Goal: Communication & Community: Answer question/provide support

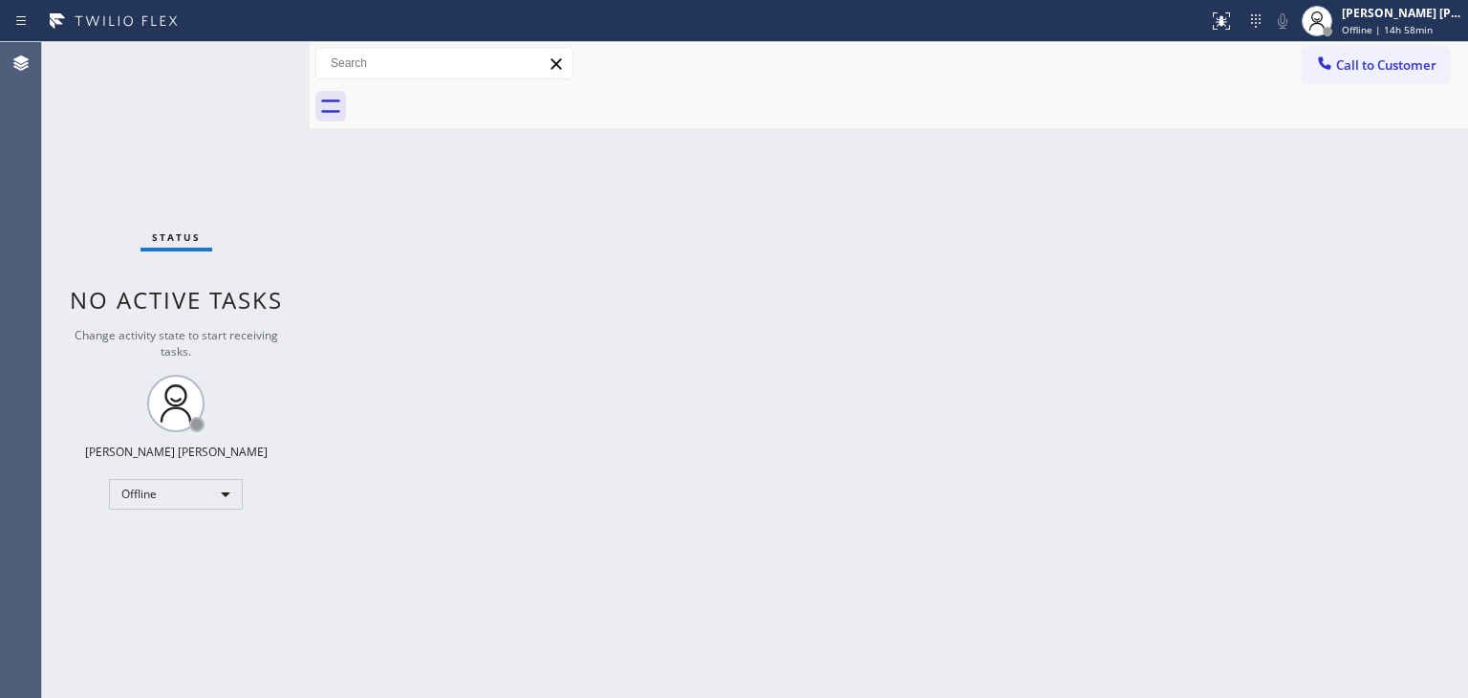
click at [763, 364] on div "Back to Dashboard Change Sender ID Customers Technicians Select a contact Outbo…" at bounding box center [889, 370] width 1158 height 656
click at [1398, 24] on span "Offline | 15h" at bounding box center [1371, 29] width 59 height 13
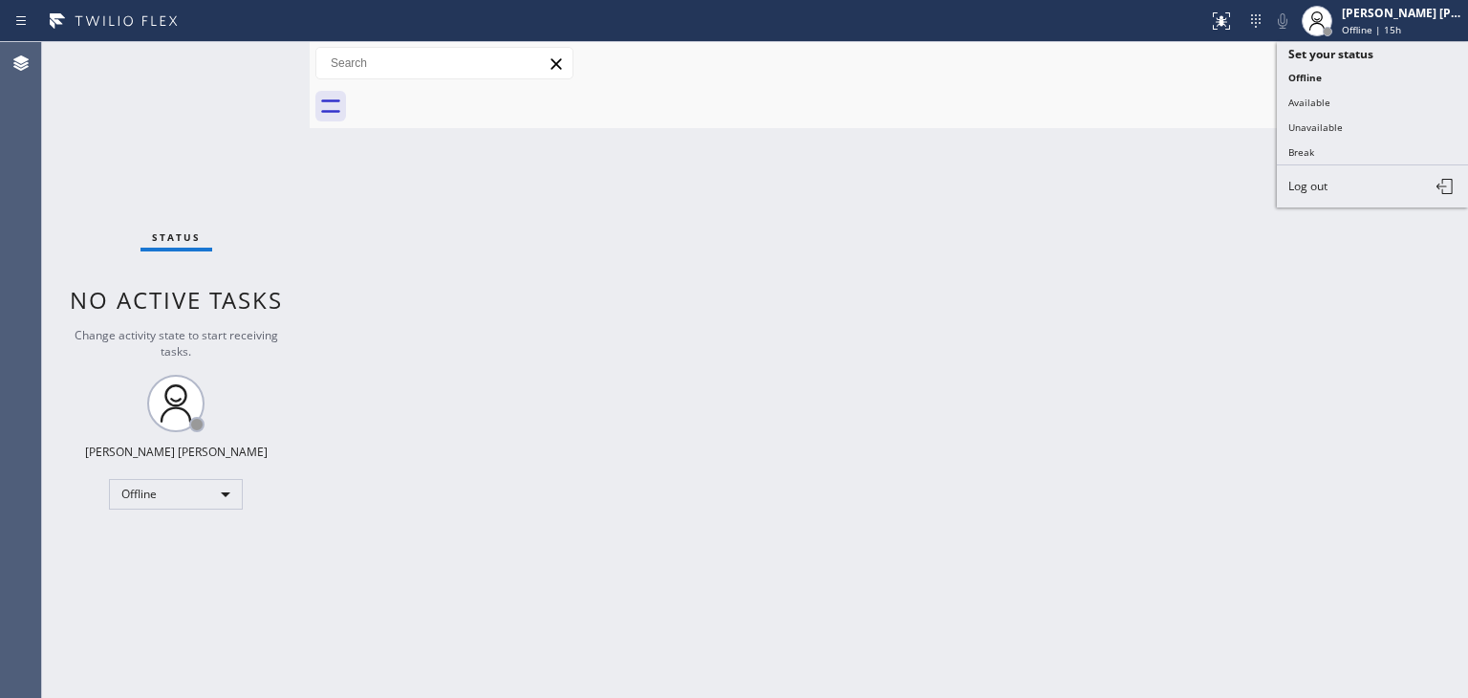
click at [1401, 27] on span "Offline | 15h" at bounding box center [1371, 29] width 59 height 13
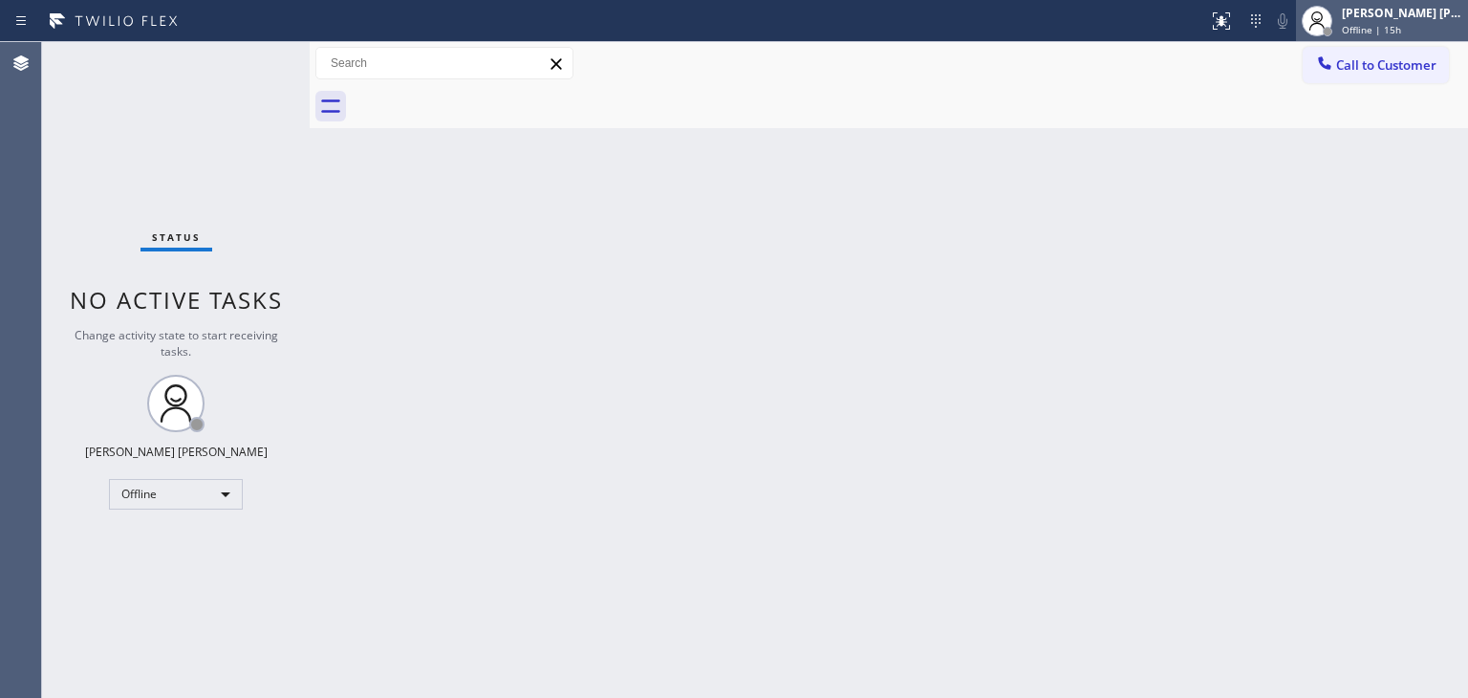
click at [1380, 16] on div "[PERSON_NAME] [PERSON_NAME]" at bounding box center [1402, 13] width 120 height 16
click at [1380, 21] on div "[PERSON_NAME] [PERSON_NAME] Offline | 15h" at bounding box center [1403, 20] width 130 height 33
click at [960, 491] on div "Back to Dashboard Change Sender ID Customers Technicians Select a contact Outbo…" at bounding box center [889, 370] width 1158 height 656
click at [775, 376] on div "Back to Dashboard Change Sender ID Customers Technicians Select a contact Outbo…" at bounding box center [889, 370] width 1158 height 656
click at [774, 373] on div "Back to Dashboard Change Sender ID Customers Technicians Select a contact Outbo…" at bounding box center [889, 370] width 1158 height 656
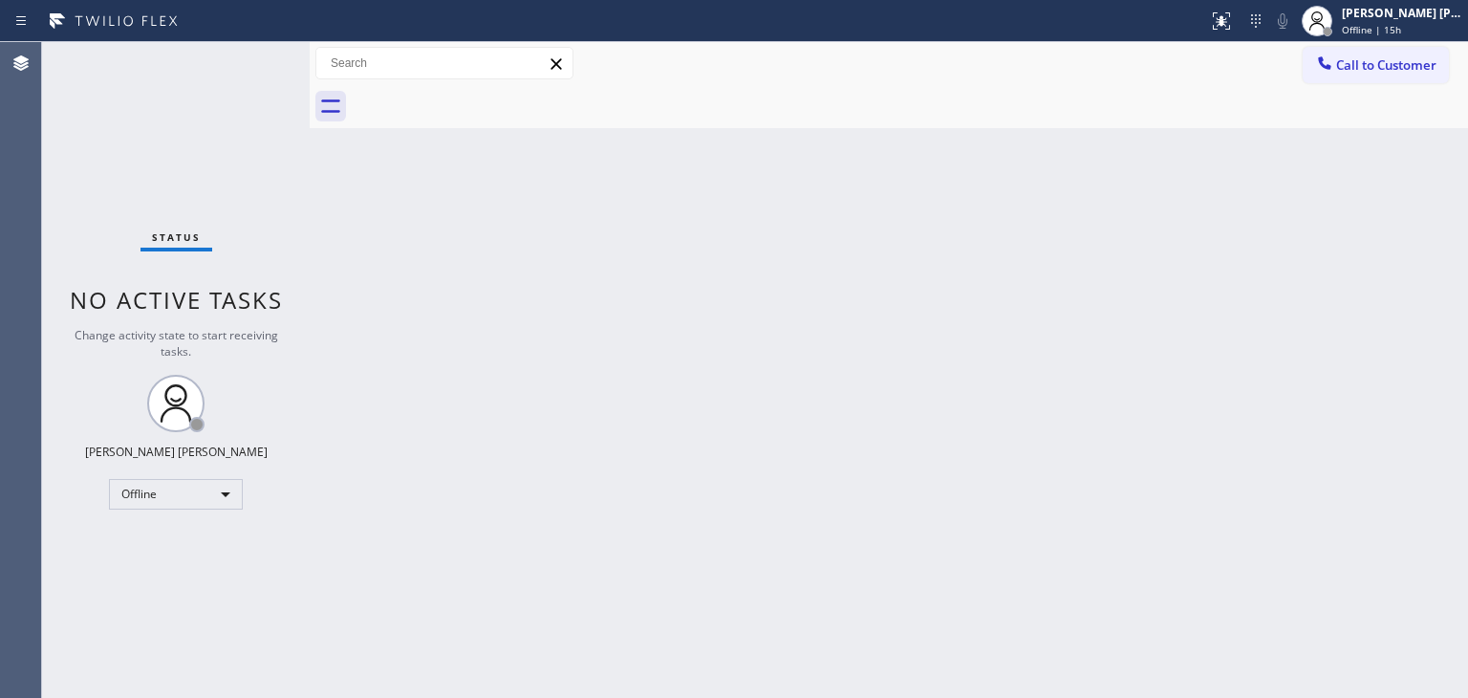
click at [0, 697] on html "Status report No issues detected If you experience an issue, please download th…" at bounding box center [734, 349] width 1468 height 698
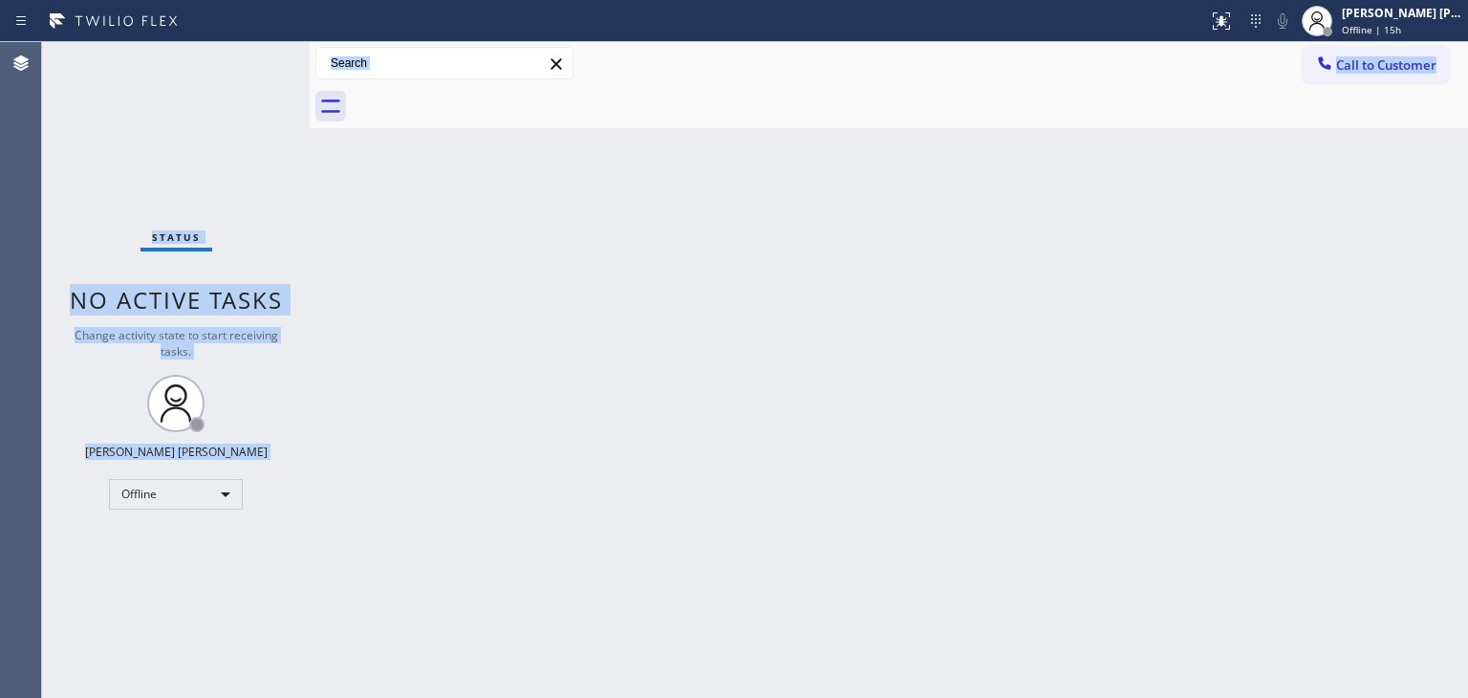
click at [796, 311] on div "Back to Dashboard Change Sender ID Customers Technicians Select a contact Outbo…" at bounding box center [889, 370] width 1158 height 656
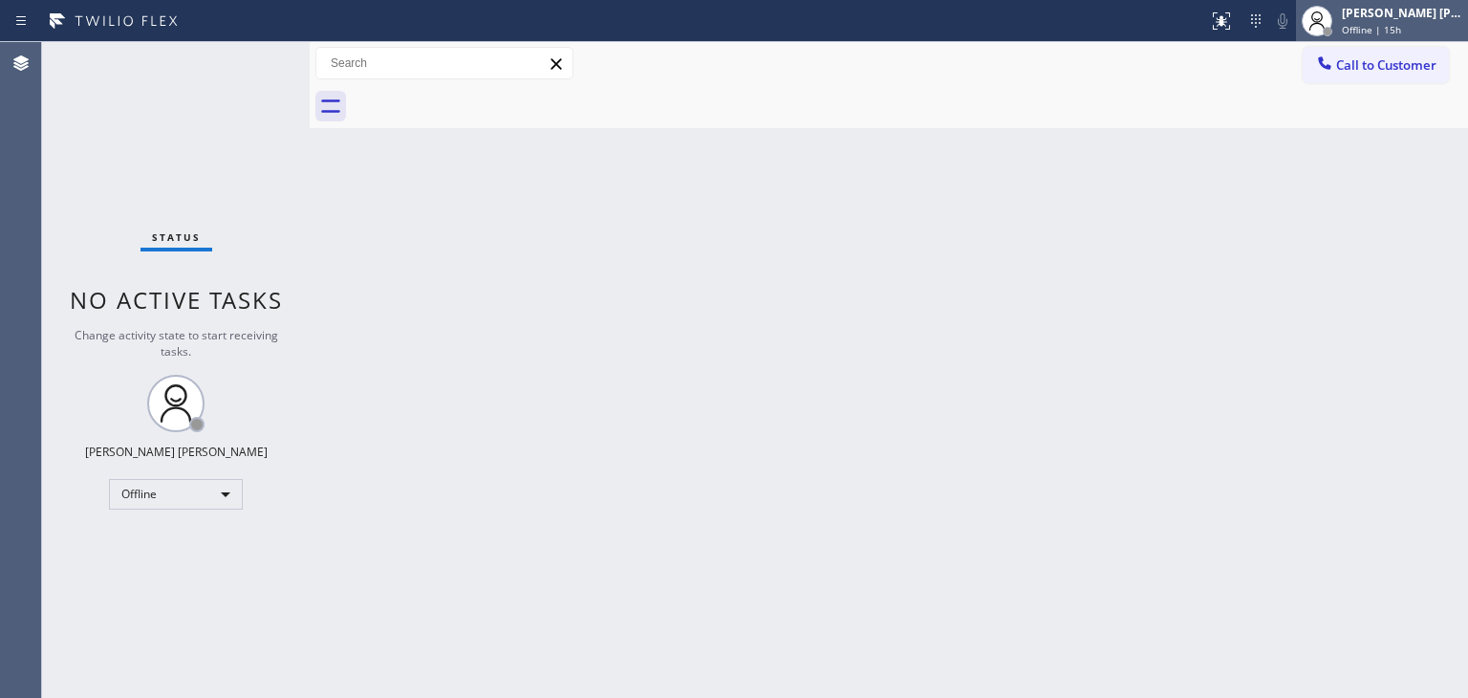
click at [1369, 27] on div "[PERSON_NAME] [PERSON_NAME] Offline | 15h" at bounding box center [1403, 20] width 130 height 33
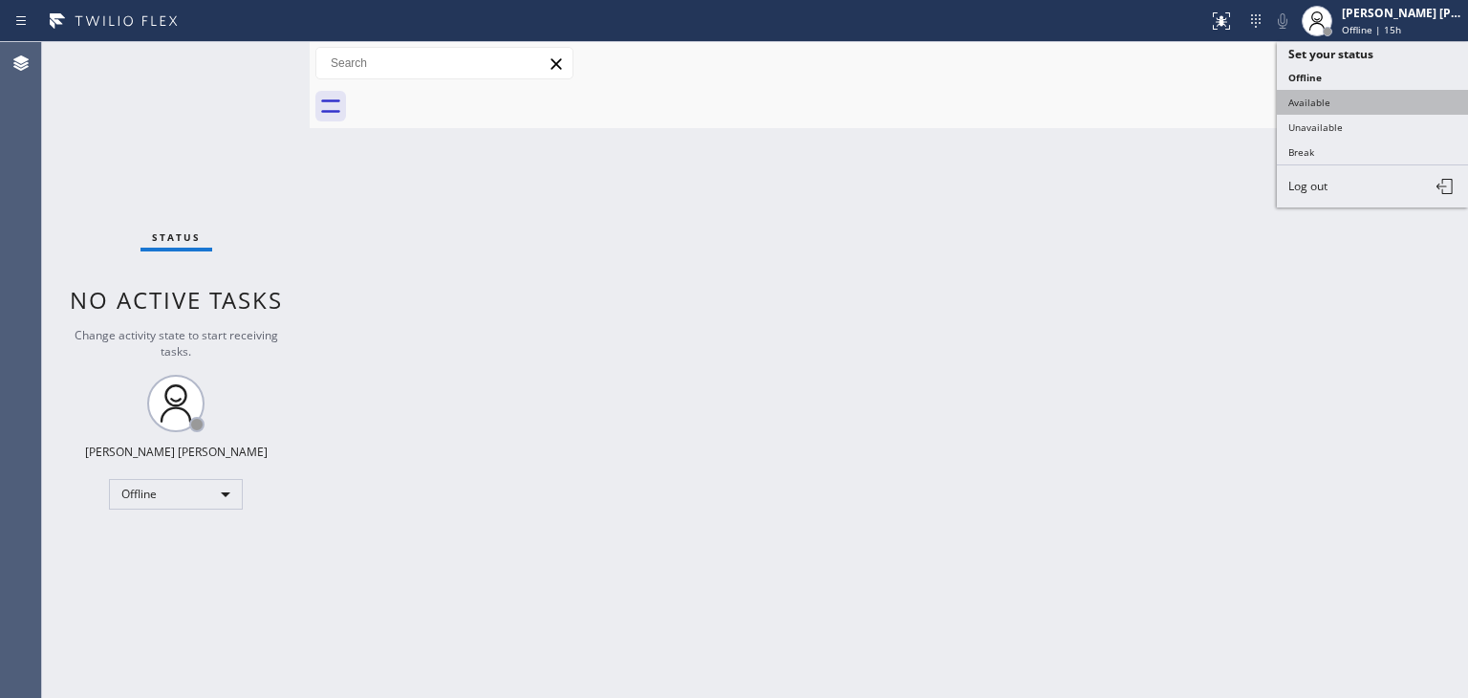
click at [1346, 93] on button "Available" at bounding box center [1372, 102] width 191 height 25
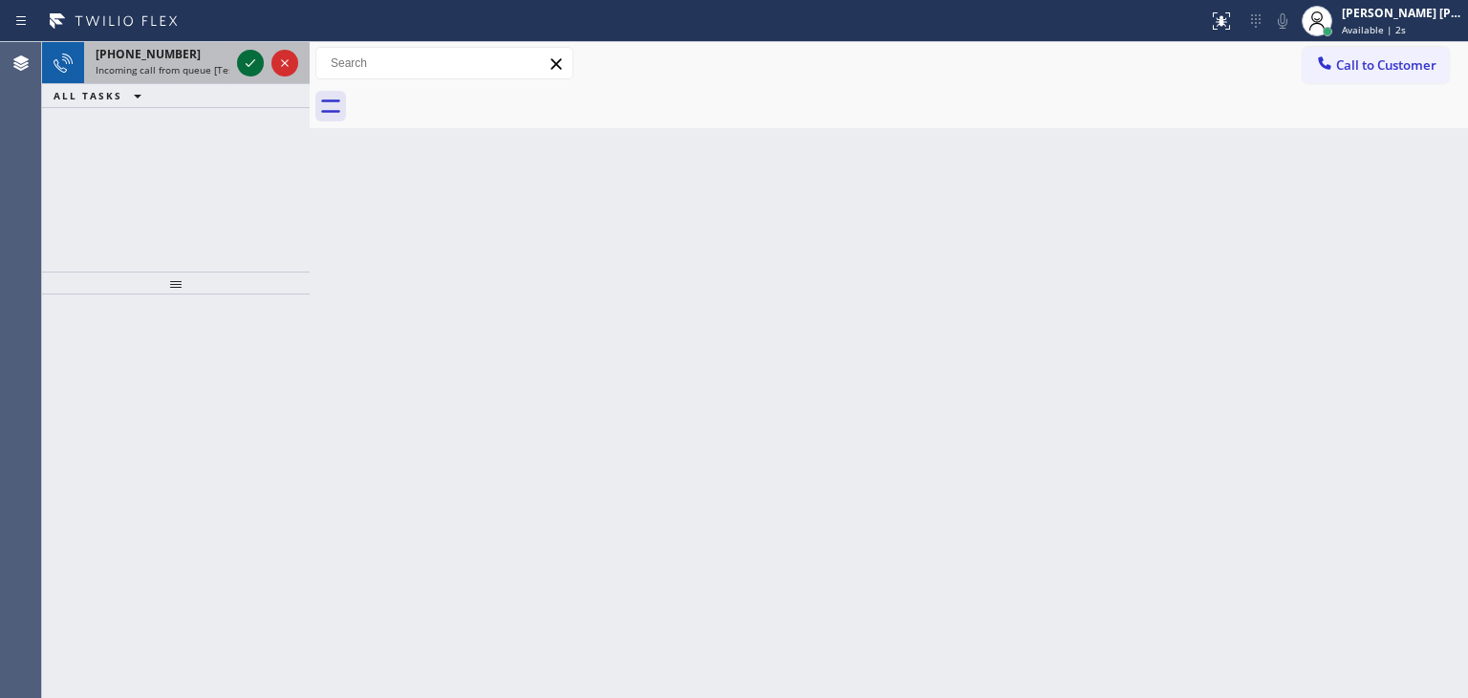
click at [245, 58] on icon at bounding box center [250, 63] width 23 height 23
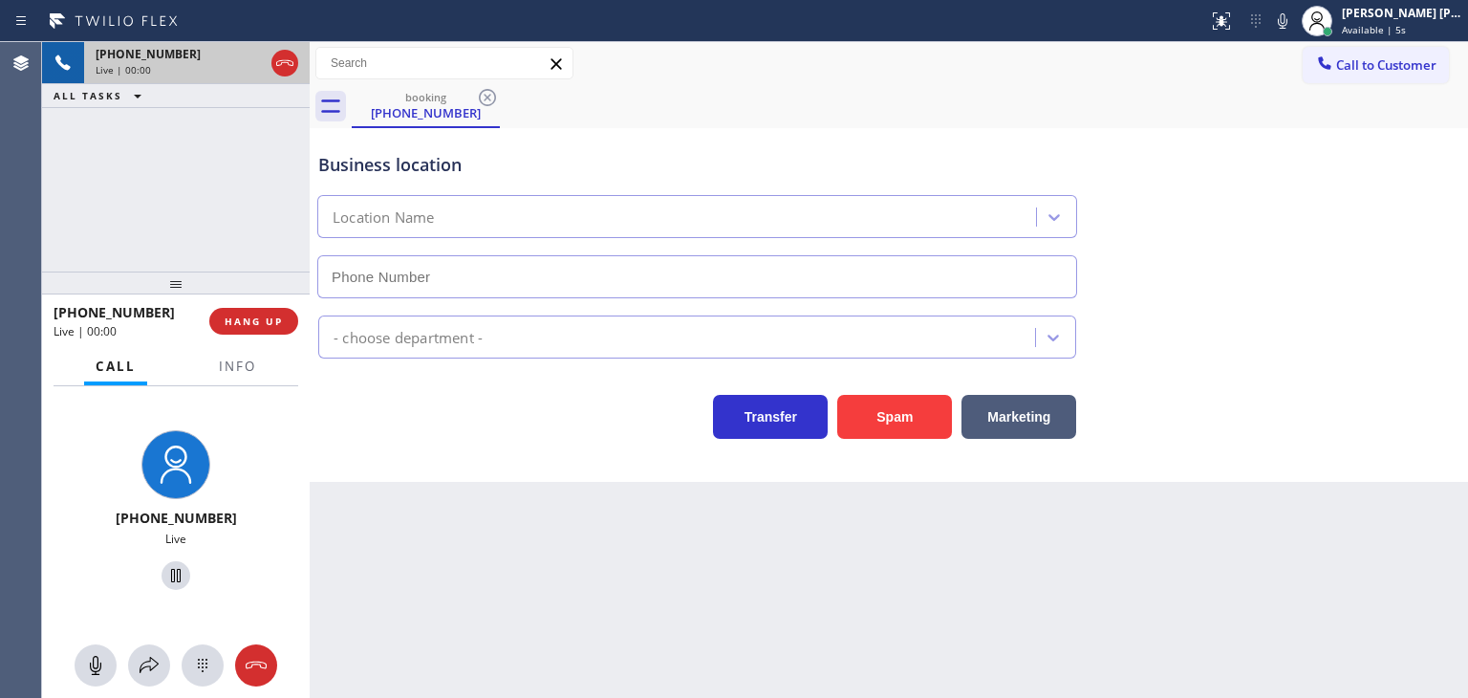
type input "[PHONE_NUMBER]"
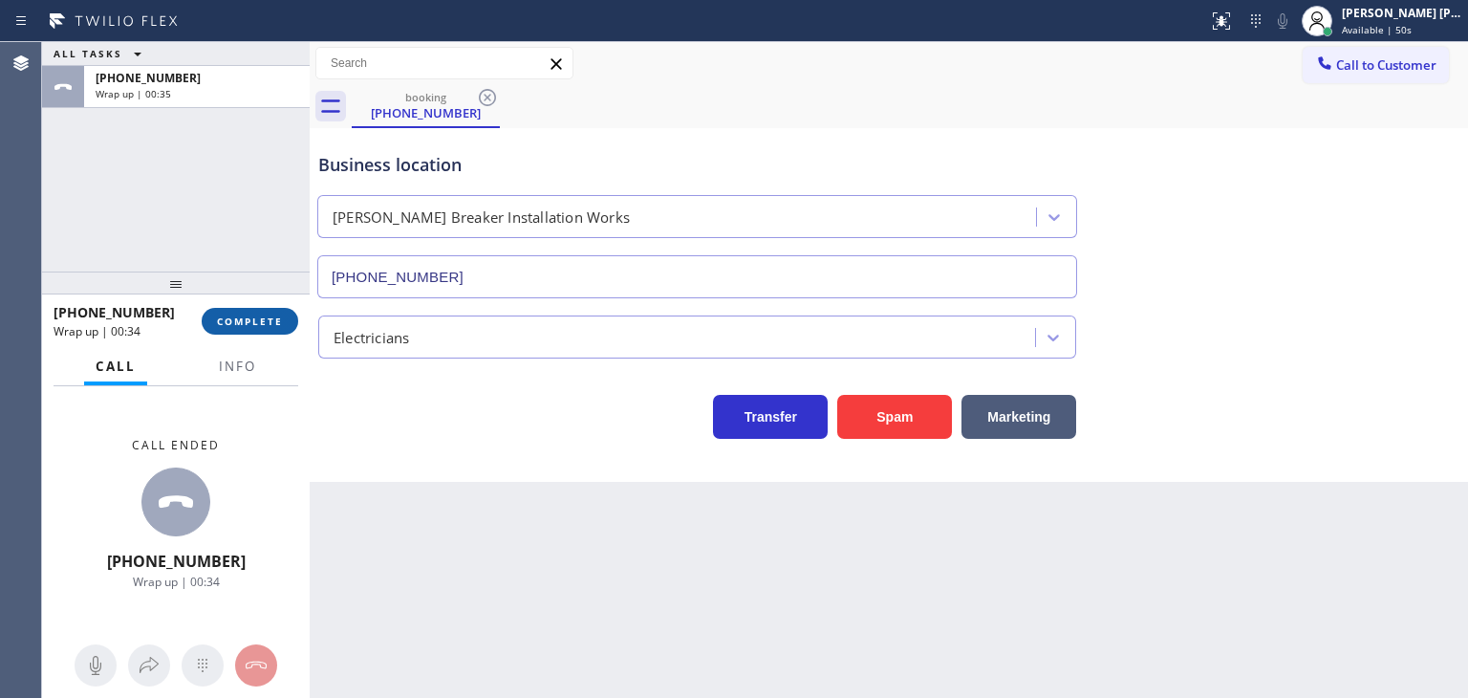
click at [273, 322] on span "COMPLETE" at bounding box center [250, 320] width 66 height 13
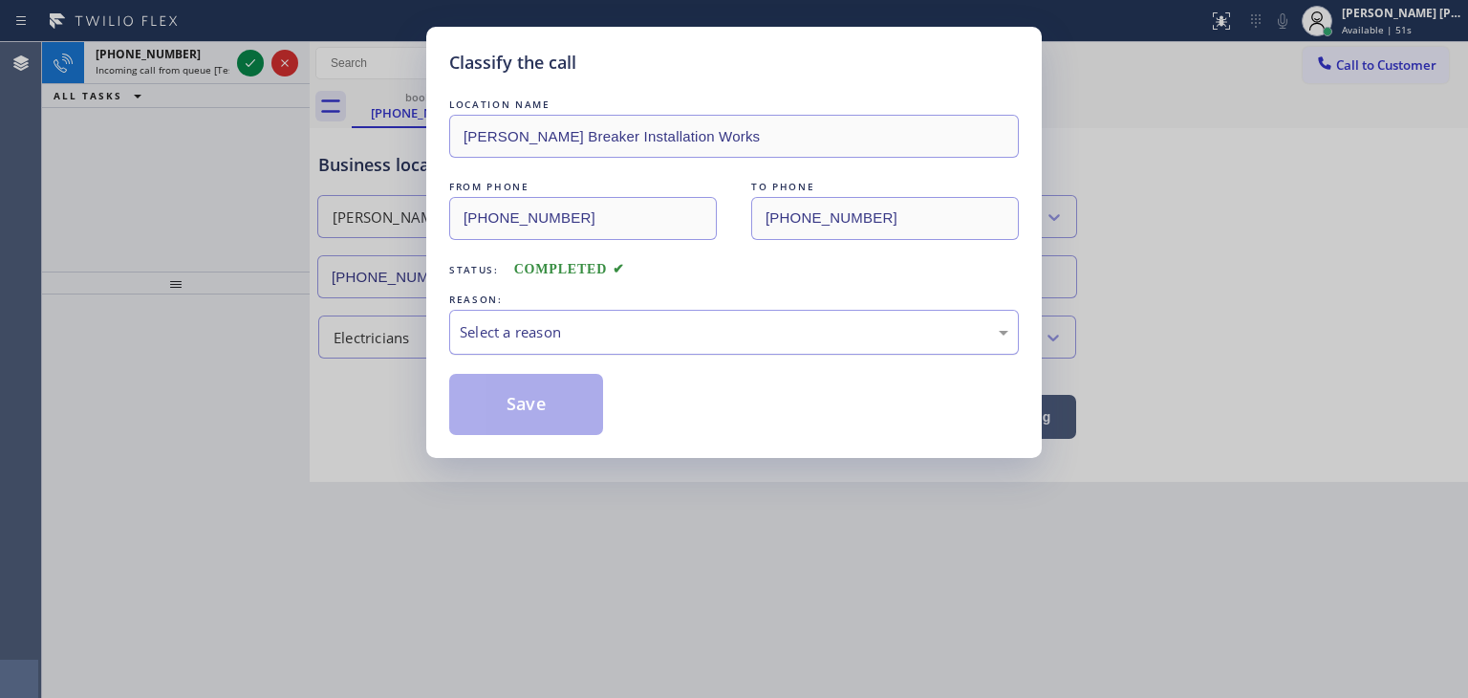
click at [584, 348] on div "Select a reason" at bounding box center [734, 332] width 570 height 45
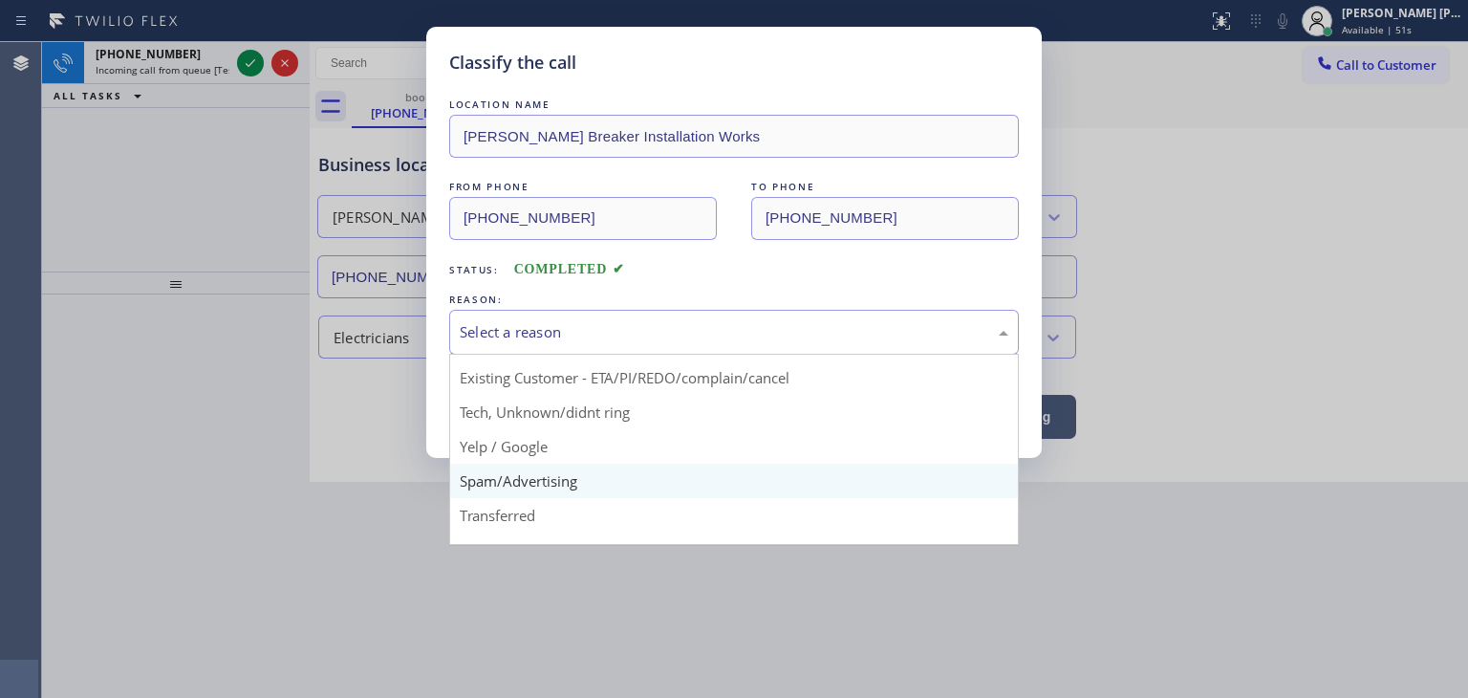
scroll to position [96, 0]
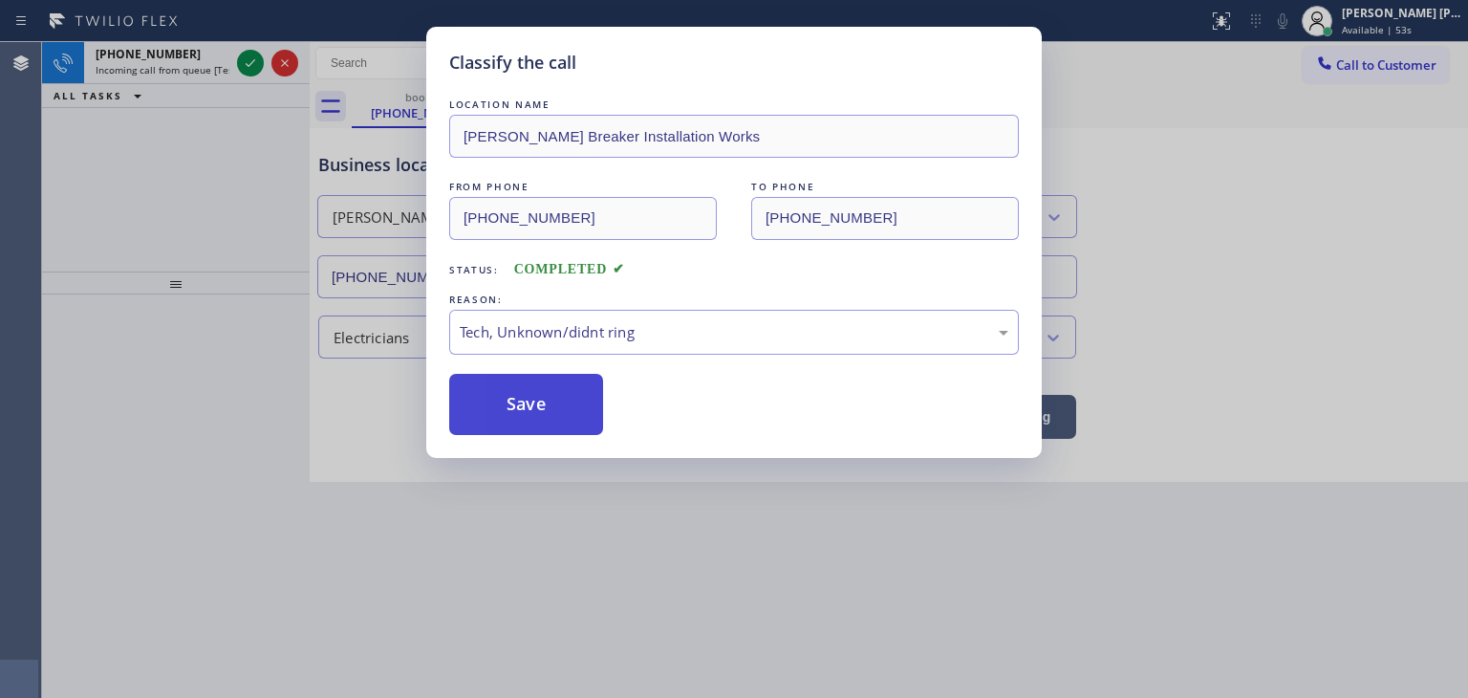
click at [548, 401] on button "Save" at bounding box center [526, 404] width 154 height 61
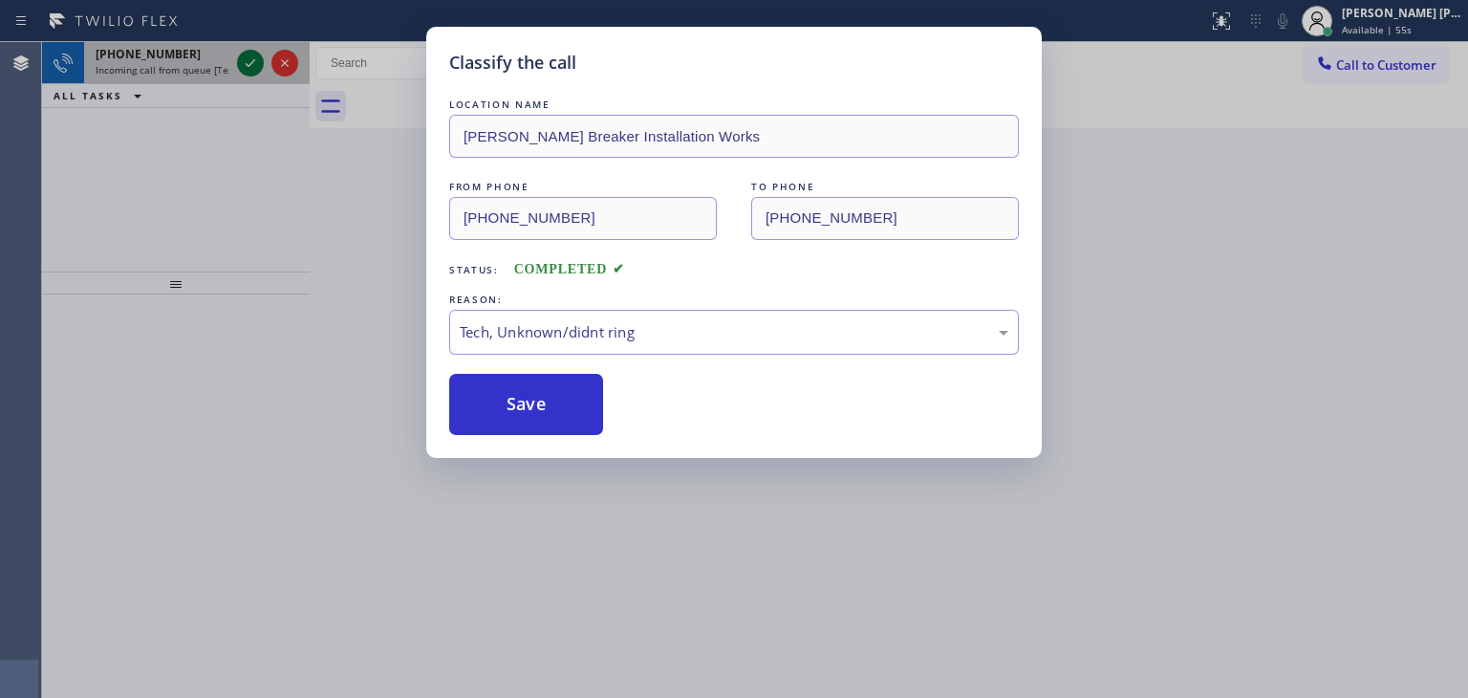
click at [245, 61] on icon at bounding box center [250, 63] width 23 height 23
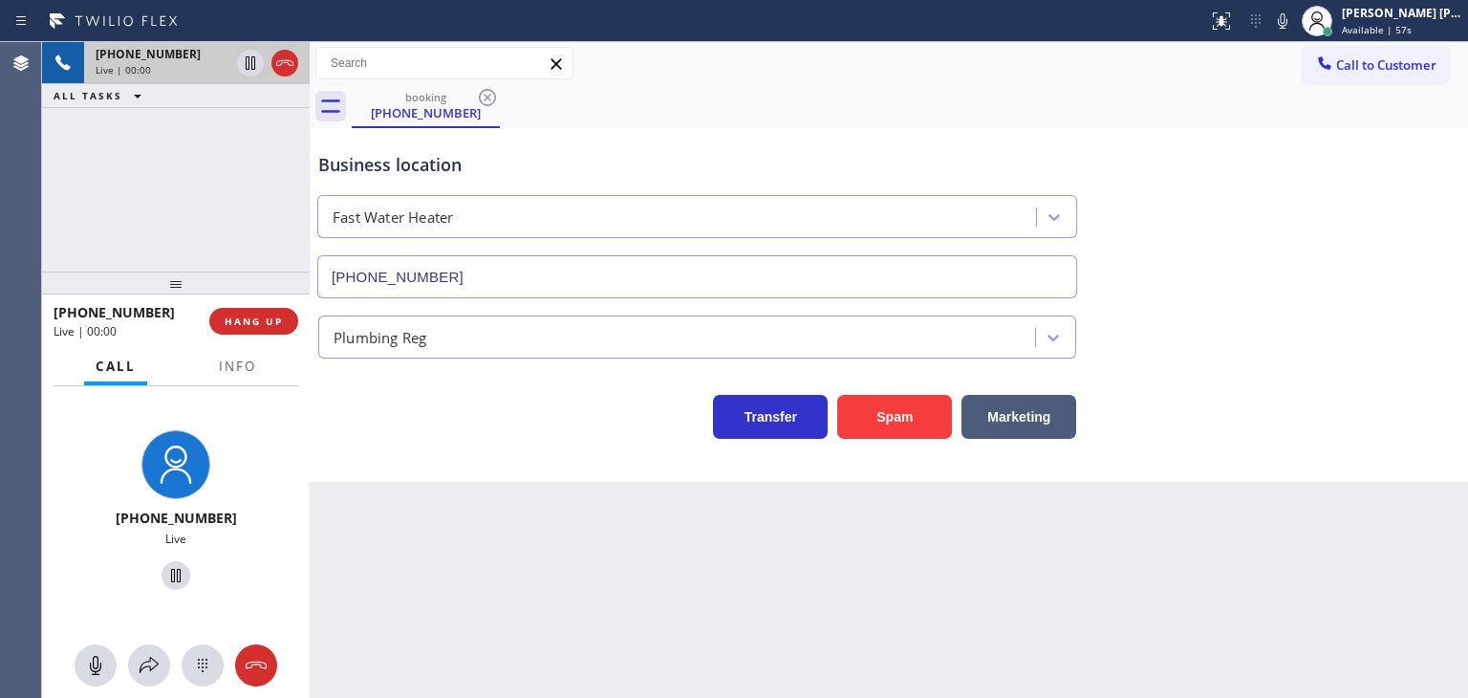
type input "[PHONE_NUMBER]"
click at [248, 132] on icon at bounding box center [251, 129] width 10 height 8
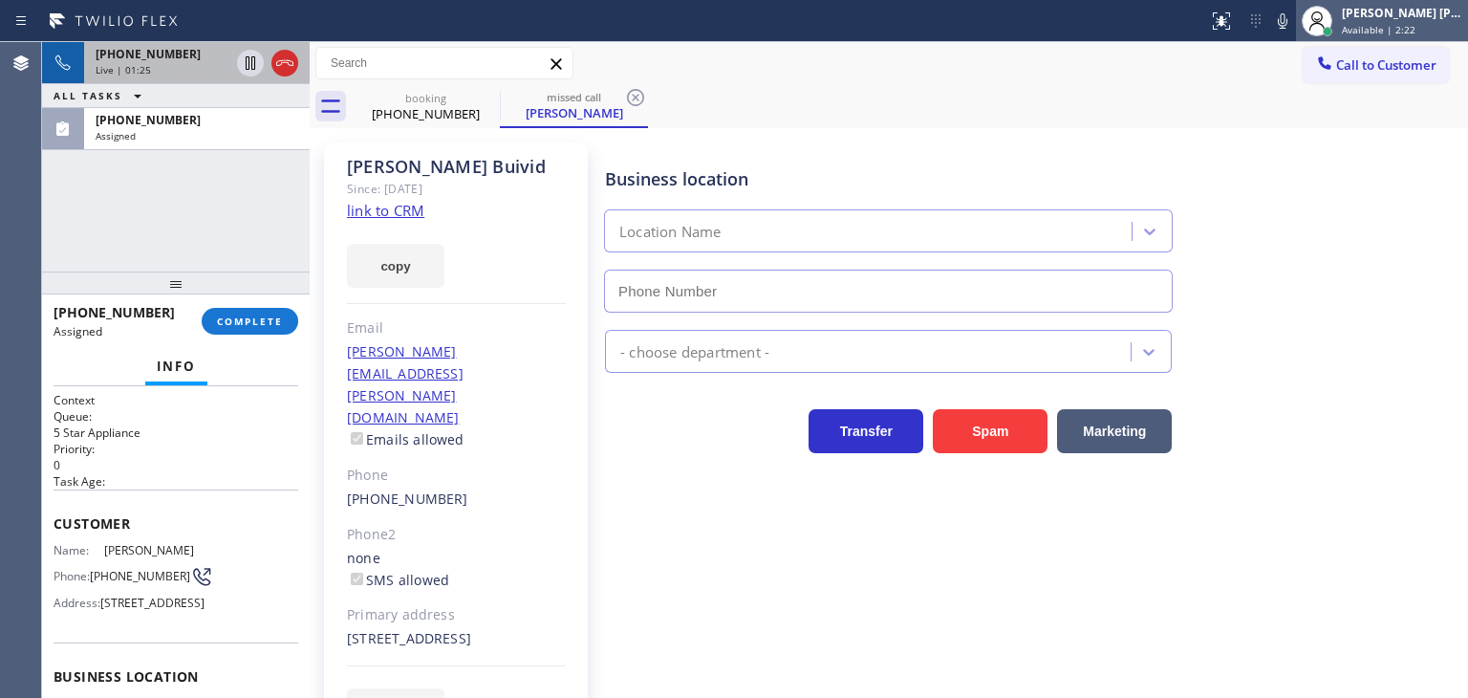
click at [1412, 16] on div "[PERSON_NAME] [PERSON_NAME]" at bounding box center [1402, 13] width 120 height 16
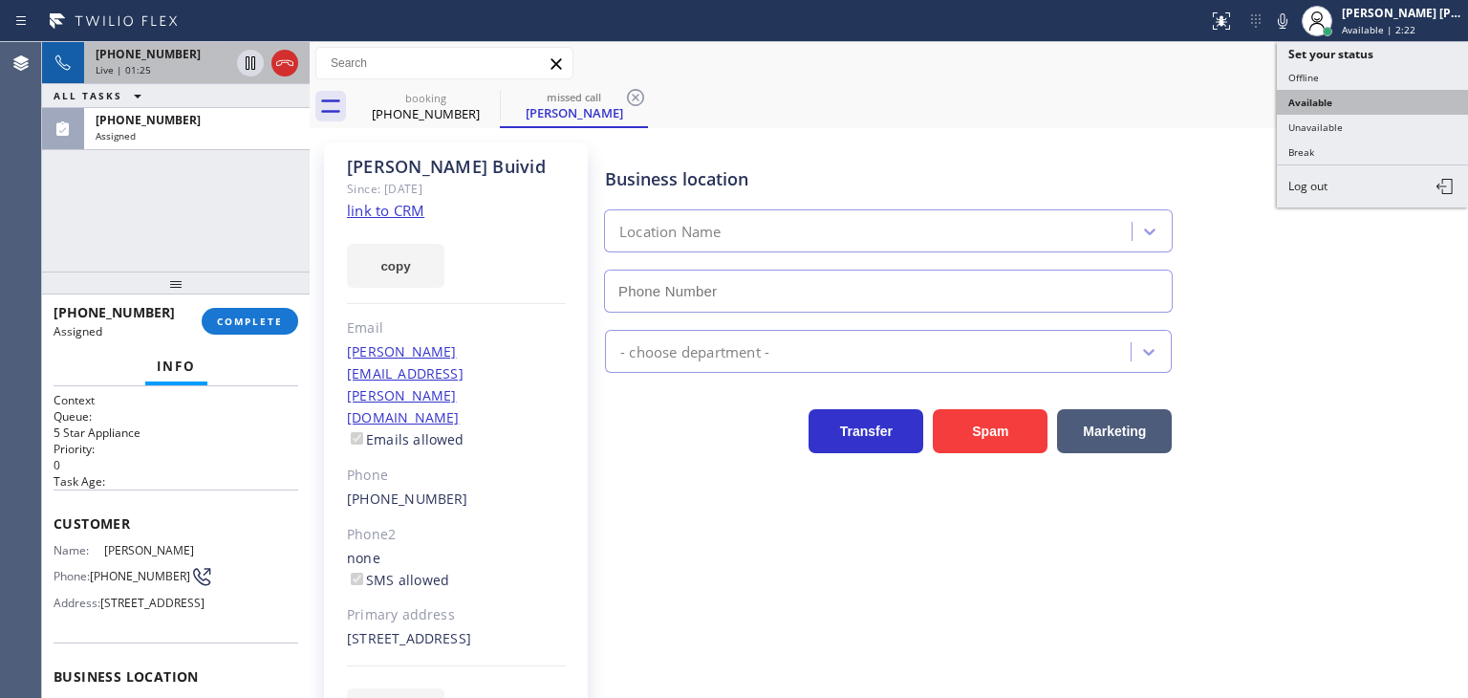
type input "[PHONE_NUMBER]"
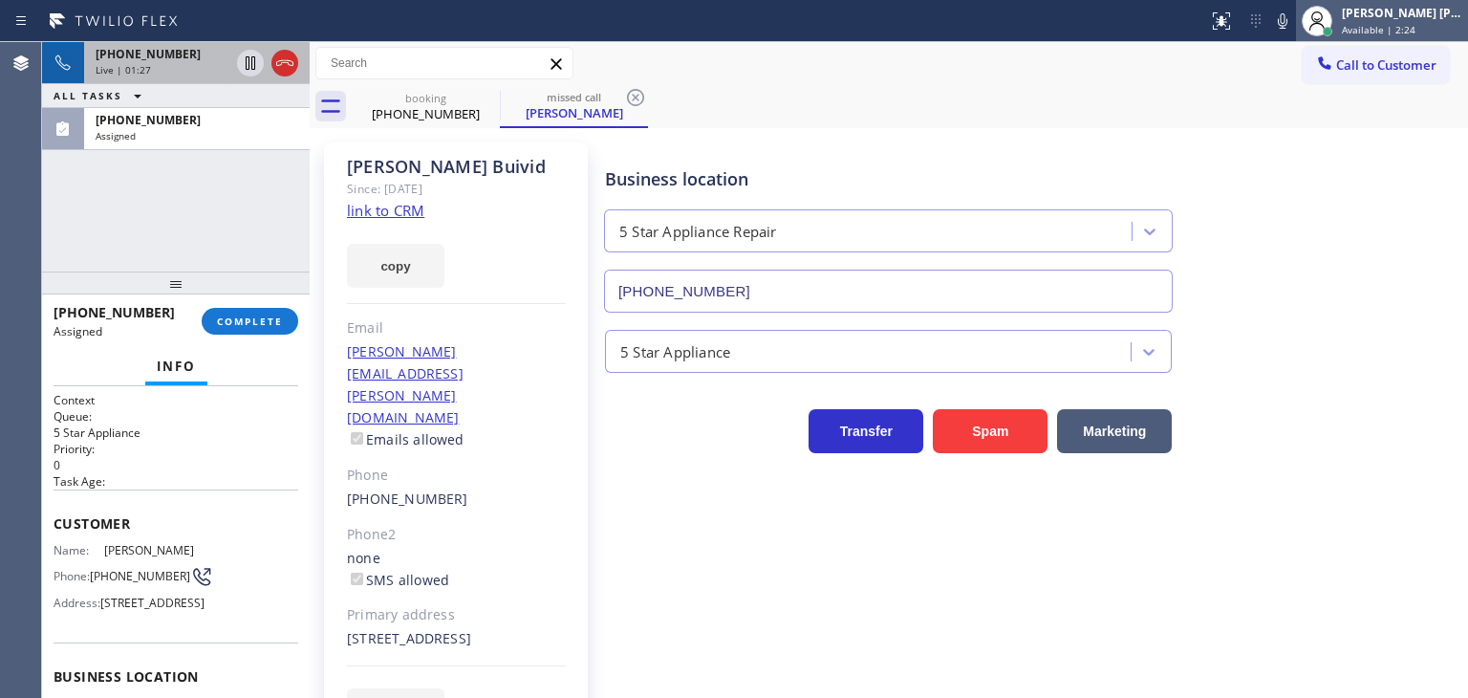
click at [1401, 25] on span "Available | 2:24" at bounding box center [1379, 29] width 74 height 13
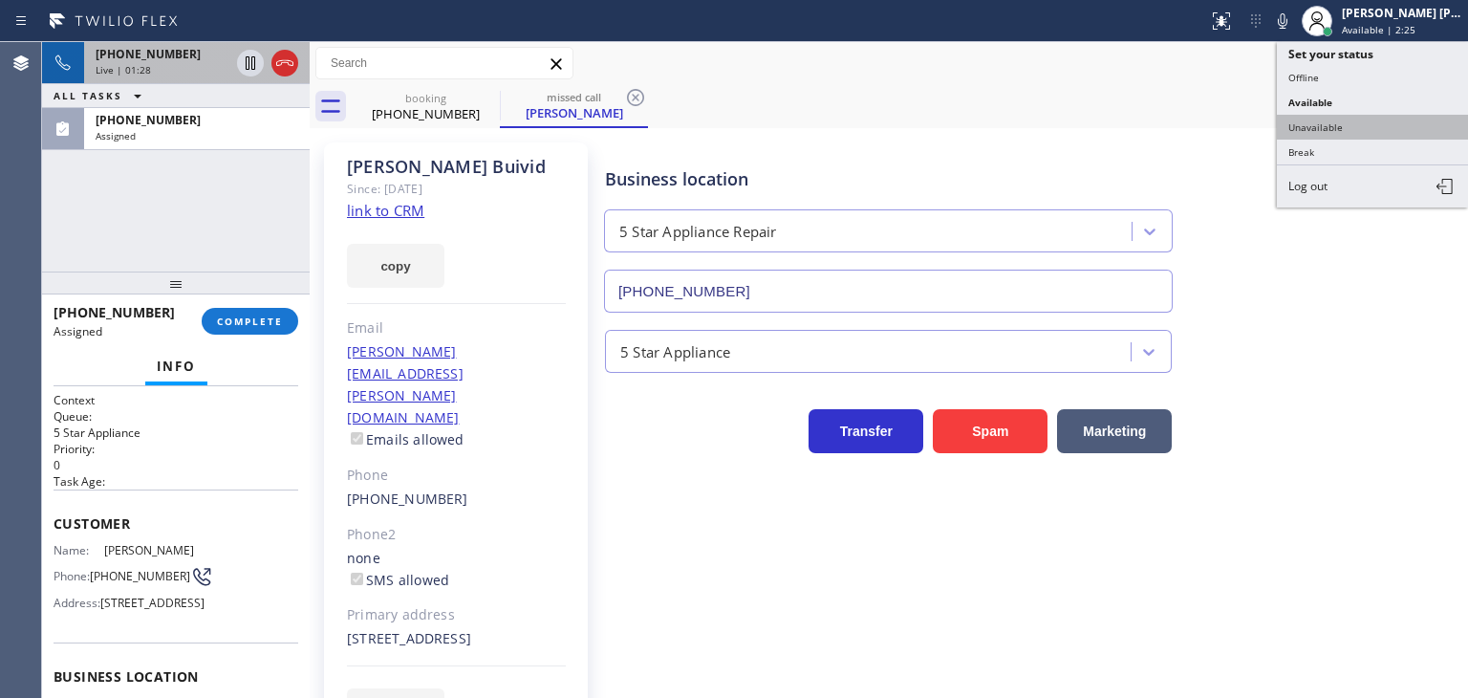
click at [1392, 120] on button "Unavailable" at bounding box center [1372, 127] width 191 height 25
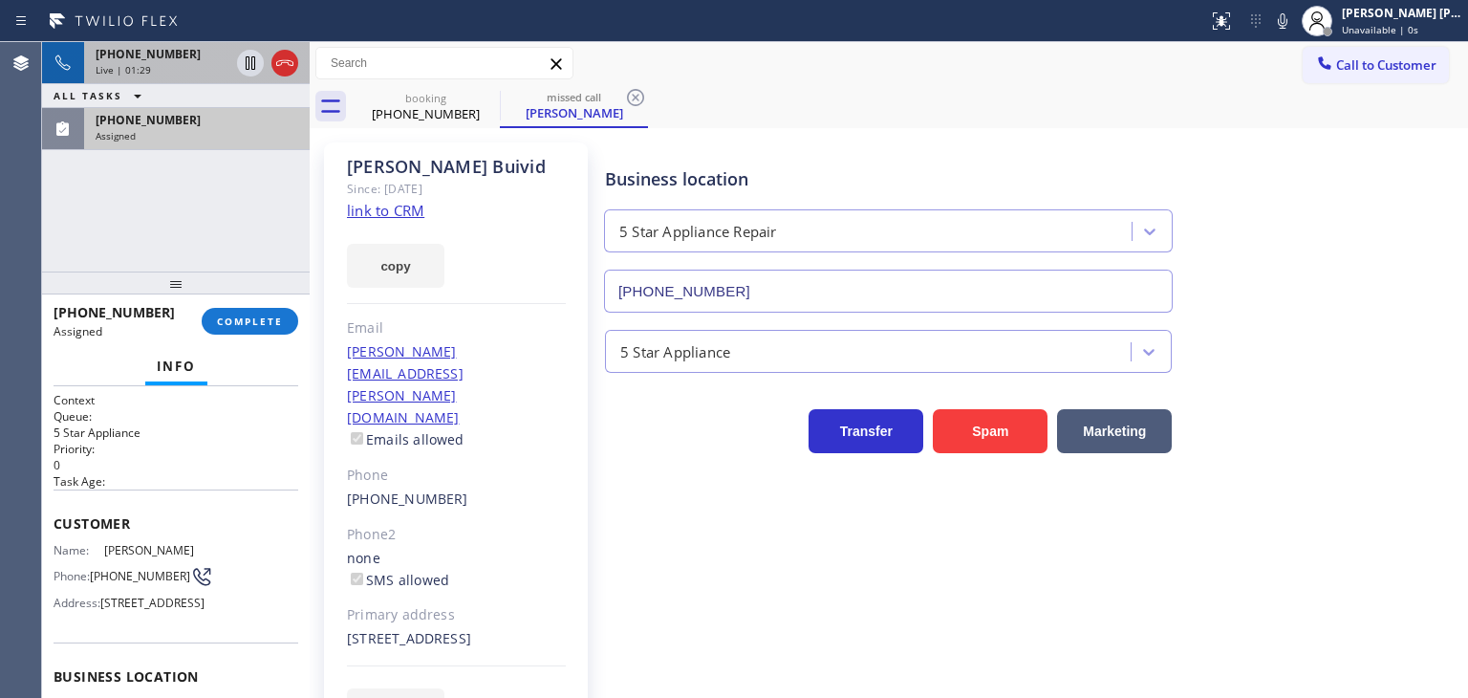
click at [146, 137] on div "Assigned" at bounding box center [197, 135] width 203 height 13
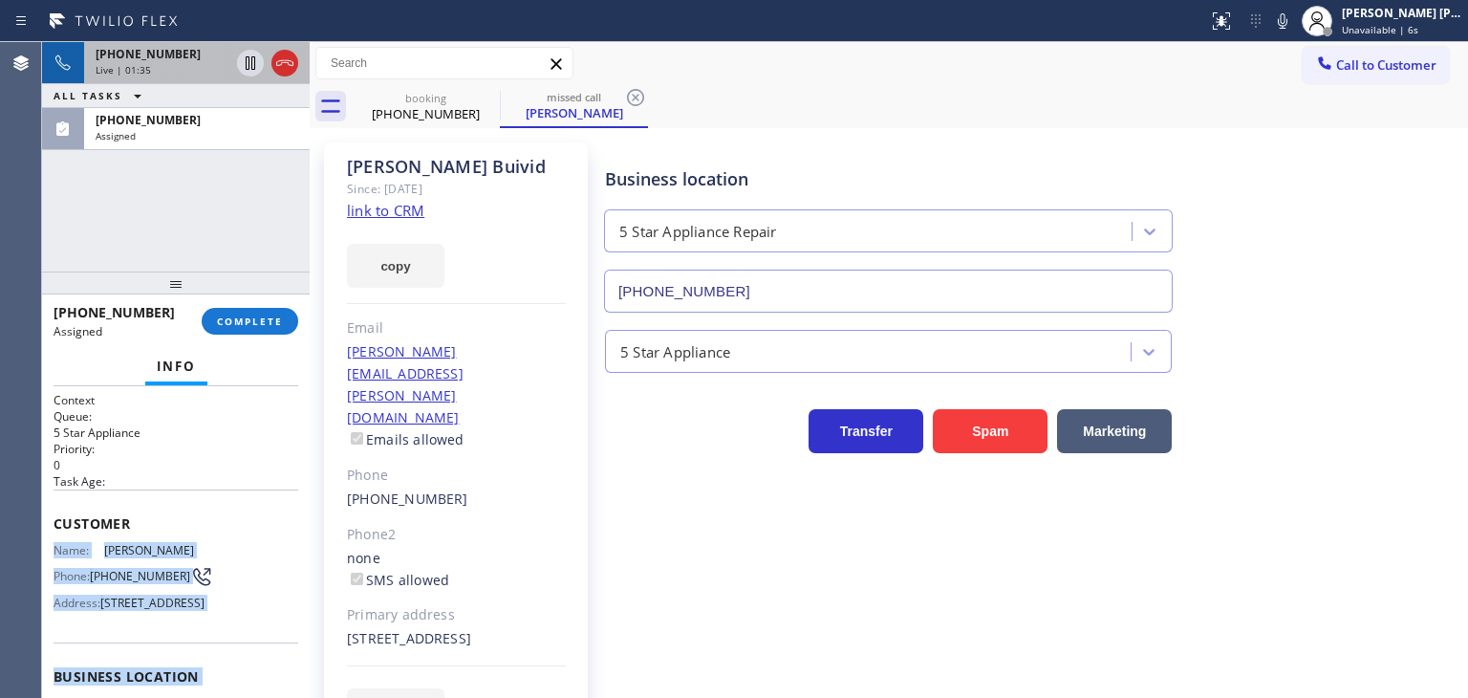
drag, startPoint x: 202, startPoint y: 605, endPoint x: 52, endPoint y: 540, distance: 163.5
click at [52, 540] on div "Context Queue: 5 Star Appliance Priority: 0 Task Age: Customer Name: [PERSON_NA…" at bounding box center [176, 542] width 268 height 312
copy div "Name: [PERSON_NAME] Phone: [PHONE_NUMBER] Address: [STREET_ADDRESS] Business lo…"
click at [260, 330] on button "COMPLETE" at bounding box center [250, 321] width 97 height 27
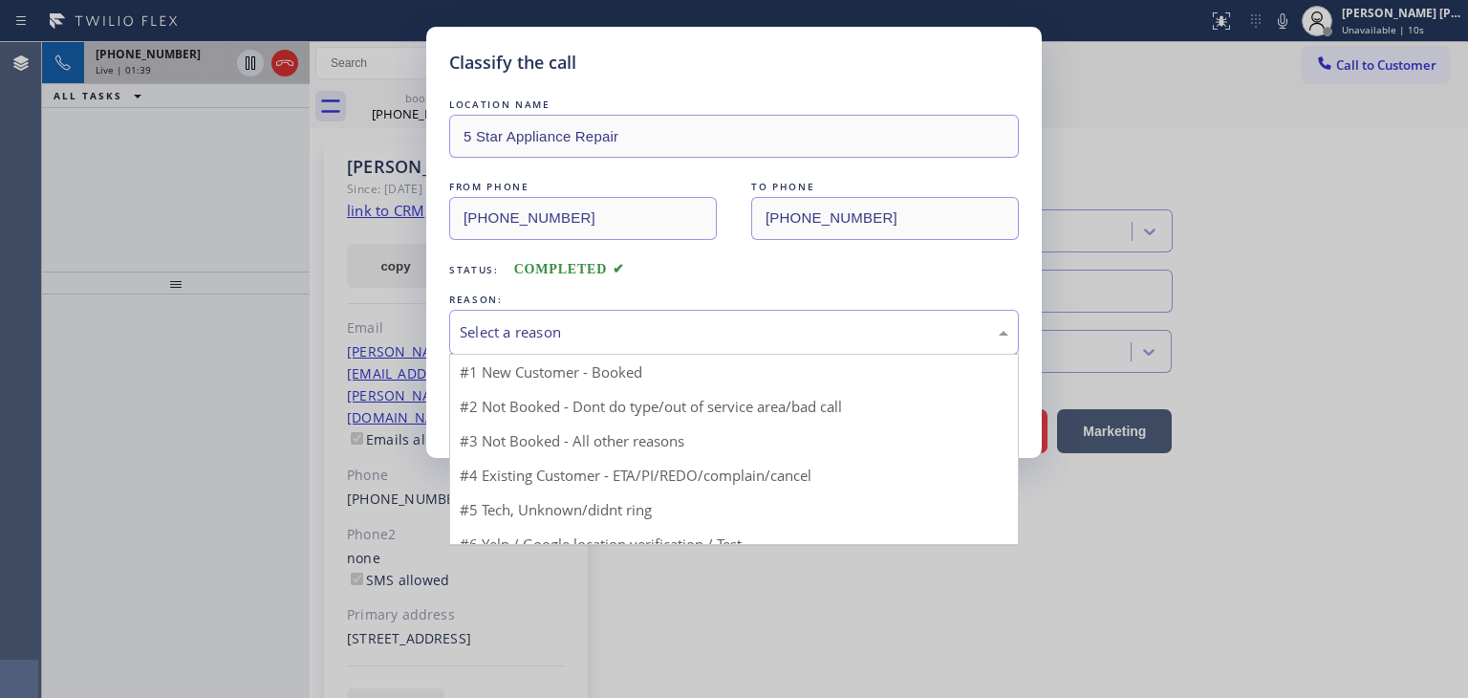
click at [491, 333] on div "Select a reason" at bounding box center [734, 332] width 549 height 22
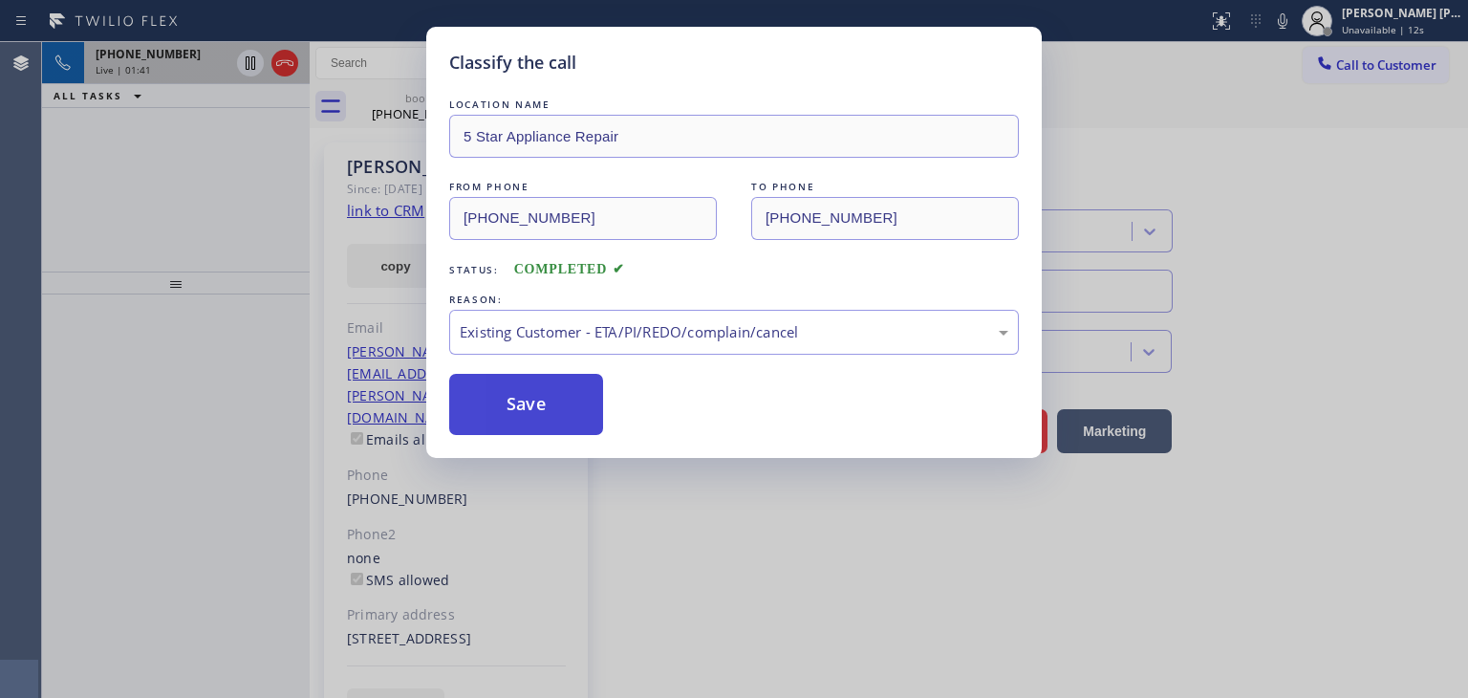
click at [501, 394] on button "Save" at bounding box center [526, 404] width 154 height 61
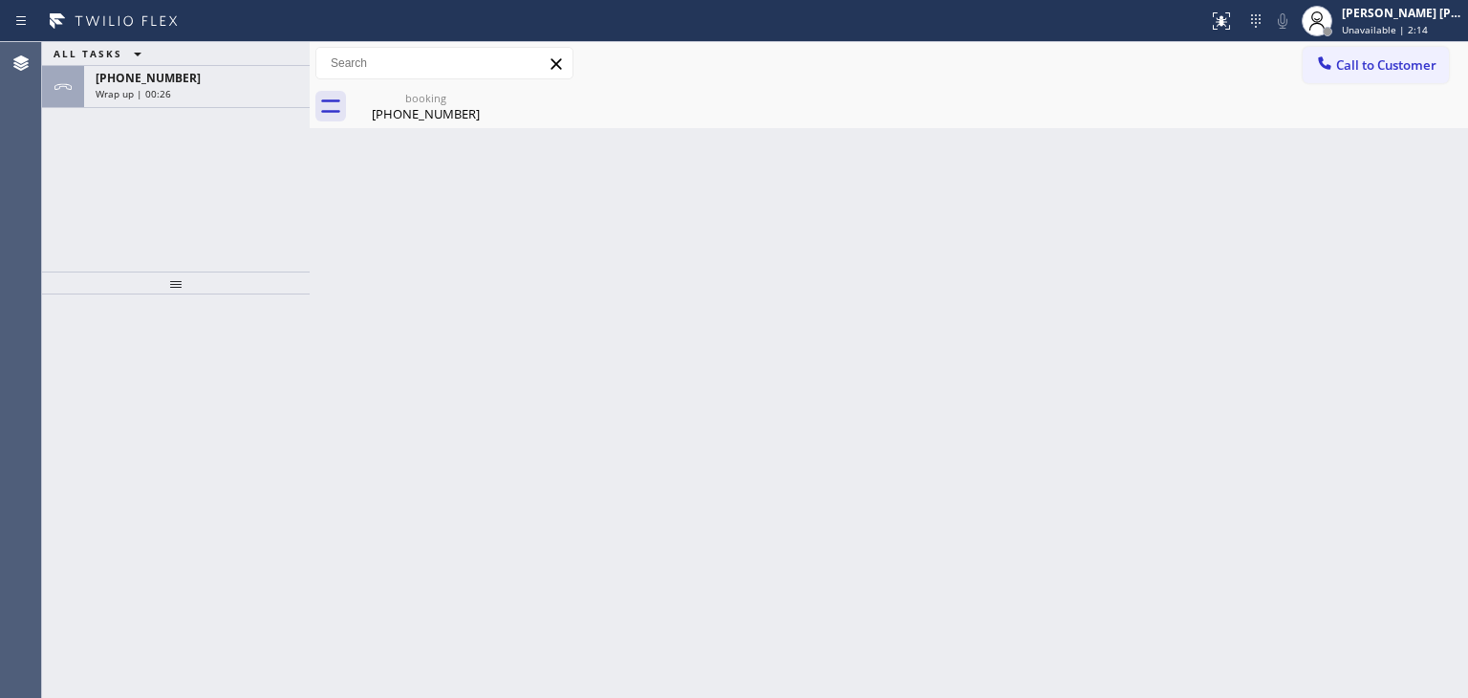
click at [218, 64] on div "ALL TASKS ALL TASKS ACTIVE TASKS TASKS IN WRAP UP" at bounding box center [176, 54] width 268 height 24
click at [216, 76] on div "[PHONE_NUMBER]" at bounding box center [197, 78] width 203 height 16
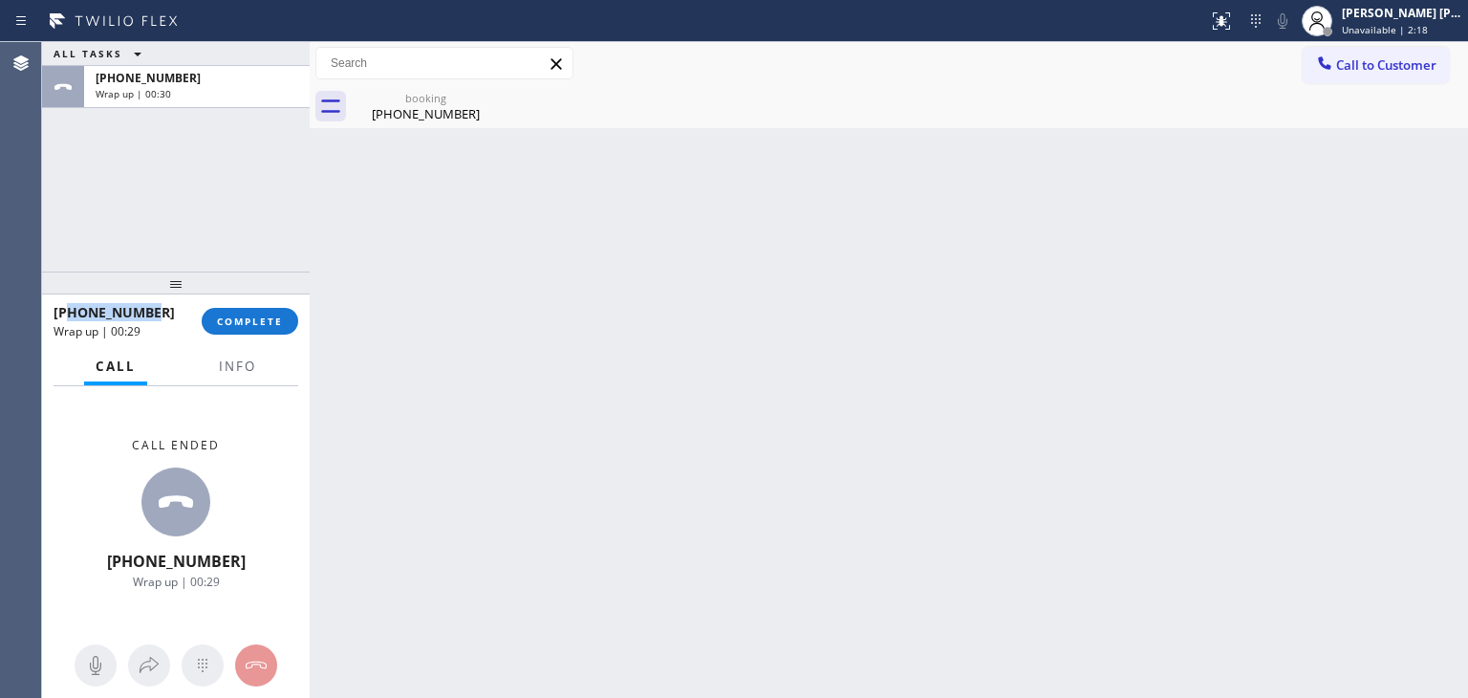
drag, startPoint x: 162, startPoint y: 317, endPoint x: 71, endPoint y: 310, distance: 92.1
click at [71, 310] on div "[PHONE_NUMBER]" at bounding box center [121, 312] width 135 height 18
copy span "3233819116"
click at [261, 358] on button "Info" at bounding box center [237, 366] width 60 height 37
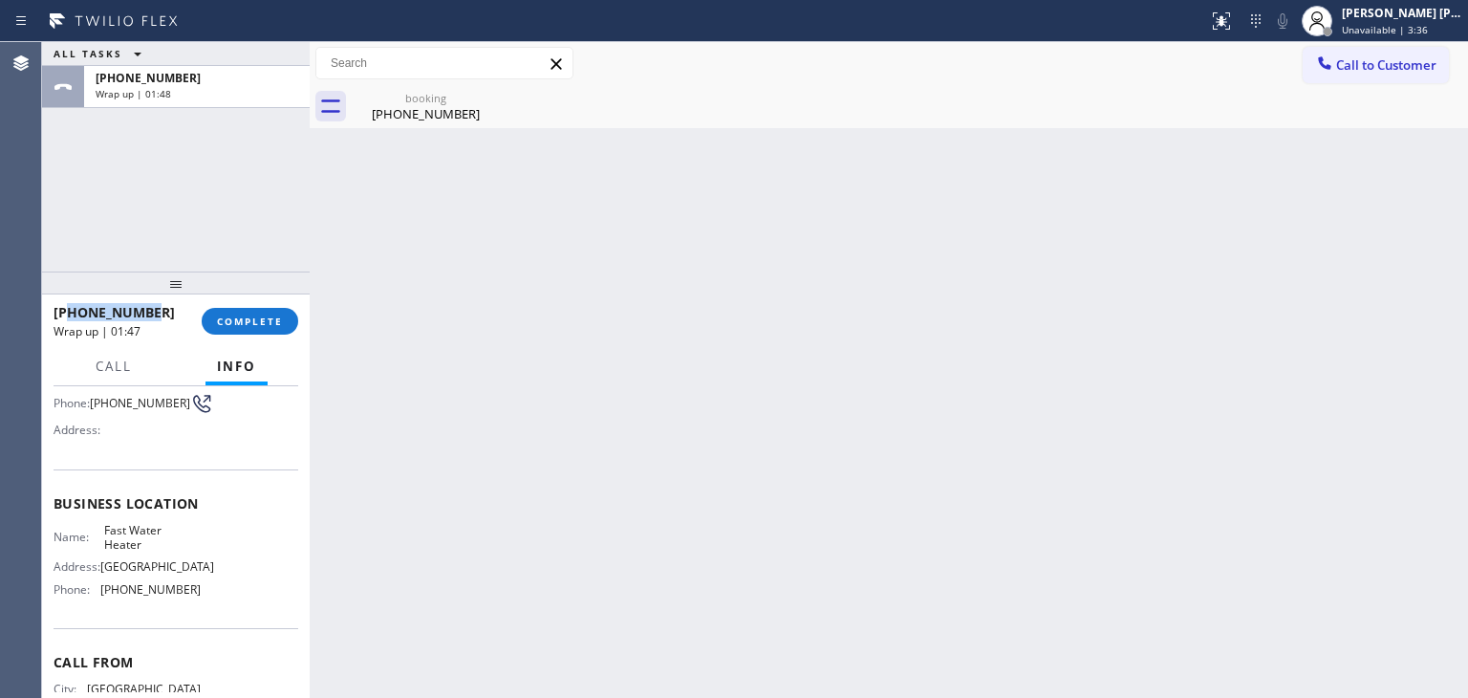
scroll to position [191, 0]
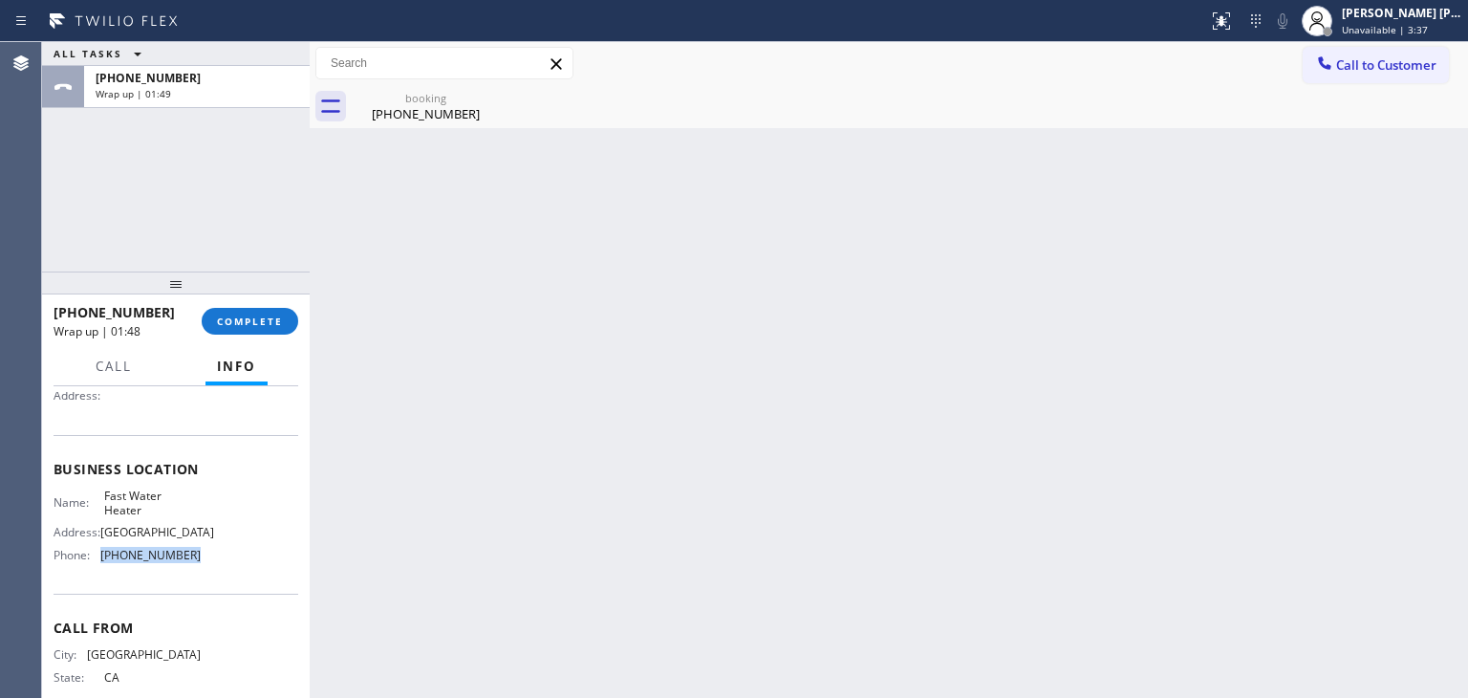
drag, startPoint x: 184, startPoint y: 553, endPoint x: 102, endPoint y: 563, distance: 82.7
click at [102, 562] on span "[PHONE_NUMBER]" at bounding box center [150, 555] width 100 height 14
copy span "[PHONE_NUMBER]"
click at [225, 322] on span "COMPLETE" at bounding box center [250, 320] width 66 height 13
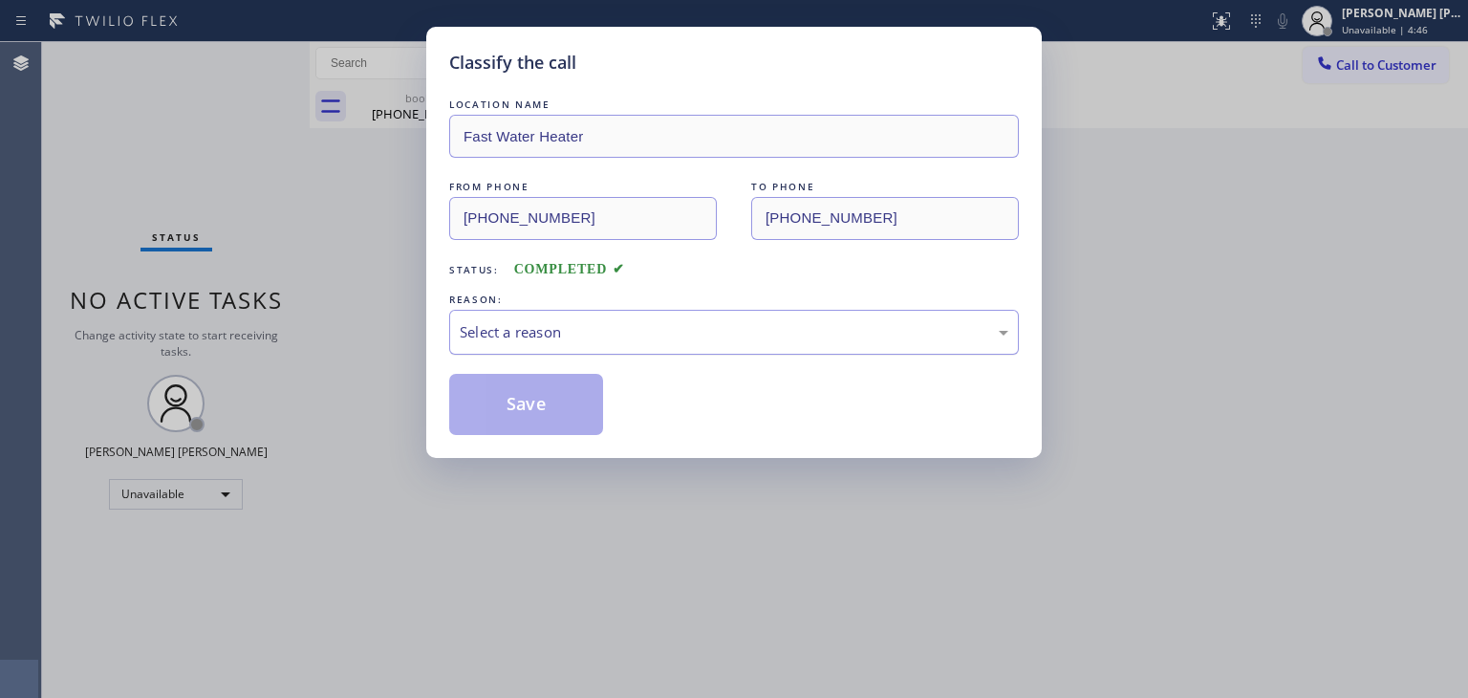
click at [526, 335] on div "Select a reason" at bounding box center [734, 332] width 549 height 22
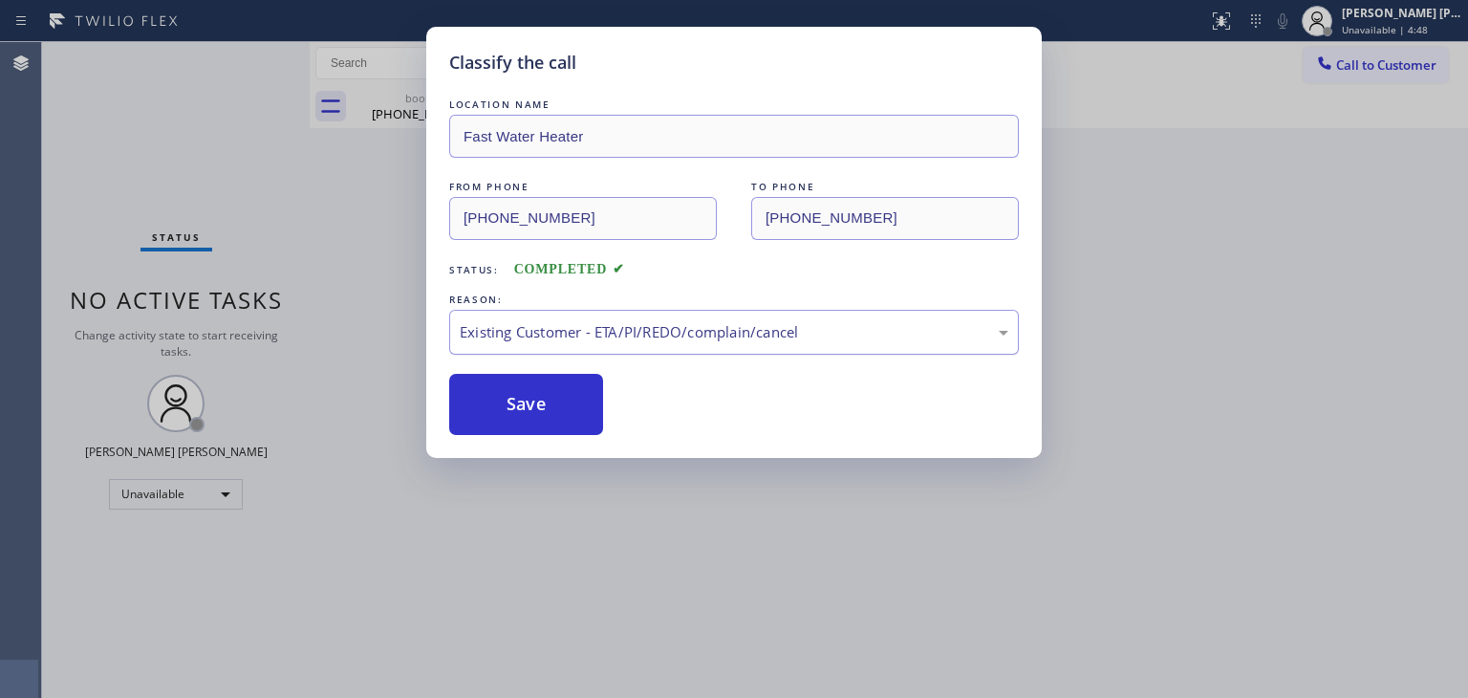
click at [536, 333] on div "Existing Customer - ETA/PI/REDO/complain/cancel" at bounding box center [734, 332] width 549 height 22
click at [521, 400] on button "Save" at bounding box center [526, 404] width 154 height 61
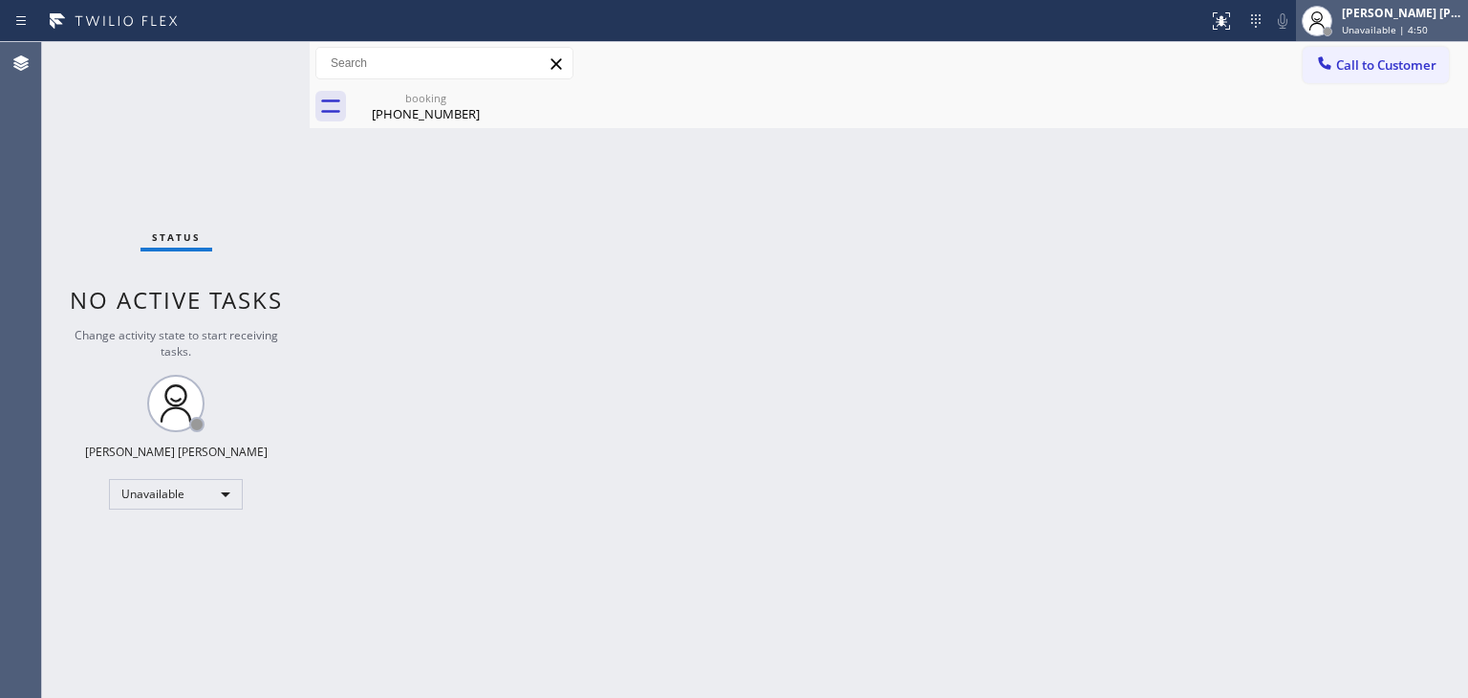
click at [1429, 10] on div "[PERSON_NAME] [PERSON_NAME]" at bounding box center [1402, 13] width 120 height 16
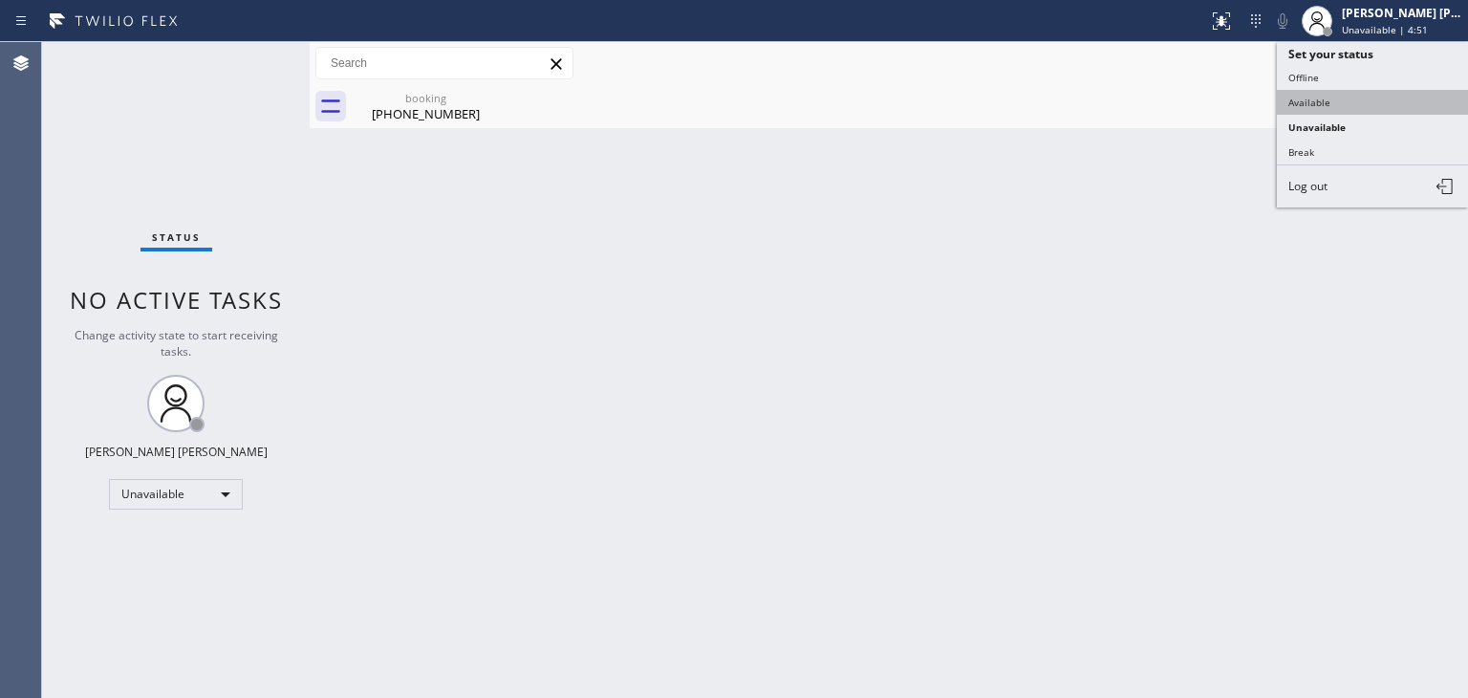
click at [1366, 106] on button "Available" at bounding box center [1372, 102] width 191 height 25
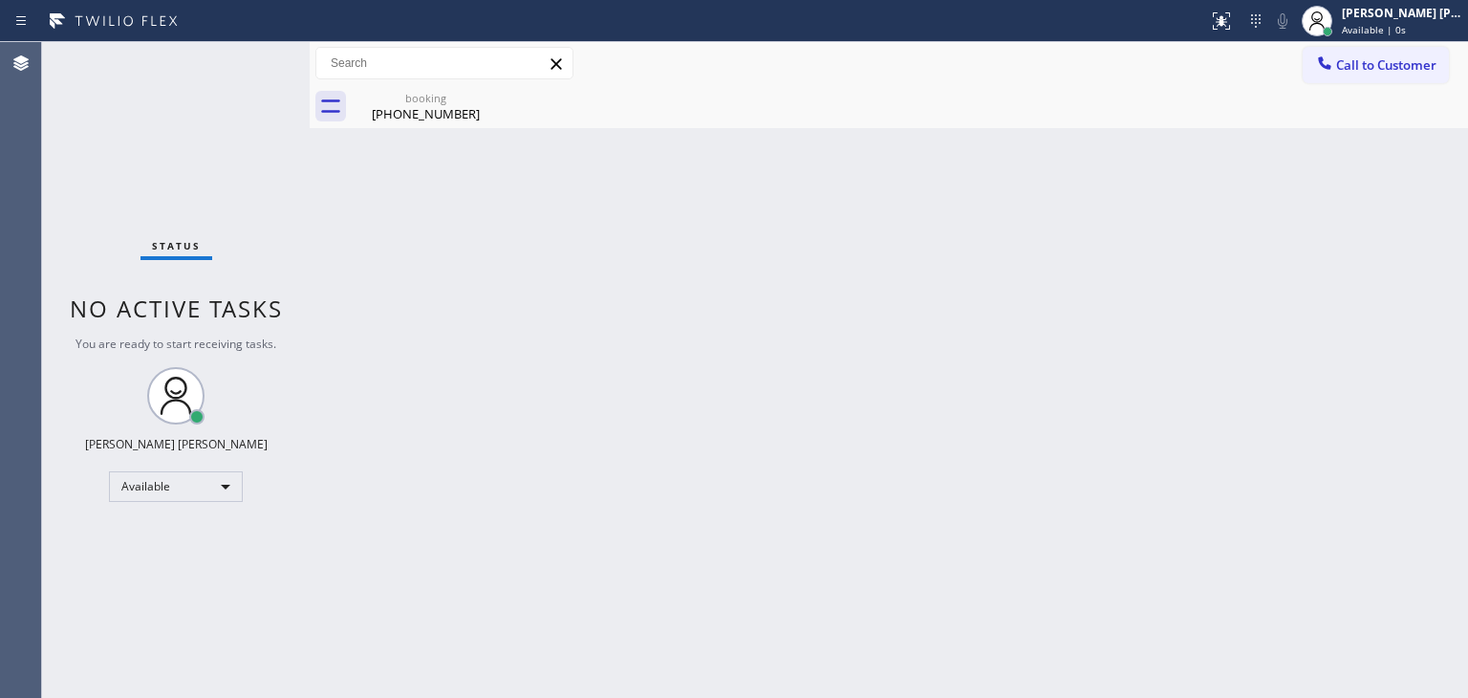
click at [247, 57] on div "Status No active tasks You are ready to start receiving tasks. [PERSON_NAME] [P…" at bounding box center [176, 370] width 268 height 656
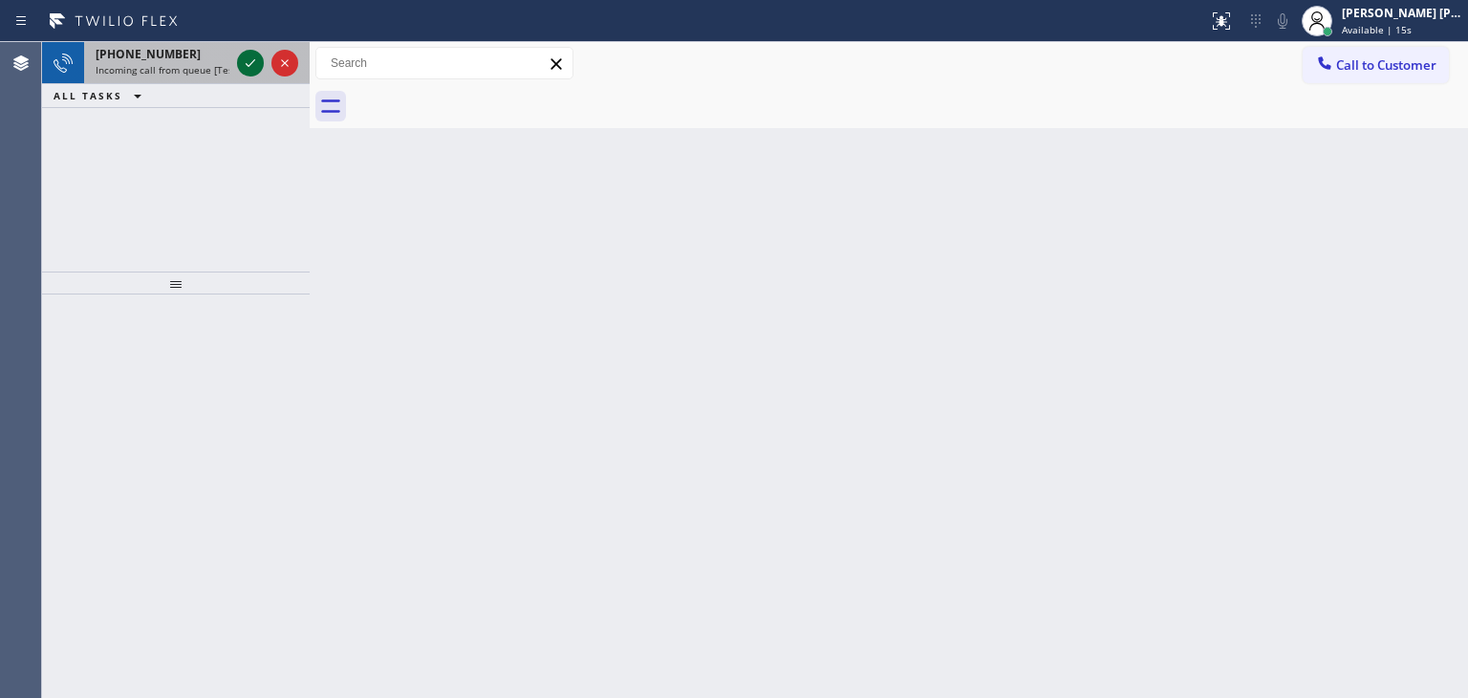
click at [246, 58] on icon at bounding box center [250, 63] width 23 height 23
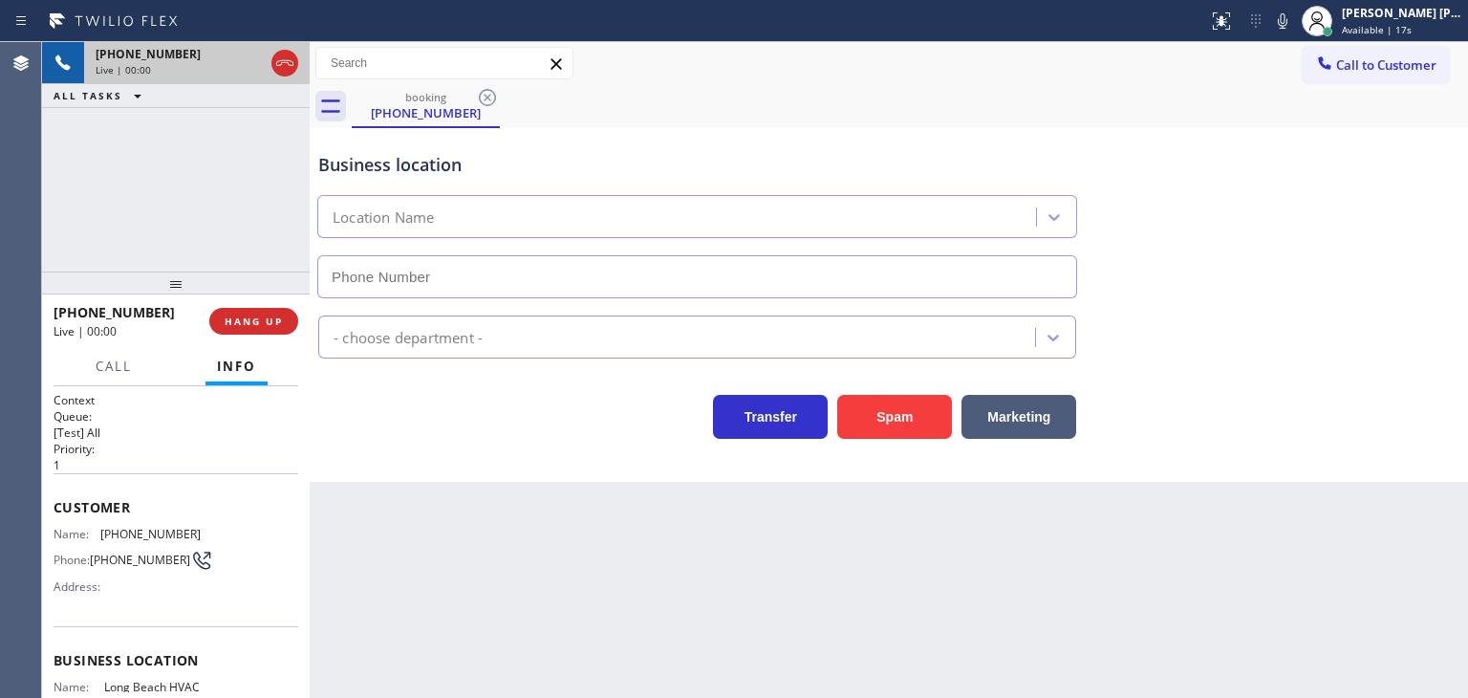
type input "[PHONE_NUMBER]"
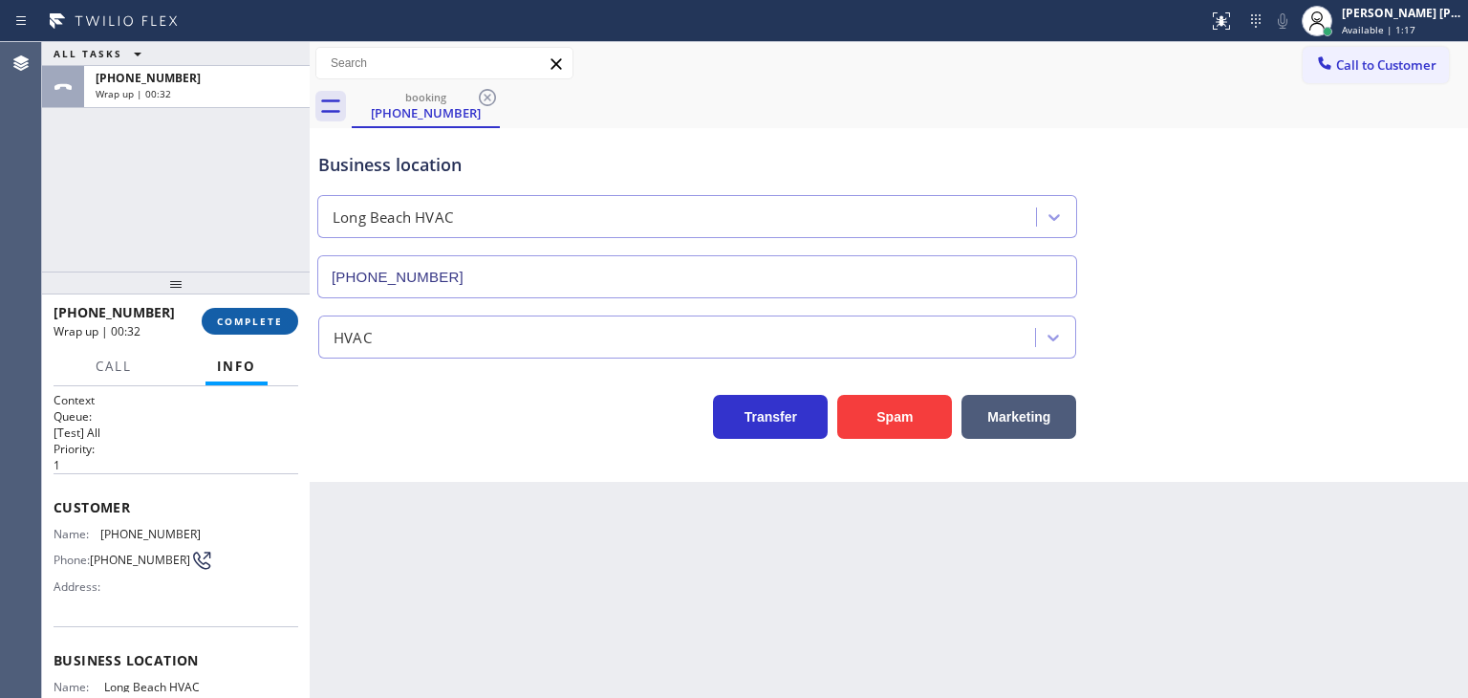
click at [255, 324] on span "COMPLETE" at bounding box center [250, 320] width 66 height 13
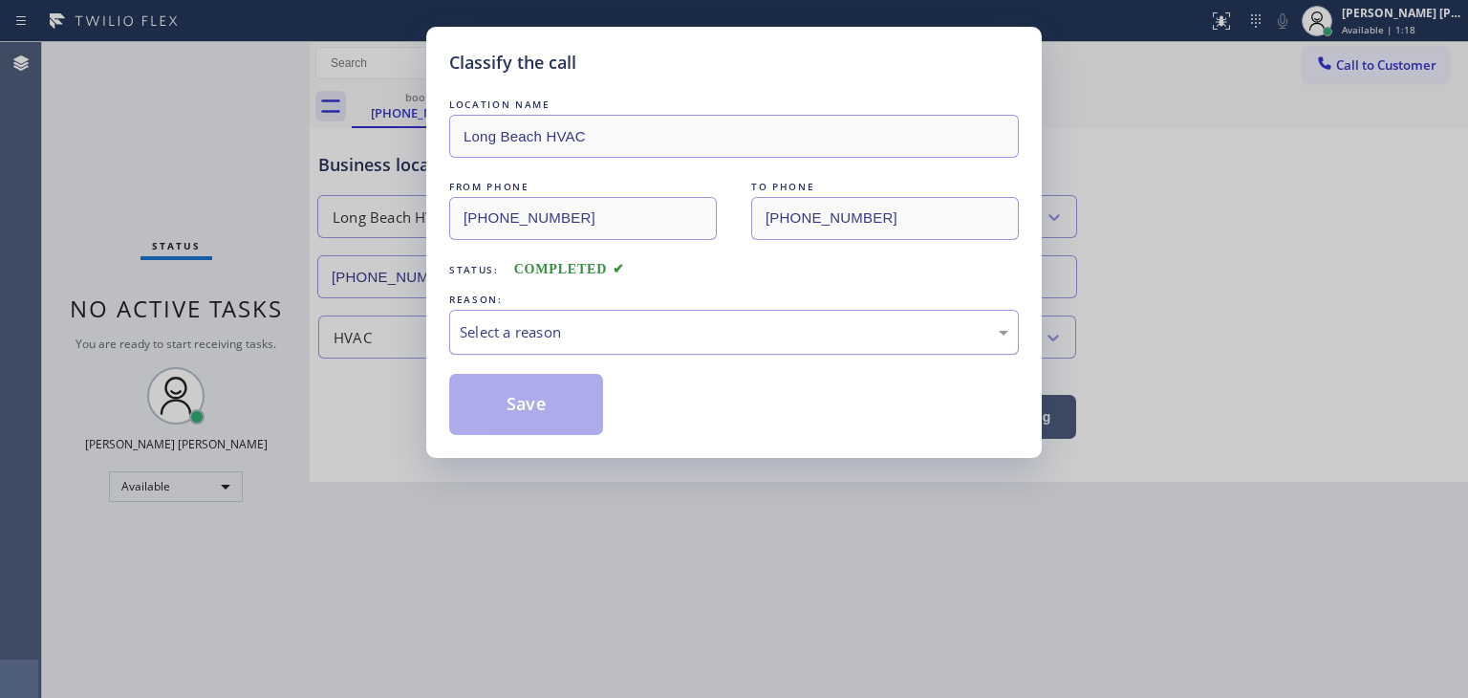
click at [545, 329] on div "Select a reason" at bounding box center [734, 332] width 549 height 22
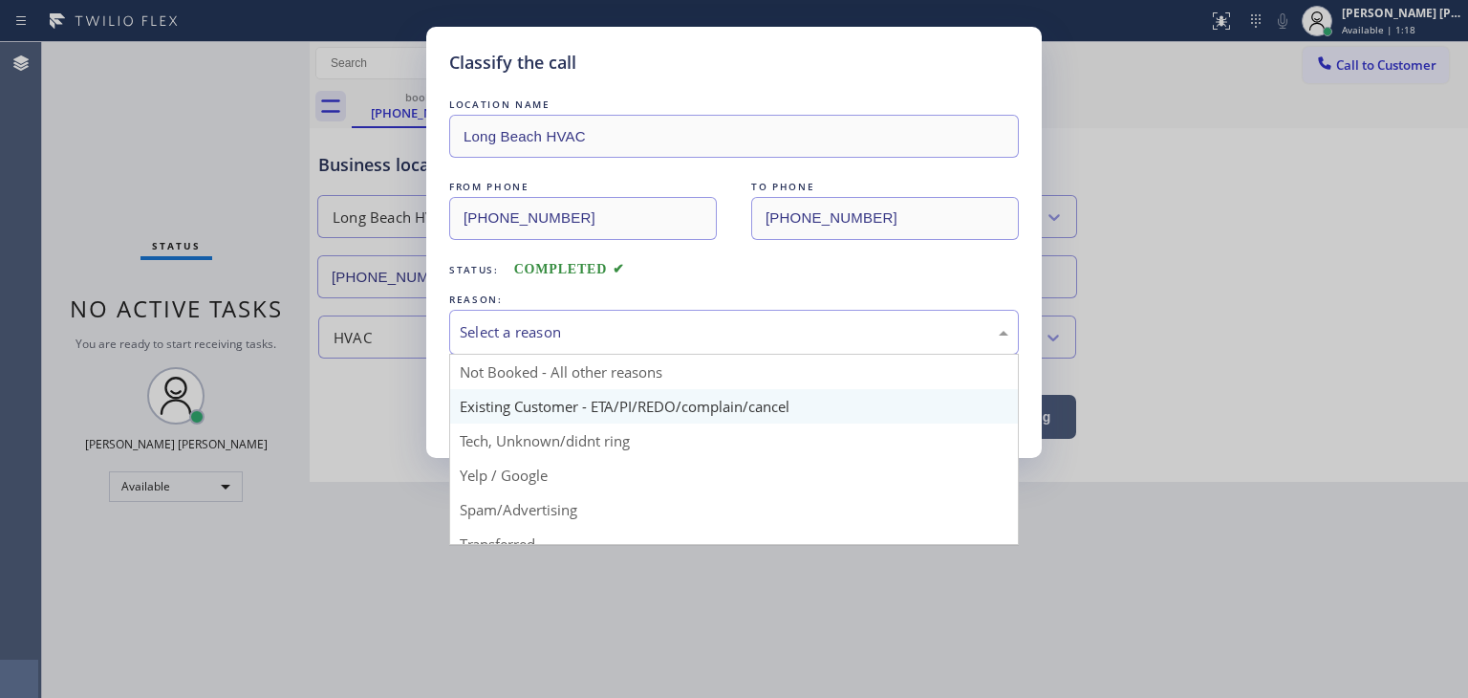
scroll to position [96, 0]
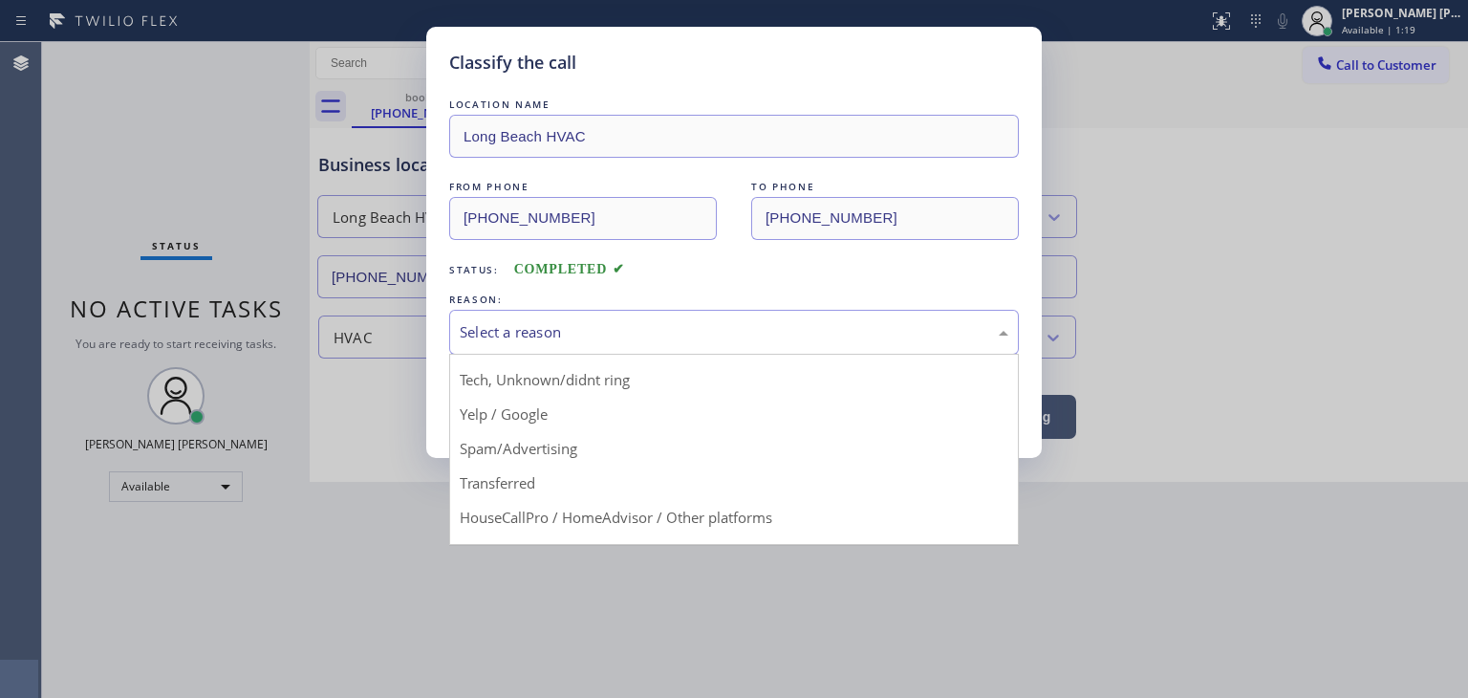
drag, startPoint x: 544, startPoint y: 441, endPoint x: 538, endPoint y: 419, distance: 22.7
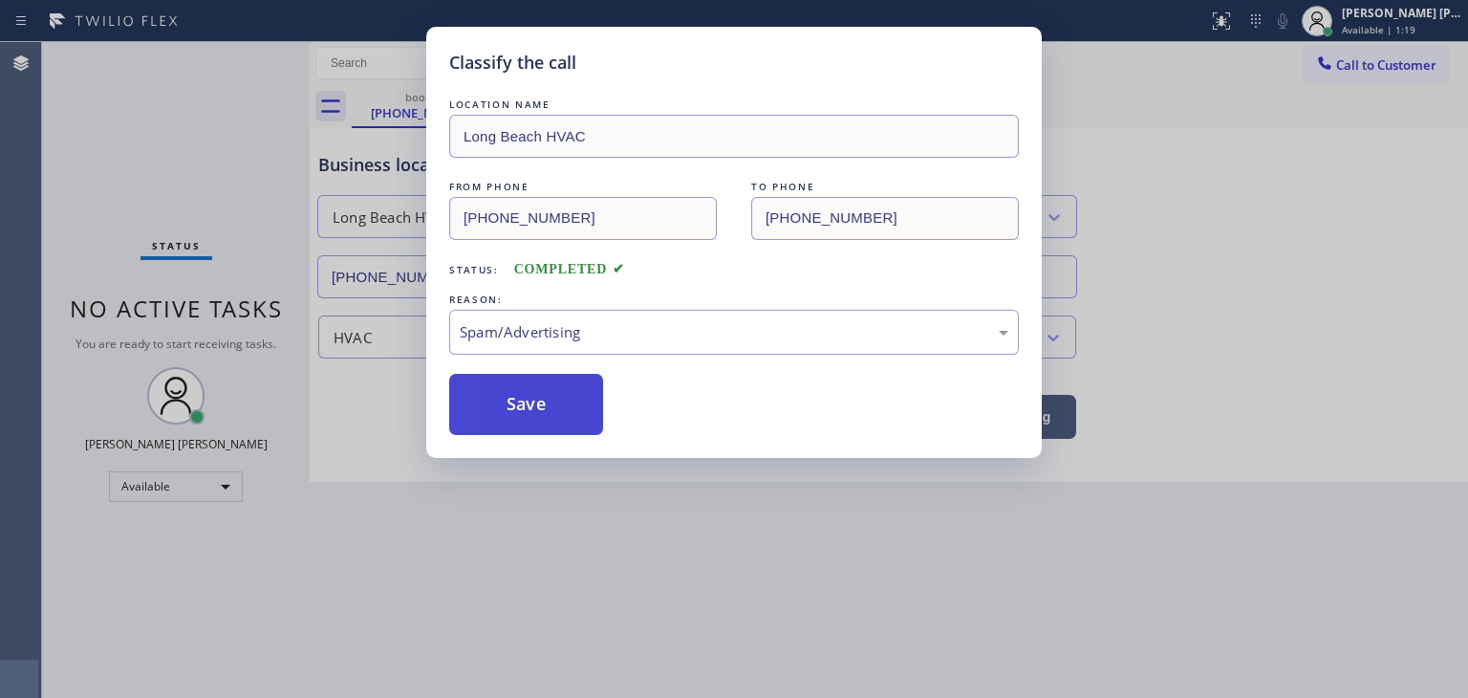
click at [538, 419] on button "Save" at bounding box center [526, 404] width 154 height 61
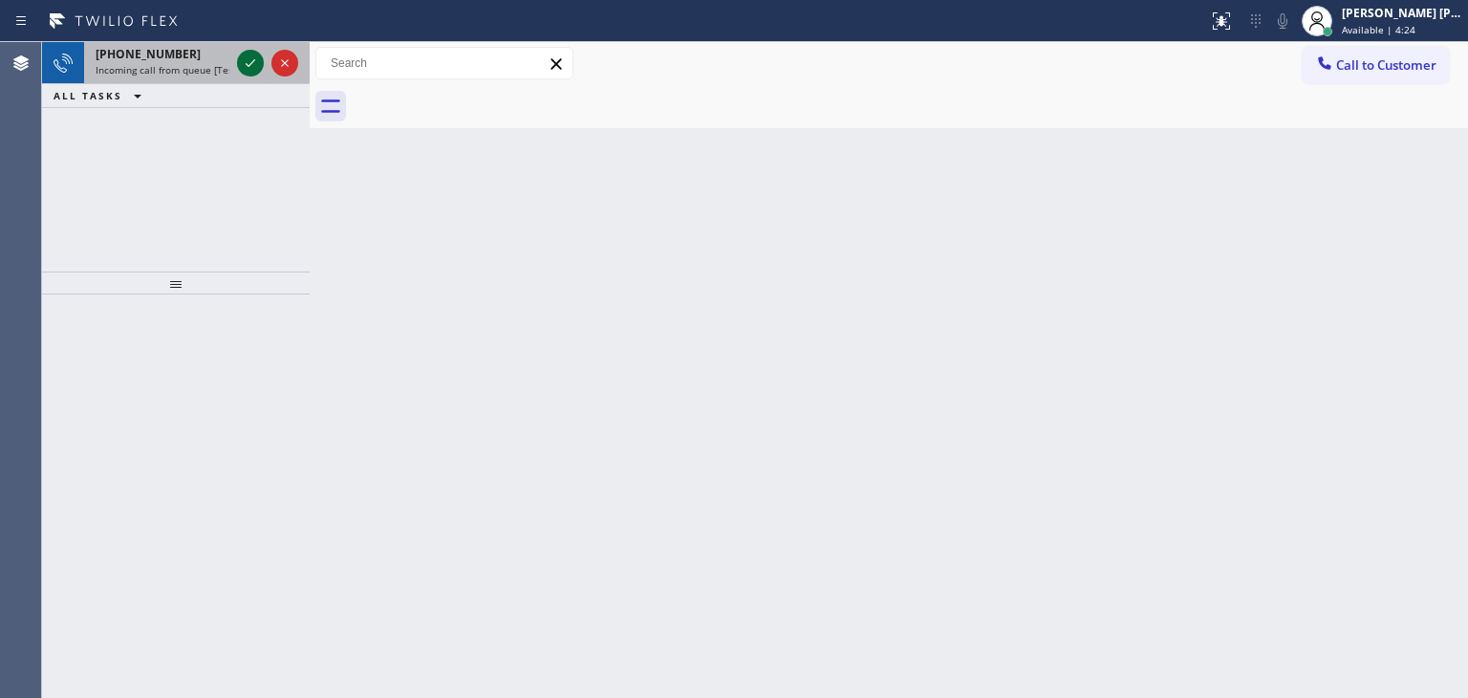
click at [259, 66] on icon at bounding box center [250, 63] width 23 height 23
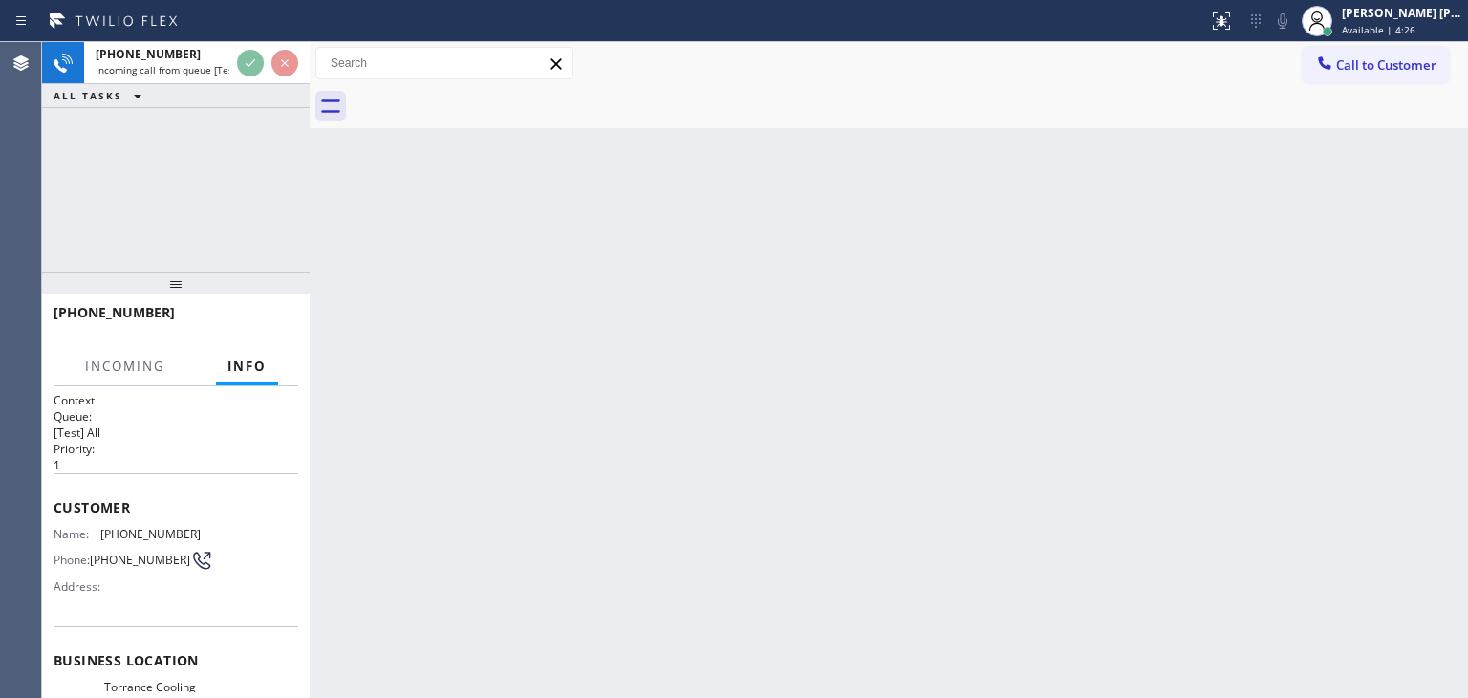
scroll to position [96, 0]
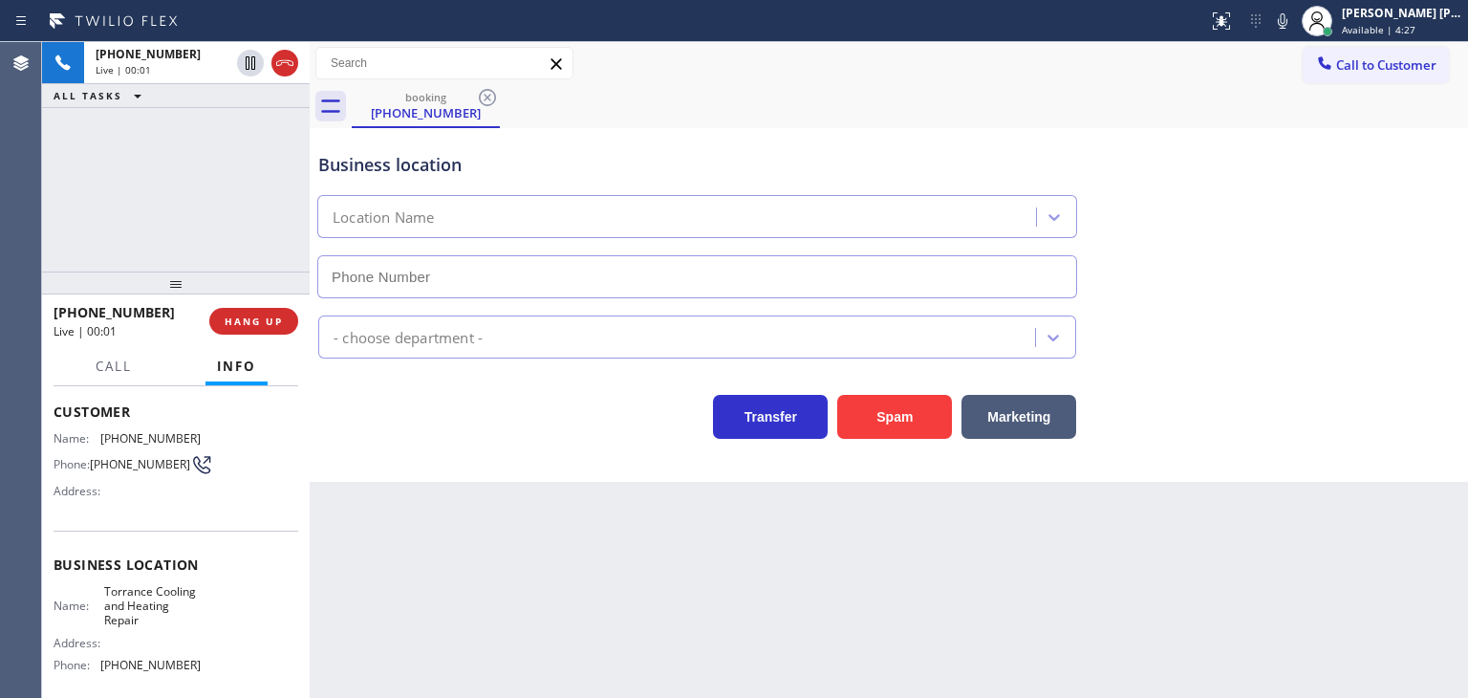
type input "[PHONE_NUMBER]"
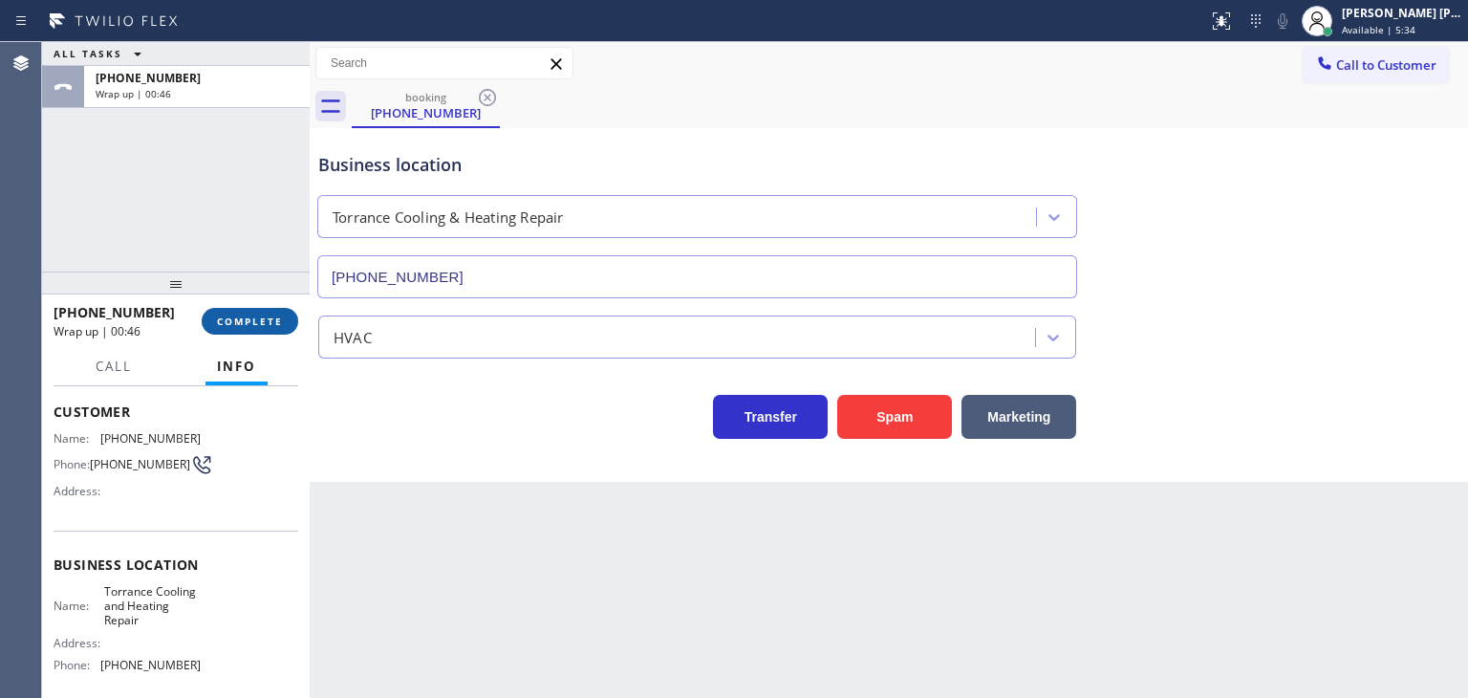
click at [261, 322] on span "COMPLETE" at bounding box center [250, 320] width 66 height 13
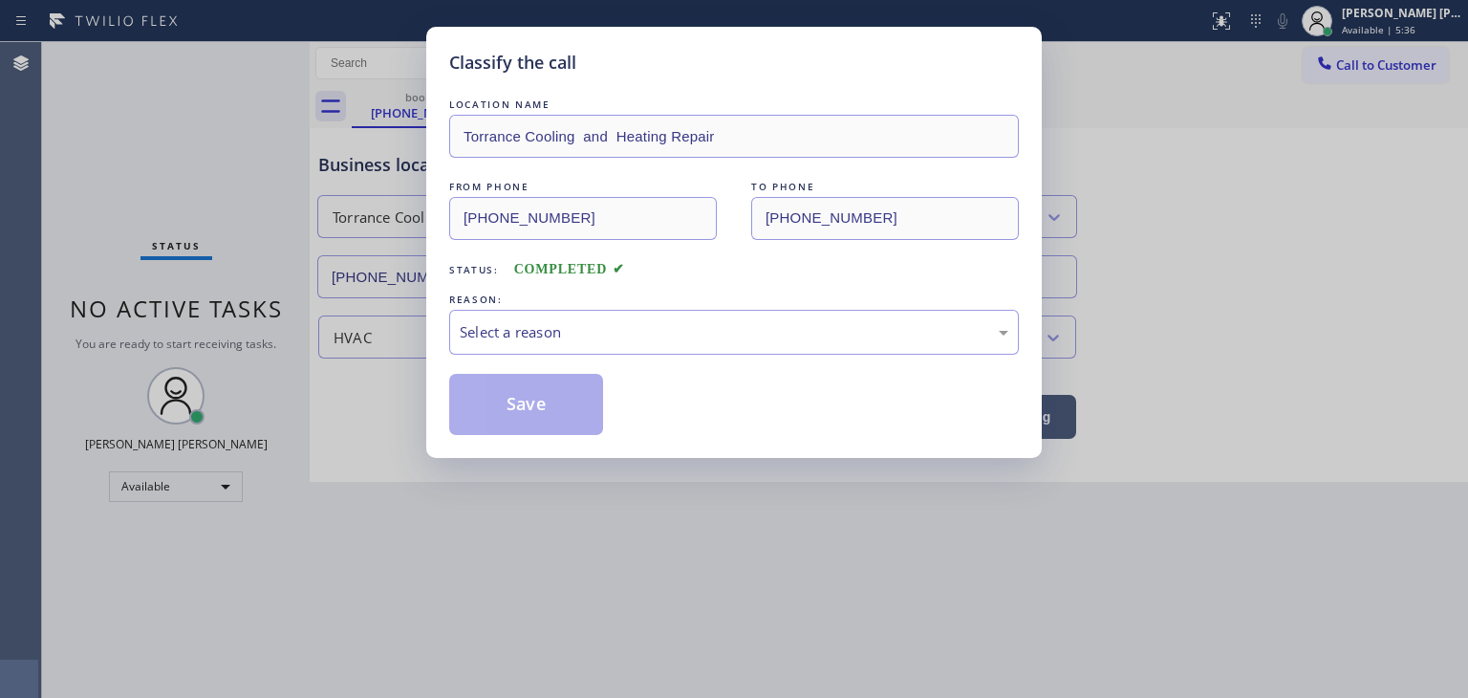
click at [614, 355] on div "LOCATION NAME Torrance Cooling and Heating Repair FROM PHONE [PHONE_NUMBER] TO …" at bounding box center [734, 265] width 570 height 340
click at [573, 318] on div "Select a reason" at bounding box center [734, 332] width 570 height 45
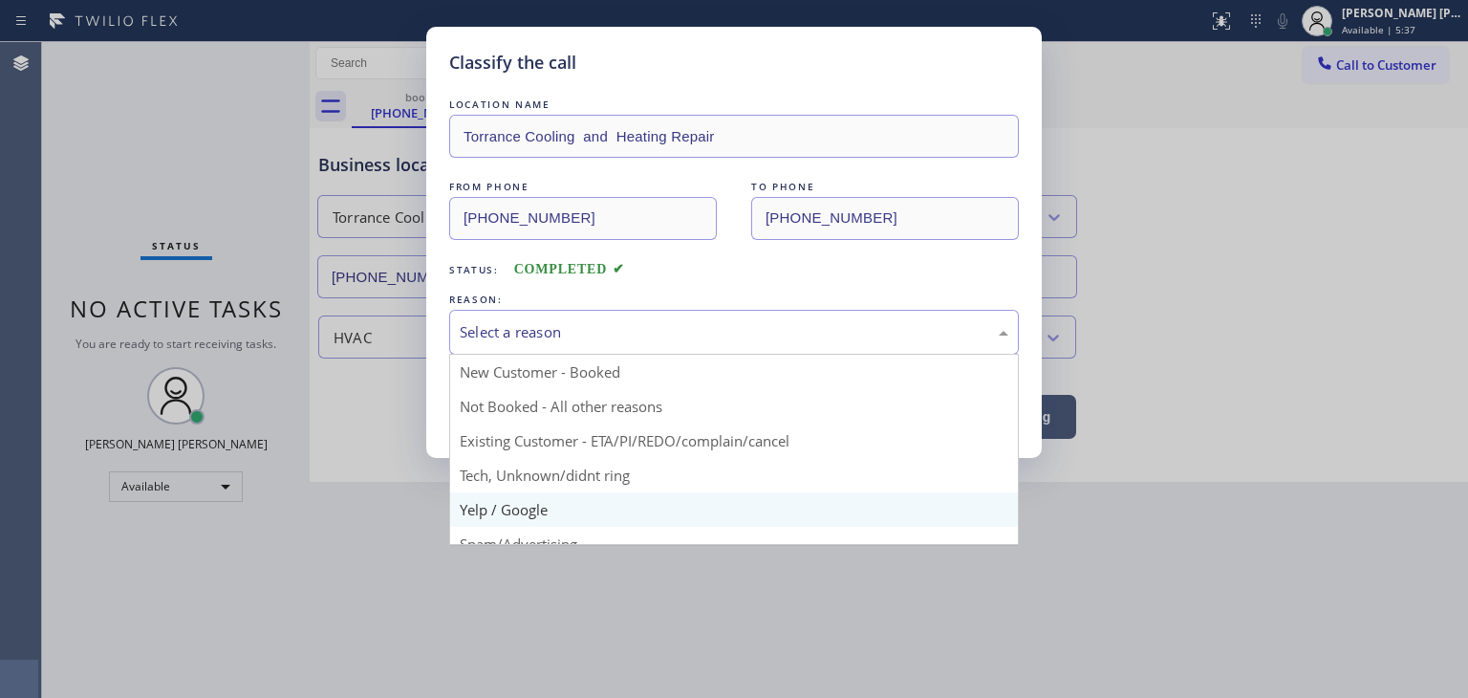
scroll to position [96, 0]
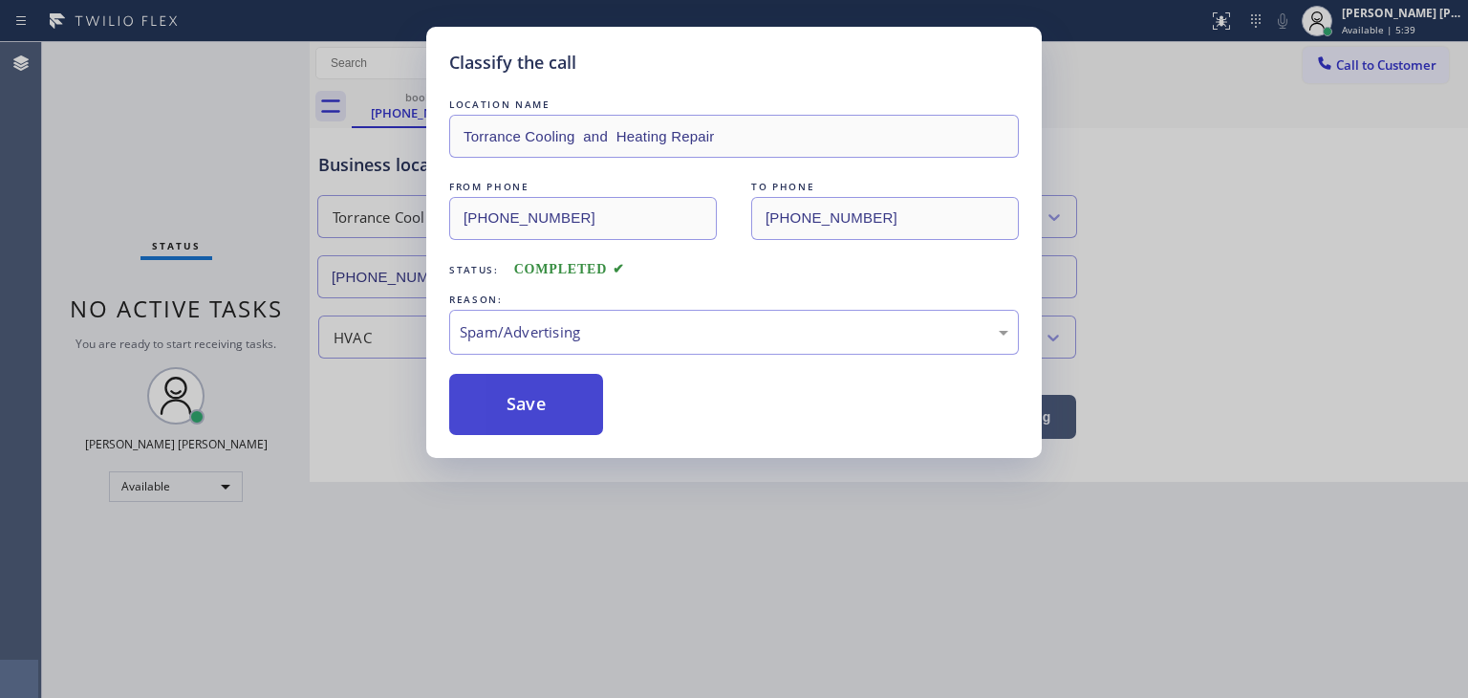
click at [547, 409] on button "Save" at bounding box center [526, 404] width 154 height 61
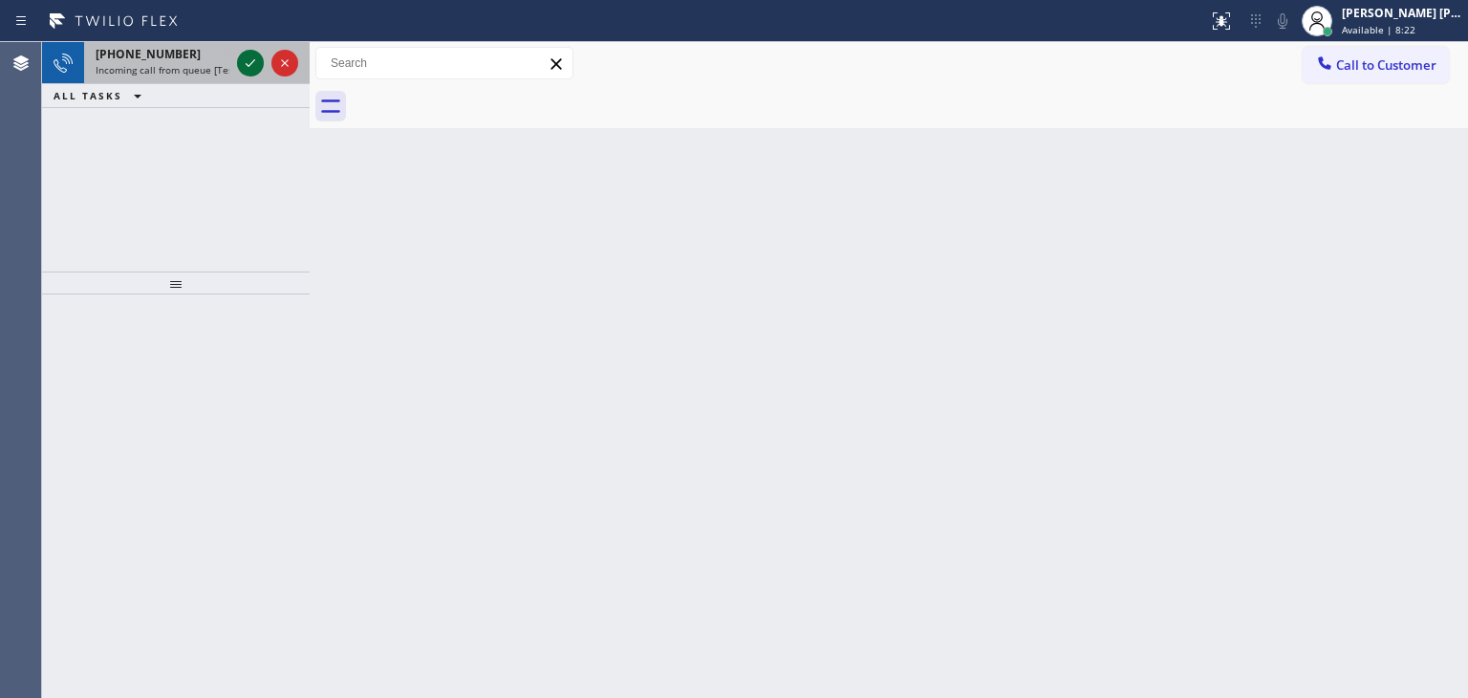
click at [254, 65] on icon at bounding box center [250, 63] width 23 height 23
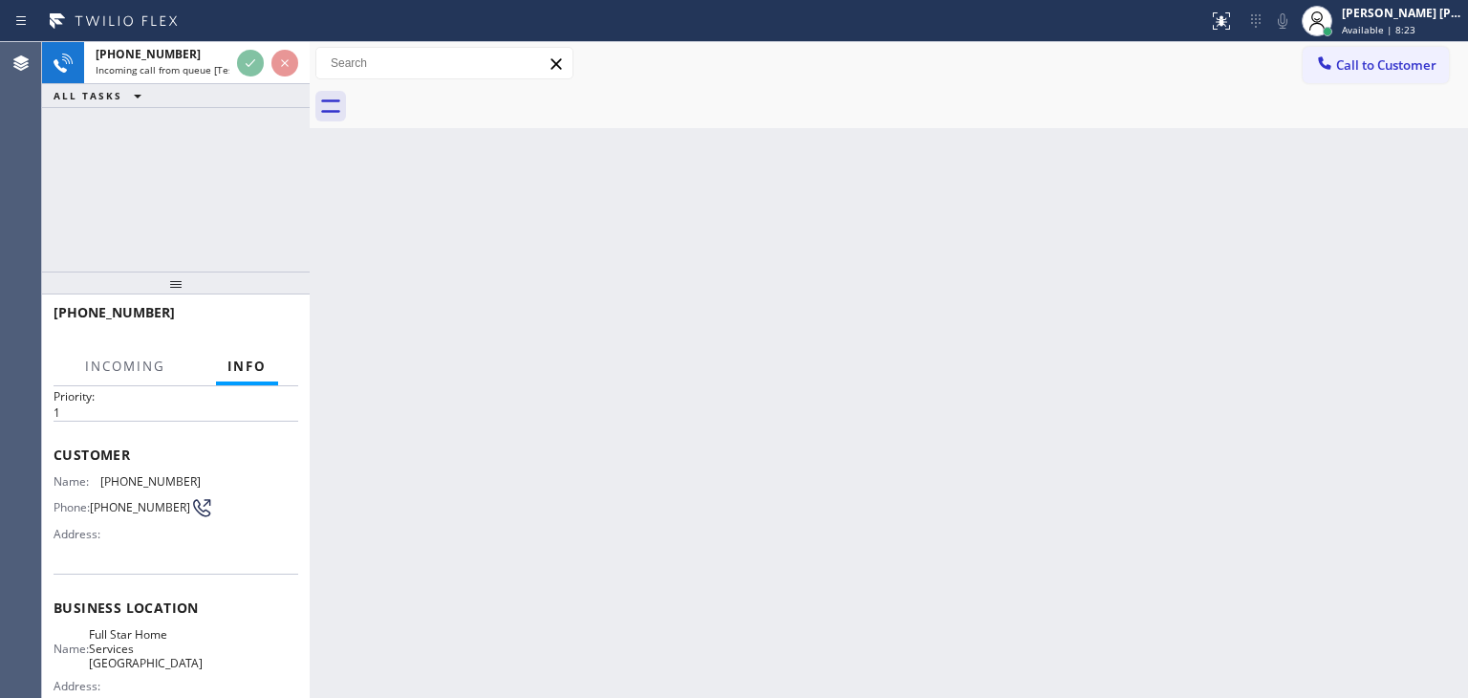
scroll to position [96, 0]
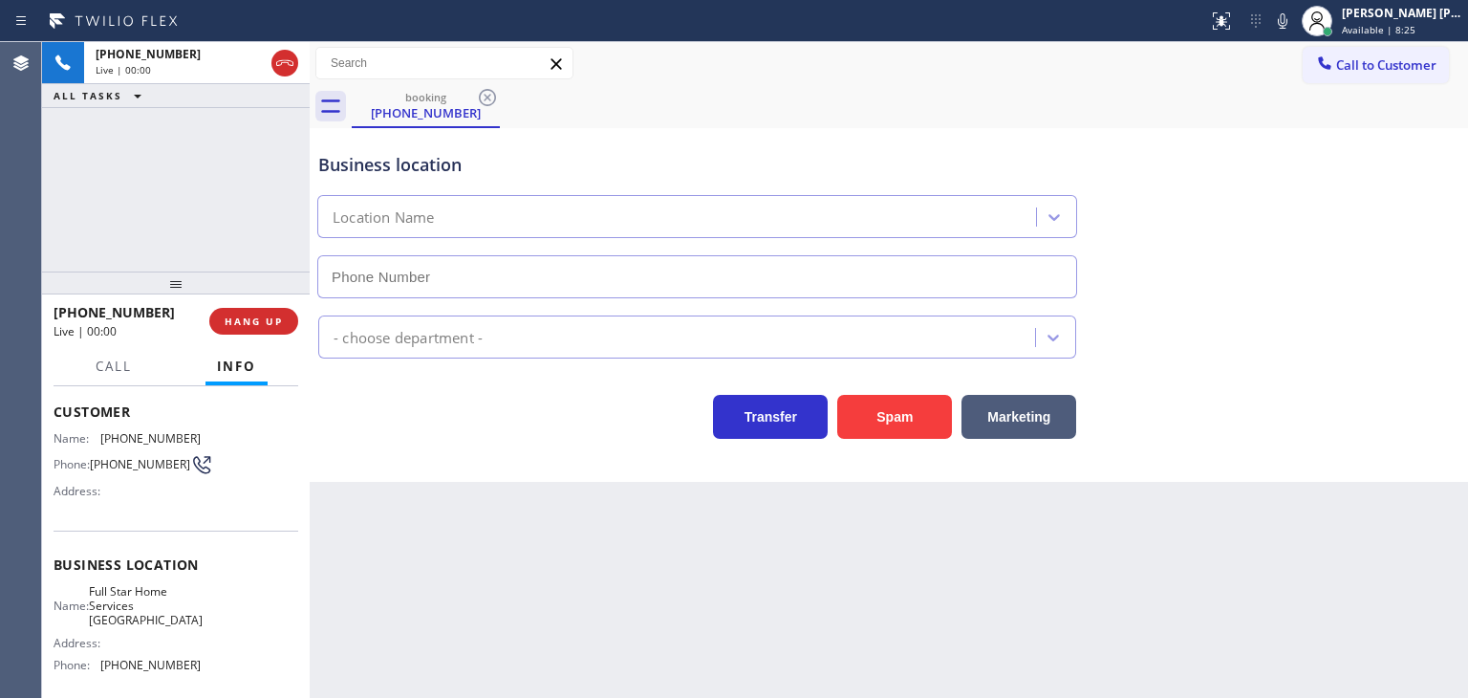
type input "[PHONE_NUMBER]"
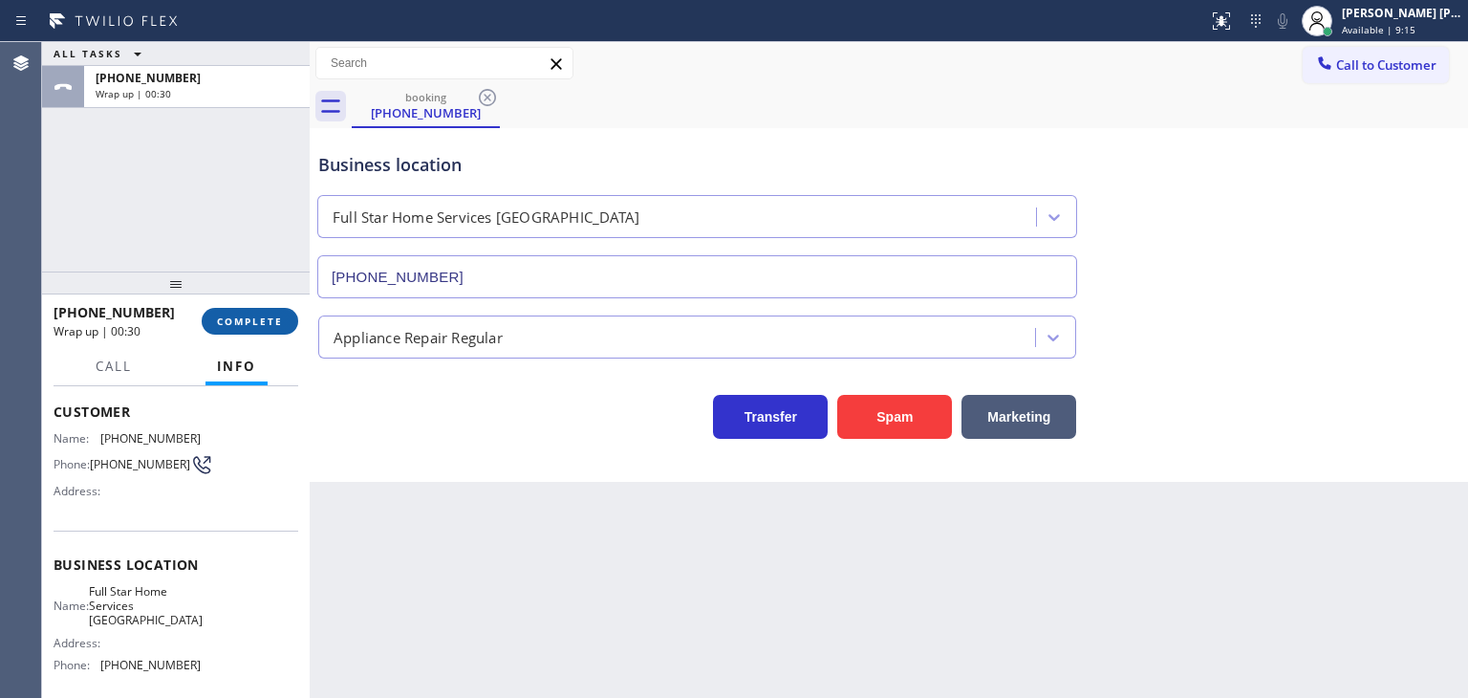
click at [257, 318] on span "COMPLETE" at bounding box center [250, 320] width 66 height 13
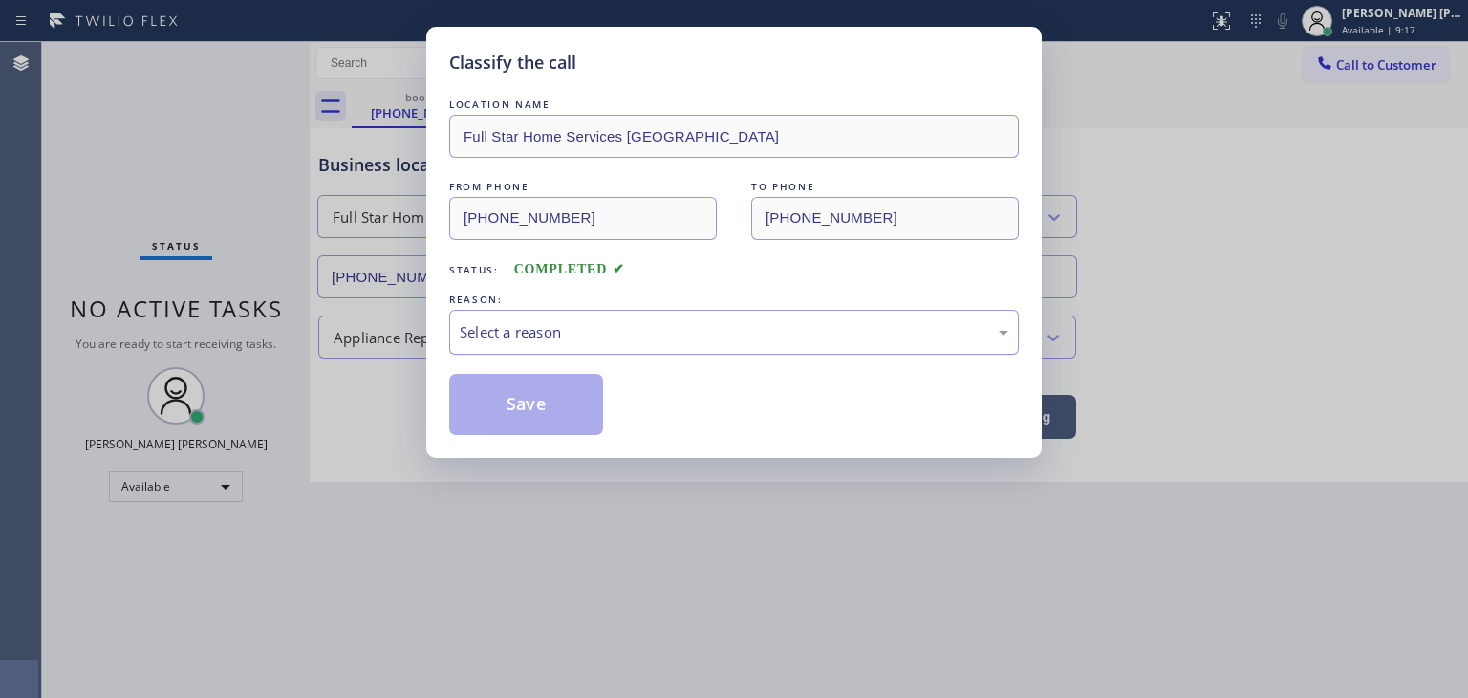
click at [551, 323] on div "Select a reason" at bounding box center [734, 332] width 549 height 22
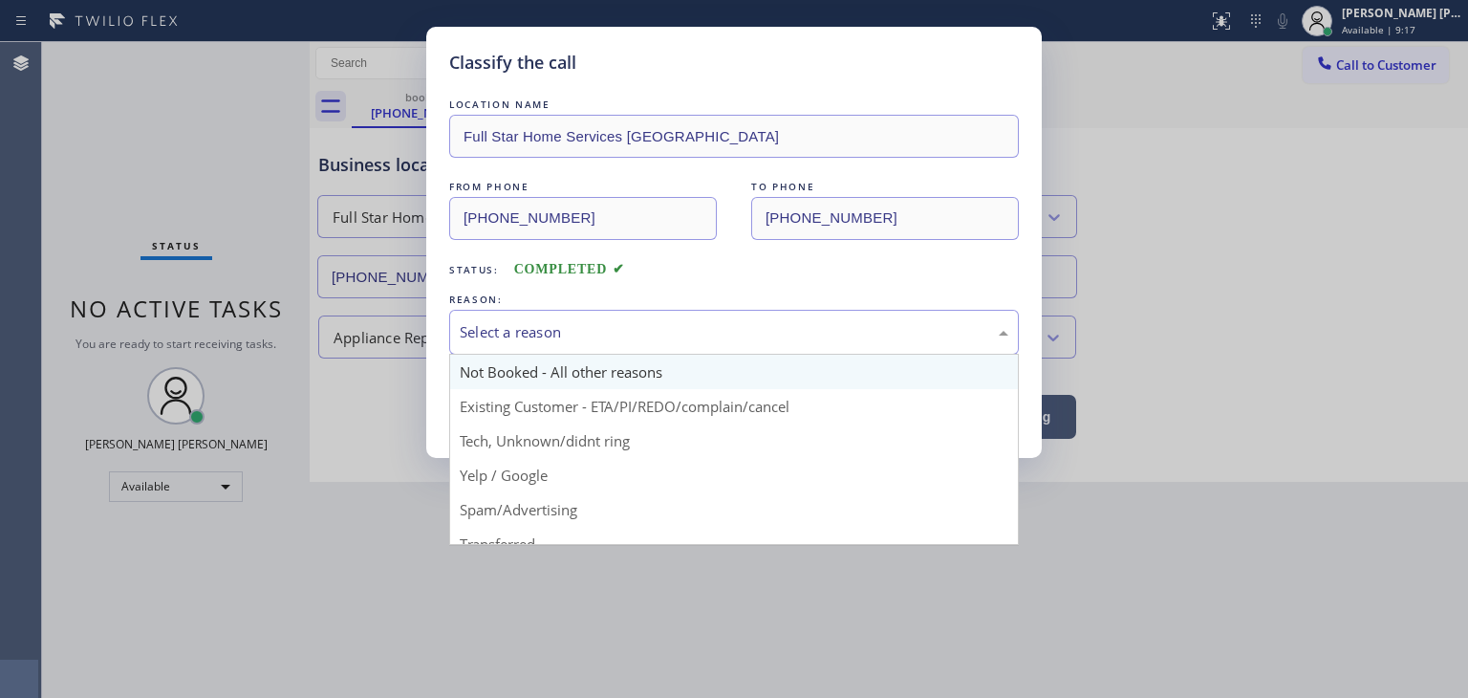
scroll to position [96, 0]
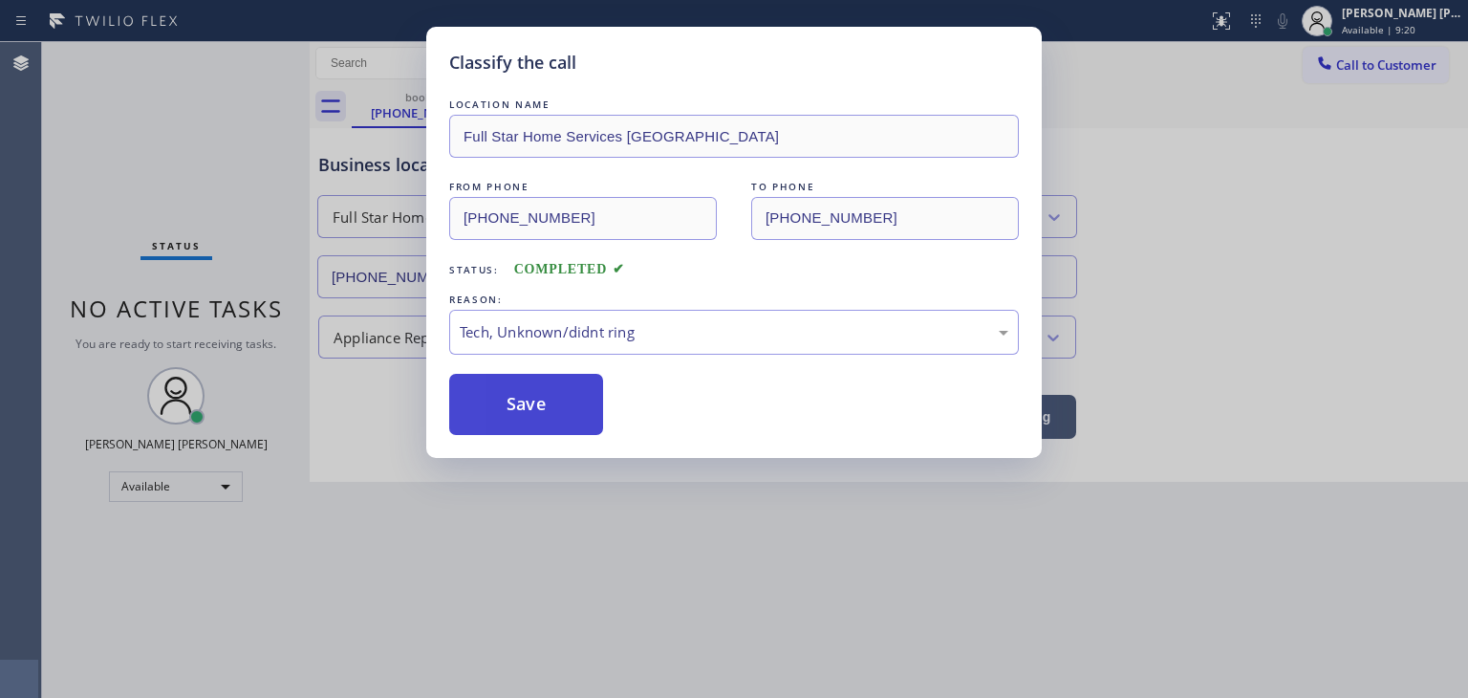
click at [526, 427] on button "Save" at bounding box center [526, 404] width 154 height 61
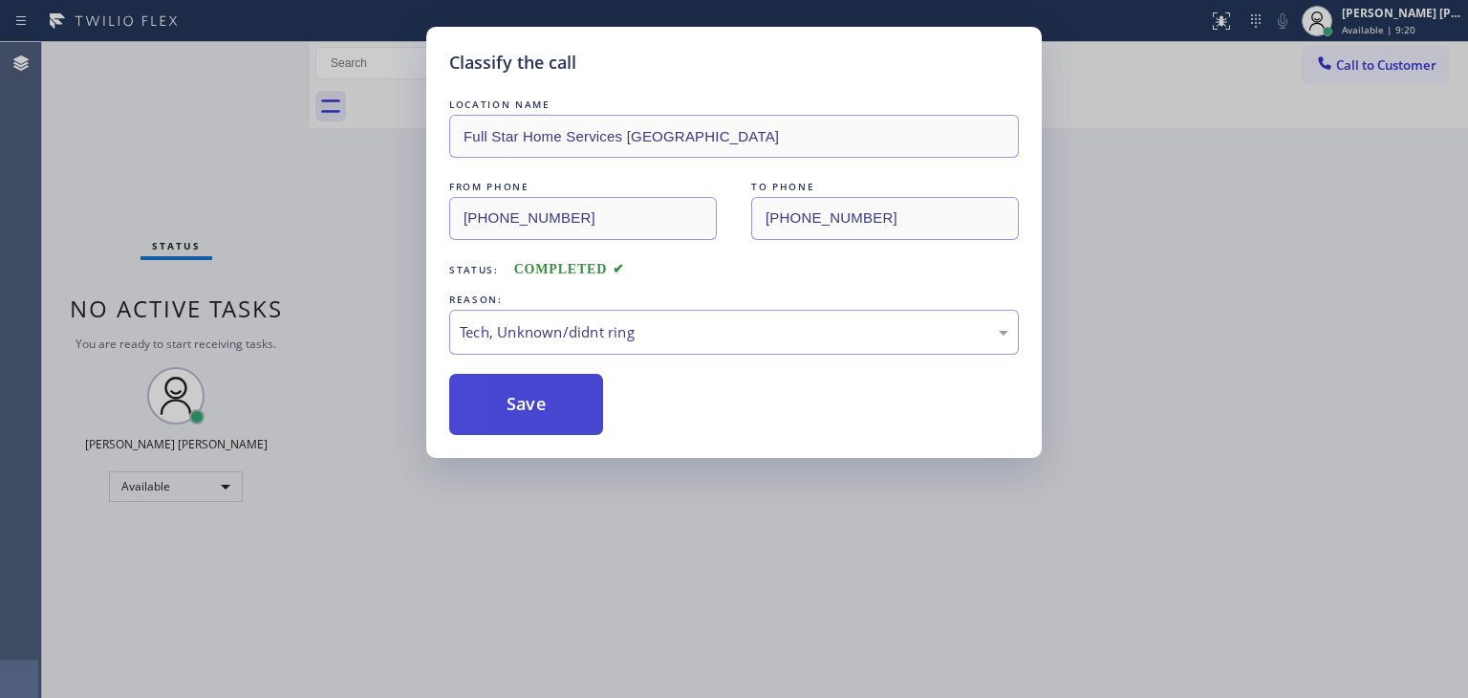
click at [524, 426] on button "Save" at bounding box center [526, 404] width 154 height 61
click at [529, 406] on button "Save" at bounding box center [526, 404] width 154 height 61
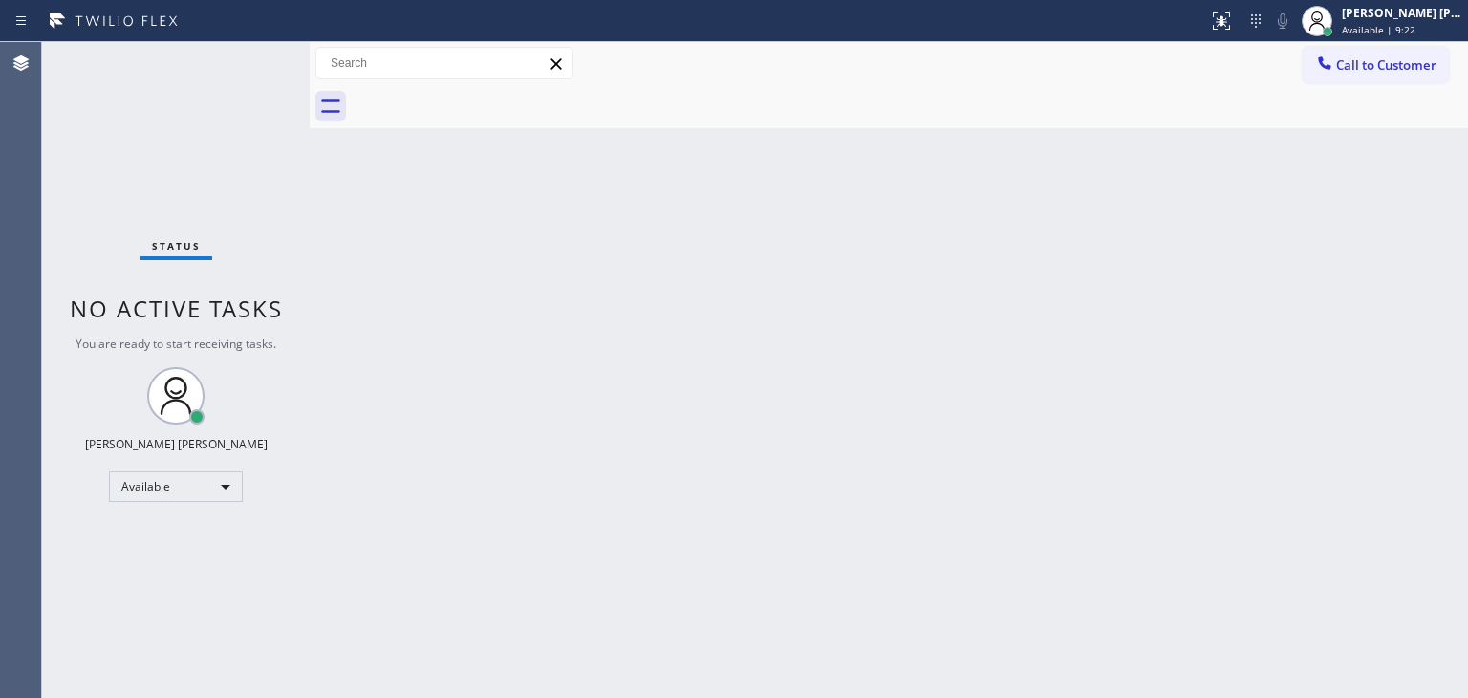
click at [258, 54] on div "Status No active tasks You are ready to start receiving tasks. [PERSON_NAME] [P…" at bounding box center [176, 370] width 268 height 656
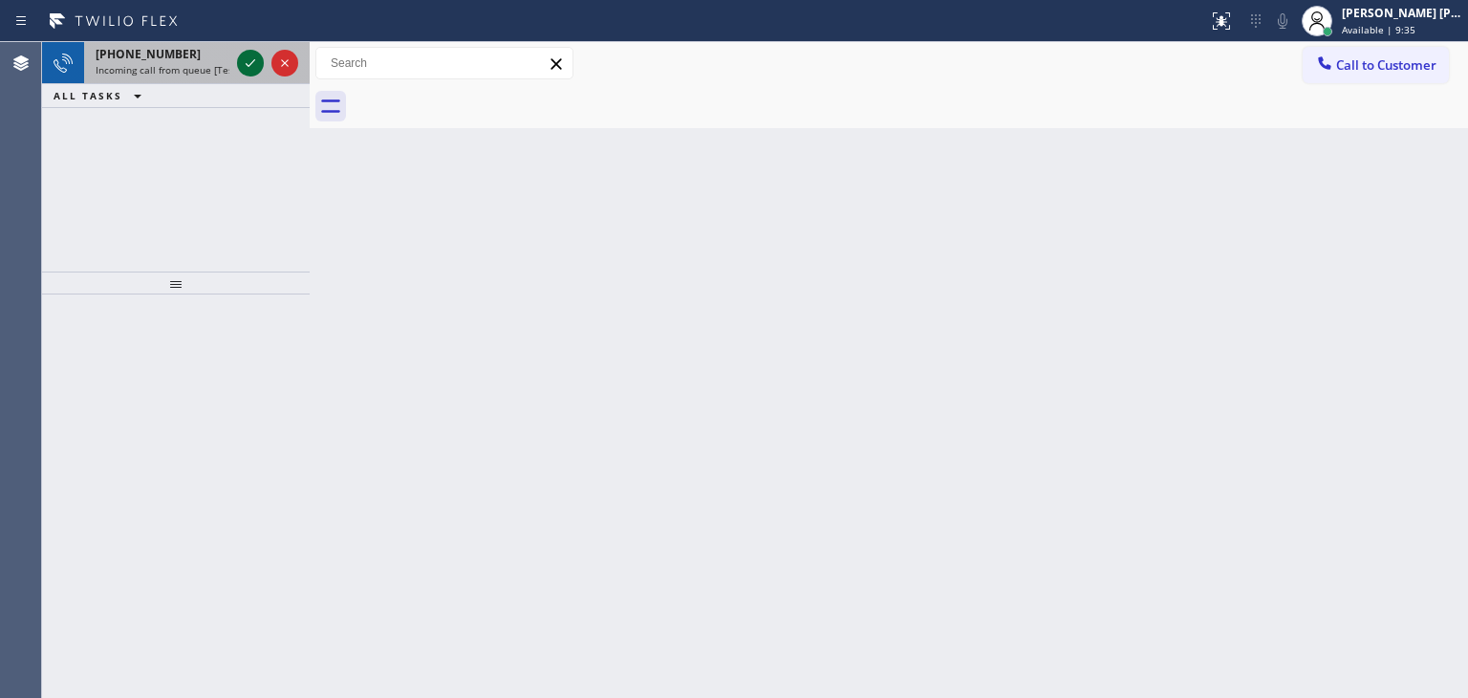
click at [258, 54] on icon at bounding box center [250, 63] width 23 height 23
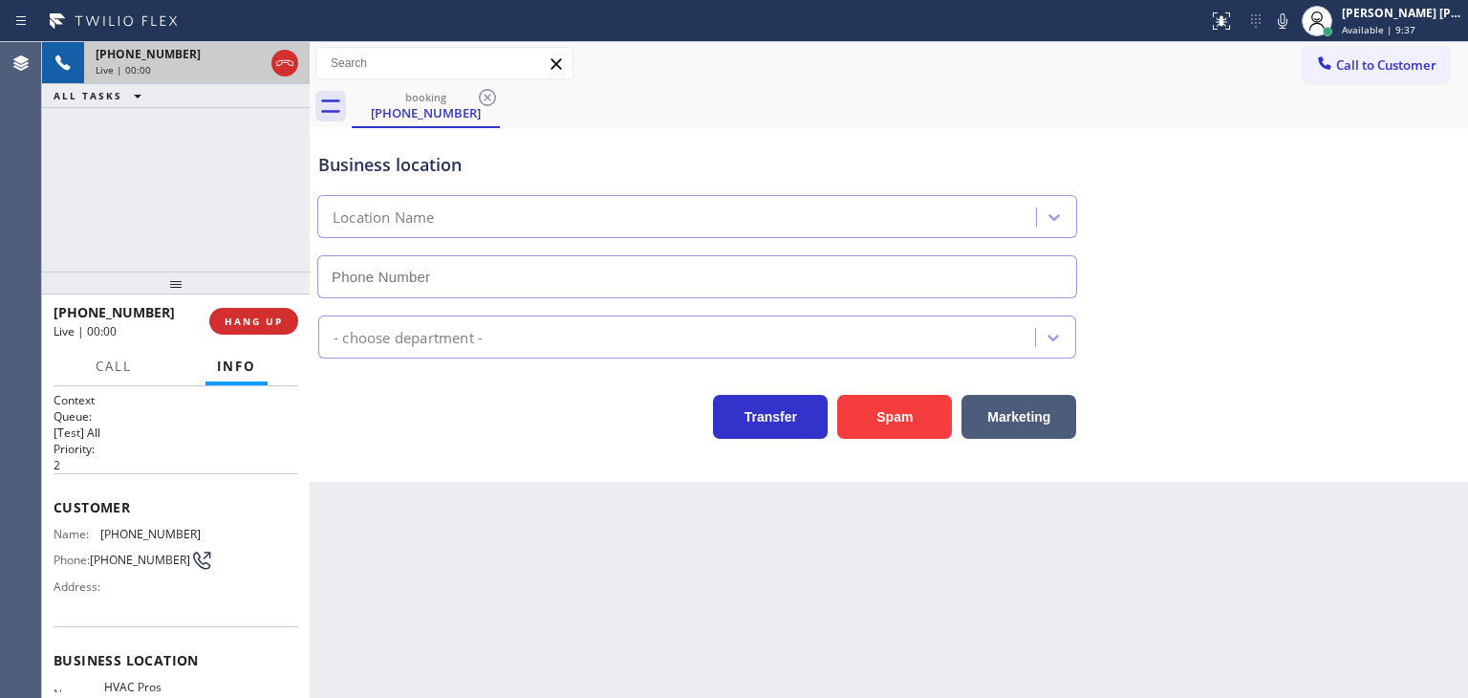
type input "[PHONE_NUMBER]"
click at [248, 318] on span "HANG UP" at bounding box center [254, 320] width 58 height 13
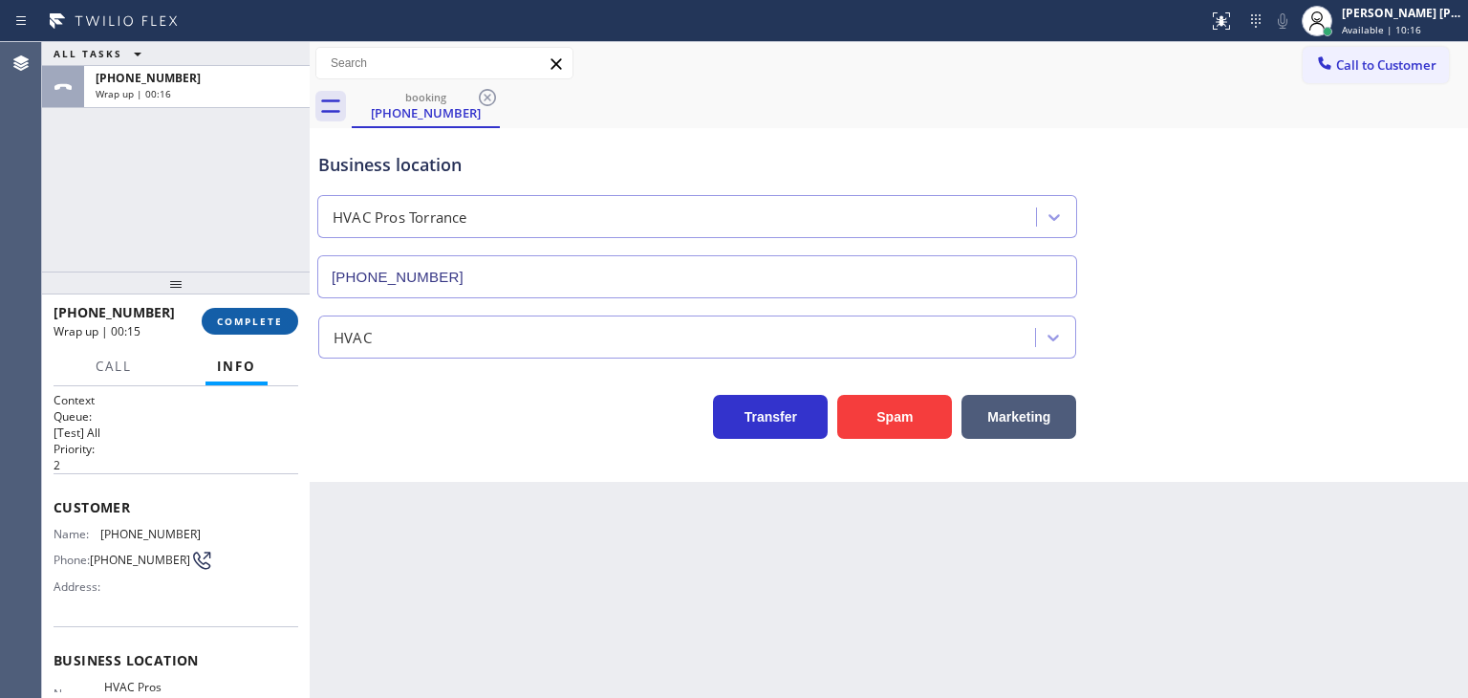
click at [275, 315] on span "COMPLETE" at bounding box center [250, 320] width 66 height 13
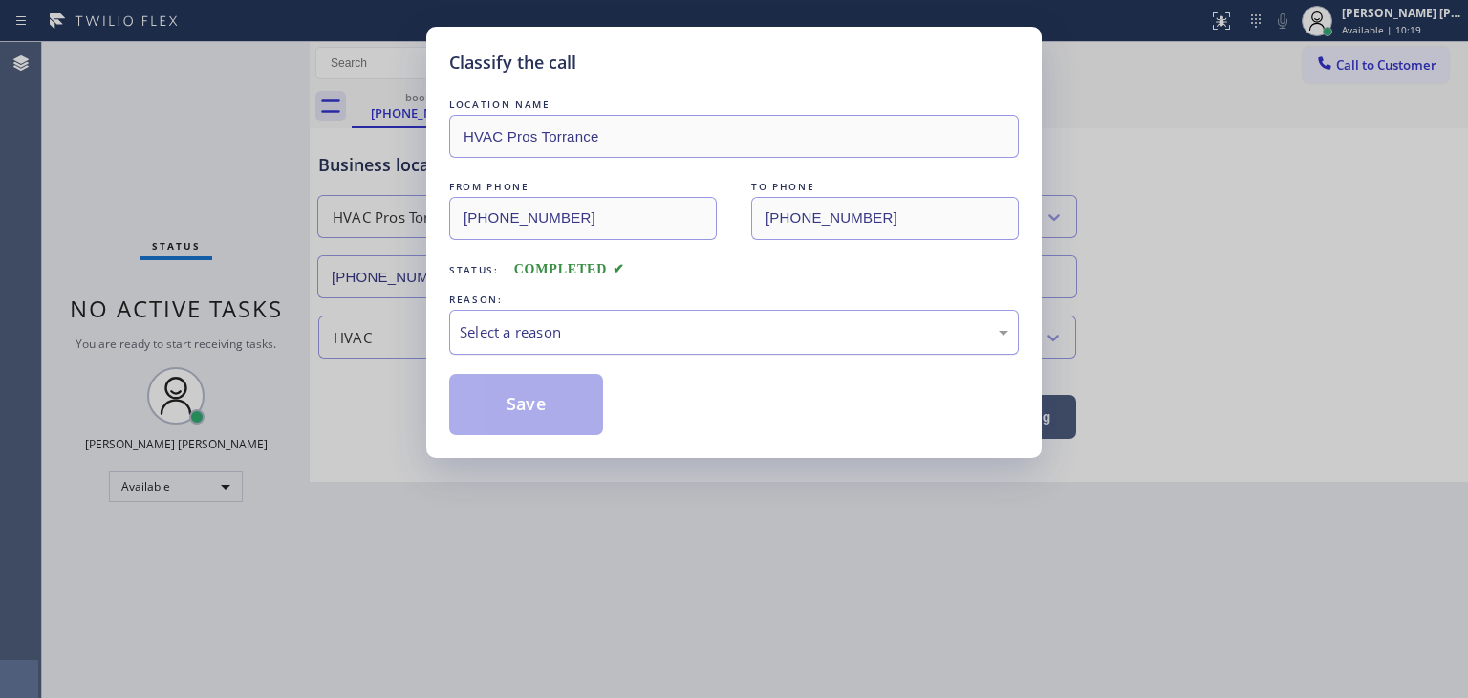
click at [623, 349] on div "Select a reason" at bounding box center [734, 332] width 570 height 45
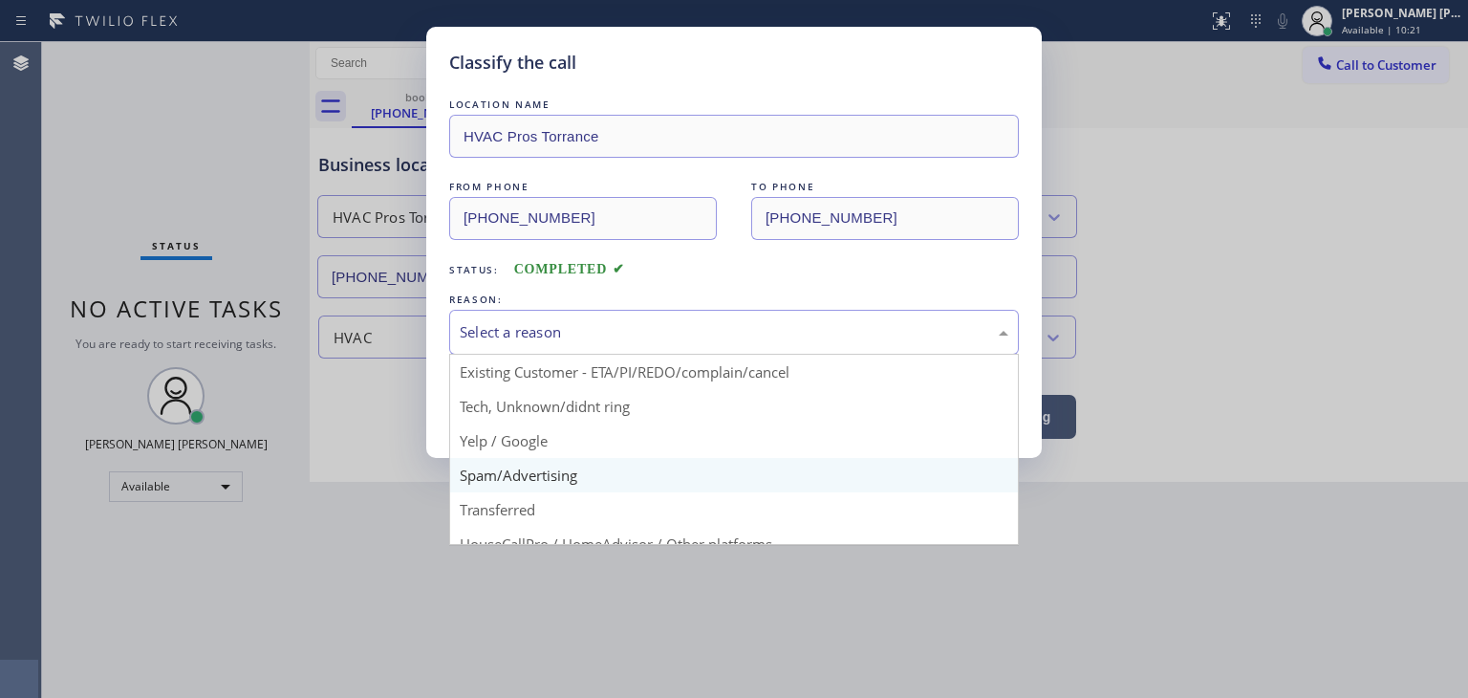
scroll to position [24, 0]
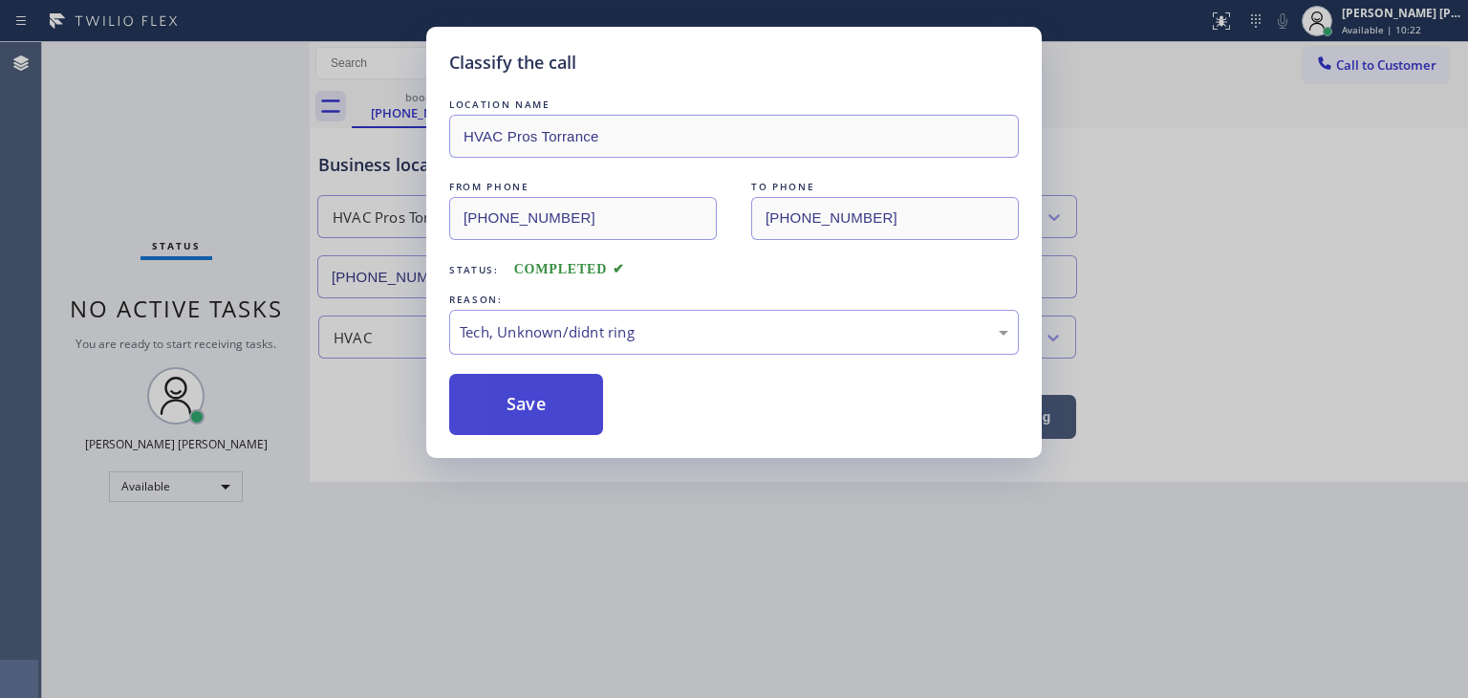
click at [538, 406] on button "Save" at bounding box center [526, 404] width 154 height 61
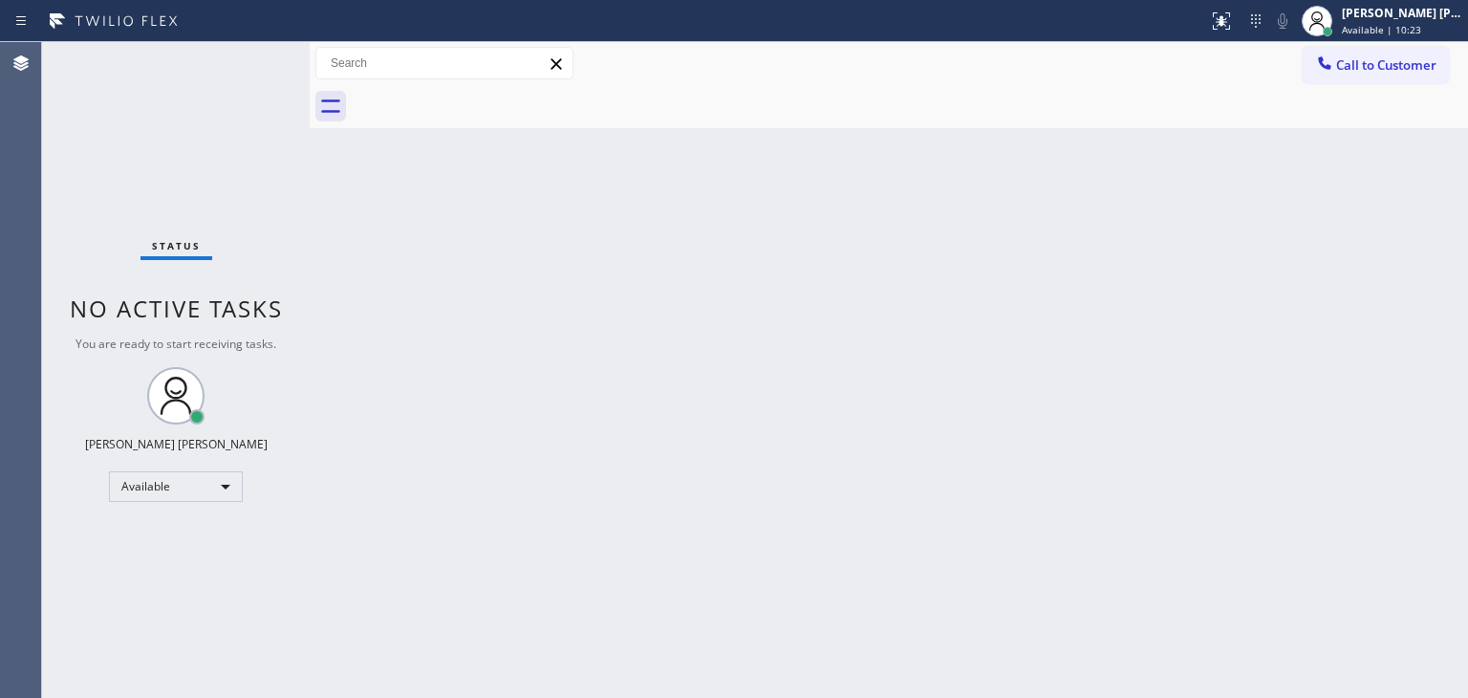
click at [256, 49] on div "Status No active tasks You are ready to start receiving tasks. [PERSON_NAME] [P…" at bounding box center [176, 370] width 268 height 656
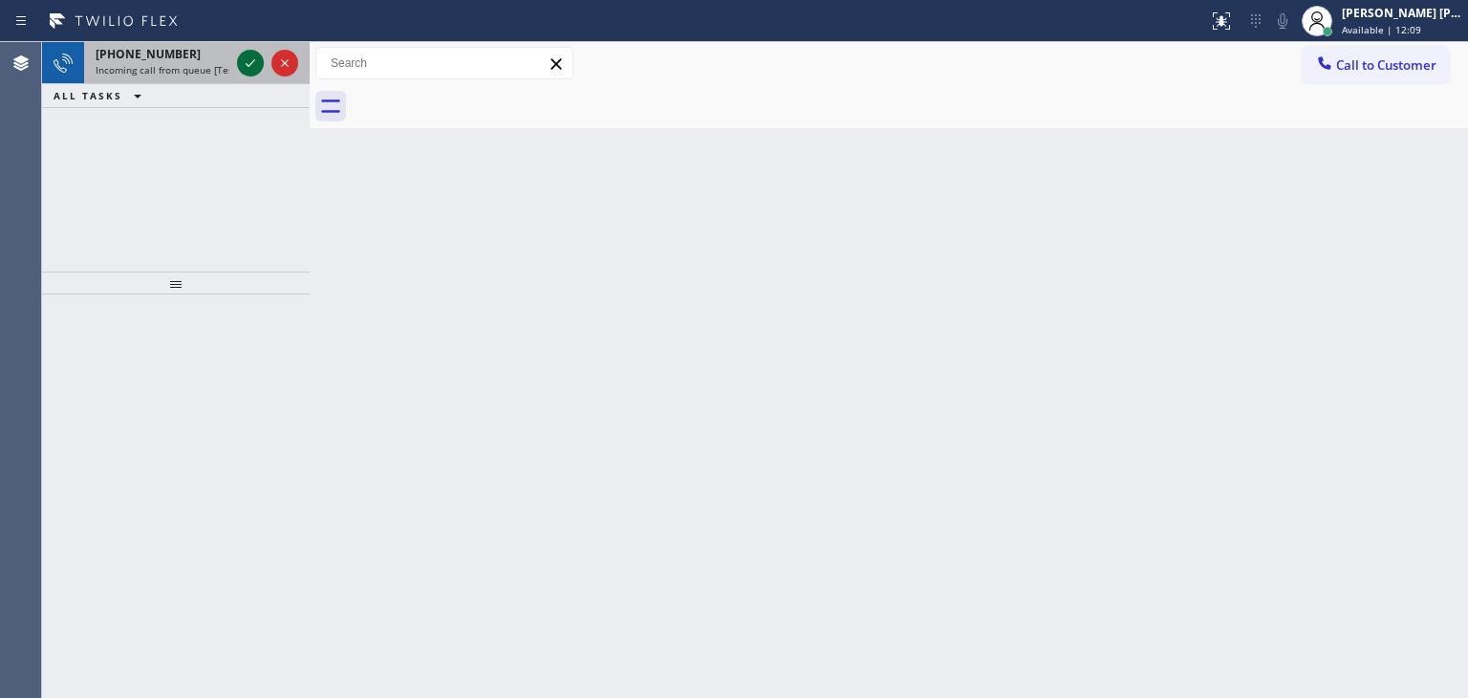
click at [249, 71] on icon at bounding box center [250, 63] width 23 height 23
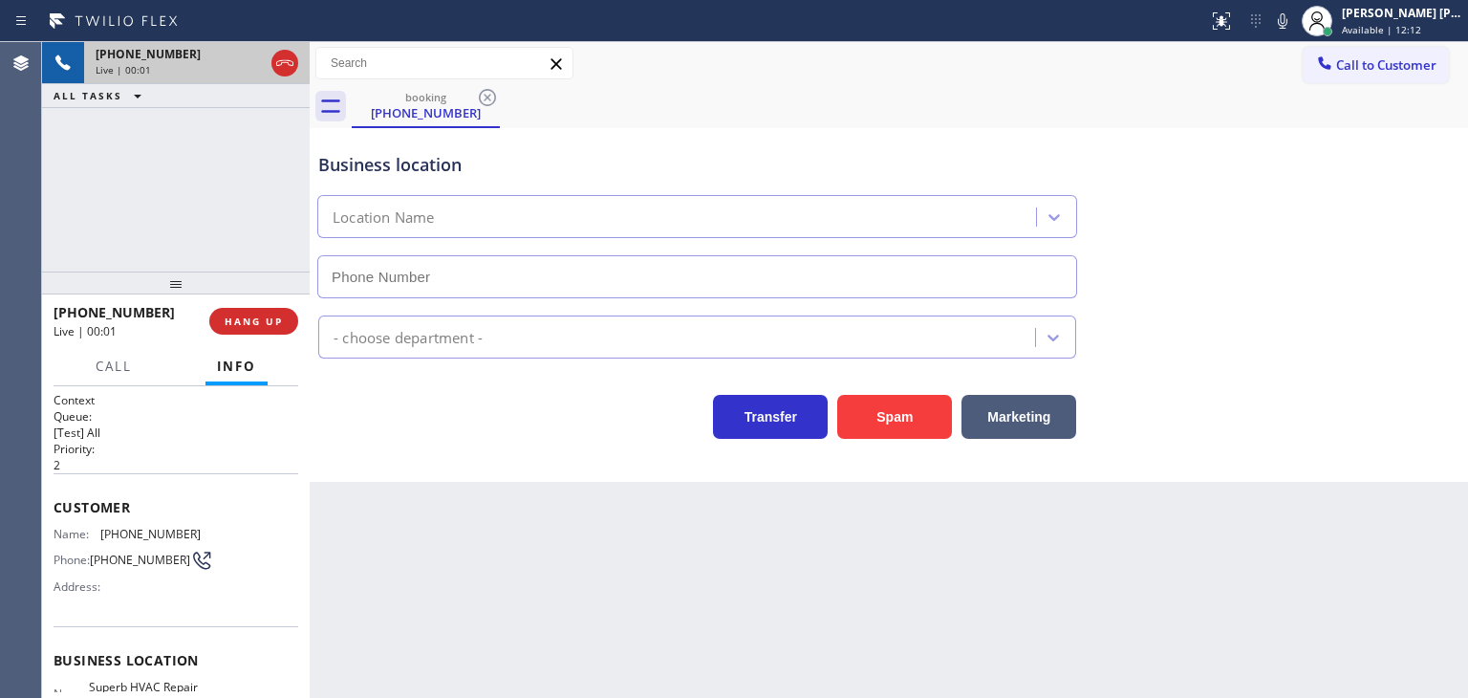
type input "[PHONE_NUMBER]"
click at [1294, 16] on icon at bounding box center [1282, 21] width 23 height 23
click at [1294, 20] on icon at bounding box center [1282, 21] width 23 height 23
click at [1414, 331] on div "HVAC" at bounding box center [888, 333] width 1149 height 51
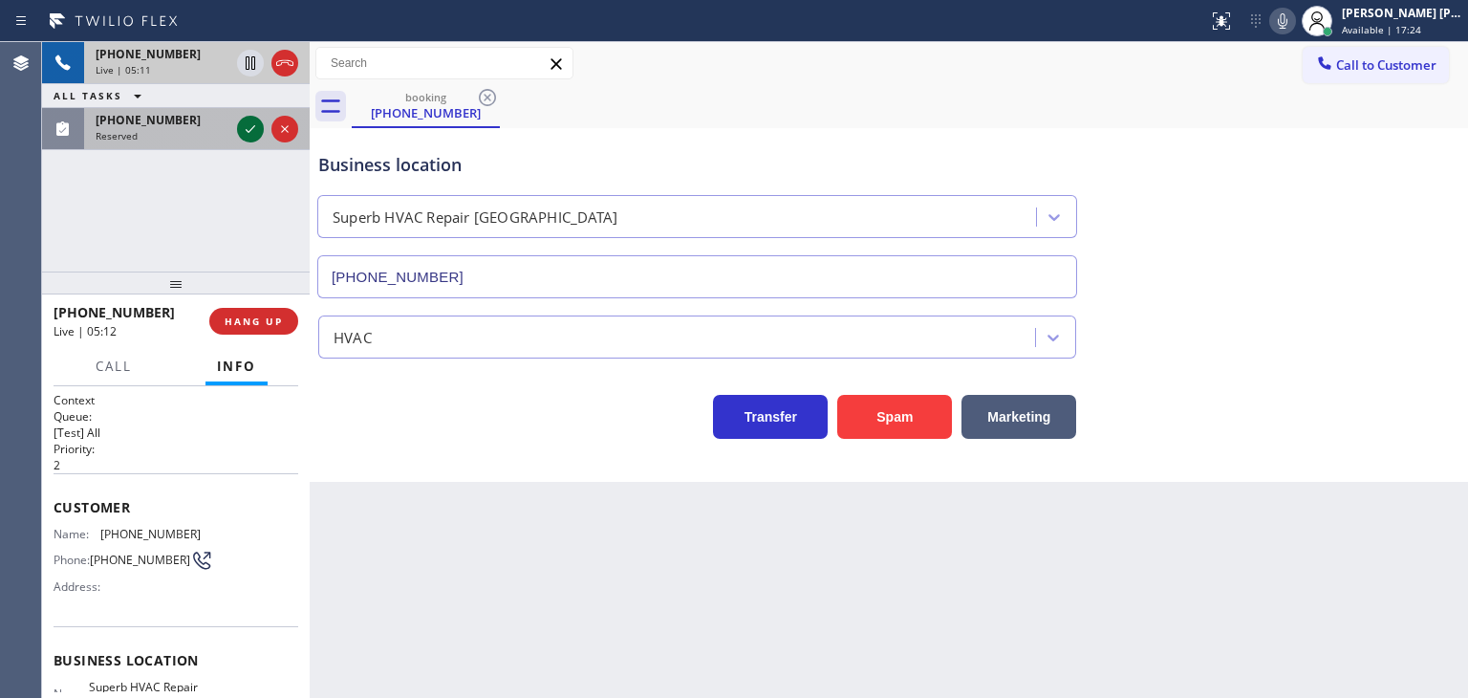
click at [248, 136] on icon at bounding box center [250, 129] width 23 height 23
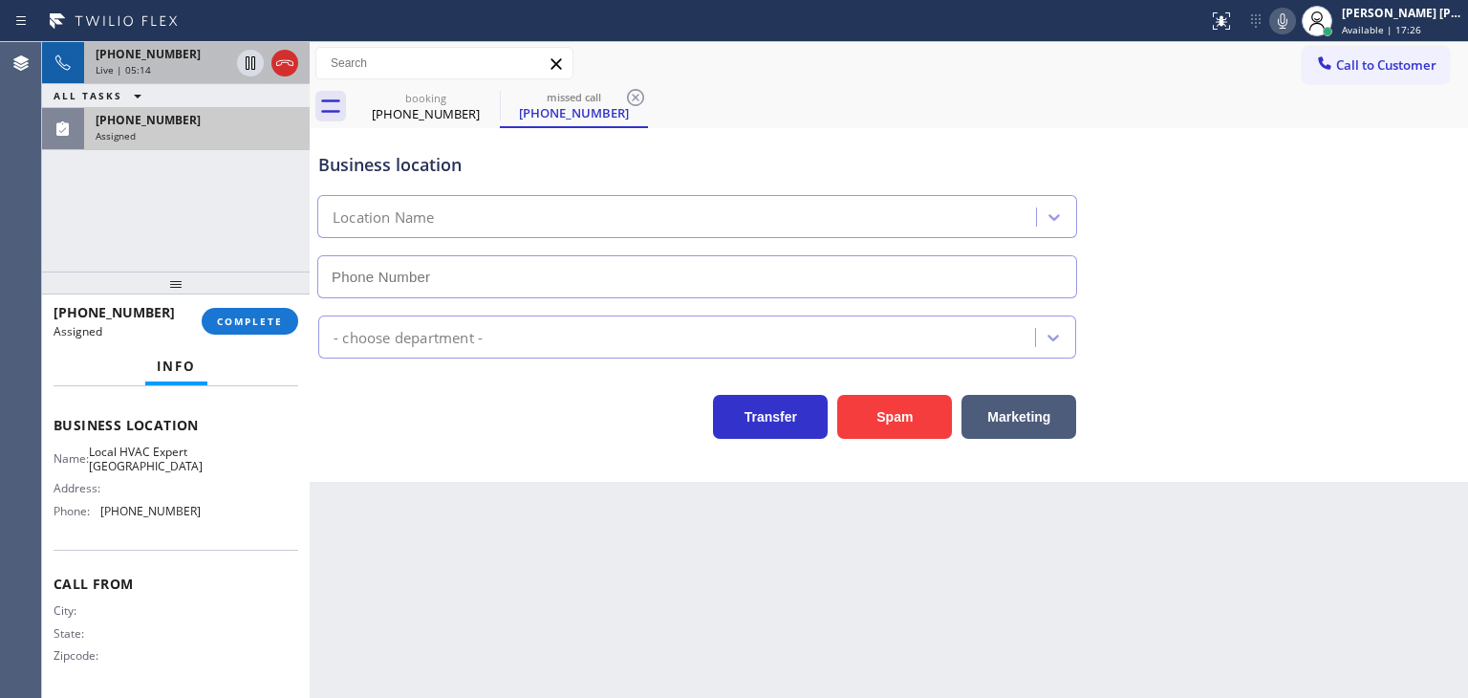
type input "[PHONE_NUMBER]"
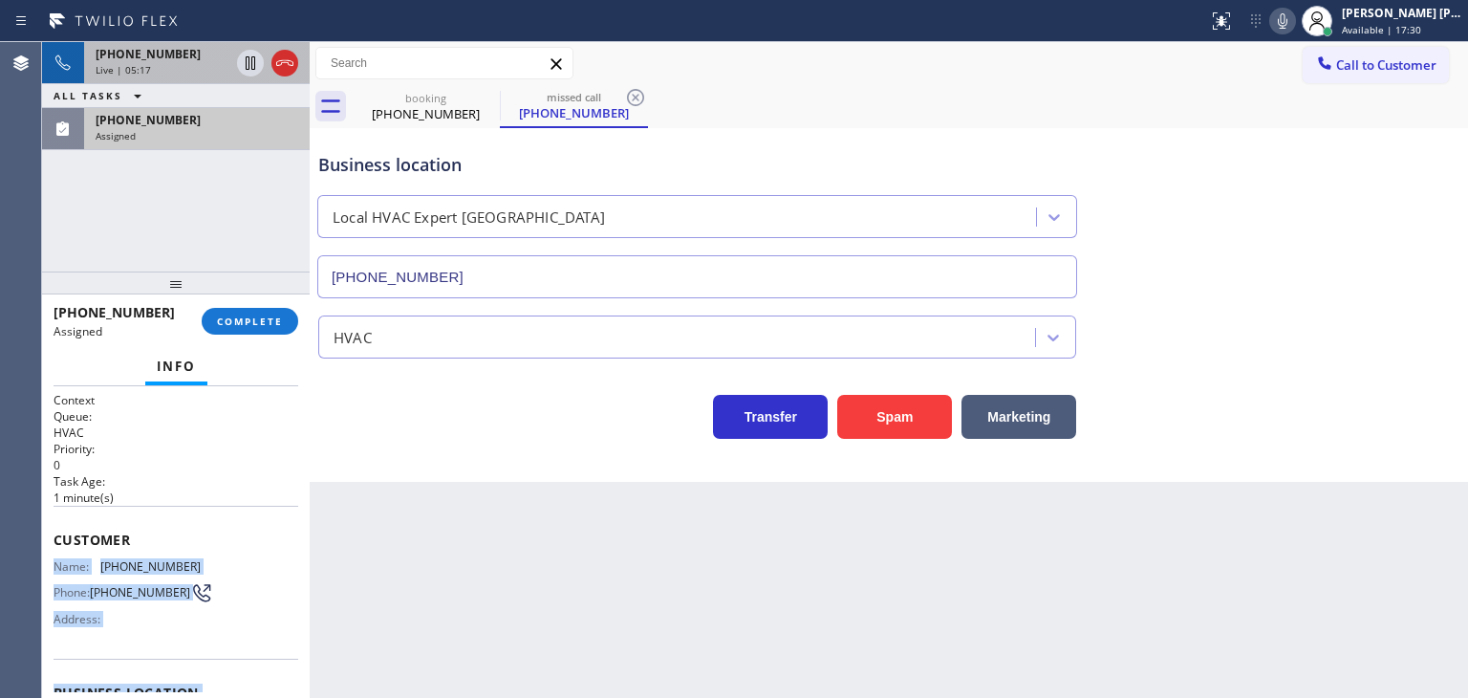
drag, startPoint x: 200, startPoint y: 616, endPoint x: 57, endPoint y: 551, distance: 156.5
click at [57, 551] on div "Context Queue: HVAC Priority: 0 Task Age: [DEMOGRAPHIC_DATA] minute(s) Customer…" at bounding box center [176, 677] width 245 height 571
copy div "Name: [PHONE_NUMBER] Phone: [PHONE_NUMBER] Address: Business location Name: Loc…"
click at [1418, 16] on div "[PERSON_NAME] [PERSON_NAME]" at bounding box center [1402, 13] width 120 height 16
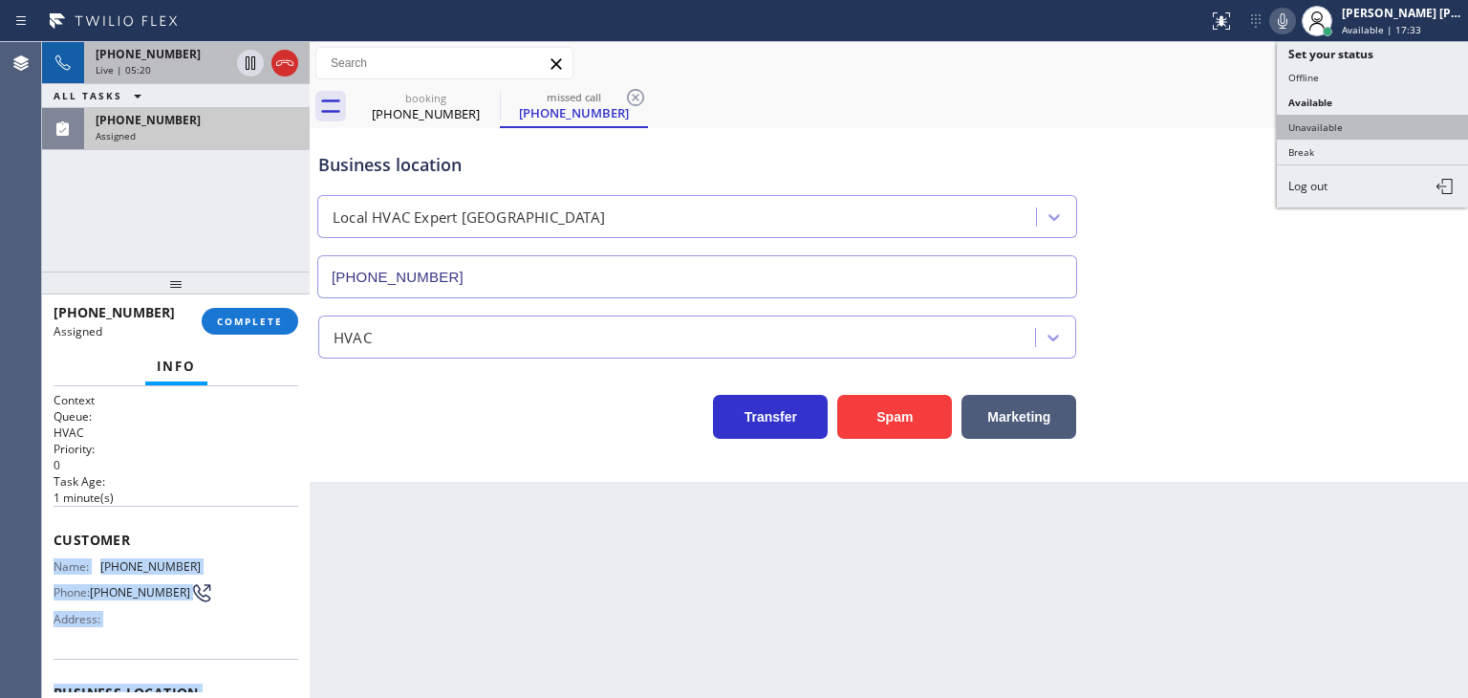
click at [1372, 131] on button "Unavailable" at bounding box center [1372, 127] width 191 height 25
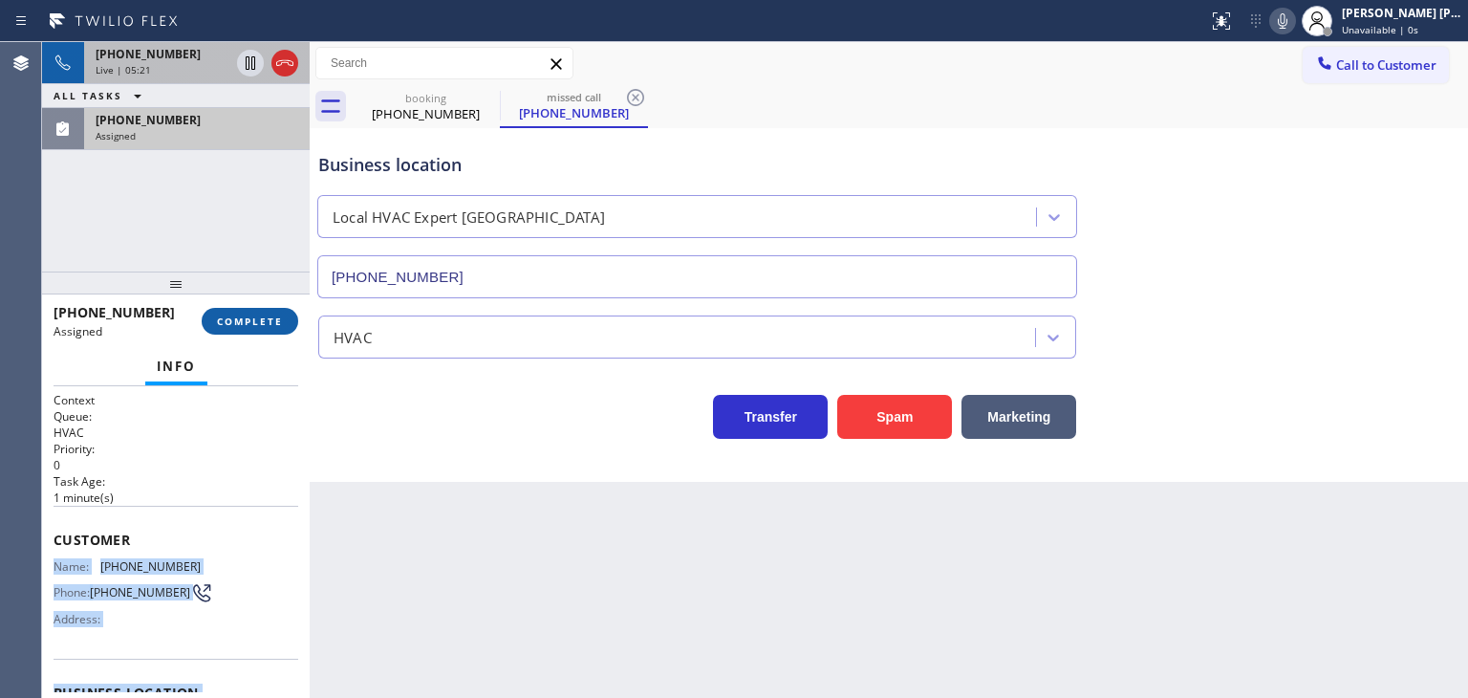
click at [234, 319] on span "COMPLETE" at bounding box center [250, 320] width 66 height 13
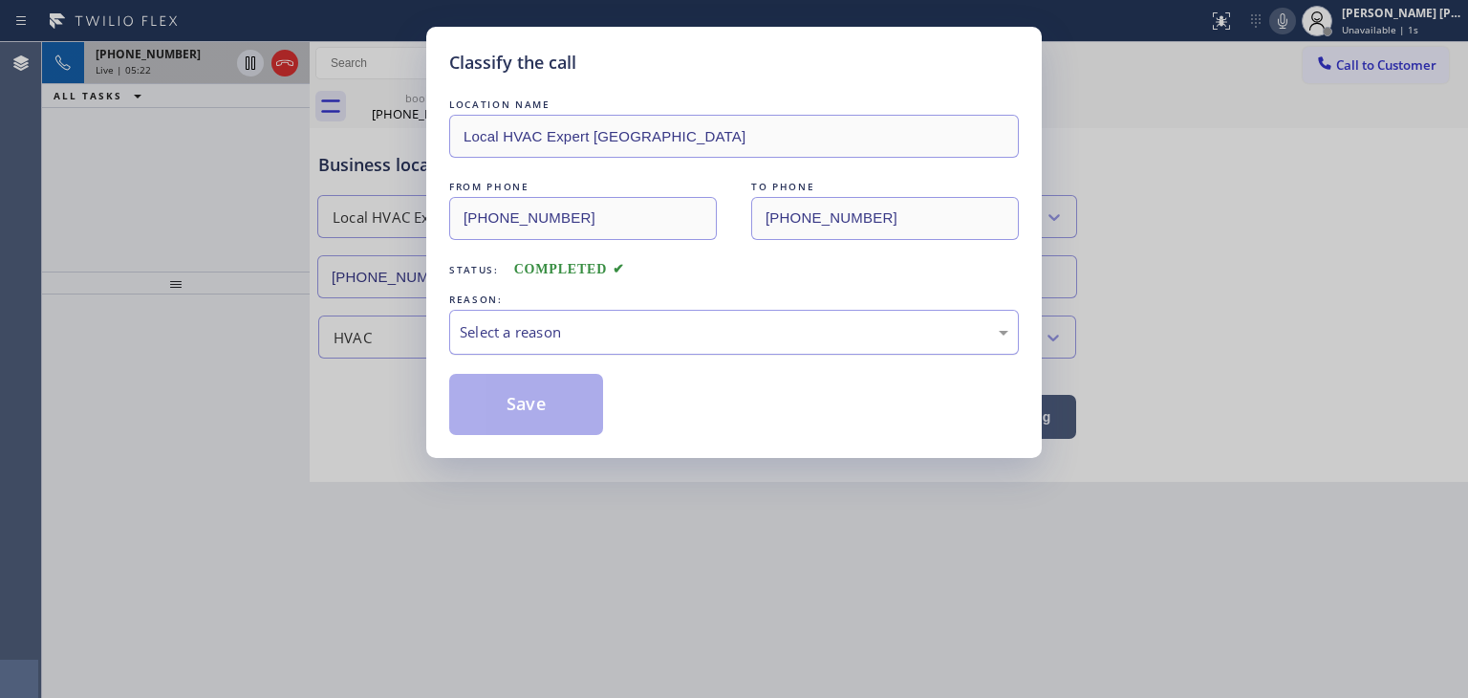
click at [604, 326] on div "Select a reason" at bounding box center [734, 332] width 549 height 22
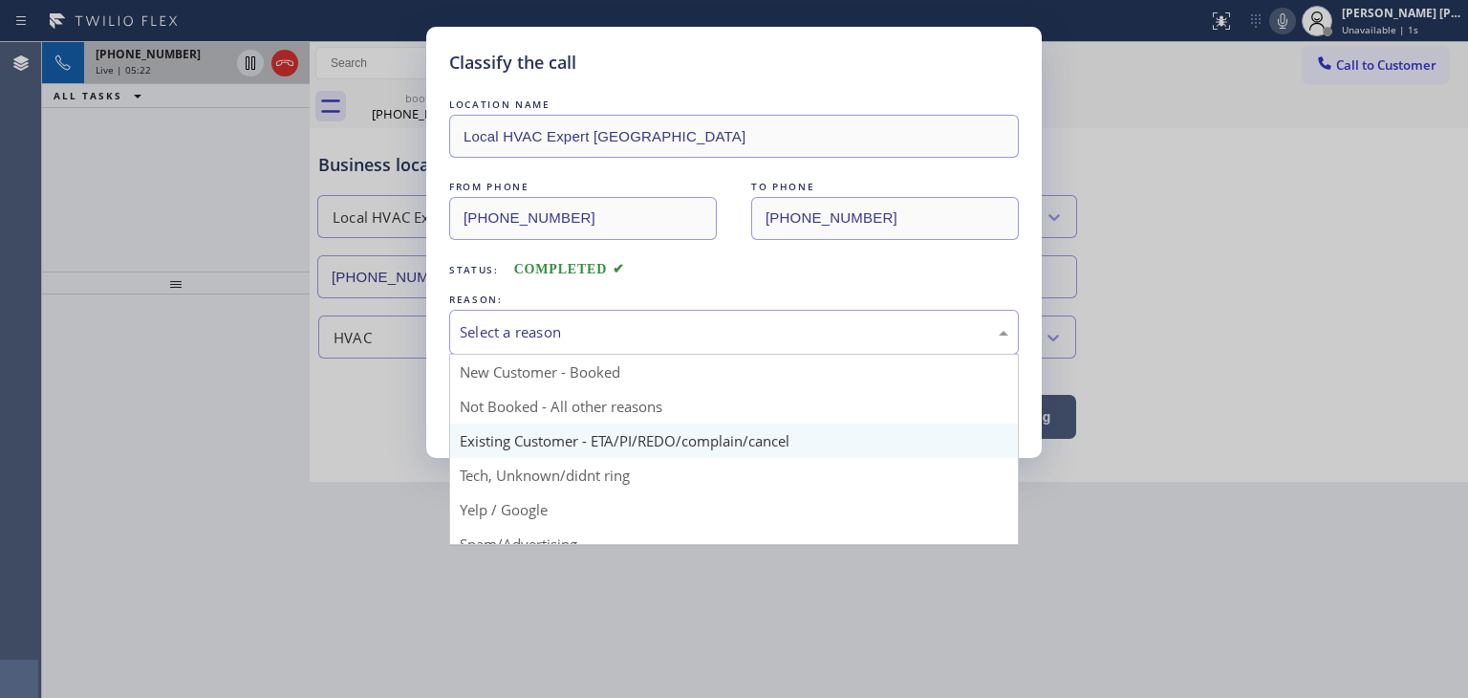
scroll to position [96, 0]
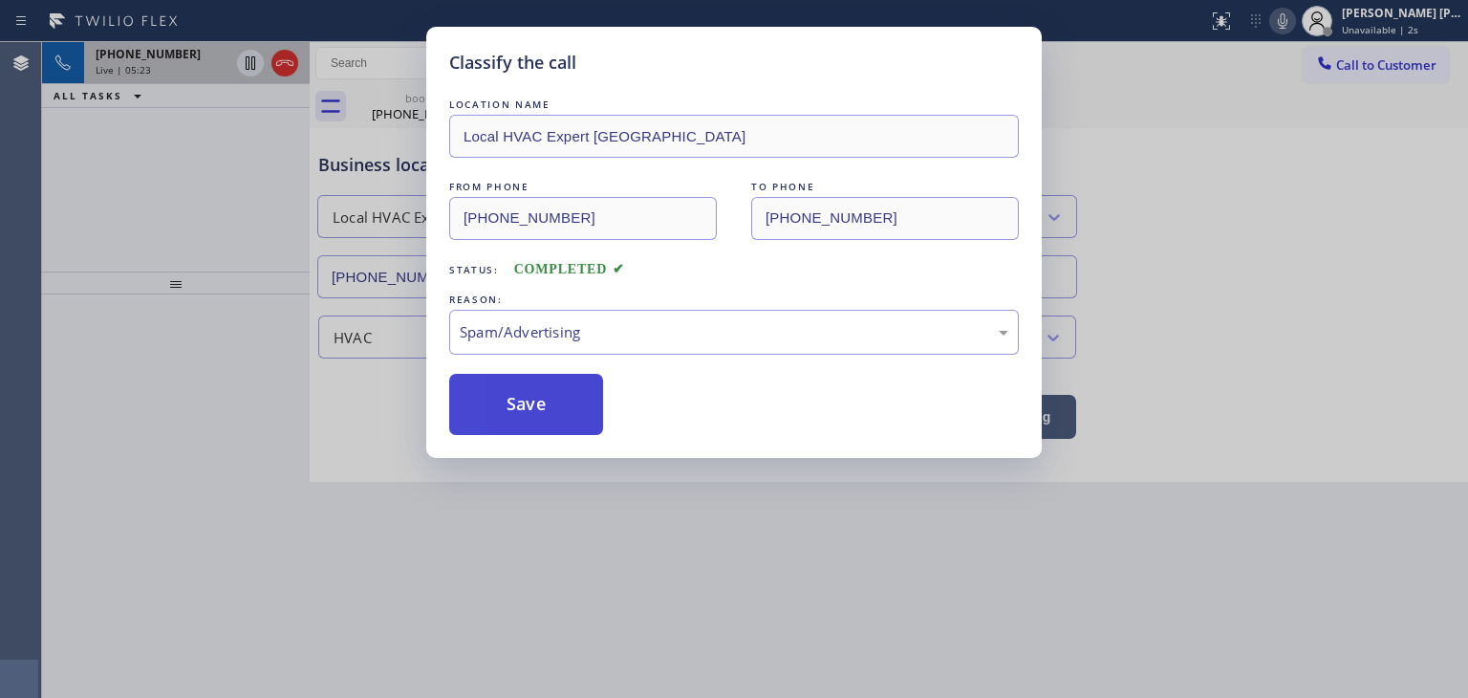
click at [557, 409] on button "Save" at bounding box center [526, 404] width 154 height 61
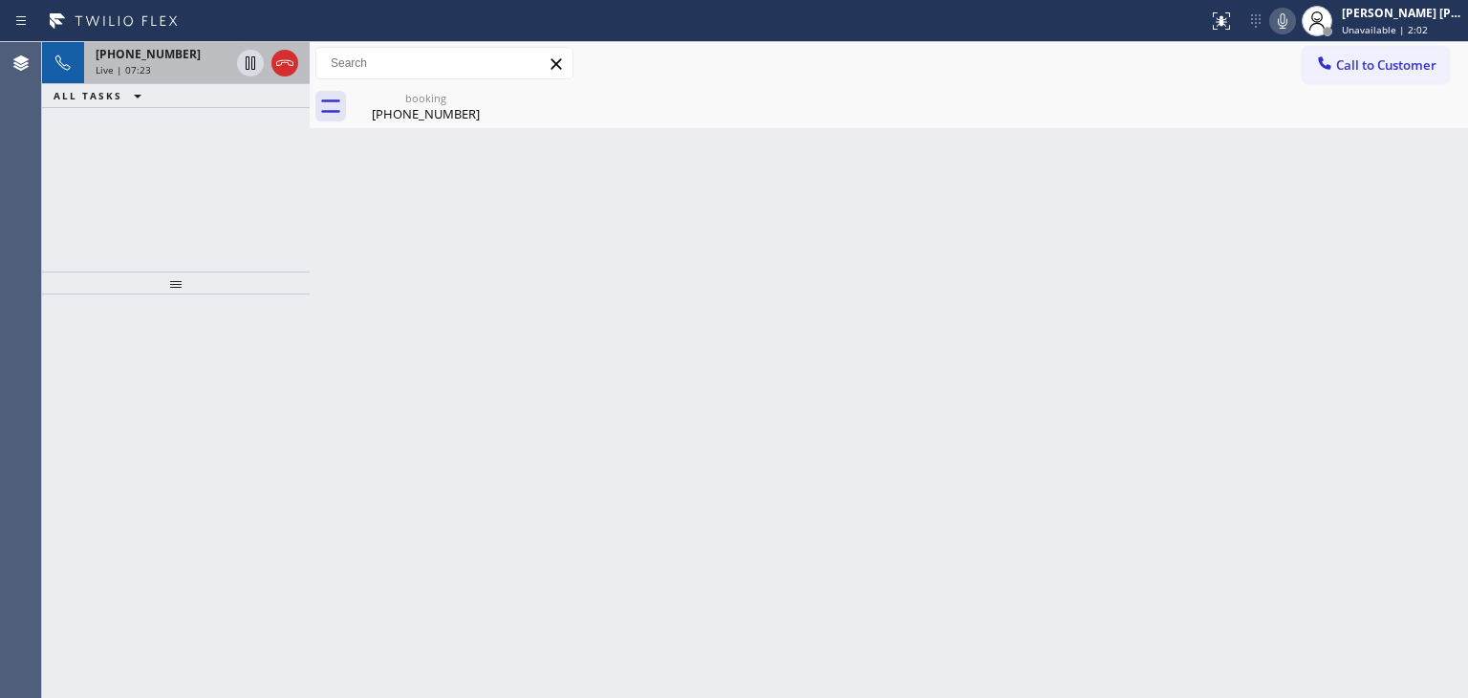
click at [1383, 162] on div "Back to Dashboard Change Sender ID Customers Technicians Select a contact Outbo…" at bounding box center [889, 370] width 1158 height 656
click at [1294, 20] on icon at bounding box center [1282, 21] width 23 height 23
click at [253, 63] on icon at bounding box center [250, 63] width 23 height 23
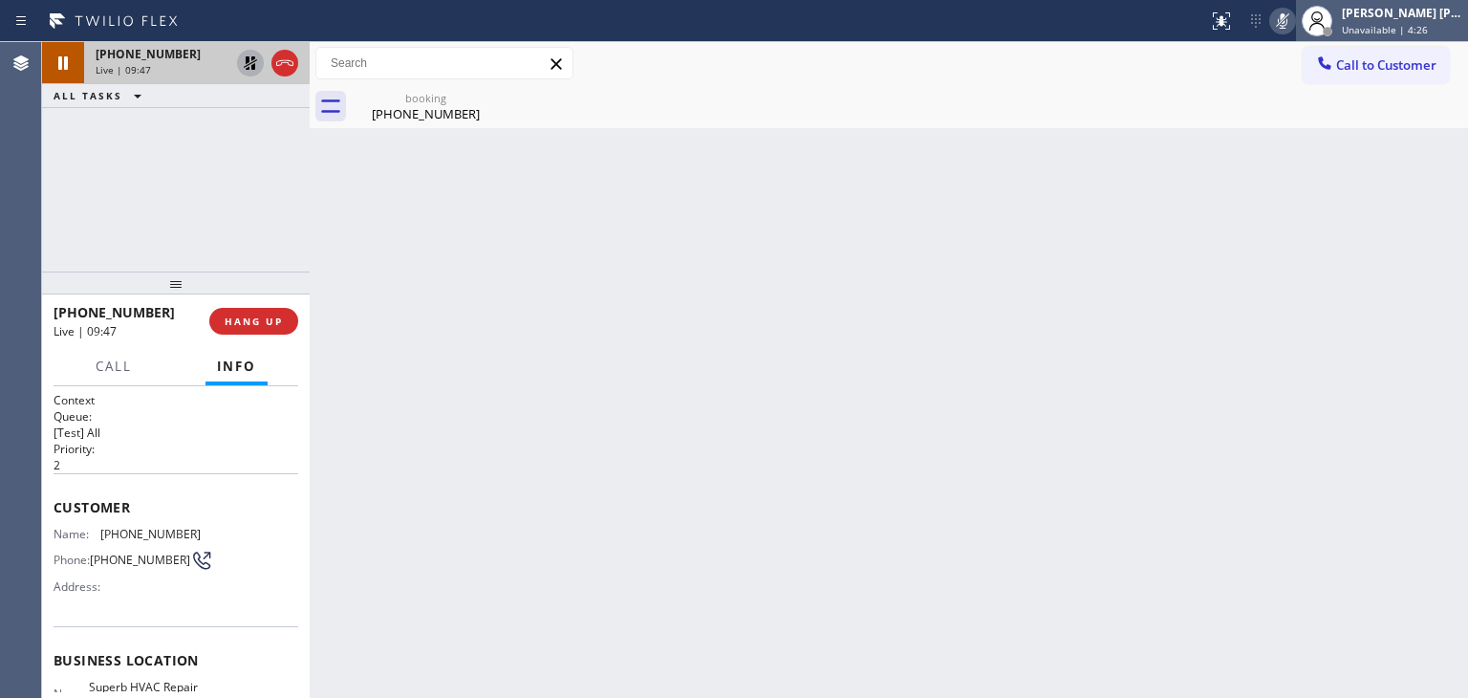
click at [1445, 16] on div "[PERSON_NAME] [PERSON_NAME]" at bounding box center [1402, 13] width 120 height 16
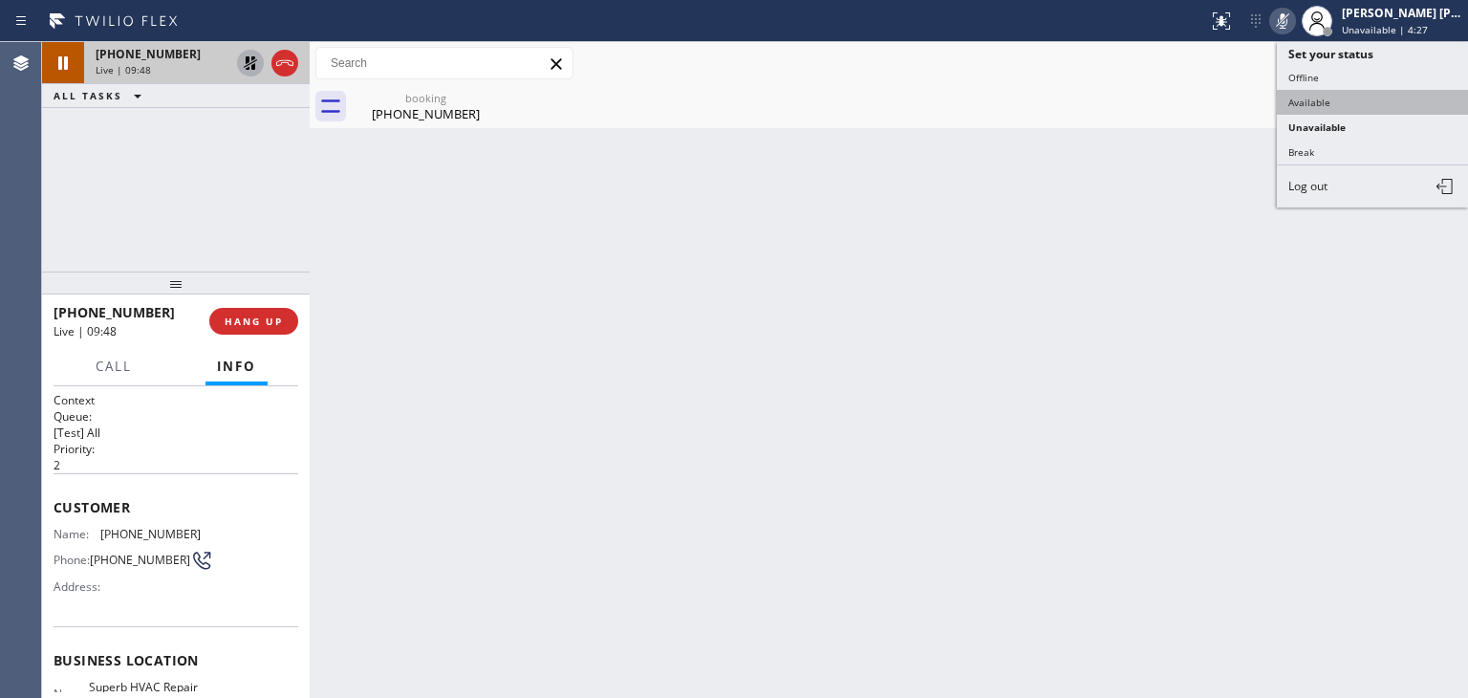
click at [1346, 104] on button "Available" at bounding box center [1372, 102] width 191 height 25
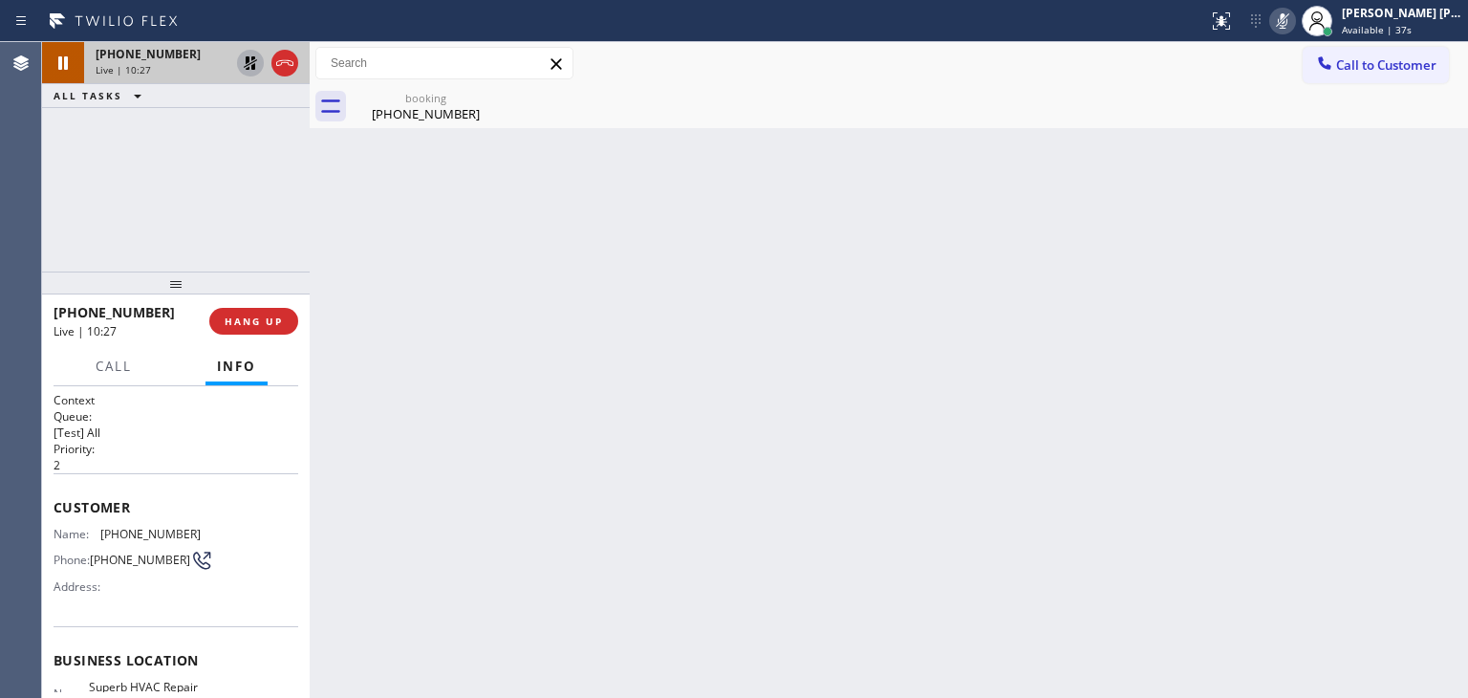
drag, startPoint x: 1363, startPoint y: 359, endPoint x: 1348, endPoint y: 242, distance: 118.5
click at [1363, 359] on div "Back to Dashboard Change Sender ID Customers Technicians Select a contact Outbo…" at bounding box center [889, 370] width 1158 height 656
click at [1294, 20] on icon at bounding box center [1282, 21] width 23 height 23
click at [253, 58] on icon at bounding box center [250, 62] width 13 height 13
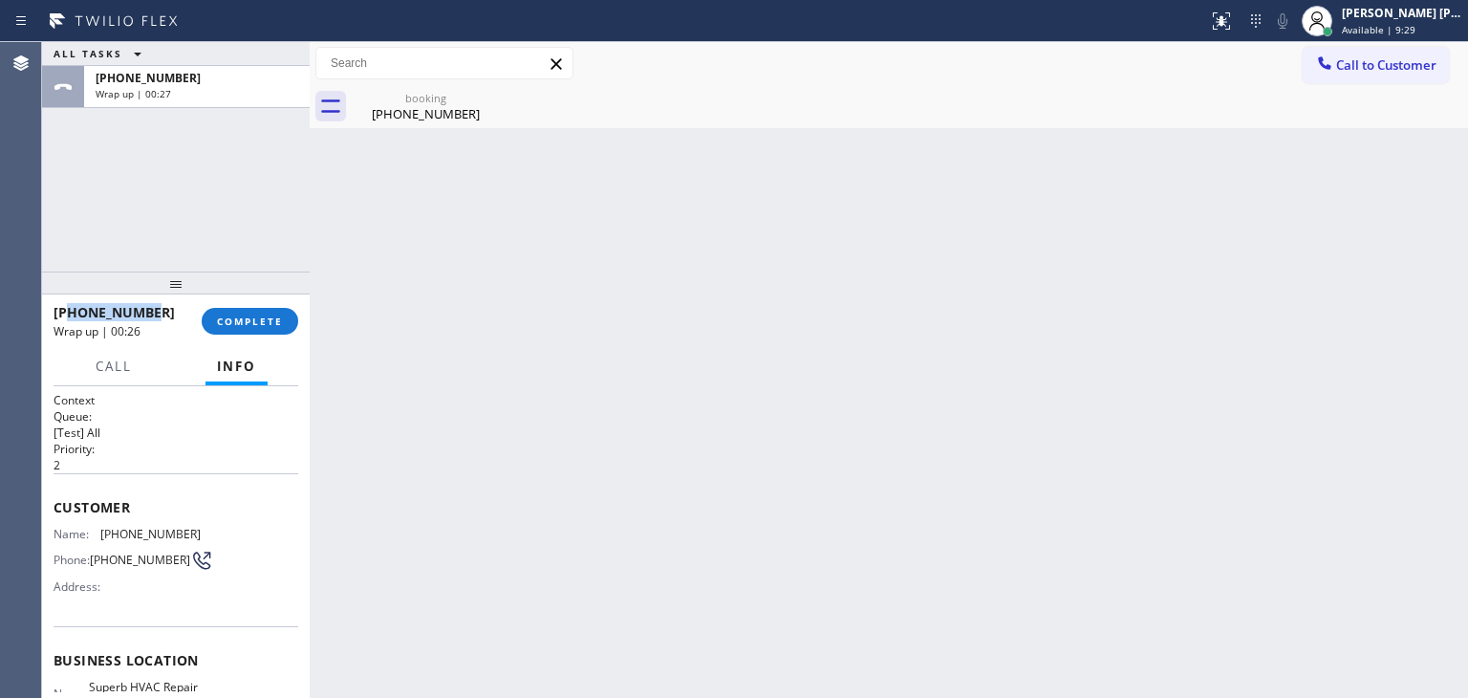
drag, startPoint x: 161, startPoint y: 307, endPoint x: 69, endPoint y: 315, distance: 92.2
click at [69, 315] on div "[PHONE_NUMBER]" at bounding box center [121, 312] width 135 height 18
copy span "6504000951"
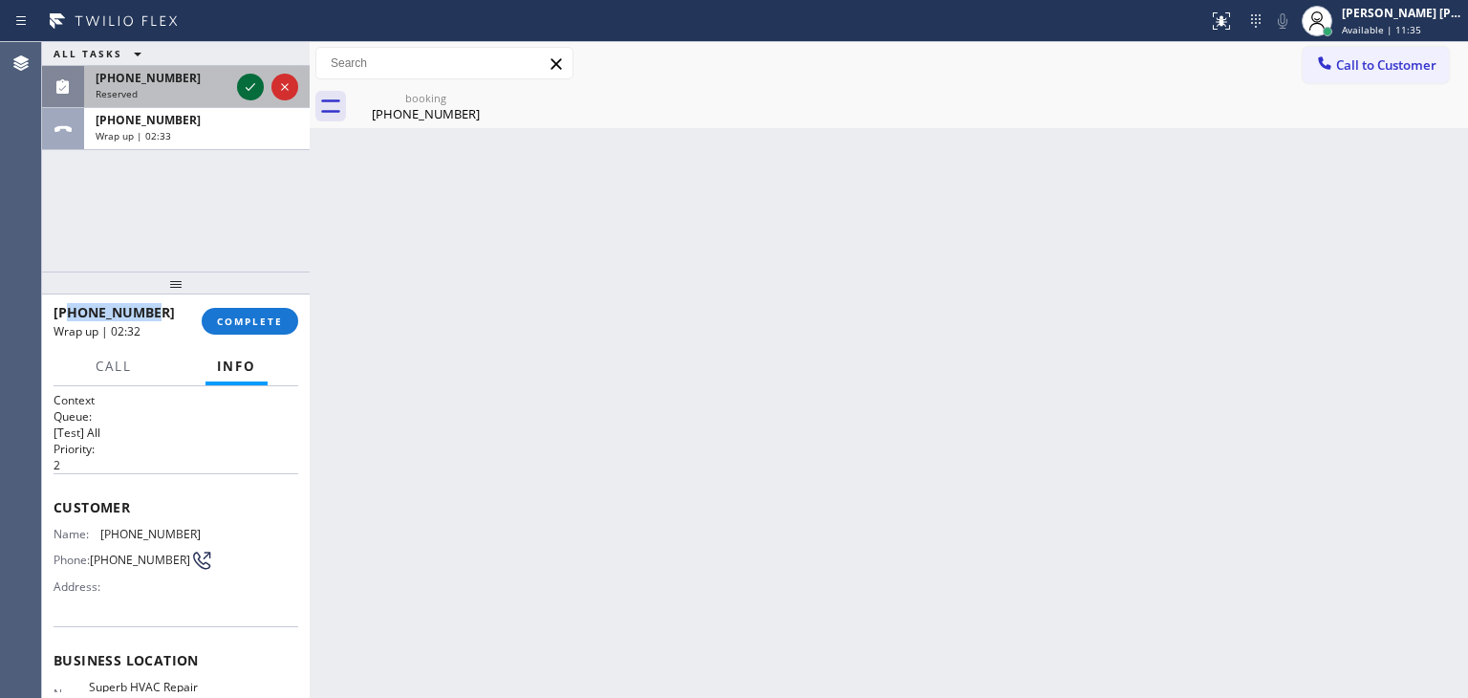
click at [245, 81] on icon at bounding box center [250, 87] width 23 height 23
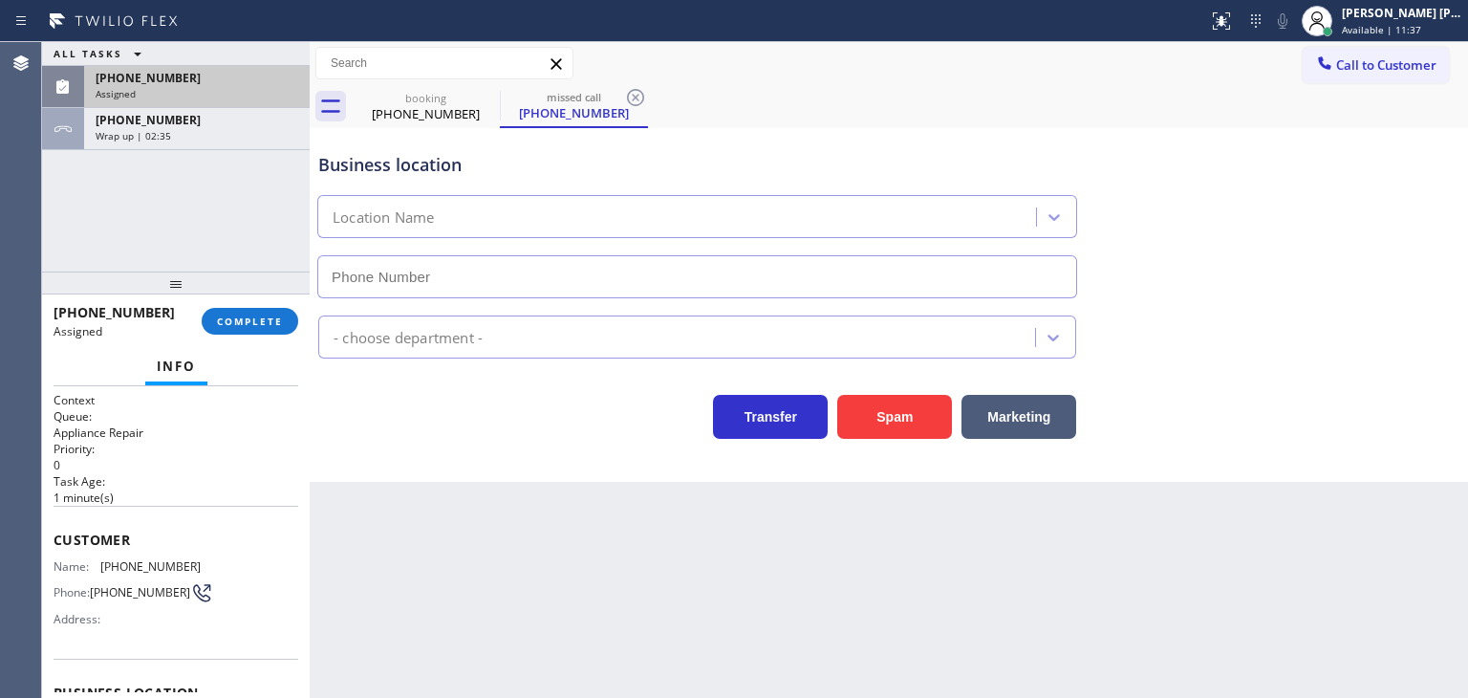
type input "[PHONE_NUMBER]"
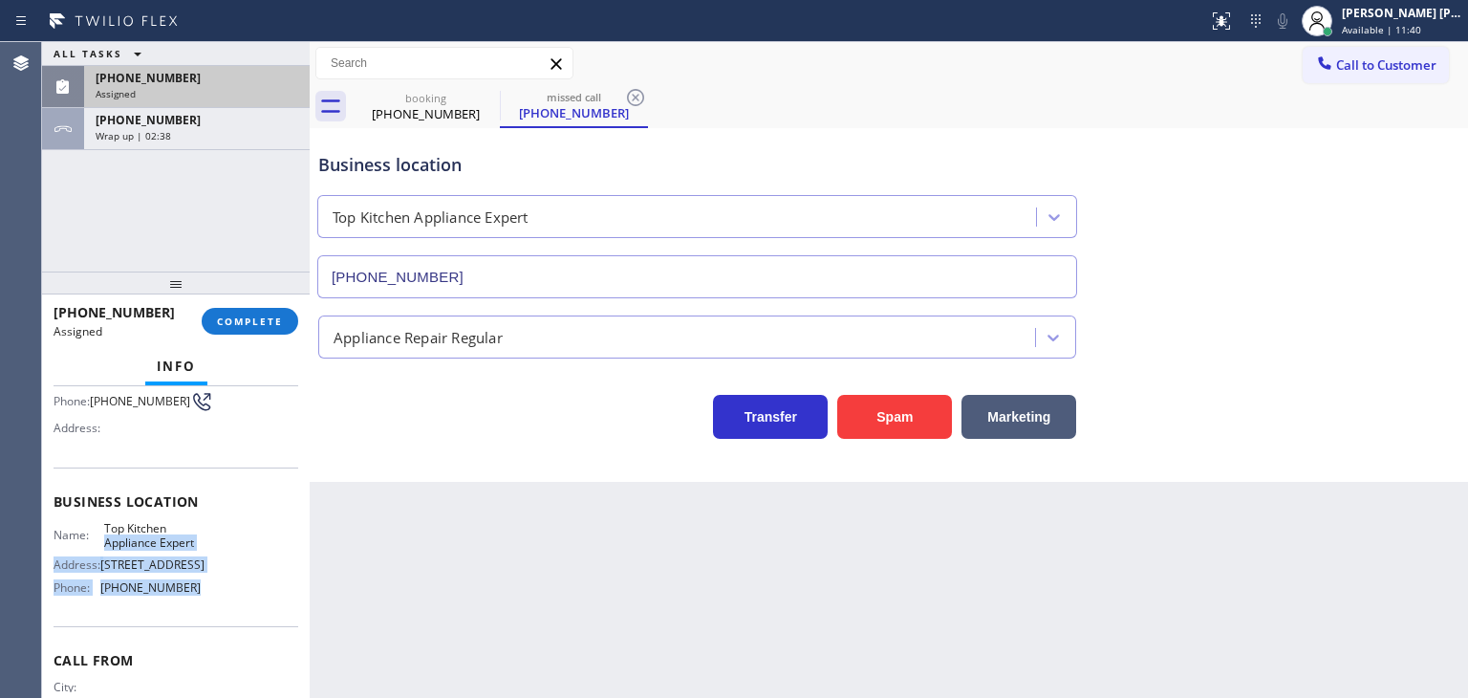
scroll to position [96, 0]
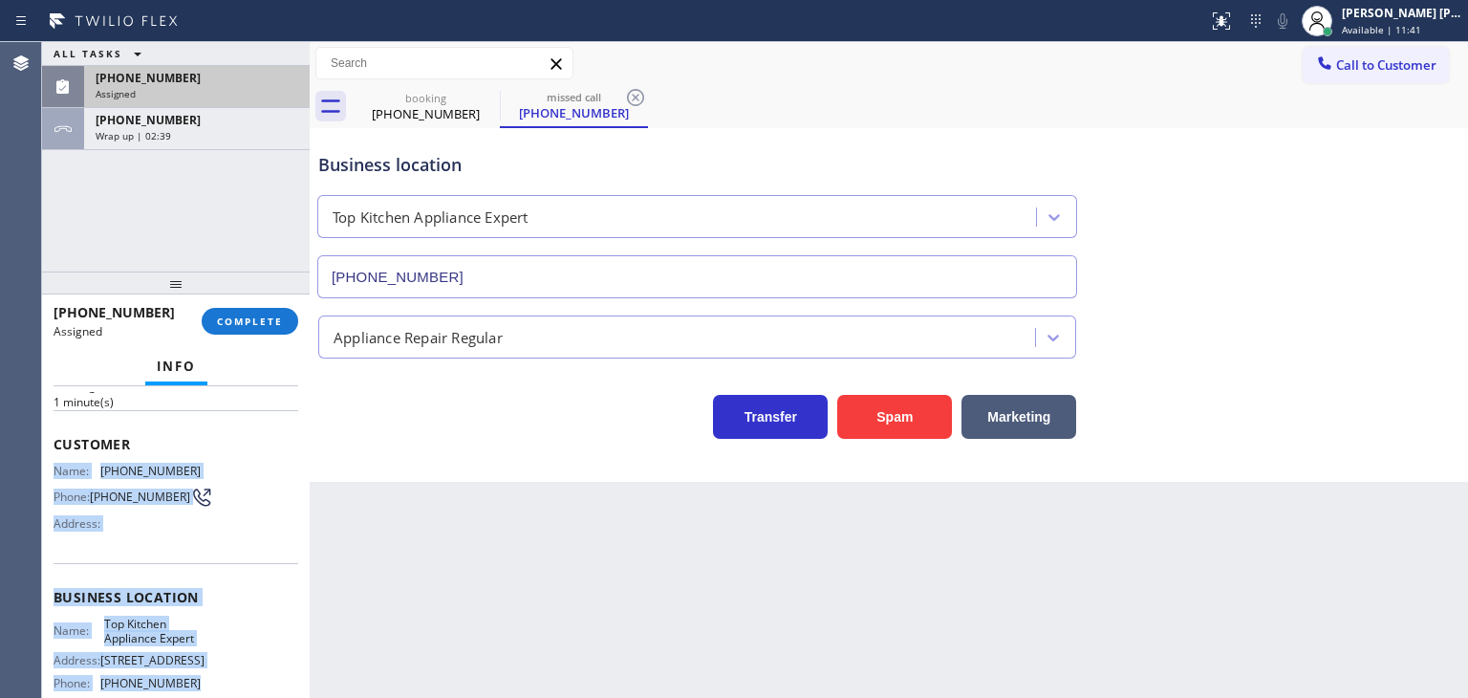
drag, startPoint x: 202, startPoint y: 609, endPoint x: 51, endPoint y: 471, distance: 204.3
click at [51, 471] on div "Context Queue: Appliance Repair Priority: 0 Task Age: [DEMOGRAPHIC_DATA] minute…" at bounding box center [176, 542] width 268 height 312
copy div "Name: [PHONE_NUMBER] Phone: [PHONE_NUMBER] Address: Business location Name: Top…"
click at [241, 315] on span "COMPLETE" at bounding box center [250, 320] width 66 height 13
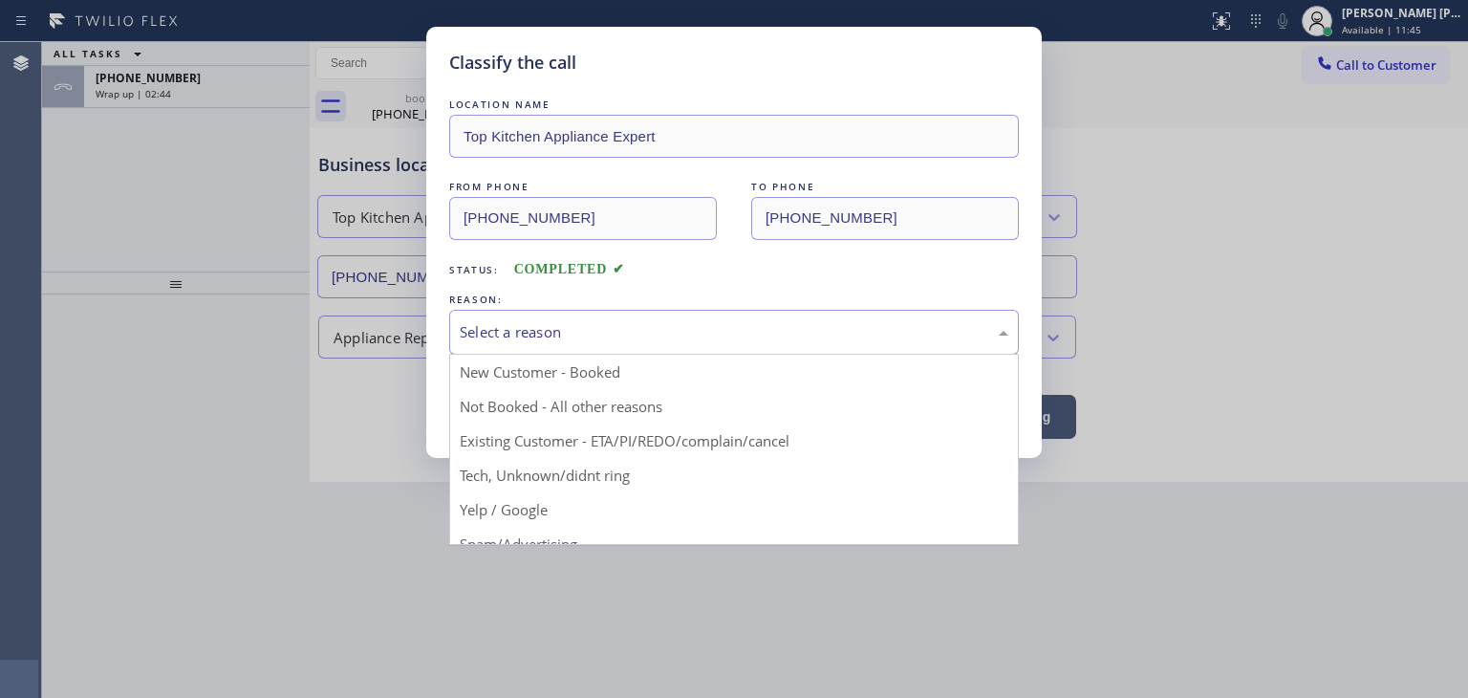
click at [610, 335] on div "Select a reason" at bounding box center [734, 332] width 549 height 22
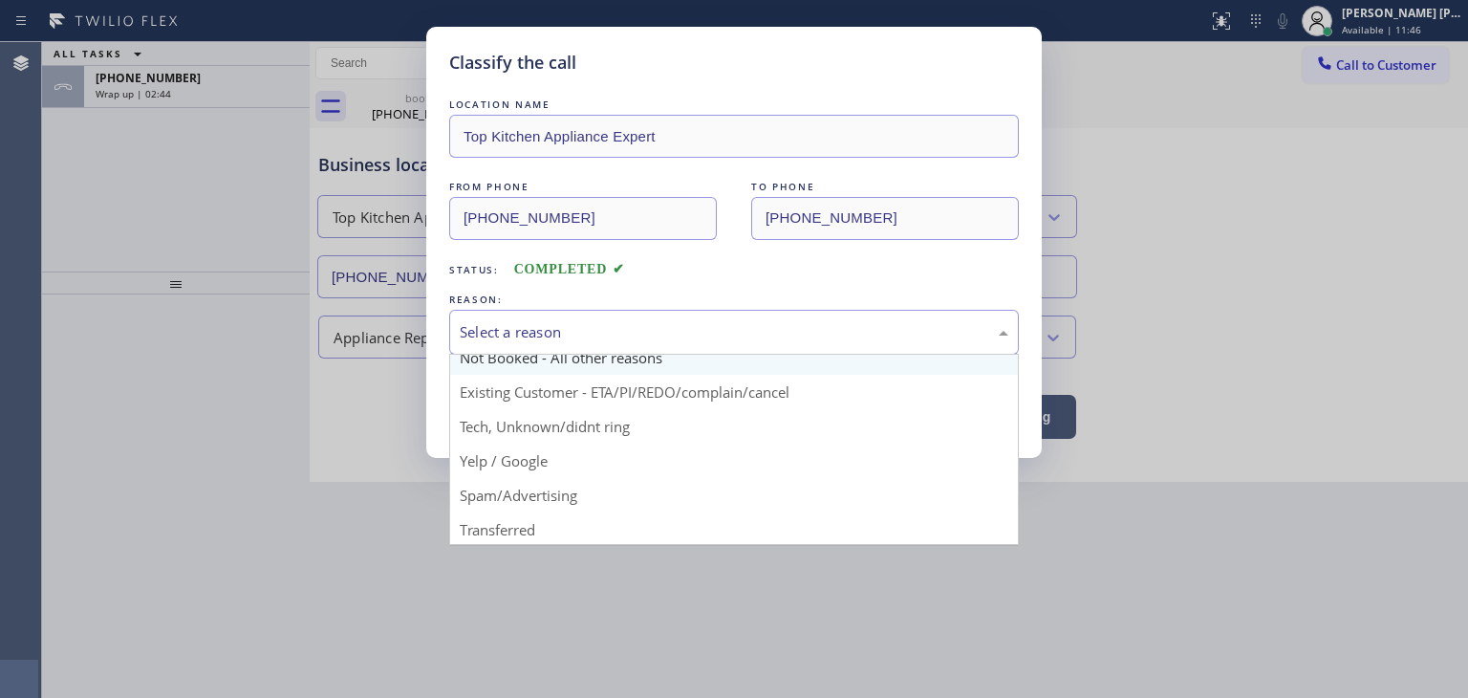
scroll to position [96, 0]
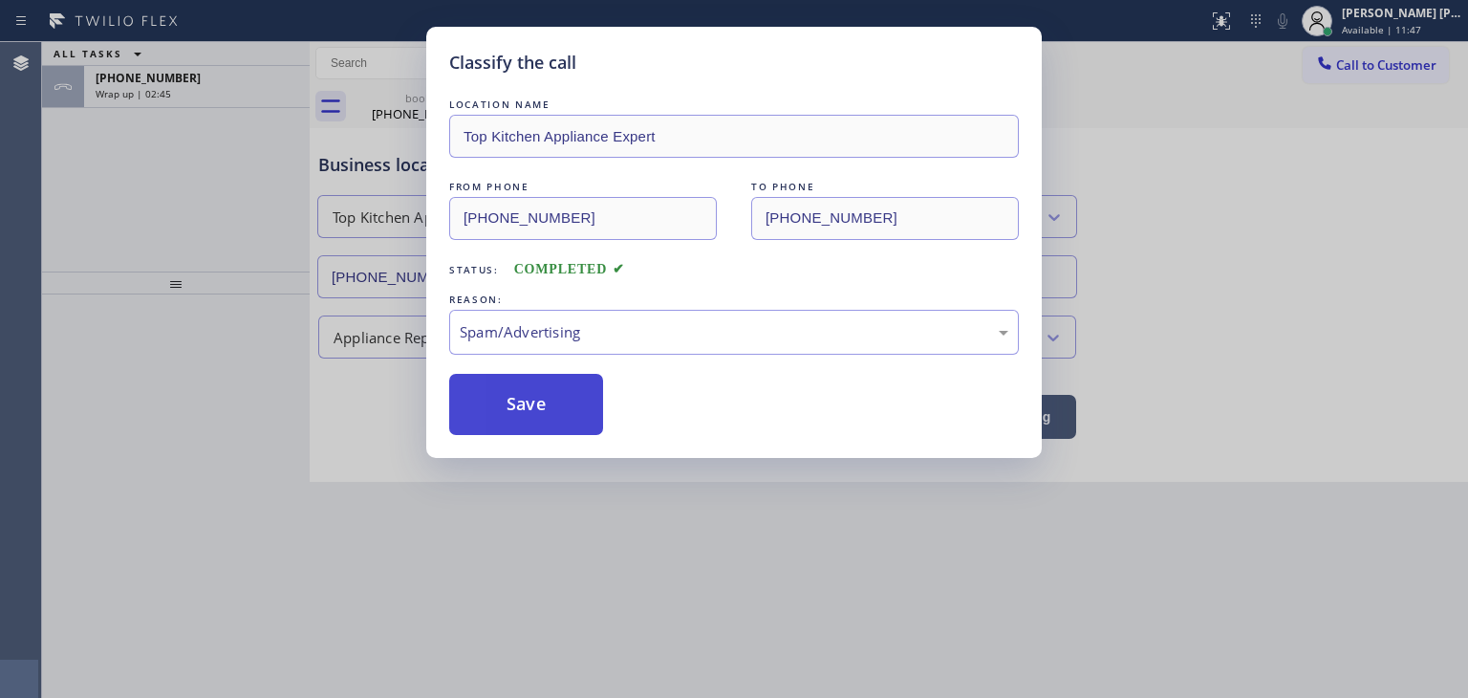
click at [543, 390] on button "Save" at bounding box center [526, 404] width 154 height 61
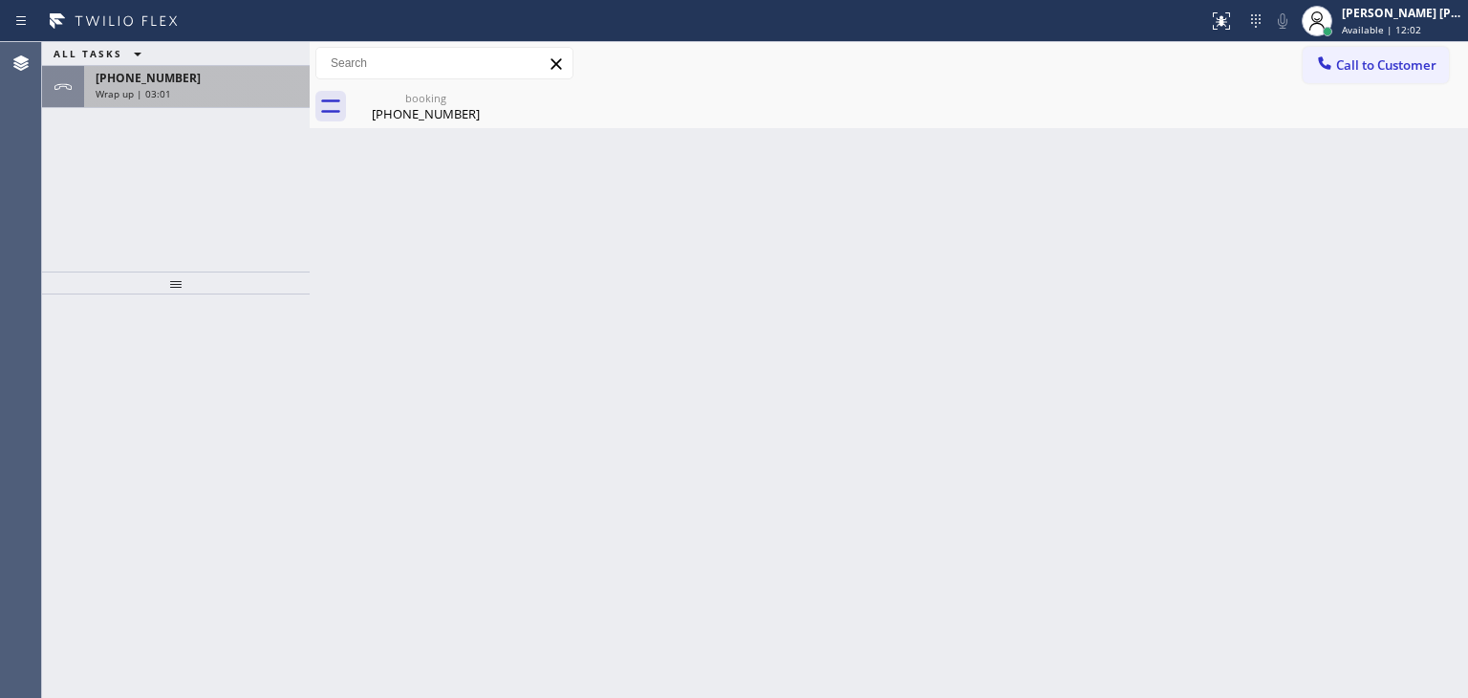
click at [123, 93] on span "Wrap up | 03:01" at bounding box center [134, 93] width 76 height 13
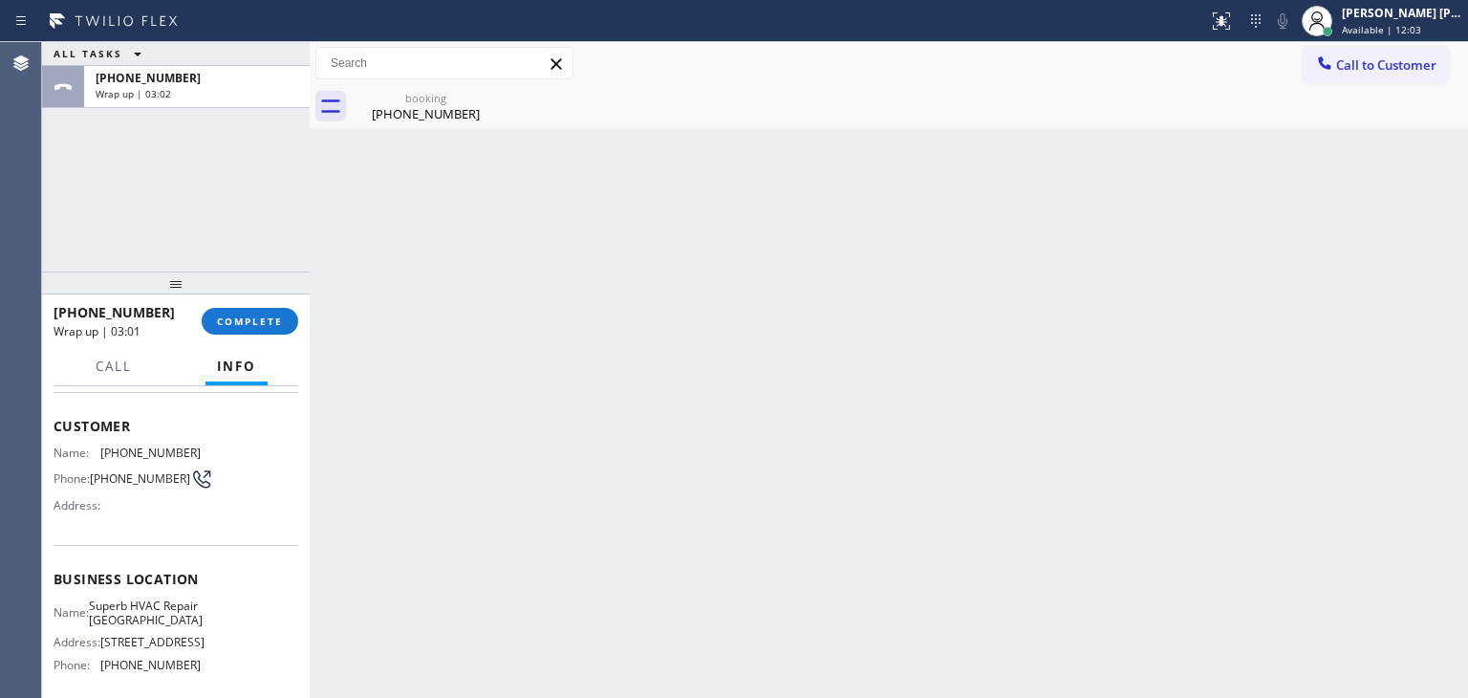
scroll to position [191, 0]
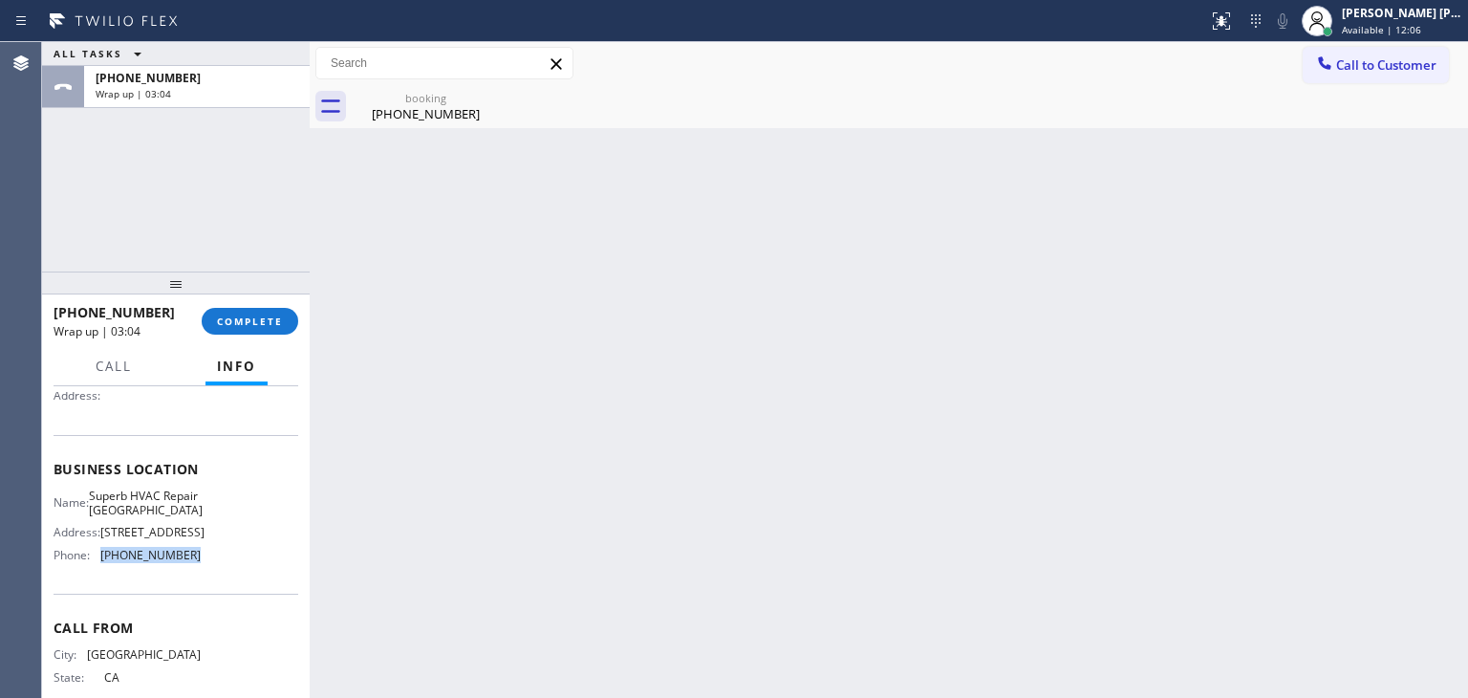
drag, startPoint x: 188, startPoint y: 566, endPoint x: 101, endPoint y: 574, distance: 87.4
click at [101, 562] on span "[PHONE_NUMBER]" at bounding box center [150, 555] width 100 height 14
copy span "[PHONE_NUMBER]"
click at [229, 318] on span "COMPLETE" at bounding box center [250, 320] width 66 height 13
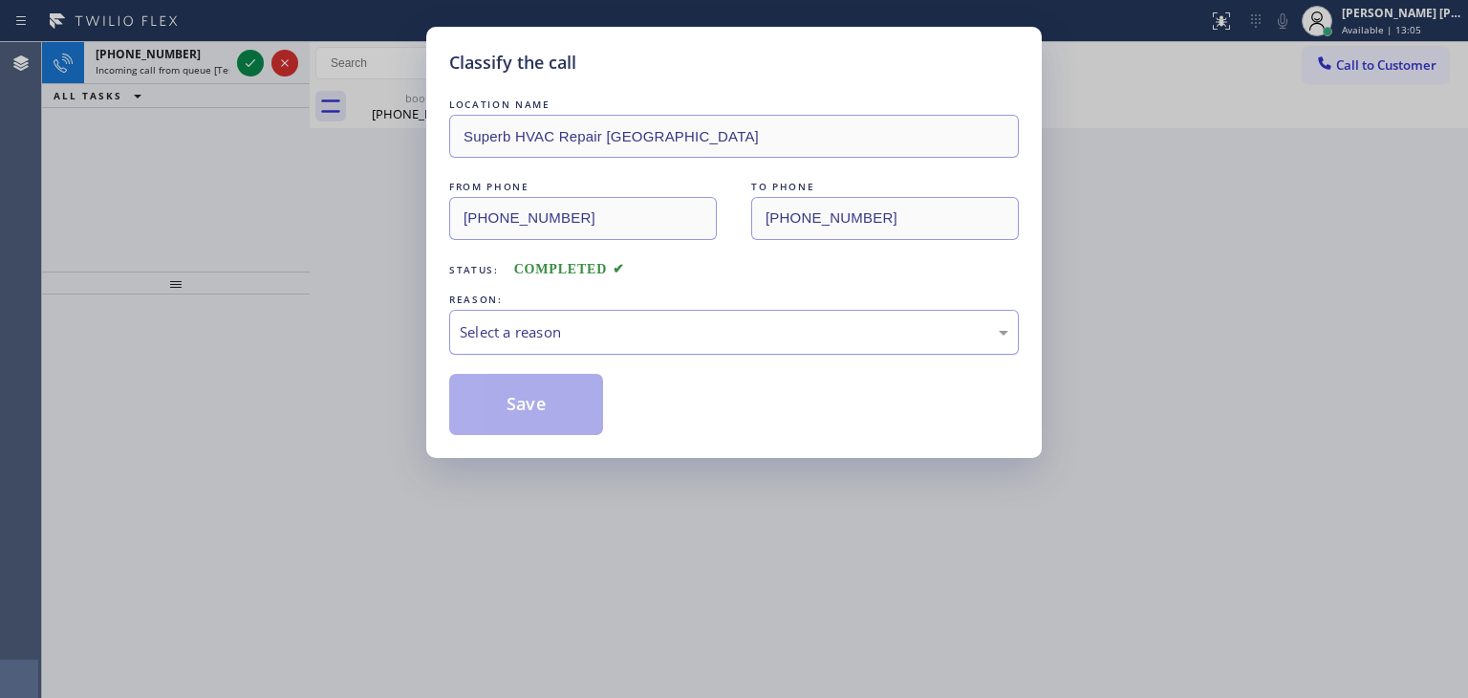
click at [520, 318] on div "Select a reason" at bounding box center [734, 332] width 570 height 45
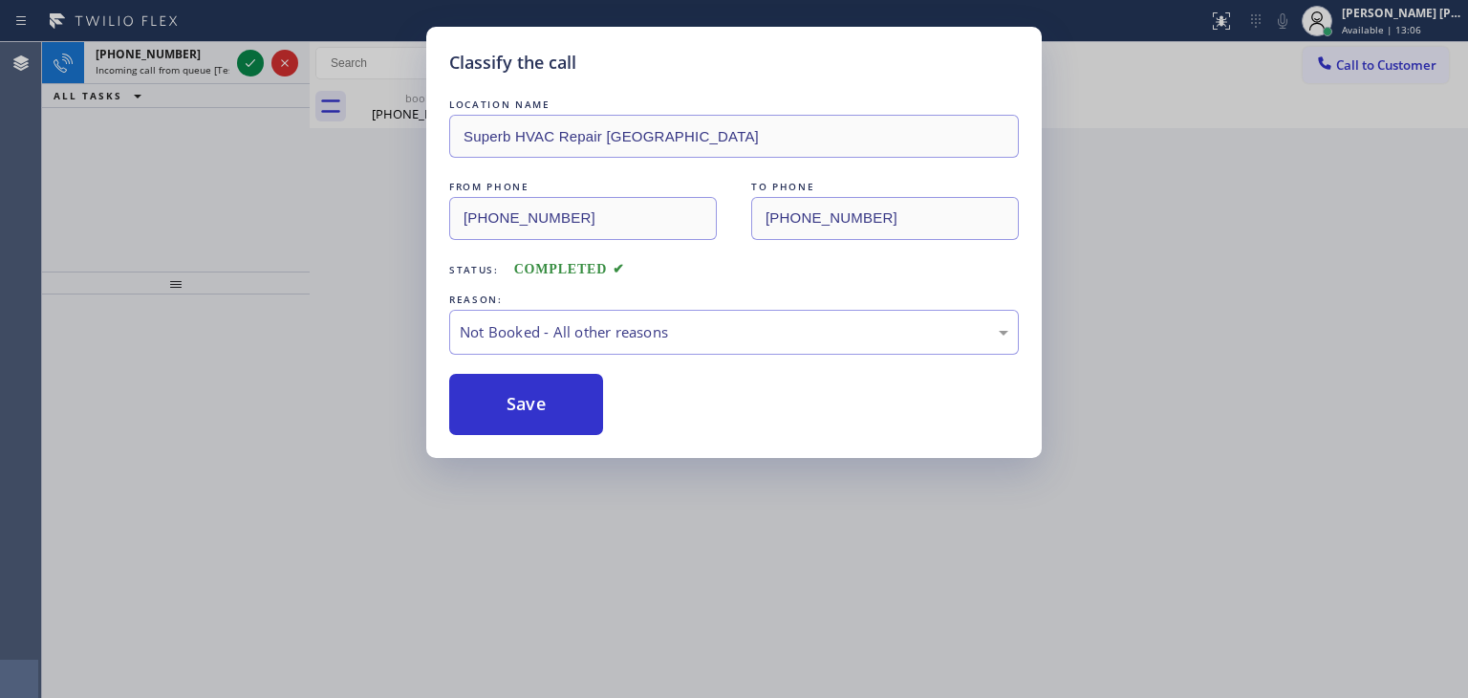
click at [524, 399] on button "Save" at bounding box center [526, 404] width 154 height 61
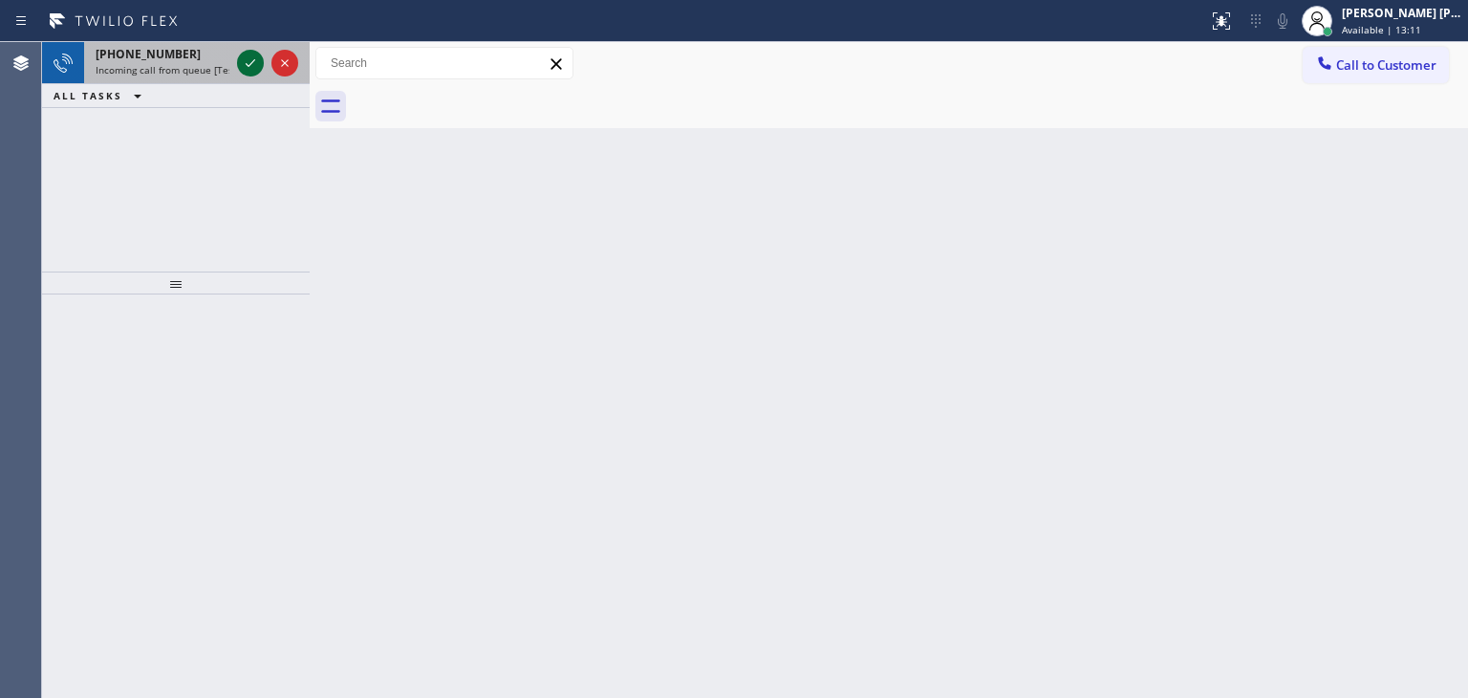
click at [245, 62] on icon at bounding box center [250, 63] width 23 height 23
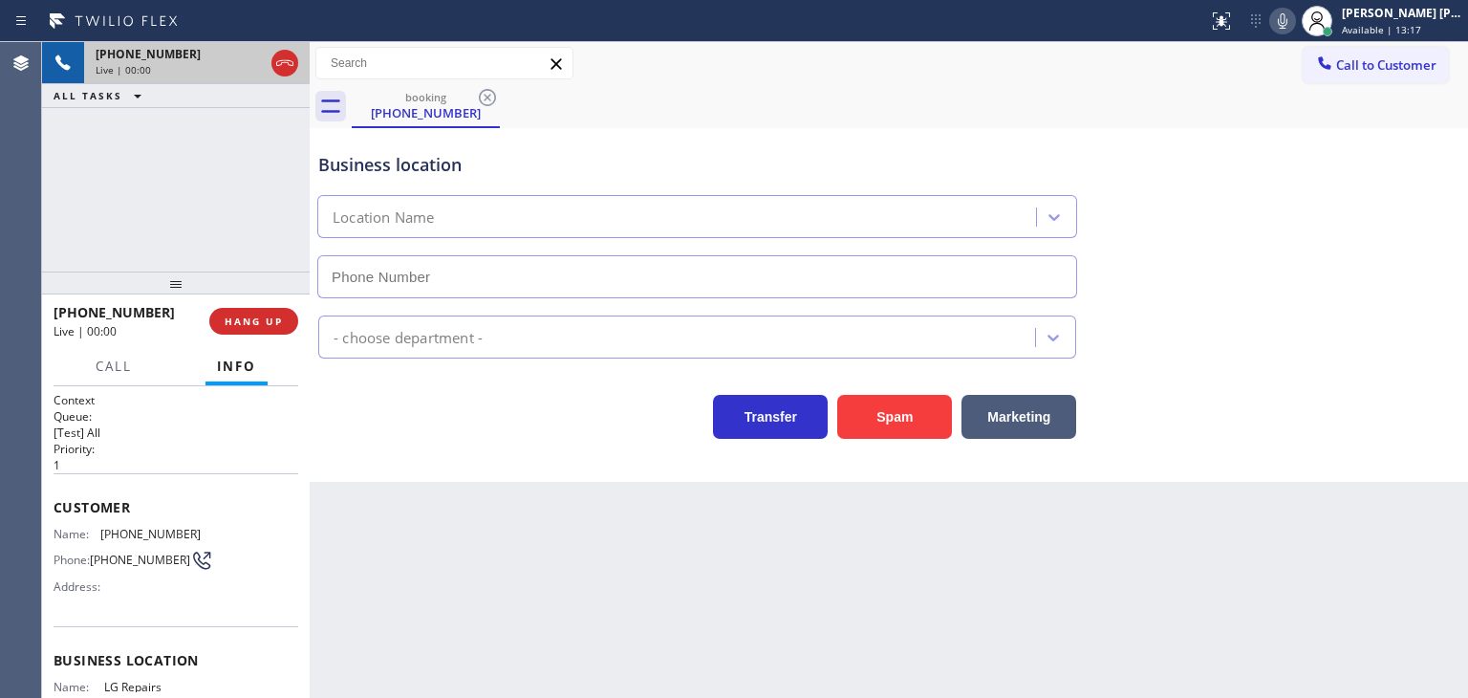
type input "[PHONE_NUMBER]"
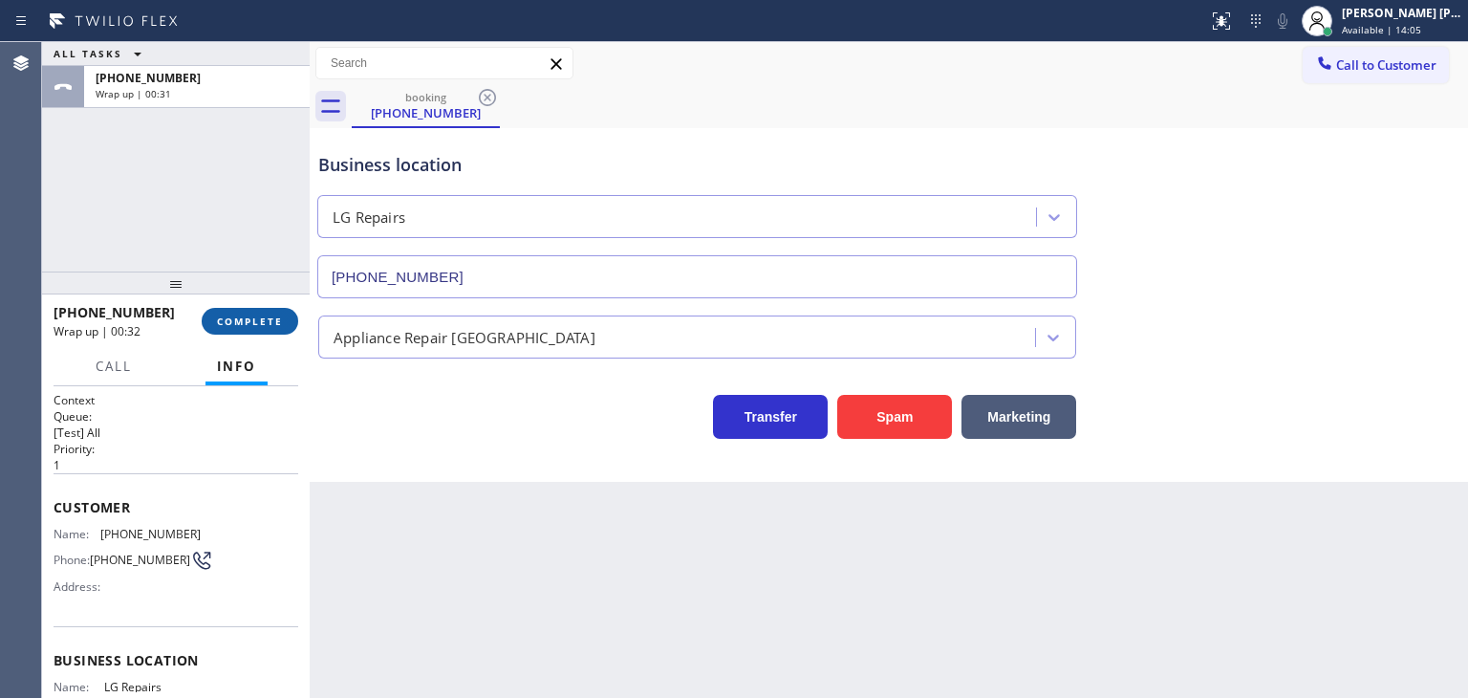
click at [289, 328] on button "COMPLETE" at bounding box center [250, 321] width 97 height 27
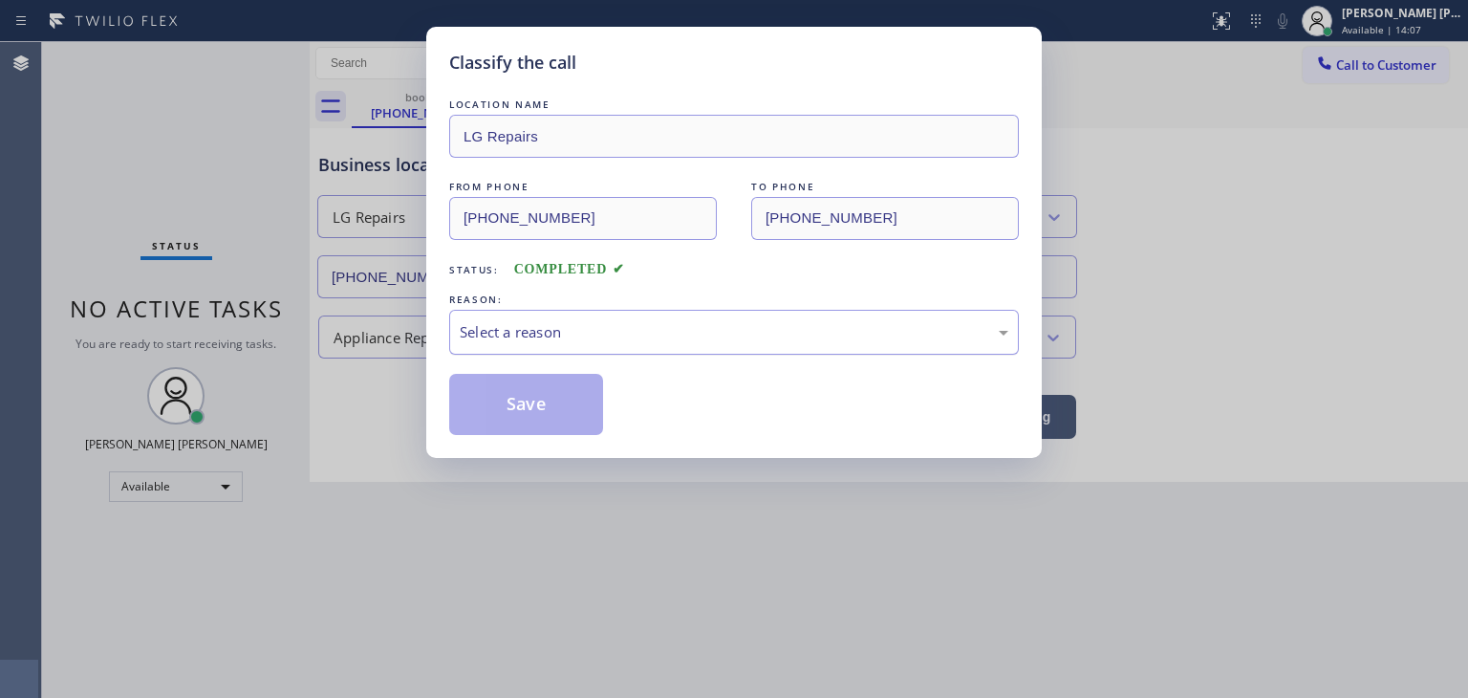
click at [520, 343] on div "Select a reason" at bounding box center [734, 332] width 570 height 45
click at [531, 402] on button "Save" at bounding box center [526, 404] width 154 height 61
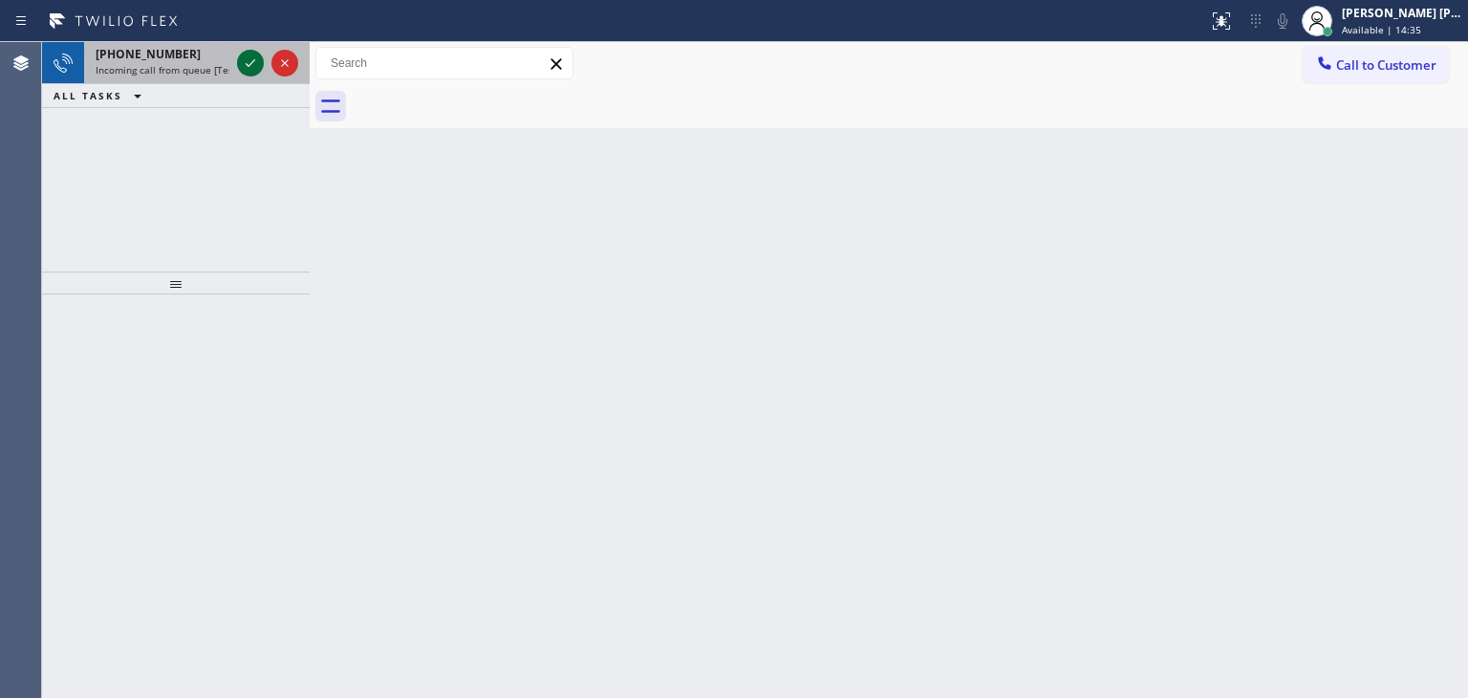
click at [248, 64] on icon at bounding box center [250, 63] width 23 height 23
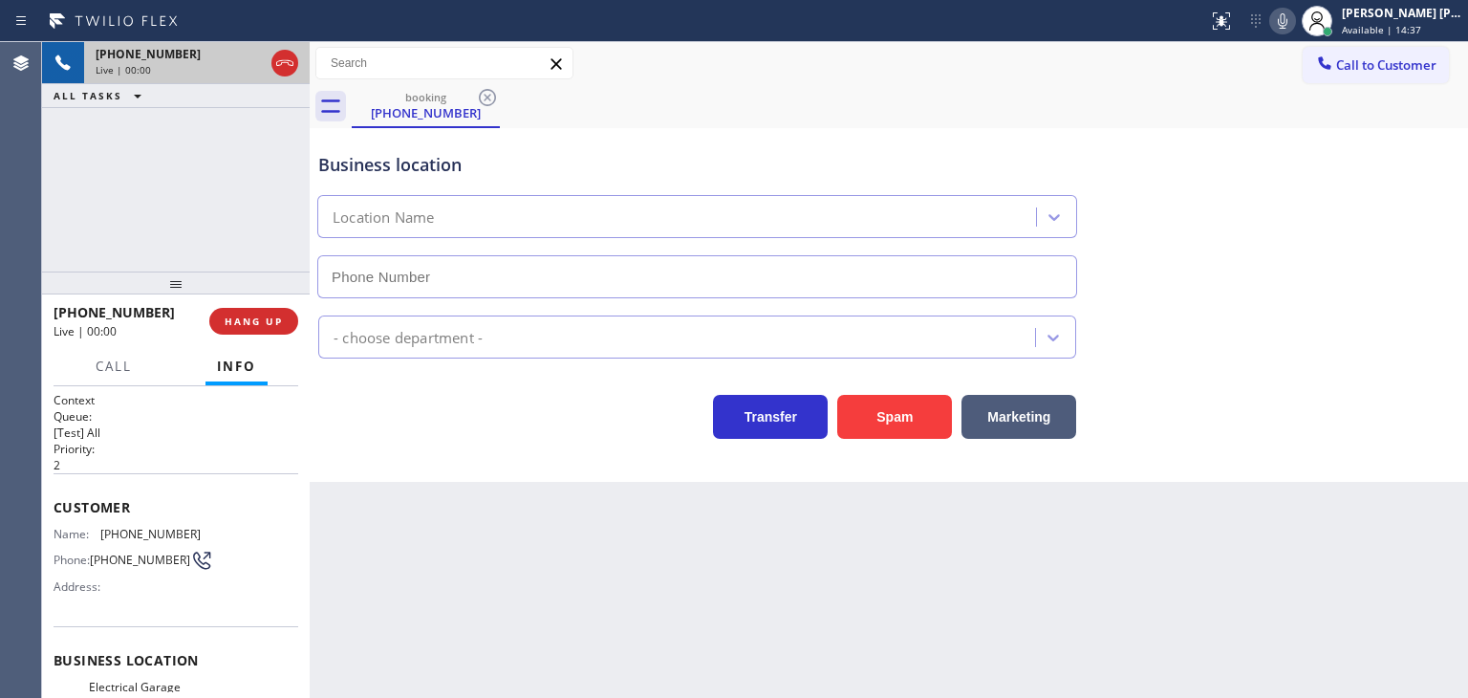
type input "[PHONE_NUMBER]"
click at [1294, 12] on icon at bounding box center [1282, 21] width 23 height 23
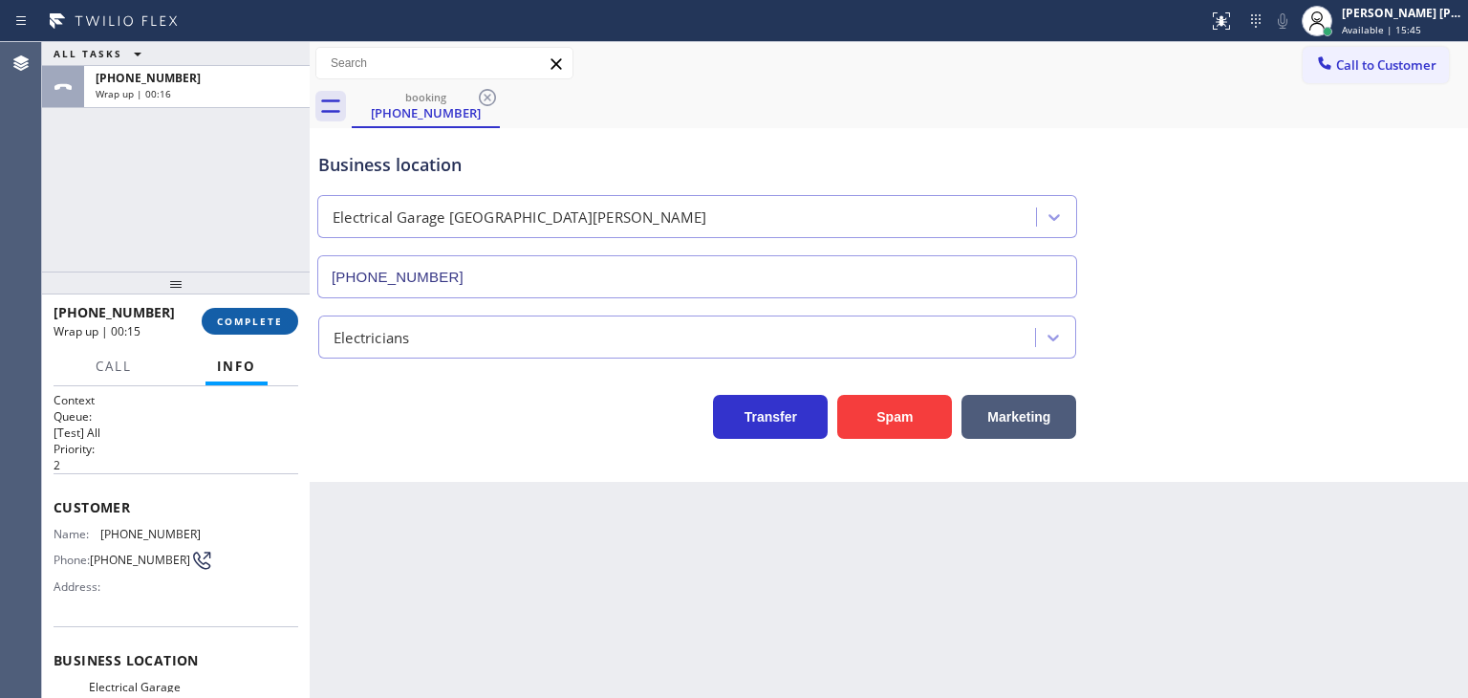
click at [254, 317] on span "COMPLETE" at bounding box center [250, 320] width 66 height 13
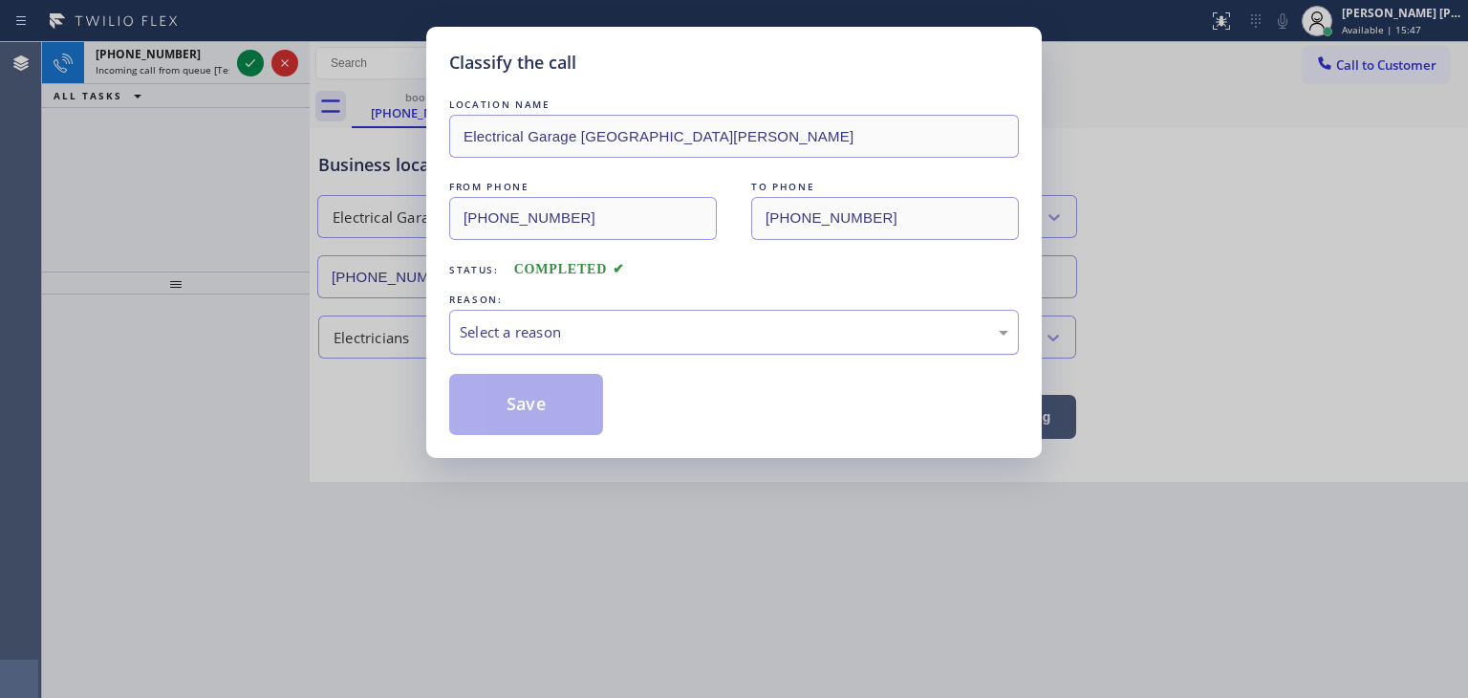
click at [562, 324] on div "Select a reason" at bounding box center [734, 332] width 549 height 22
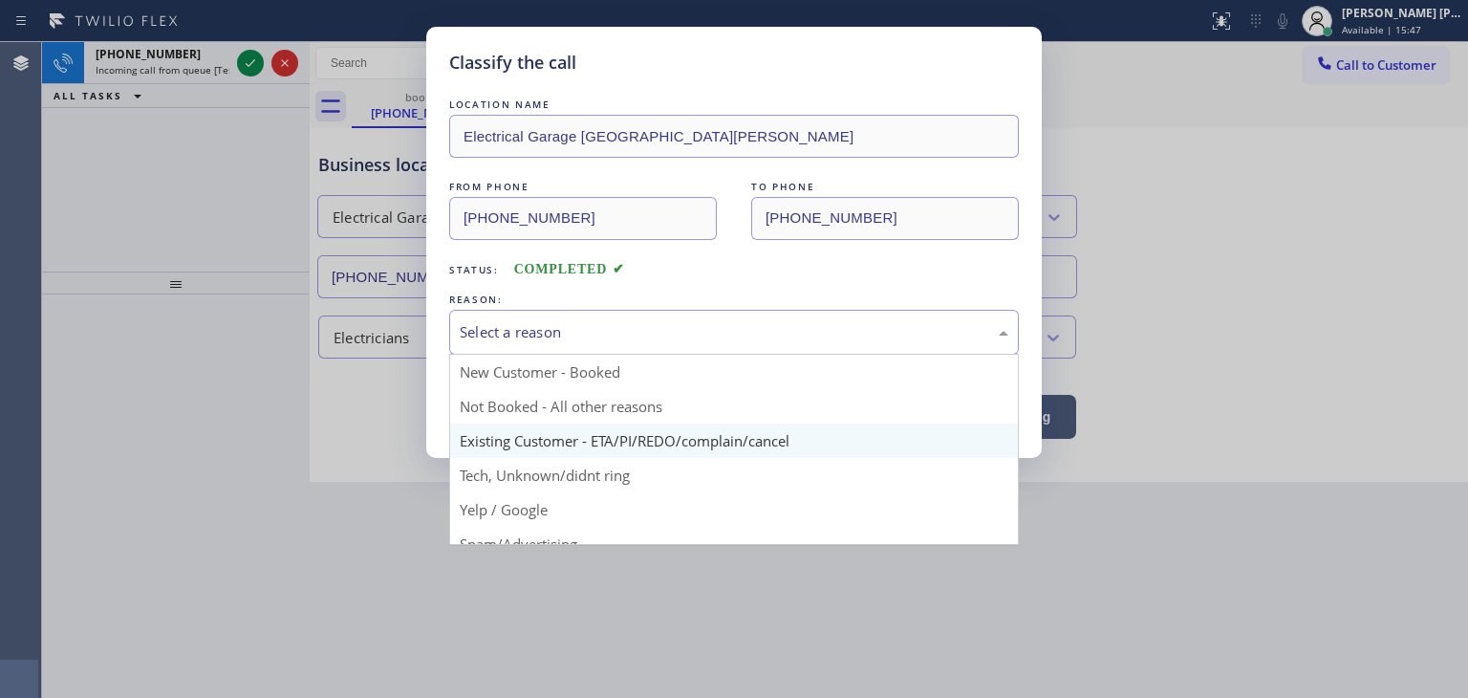
scroll to position [119, 0]
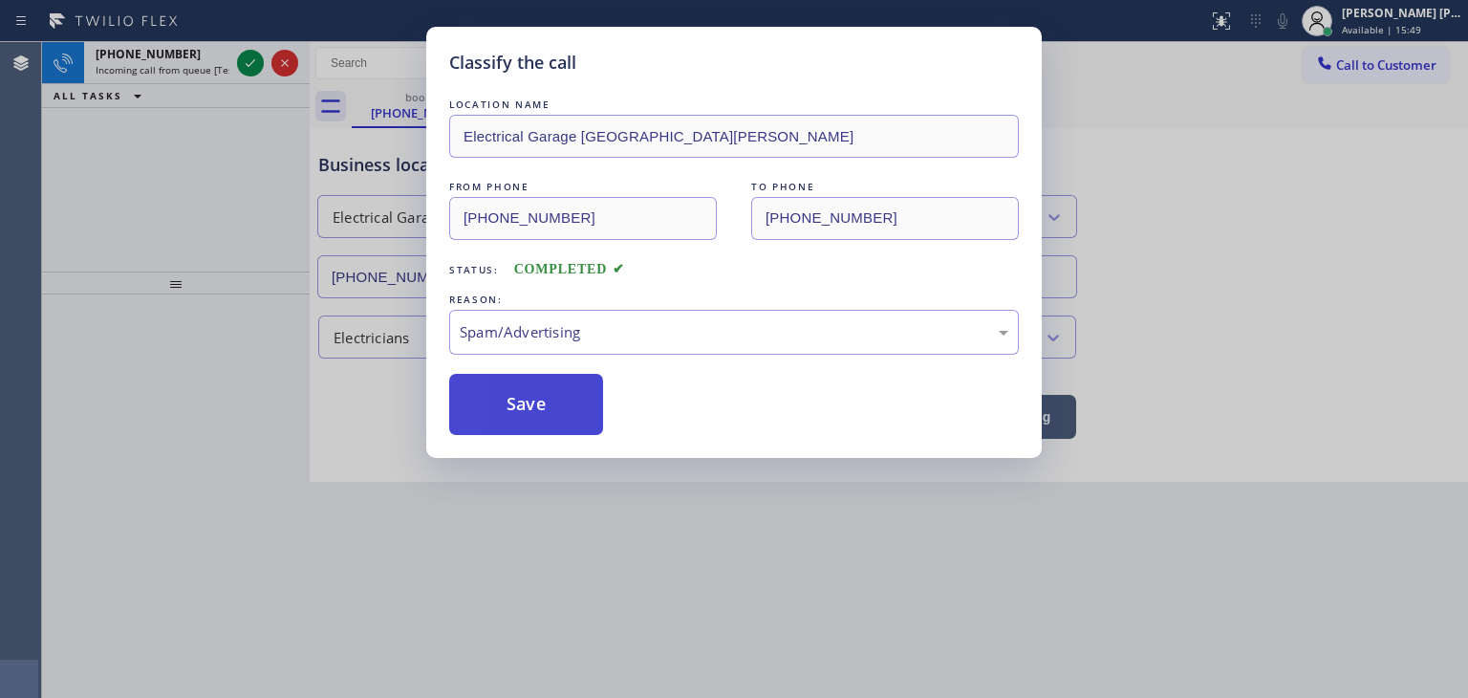
click at [520, 414] on button "Save" at bounding box center [526, 404] width 154 height 61
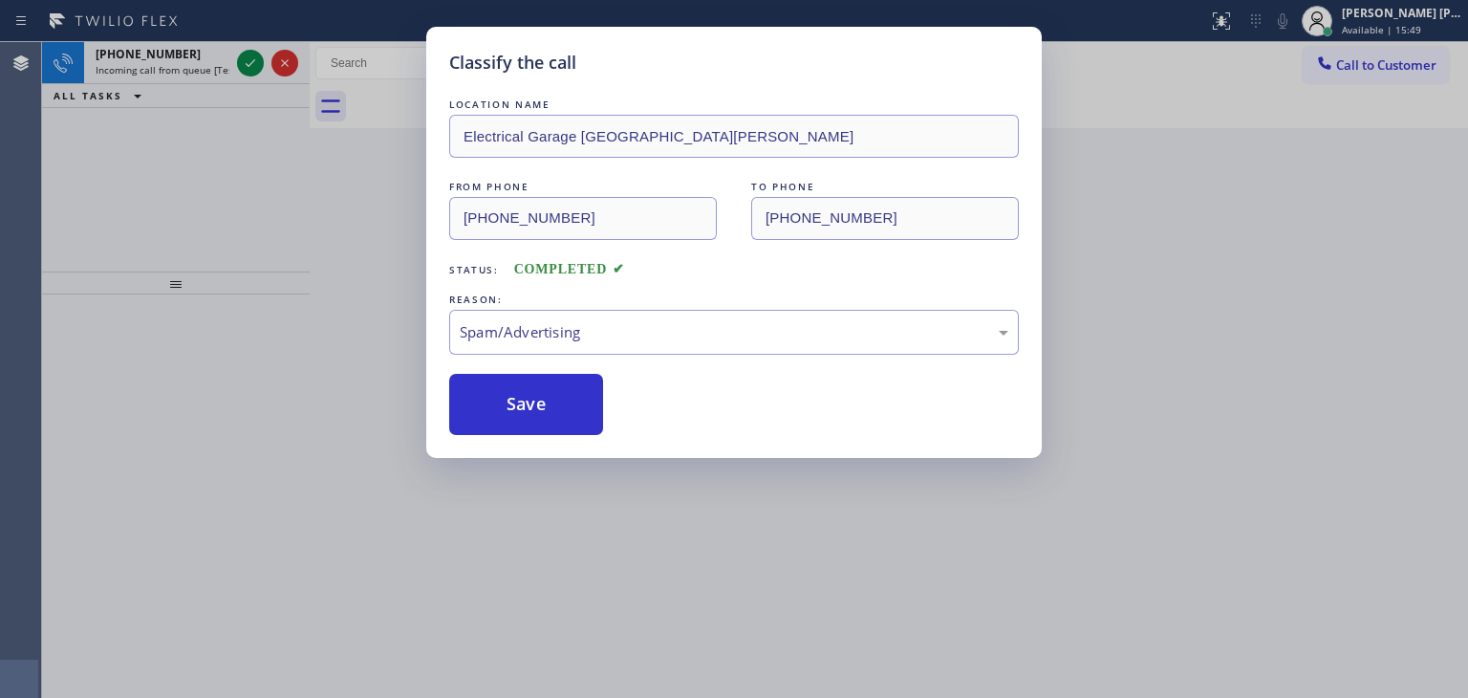
click at [254, 56] on div "Classify the call LOCATION NAME Electrical Garage [GEOGRAPHIC_DATA][PERSON_NAME…" at bounding box center [734, 349] width 1468 height 698
click at [254, 56] on div "Classify the call LOCATION NAME [PERSON_NAME] Installation Works FROM PHONE [PH…" at bounding box center [755, 370] width 1426 height 656
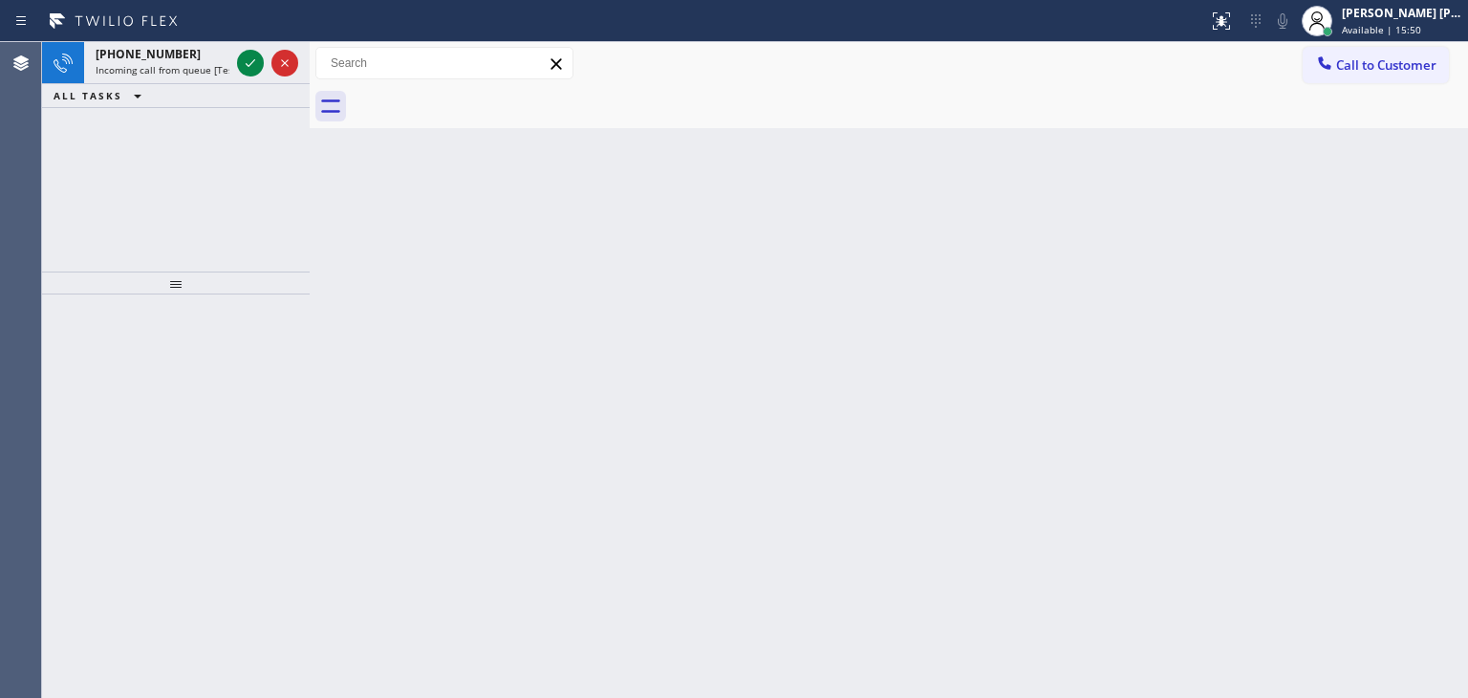
click at [254, 56] on icon at bounding box center [250, 63] width 23 height 23
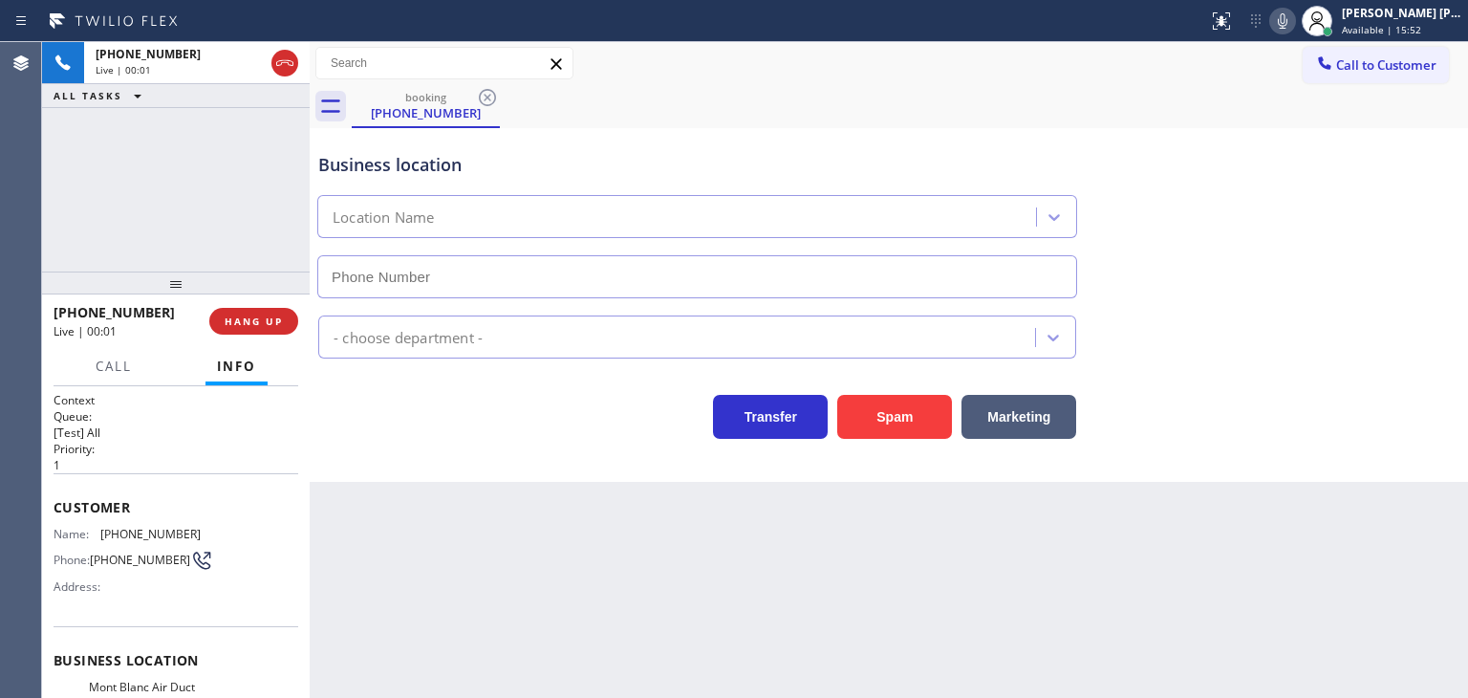
type input "[PHONE_NUMBER]"
click at [1321, 33] on div "Status report No issues detected If you experience an issue, please download th…" at bounding box center [1334, 21] width 268 height 42
drag, startPoint x: 1307, startPoint y: 17, endPoint x: 1292, endPoint y: 86, distance: 70.5
click at [1294, 17] on icon at bounding box center [1282, 21] width 23 height 23
click at [280, 318] on span "HANG UP" at bounding box center [254, 320] width 58 height 13
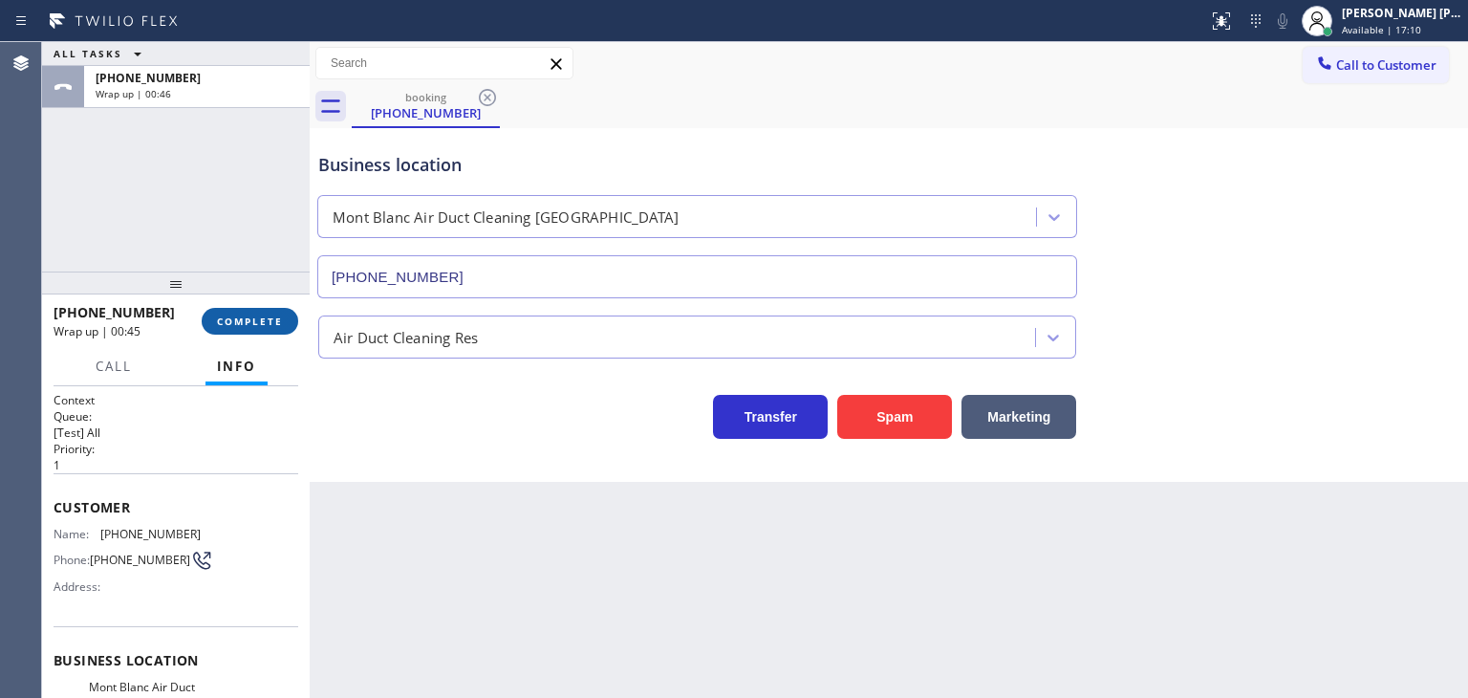
click at [287, 314] on button "COMPLETE" at bounding box center [250, 321] width 97 height 27
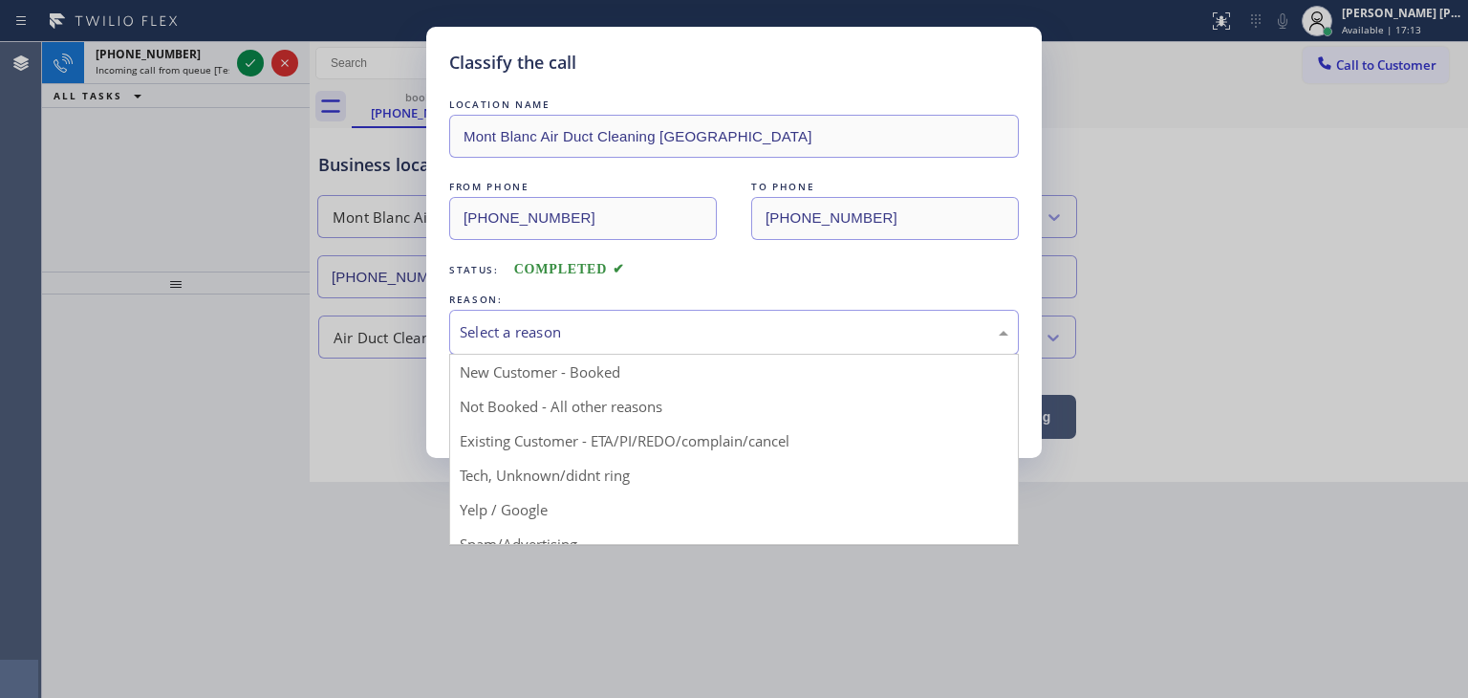
click at [580, 343] on div "Select a reason" at bounding box center [734, 332] width 570 height 45
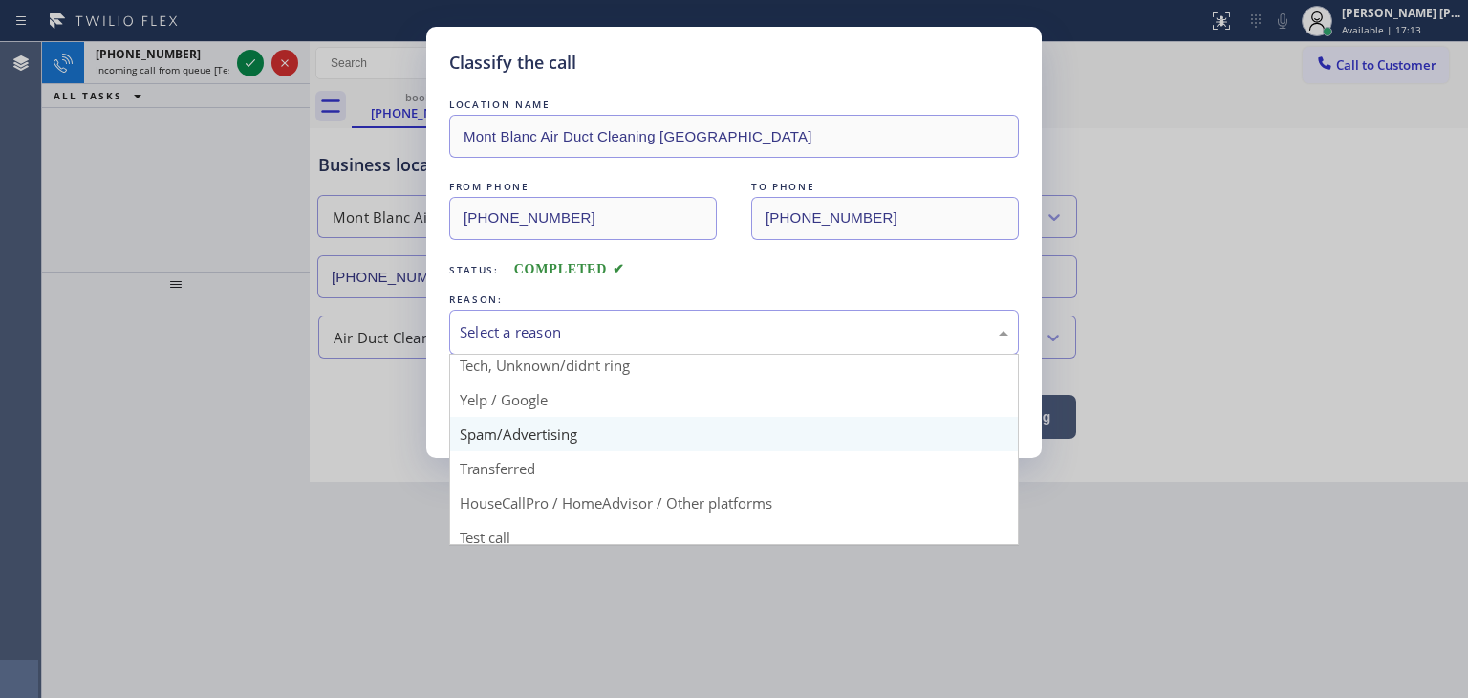
scroll to position [119, 0]
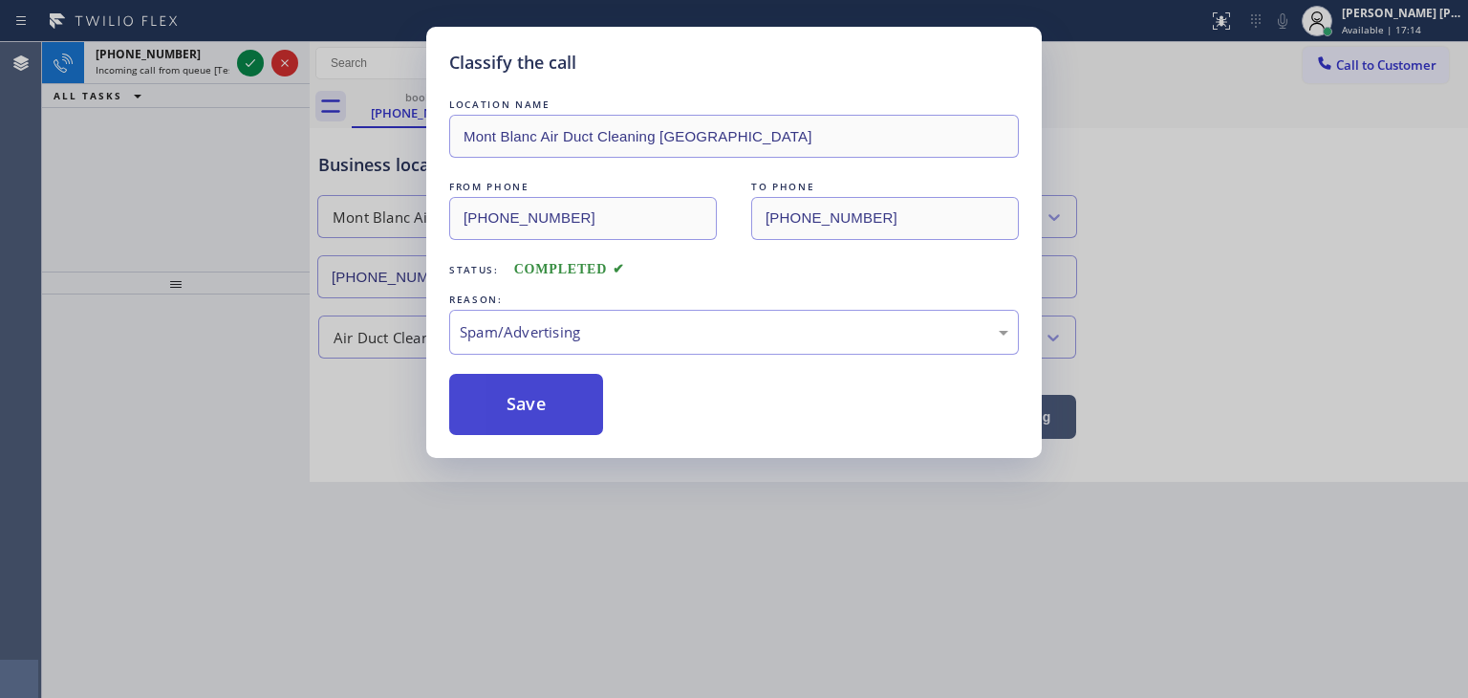
click at [558, 406] on button "Save" at bounding box center [526, 404] width 154 height 61
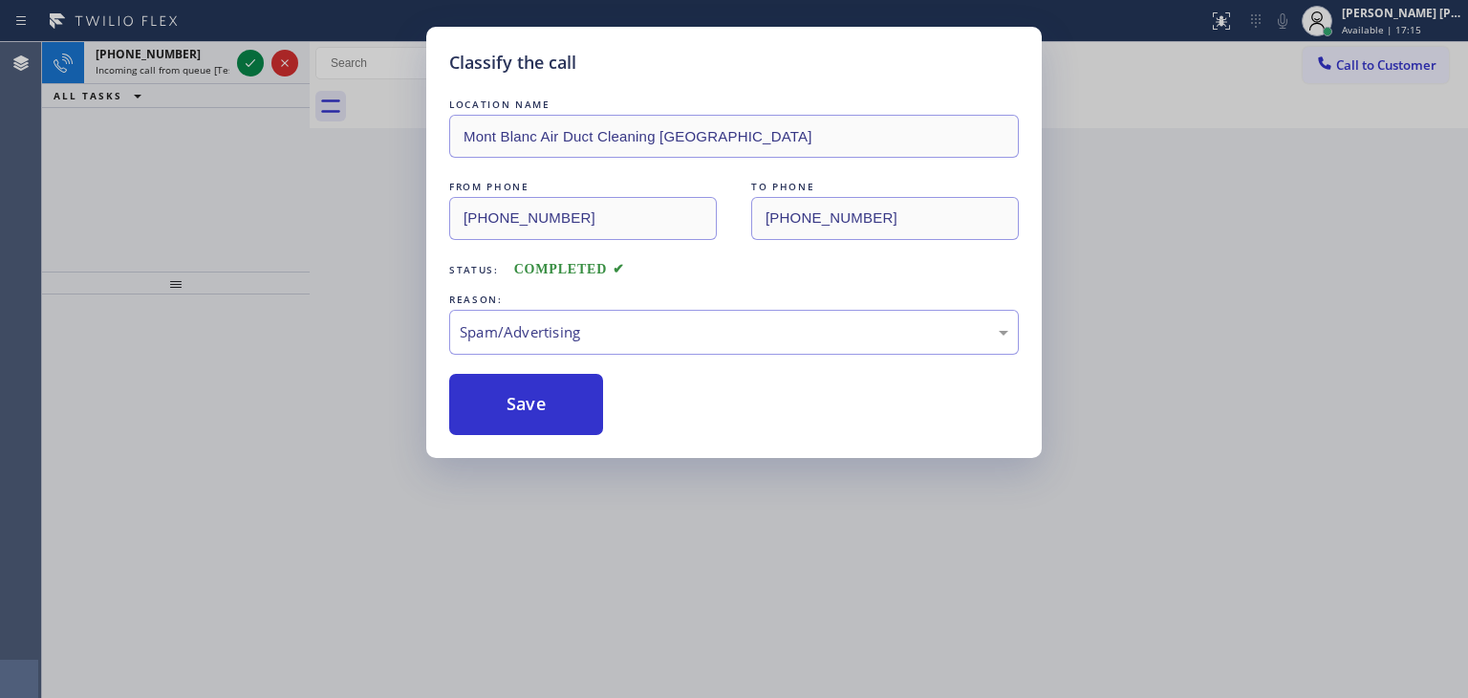
click at [252, 62] on div "Classify the call LOCATION NAME [GEOGRAPHIC_DATA] Duct Cleaning [GEOGRAPHIC_DAT…" at bounding box center [734, 349] width 1468 height 698
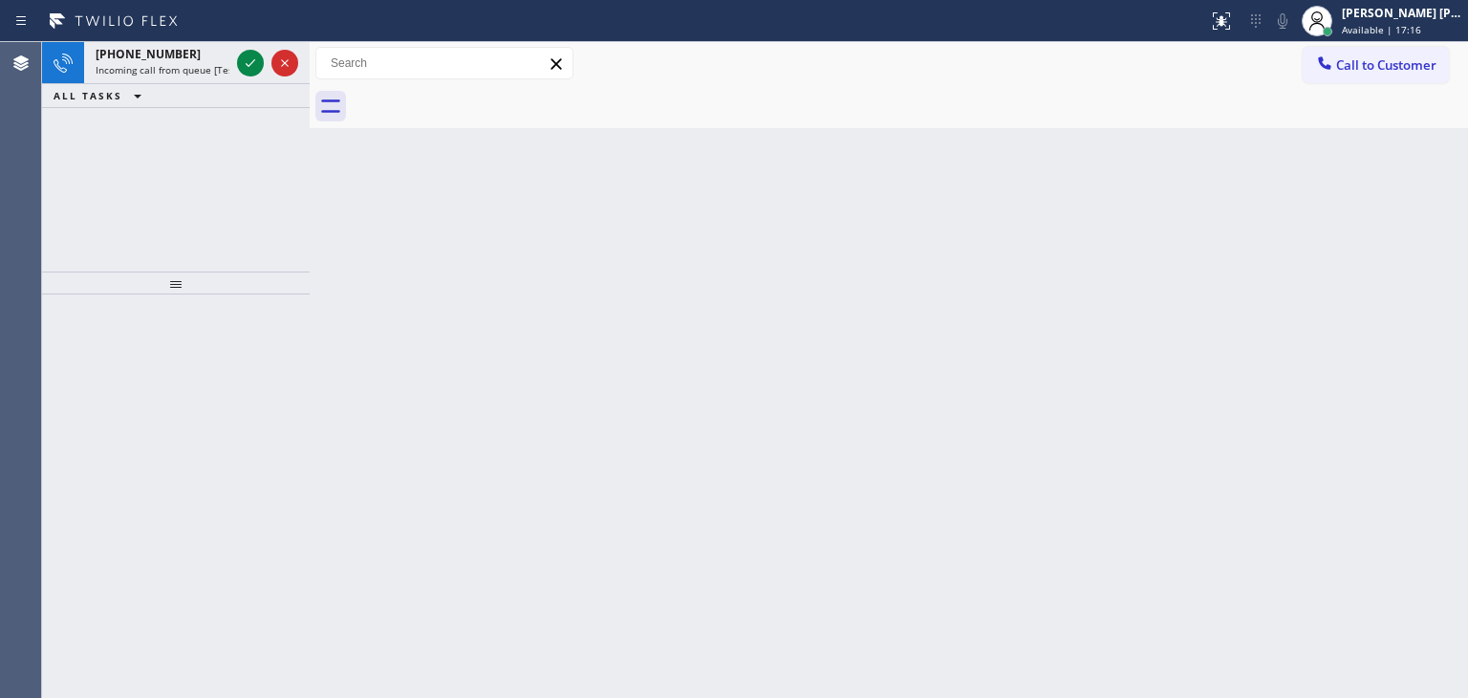
click at [252, 62] on icon at bounding box center [250, 63] width 23 height 23
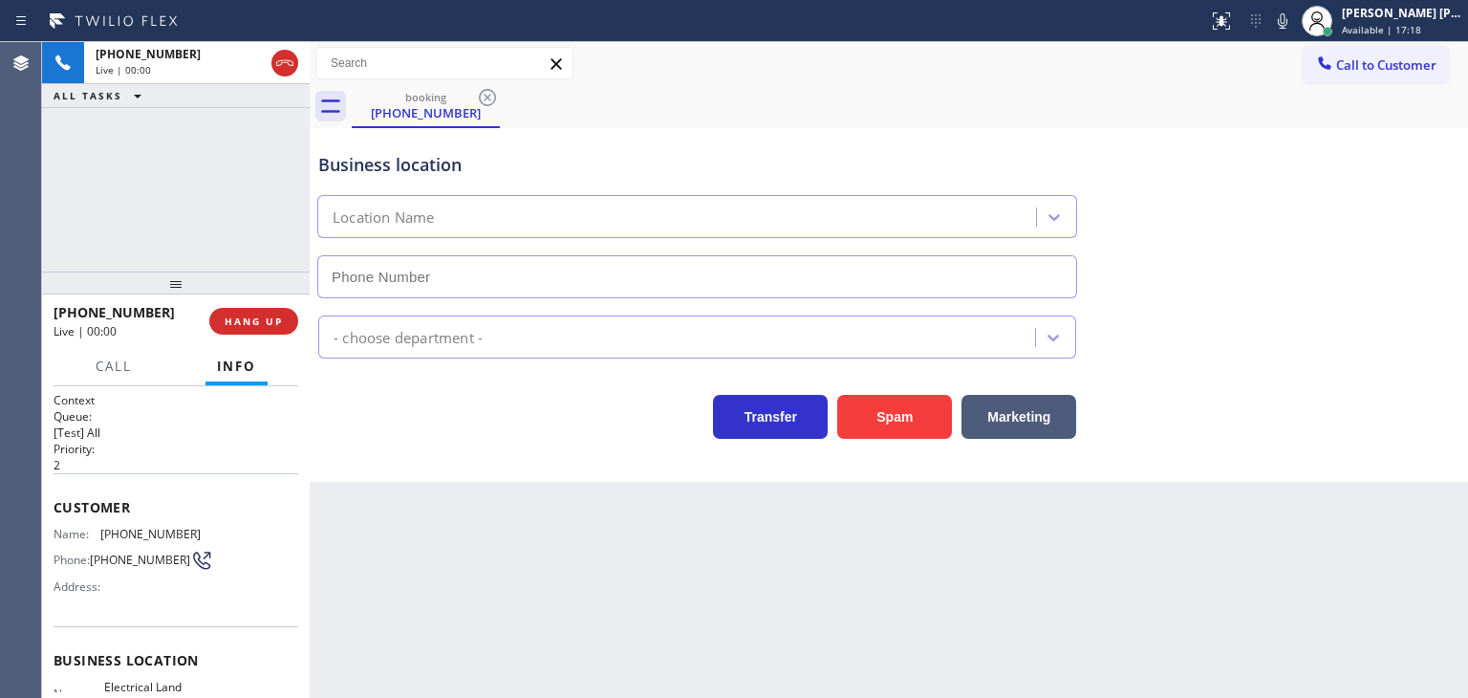
type input "[PHONE_NUMBER]"
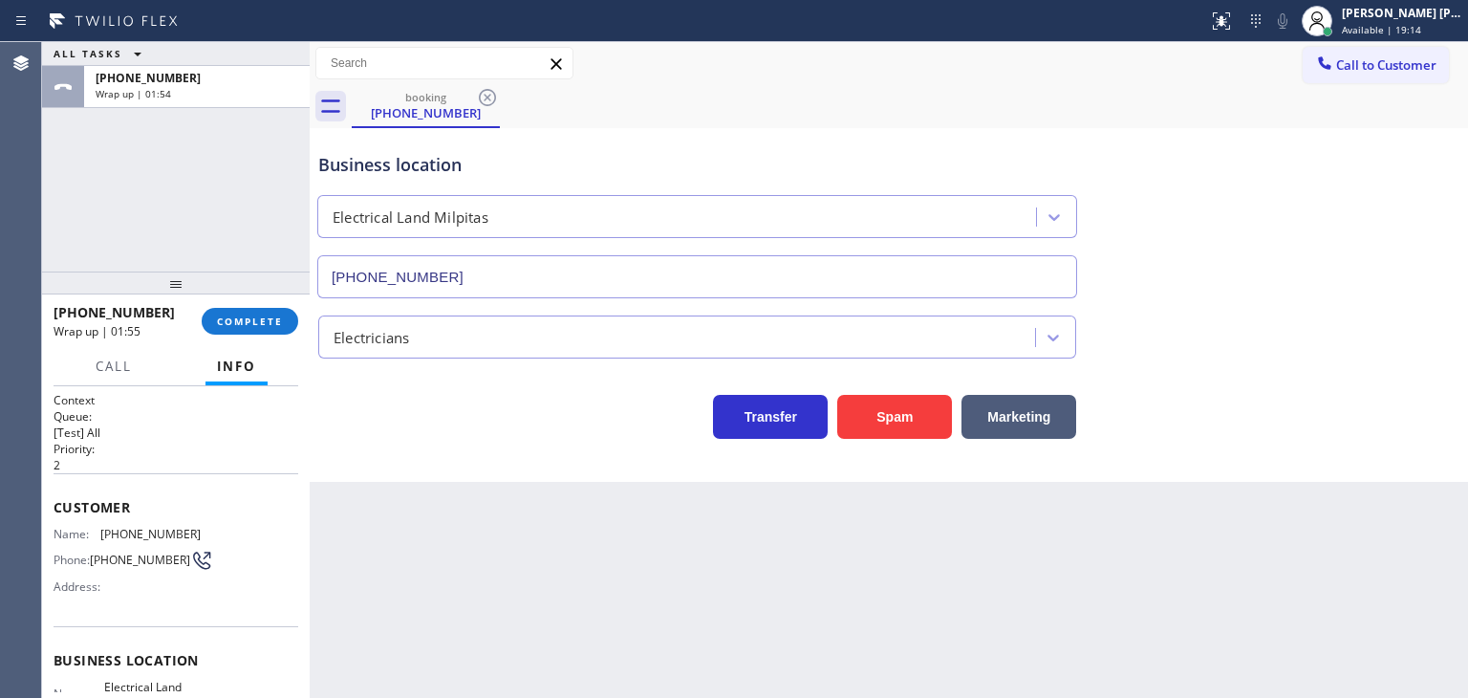
drag, startPoint x: 262, startPoint y: 335, endPoint x: 262, endPoint y: 321, distance: 14.3
click at [262, 335] on div "[PHONE_NUMBER] Wrap up | 01:55 COMPLETE" at bounding box center [176, 321] width 245 height 50
click at [262, 321] on span "COMPLETE" at bounding box center [250, 320] width 66 height 13
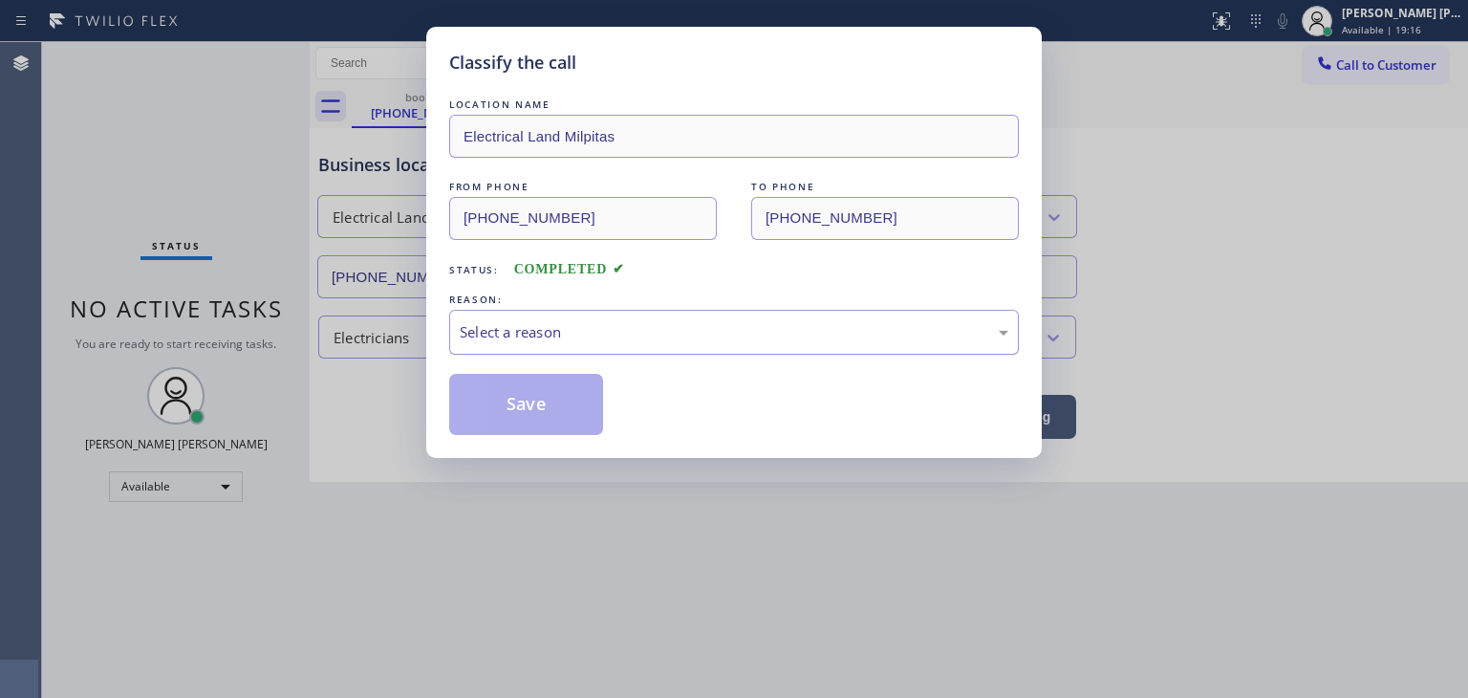
click at [486, 333] on div "Select a reason" at bounding box center [734, 332] width 549 height 22
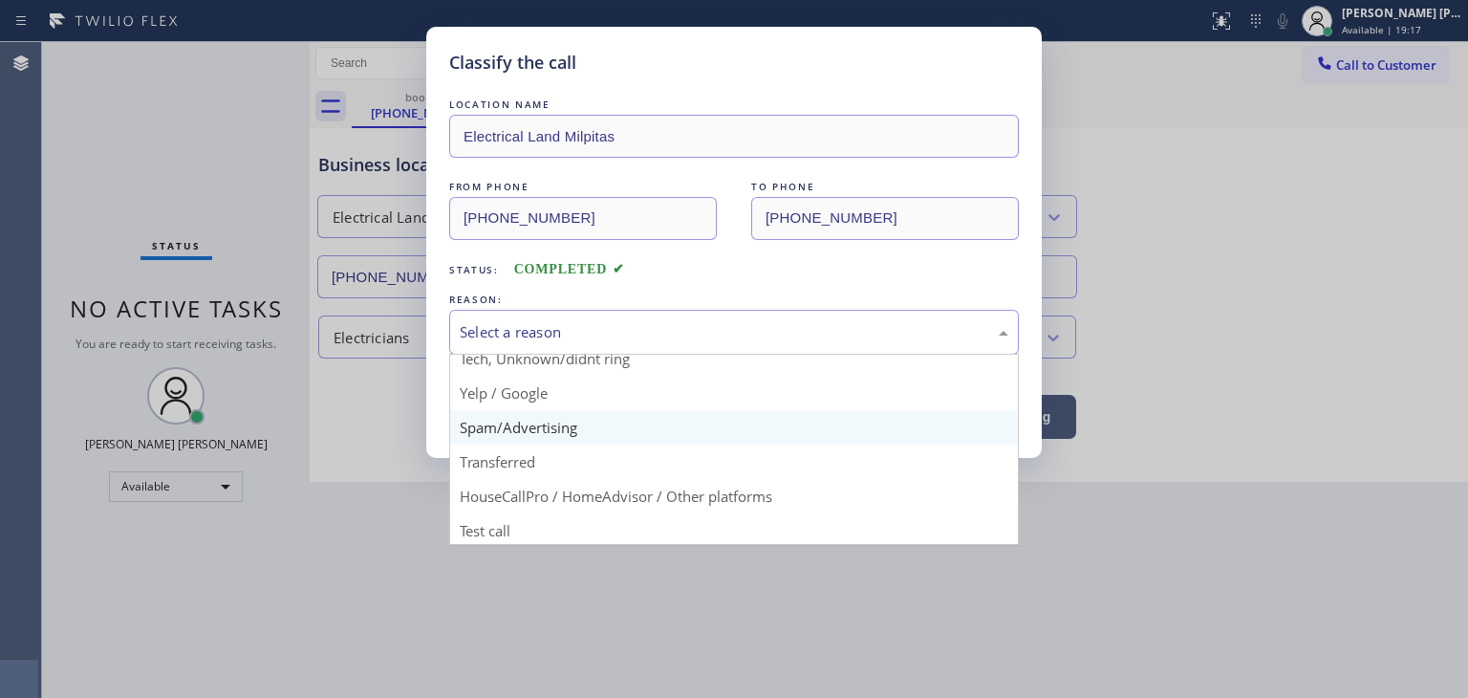
scroll to position [119, 0]
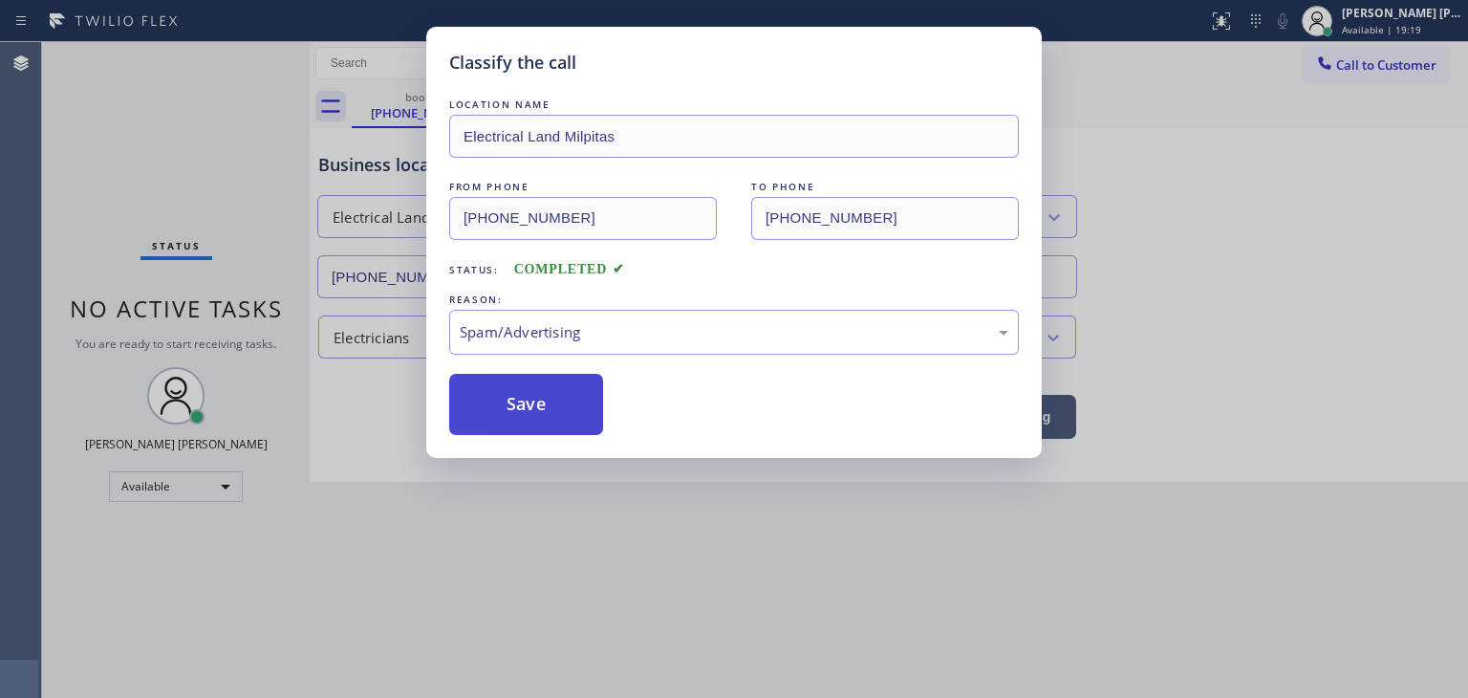
click at [534, 421] on button "Save" at bounding box center [526, 404] width 154 height 61
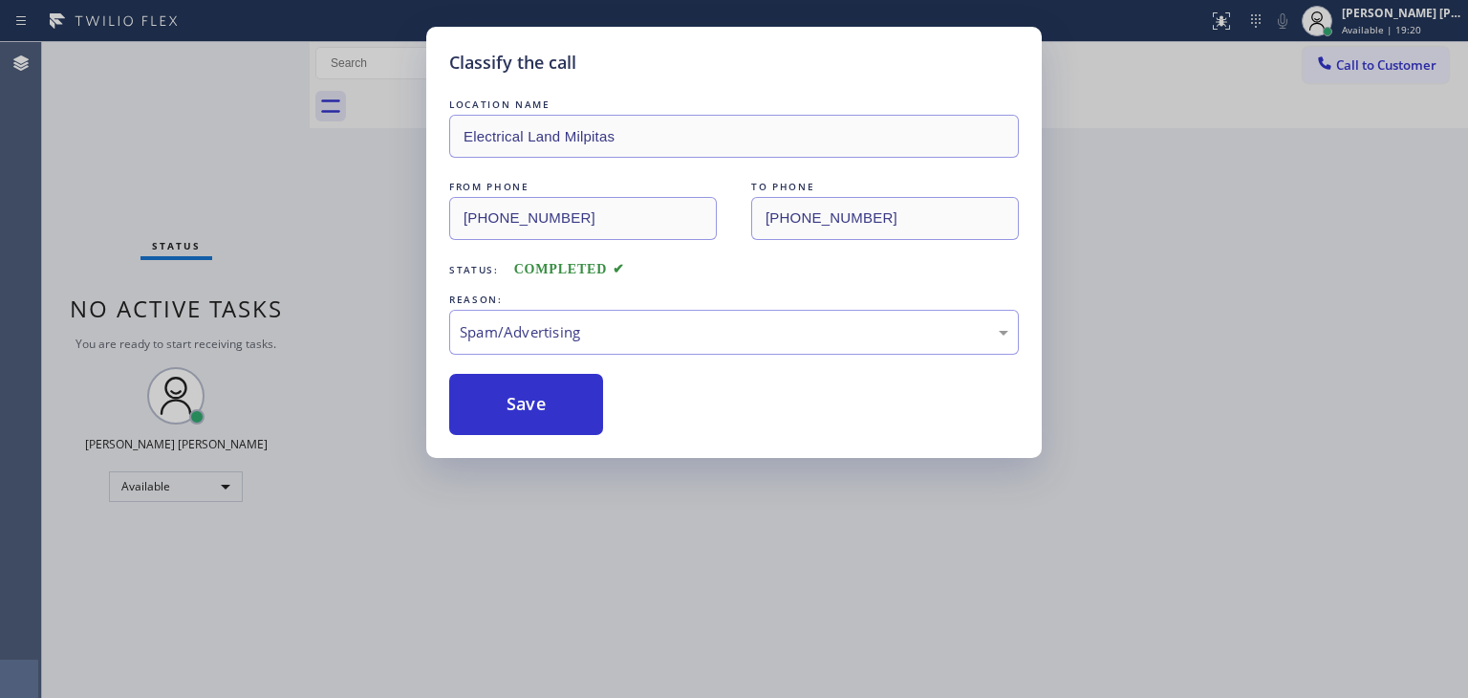
click at [249, 53] on div "Classify the call LOCATION NAME [PERSON_NAME] Installation Works FROM PHONE [PH…" at bounding box center [755, 370] width 1426 height 656
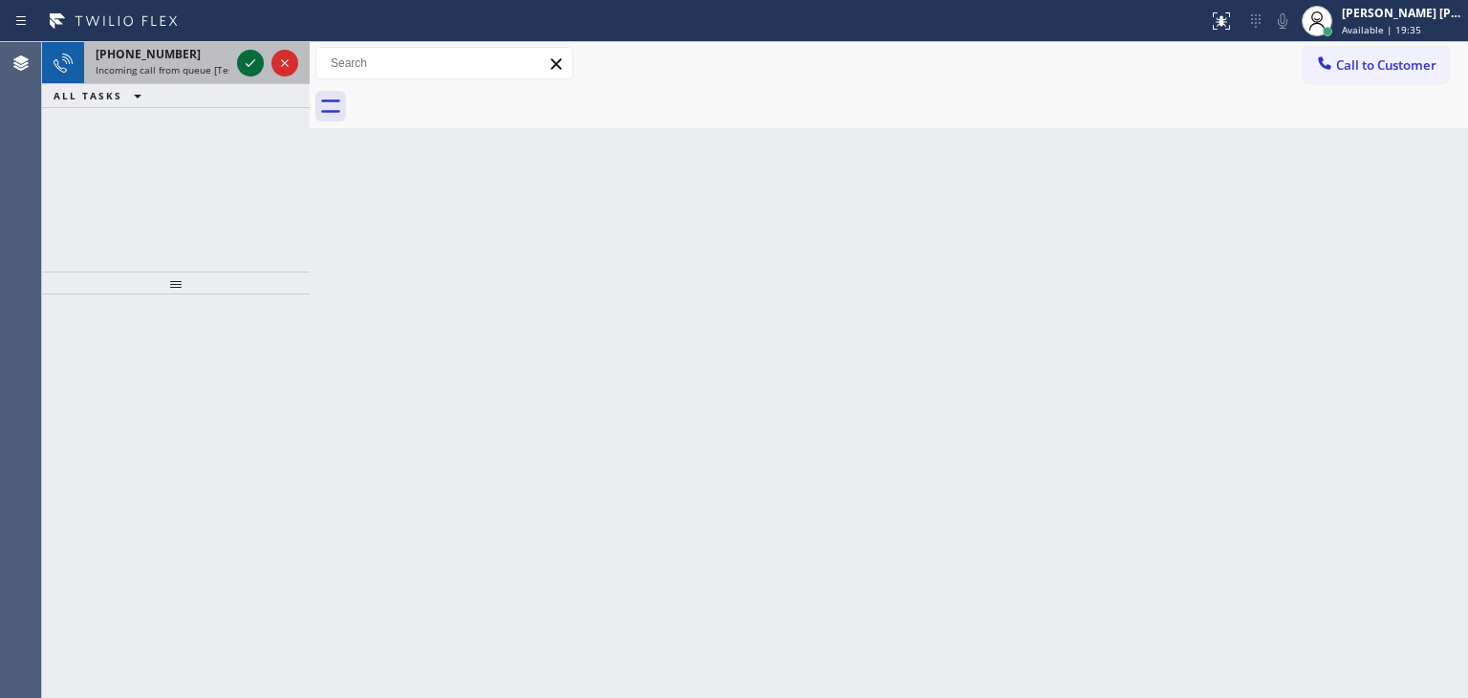
click at [246, 55] on icon at bounding box center [250, 63] width 23 height 23
click at [255, 66] on icon at bounding box center [250, 63] width 23 height 23
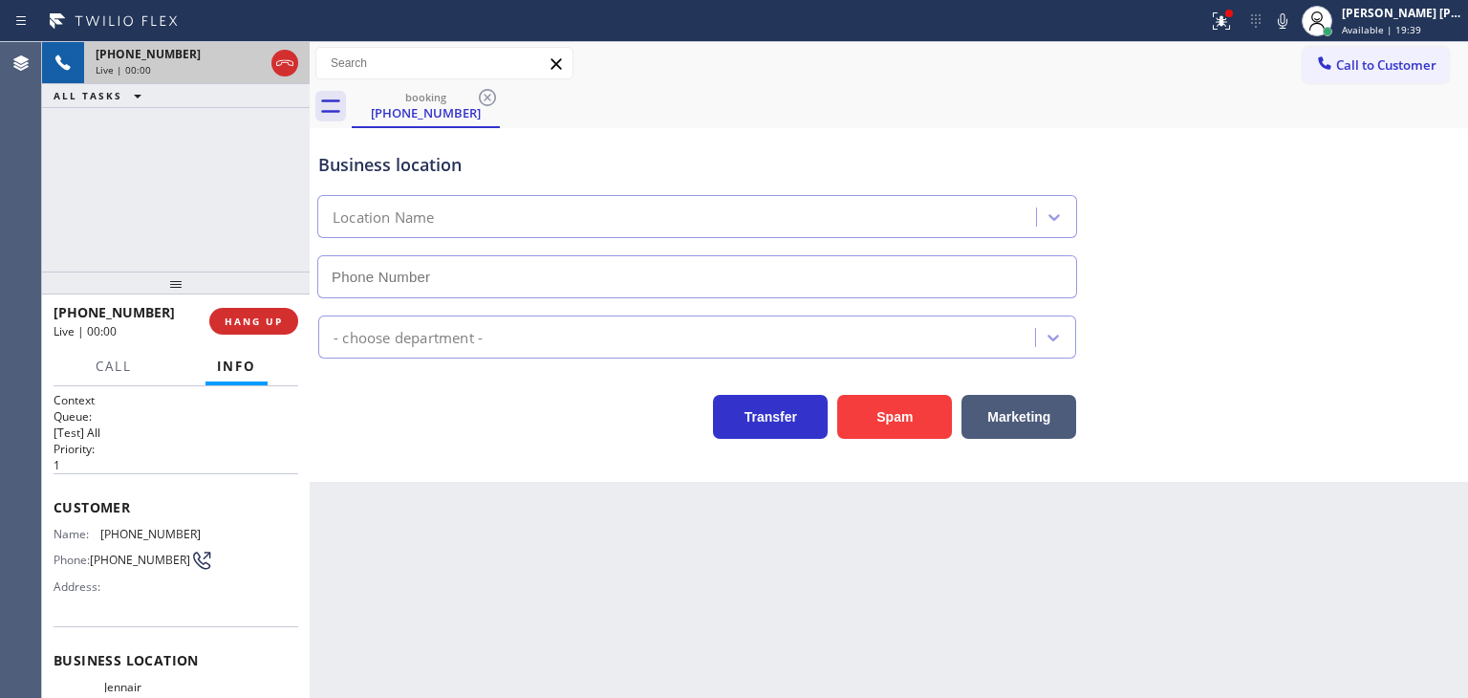
scroll to position [96, 0]
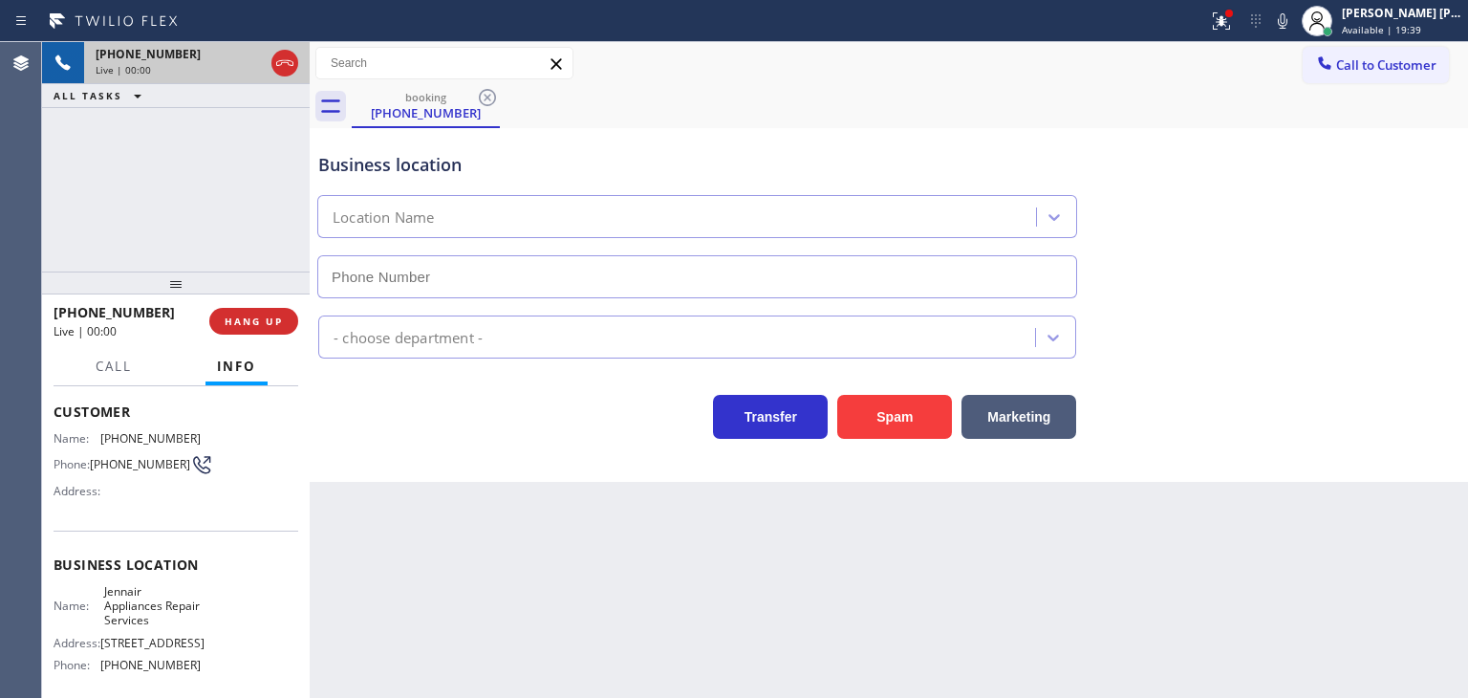
type input "[PHONE_NUMBER]"
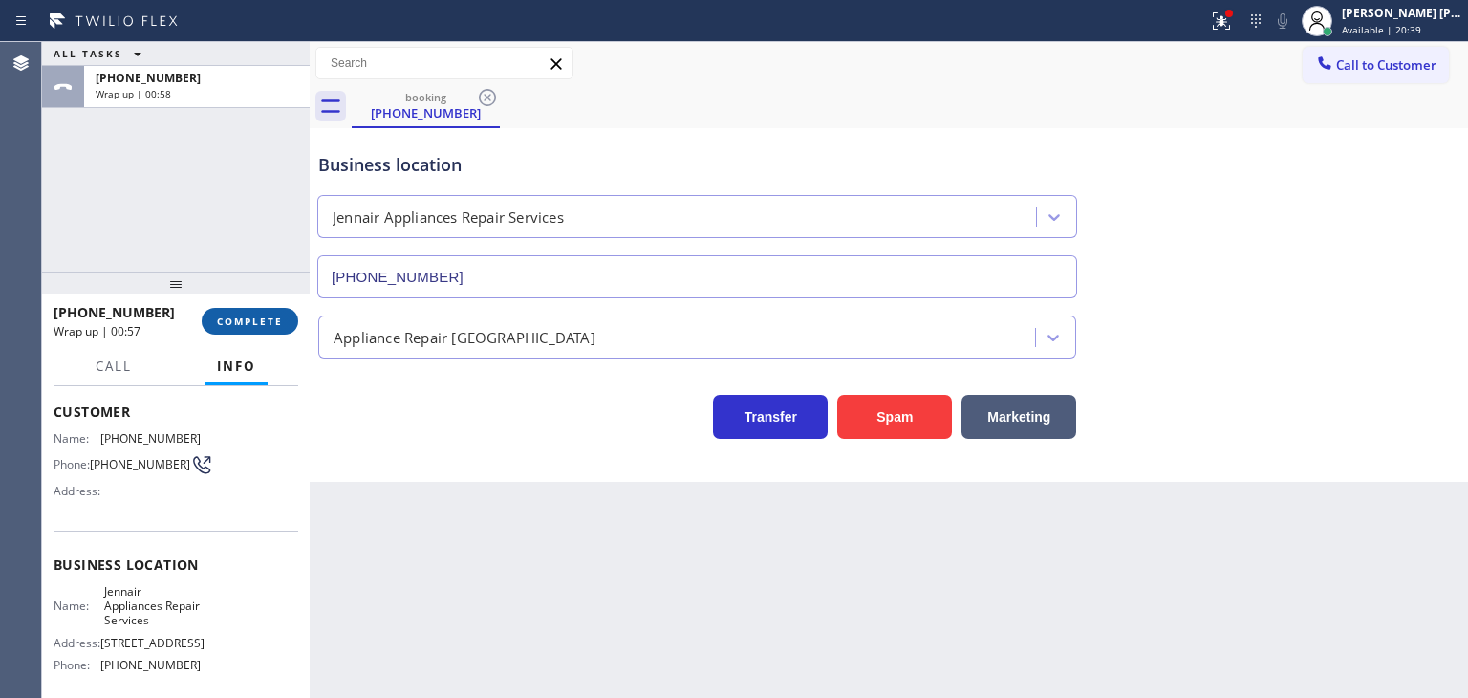
click at [270, 327] on span "COMPLETE" at bounding box center [250, 320] width 66 height 13
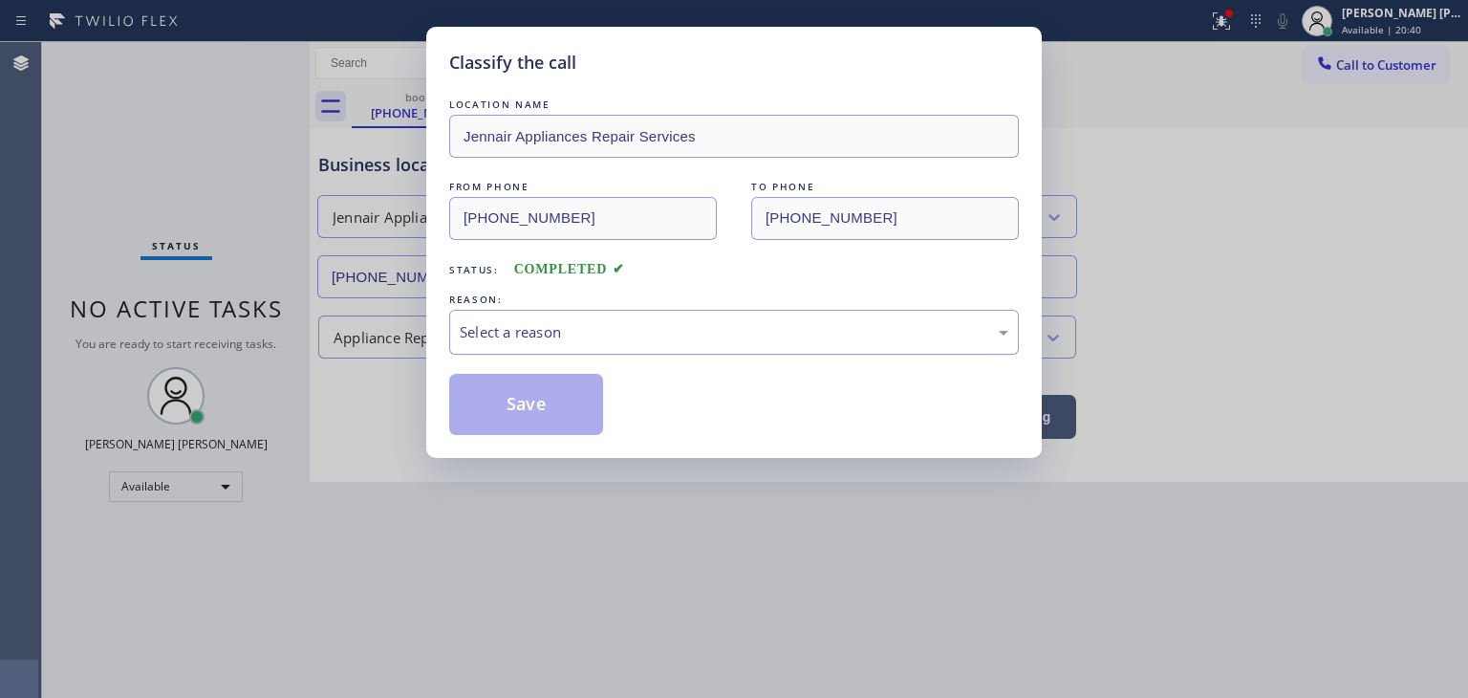
click at [528, 330] on div "Select a reason" at bounding box center [734, 332] width 549 height 22
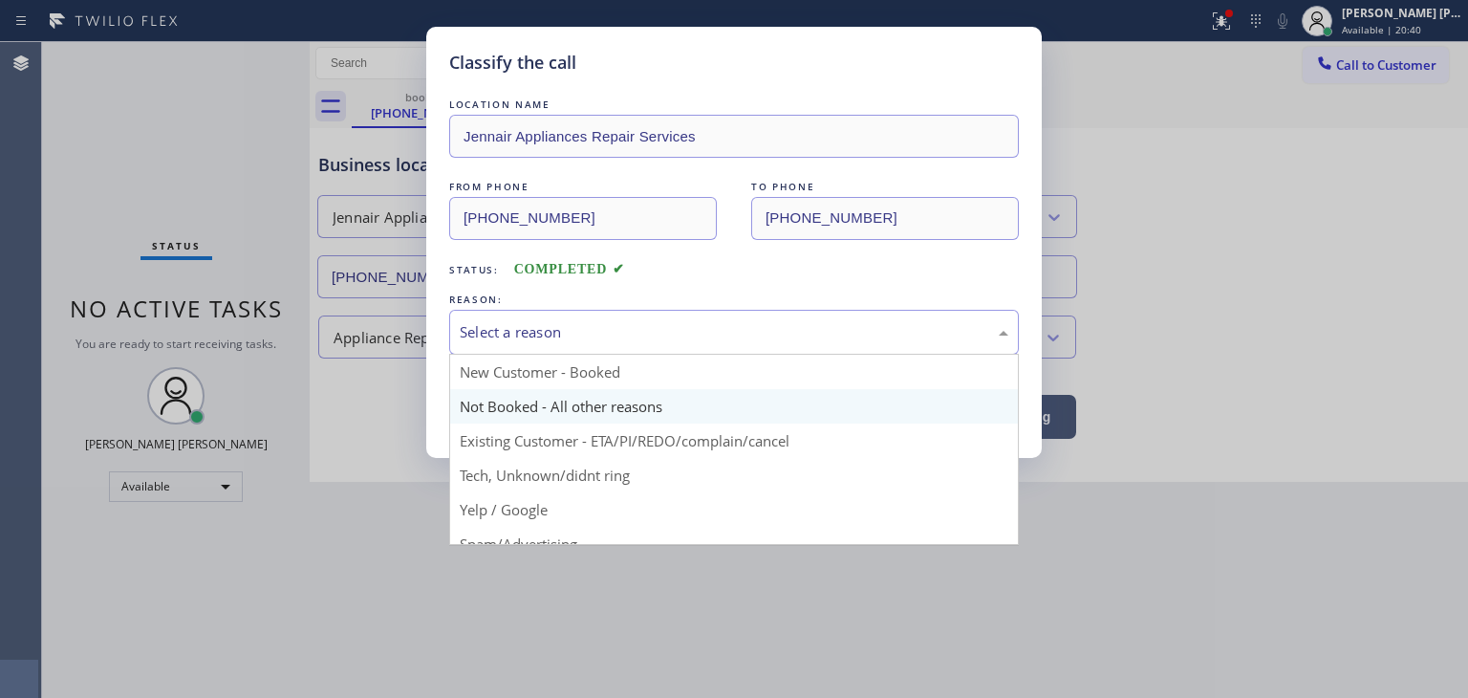
scroll to position [96, 0]
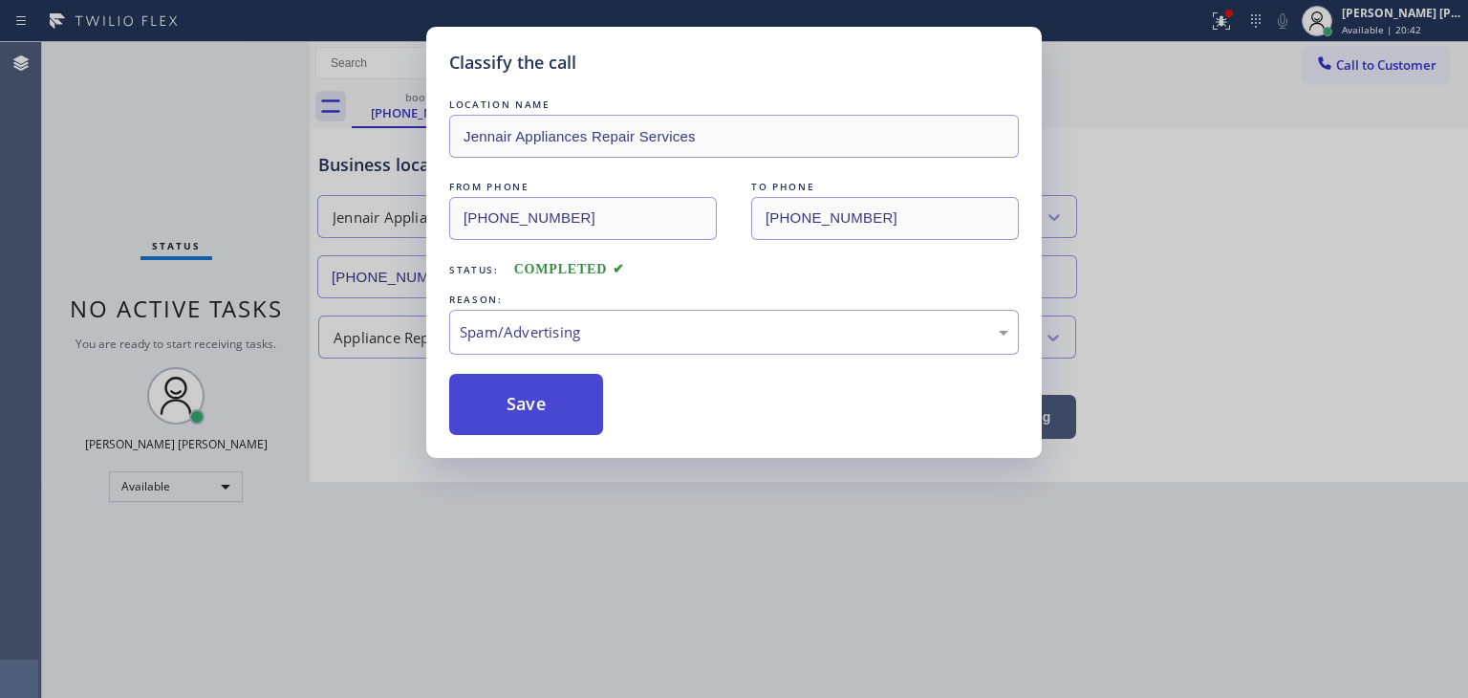
click at [526, 419] on button "Save" at bounding box center [526, 404] width 154 height 61
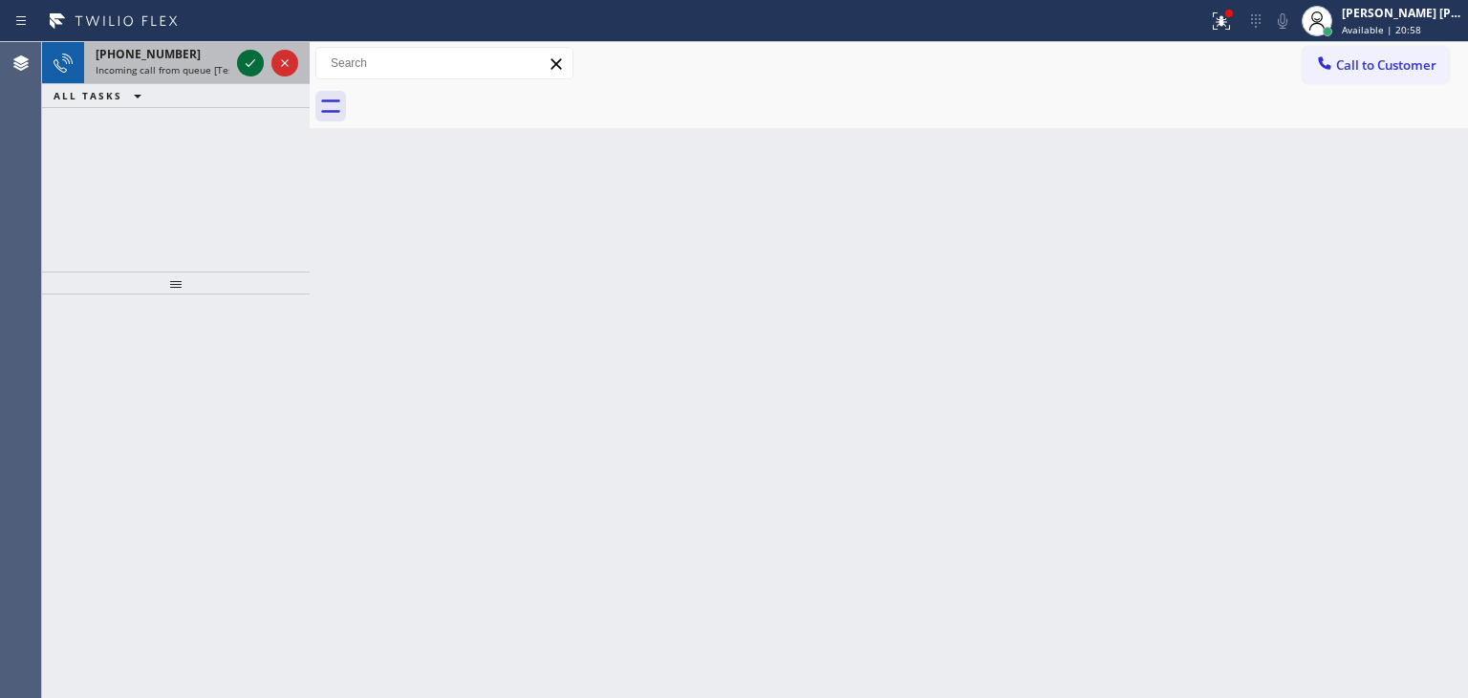
click at [248, 57] on icon at bounding box center [250, 63] width 23 height 23
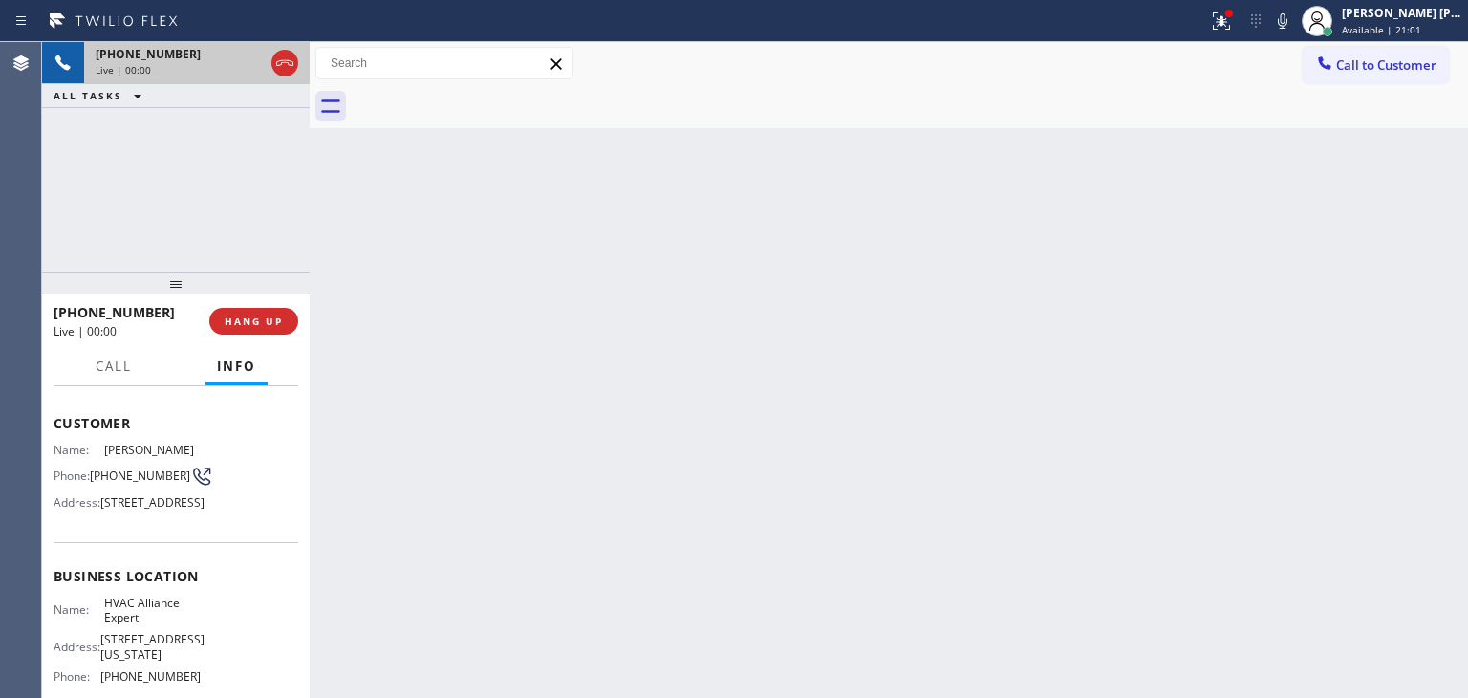
scroll to position [96, 0]
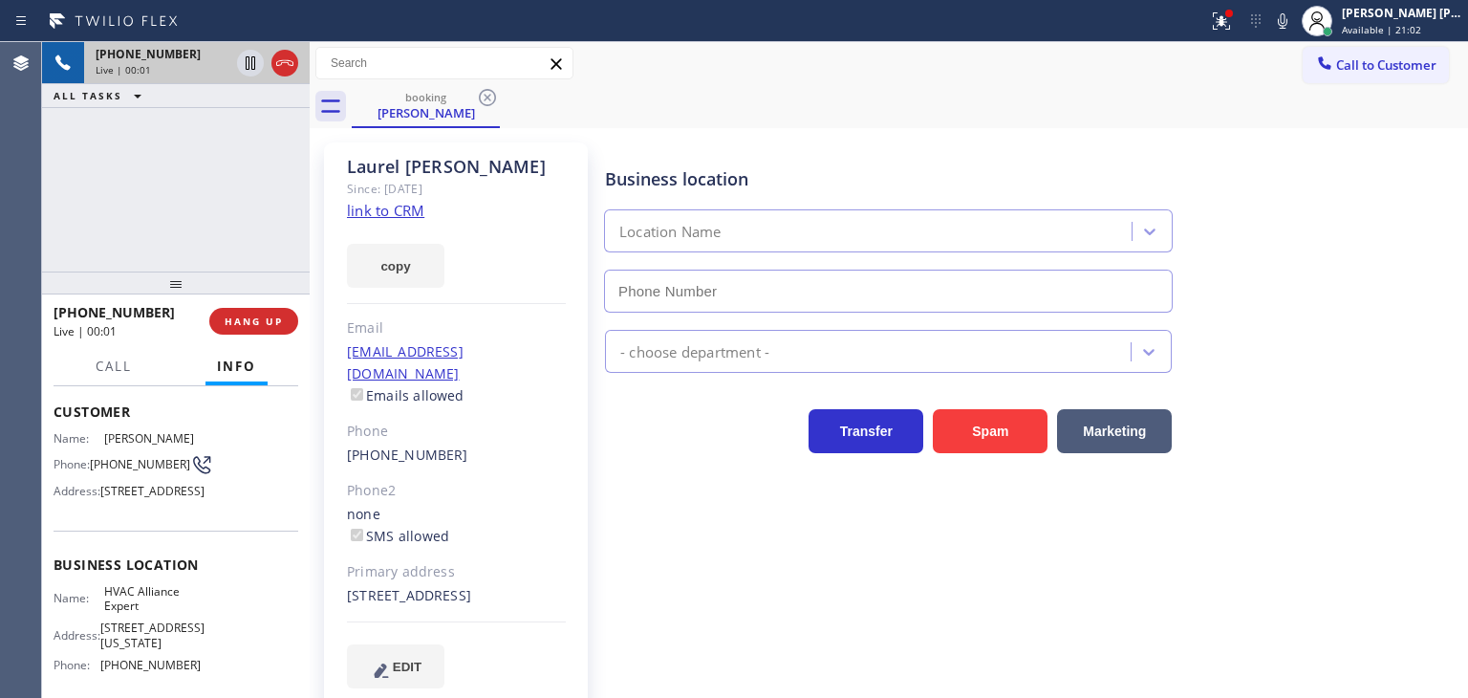
type input "[PHONE_NUMBER]"
click at [404, 215] on link "link to CRM" at bounding box center [385, 210] width 77 height 19
click at [1294, 24] on icon at bounding box center [1282, 21] width 23 height 23
click at [1436, 14] on div "[PERSON_NAME] [PERSON_NAME]" at bounding box center [1402, 13] width 120 height 16
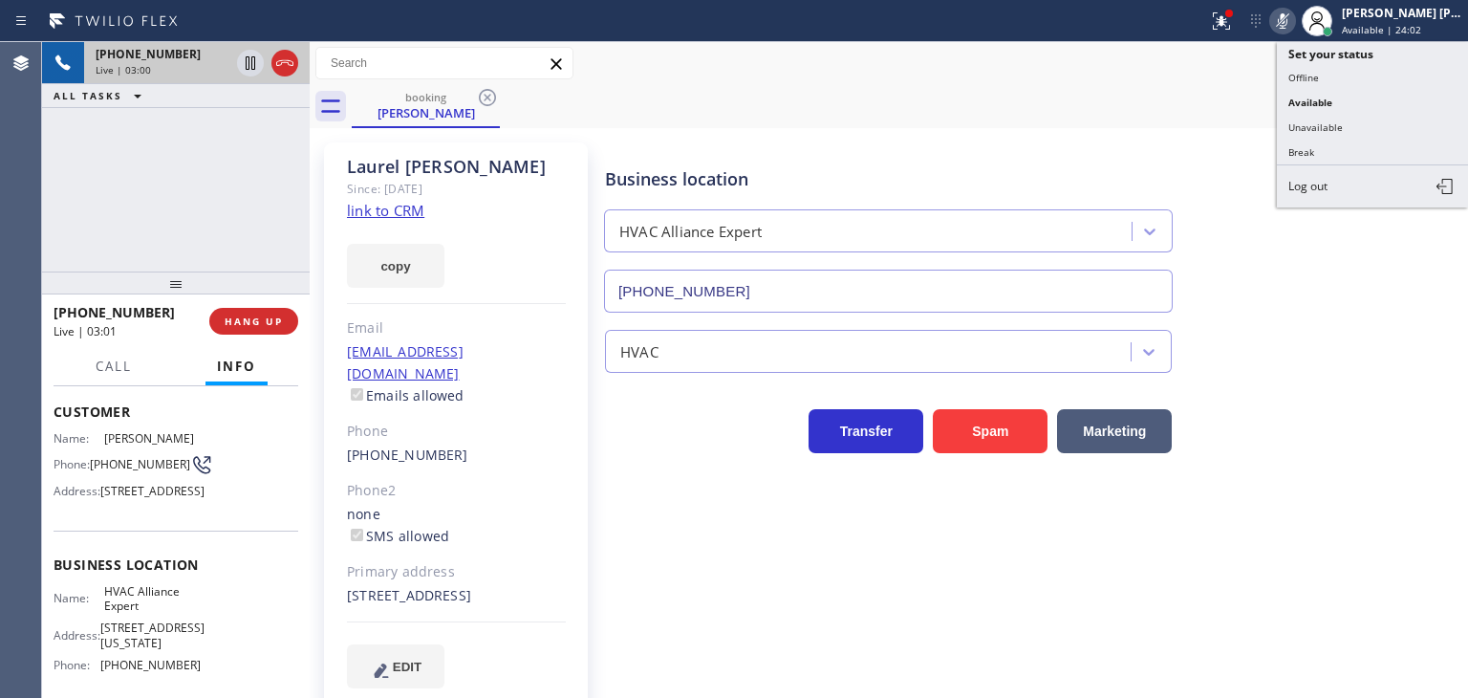
drag, startPoint x: 1383, startPoint y: 129, endPoint x: 784, endPoint y: 5, distance: 612.0
click at [1382, 127] on button "Unavailable" at bounding box center [1372, 127] width 191 height 25
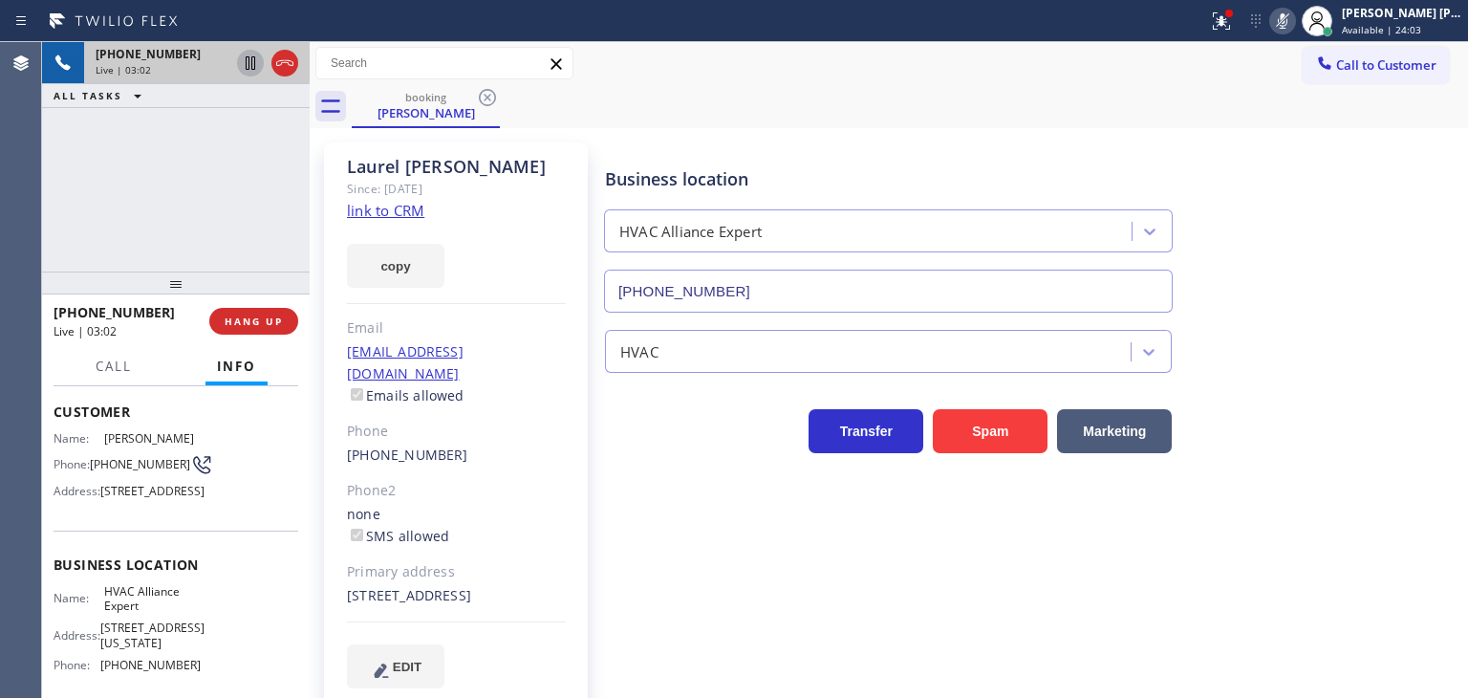
click at [253, 64] on icon at bounding box center [250, 63] width 23 height 23
drag, startPoint x: 1308, startPoint y: 12, endPoint x: 956, endPoint y: 32, distance: 353.2
click at [1294, 12] on icon at bounding box center [1282, 21] width 23 height 23
click at [249, 55] on icon at bounding box center [250, 63] width 23 height 23
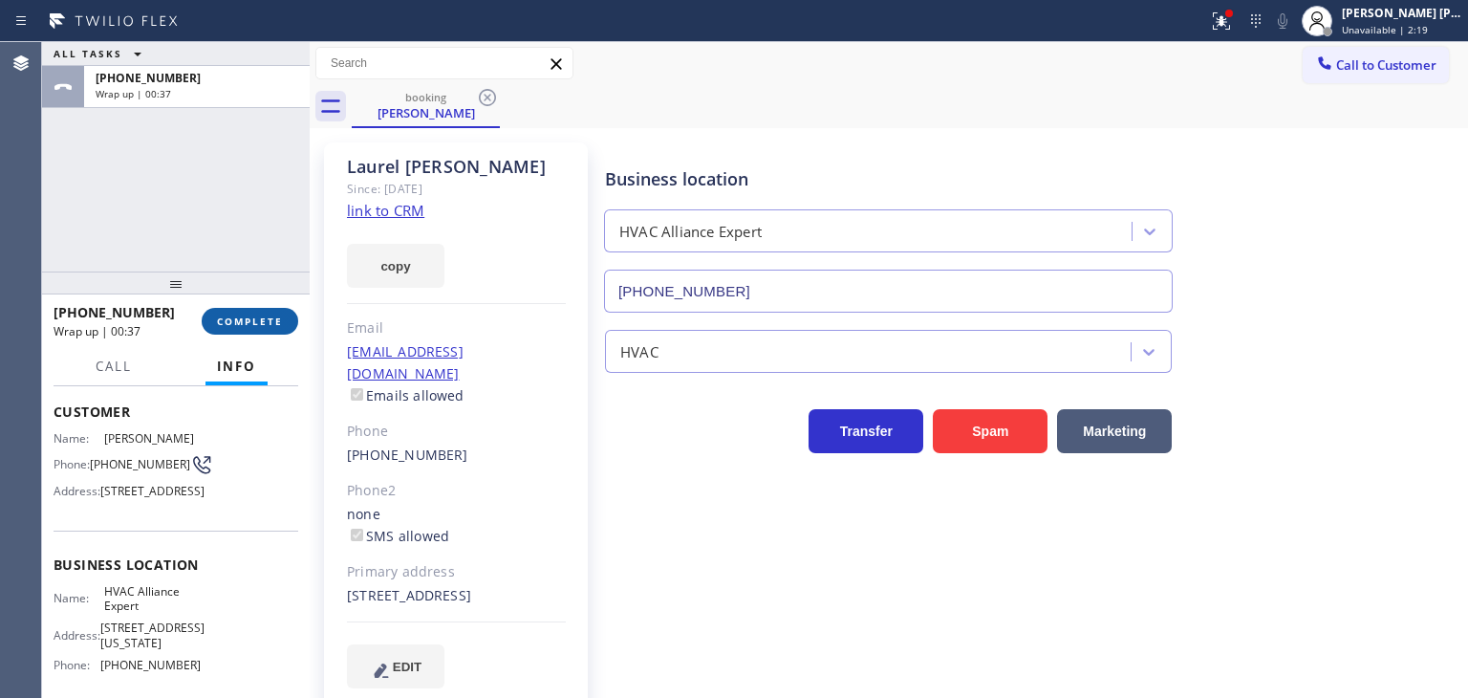
click at [247, 316] on span "COMPLETE" at bounding box center [250, 320] width 66 height 13
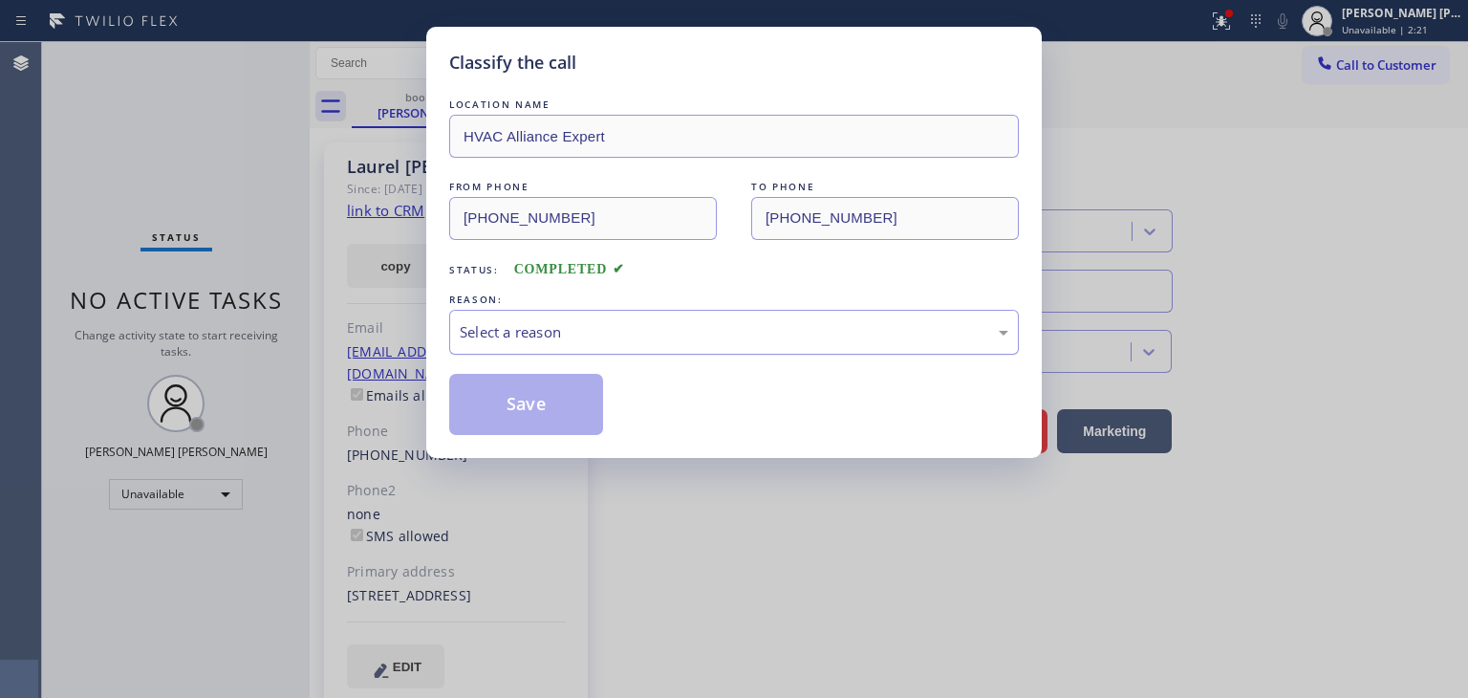
click at [596, 327] on div "Select a reason" at bounding box center [734, 332] width 549 height 22
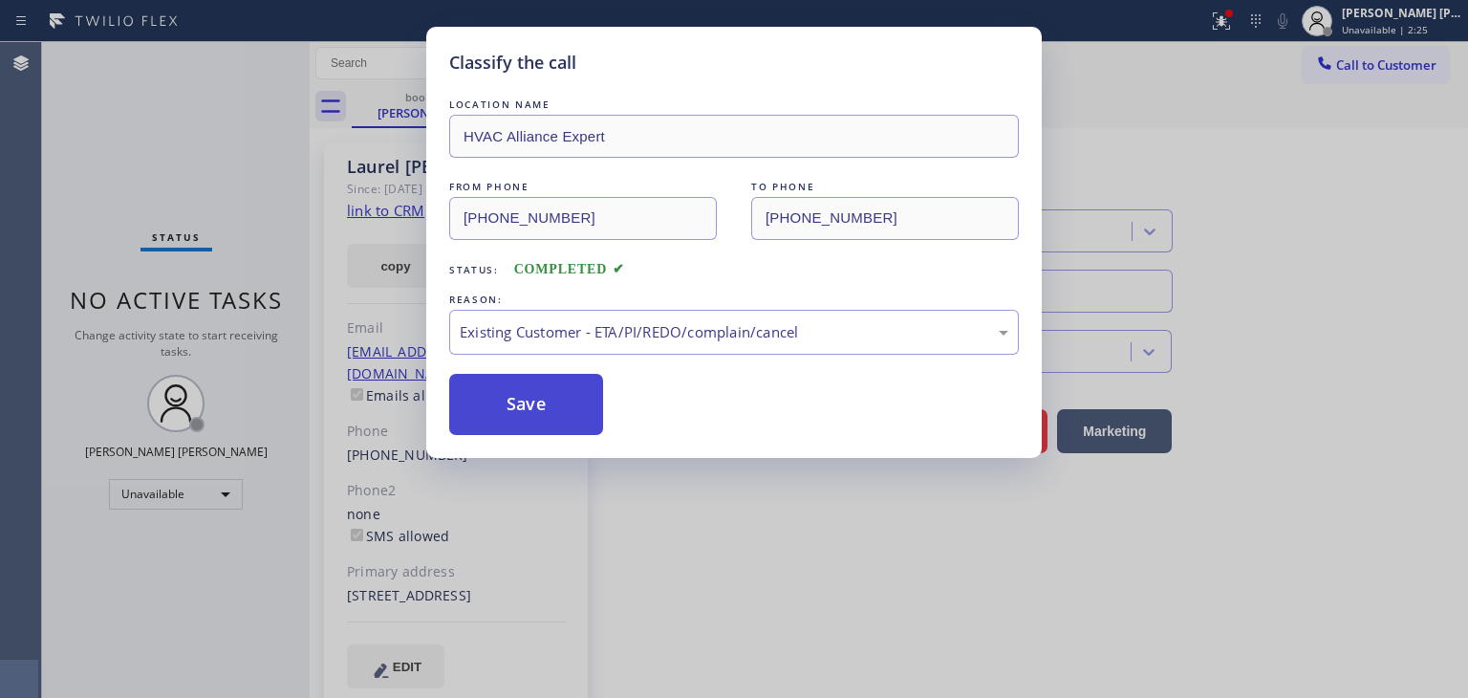
click at [543, 410] on button "Save" at bounding box center [526, 404] width 154 height 61
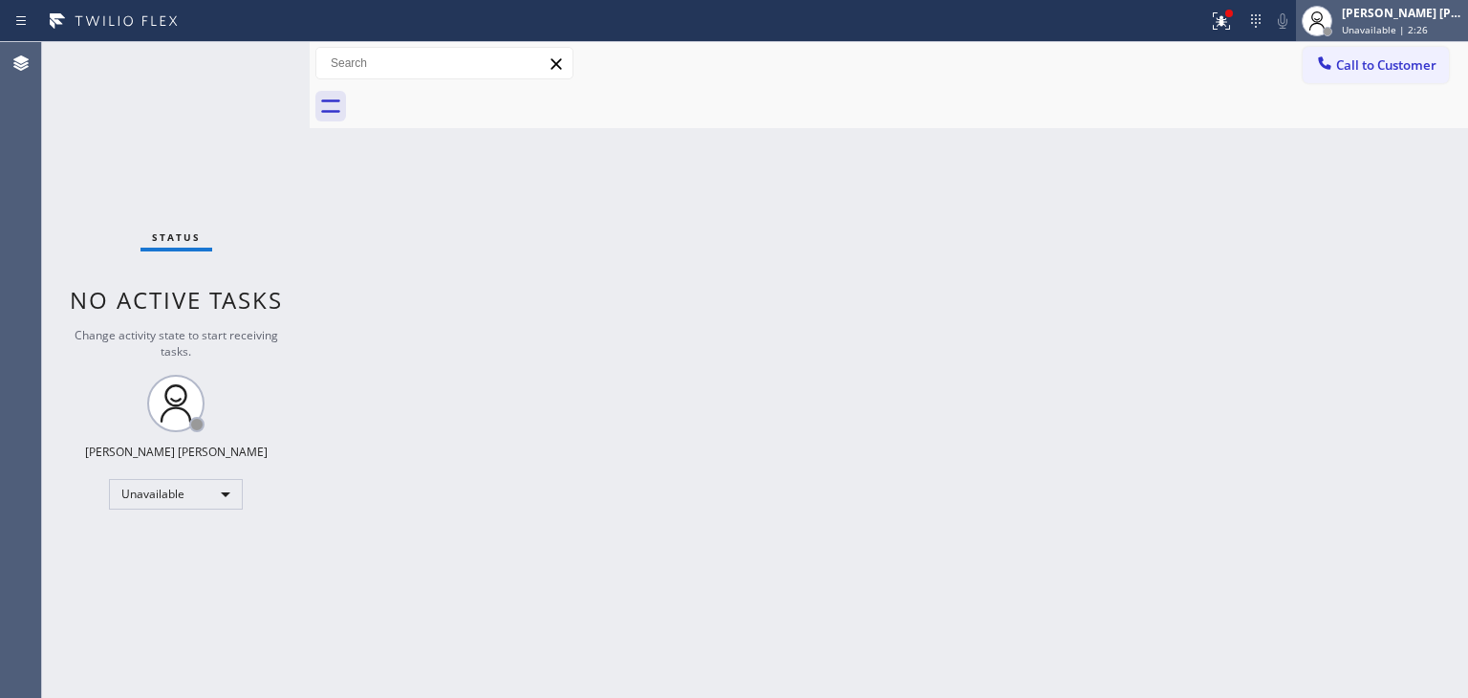
click at [1410, 14] on div "[PERSON_NAME] [PERSON_NAME]" at bounding box center [1402, 13] width 120 height 16
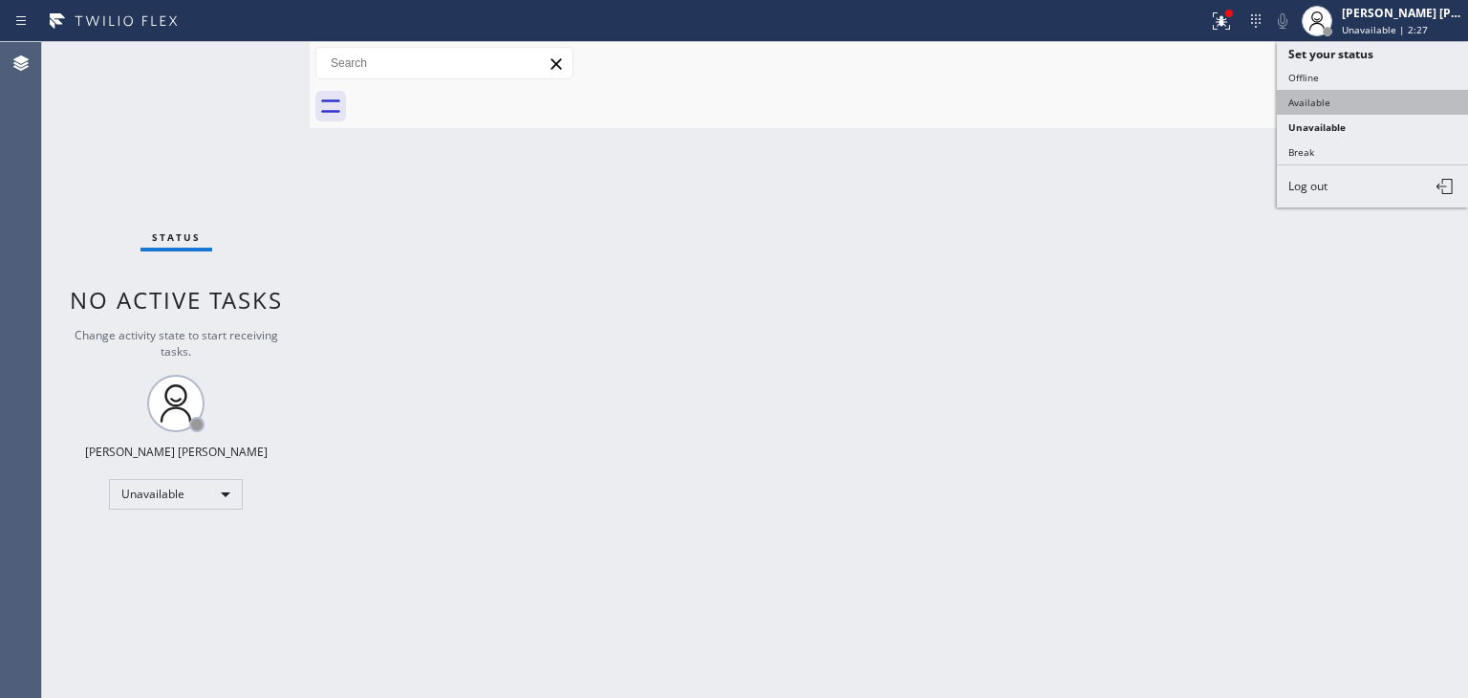
click at [1370, 94] on button "Available" at bounding box center [1372, 102] width 191 height 25
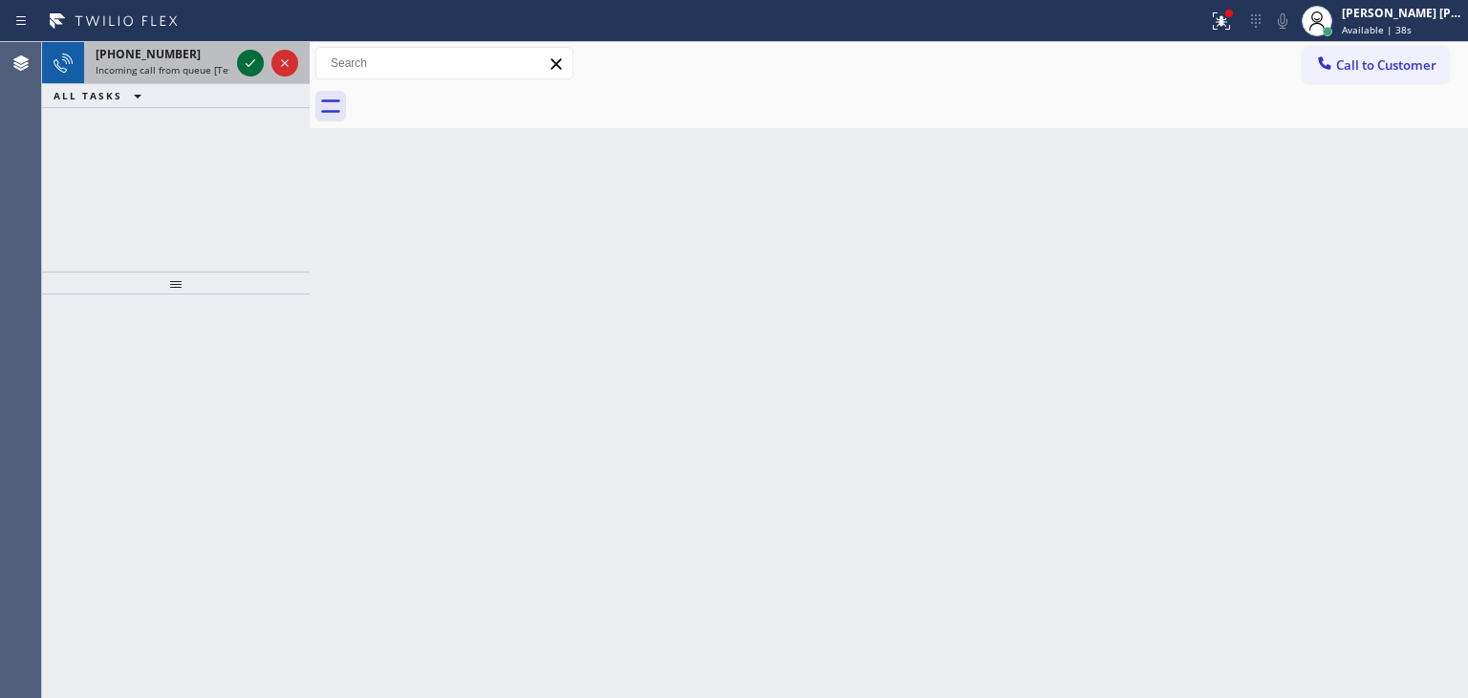
click at [249, 70] on icon at bounding box center [250, 63] width 23 height 23
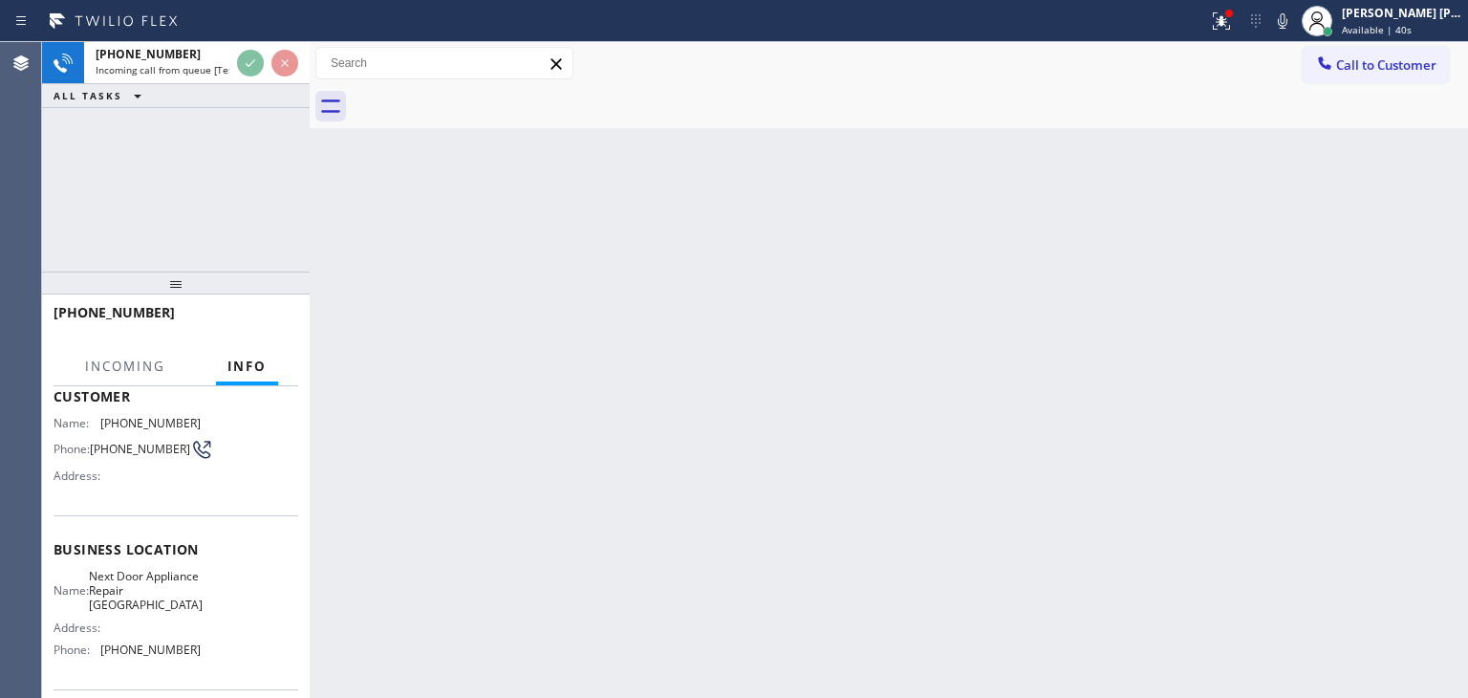
scroll to position [191, 0]
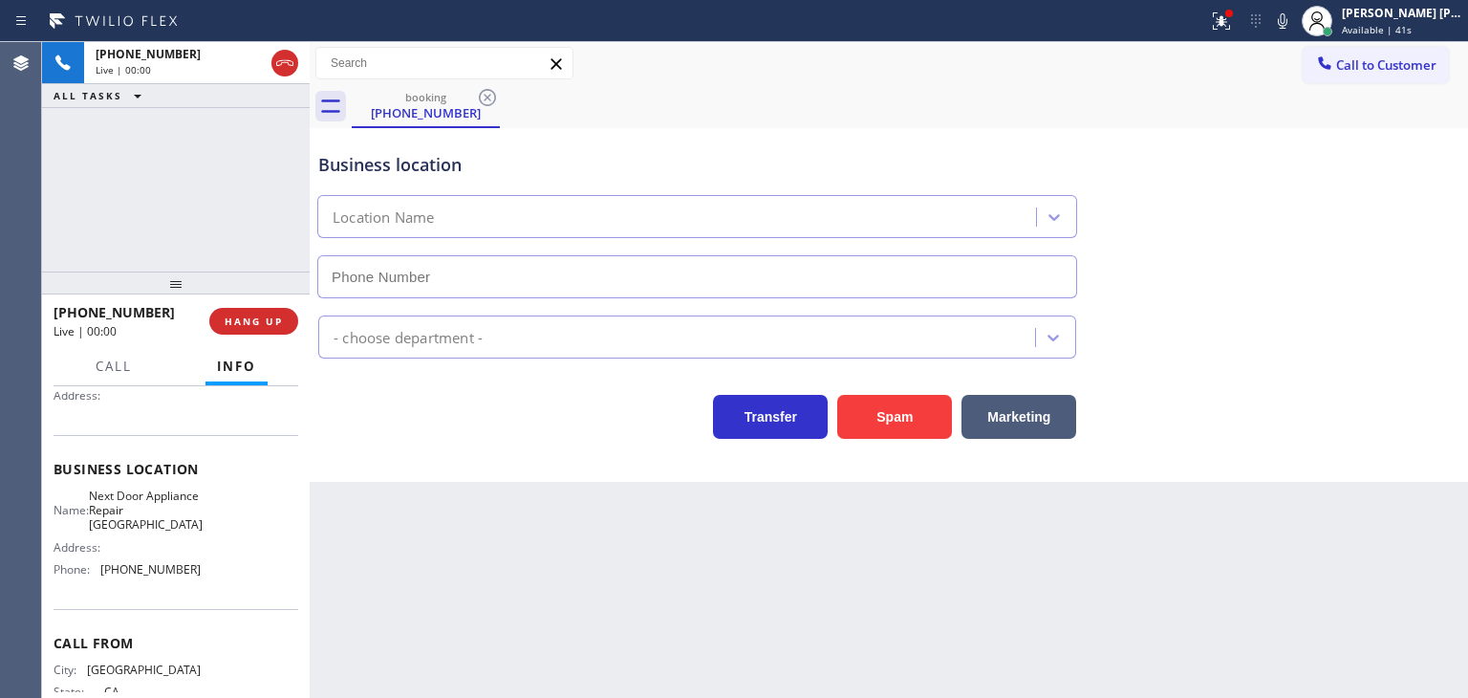
type input "[PHONE_NUMBER]"
click at [1294, 21] on icon at bounding box center [1282, 21] width 23 height 23
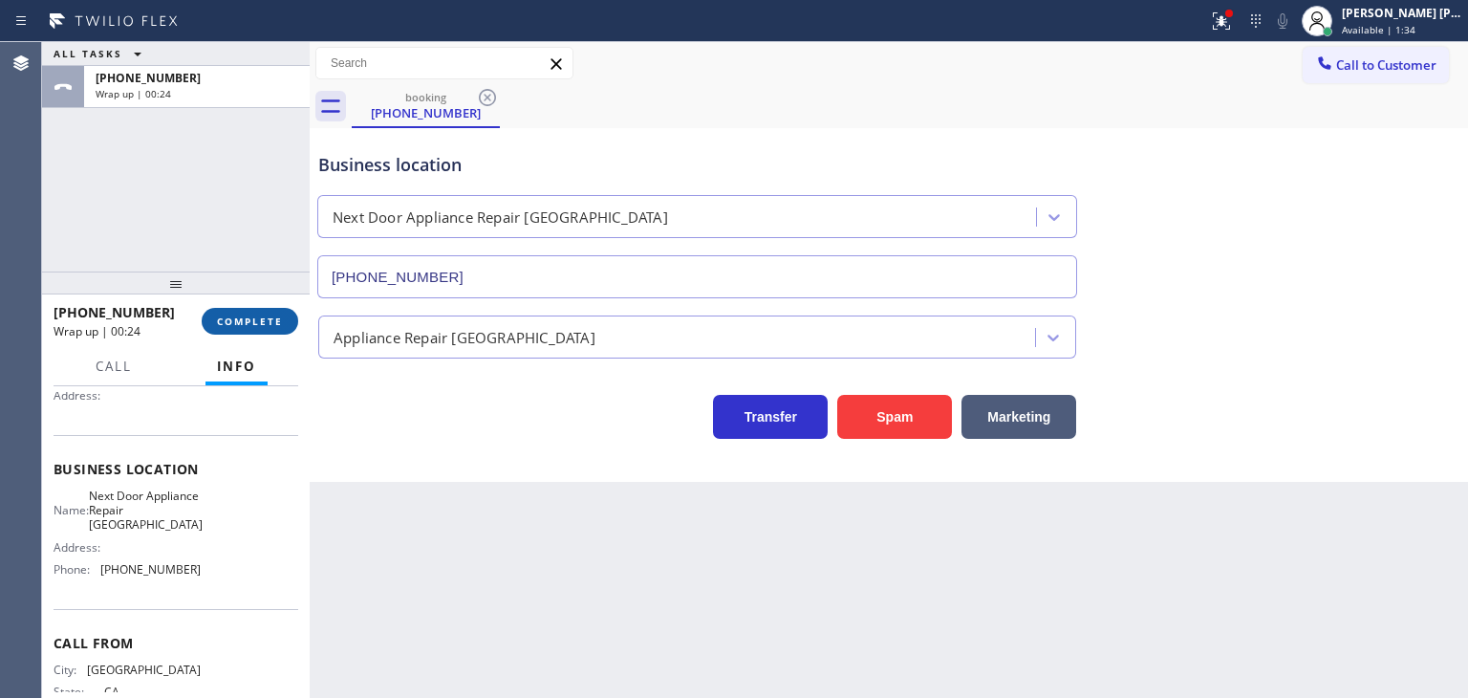
click at [255, 322] on span "COMPLETE" at bounding box center [250, 320] width 66 height 13
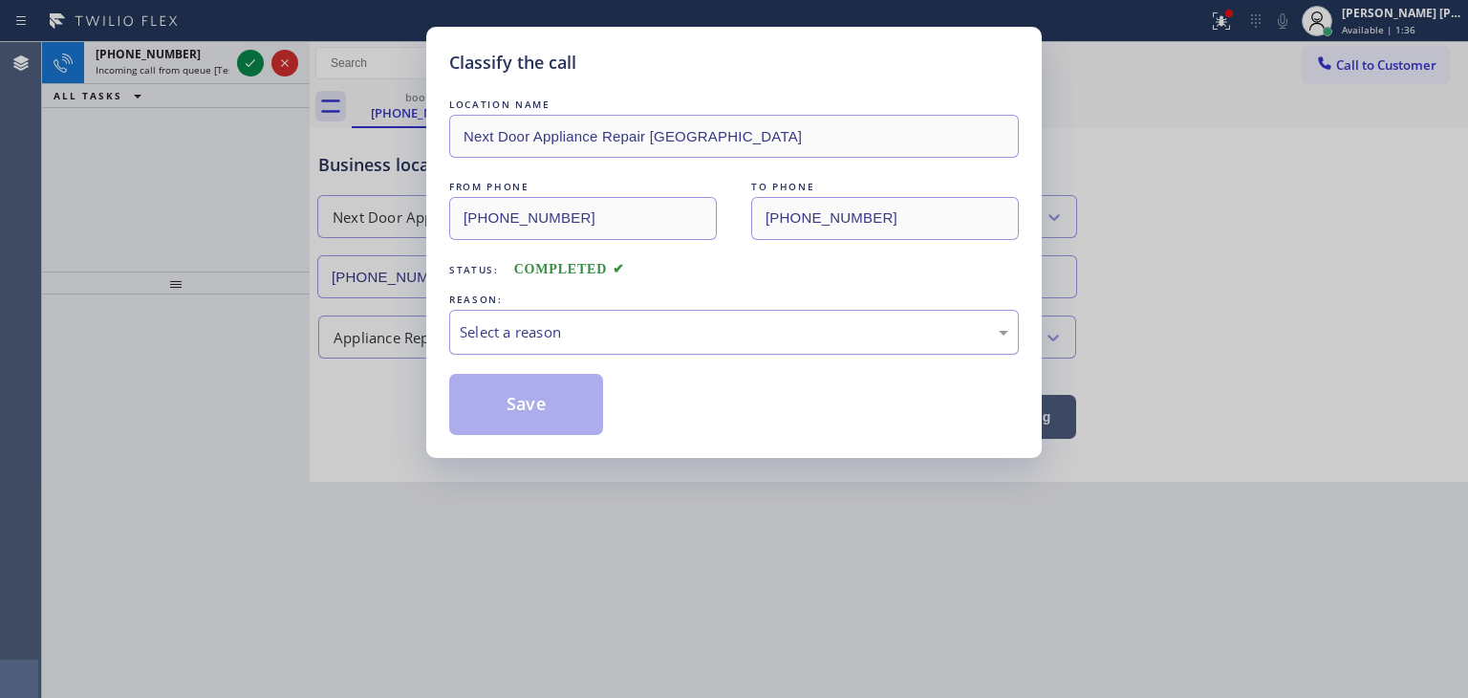
click at [658, 323] on div "Select a reason" at bounding box center [734, 332] width 549 height 22
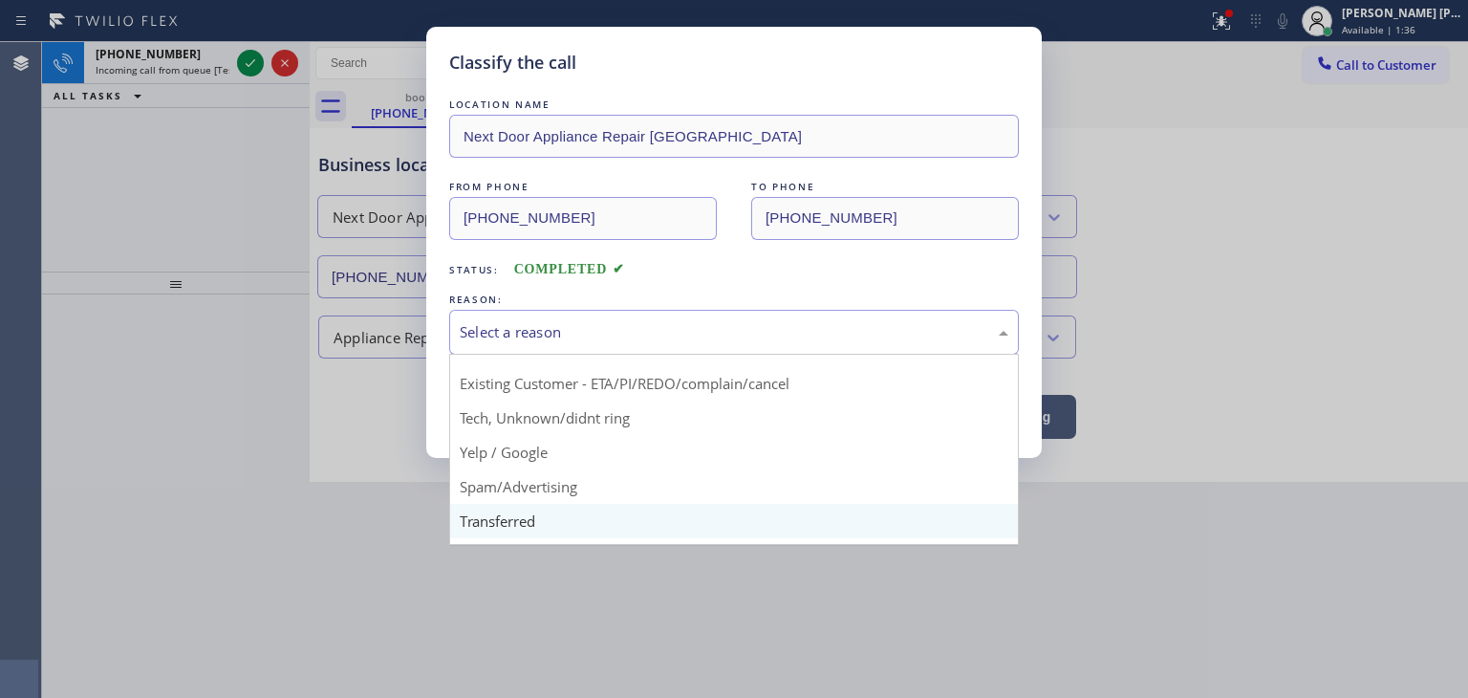
scroll to position [119, 0]
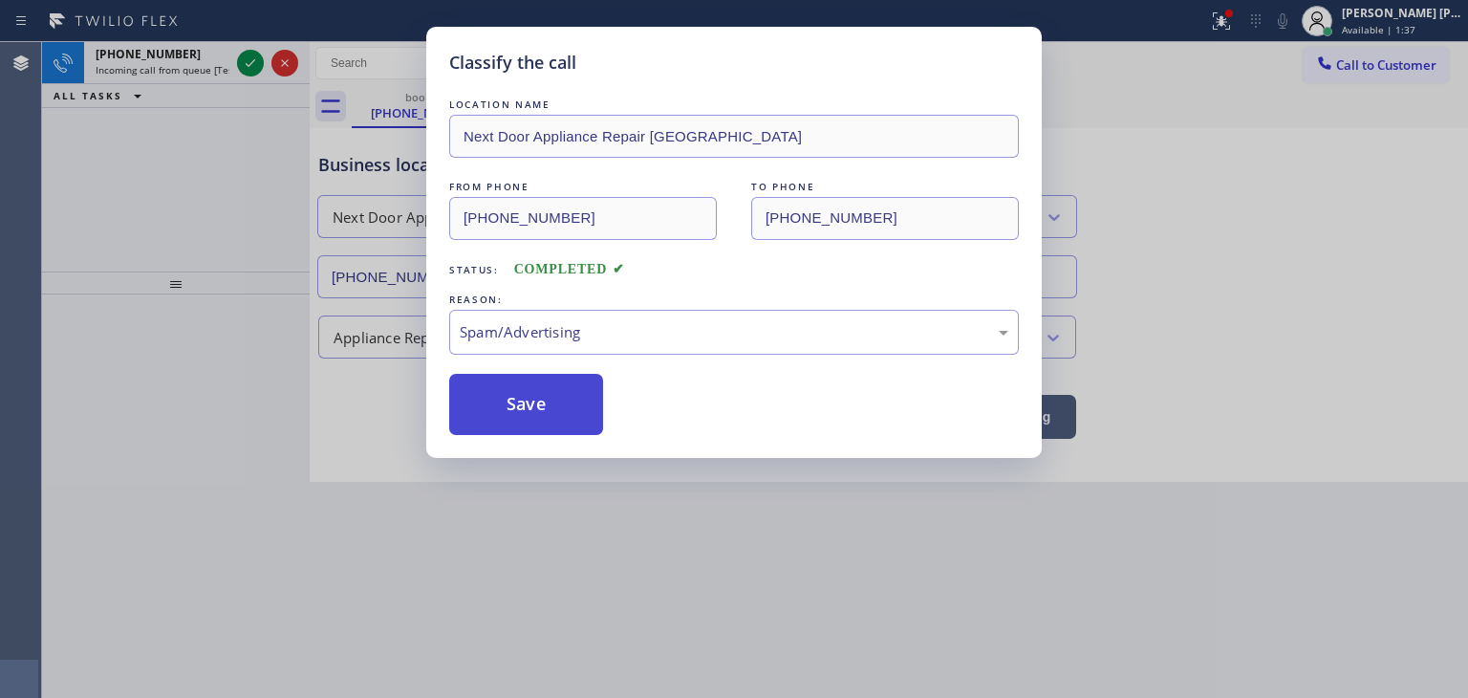
click at [532, 407] on button "Save" at bounding box center [526, 404] width 154 height 61
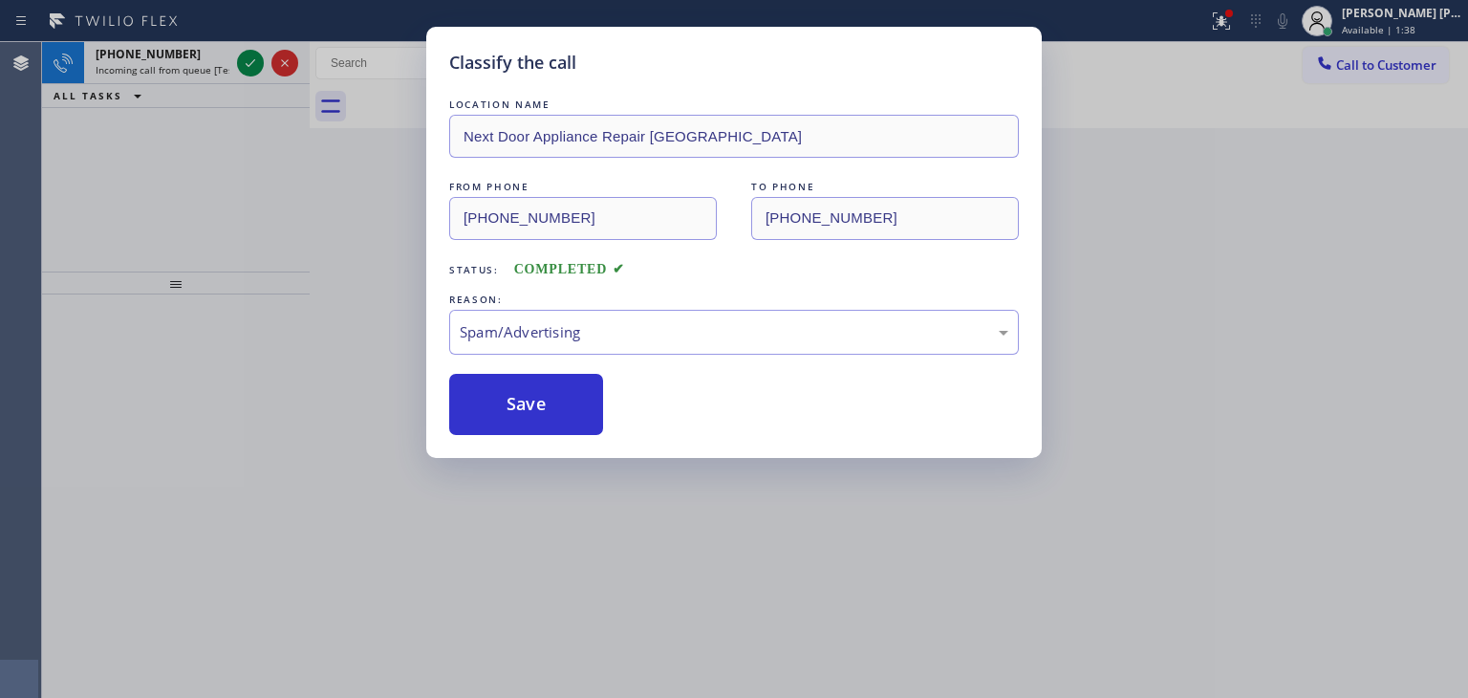
click at [251, 62] on div "Classify the call LOCATION NAME Next Door Appliance Repair [GEOGRAPHIC_DATA] FR…" at bounding box center [734, 349] width 1468 height 698
click at [251, 62] on icon at bounding box center [251, 63] width 10 height 8
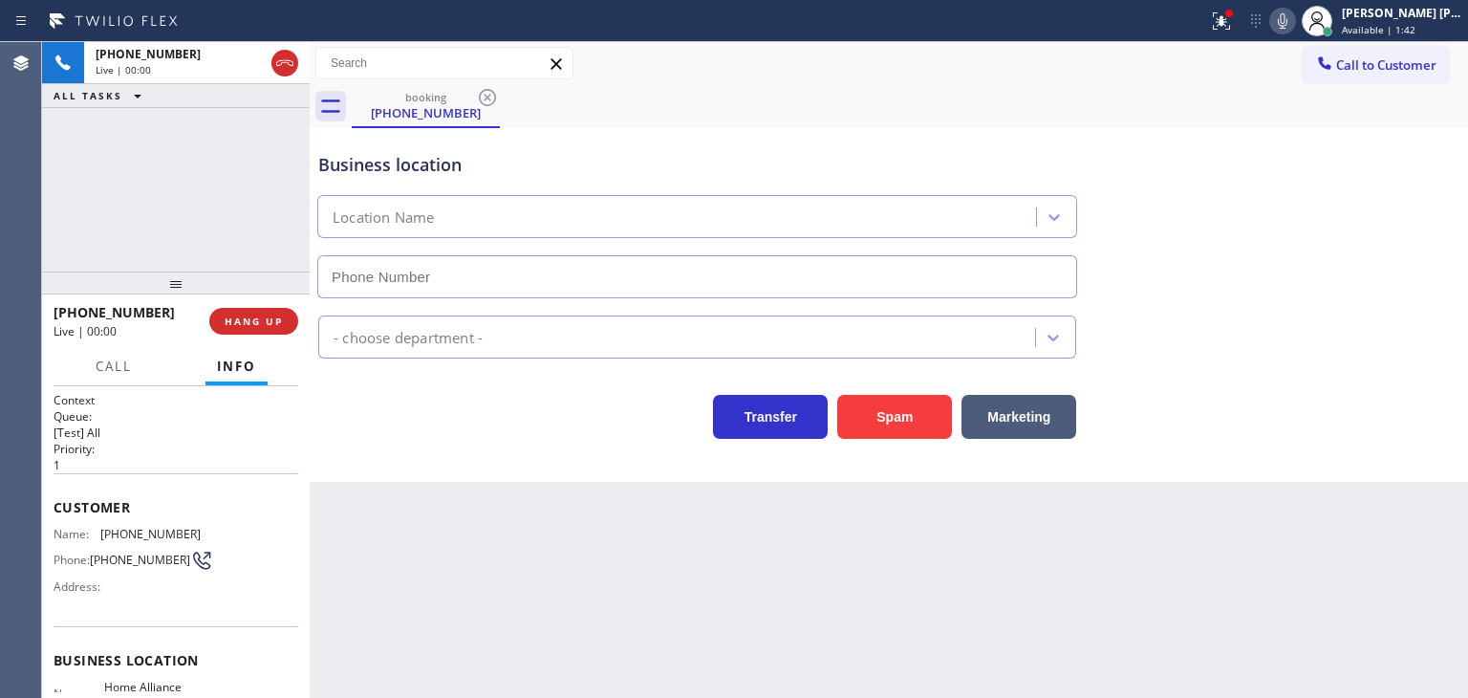
type input "[PHONE_NUMBER]"
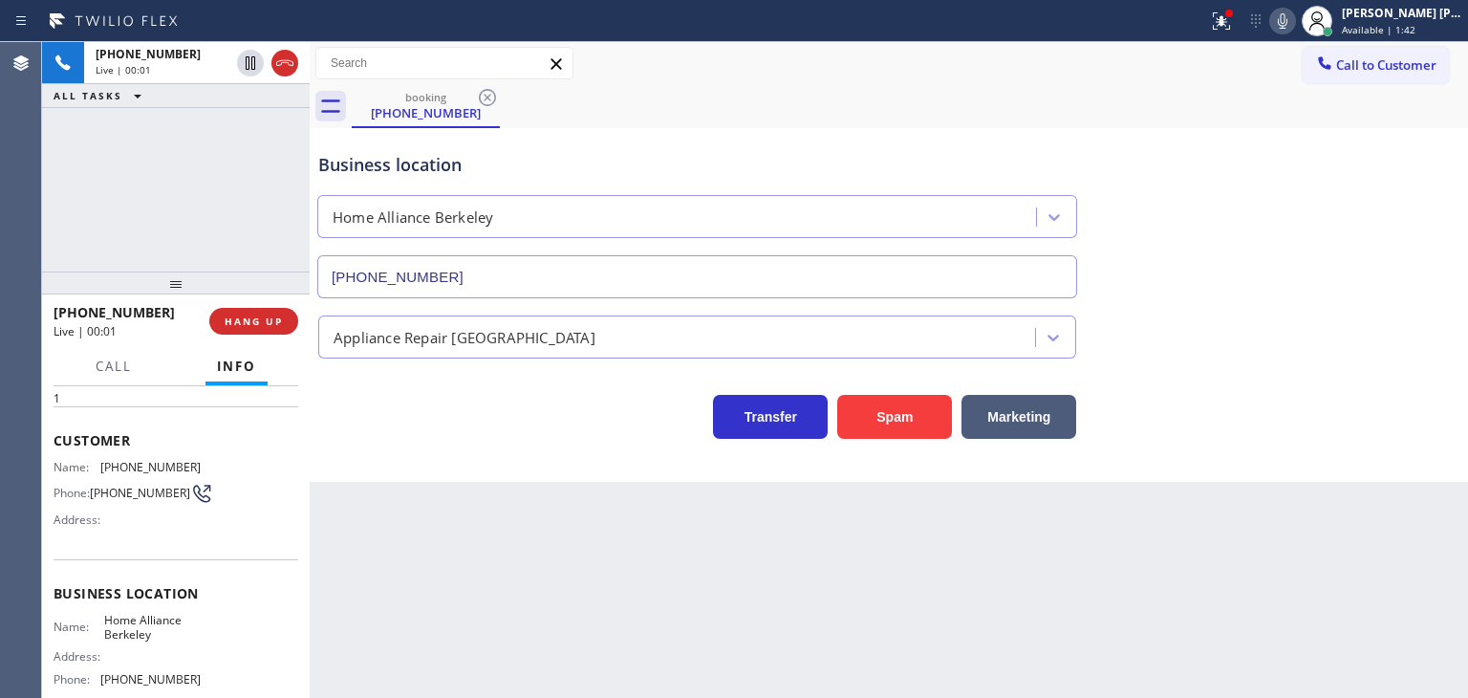
scroll to position [96, 0]
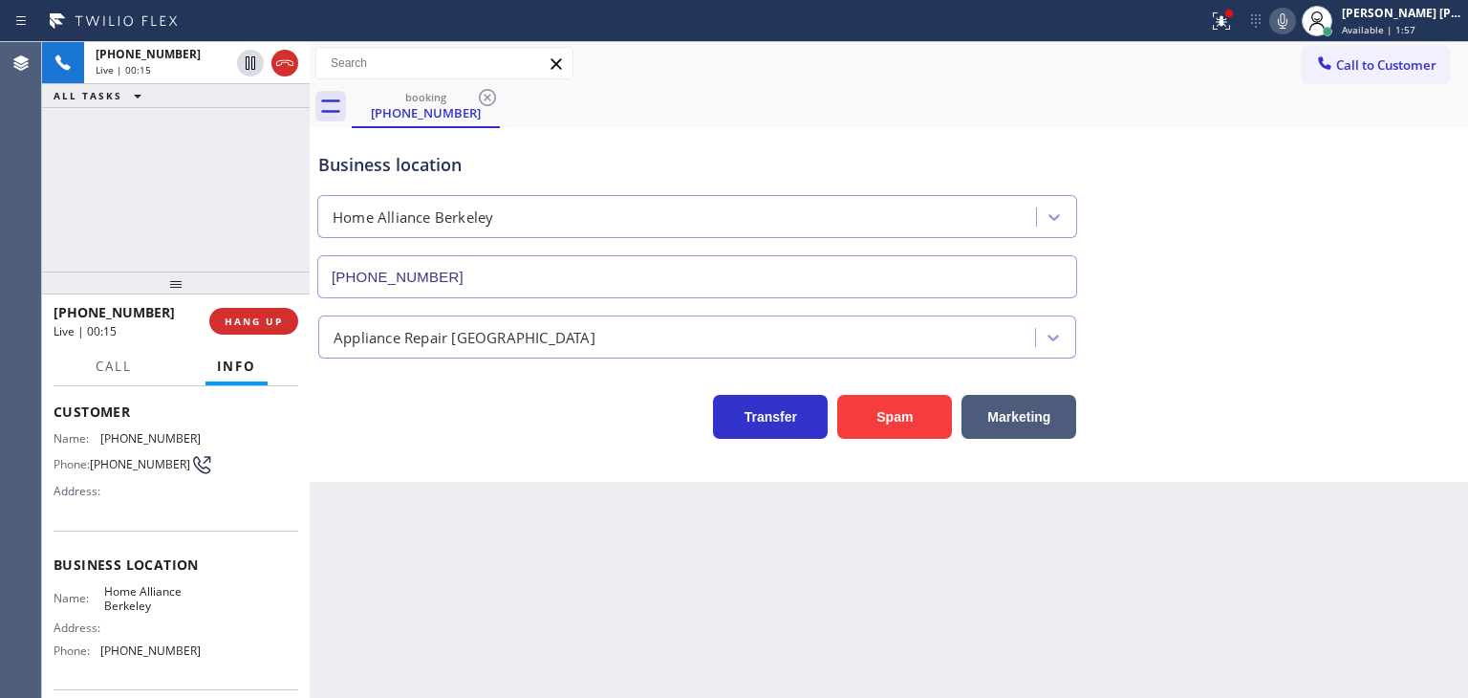
click at [1294, 24] on icon at bounding box center [1282, 21] width 23 height 23
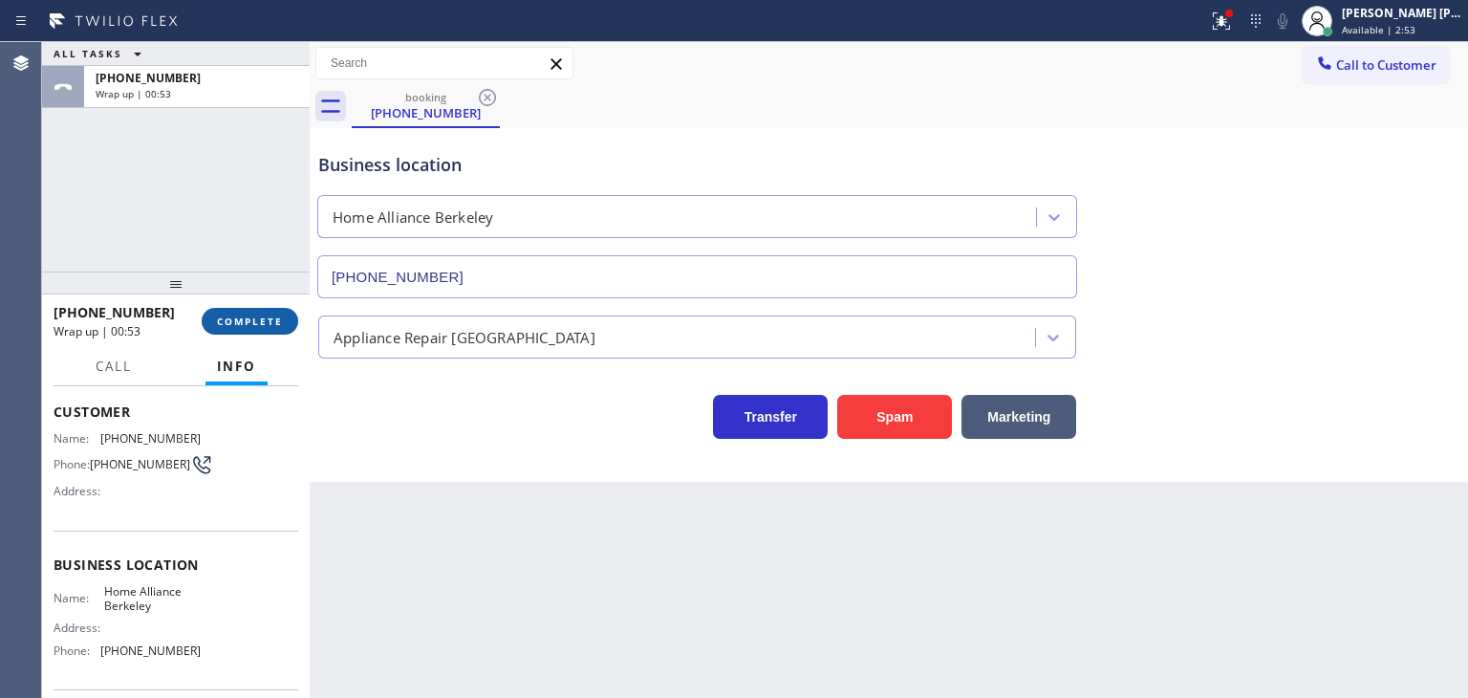
click at [248, 313] on button "COMPLETE" at bounding box center [250, 321] width 97 height 27
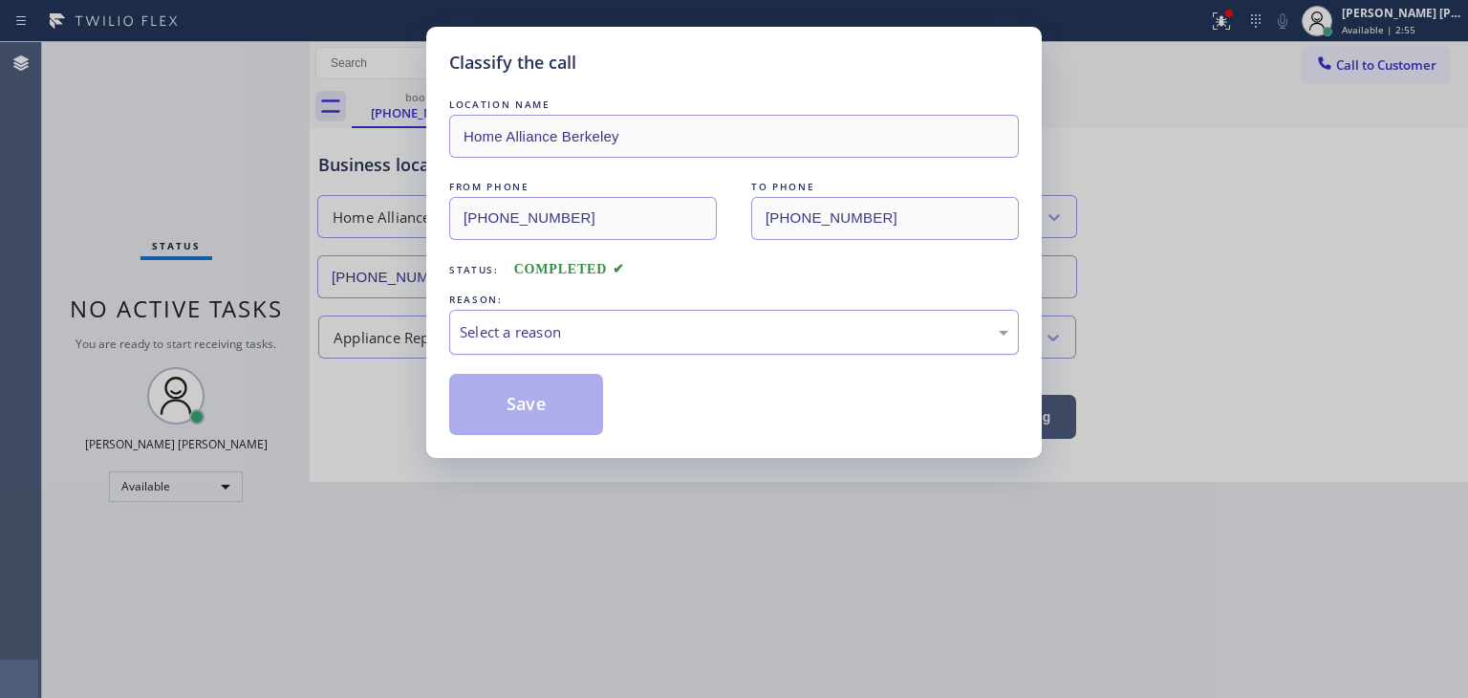
click at [499, 313] on div "Select a reason" at bounding box center [734, 332] width 570 height 45
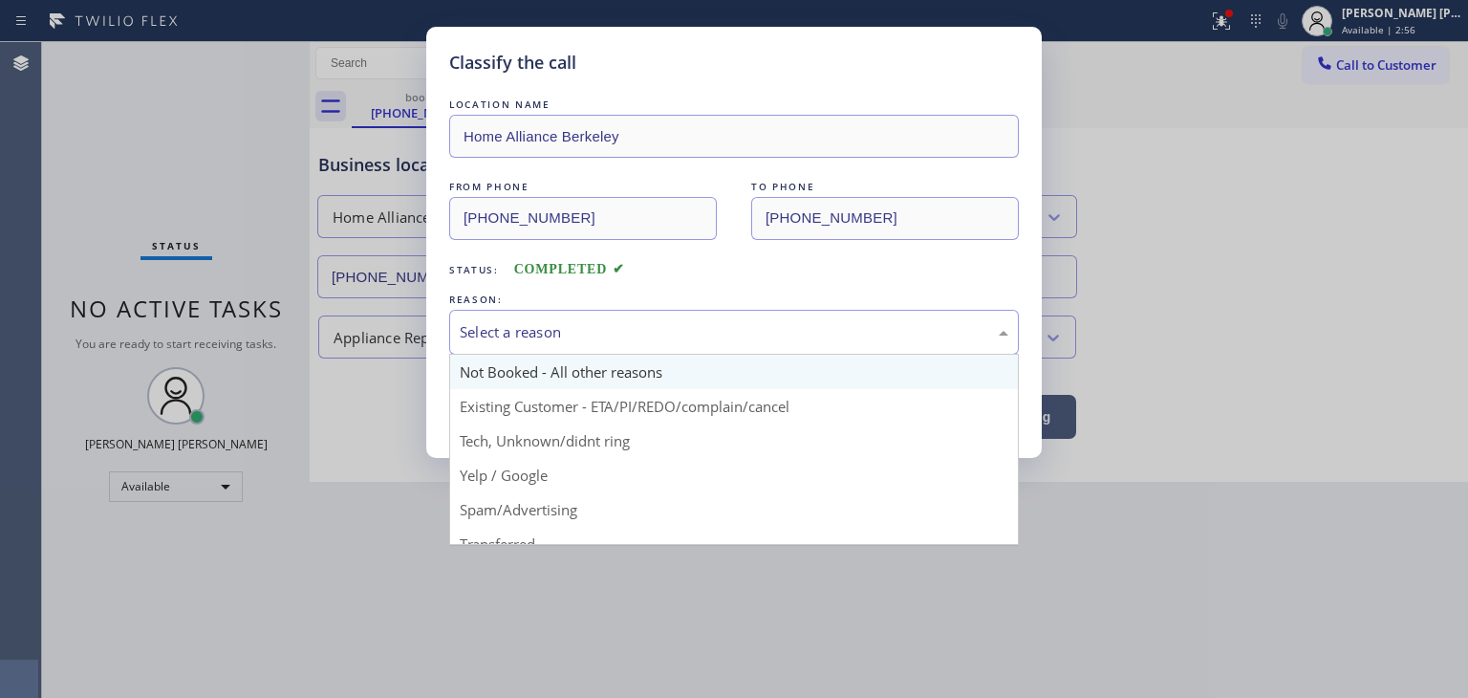
scroll to position [96, 0]
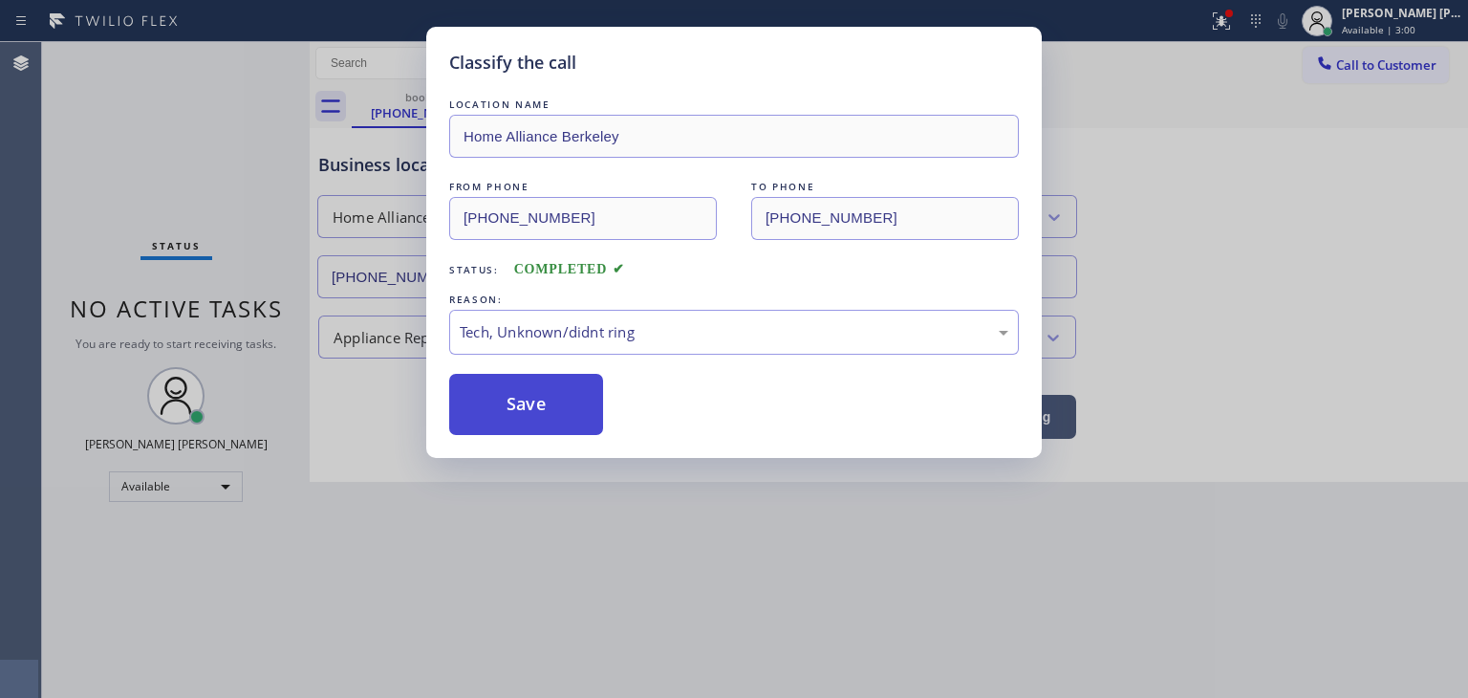
click at [539, 404] on button "Save" at bounding box center [526, 404] width 154 height 61
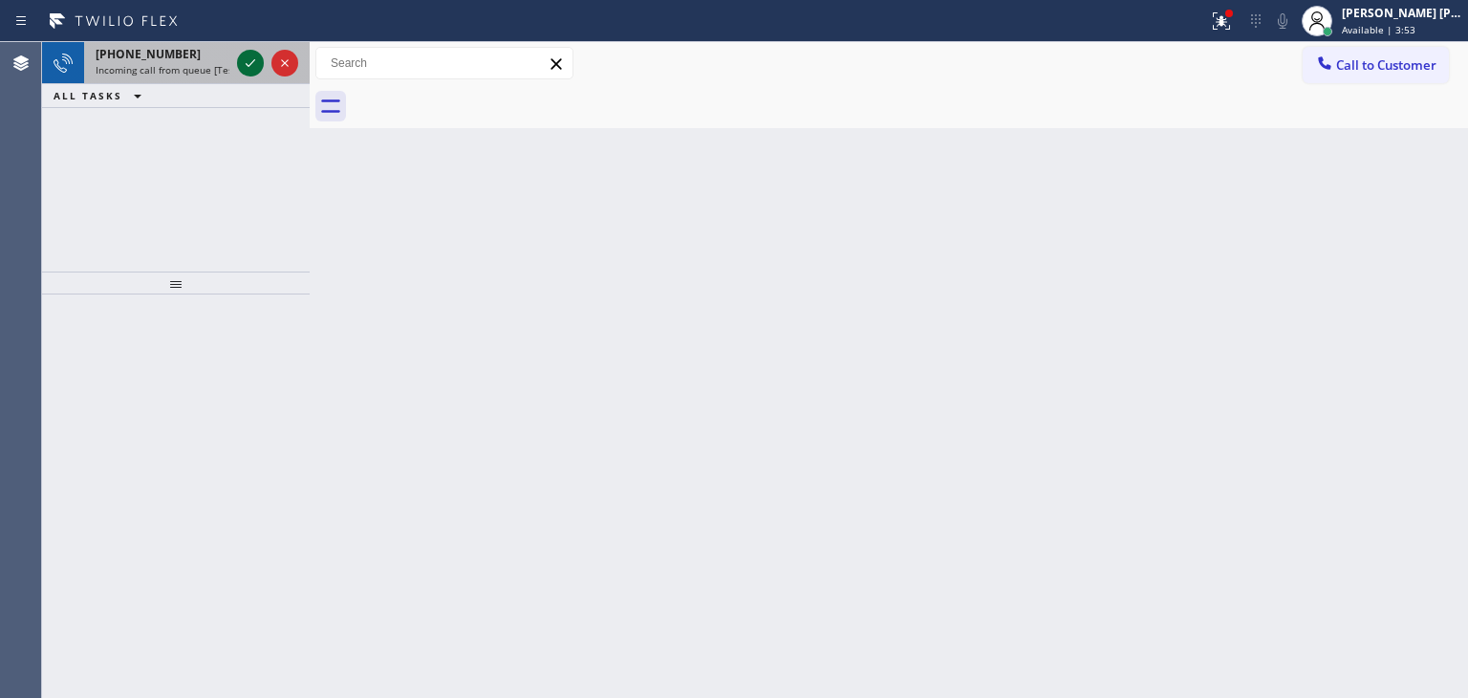
click at [256, 65] on icon at bounding box center [250, 63] width 23 height 23
click at [256, 59] on icon at bounding box center [250, 63] width 23 height 23
click at [249, 58] on icon at bounding box center [250, 63] width 23 height 23
click at [252, 66] on icon at bounding box center [250, 63] width 23 height 23
click at [247, 58] on icon at bounding box center [250, 63] width 23 height 23
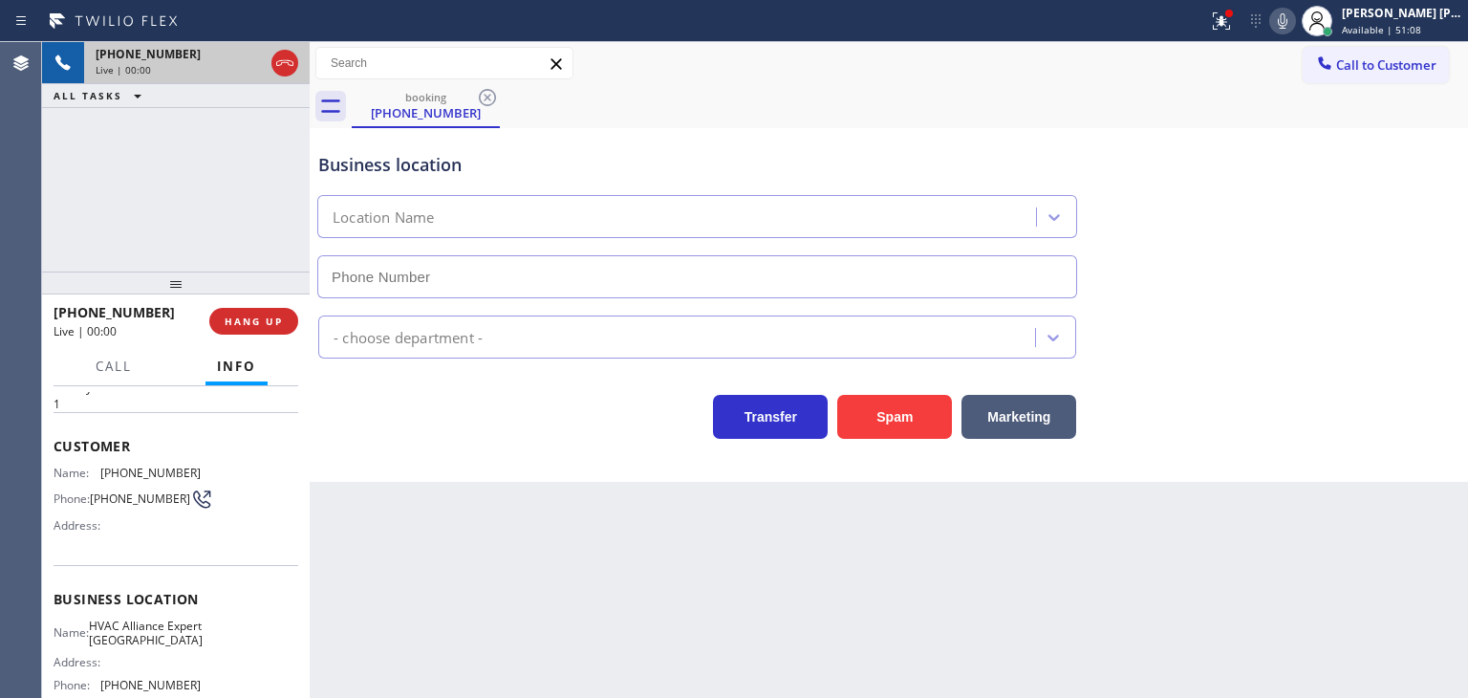
type input "[PHONE_NUMBER]"
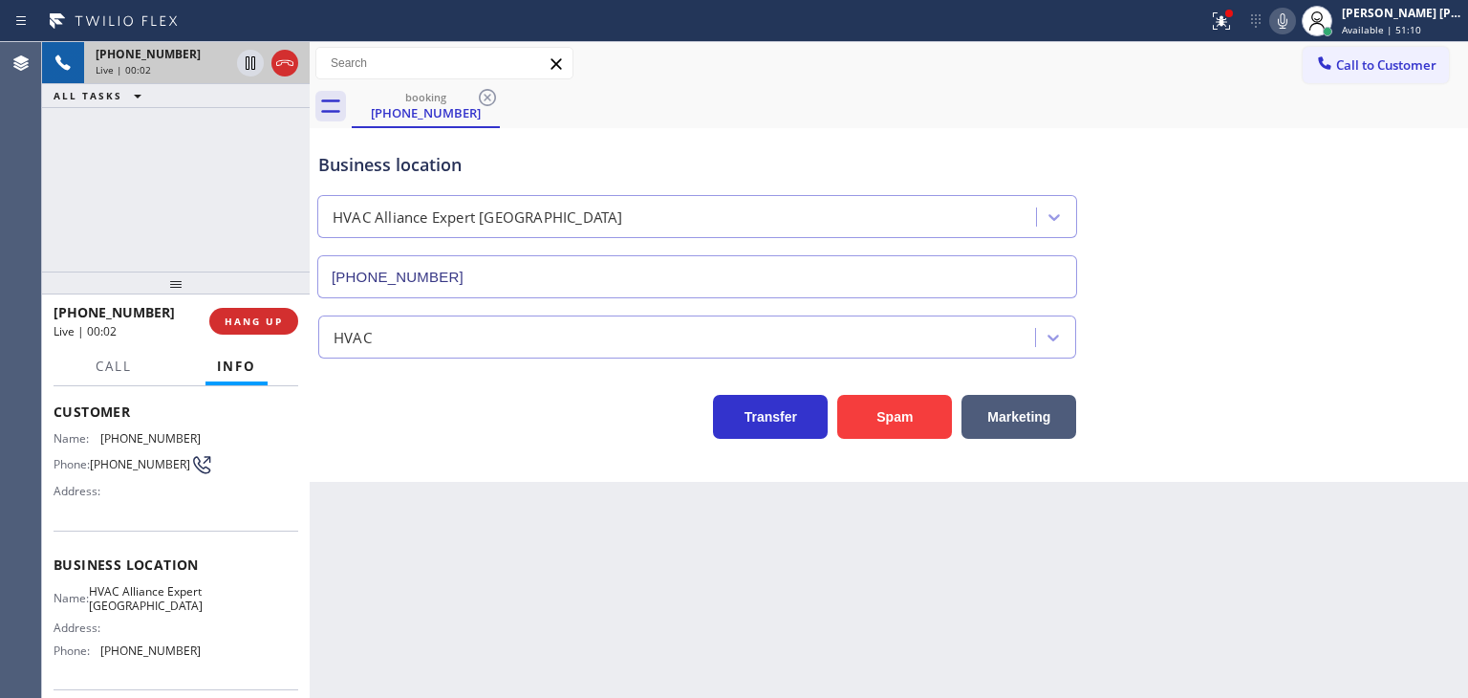
click at [1294, 13] on icon at bounding box center [1282, 21] width 23 height 23
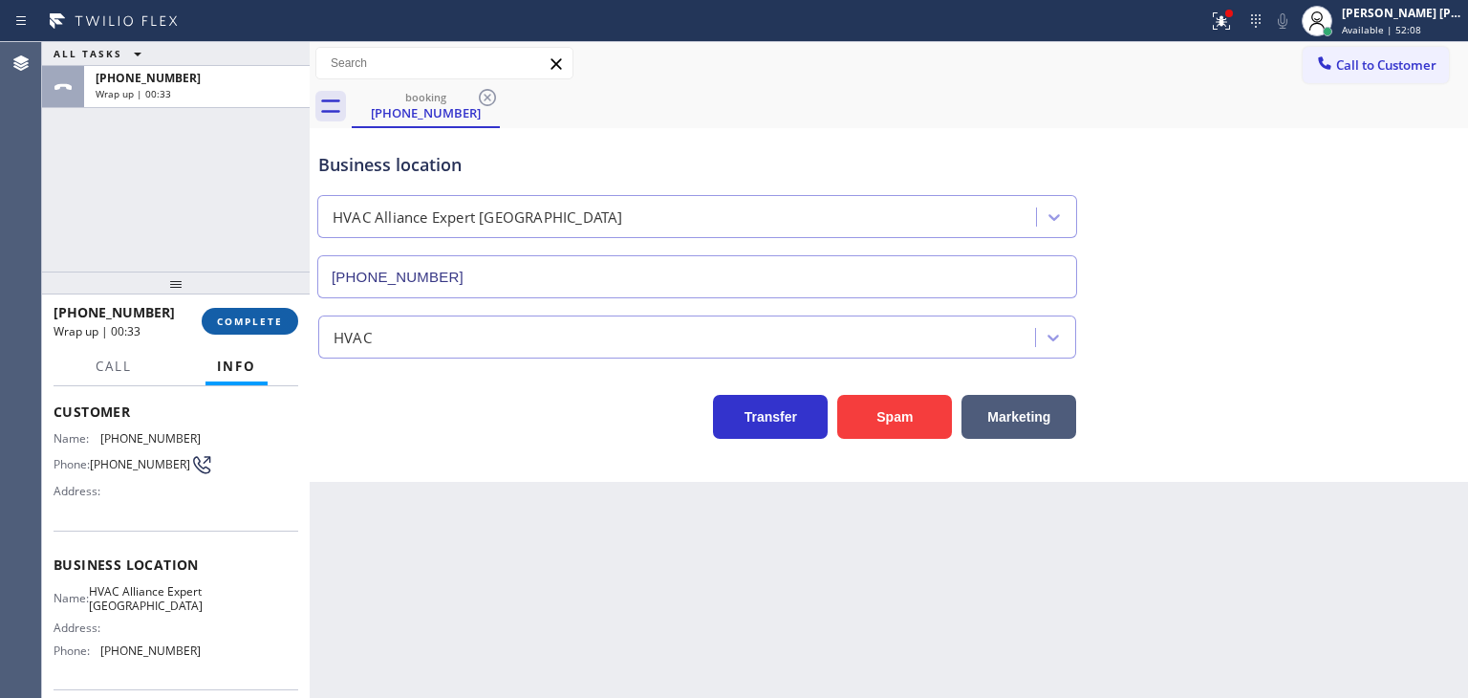
click at [266, 328] on button "COMPLETE" at bounding box center [250, 321] width 97 height 27
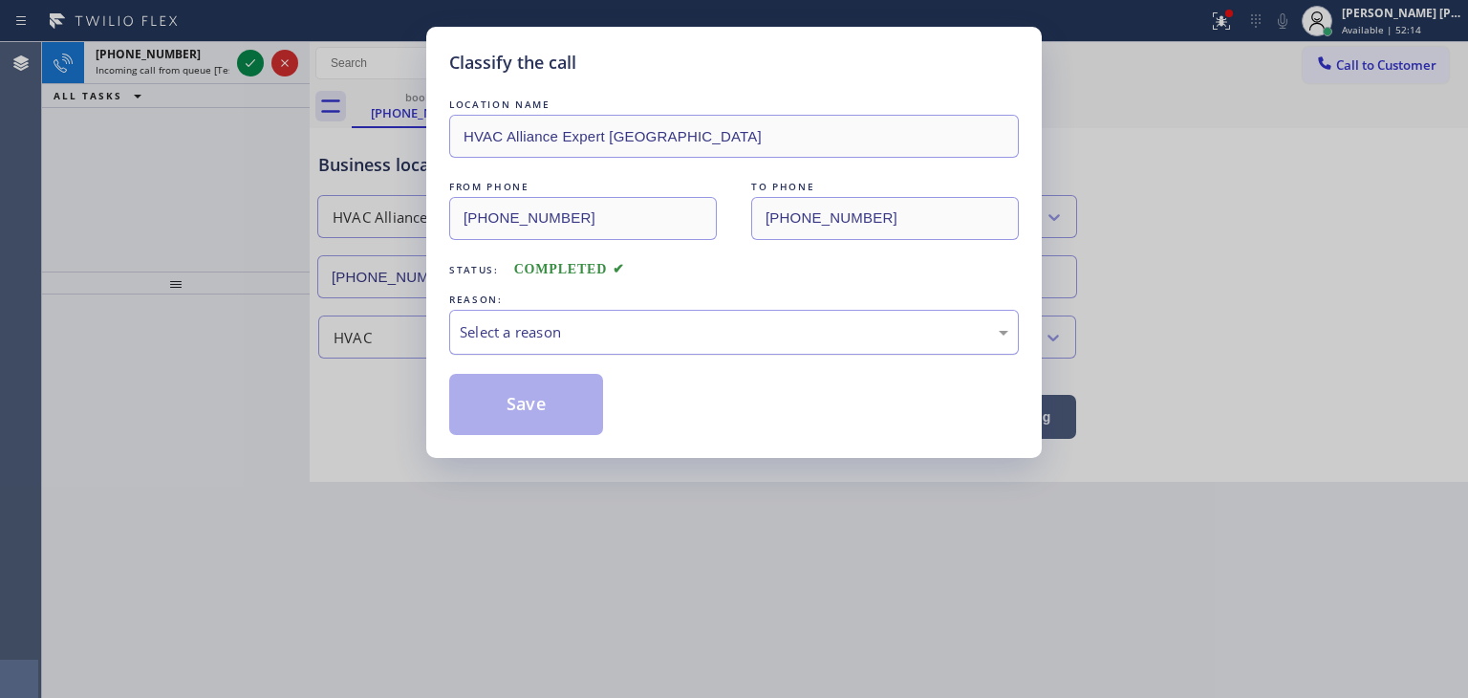
click at [511, 349] on div "Select a reason" at bounding box center [734, 332] width 570 height 45
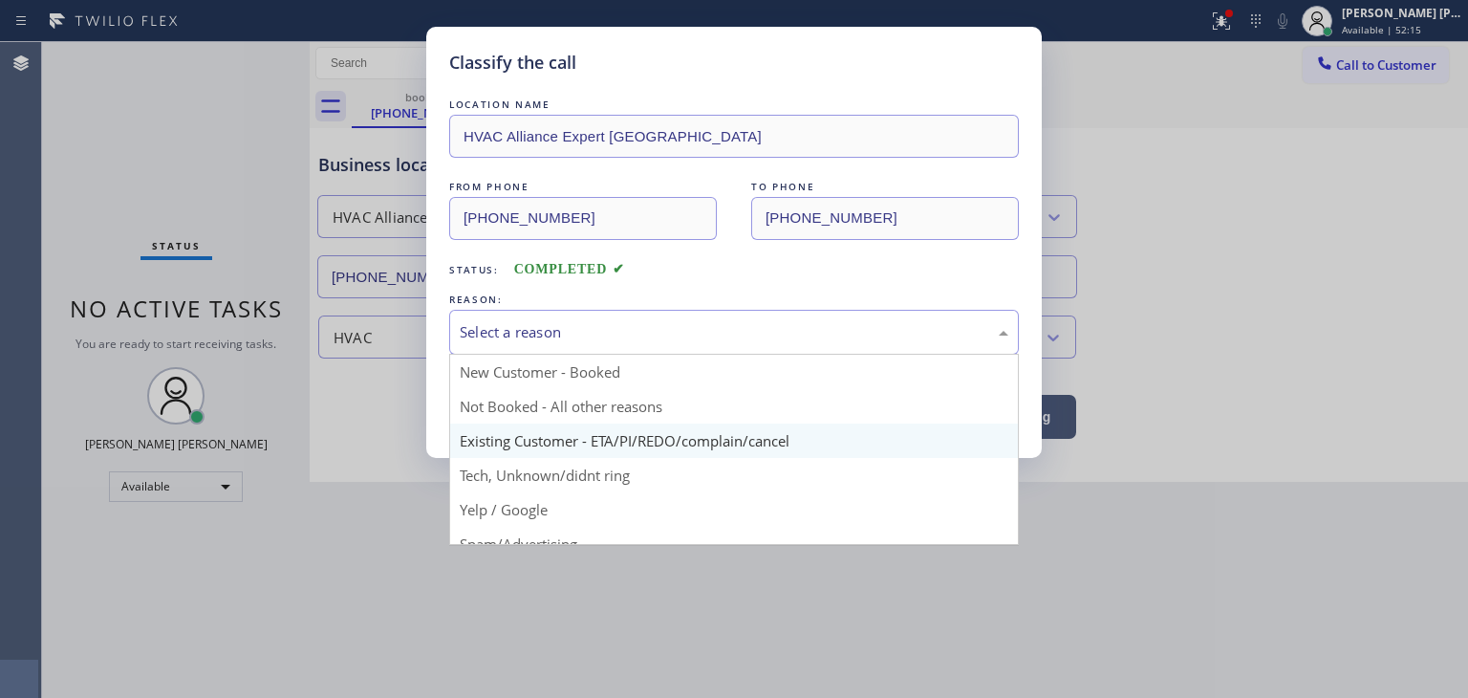
scroll to position [96, 0]
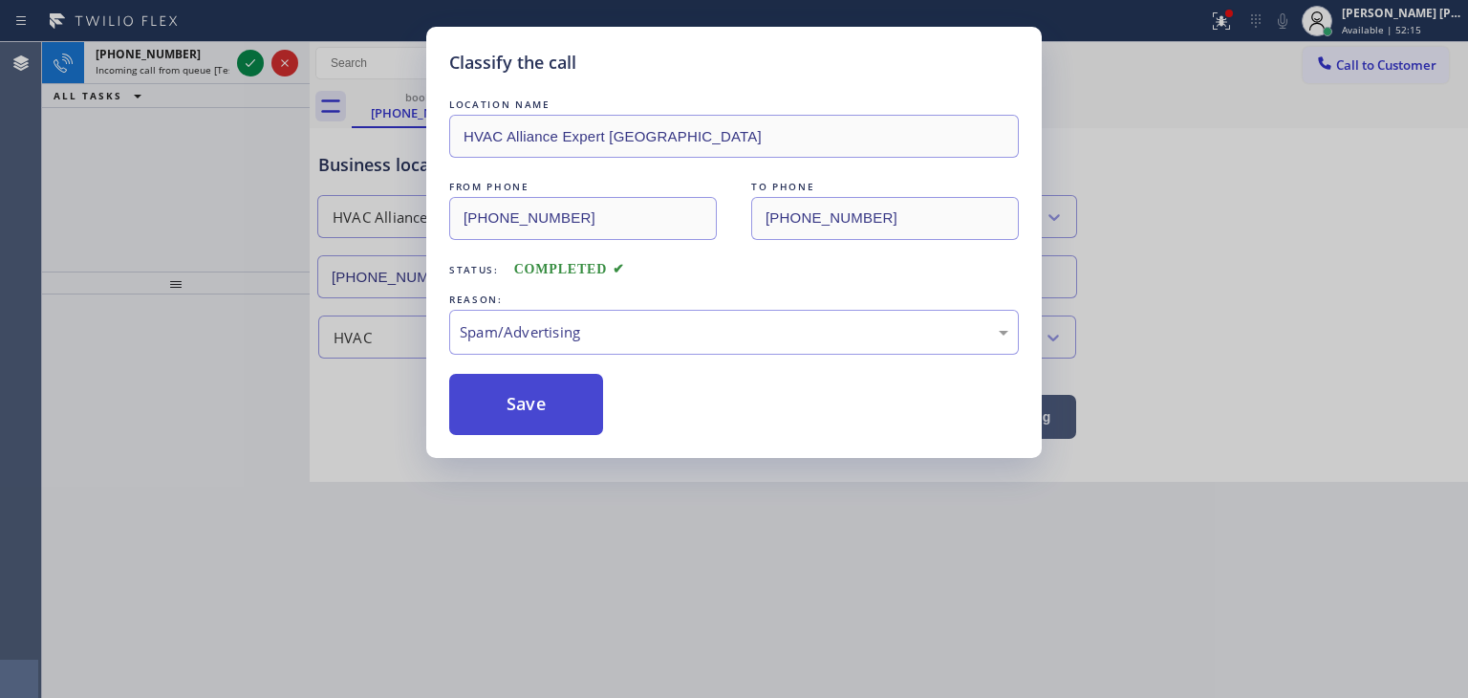
click at [508, 408] on button "Save" at bounding box center [526, 404] width 154 height 61
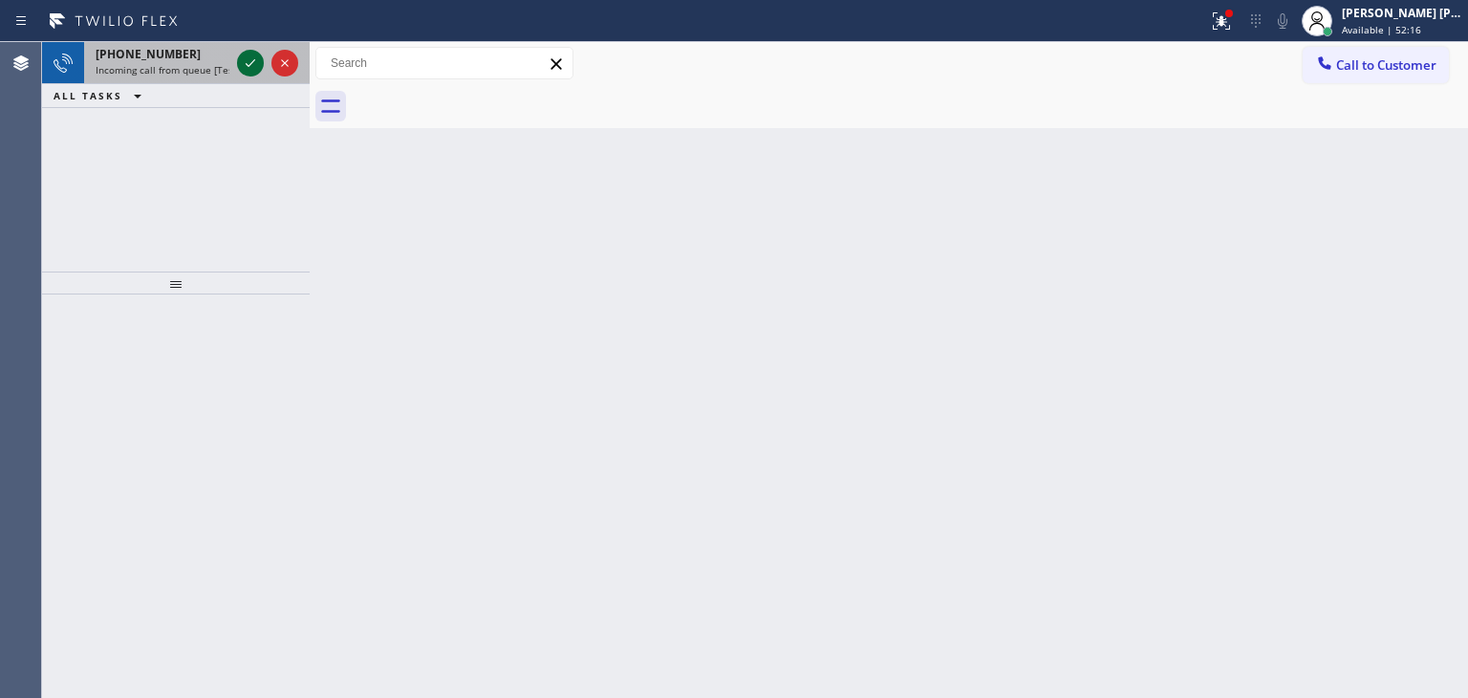
click at [258, 64] on icon at bounding box center [250, 63] width 23 height 23
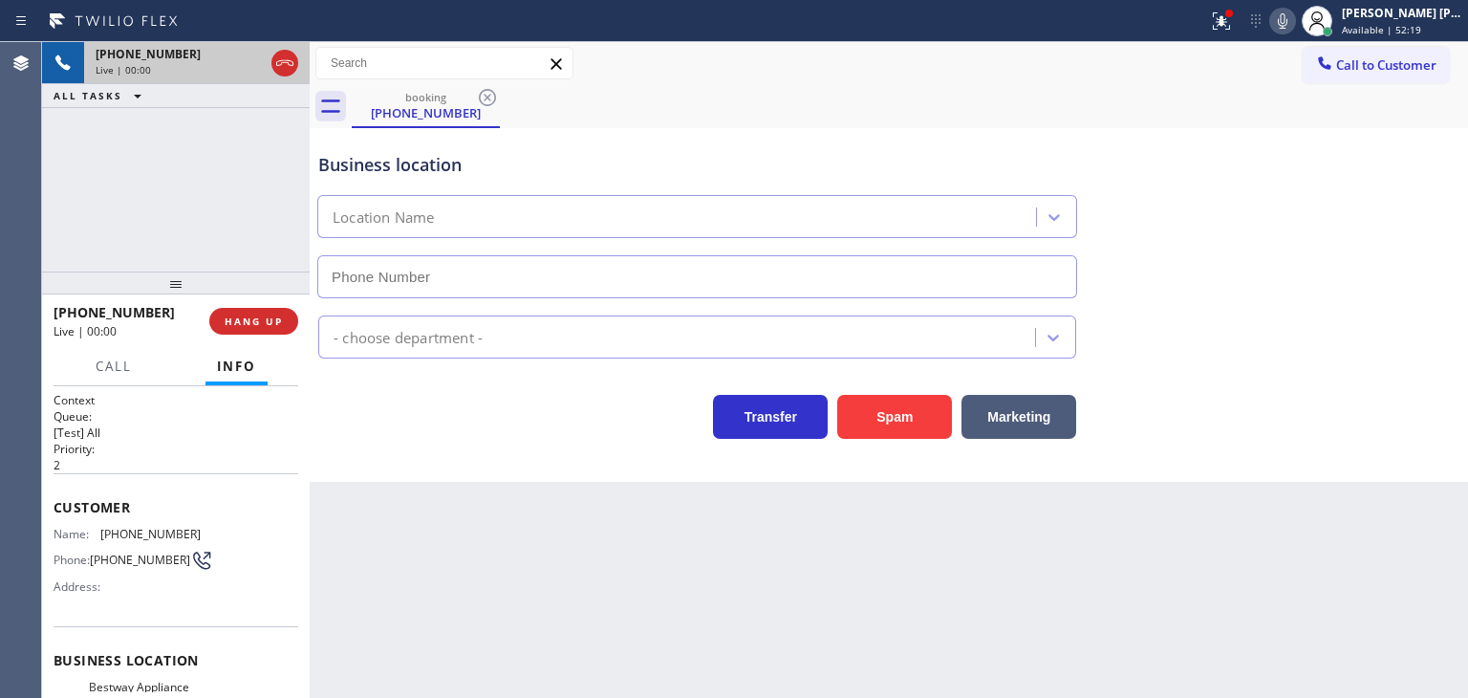
type input "[PHONE_NUMBER]"
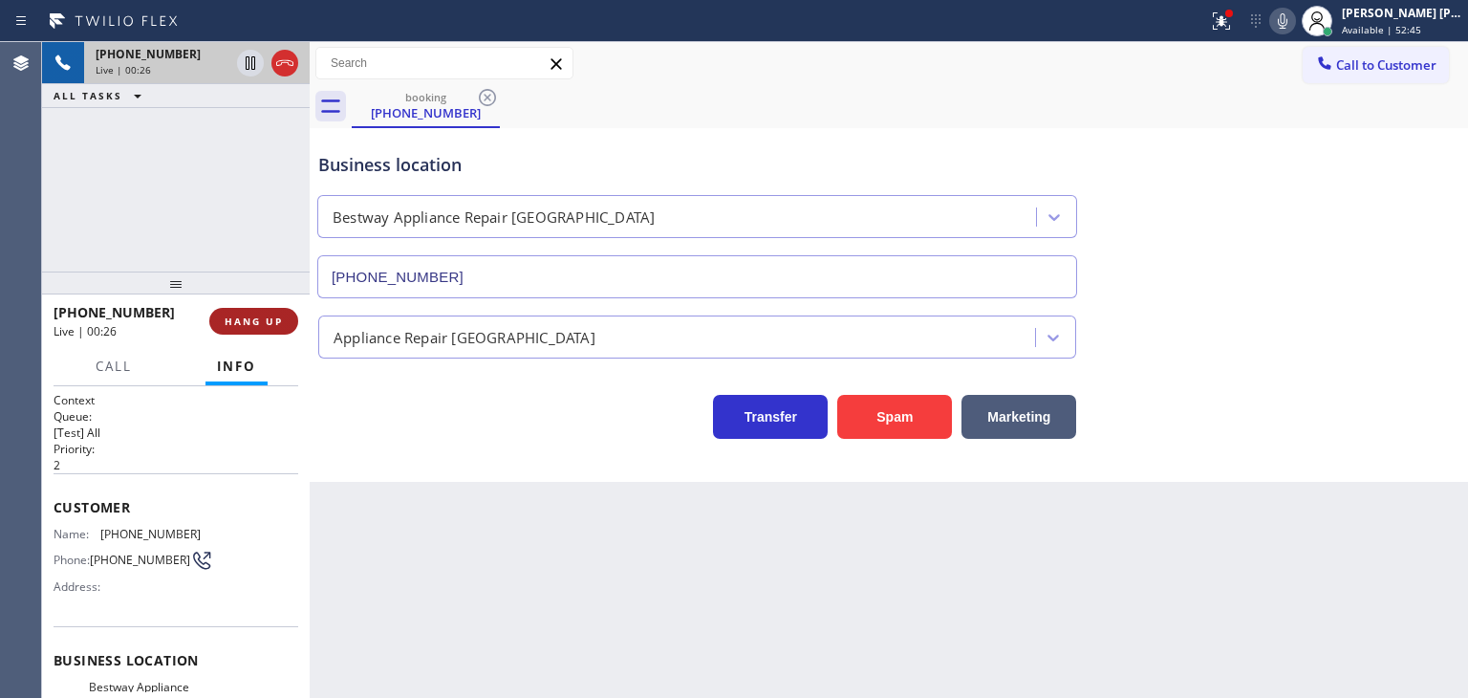
click at [227, 317] on span "HANG UP" at bounding box center [254, 320] width 58 height 13
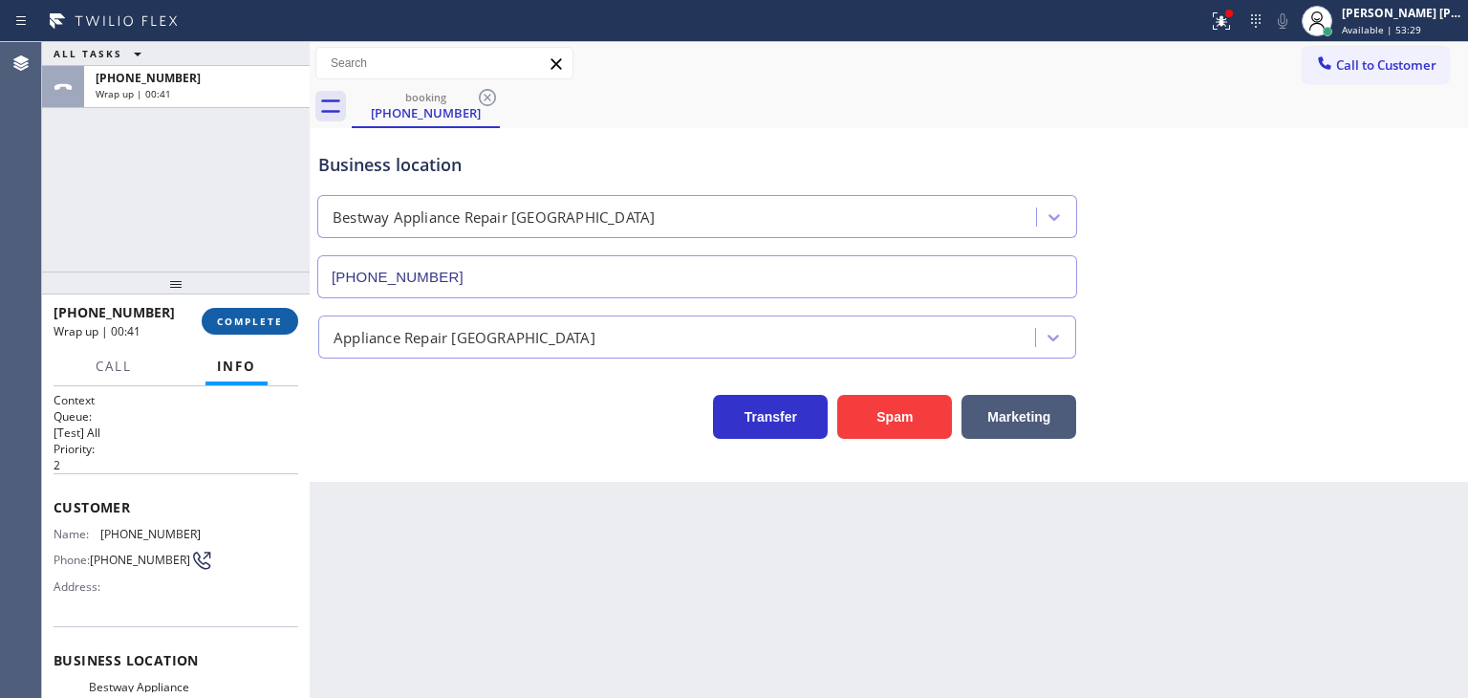
click at [233, 321] on span "COMPLETE" at bounding box center [250, 320] width 66 height 13
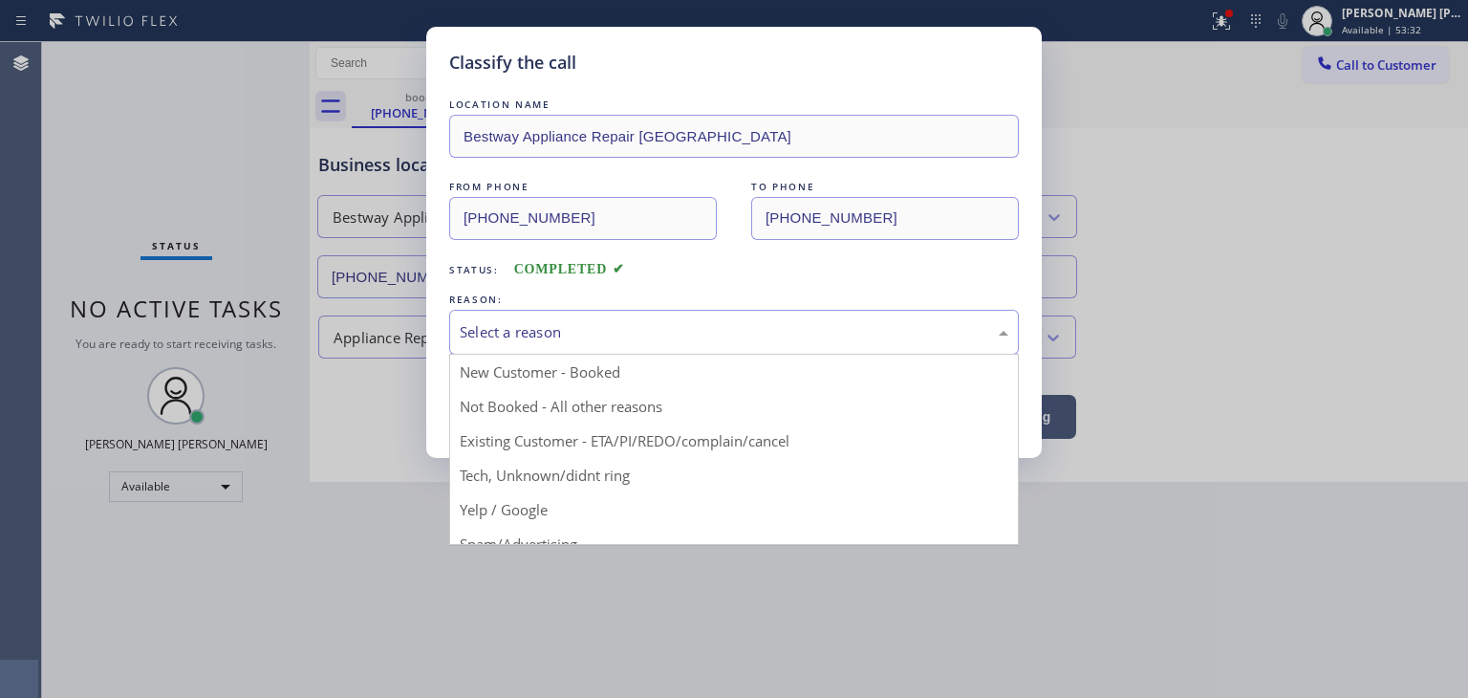
click at [494, 313] on div "Select a reason" at bounding box center [734, 332] width 570 height 45
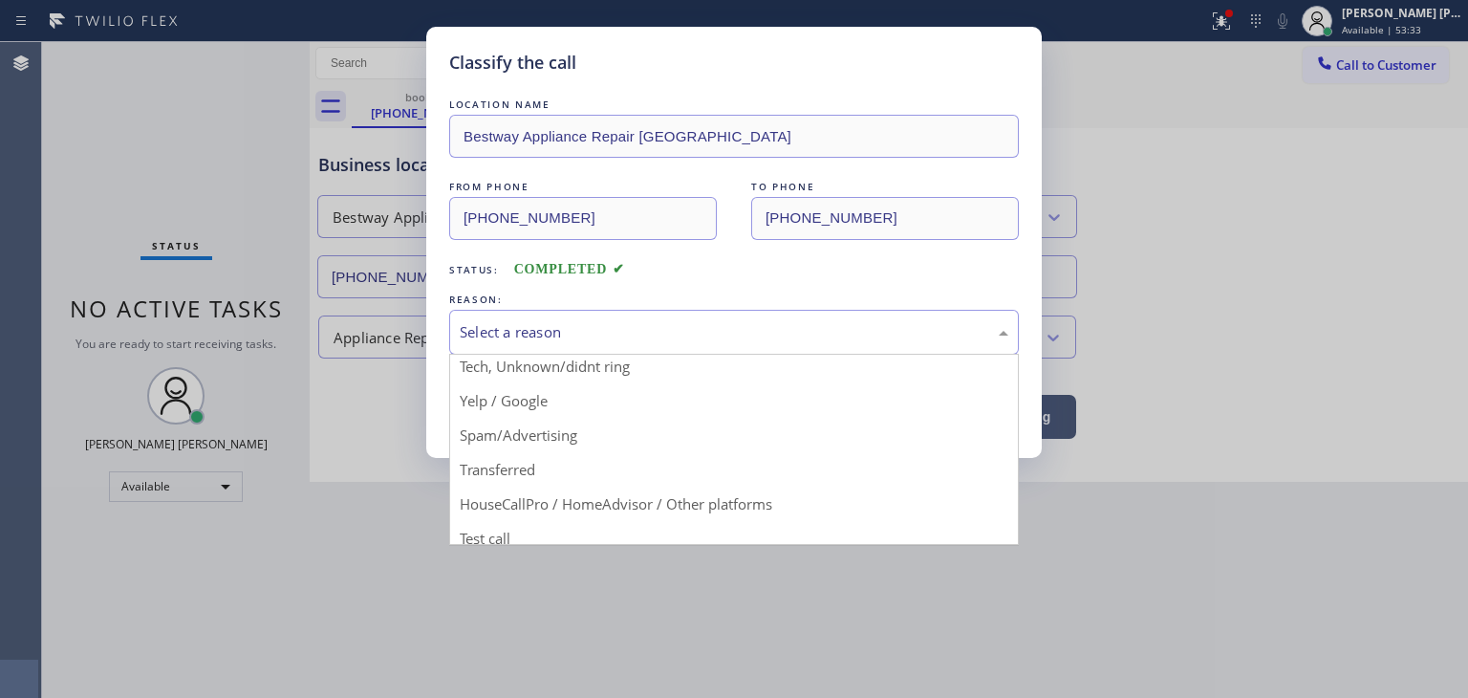
scroll to position [119, 0]
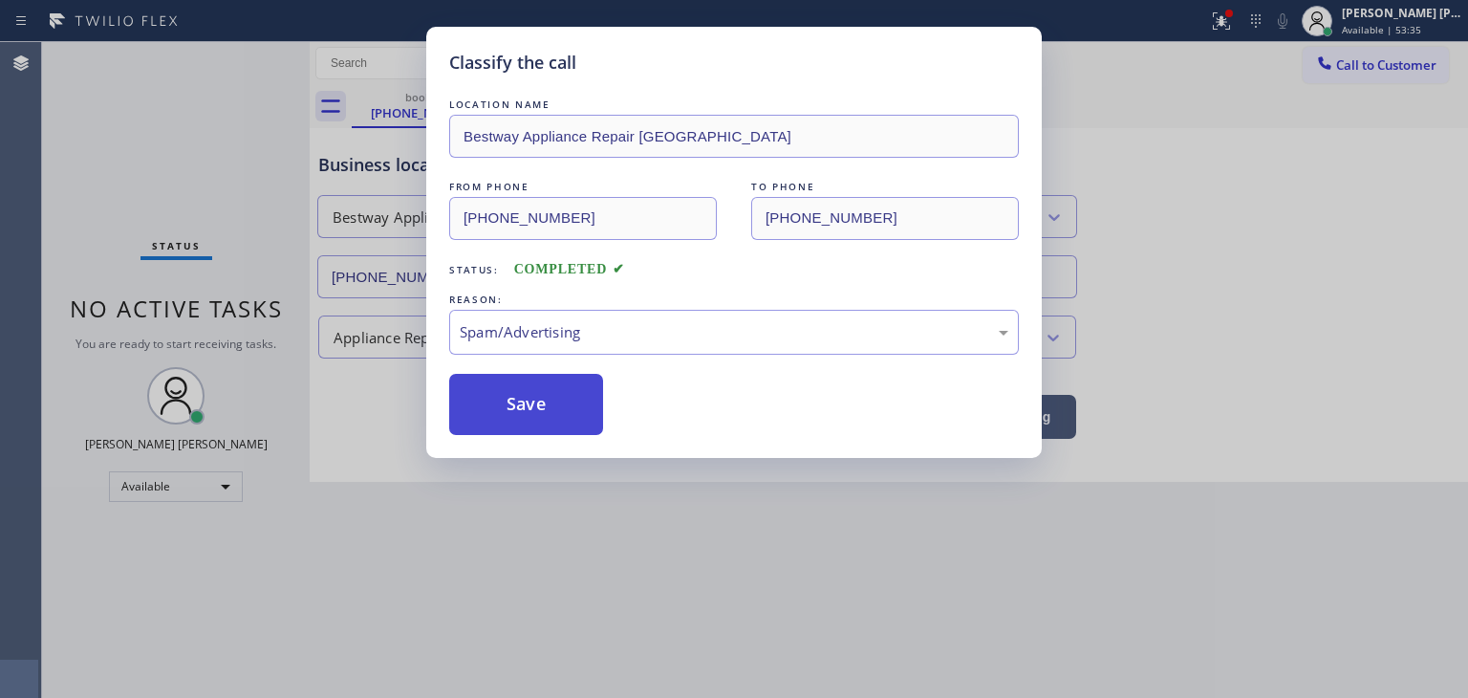
click at [535, 423] on button "Save" at bounding box center [526, 404] width 154 height 61
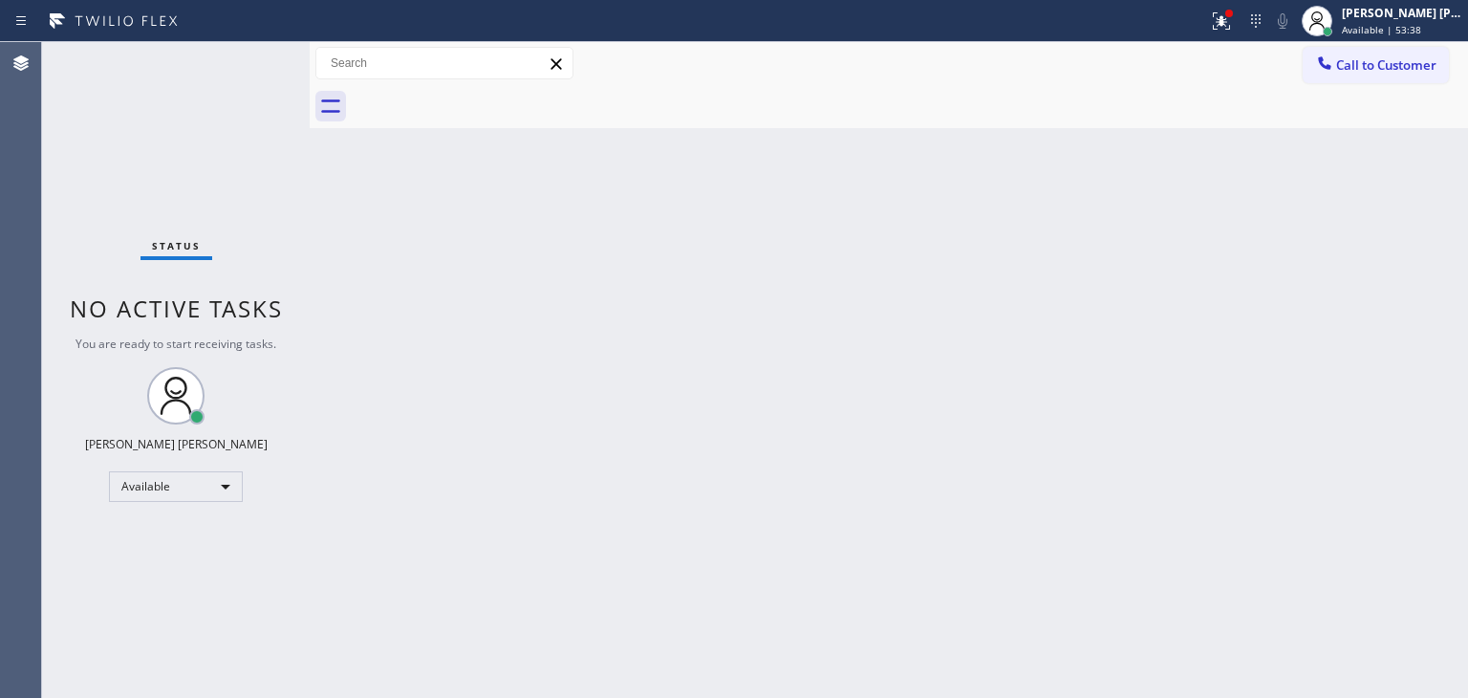
click at [248, 66] on div "Status No active tasks You are ready to start receiving tasks. [PERSON_NAME] [P…" at bounding box center [176, 370] width 268 height 656
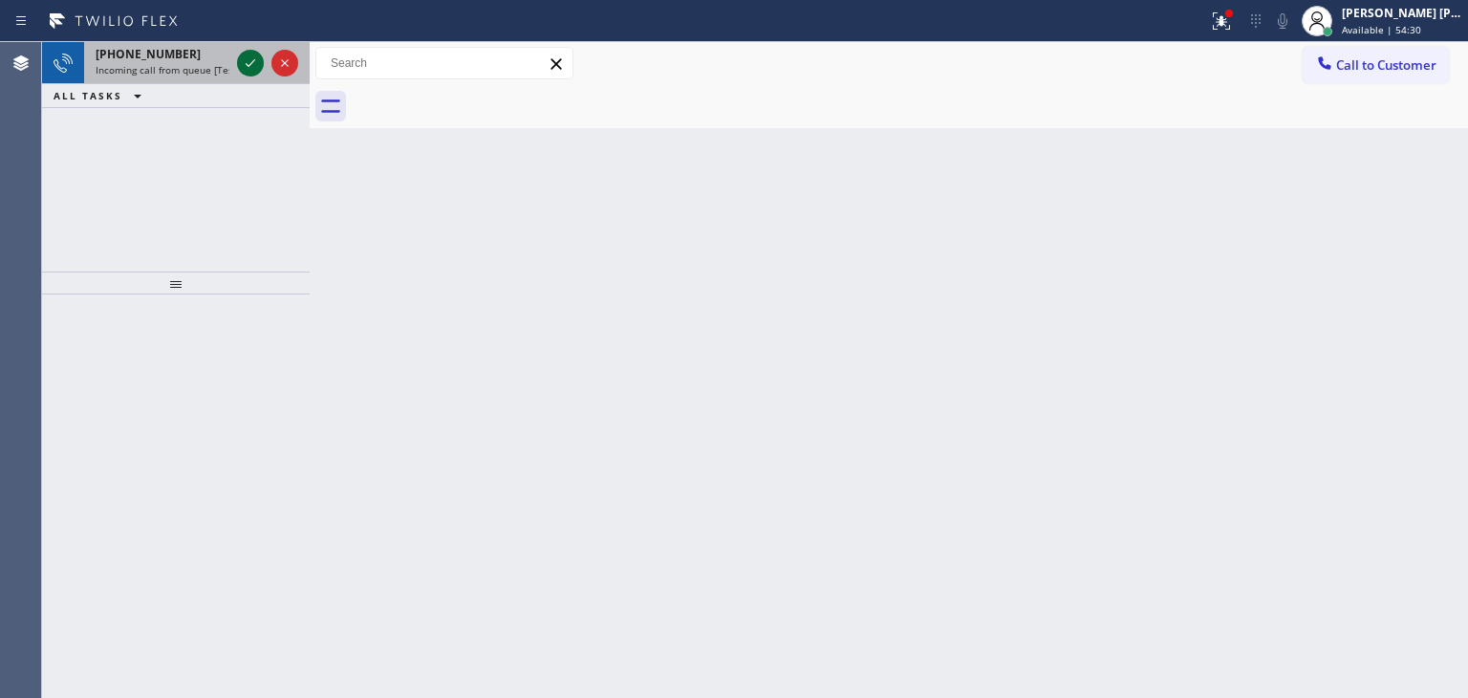
click at [248, 67] on icon at bounding box center [250, 63] width 23 height 23
click at [245, 77] on div at bounding box center [267, 63] width 69 height 42
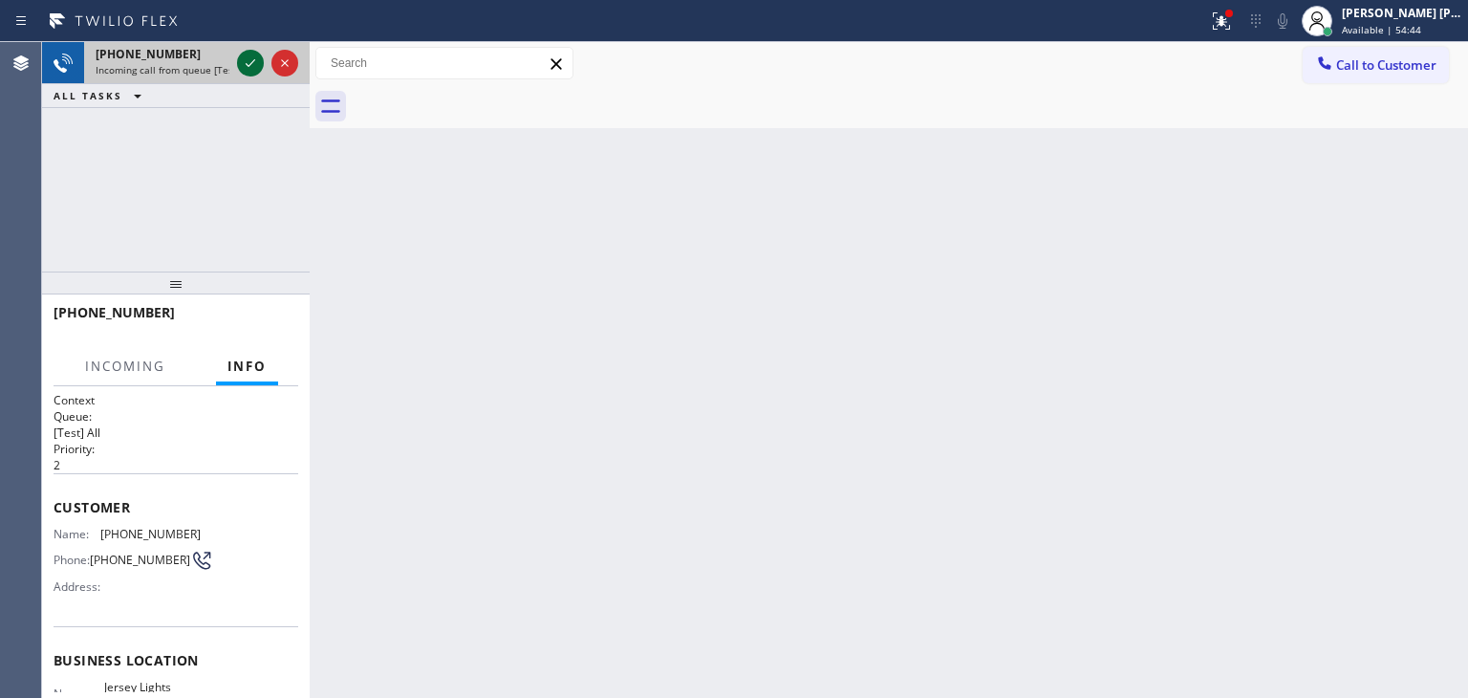
click at [245, 72] on icon at bounding box center [250, 63] width 23 height 23
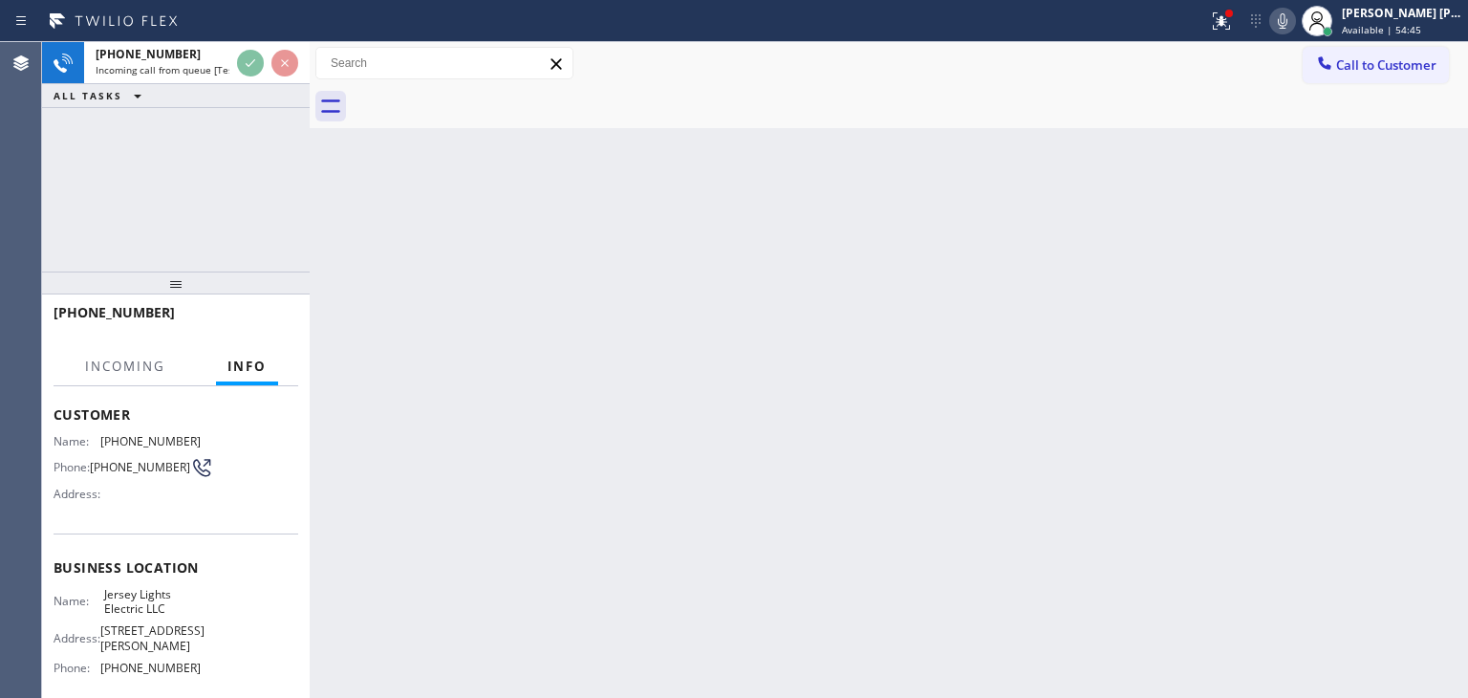
scroll to position [96, 0]
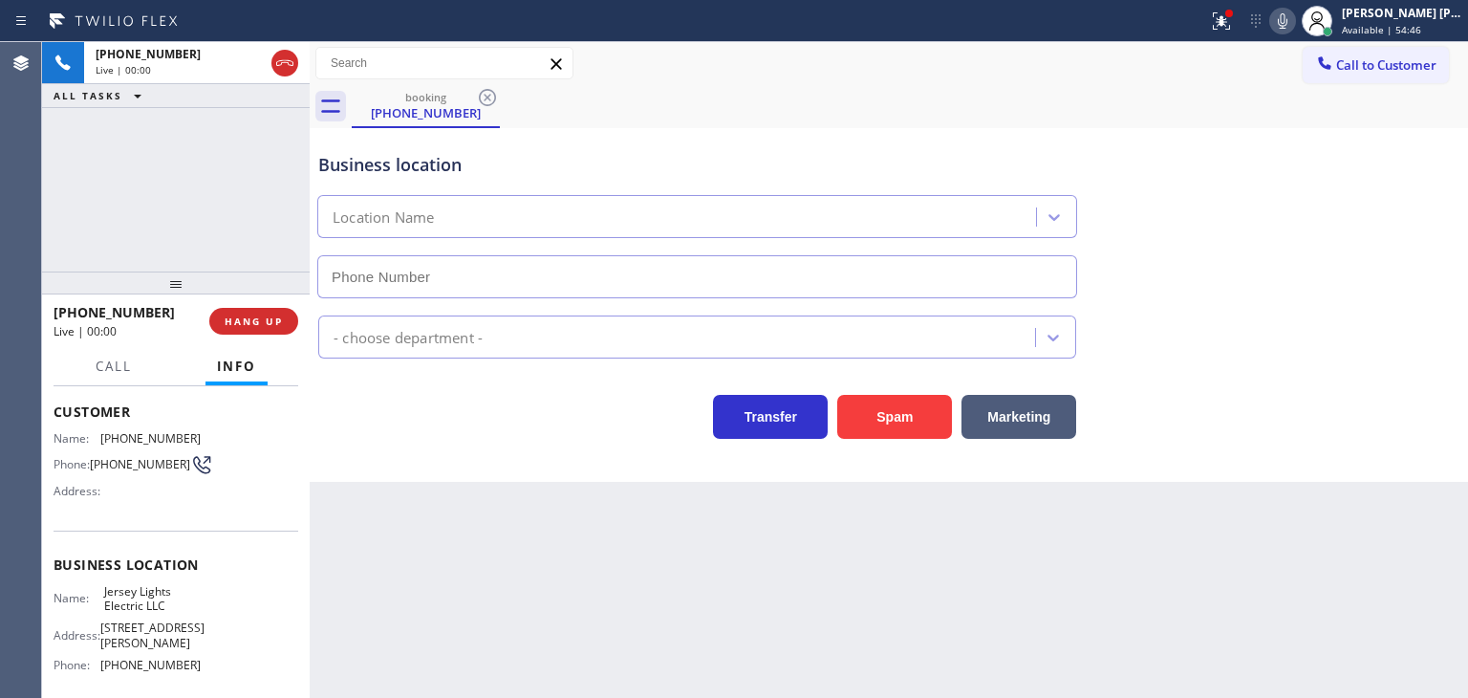
type input "[PHONE_NUMBER]"
click at [1294, 20] on icon at bounding box center [1282, 21] width 23 height 23
click at [248, 327] on span "HANG UP" at bounding box center [254, 320] width 58 height 13
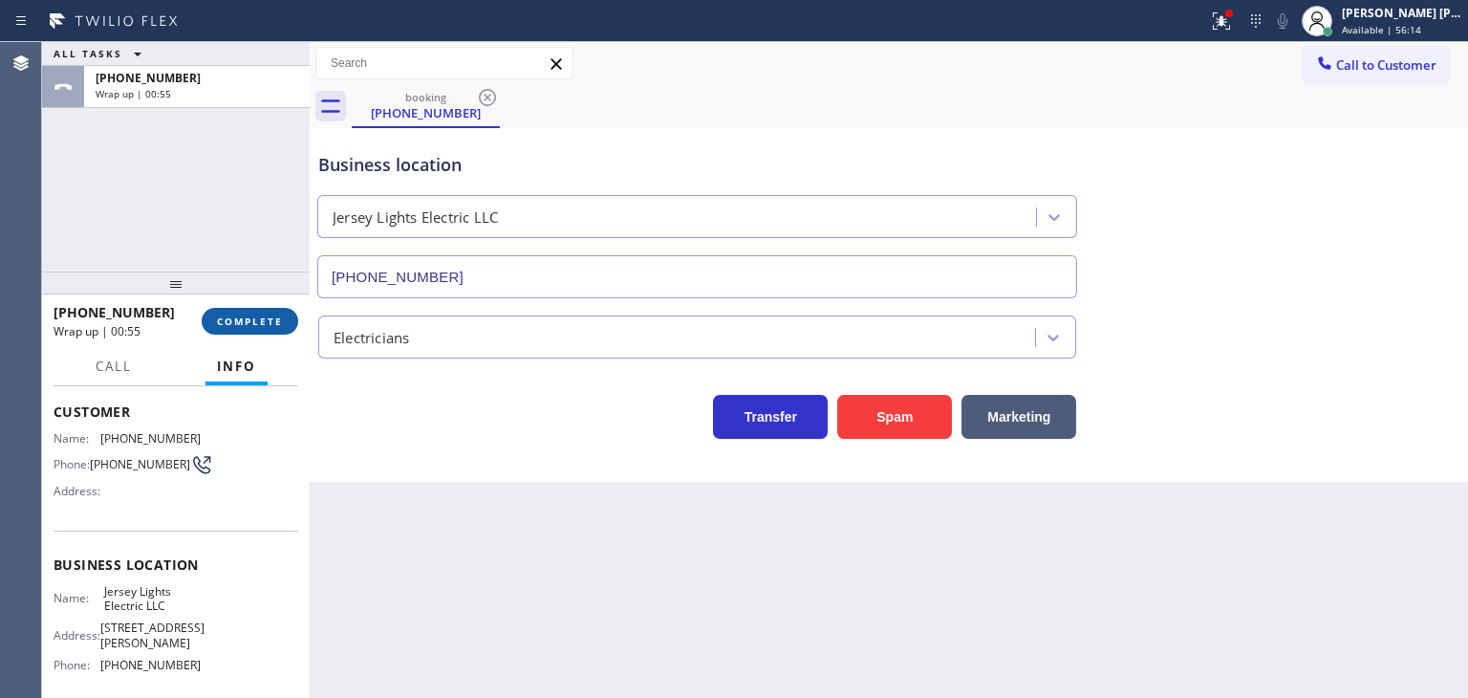
click at [262, 316] on span "COMPLETE" at bounding box center [250, 320] width 66 height 13
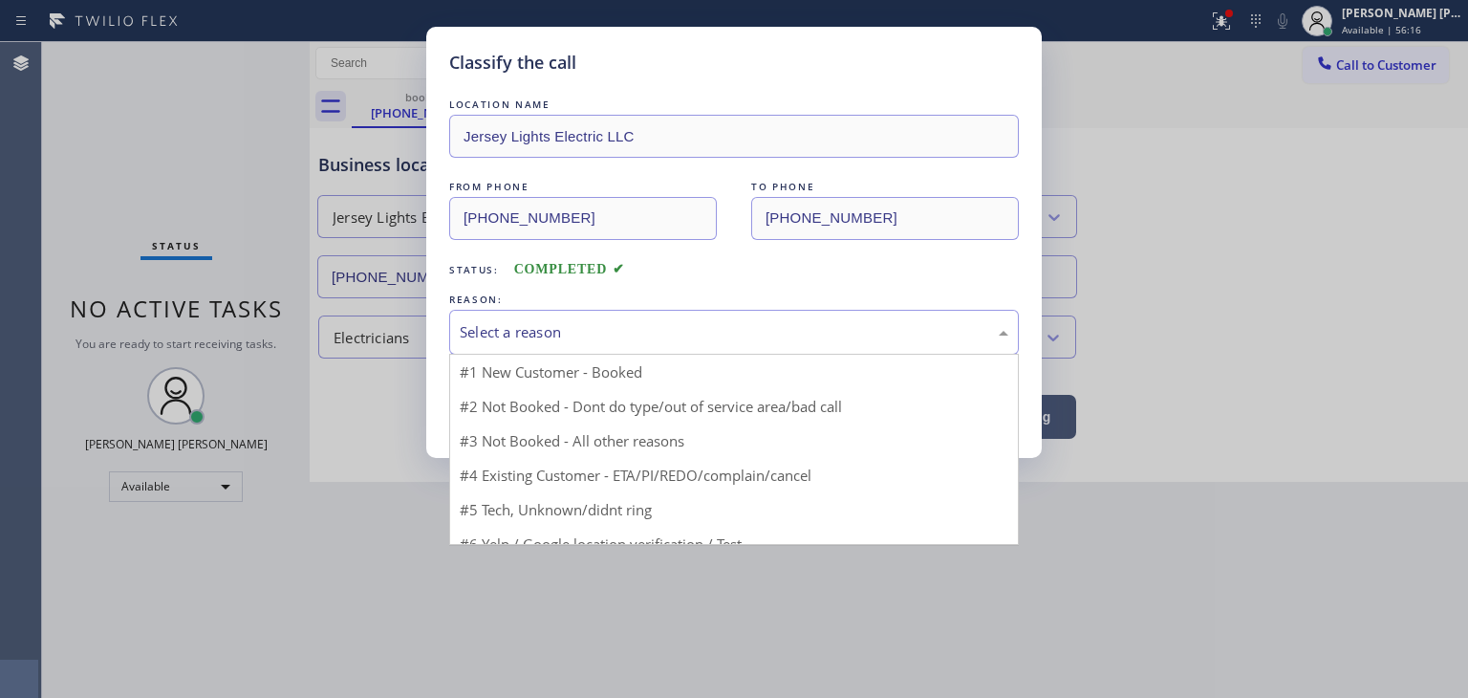
click at [579, 344] on div "Select a reason" at bounding box center [734, 332] width 570 height 45
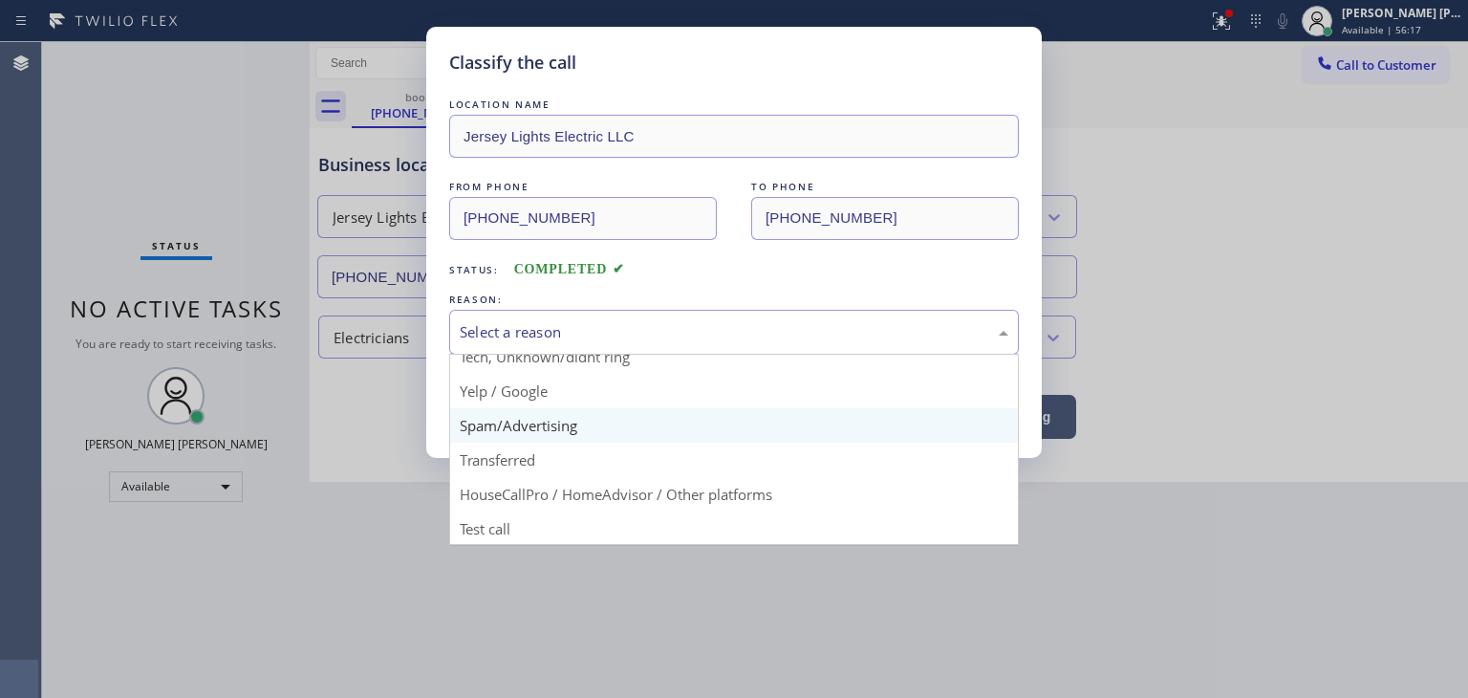
scroll to position [119, 0]
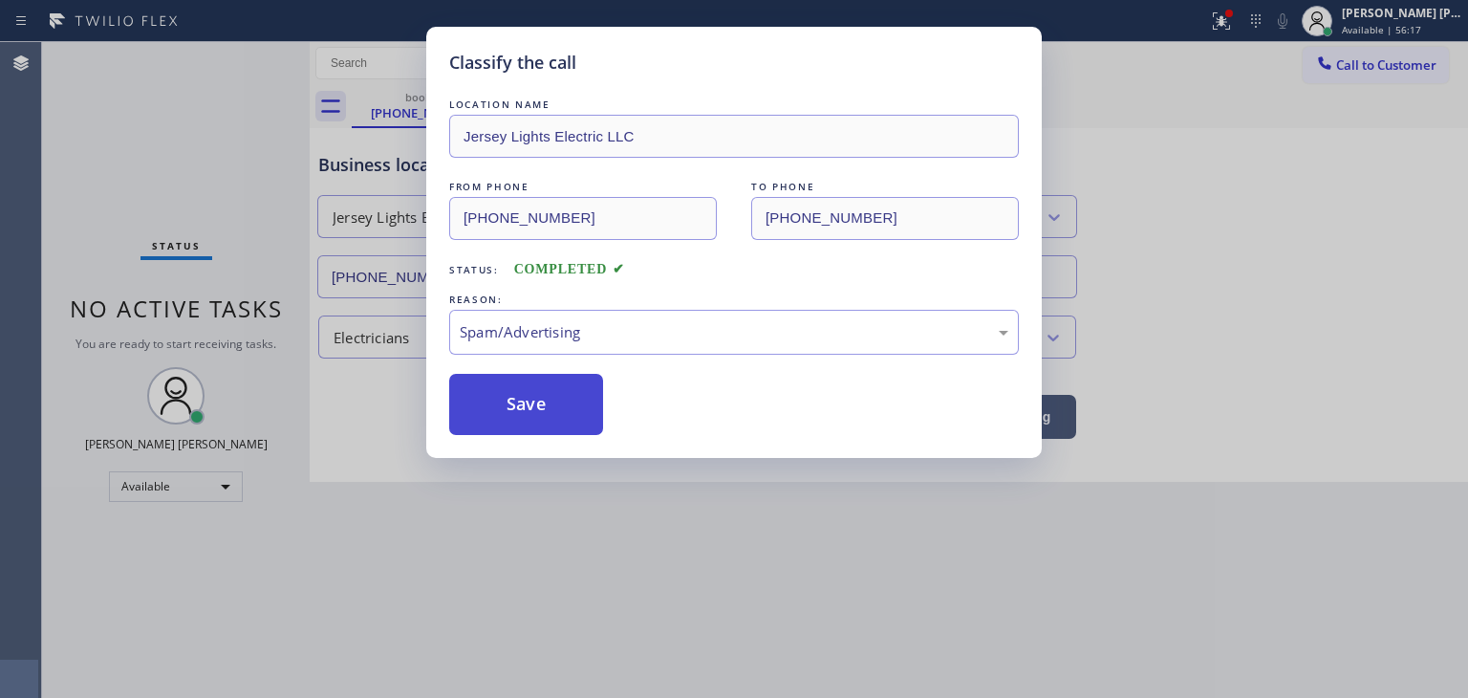
click at [536, 410] on button "Save" at bounding box center [526, 404] width 154 height 61
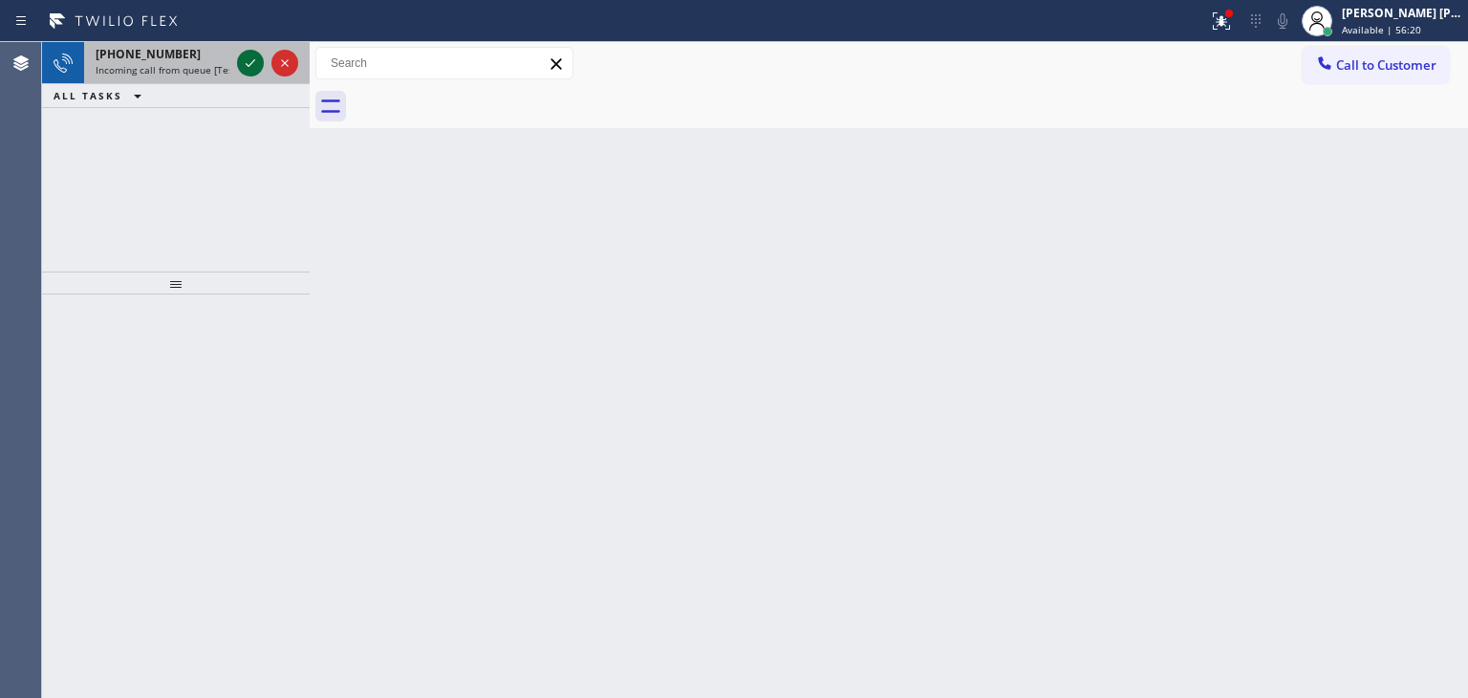
click at [251, 54] on icon at bounding box center [250, 63] width 23 height 23
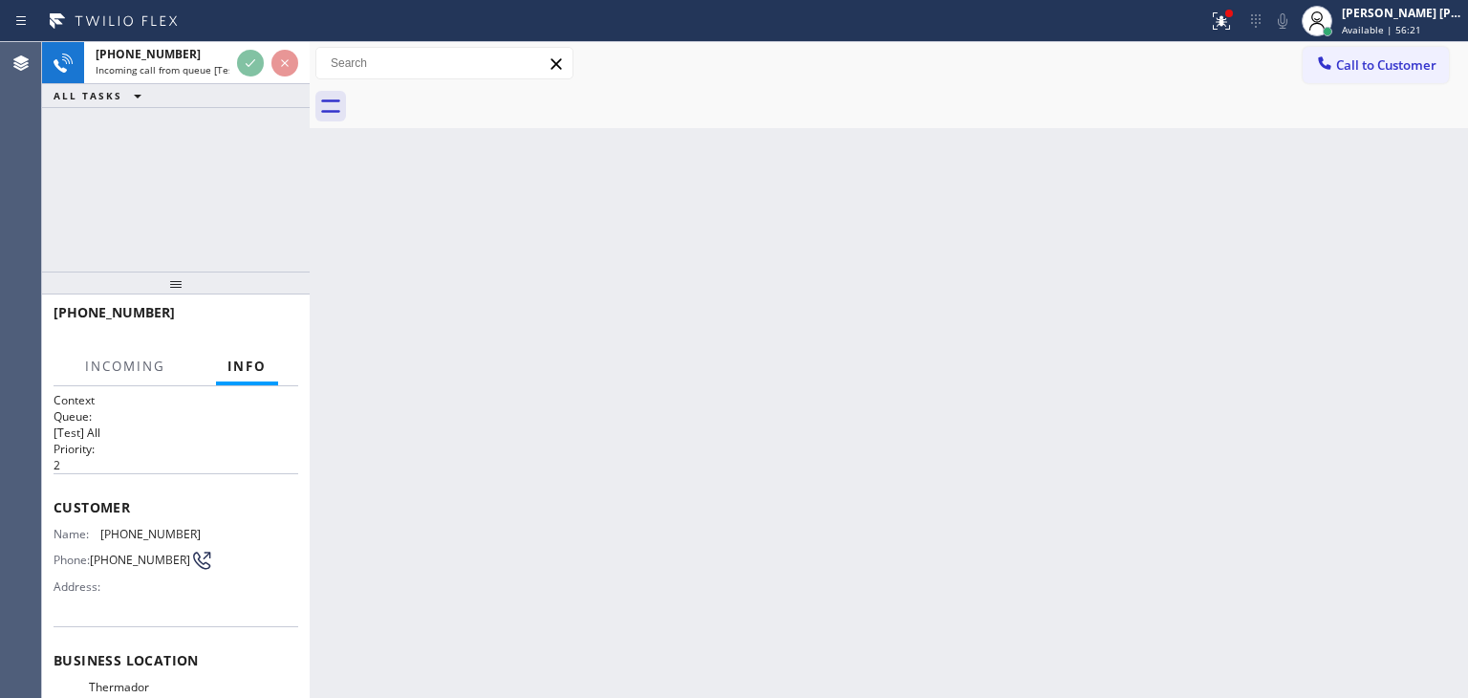
scroll to position [191, 0]
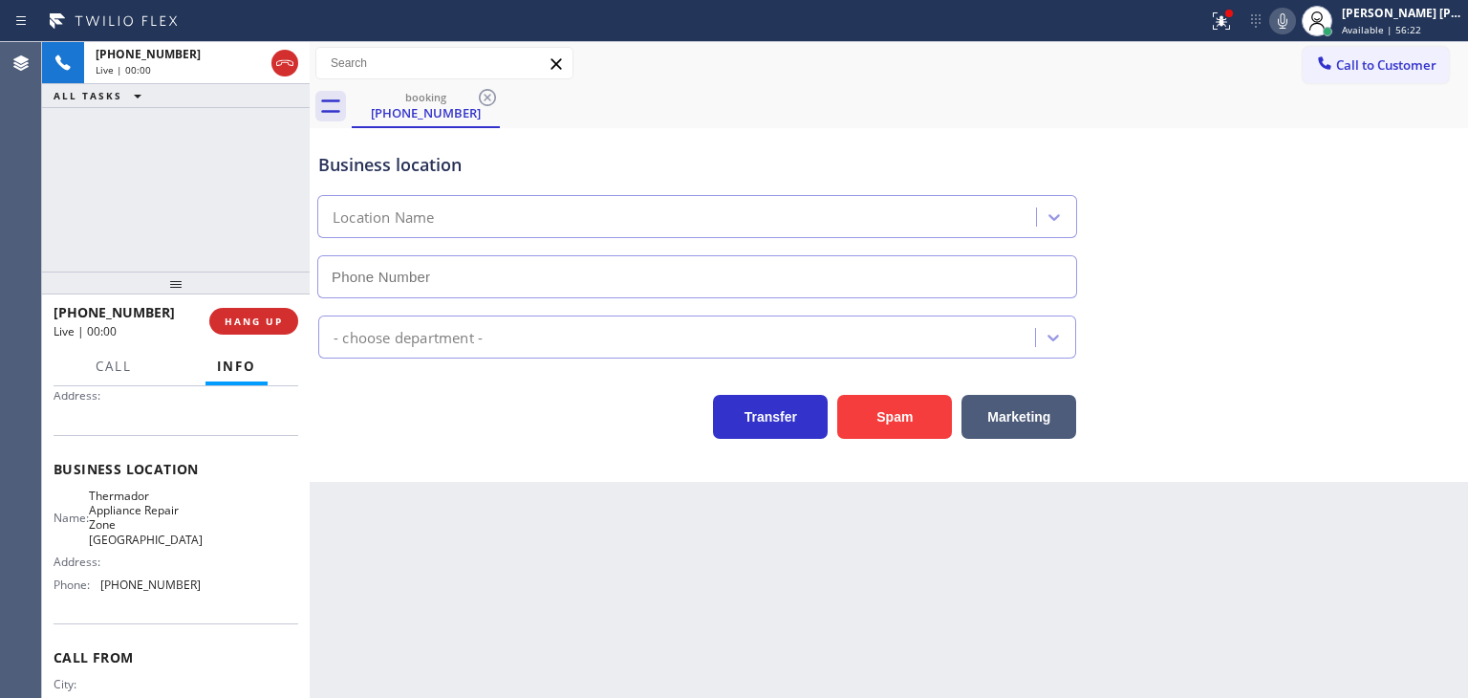
type input "[PHONE_NUMBER]"
click at [1294, 28] on icon at bounding box center [1282, 21] width 23 height 23
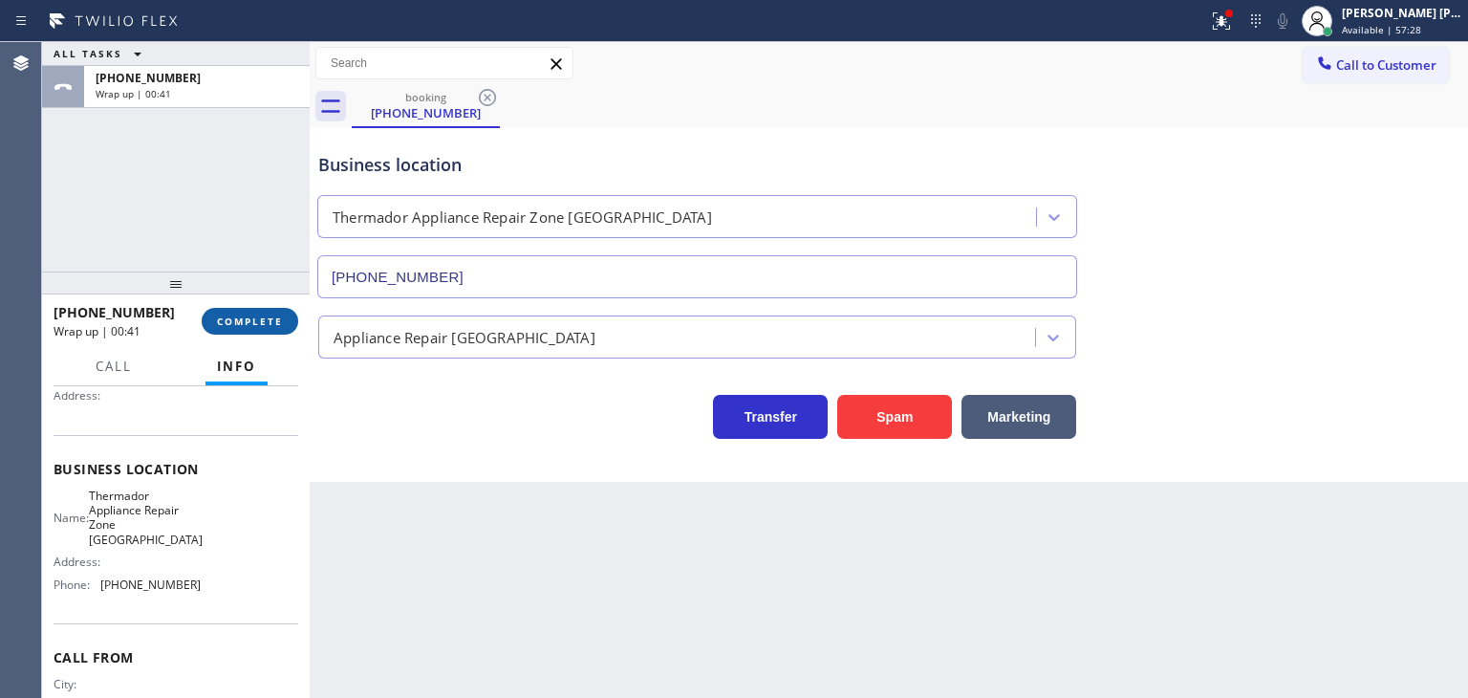
click at [257, 333] on button "COMPLETE" at bounding box center [250, 321] width 97 height 27
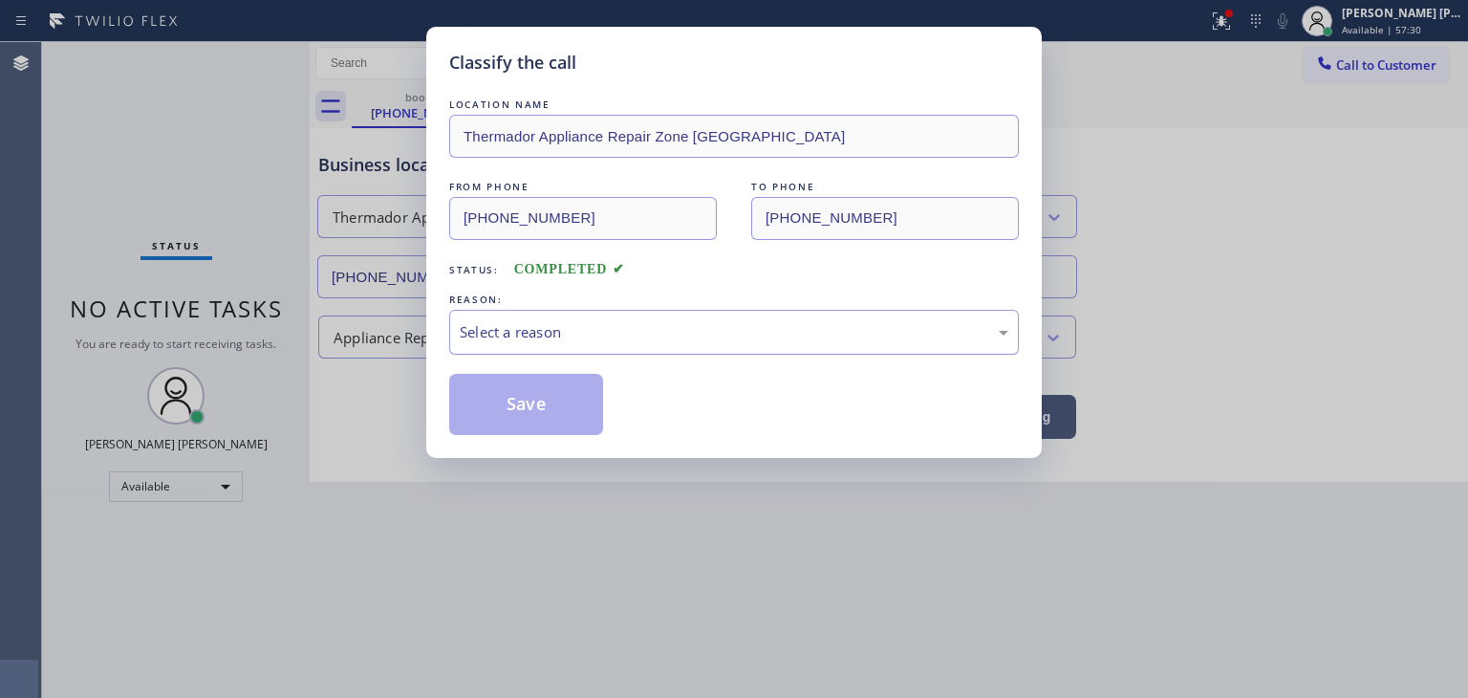
click at [539, 333] on div "Select a reason" at bounding box center [734, 332] width 549 height 22
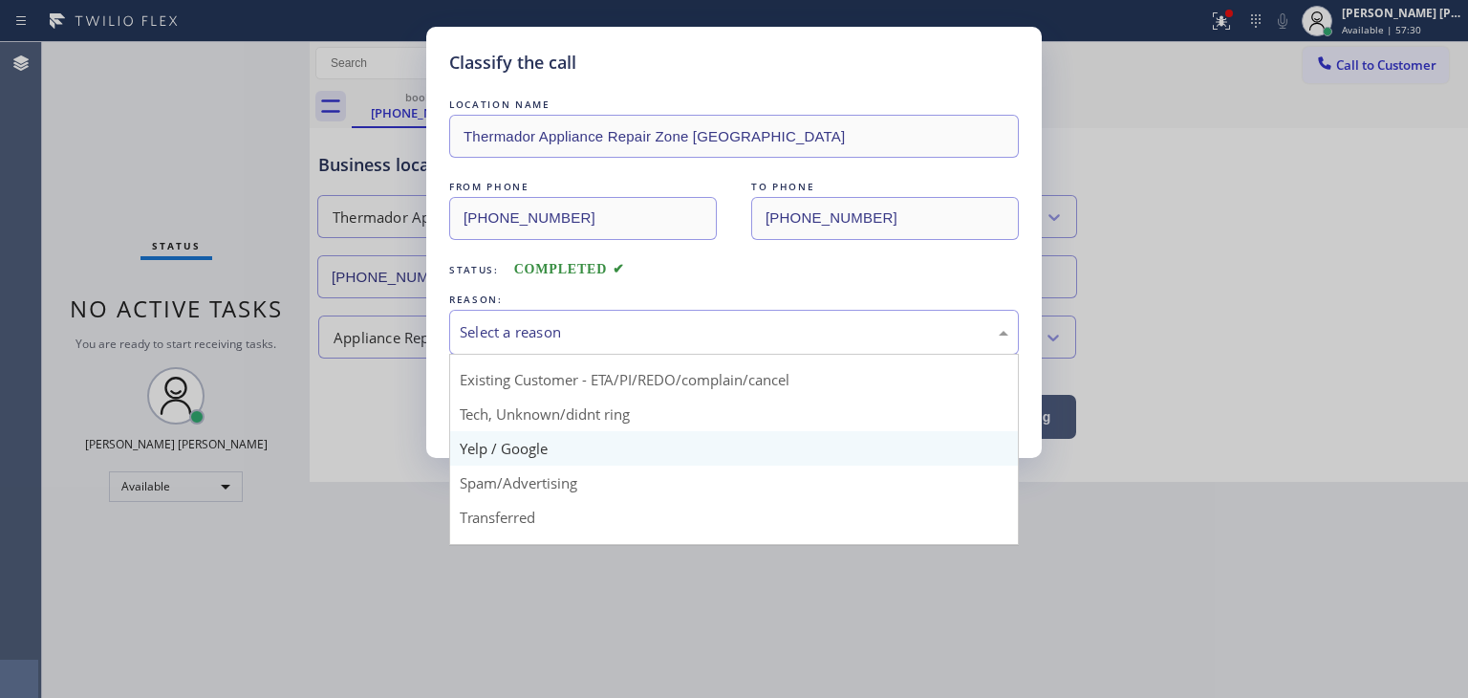
scroll to position [96, 0]
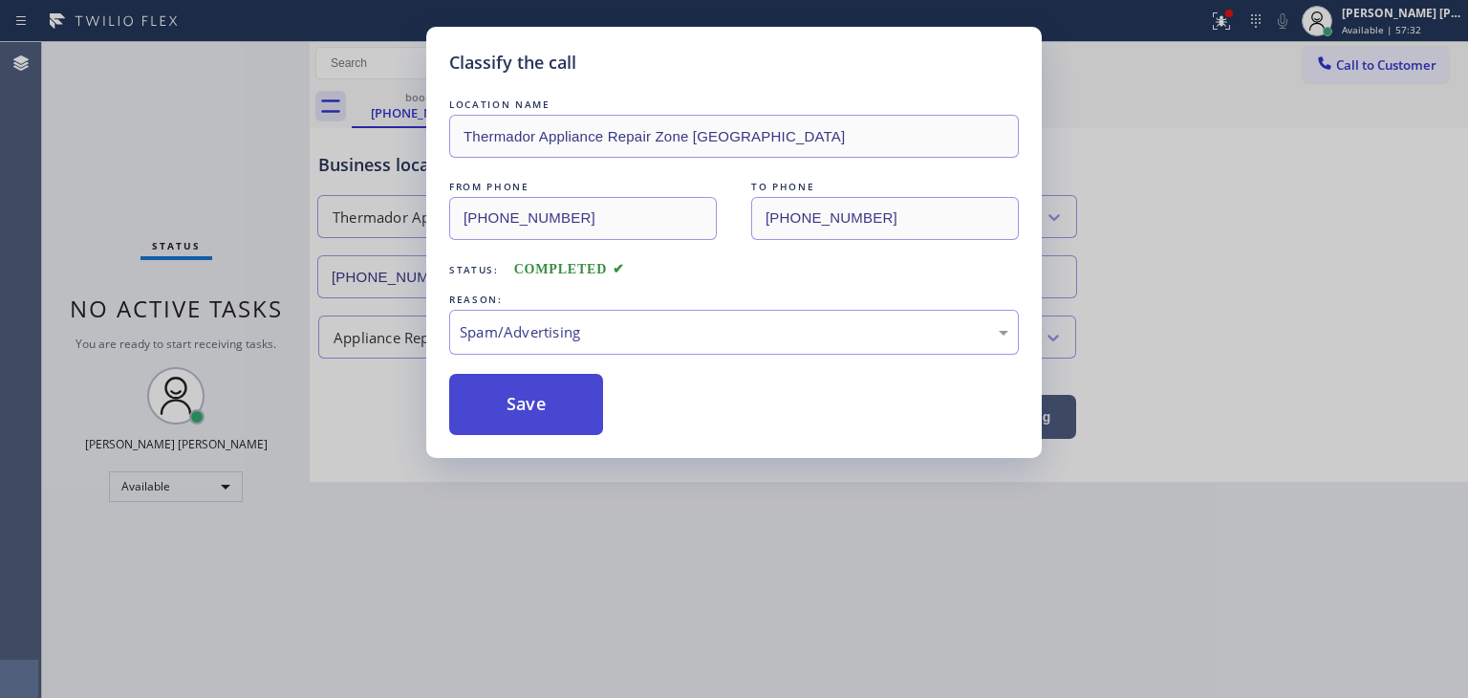
click at [523, 399] on button "Save" at bounding box center [526, 404] width 154 height 61
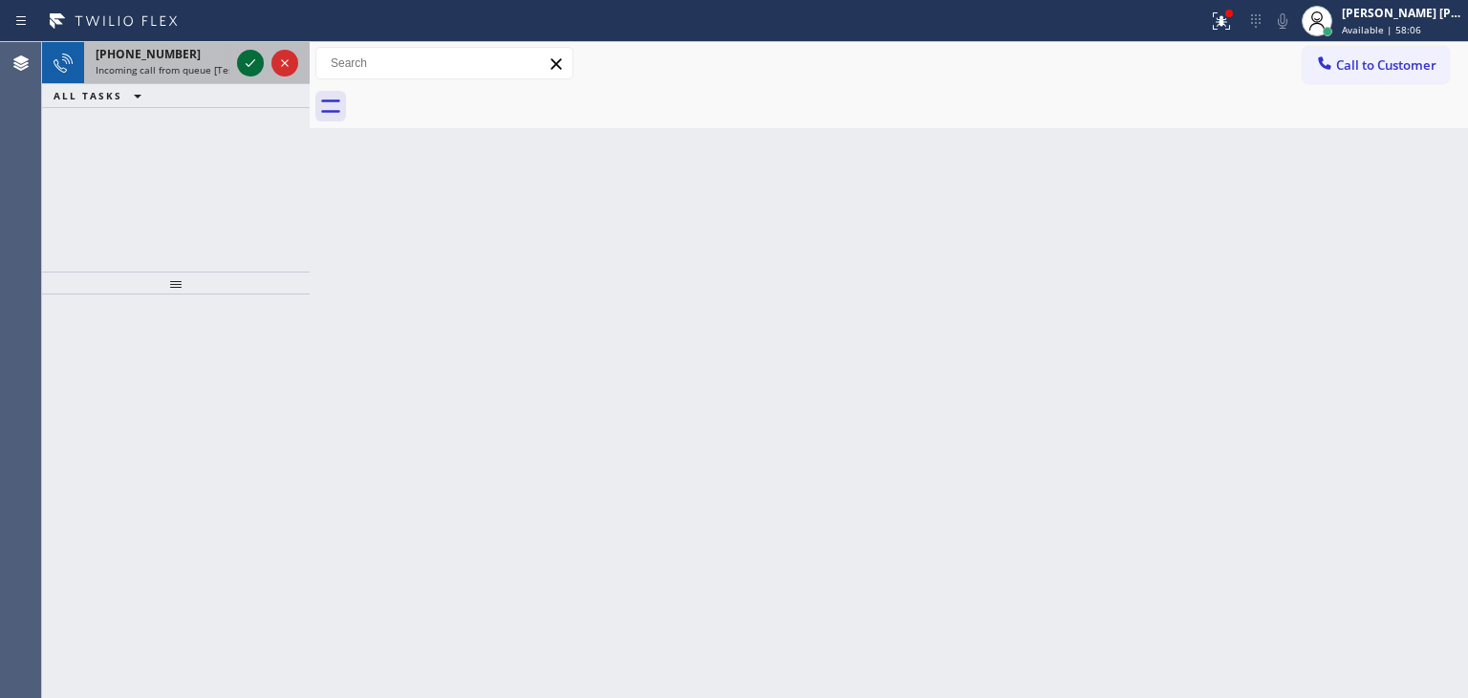
click at [241, 61] on icon at bounding box center [250, 63] width 23 height 23
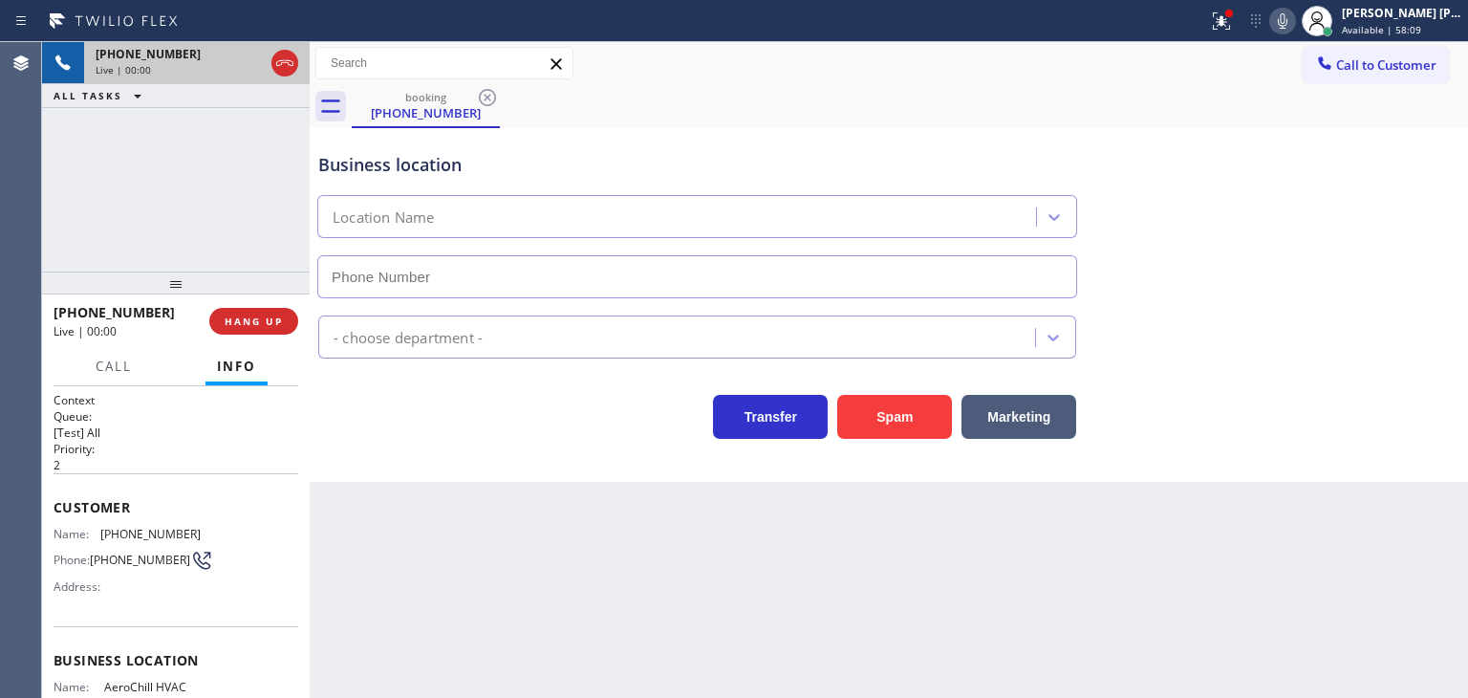
type input "[PHONE_NUMBER]"
click at [1294, 12] on icon at bounding box center [1282, 21] width 23 height 23
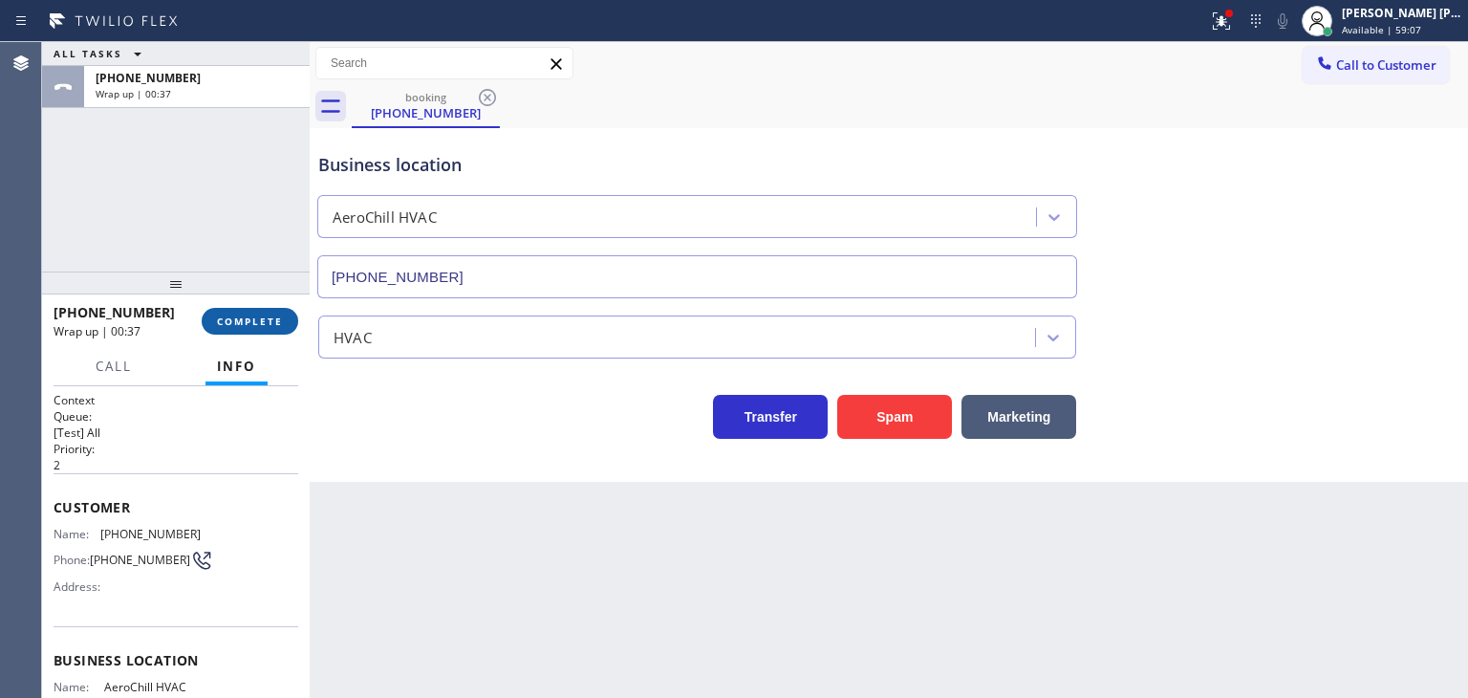
click at [228, 316] on span "COMPLETE" at bounding box center [250, 320] width 66 height 13
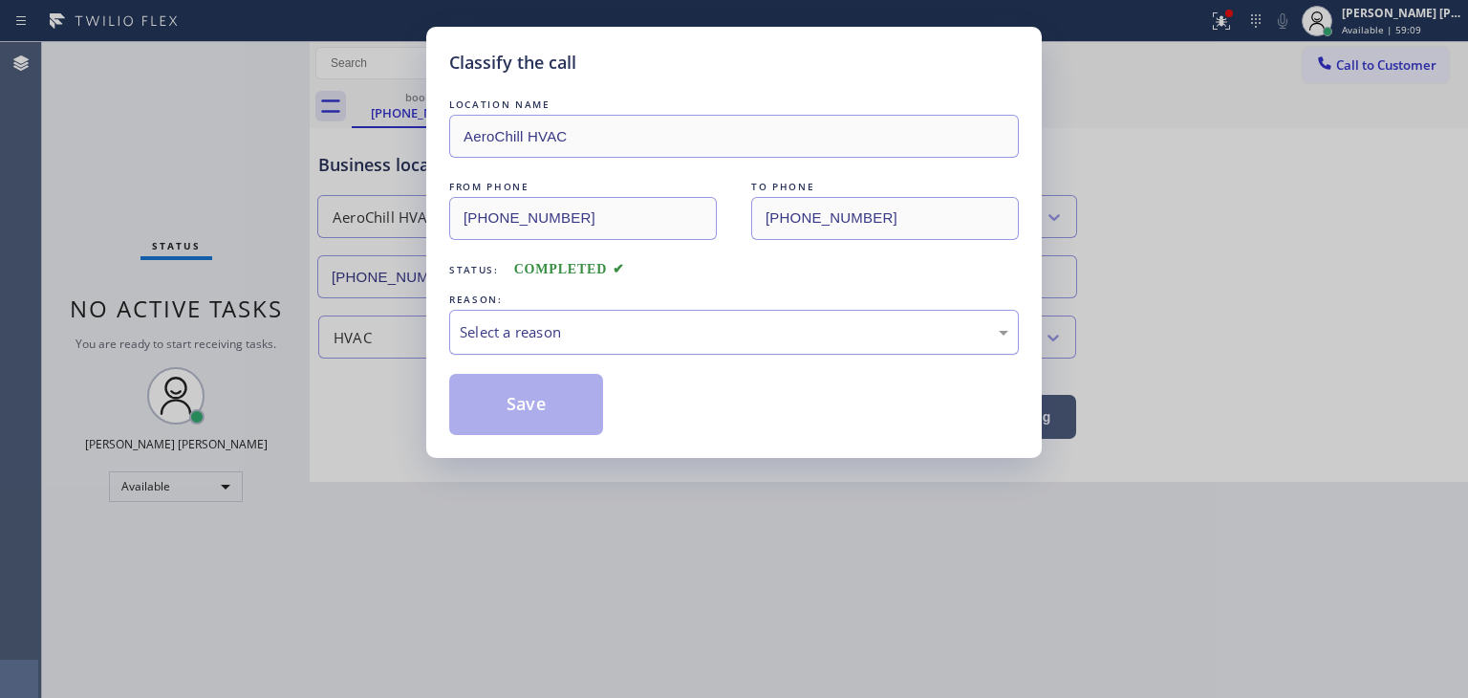
click at [512, 326] on div "Select a reason" at bounding box center [734, 332] width 549 height 22
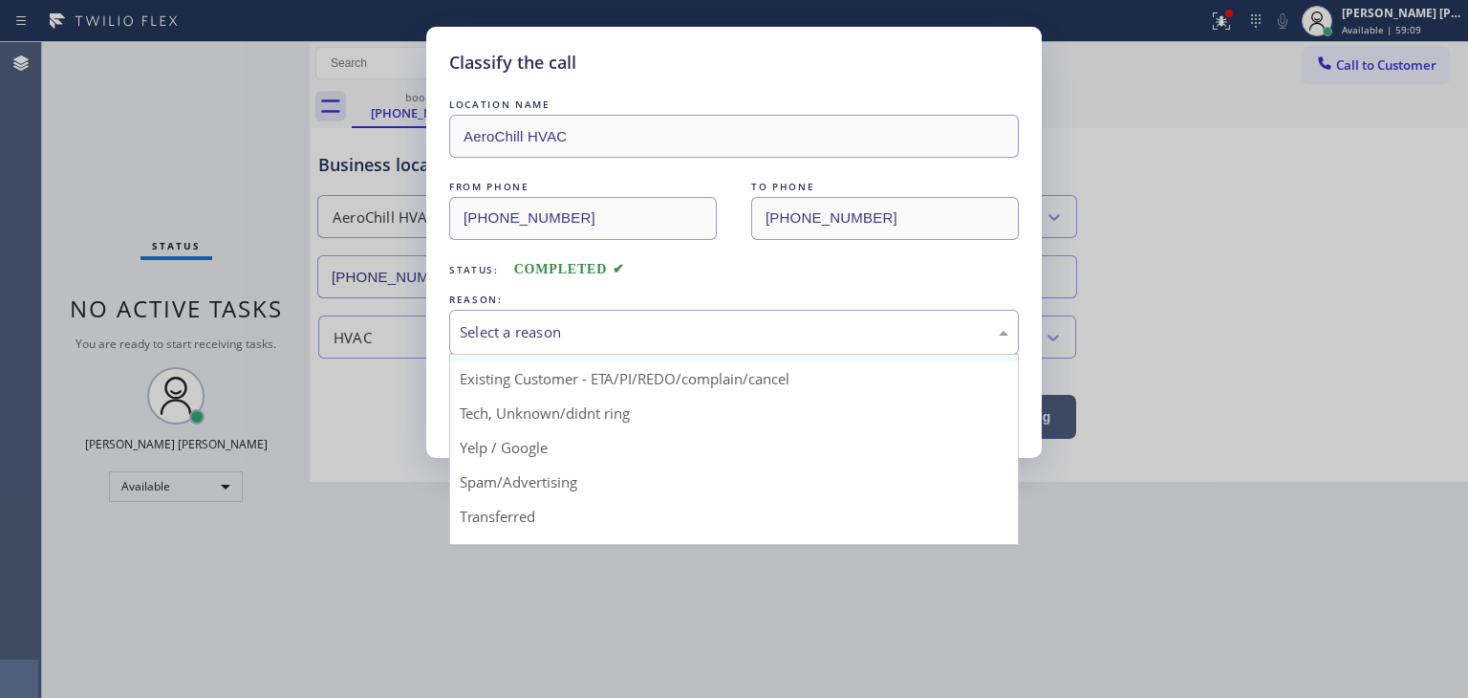
scroll to position [96, 0]
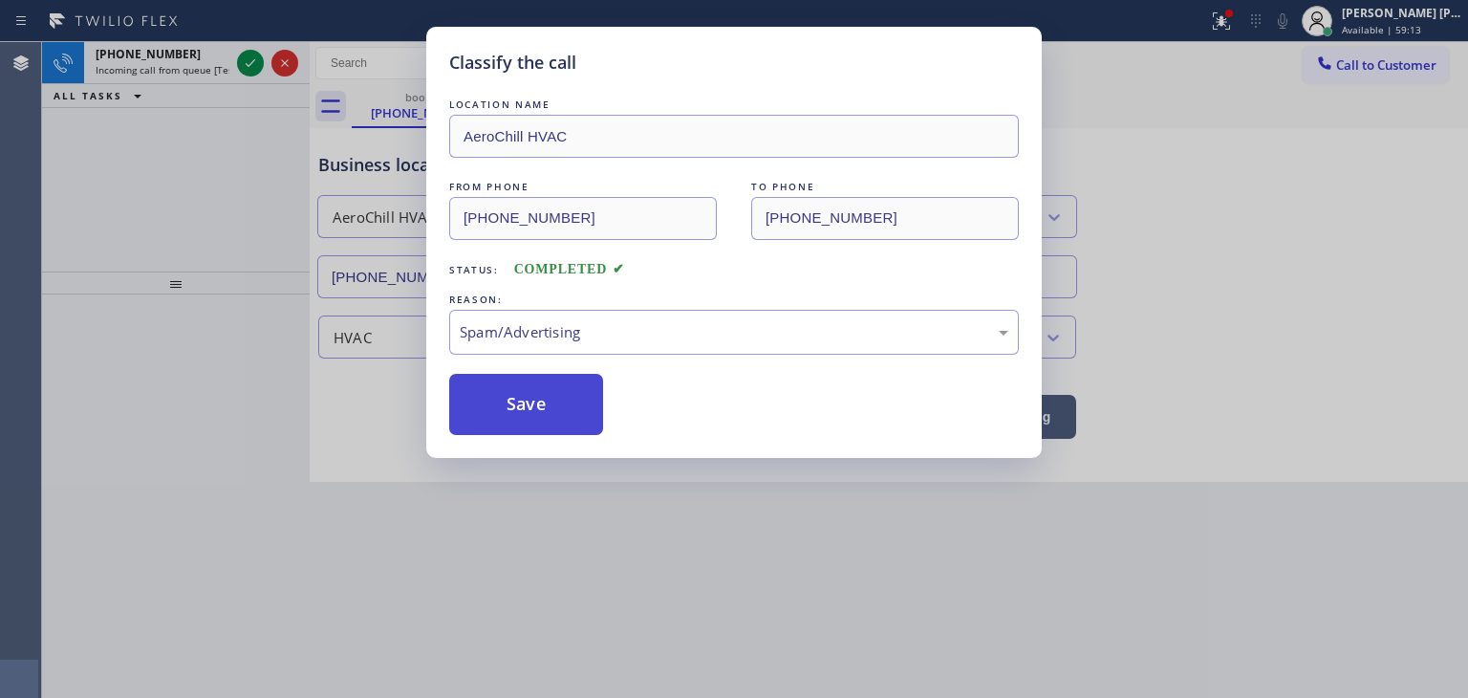
click at [524, 392] on button "Save" at bounding box center [526, 404] width 154 height 61
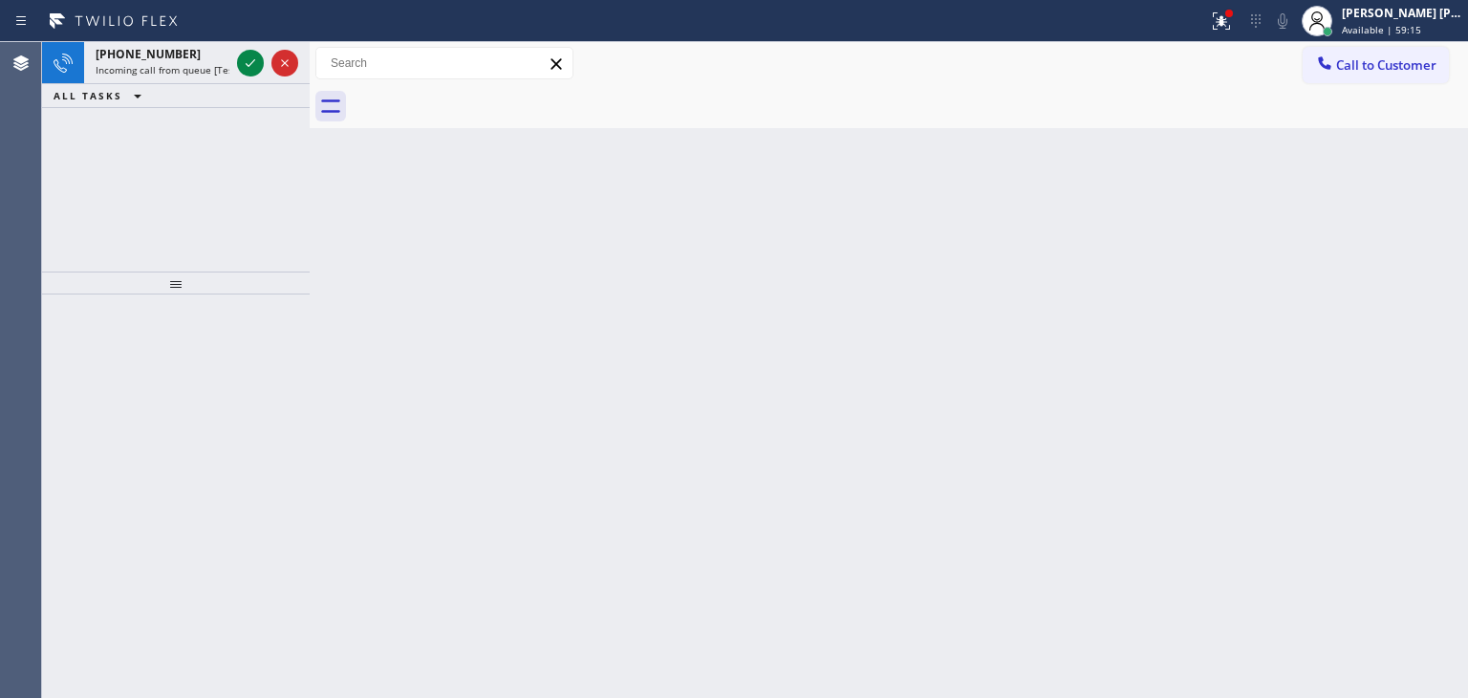
click at [258, 71] on icon at bounding box center [250, 63] width 23 height 23
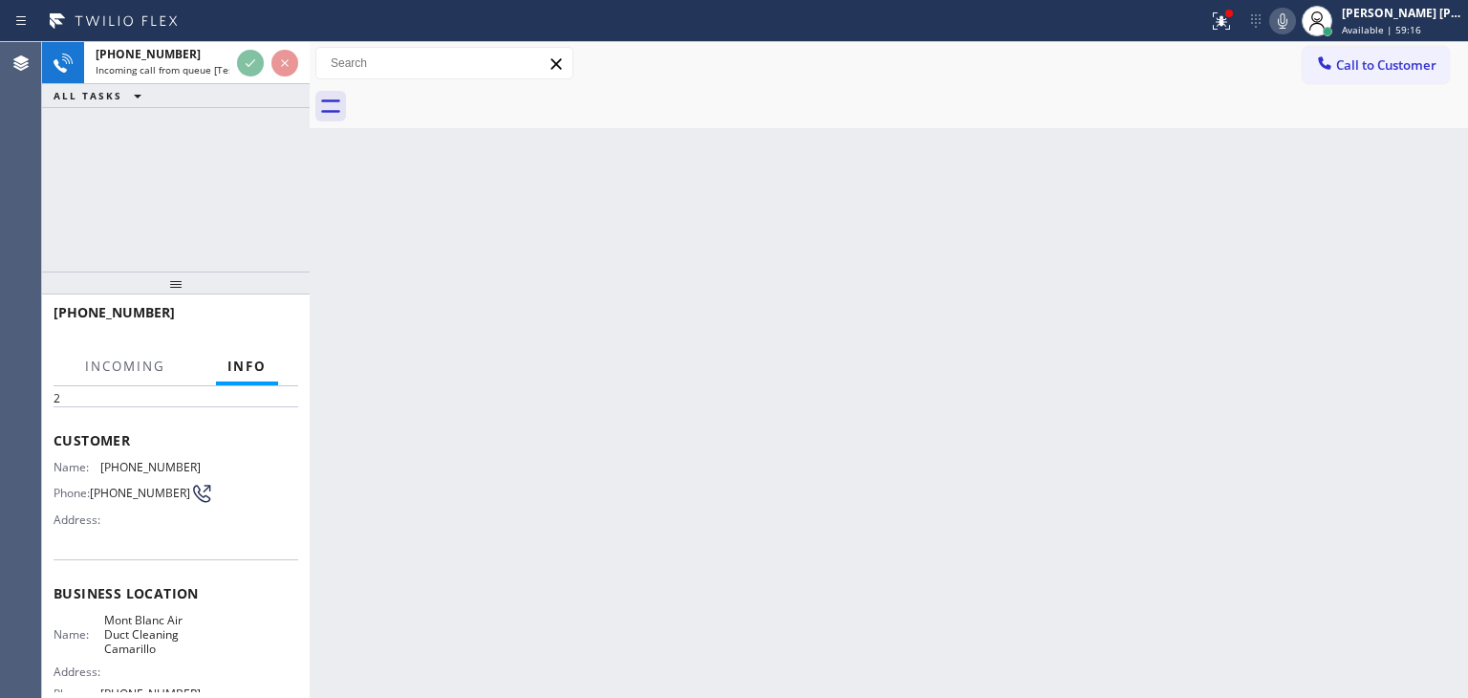
scroll to position [96, 0]
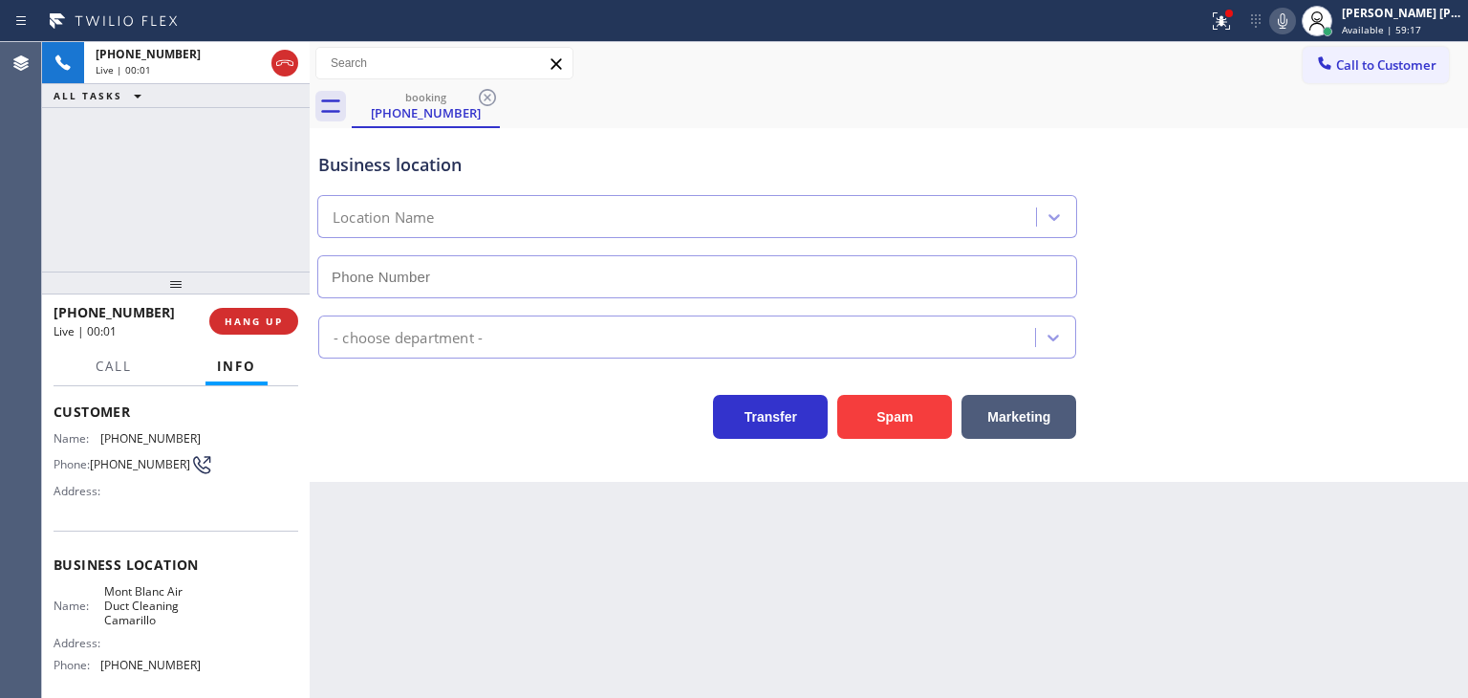
type input "[PHONE_NUMBER]"
click at [1294, 28] on icon at bounding box center [1282, 21] width 23 height 23
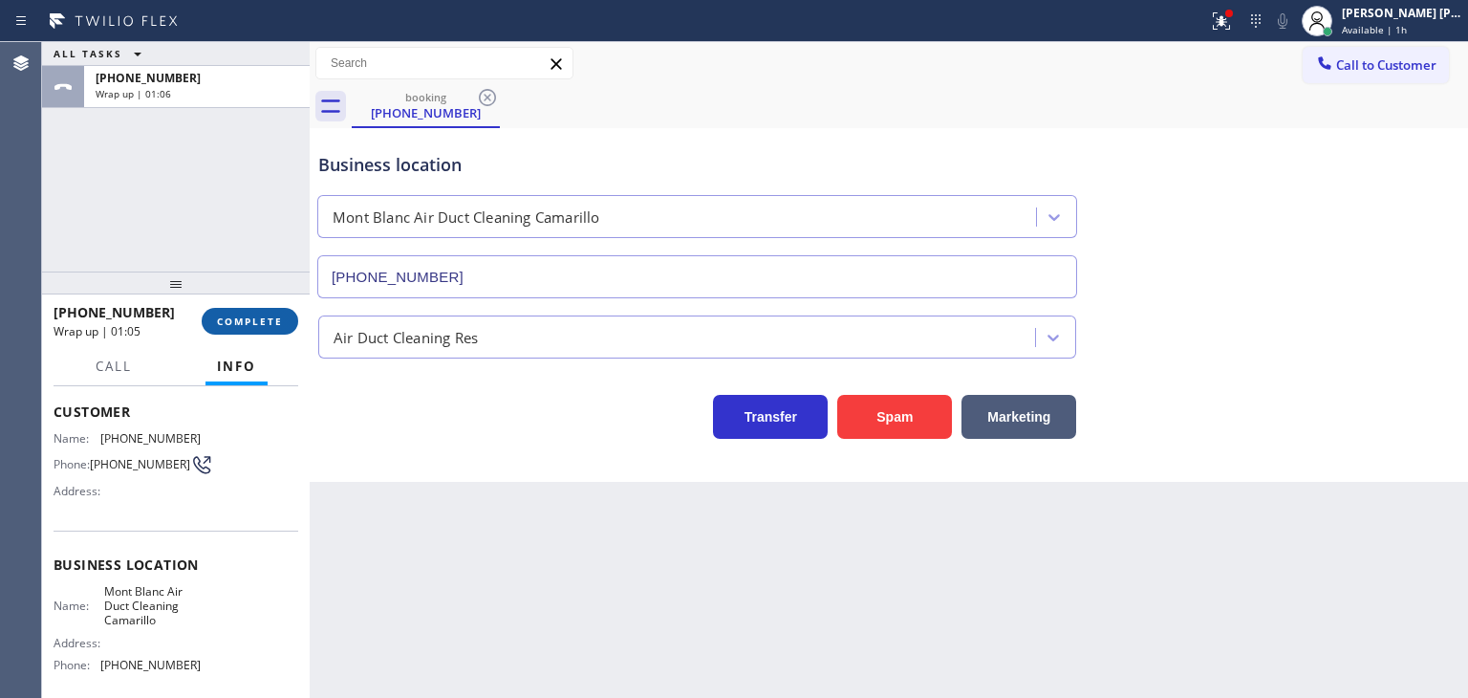
click at [283, 318] on button "COMPLETE" at bounding box center [250, 321] width 97 height 27
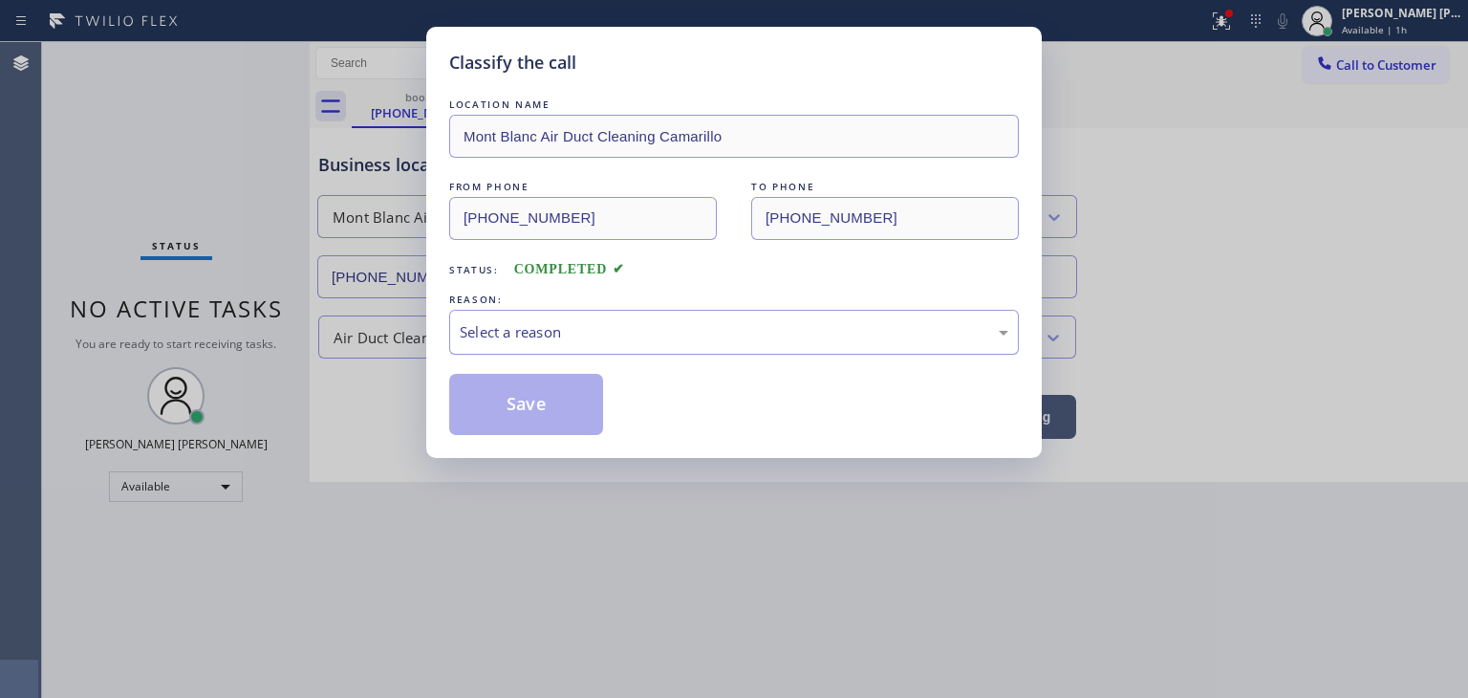
click at [512, 332] on div "Select a reason" at bounding box center [734, 332] width 549 height 22
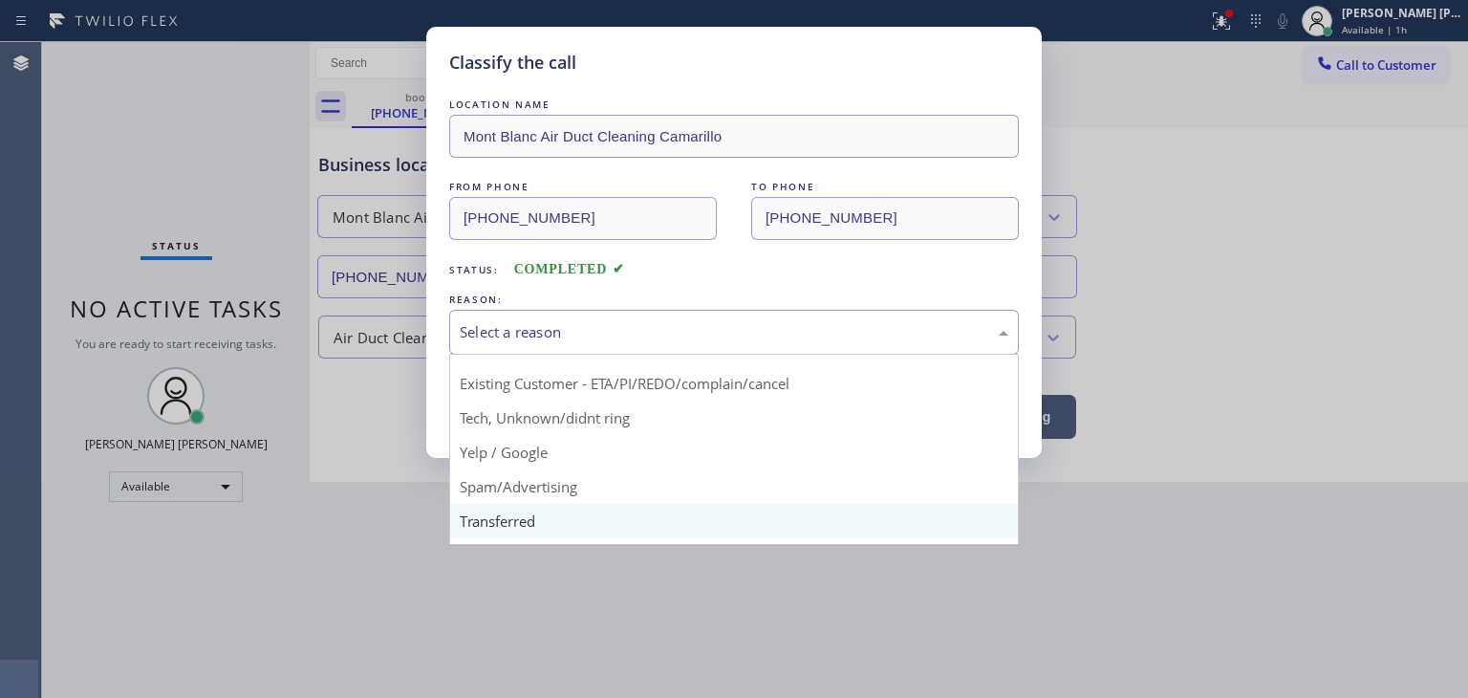
scroll to position [119, 0]
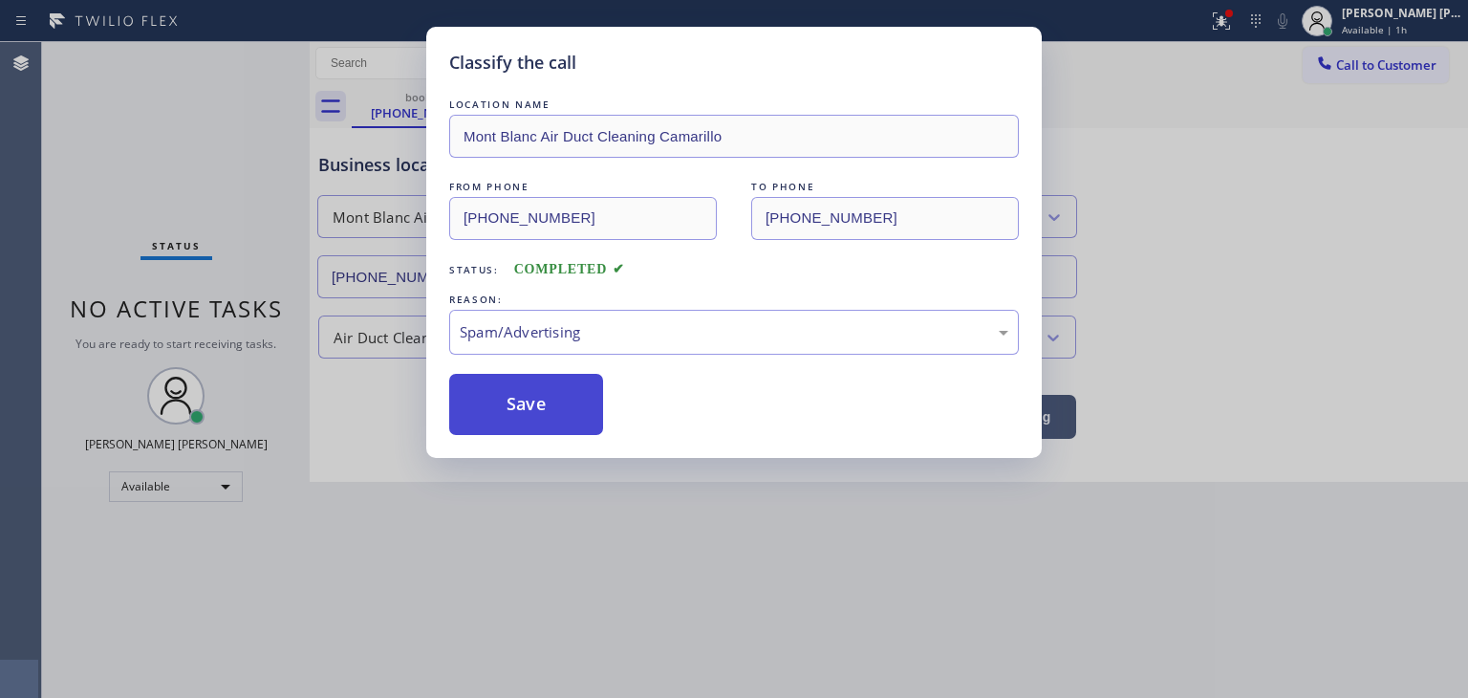
click at [505, 414] on button "Save" at bounding box center [526, 404] width 154 height 61
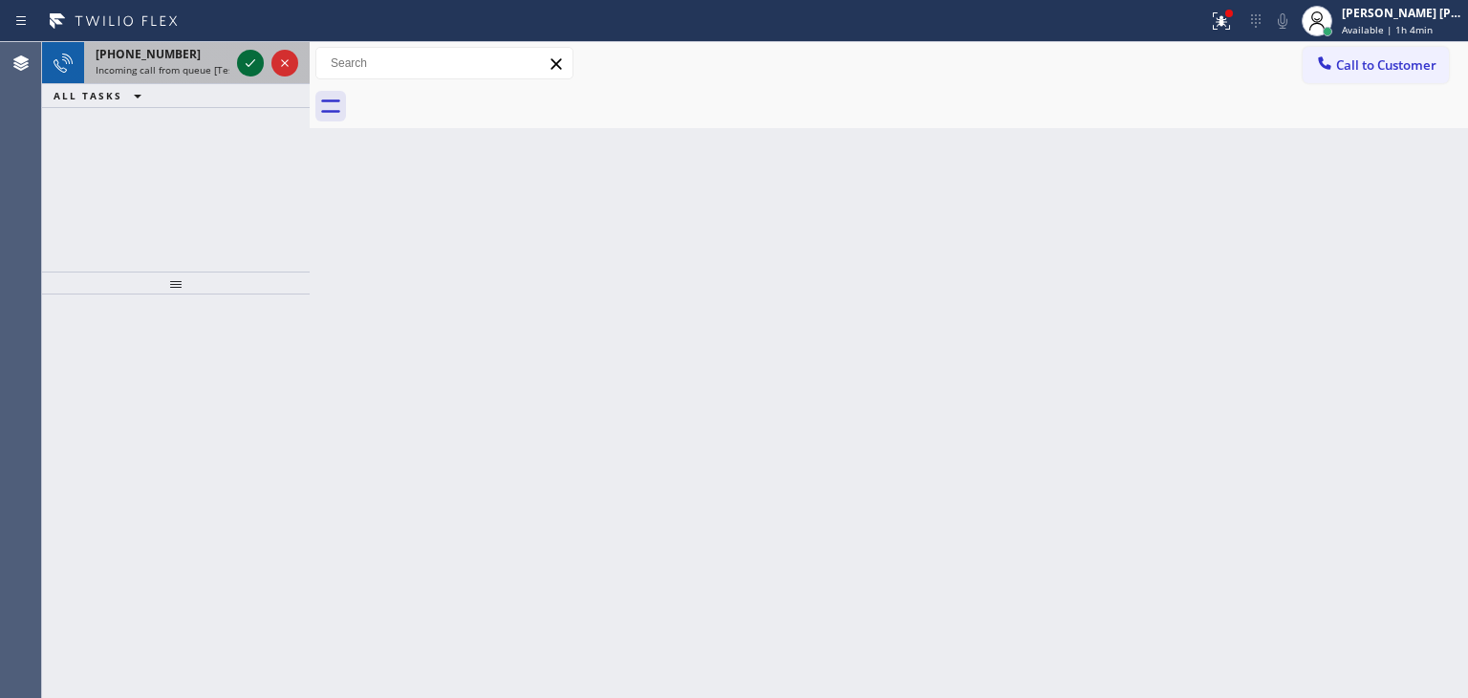
click at [245, 65] on icon at bounding box center [250, 63] width 23 height 23
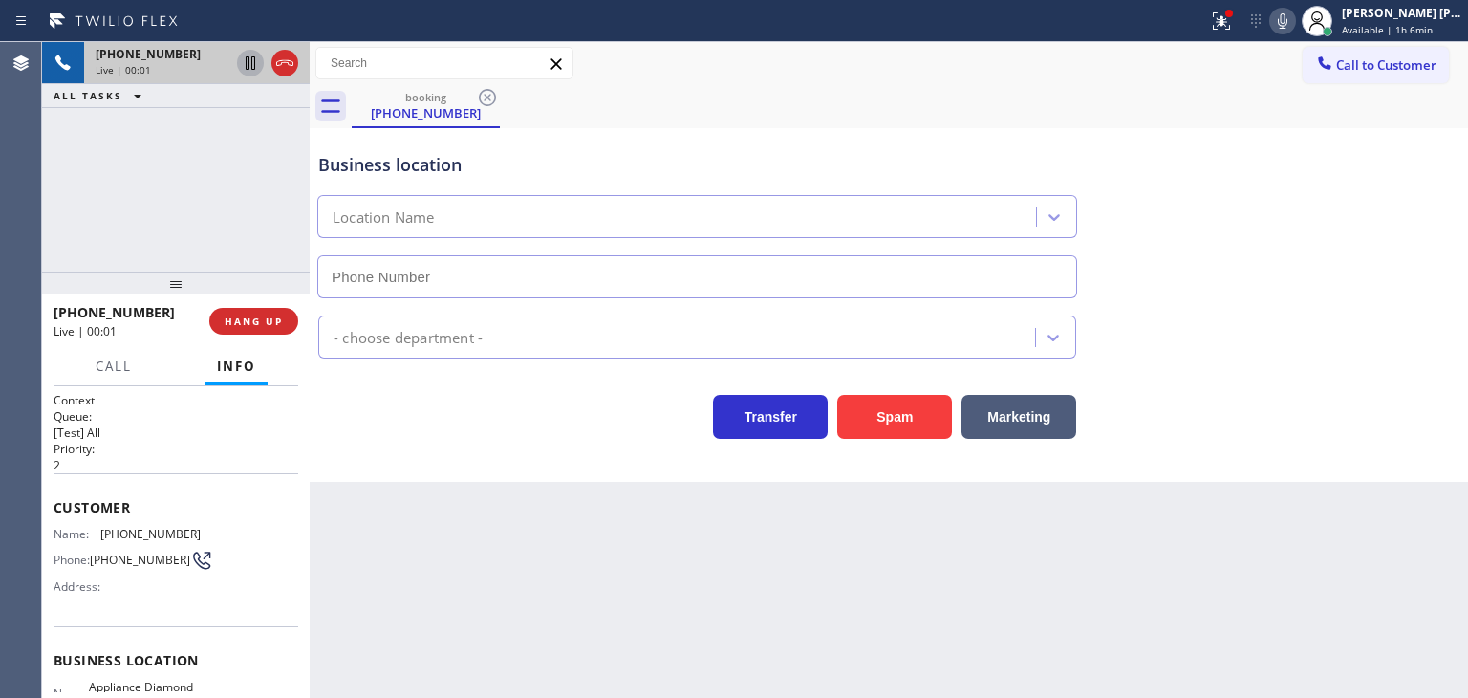
type input "[PHONE_NUMBER]"
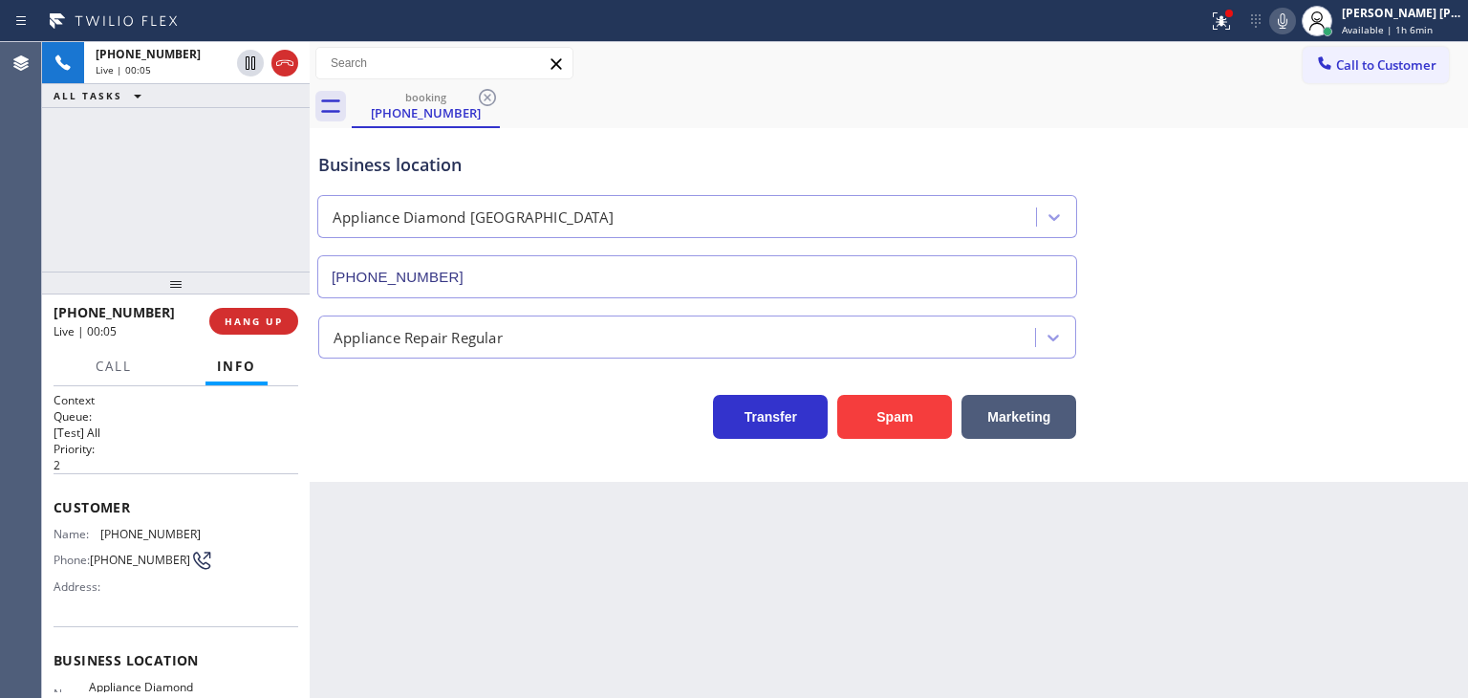
click at [1294, 21] on icon at bounding box center [1282, 21] width 23 height 23
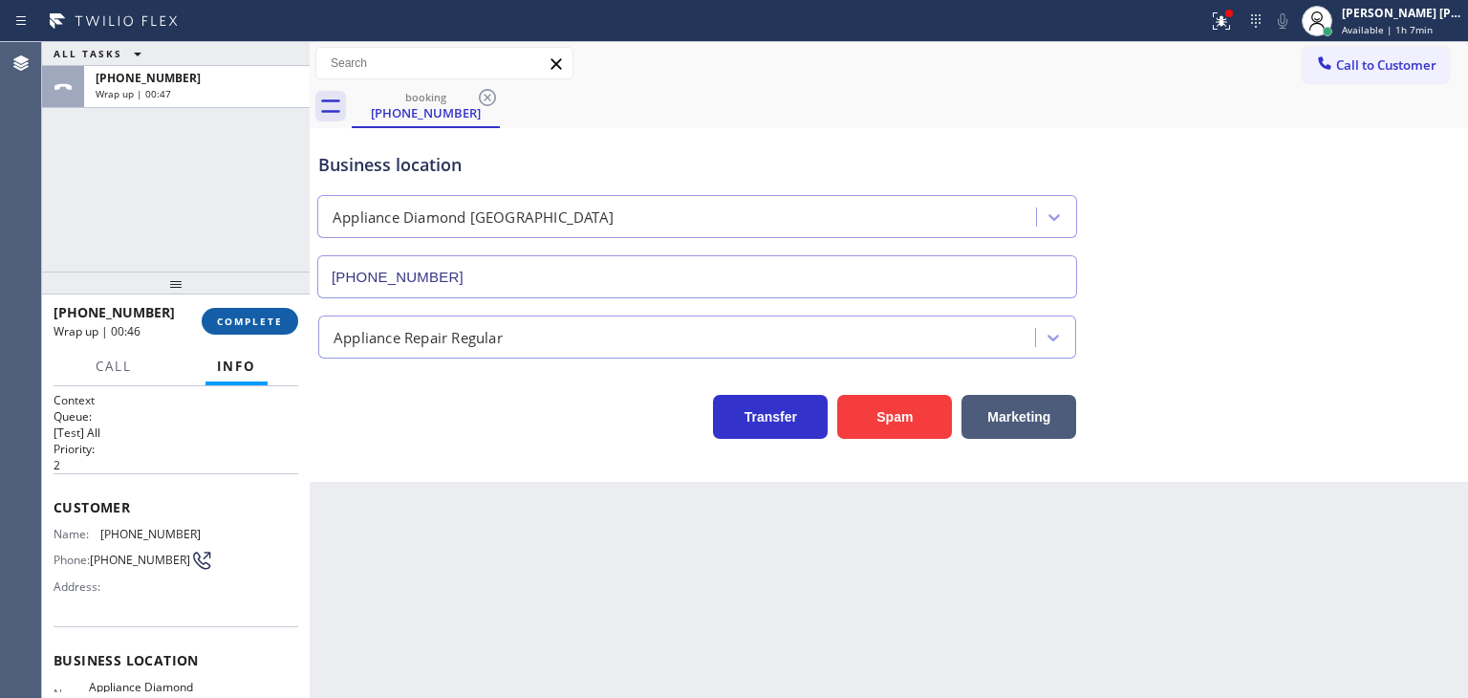
click at [248, 326] on span "COMPLETE" at bounding box center [250, 320] width 66 height 13
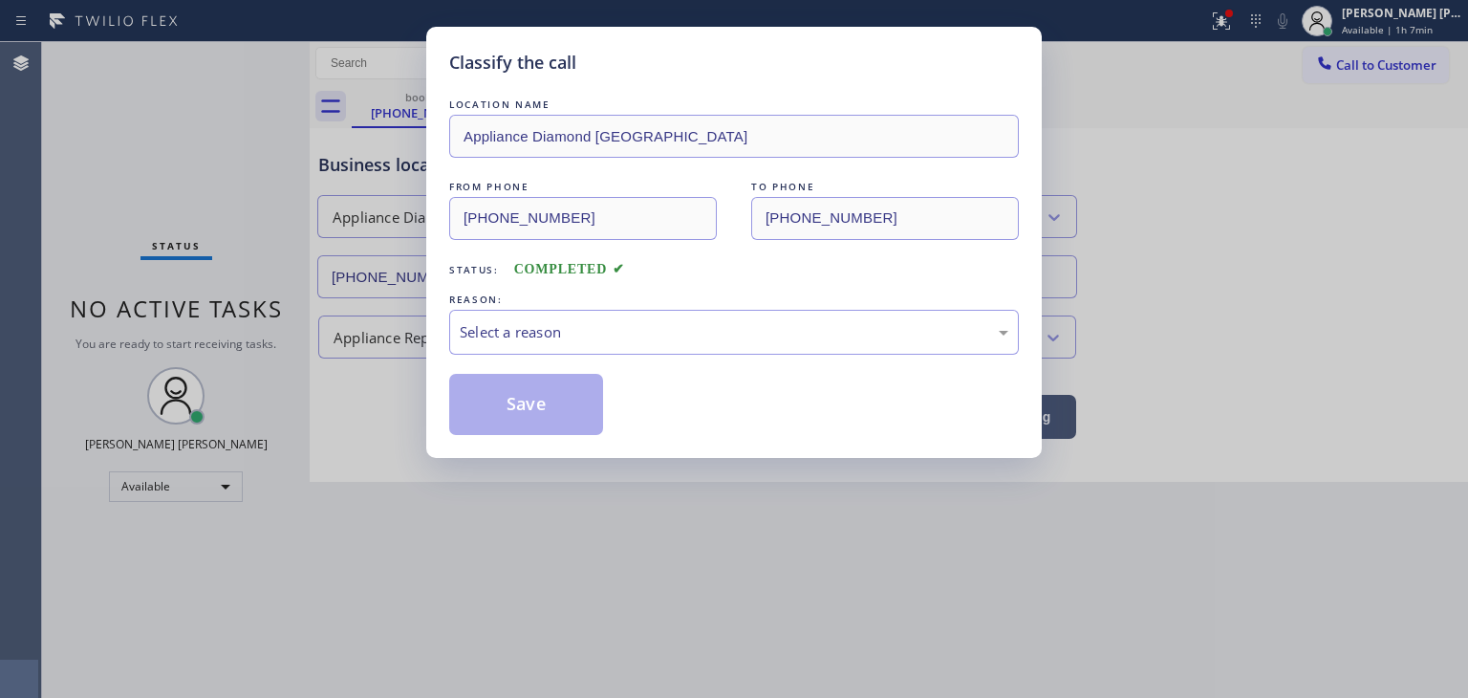
click at [527, 314] on div "Select a reason" at bounding box center [734, 332] width 570 height 45
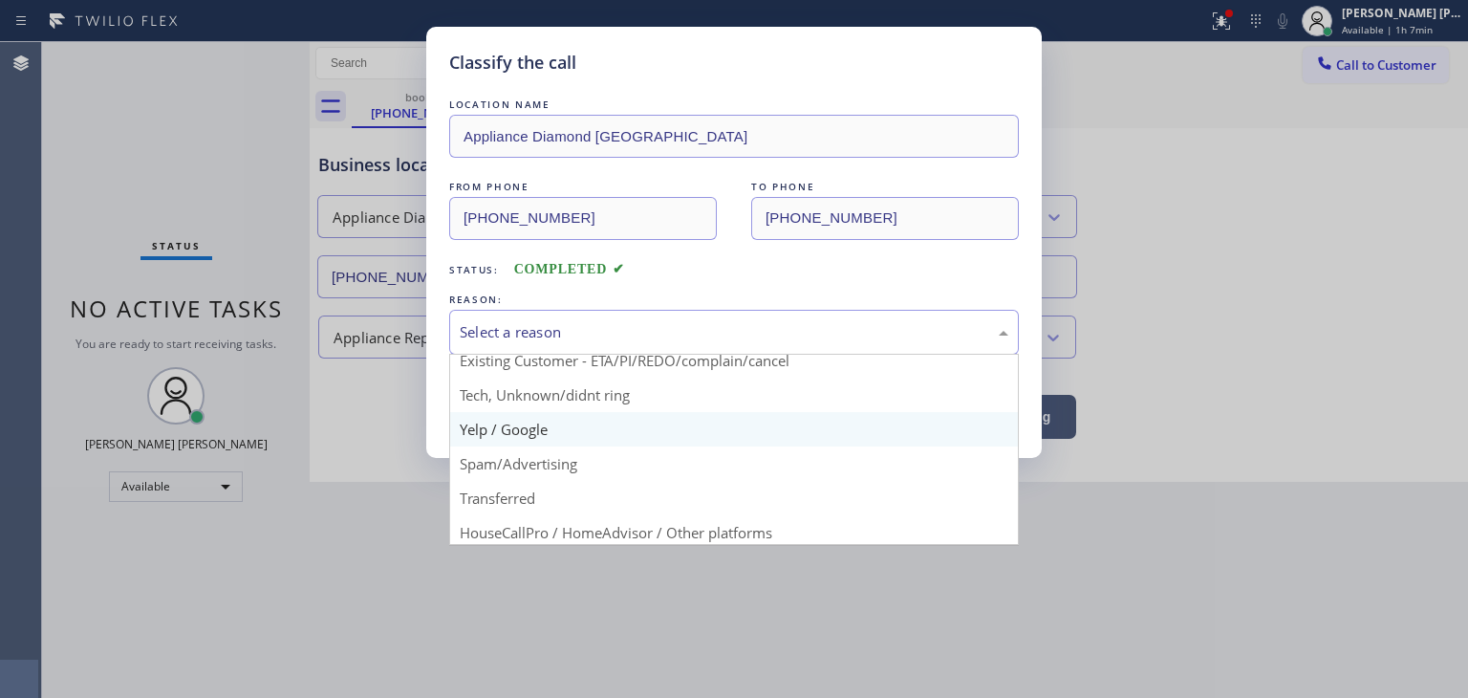
scroll to position [119, 0]
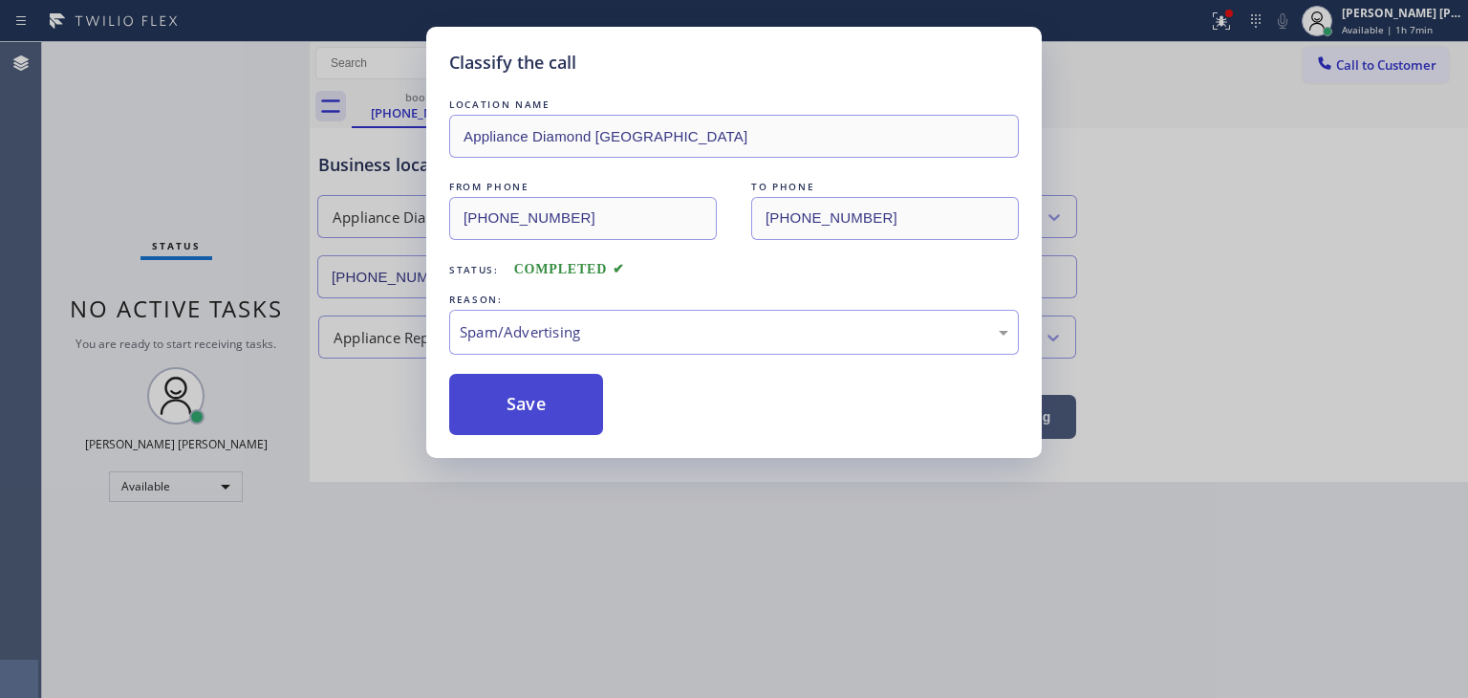
drag, startPoint x: 532, startPoint y: 402, endPoint x: 442, endPoint y: 340, distance: 110.0
click at [531, 403] on button "Save" at bounding box center [526, 404] width 154 height 61
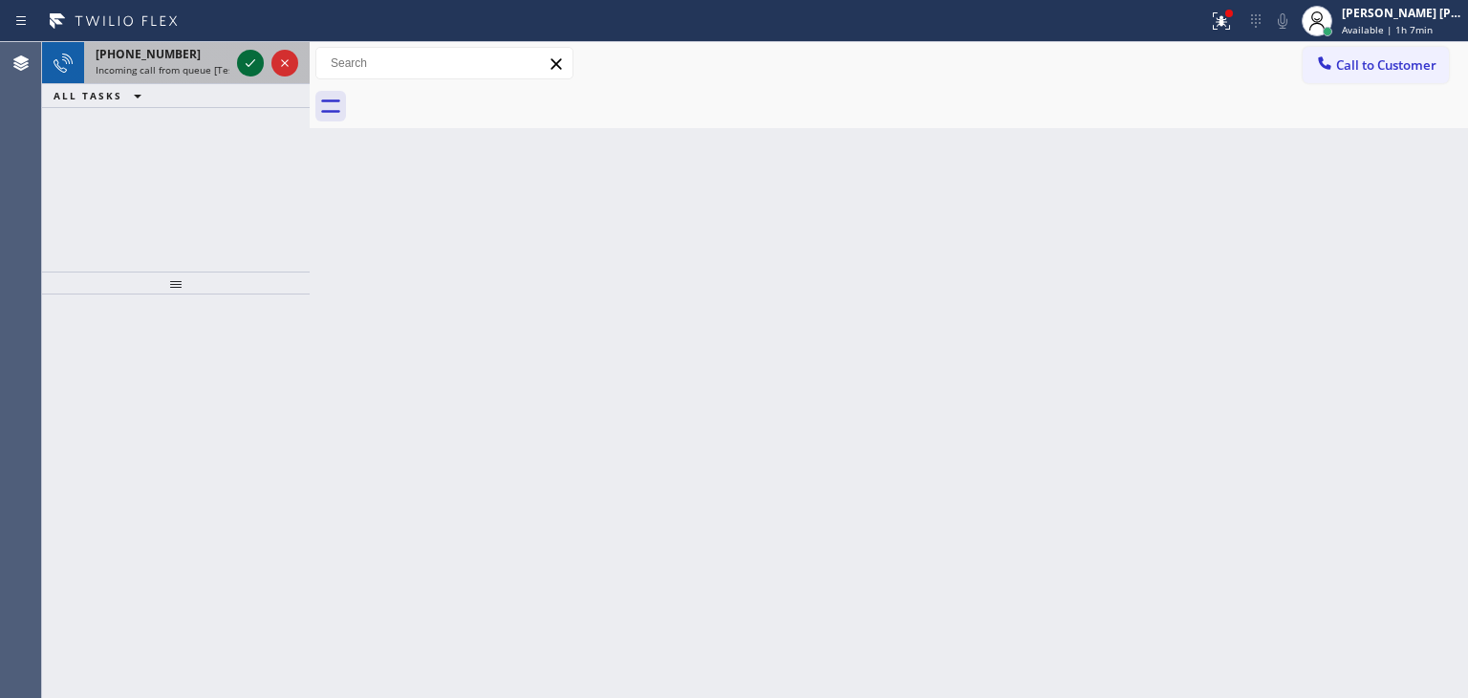
click at [259, 65] on icon at bounding box center [250, 63] width 23 height 23
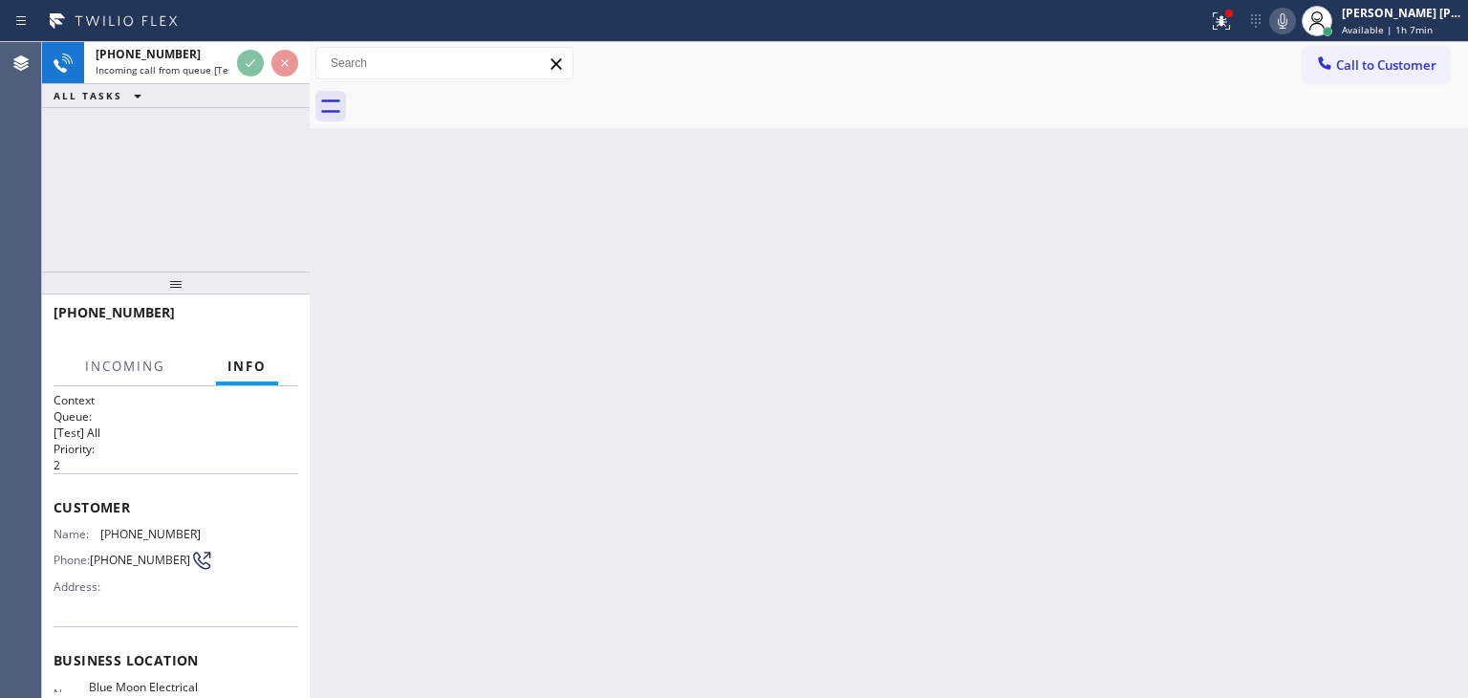
scroll to position [96, 0]
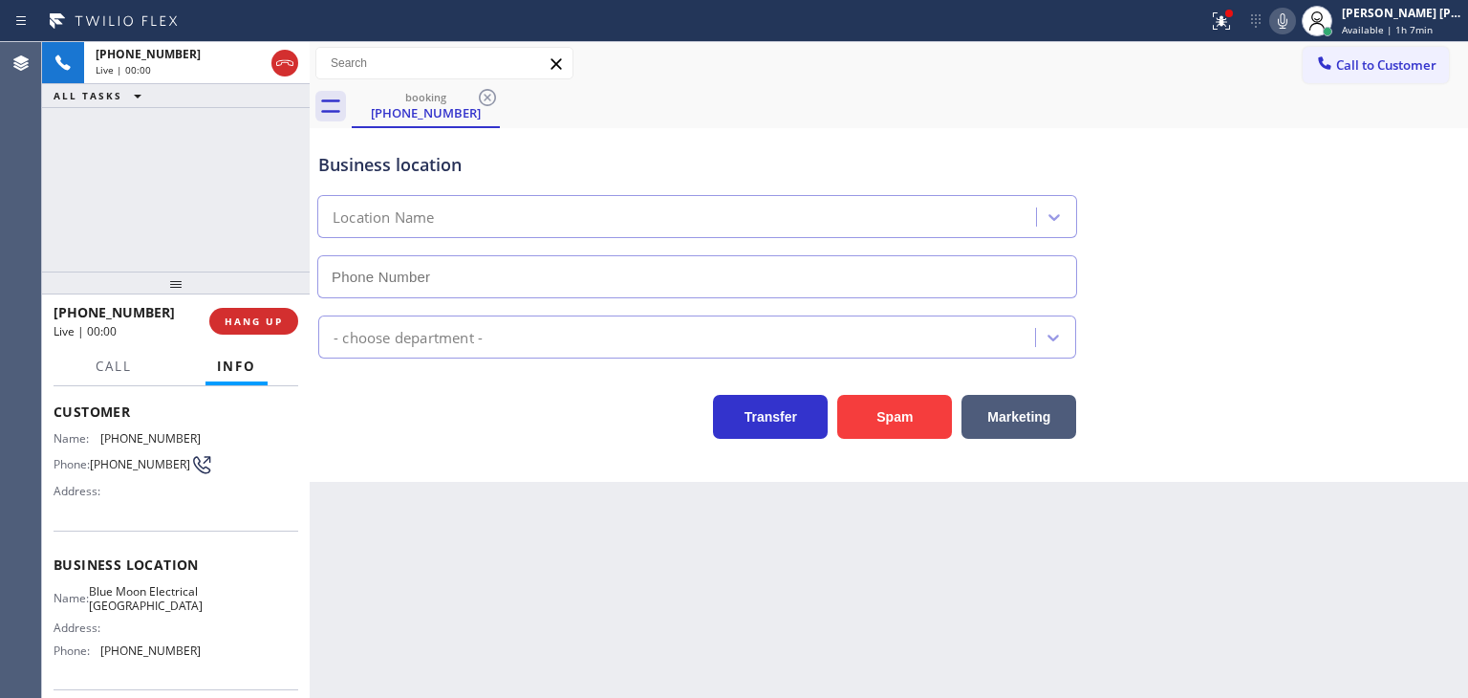
type input "[PHONE_NUMBER]"
drag, startPoint x: 1398, startPoint y: 401, endPoint x: 1383, endPoint y: 315, distance: 87.4
click at [1398, 401] on div "Transfer Spam Marketing" at bounding box center [888, 408] width 1149 height 61
drag, startPoint x: 153, startPoint y: 309, endPoint x: 67, endPoint y: 313, distance: 86.1
click at [67, 313] on div "[PHONE_NUMBER]" at bounding box center [125, 312] width 142 height 18
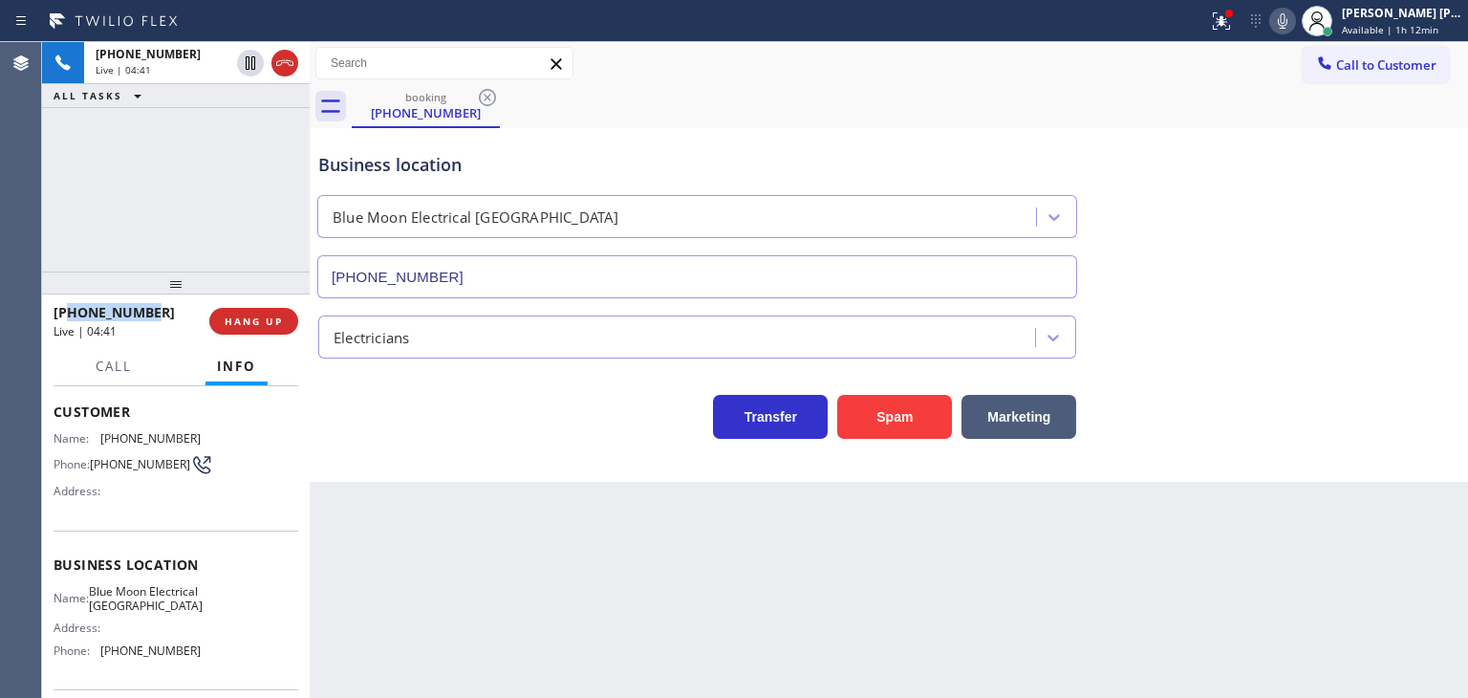
copy span "5622446767"
drag, startPoint x: 291, startPoint y: 70, endPoint x: 680, endPoint y: 37, distance: 391.3
click at [291, 70] on icon at bounding box center [284, 63] width 23 height 23
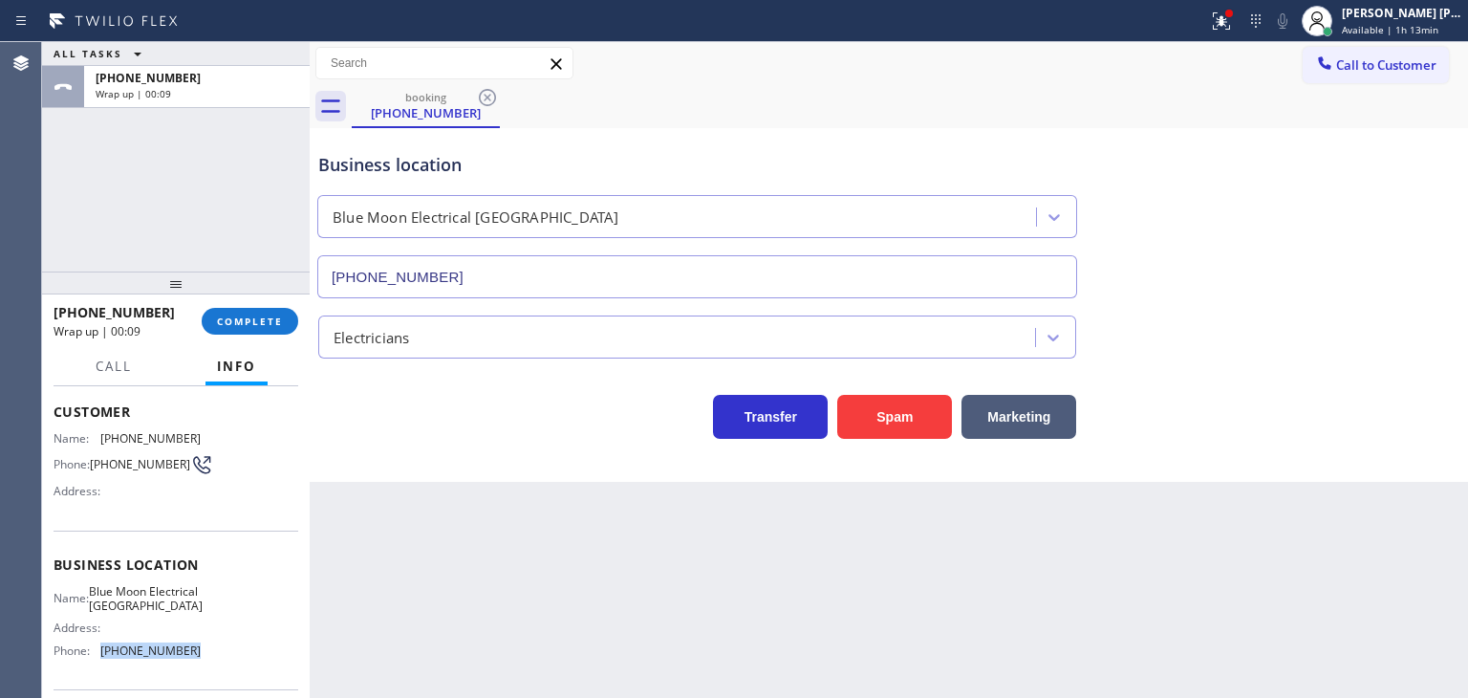
drag, startPoint x: 191, startPoint y: 674, endPoint x: 96, endPoint y: 670, distance: 95.7
click at [96, 666] on div "Name: Blue Moon Electrical Los Alamitos Address: Phone: [PHONE_NUMBER]" at bounding box center [176, 625] width 245 height 82
copy div "[PHONE_NUMBER]"
click at [283, 324] on button "COMPLETE" at bounding box center [250, 321] width 97 height 27
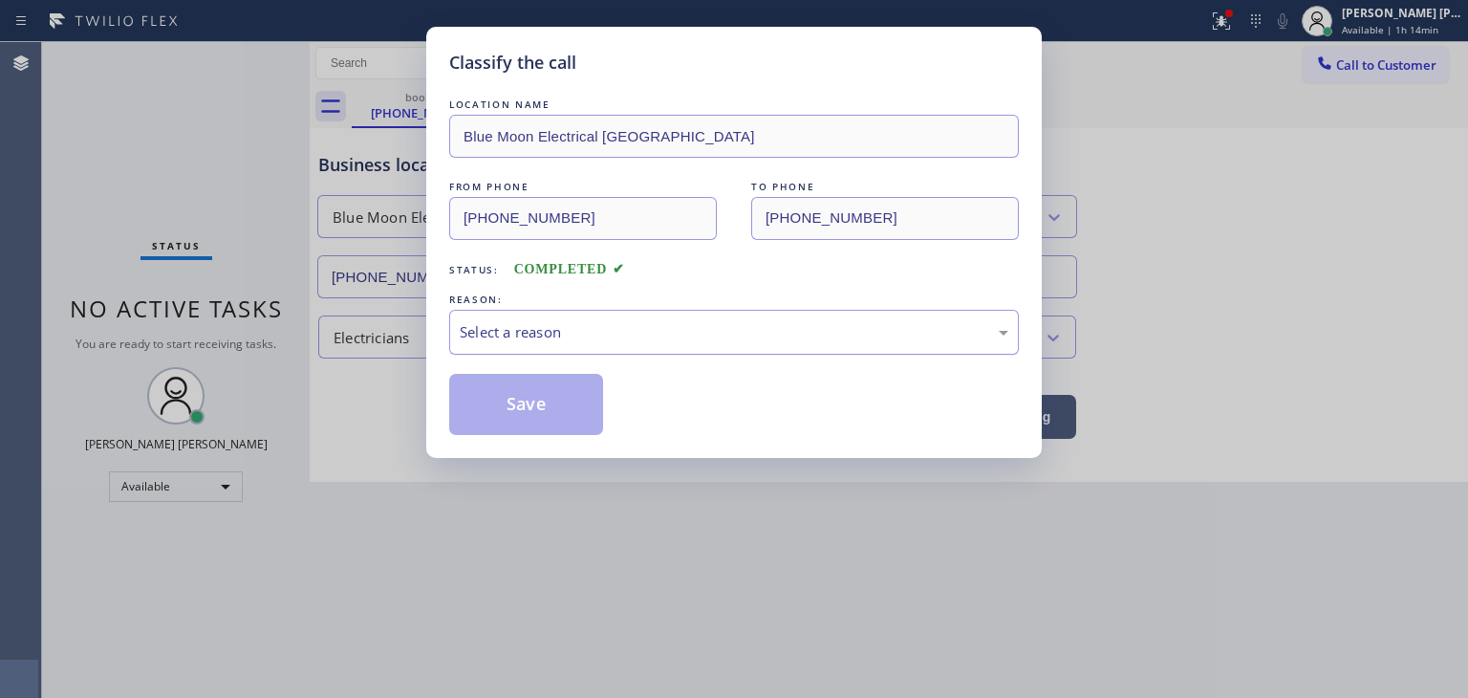
click at [486, 330] on div "Select a reason" at bounding box center [734, 332] width 549 height 22
click at [508, 397] on button "Save" at bounding box center [526, 404] width 154 height 61
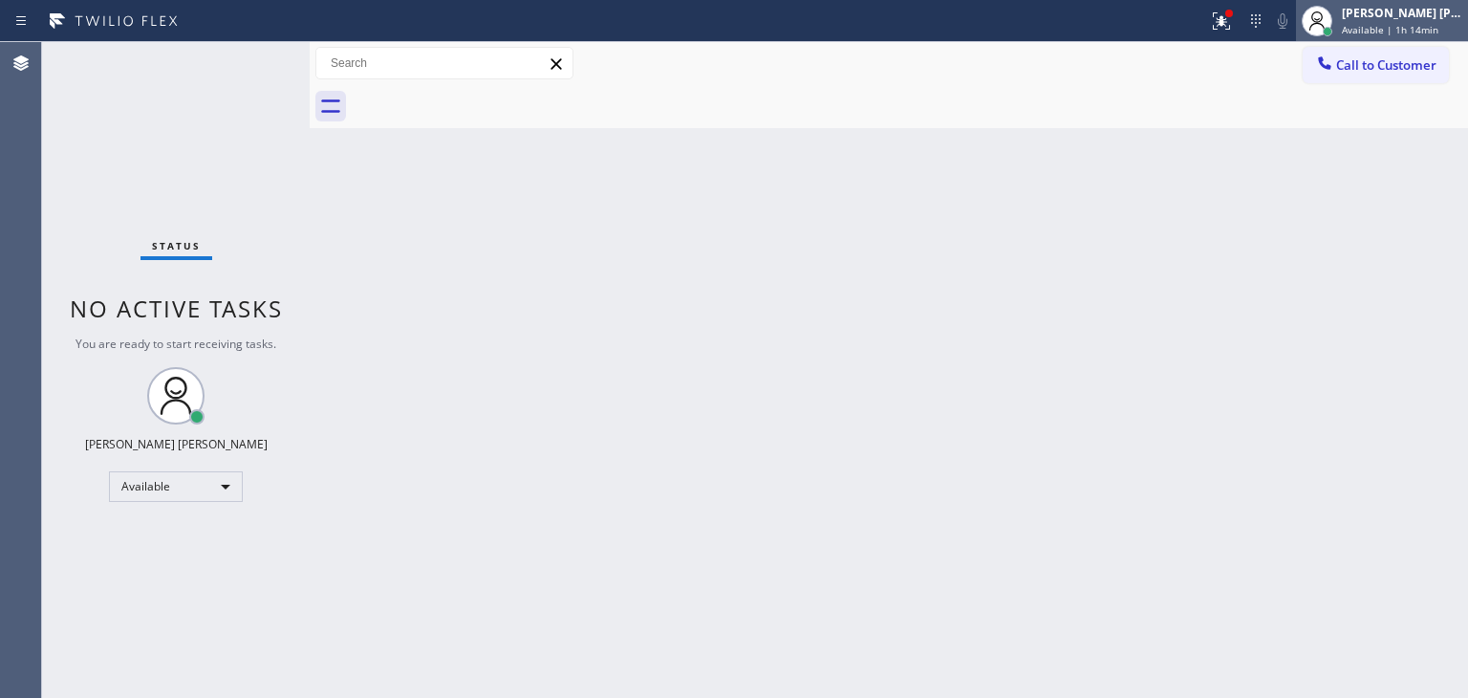
click at [1419, 24] on span "Available | 1h 14min" at bounding box center [1390, 29] width 97 height 13
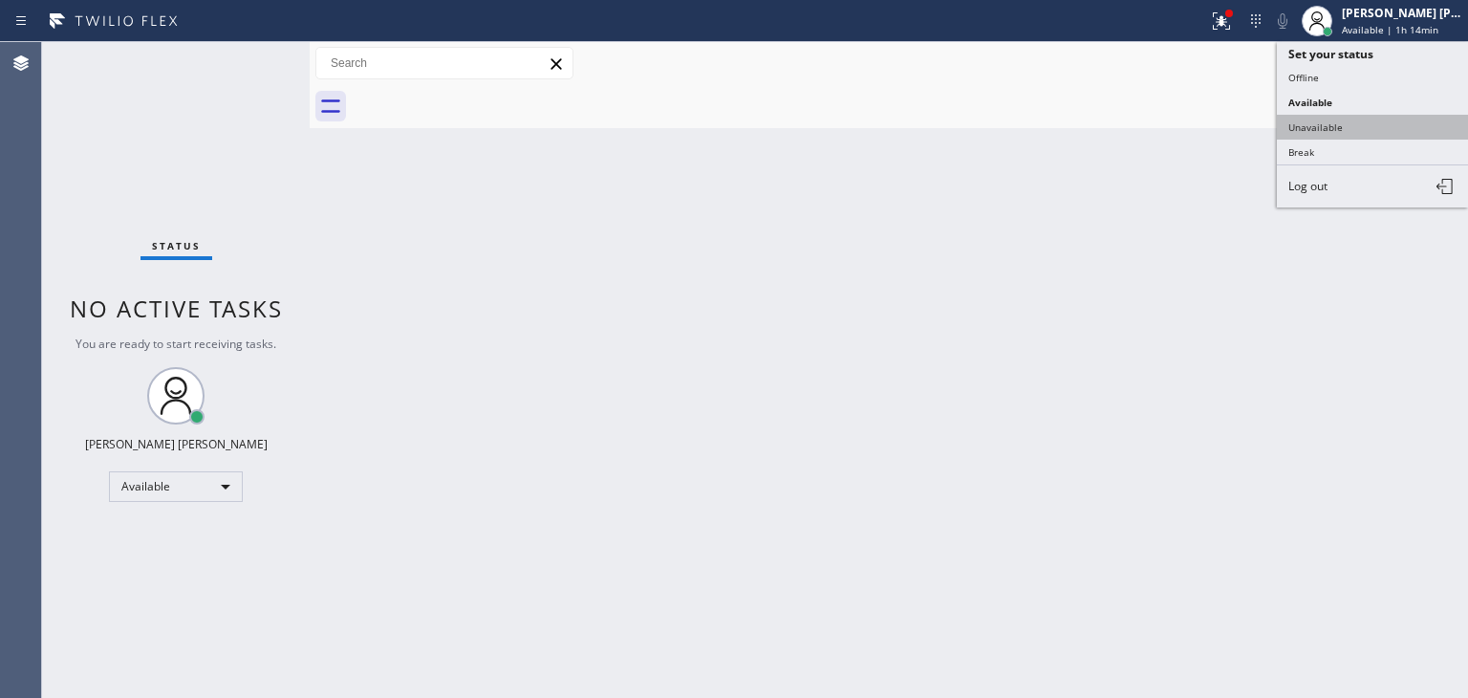
click at [1361, 118] on button "Unavailable" at bounding box center [1372, 127] width 191 height 25
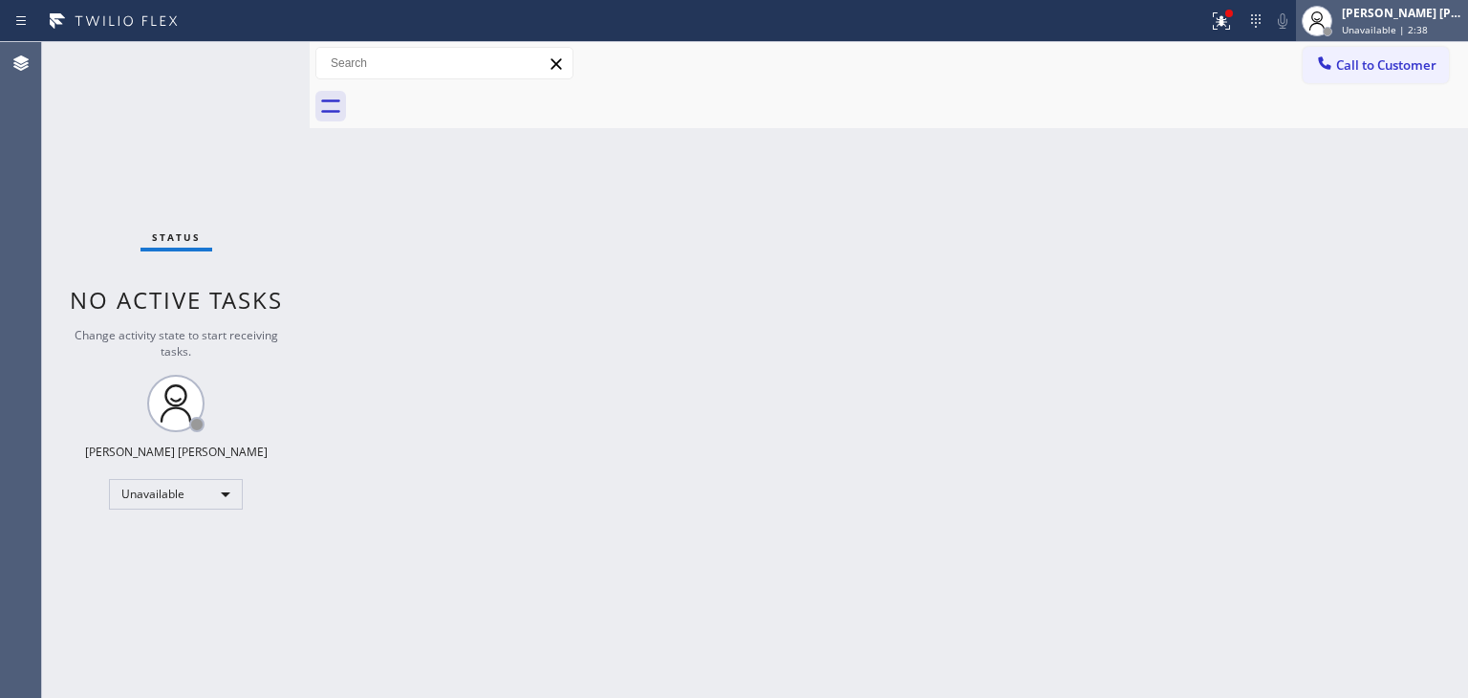
click at [1403, 15] on div "[PERSON_NAME] [PERSON_NAME]" at bounding box center [1402, 13] width 120 height 16
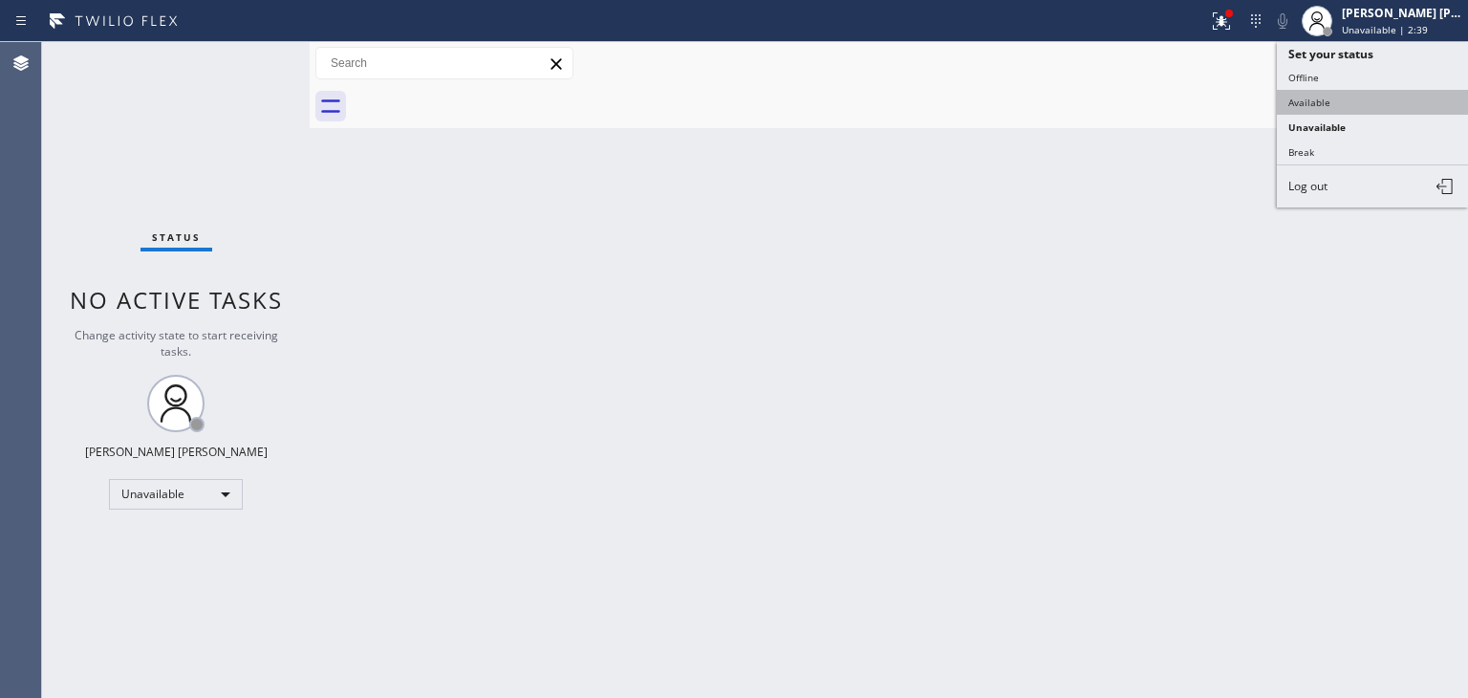
click at [1361, 104] on button "Available" at bounding box center [1372, 102] width 191 height 25
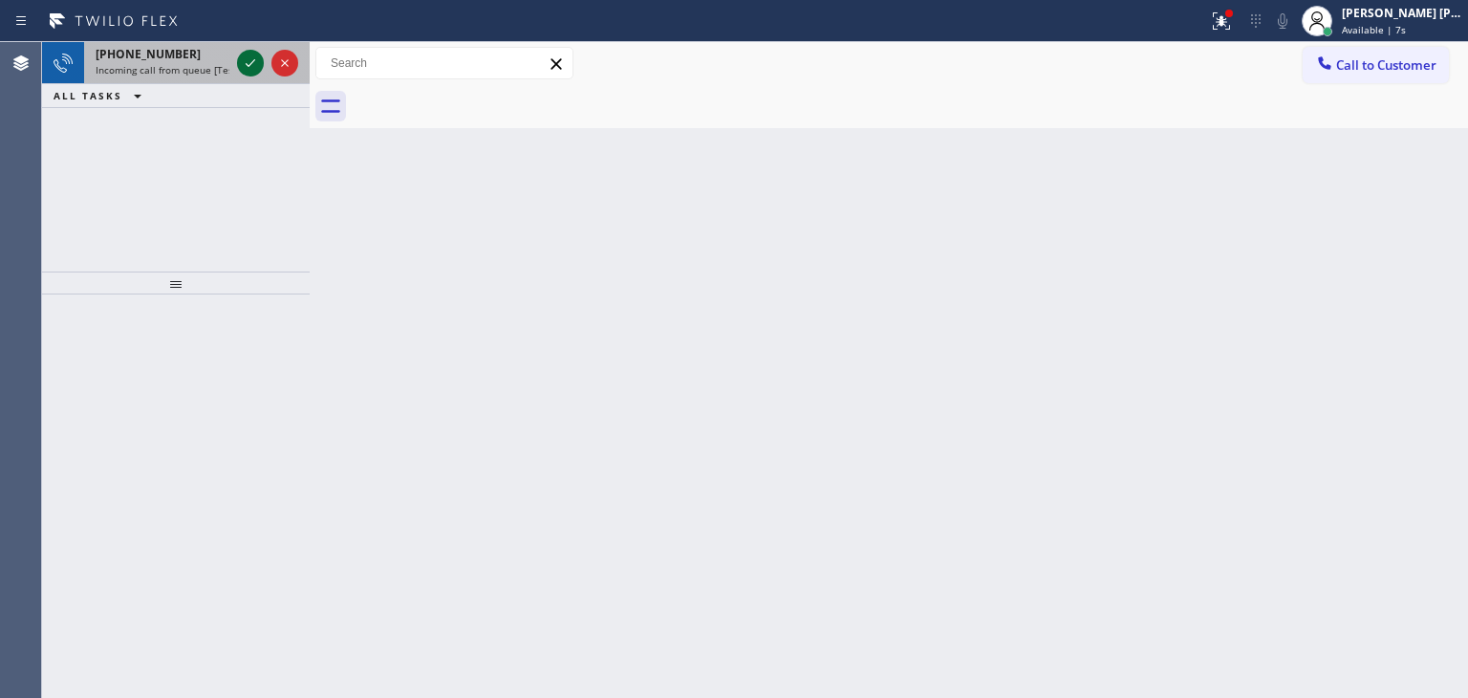
click at [248, 65] on icon at bounding box center [251, 63] width 10 height 8
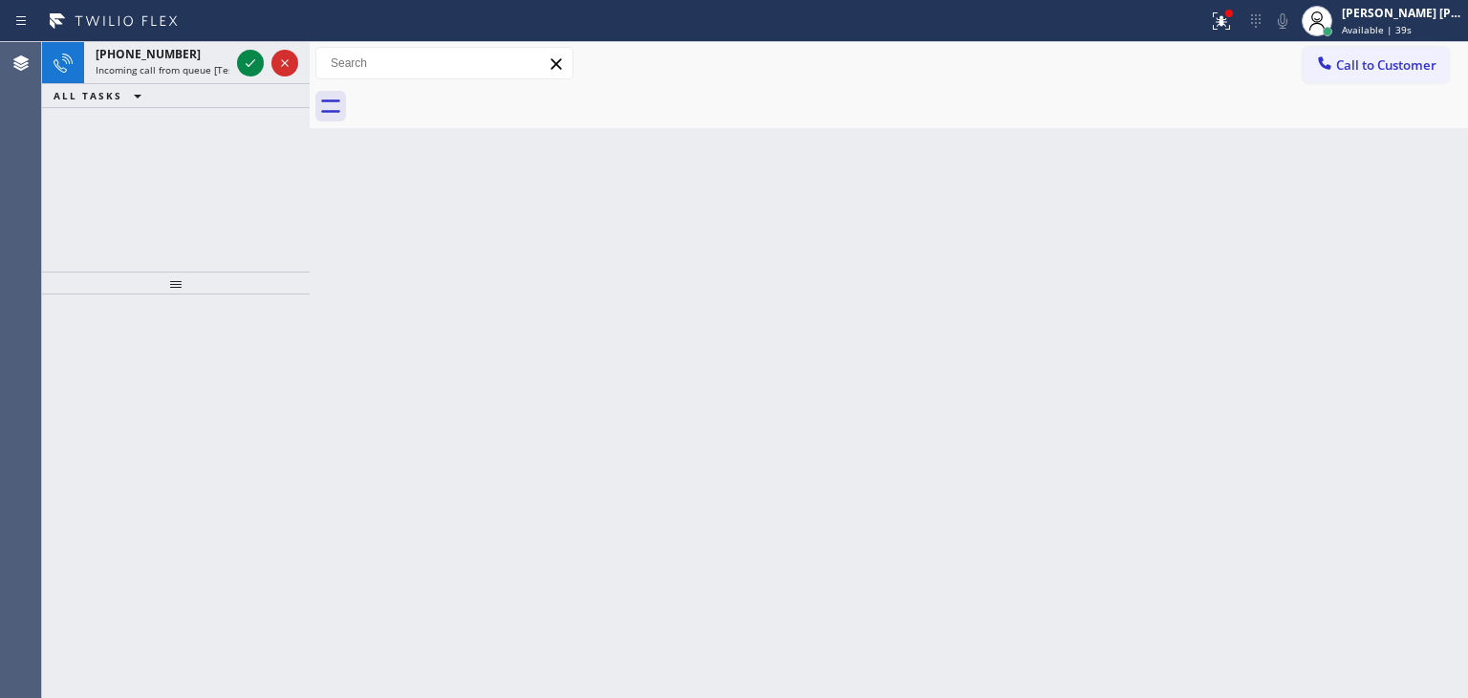
drag, startPoint x: 252, startPoint y: 65, endPoint x: 471, endPoint y: 188, distance: 251.2
click at [252, 65] on icon at bounding box center [250, 63] width 23 height 23
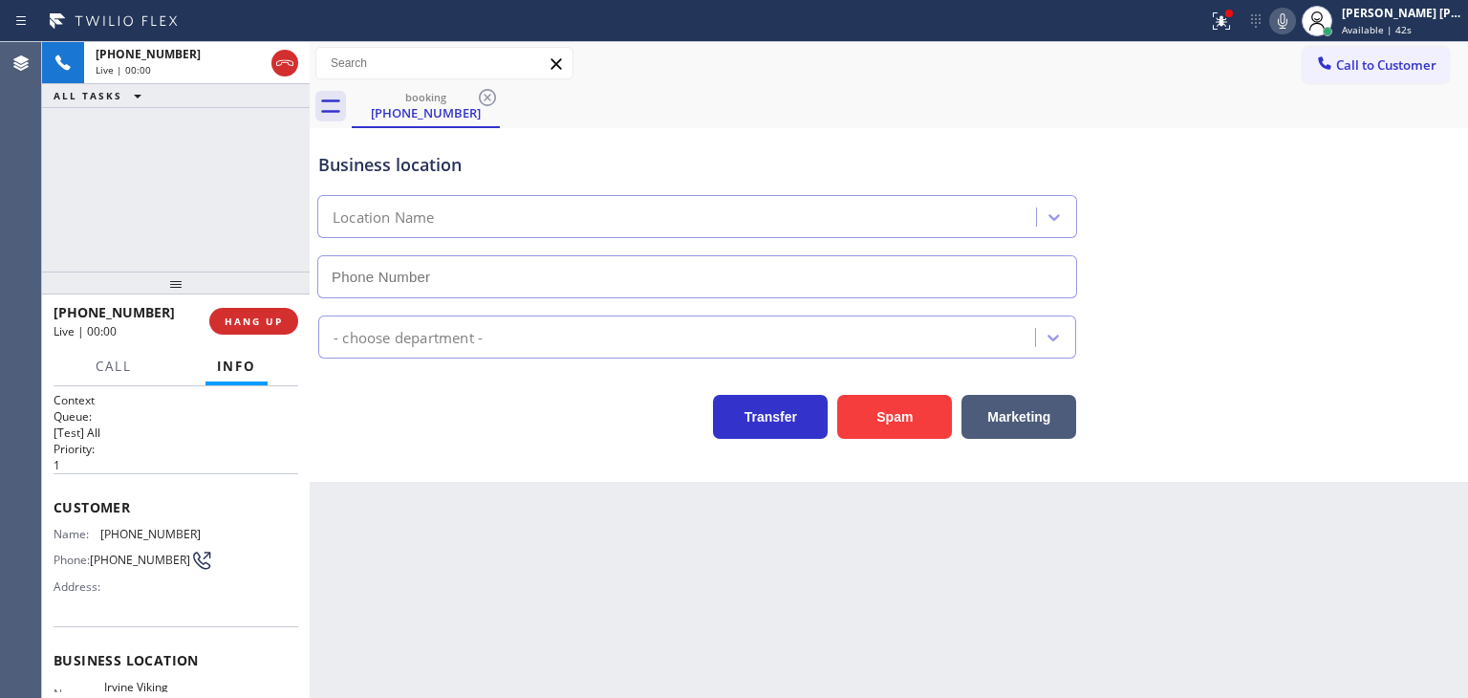
scroll to position [191, 0]
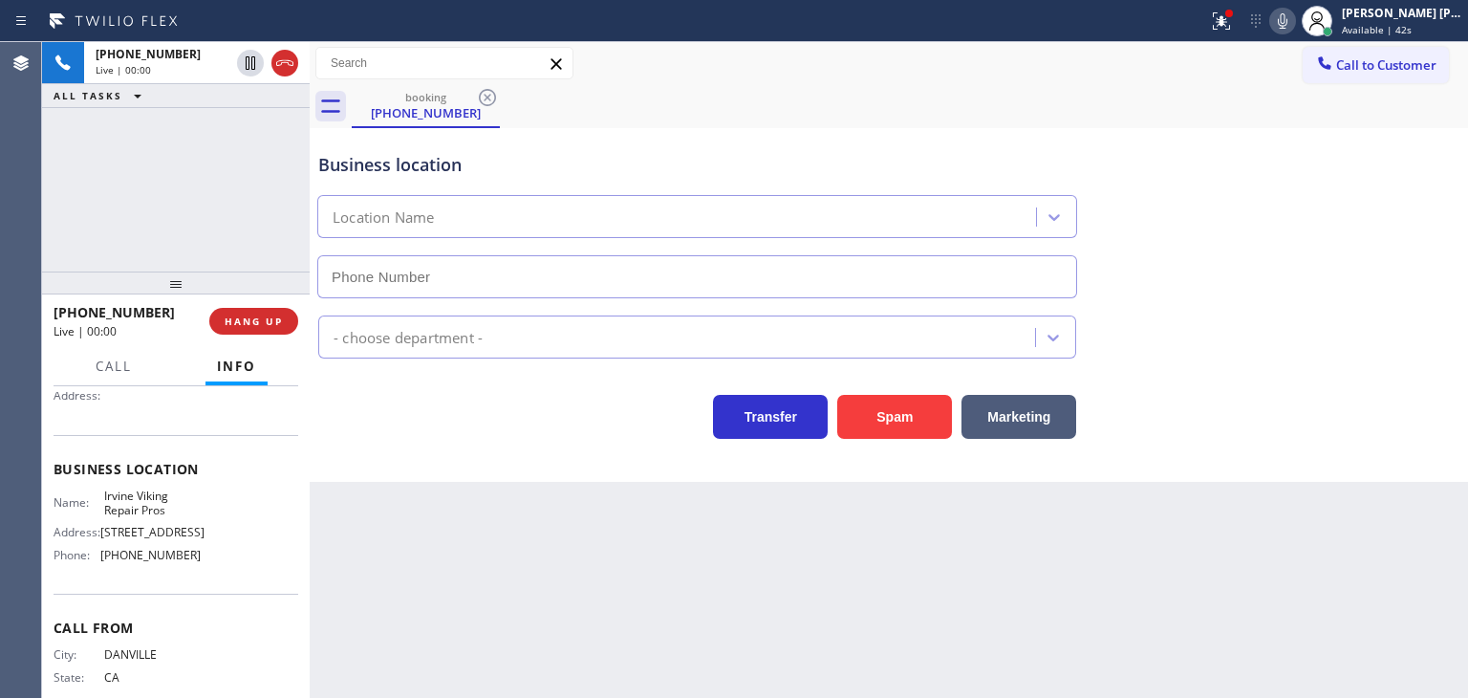
type input "[PHONE_NUMBER]"
click at [359, 417] on div "Transfer Spam Marketing" at bounding box center [697, 412] width 766 height 54
click at [1294, 21] on icon at bounding box center [1282, 21] width 23 height 23
drag, startPoint x: 1310, startPoint y: 24, endPoint x: 1248, endPoint y: 5, distance: 65.0
click at [1294, 24] on icon at bounding box center [1282, 21] width 23 height 23
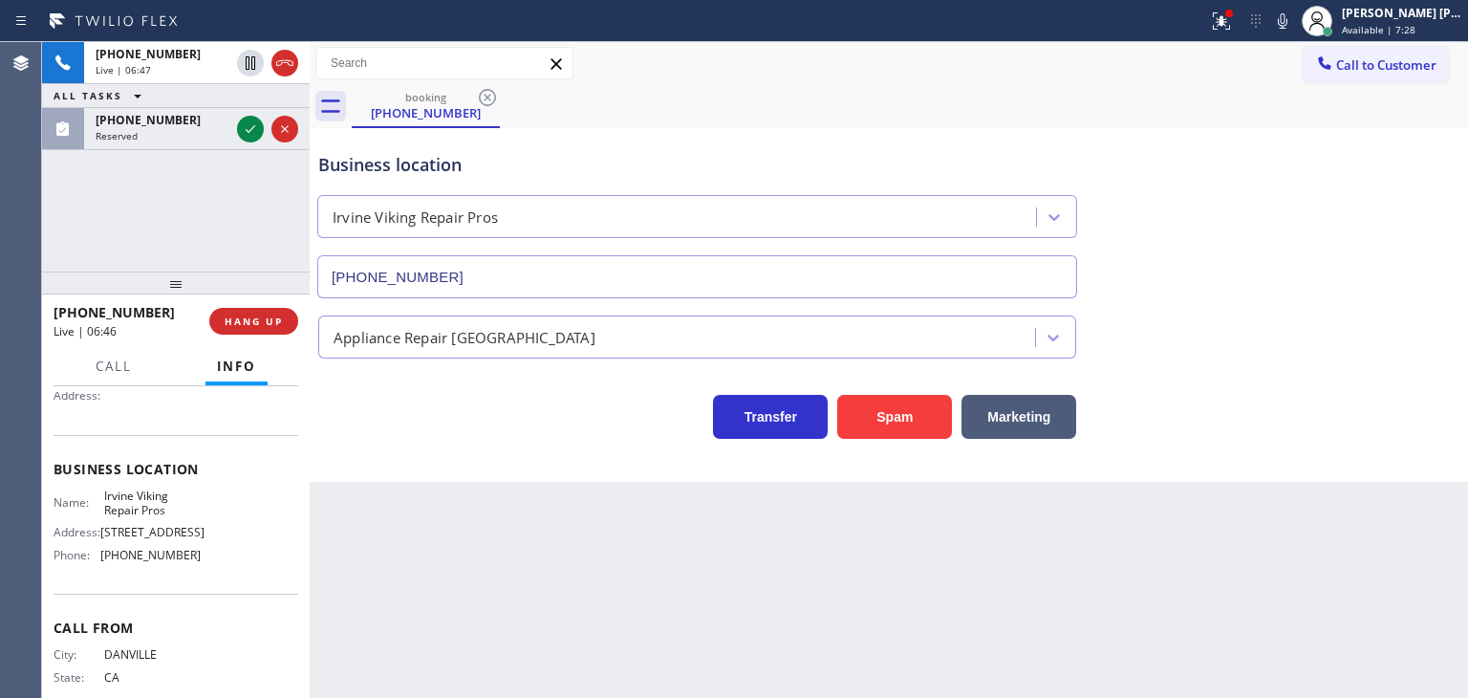
click at [256, 131] on div "[PHONE_NUMBER] Live | 06:47 ALL TASKS ALL TASKS ACTIVE TASKS TASKS IN WRAP UP […" at bounding box center [176, 96] width 268 height 108
click at [248, 125] on div "[PHONE_NUMBER] Live | 06:49 ALL TASKS ALL TASKS ACTIVE TASKS TASKS IN WRAP UP […" at bounding box center [176, 96] width 268 height 108
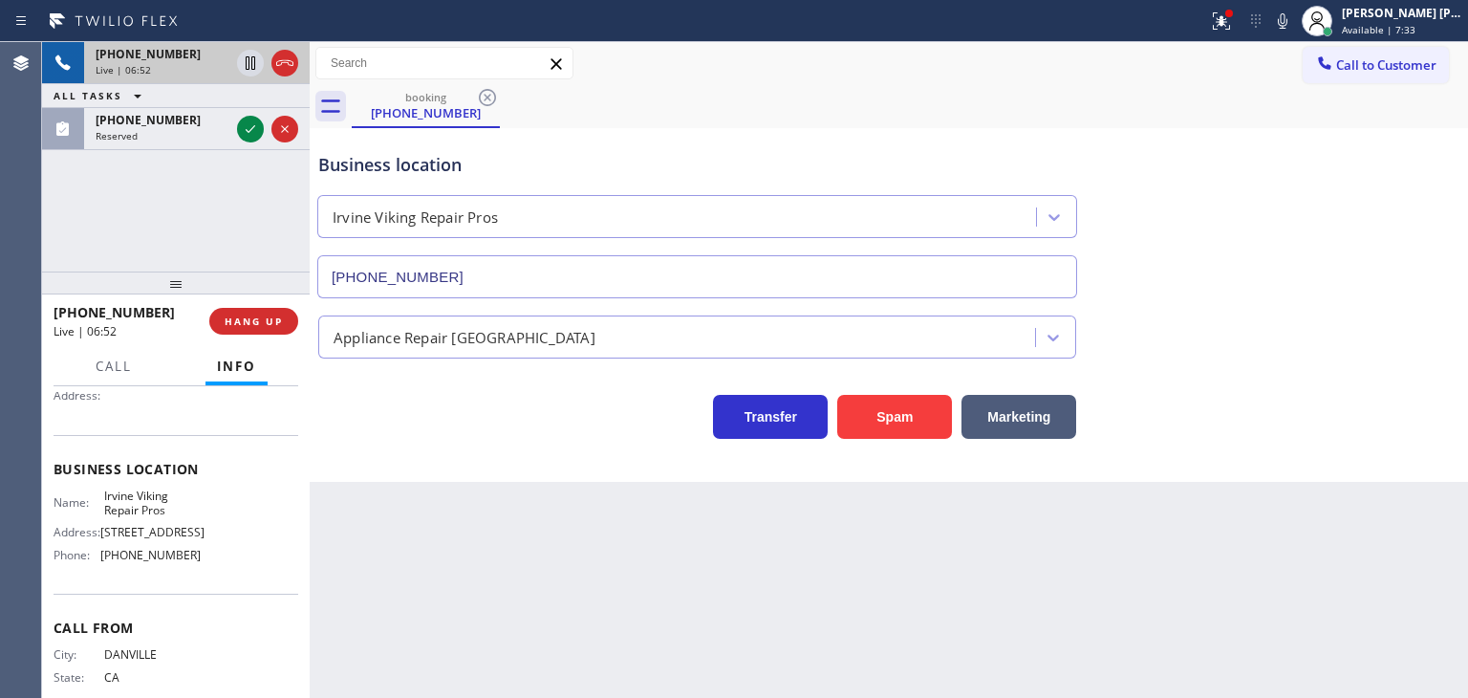
click at [149, 63] on div "Live | 06:52" at bounding box center [163, 69] width 134 height 13
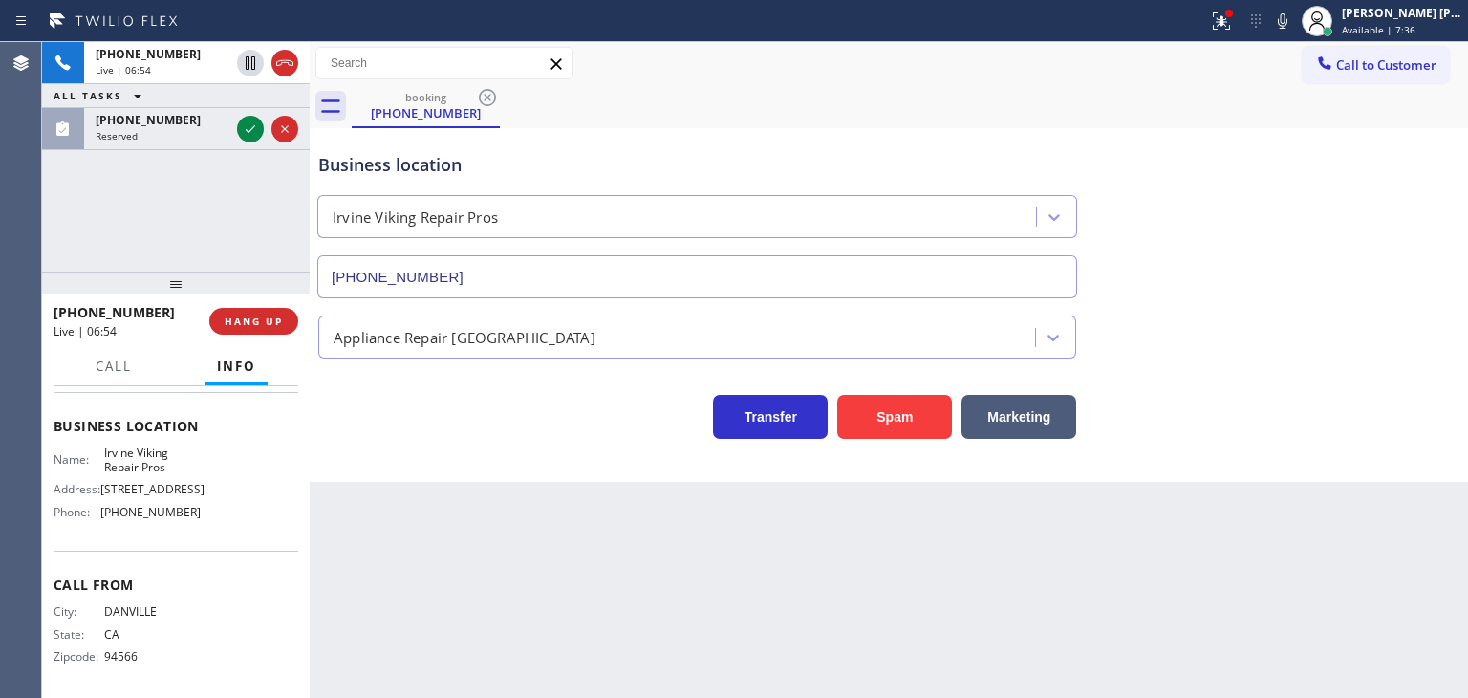
scroll to position [254, 0]
drag, startPoint x: 150, startPoint y: 309, endPoint x: 71, endPoint y: 316, distance: 79.7
click at [71, 316] on div "[PHONE_NUMBER]" at bounding box center [125, 312] width 142 height 18
copy span "9259844552"
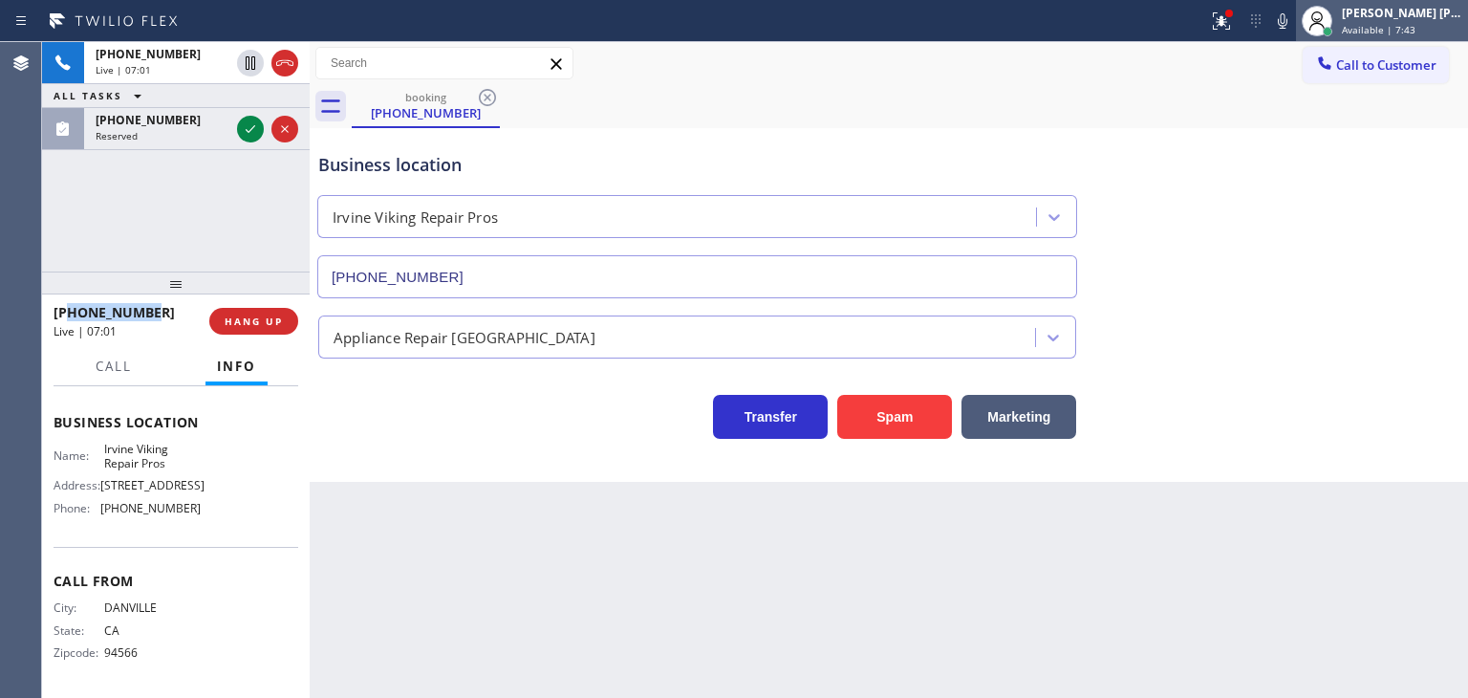
click at [1415, 25] on span "Available | 7:43" at bounding box center [1379, 29] width 74 height 13
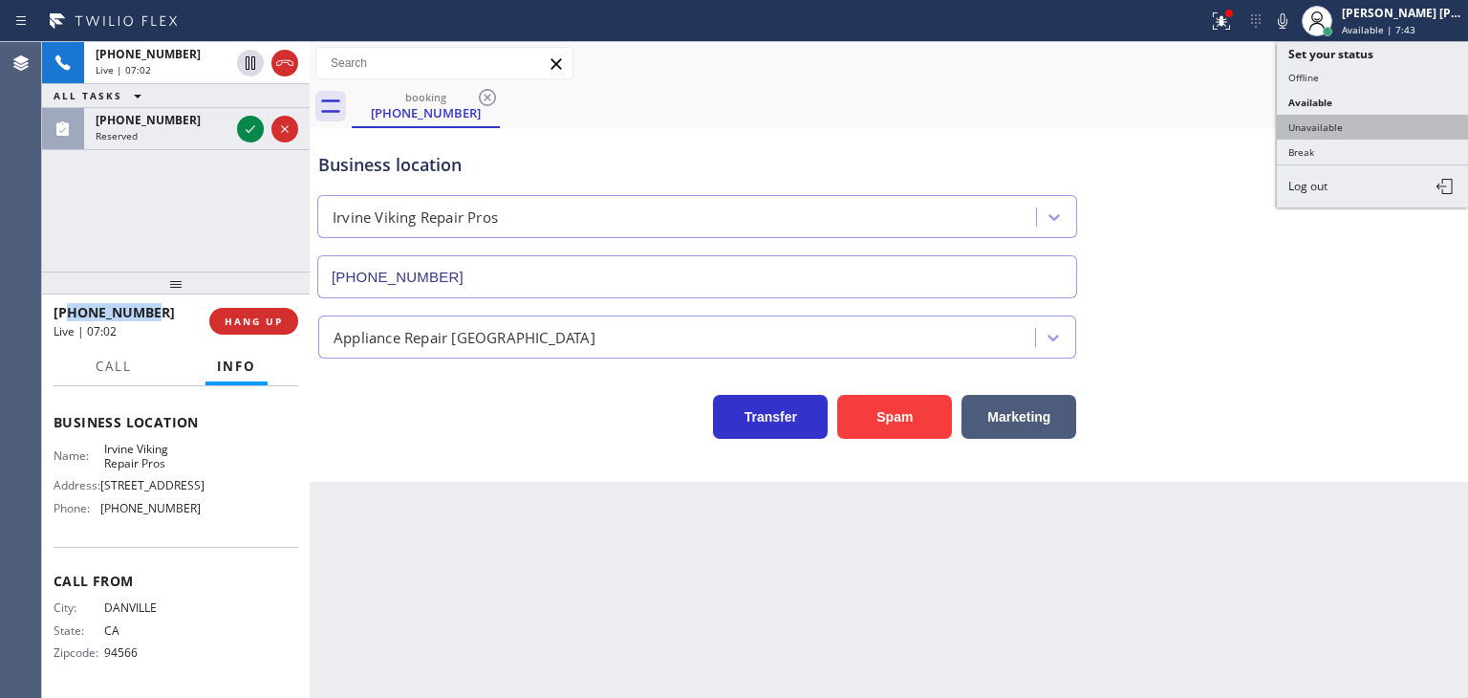
click at [1384, 119] on button "Unavailable" at bounding box center [1372, 127] width 191 height 25
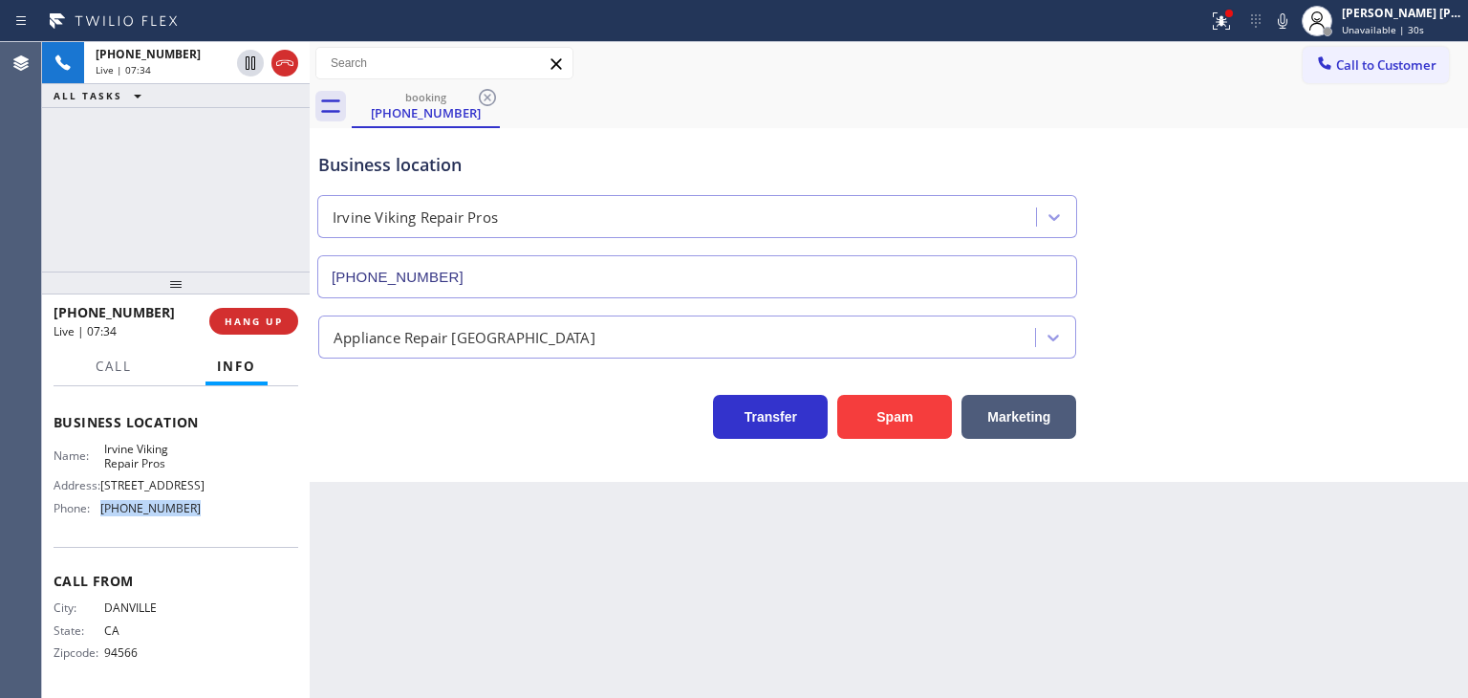
drag, startPoint x: 193, startPoint y: 512, endPoint x: 99, endPoint y: 498, distance: 94.8
click at [99, 498] on div "Name: Irvine Viking Repair Pros Address: [STREET_ADDRESS] Phone: [PHONE_NUMBER]" at bounding box center [176, 483] width 245 height 82
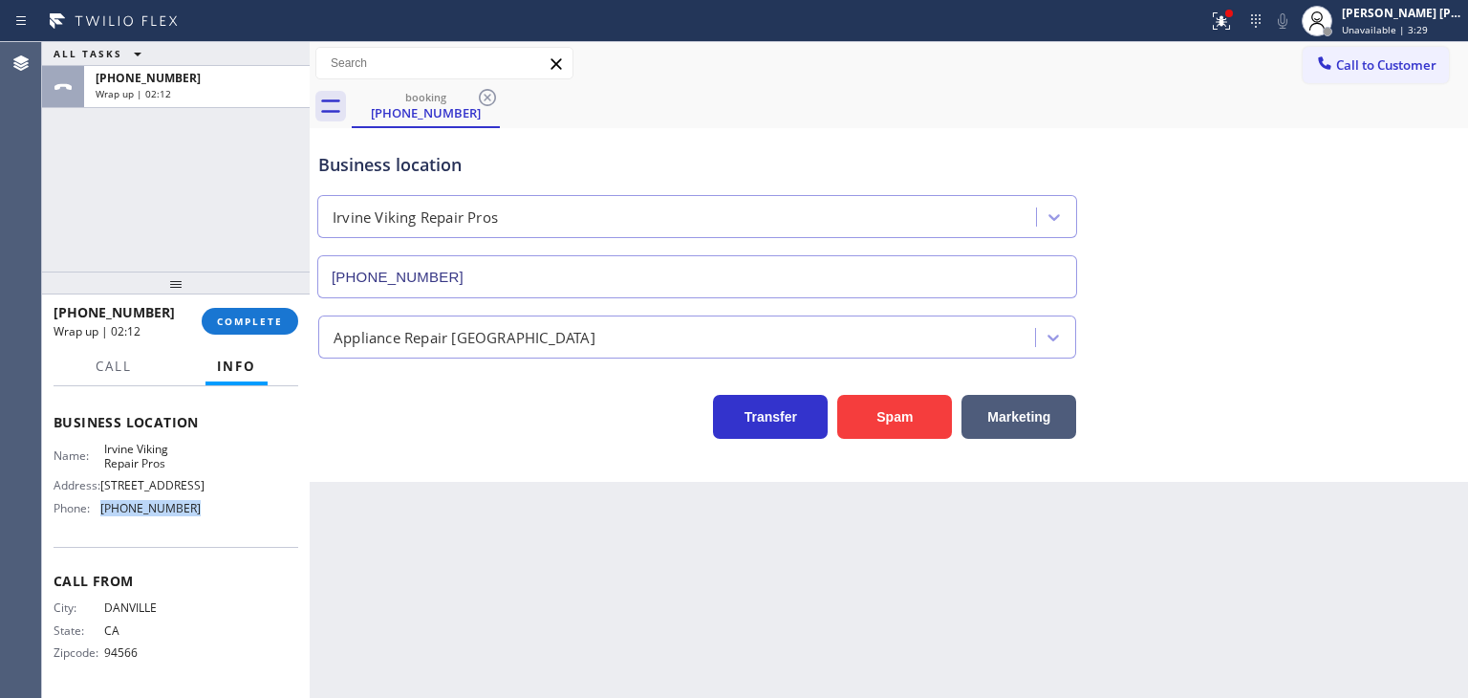
drag, startPoint x: 1375, startPoint y: 24, endPoint x: 1359, endPoint y: 50, distance: 30.5
click at [1375, 24] on span "Unavailable | 3:29" at bounding box center [1385, 29] width 86 height 13
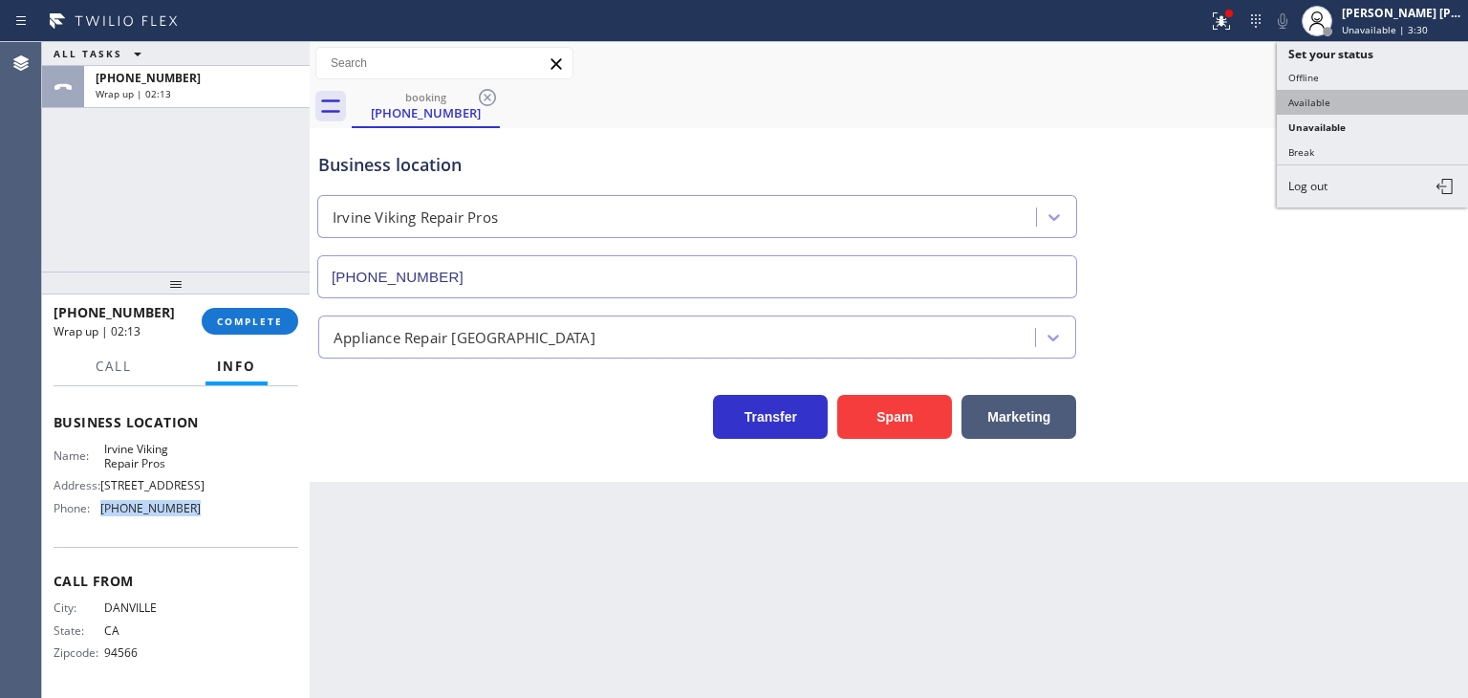
click at [1342, 101] on button "Available" at bounding box center [1372, 102] width 191 height 25
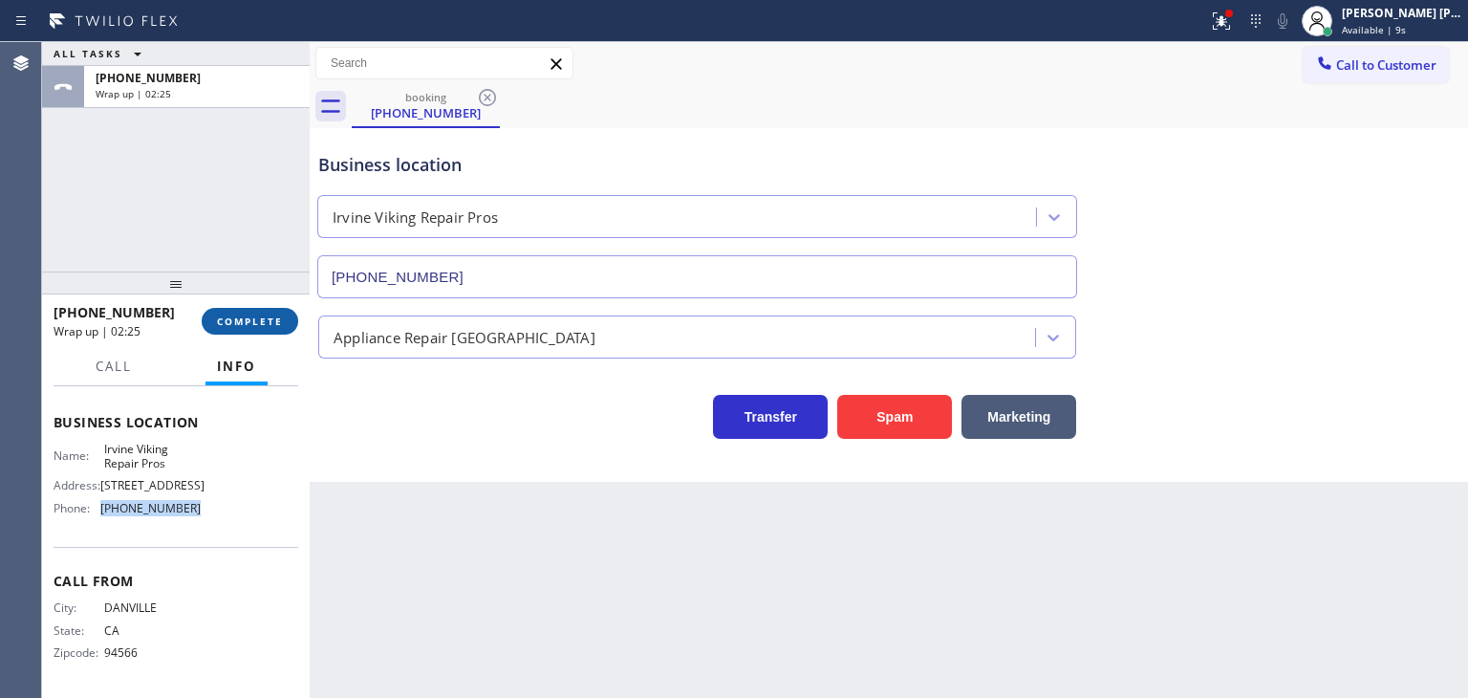
click at [264, 314] on span "COMPLETE" at bounding box center [250, 320] width 66 height 13
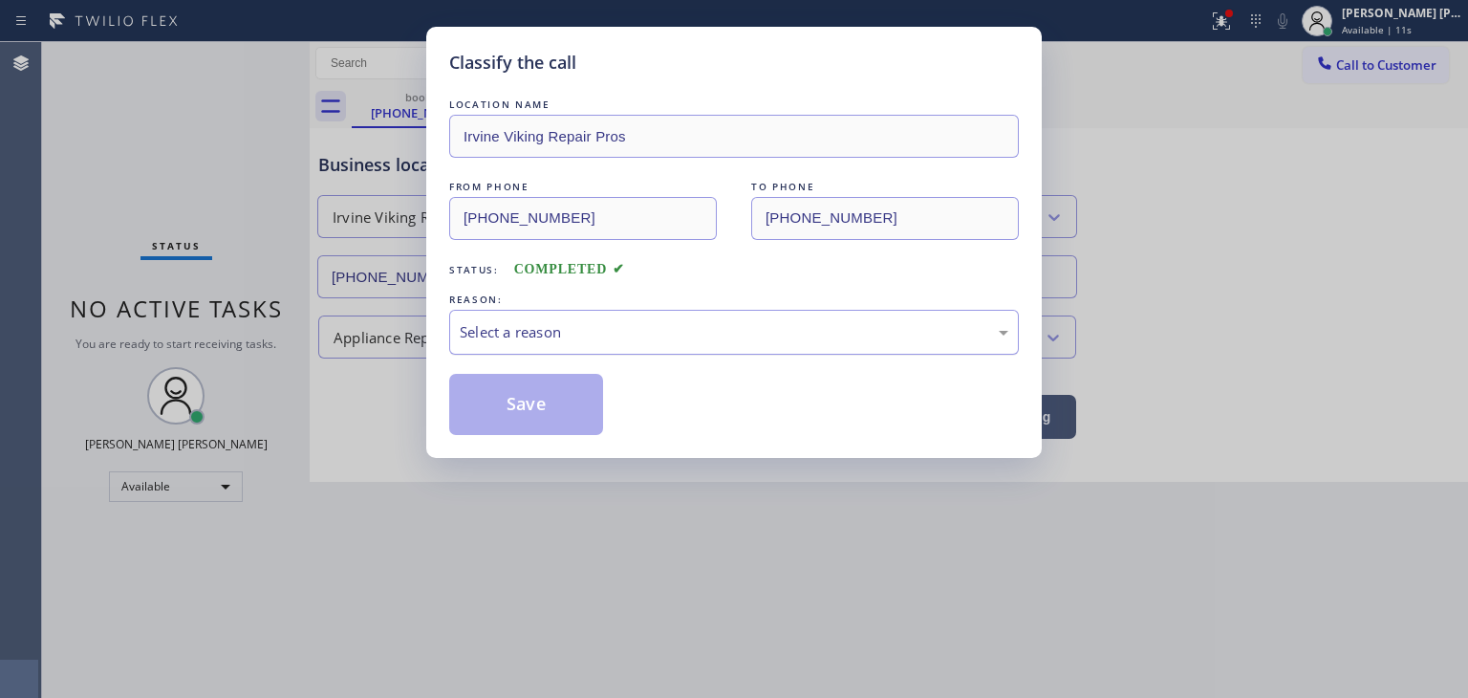
click at [562, 335] on div "Select a reason" at bounding box center [734, 332] width 549 height 22
drag, startPoint x: 540, startPoint y: 402, endPoint x: 1257, endPoint y: 9, distance: 817.9
click at [540, 403] on button "Save" at bounding box center [526, 404] width 154 height 61
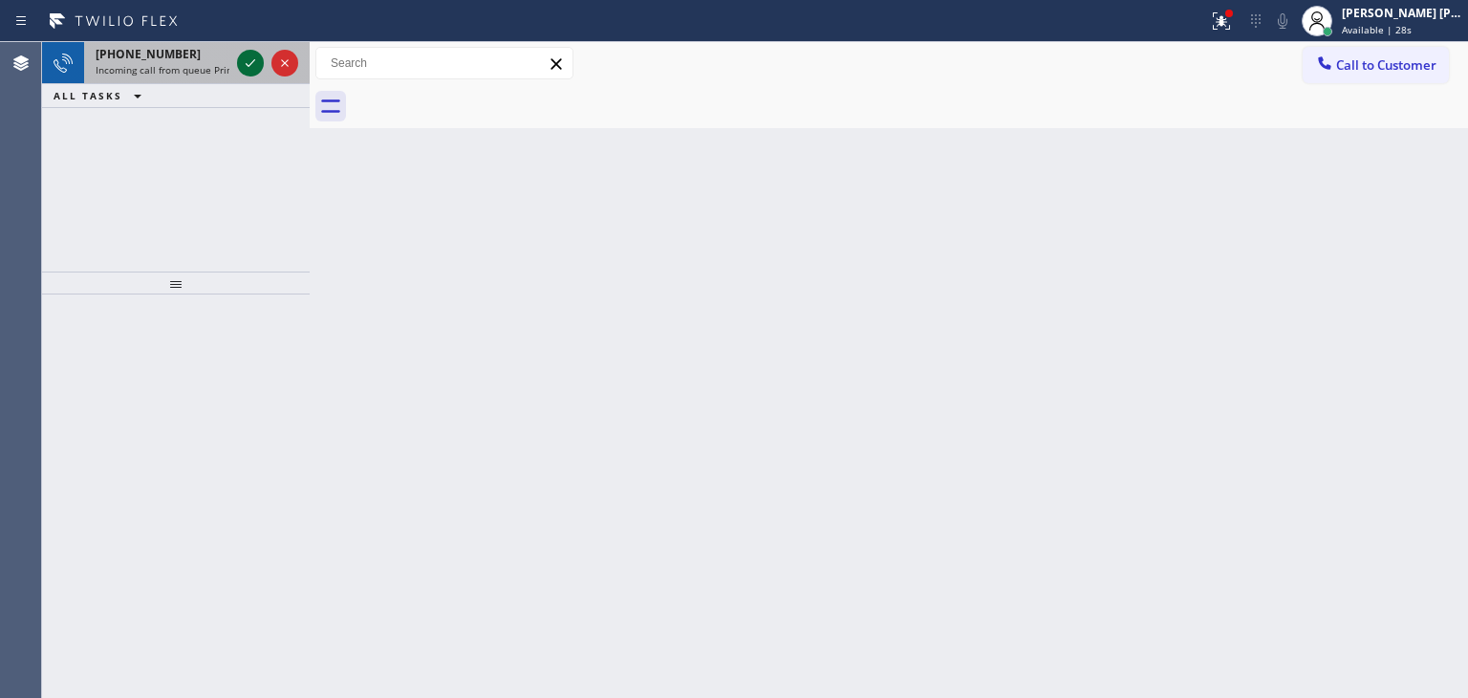
drag, startPoint x: 249, startPoint y: 66, endPoint x: 359, endPoint y: 97, distance: 114.3
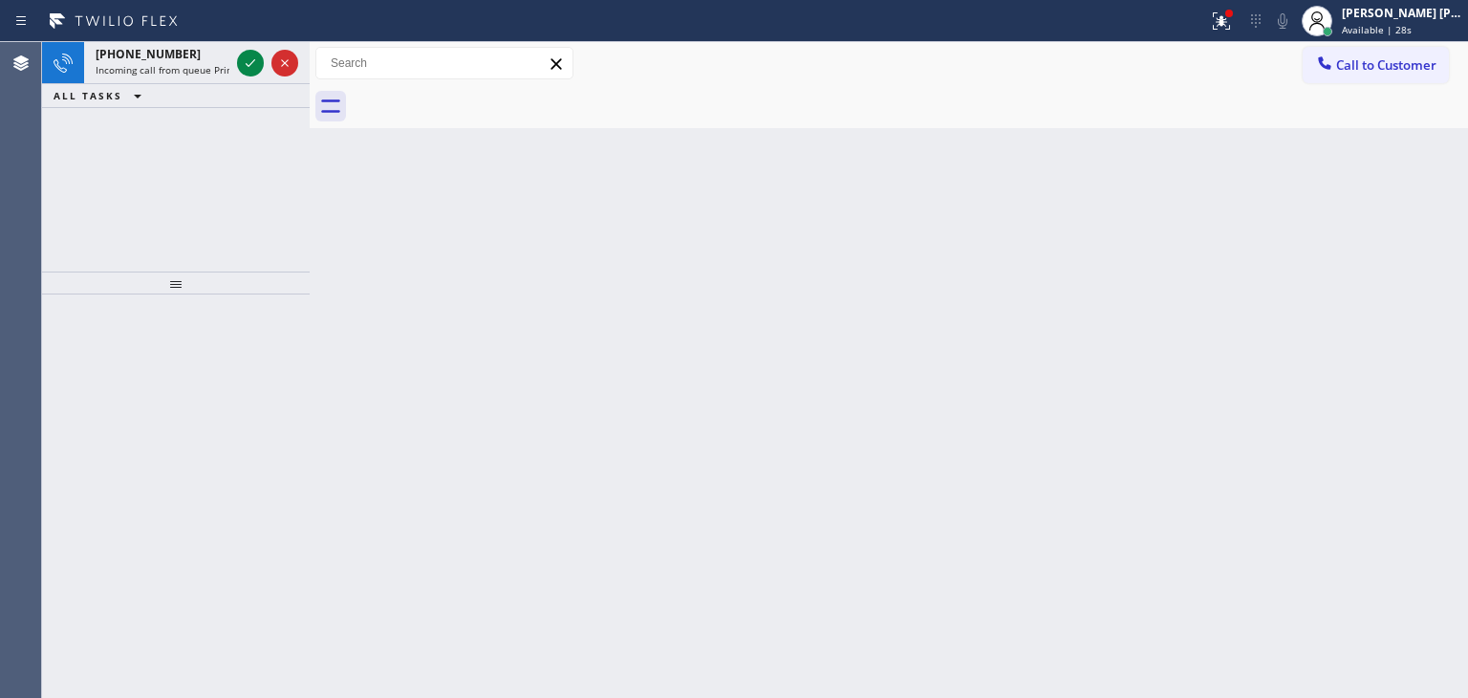
click at [249, 66] on icon at bounding box center [250, 63] width 23 height 23
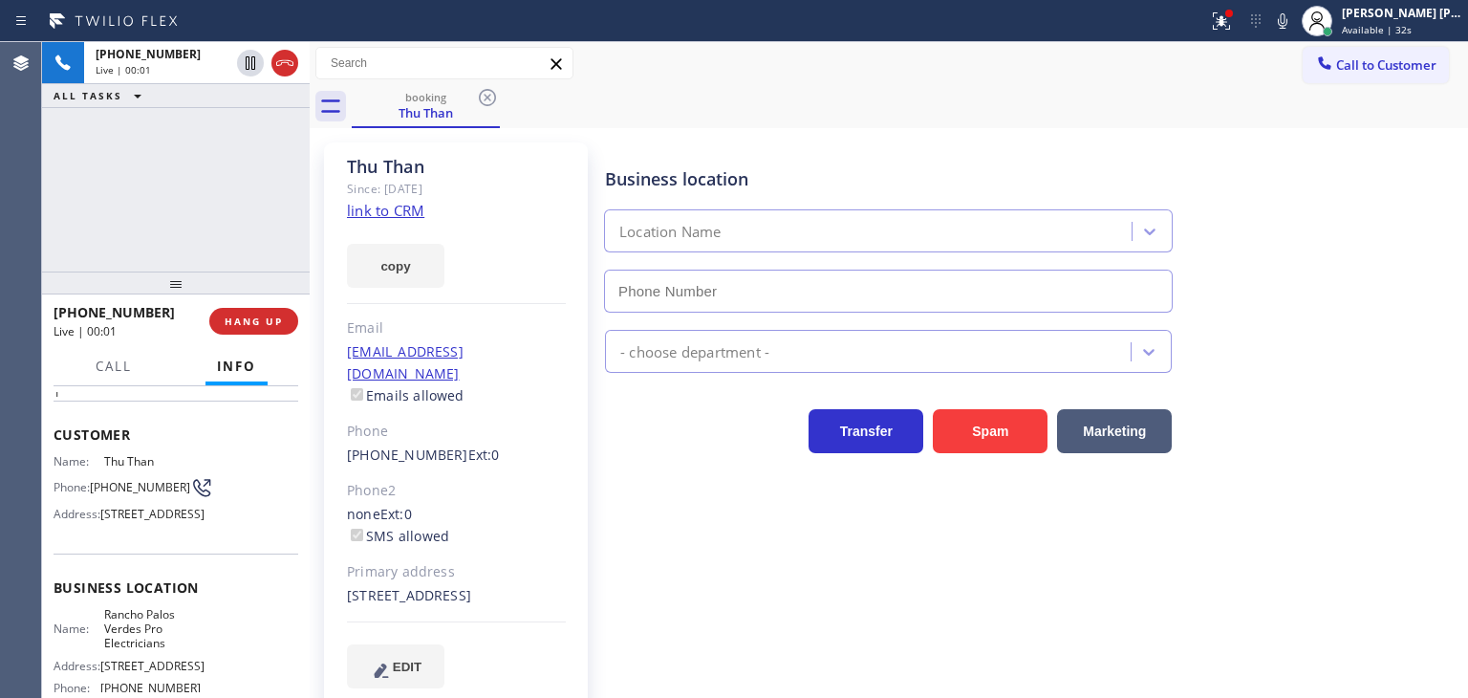
type input "[PHONE_NUMBER]"
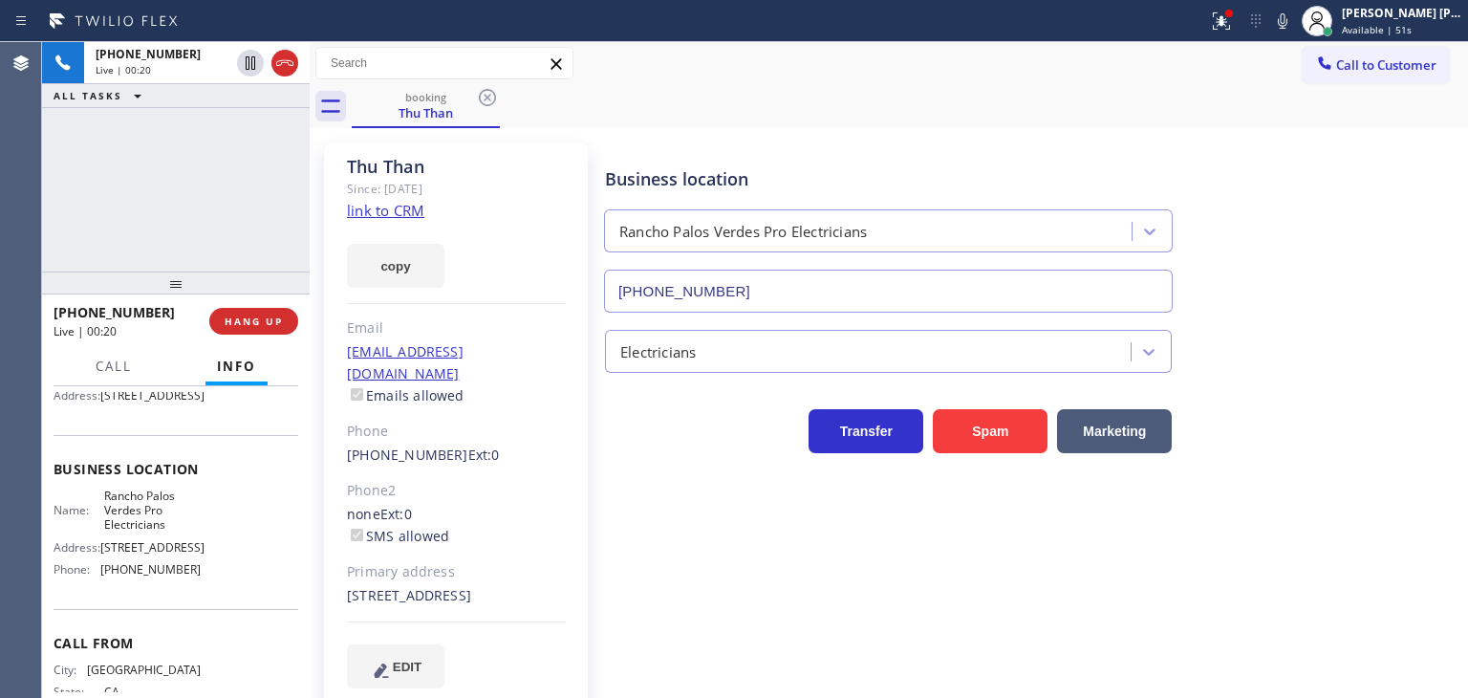
click at [229, 214] on div "[PHONE_NUMBER] Live | 00:20 ALL TASKS ALL TASKS ACTIVE TASKS TASKS IN WRAP UP" at bounding box center [176, 156] width 268 height 229
click at [398, 212] on link "link to CRM" at bounding box center [385, 210] width 77 height 19
click at [1294, 23] on icon at bounding box center [1282, 21] width 23 height 23
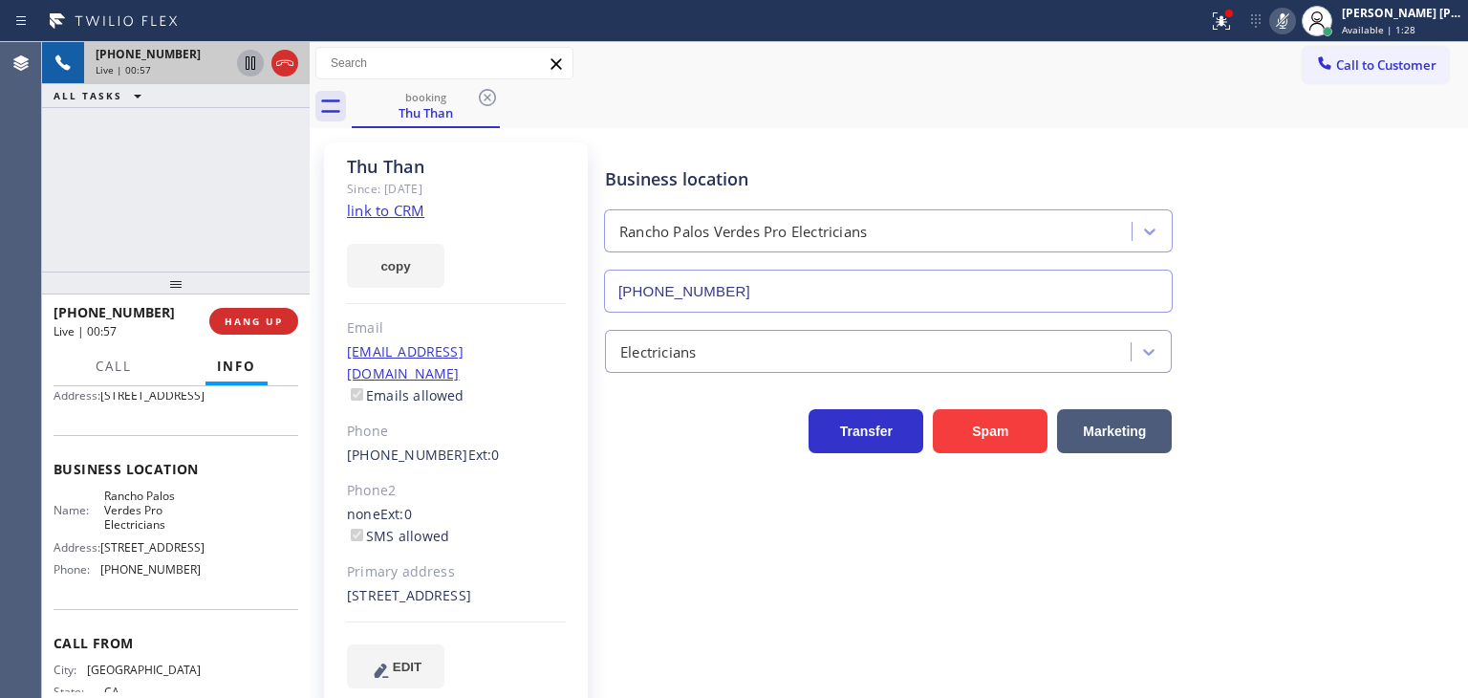
click at [253, 65] on icon at bounding box center [250, 63] width 23 height 23
click at [1390, 17] on div "[PERSON_NAME] [PERSON_NAME]" at bounding box center [1402, 13] width 120 height 16
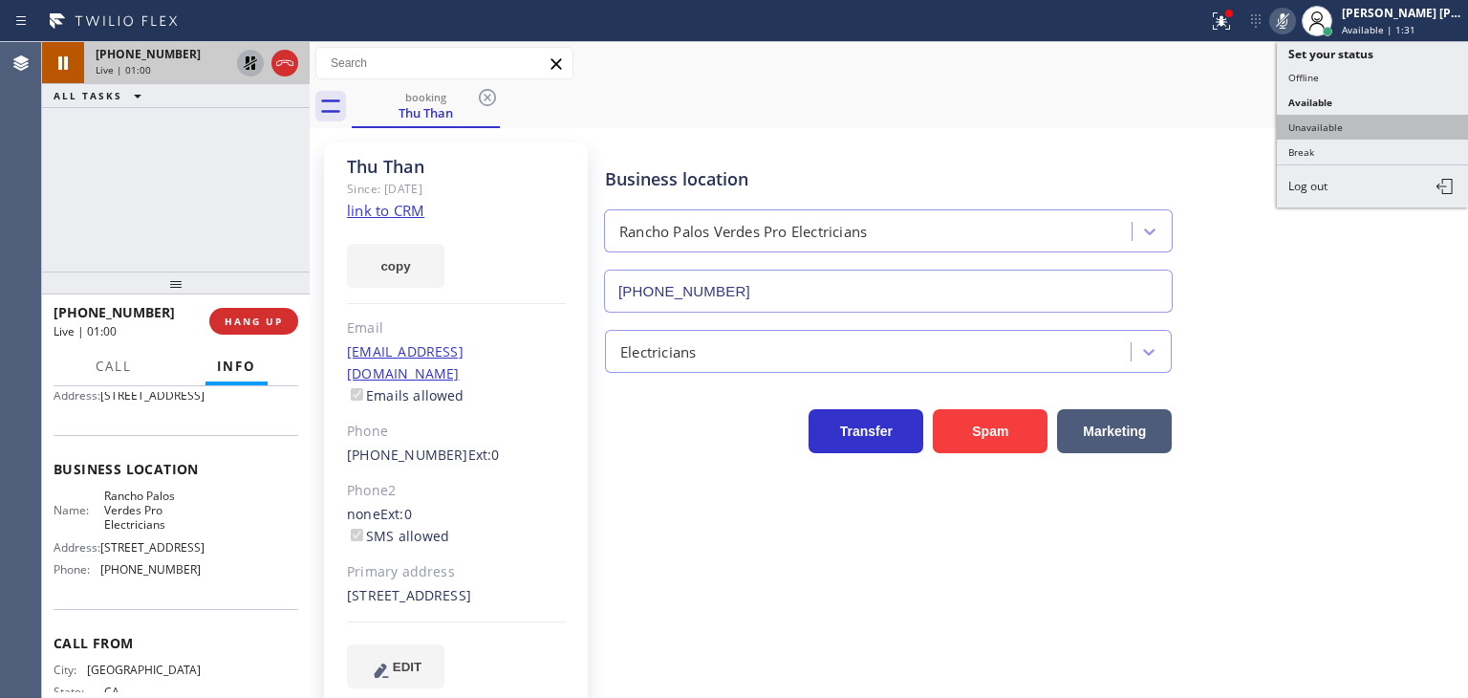
click at [1363, 123] on button "Unavailable" at bounding box center [1372, 127] width 191 height 25
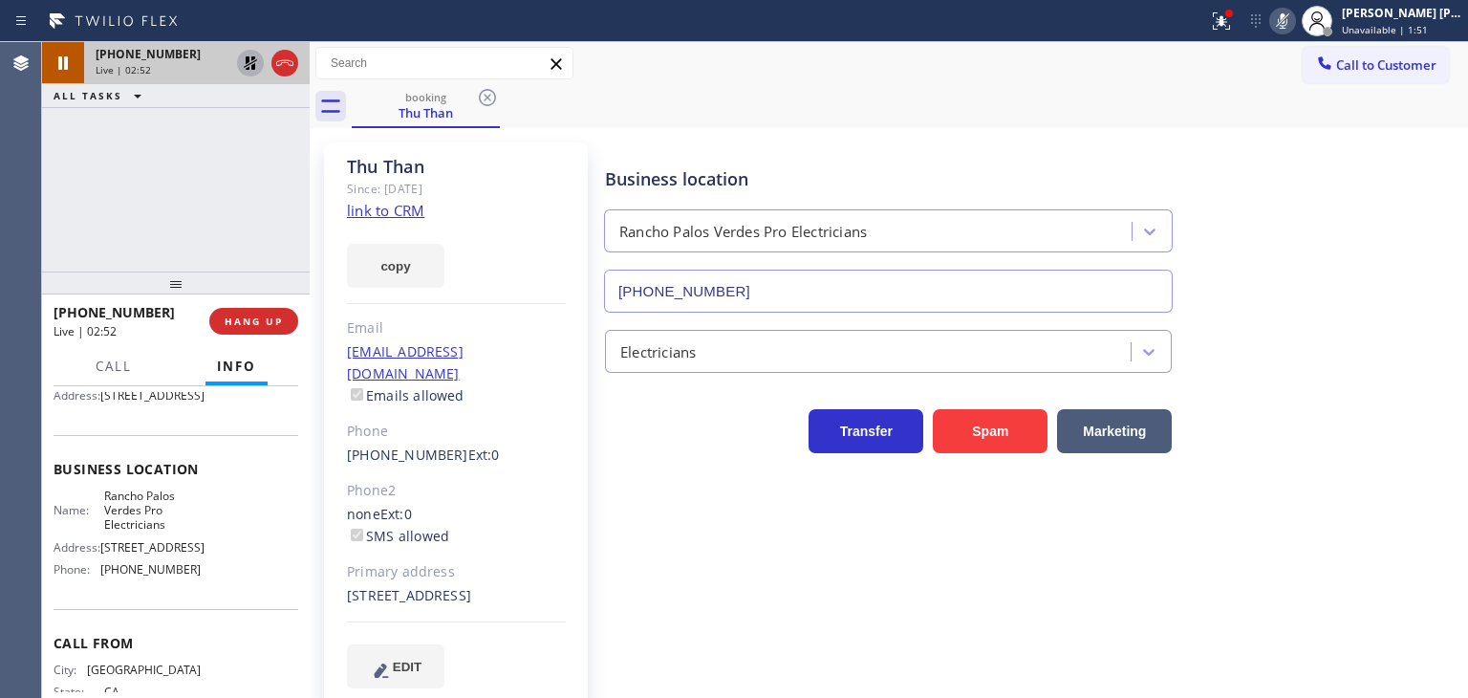
click at [1294, 19] on icon at bounding box center [1282, 21] width 23 height 23
click at [249, 60] on icon at bounding box center [250, 63] width 23 height 23
click at [1415, 20] on div "[PERSON_NAME] [PERSON_NAME]" at bounding box center [1402, 13] width 120 height 16
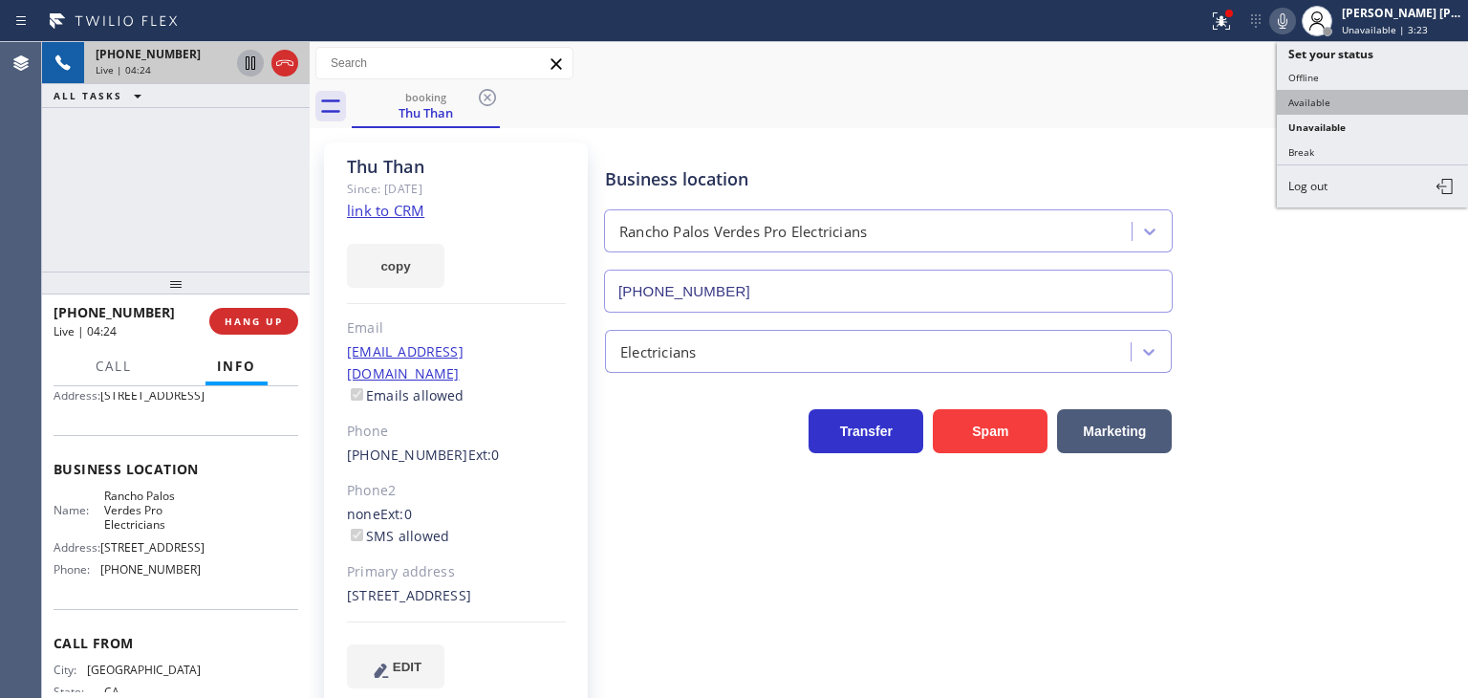
click at [1366, 101] on button "Available" at bounding box center [1372, 102] width 191 height 25
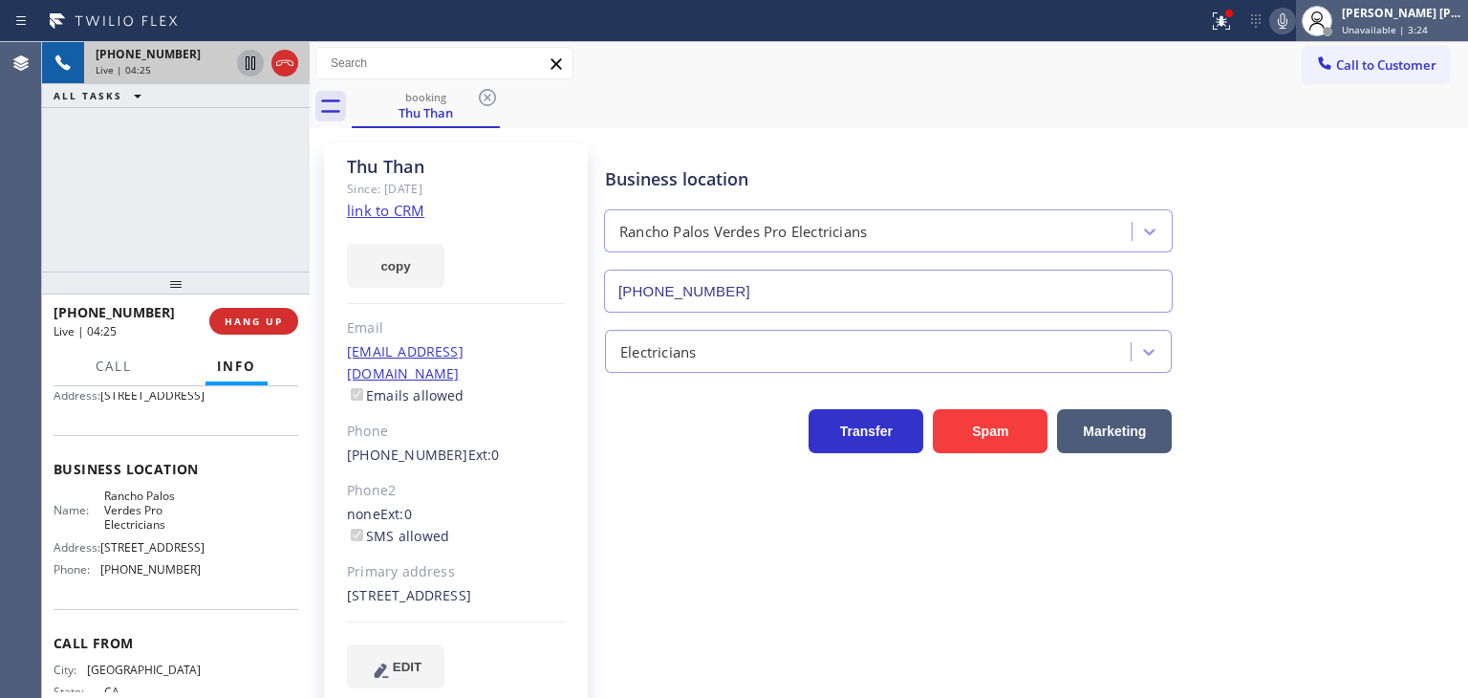
click at [1424, 26] on span "Unavailable | 3:24" at bounding box center [1385, 29] width 86 height 13
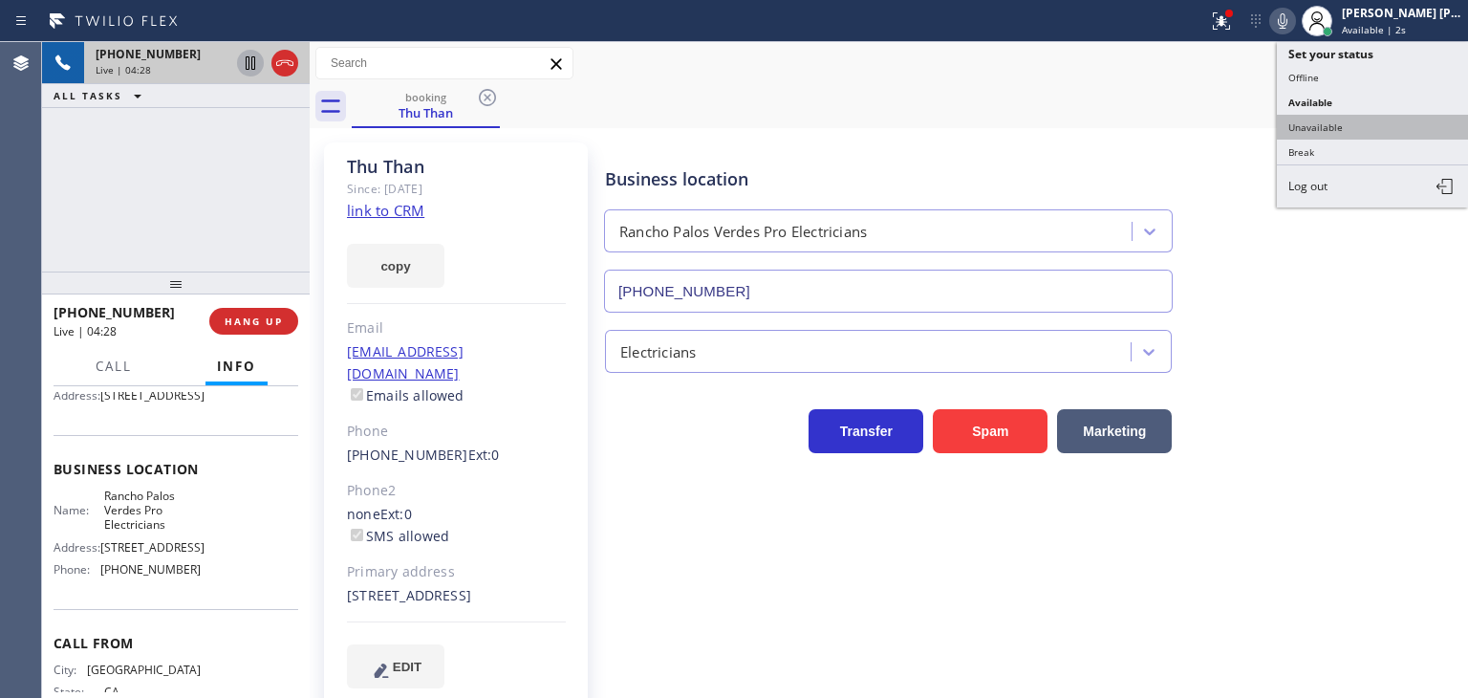
click at [1369, 125] on button "Unavailable" at bounding box center [1372, 127] width 191 height 25
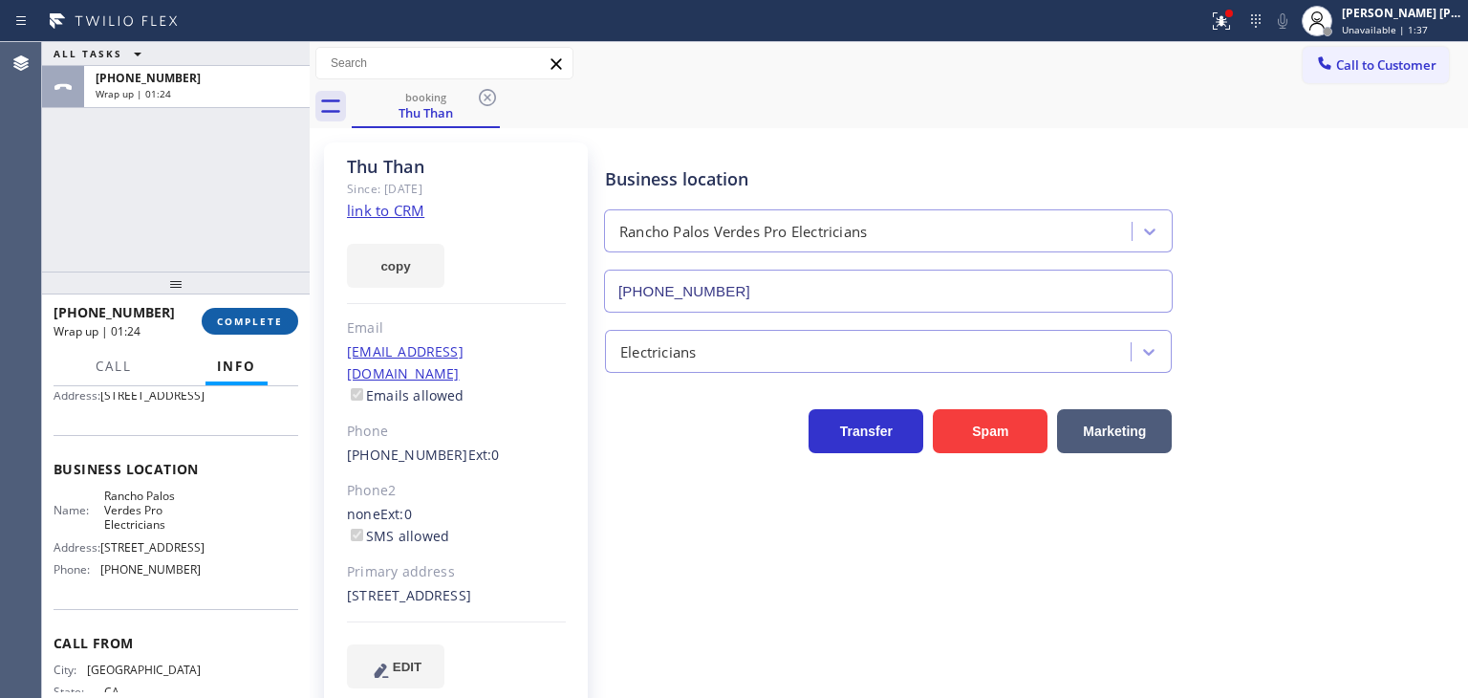
click at [261, 314] on span "COMPLETE" at bounding box center [250, 320] width 66 height 13
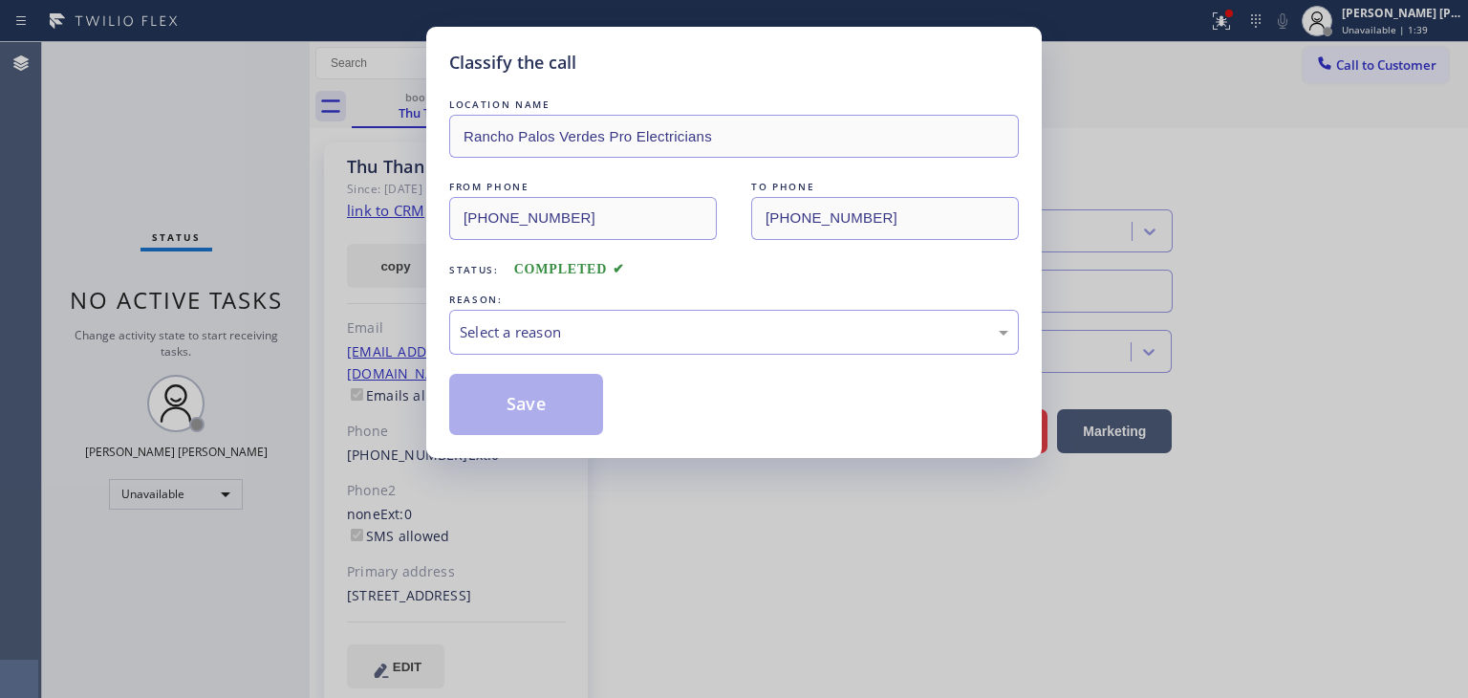
click at [593, 344] on div "Select a reason" at bounding box center [734, 332] width 570 height 45
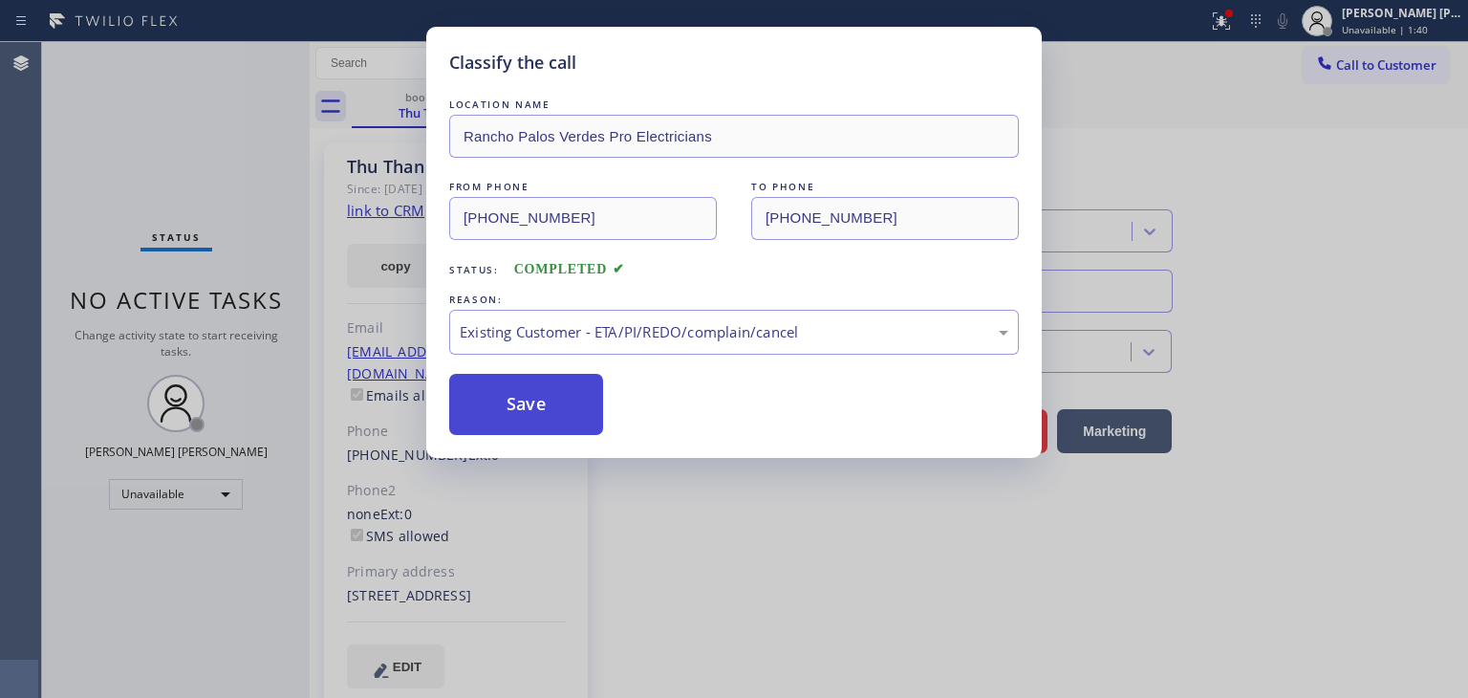
click at [551, 401] on button "Save" at bounding box center [526, 404] width 154 height 61
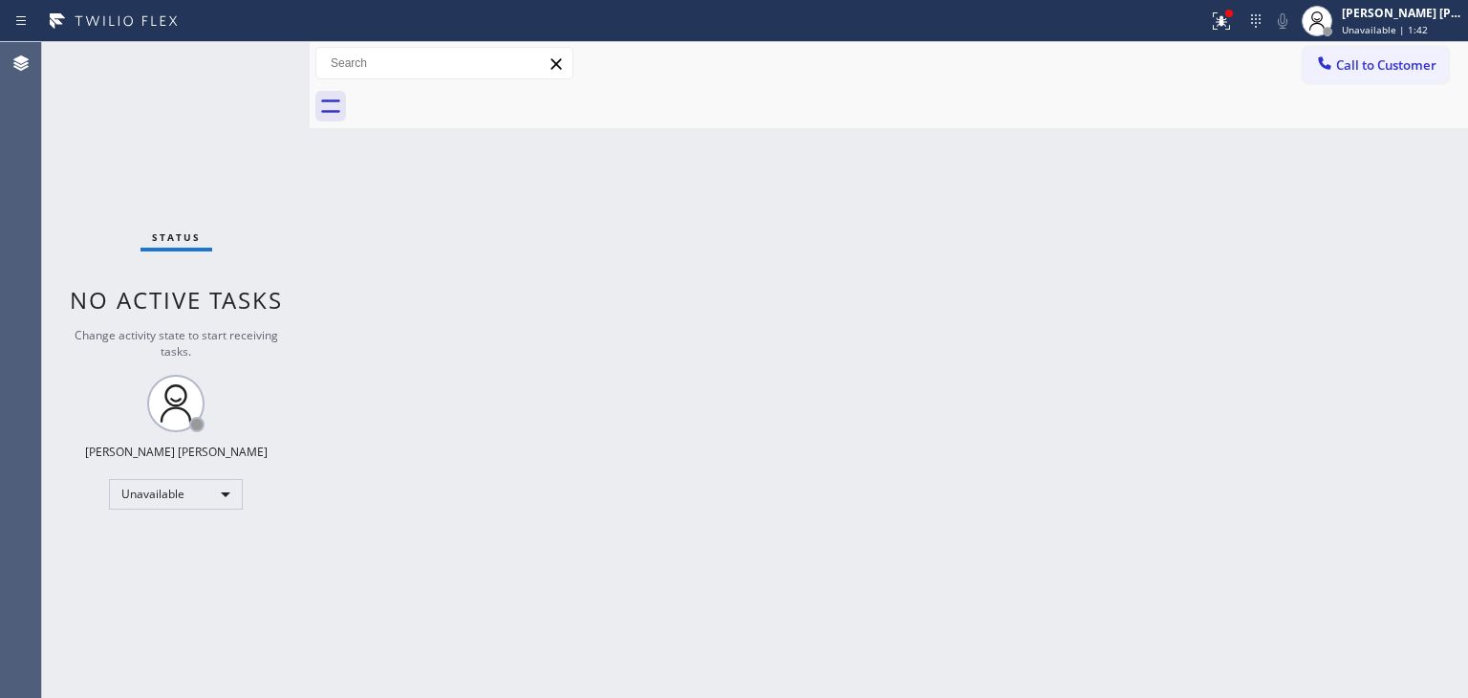
click at [1395, 23] on span "Unavailable | 1:42" at bounding box center [1385, 29] width 86 height 13
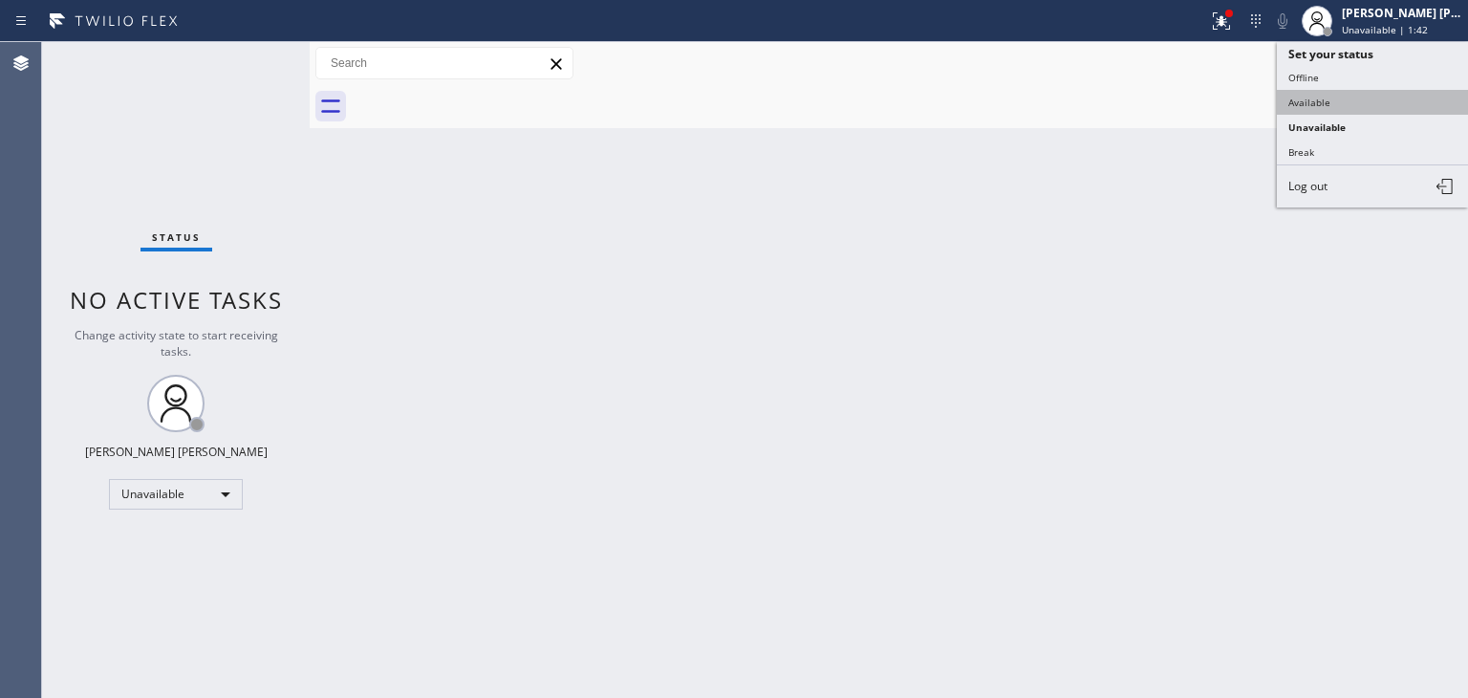
click at [1353, 97] on button "Available" at bounding box center [1372, 102] width 191 height 25
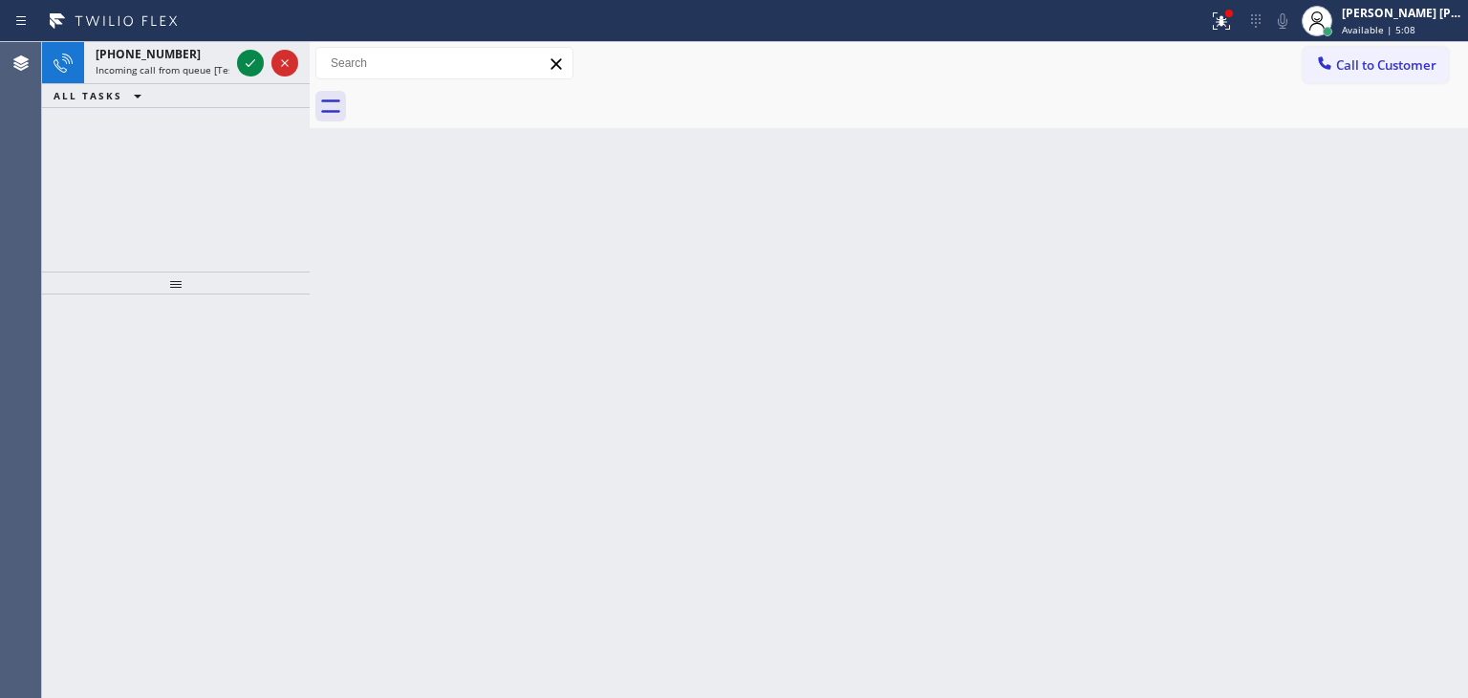
drag, startPoint x: 248, startPoint y: 66, endPoint x: 308, endPoint y: 441, distance: 379.3
click at [248, 66] on icon at bounding box center [251, 63] width 10 height 8
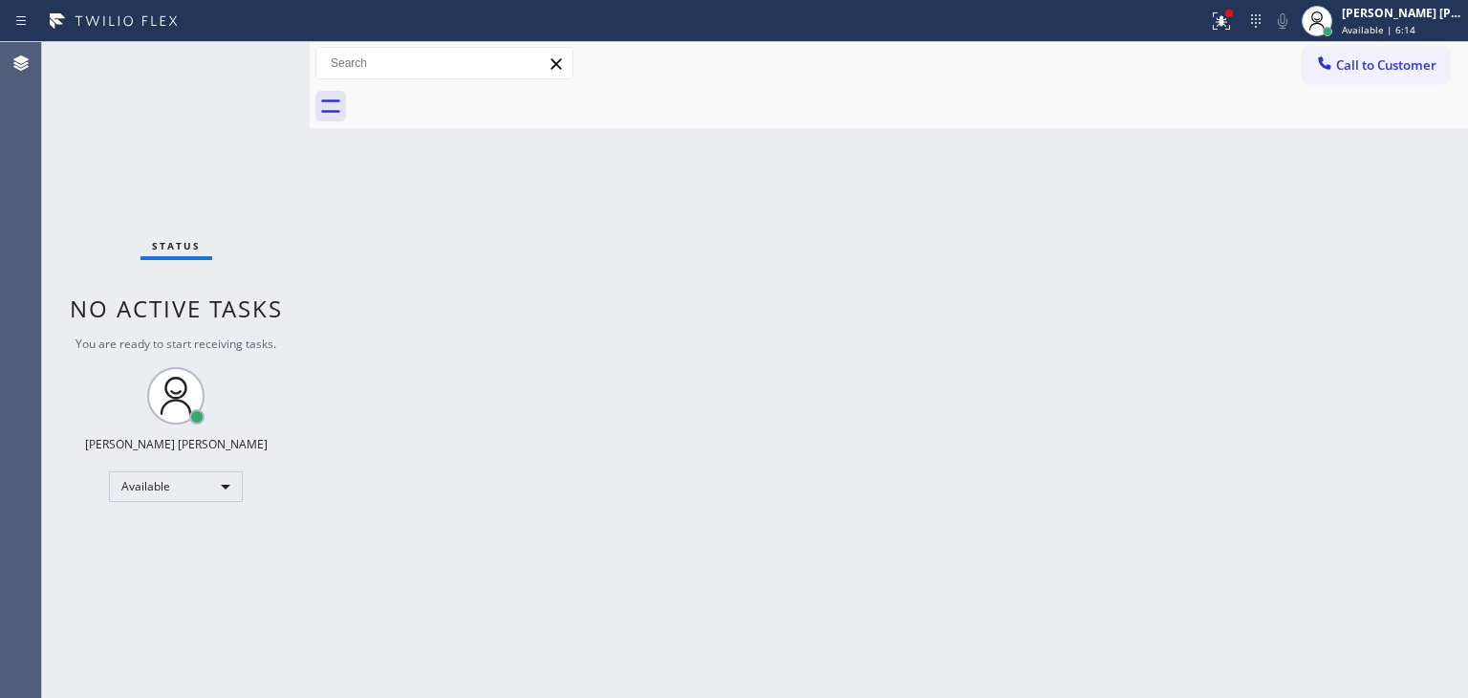
click at [241, 53] on div "Status No active tasks You are ready to start receiving tasks. [PERSON_NAME] [P…" at bounding box center [176, 370] width 268 height 656
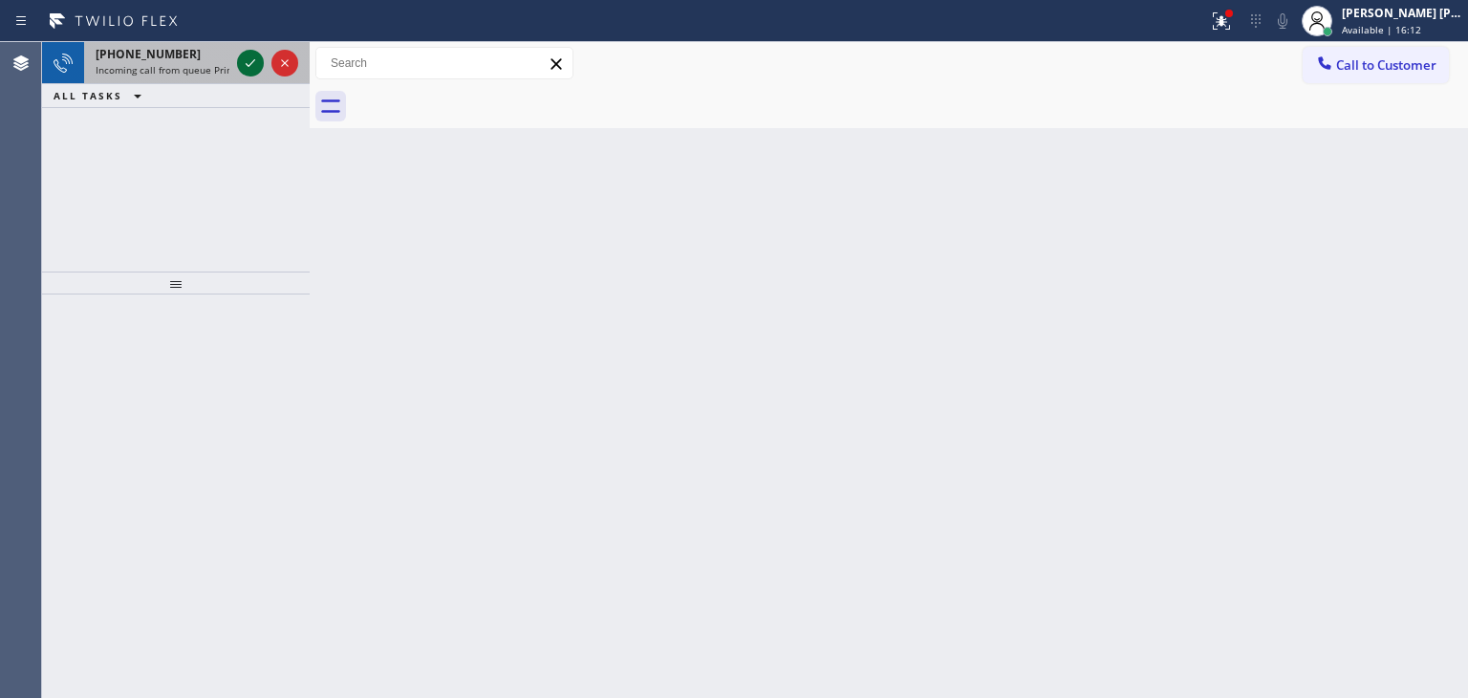
click at [251, 50] on button at bounding box center [250, 63] width 27 height 27
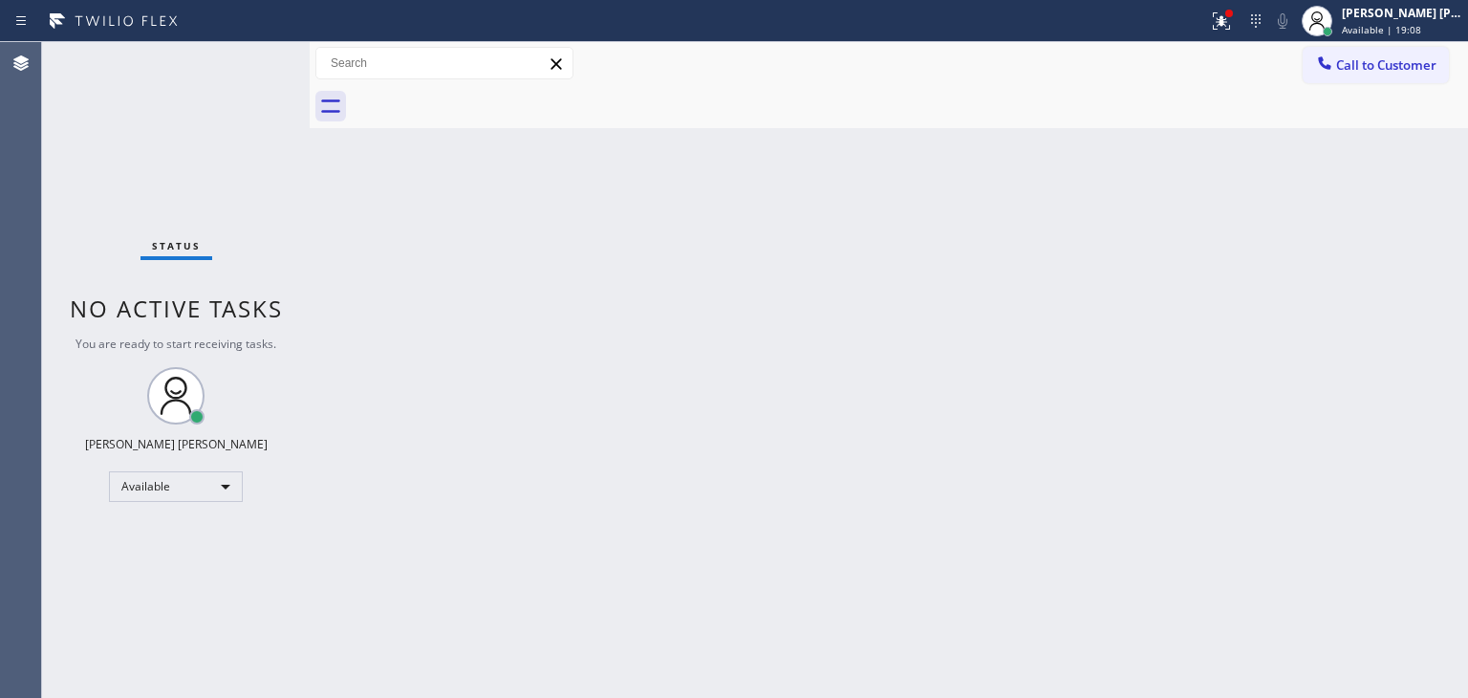
click at [252, 67] on div "Status No active tasks You are ready to start receiving tasks. [PERSON_NAME] [P…" at bounding box center [176, 370] width 268 height 656
click at [248, 60] on div "Status No active tasks You are ready to start receiving tasks. [PERSON_NAME] [P…" at bounding box center [176, 370] width 268 height 656
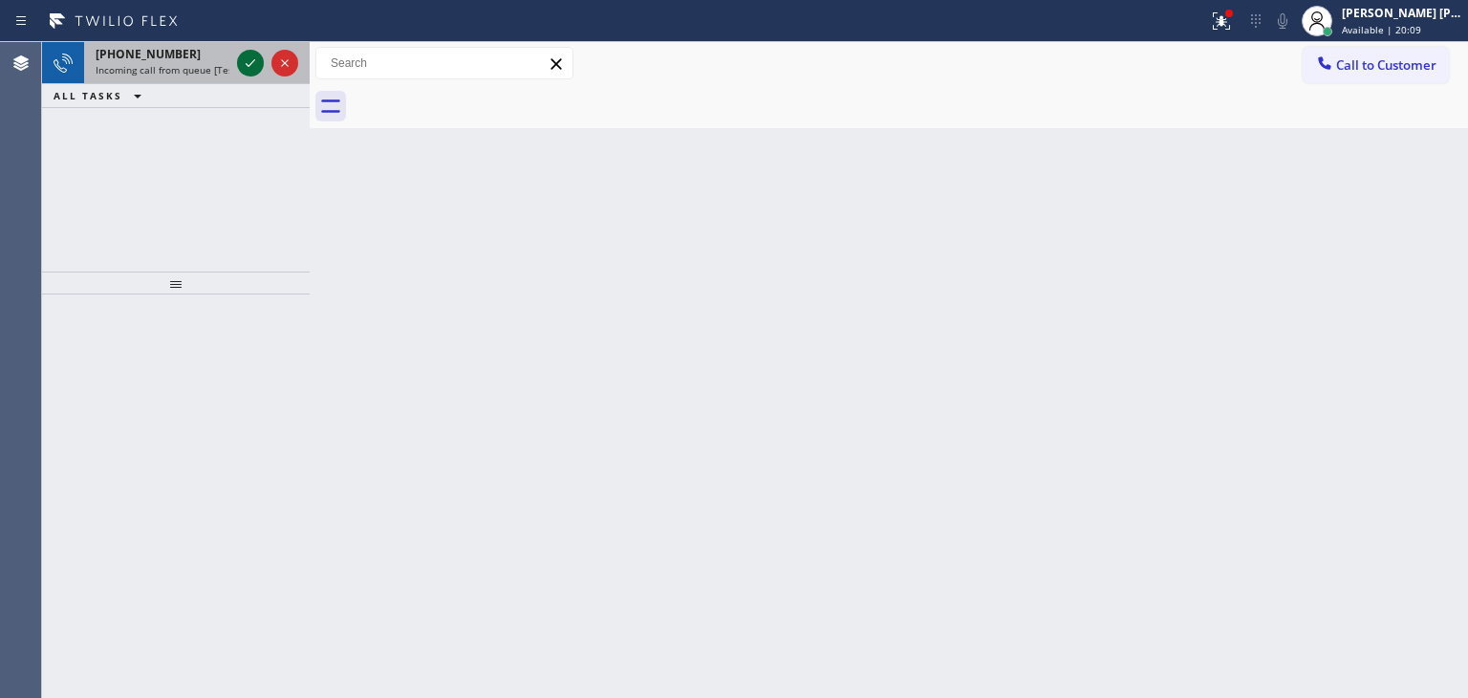
click at [248, 62] on icon at bounding box center [250, 63] width 23 height 23
click at [257, 62] on icon at bounding box center [250, 63] width 23 height 23
click at [257, 66] on icon at bounding box center [250, 63] width 23 height 23
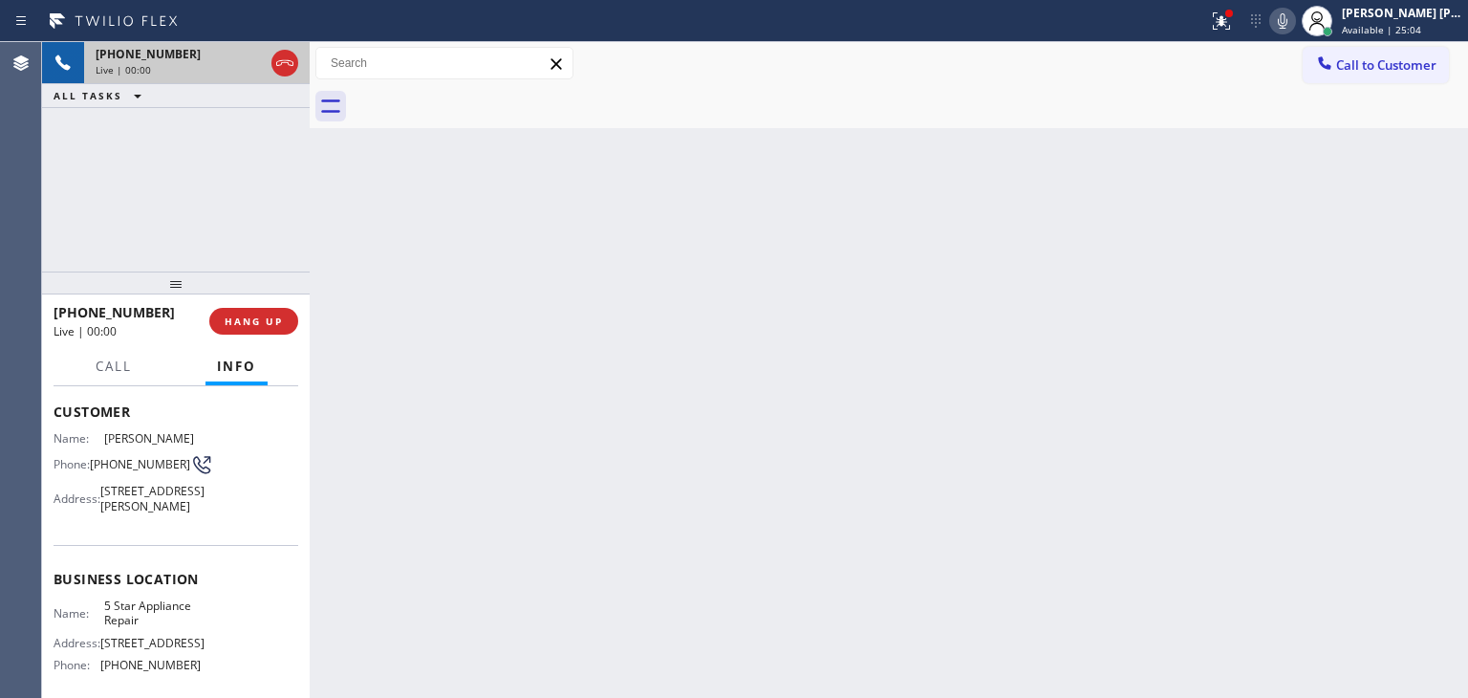
scroll to position [191, 0]
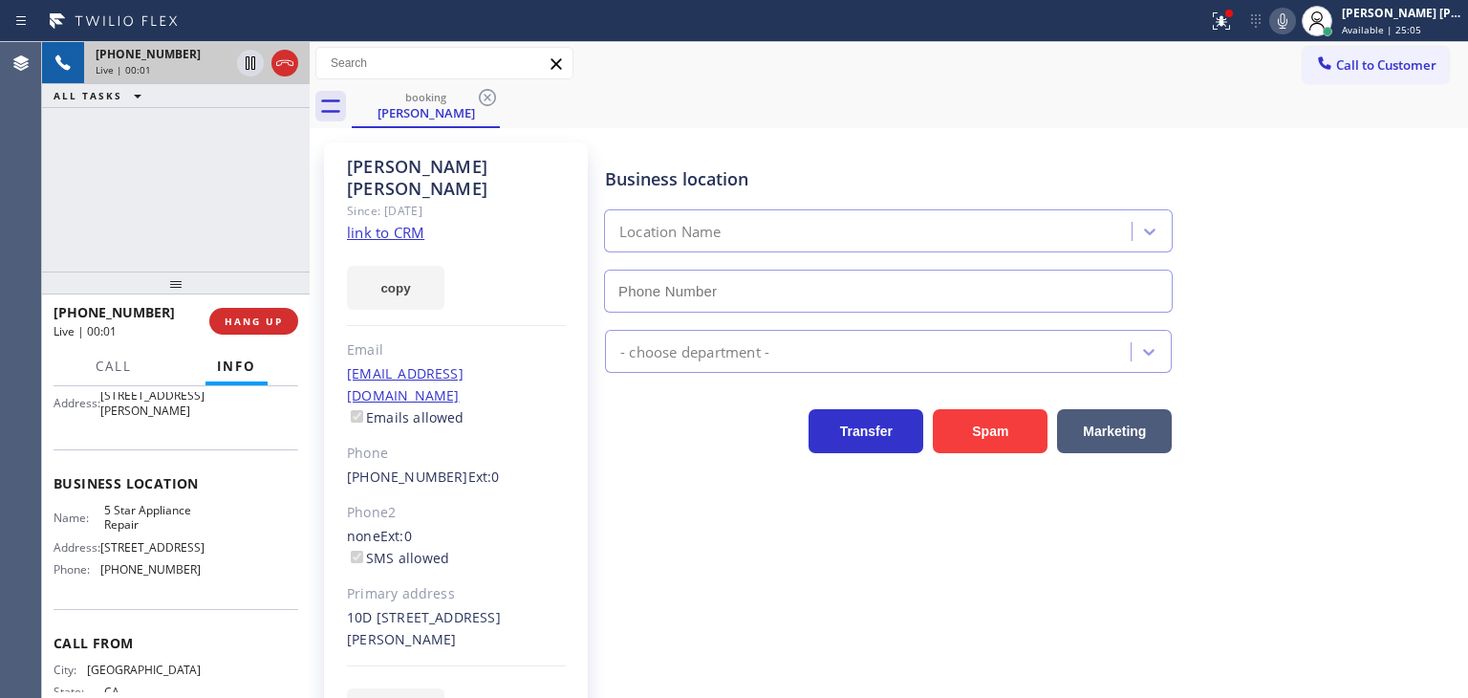
type input "[PHONE_NUMBER]"
click at [388, 223] on link "link to CRM" at bounding box center [385, 232] width 77 height 19
click at [1426, 21] on div "[PERSON_NAME] [PERSON_NAME] Available | 26:24" at bounding box center [1403, 20] width 130 height 33
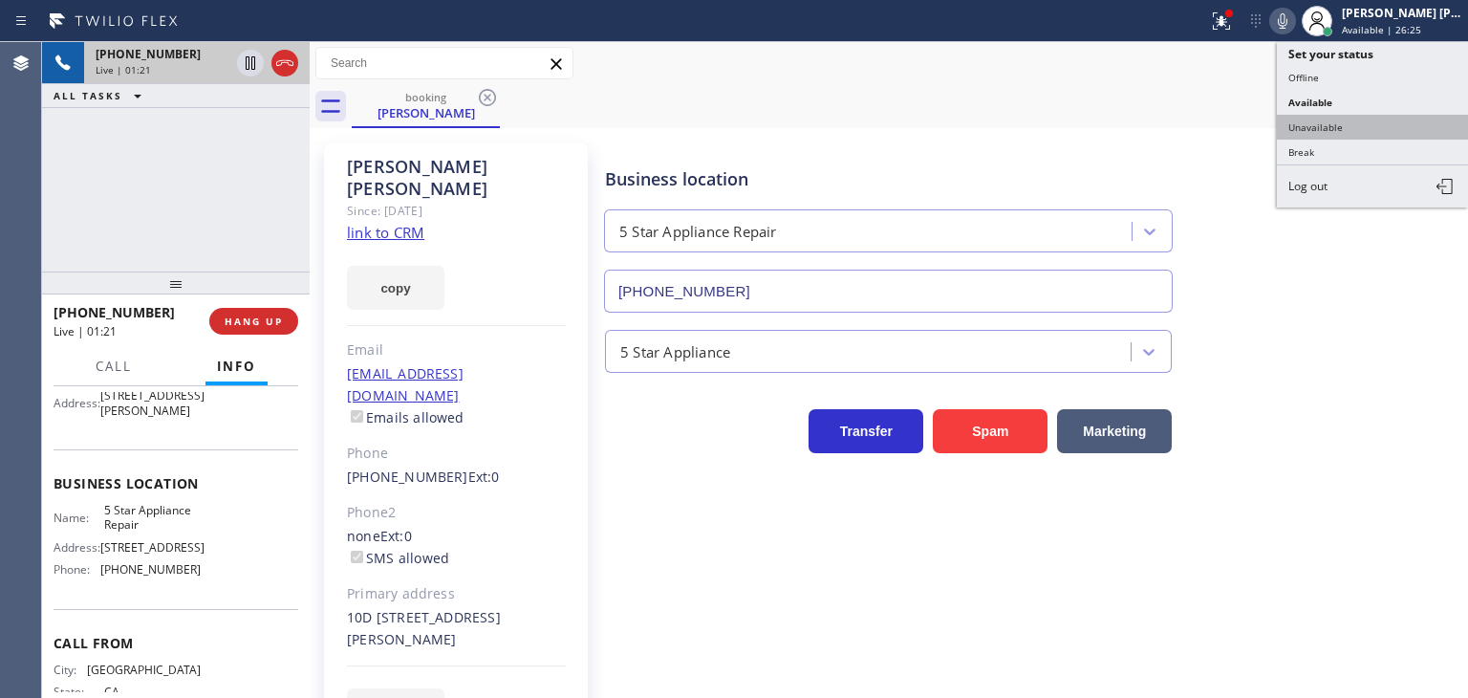
click at [1372, 128] on button "Unavailable" at bounding box center [1372, 127] width 191 height 25
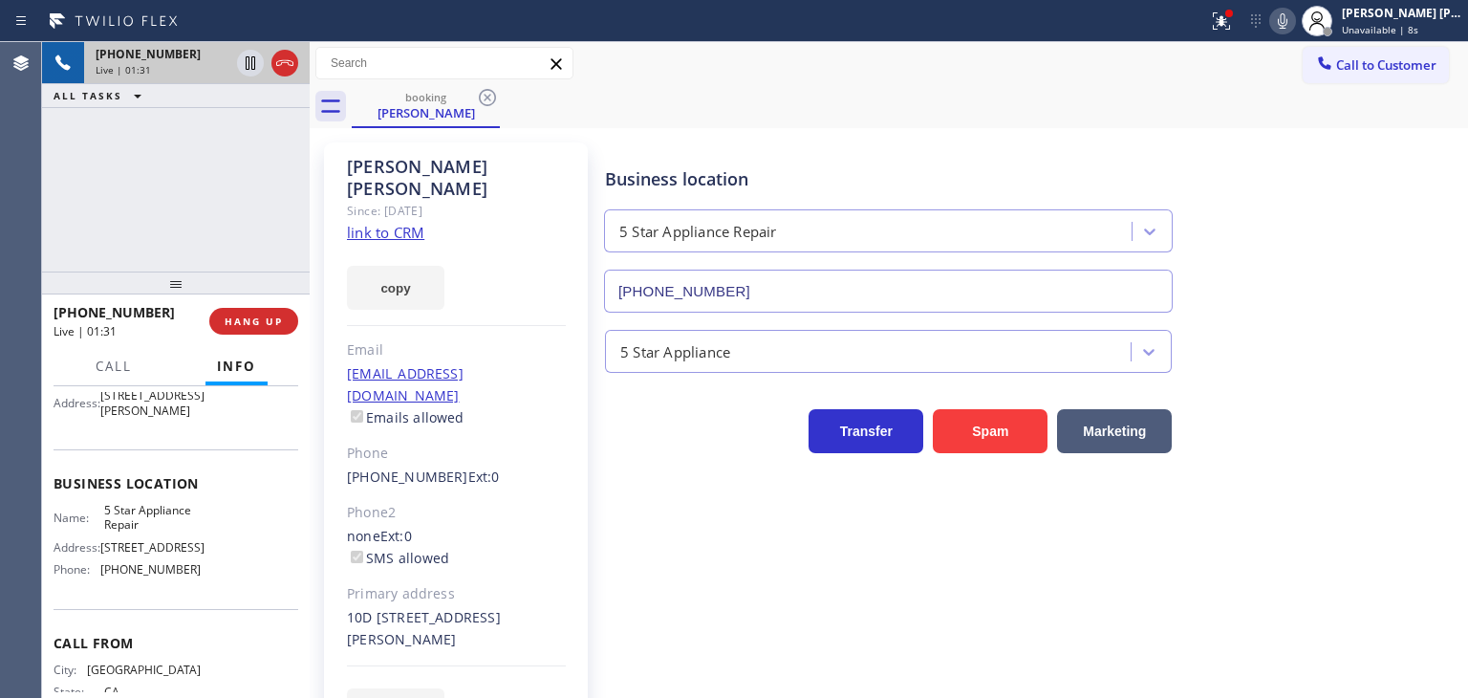
click at [1294, 22] on icon at bounding box center [1282, 21] width 23 height 23
click at [252, 65] on icon at bounding box center [250, 63] width 23 height 23
click at [1294, 28] on icon at bounding box center [1282, 21] width 23 height 23
click at [248, 60] on icon at bounding box center [250, 62] width 13 height 13
click at [1294, 25] on icon at bounding box center [1282, 21] width 23 height 23
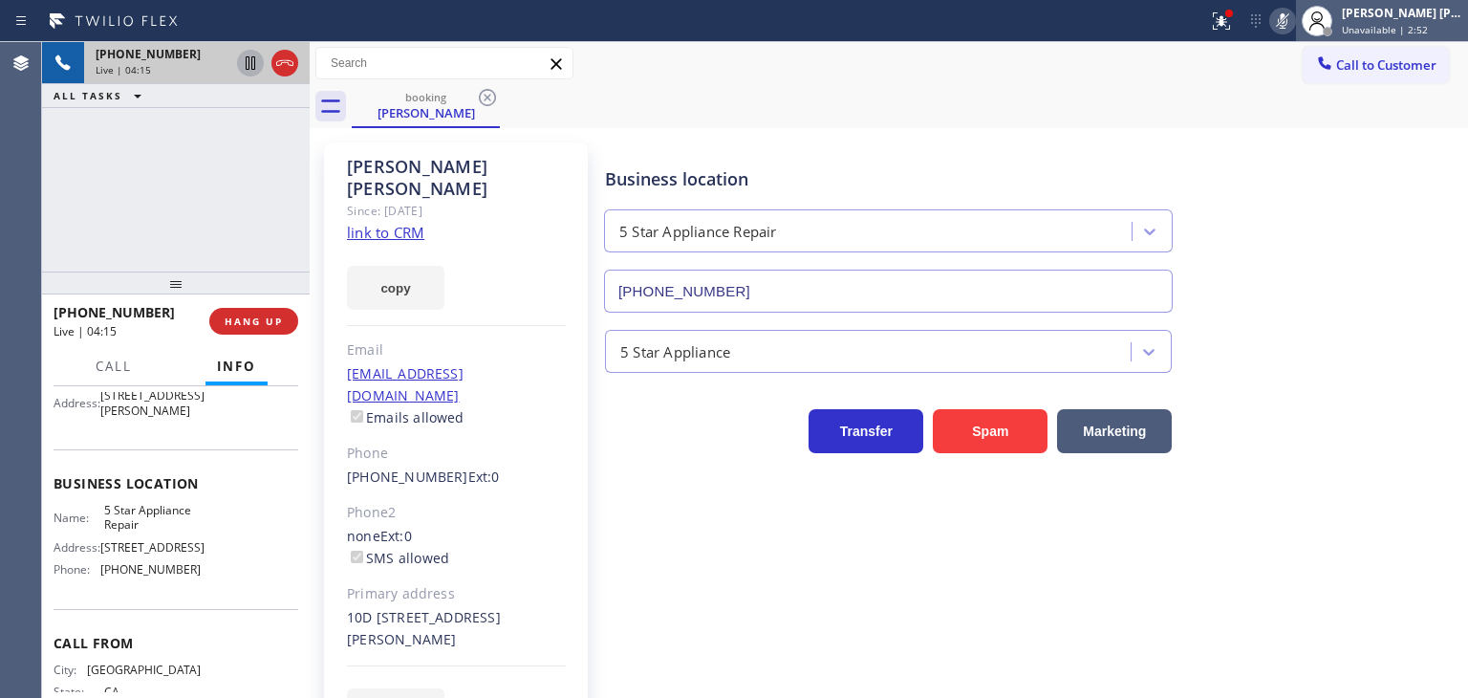
click at [1406, 20] on div "[PERSON_NAME] [PERSON_NAME]" at bounding box center [1402, 13] width 120 height 16
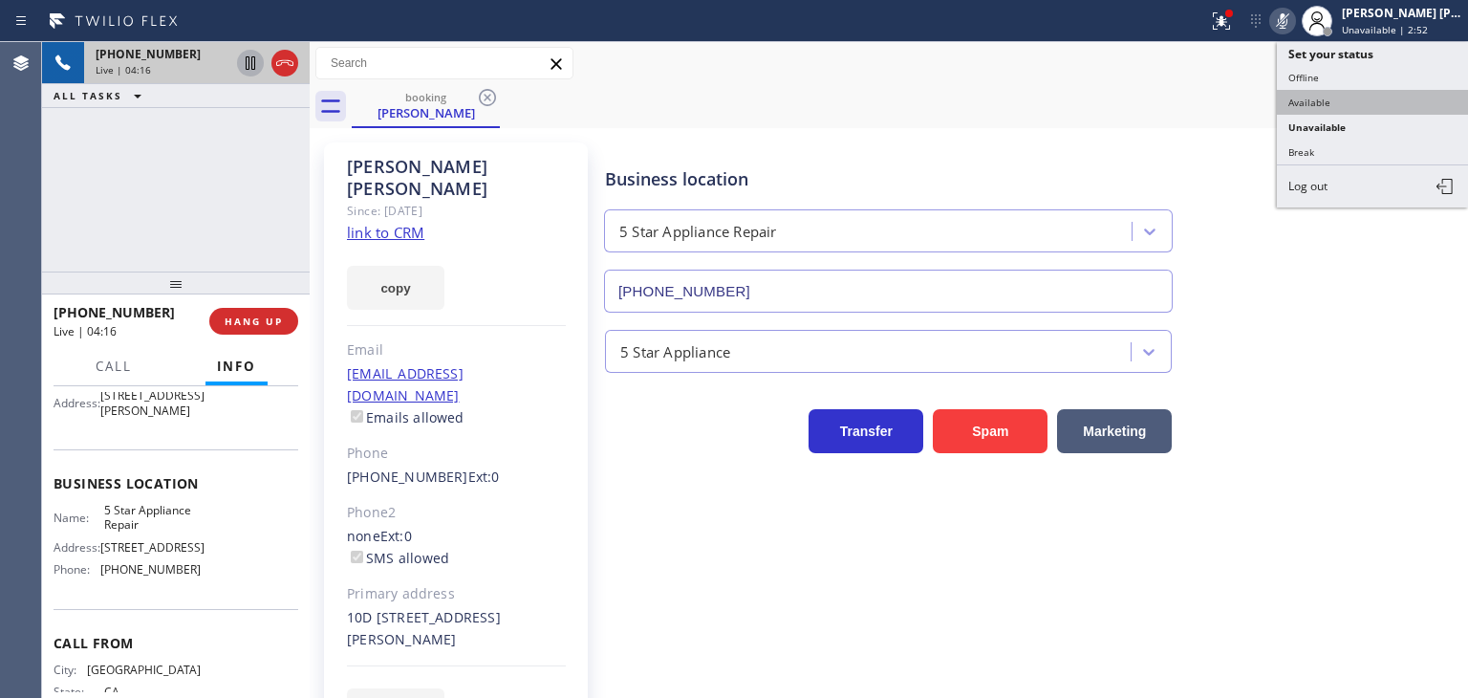
click at [1368, 97] on button "Available" at bounding box center [1372, 102] width 191 height 25
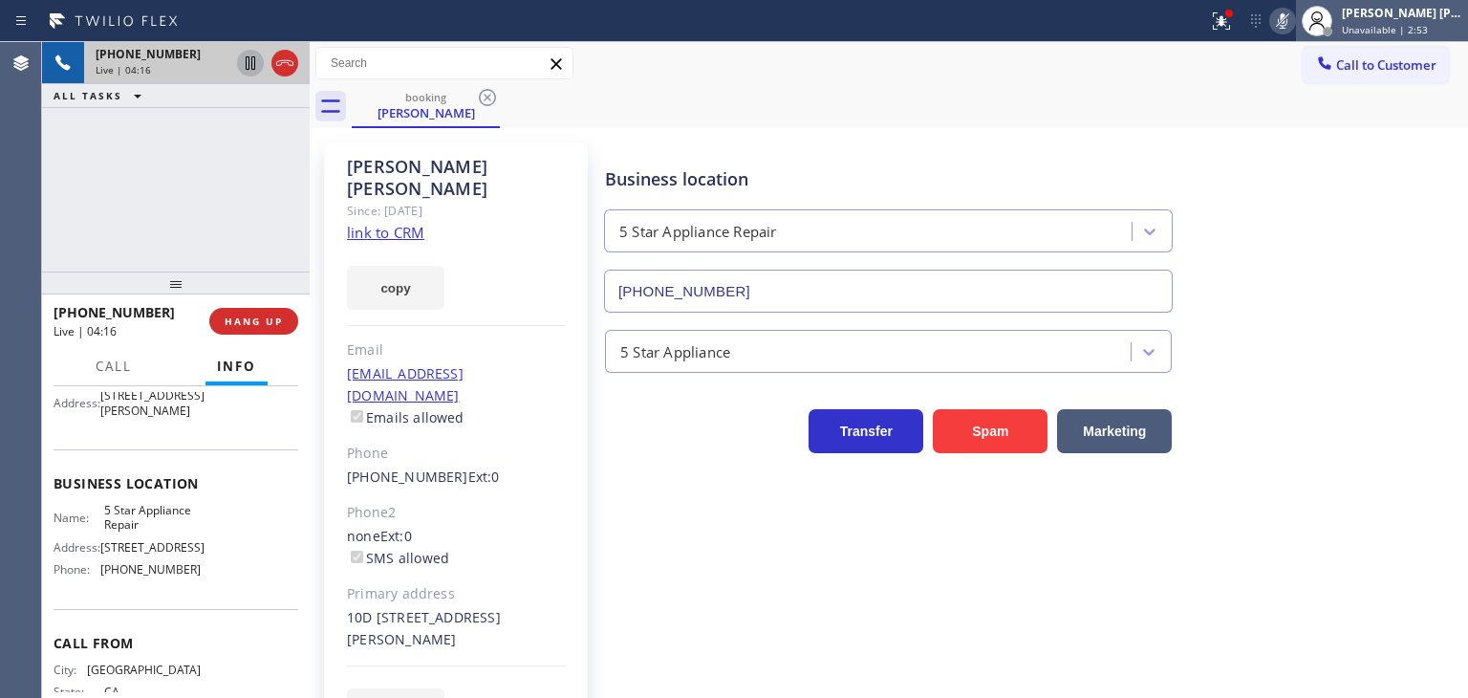
click at [1406, 20] on div "[PERSON_NAME] [PERSON_NAME] Unavailable | 2:53" at bounding box center [1403, 20] width 130 height 33
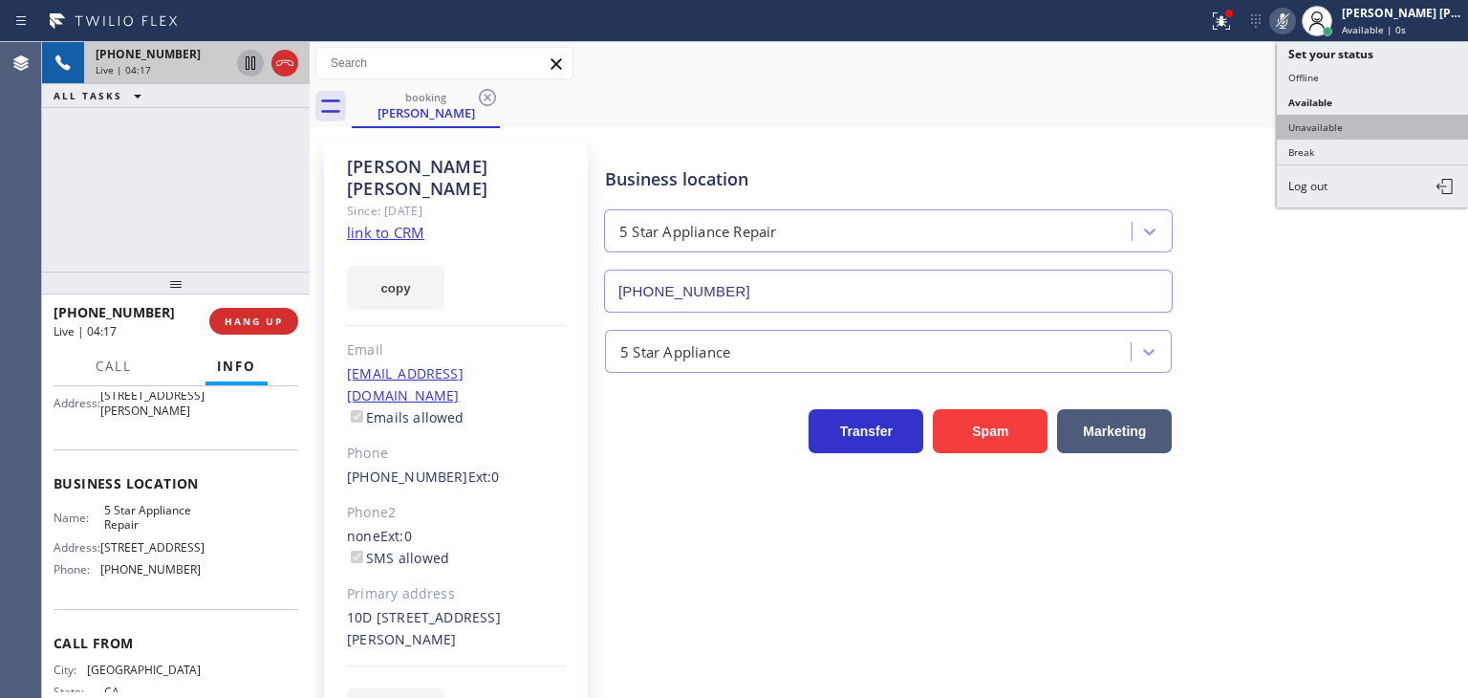
click at [1378, 133] on button "Unavailable" at bounding box center [1372, 127] width 191 height 25
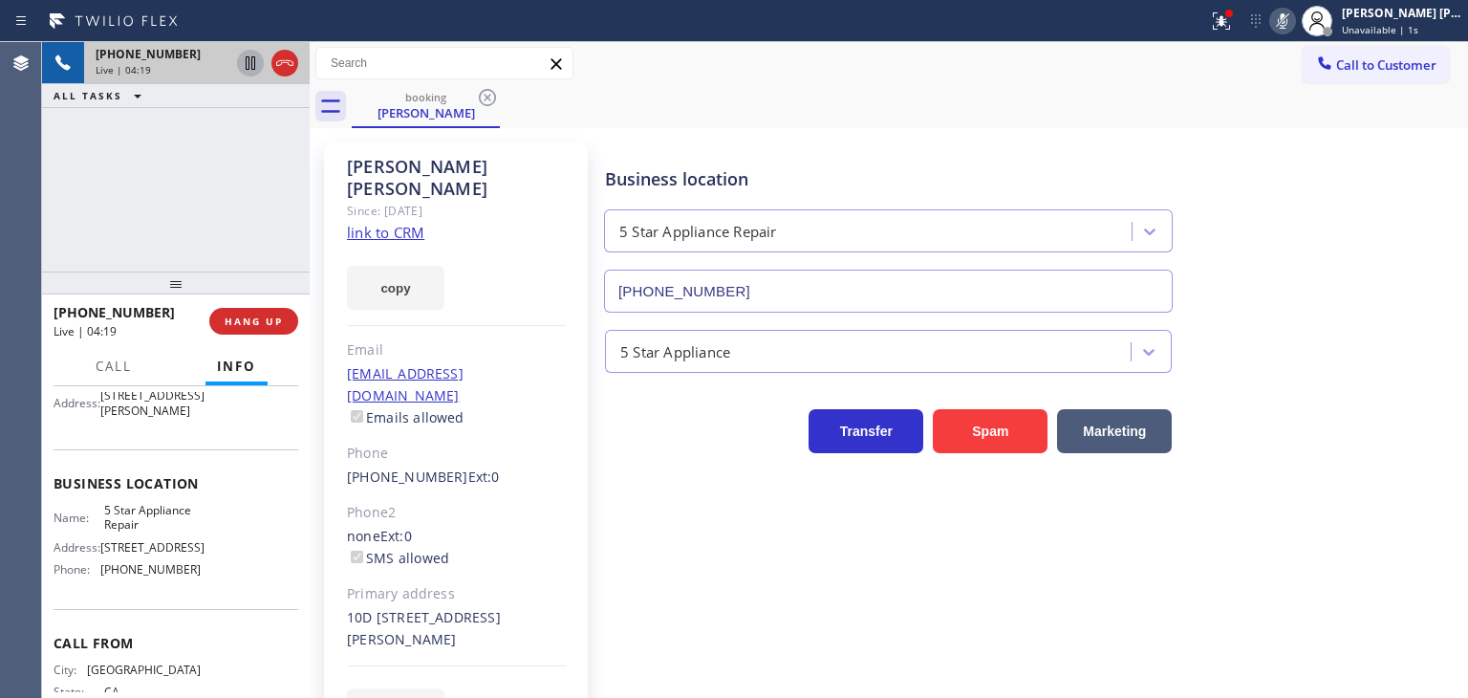
click at [245, 61] on icon at bounding box center [250, 63] width 23 height 23
click at [1294, 19] on icon at bounding box center [1282, 21] width 23 height 23
click at [250, 66] on icon at bounding box center [250, 63] width 23 height 23
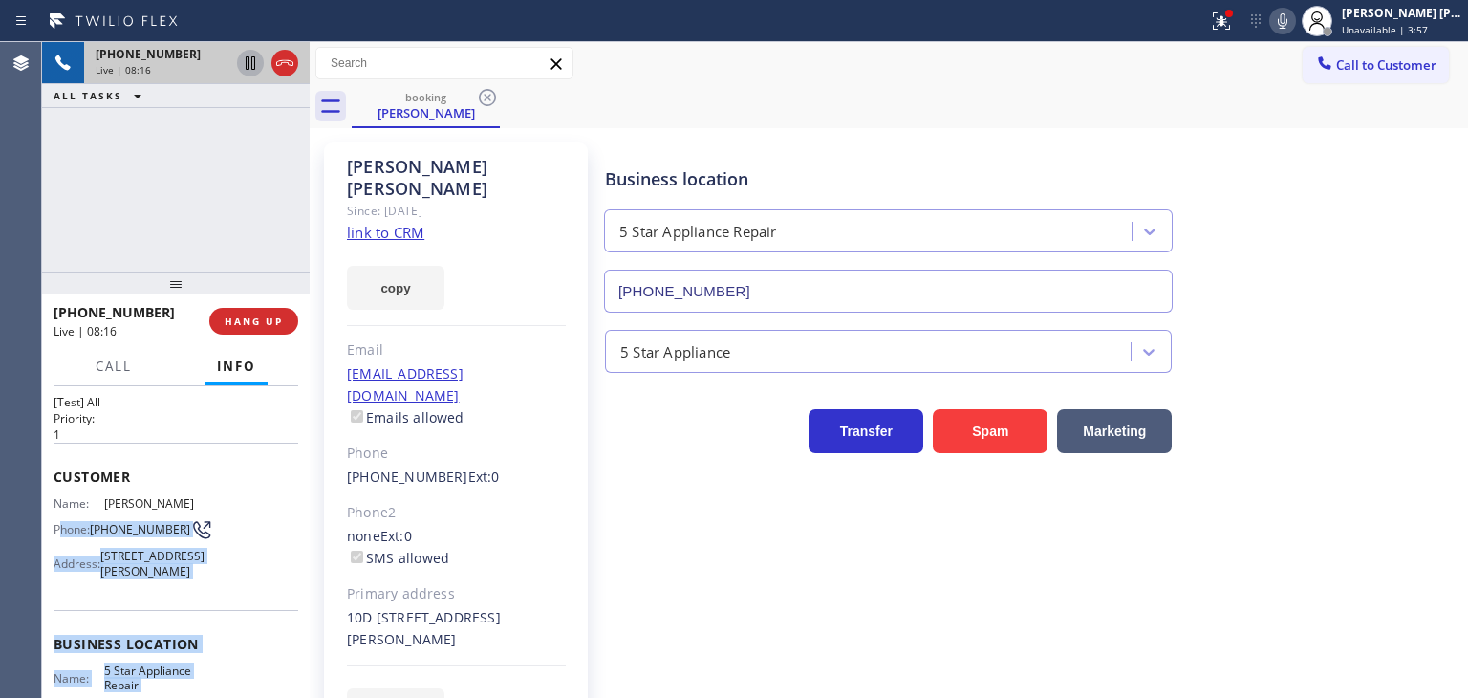
scroll to position [0, 0]
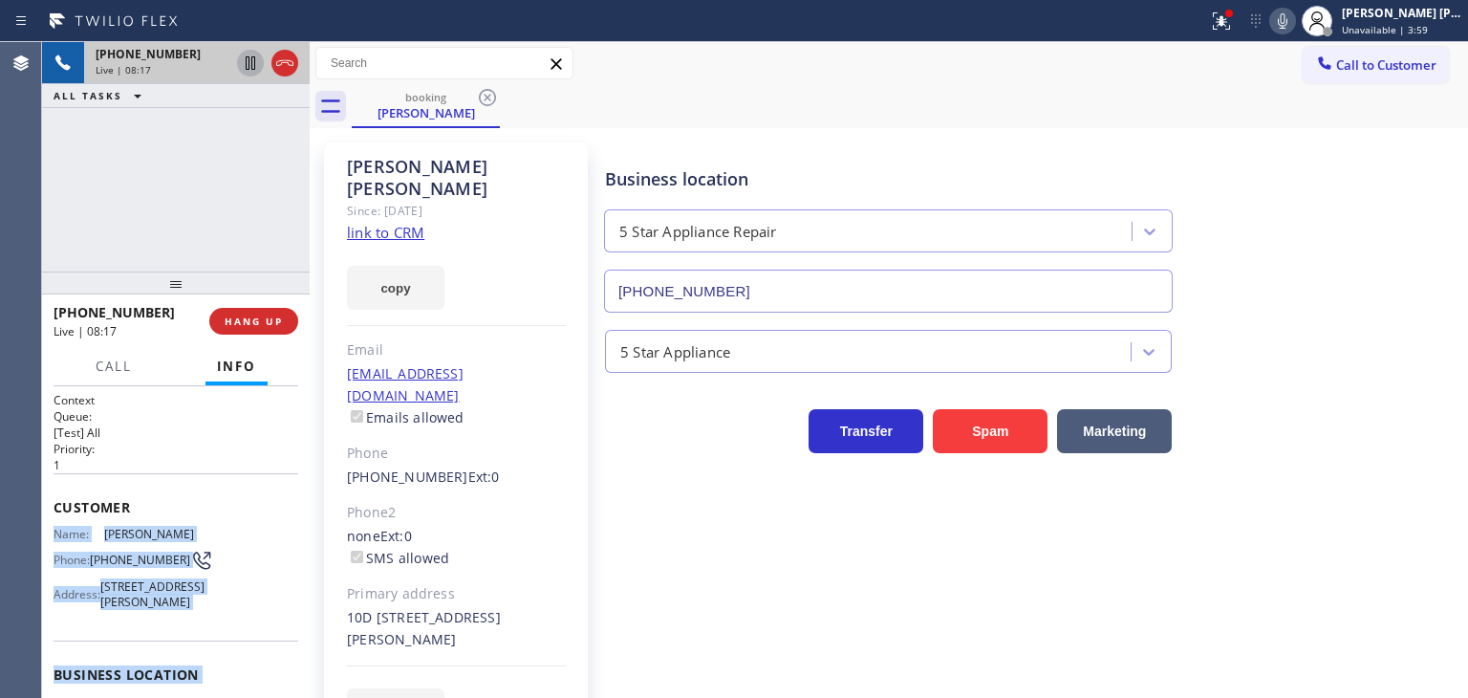
drag, startPoint x: 203, startPoint y: 610, endPoint x: 56, endPoint y: 531, distance: 165.9
click at [56, 531] on div "Context Queue: [Test] All Priority: 1 Customer Name: [PERSON_NAME] Phone: [PHON…" at bounding box center [176, 668] width 245 height 553
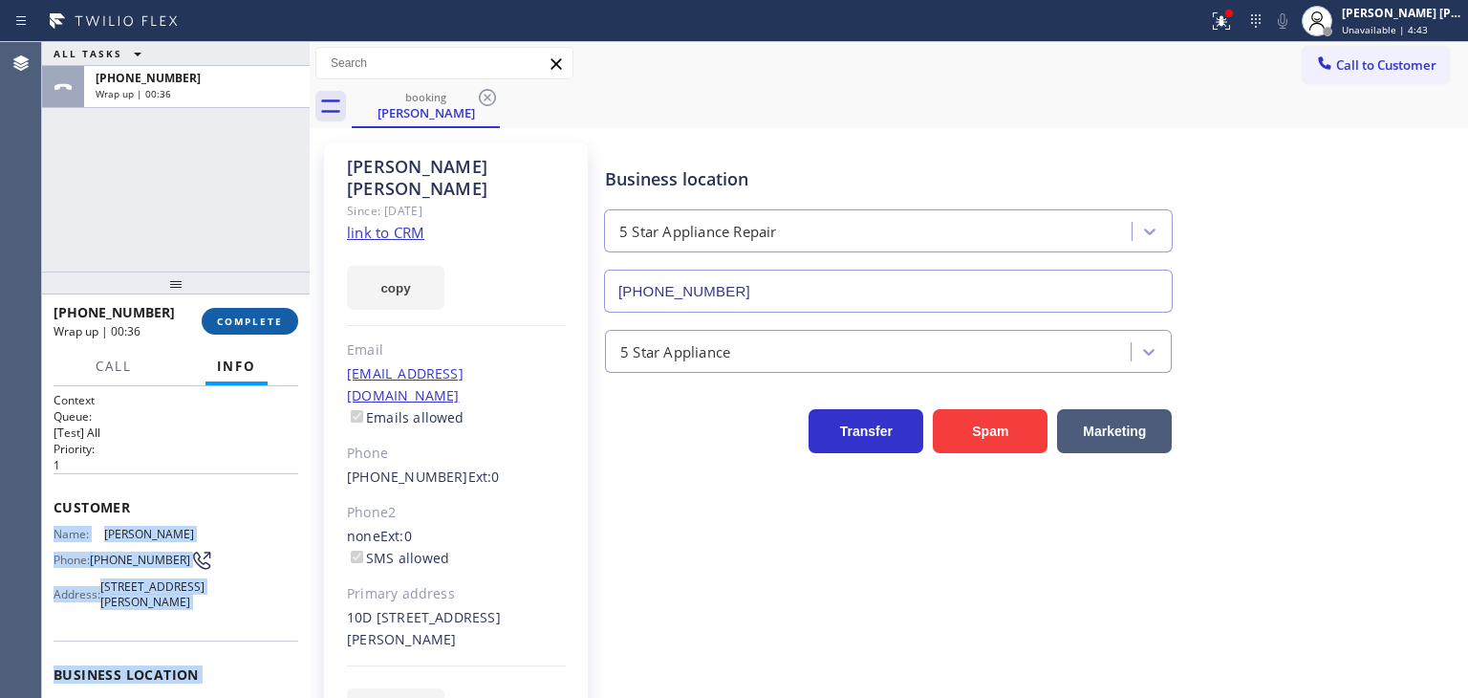
click at [254, 325] on span "COMPLETE" at bounding box center [250, 320] width 66 height 13
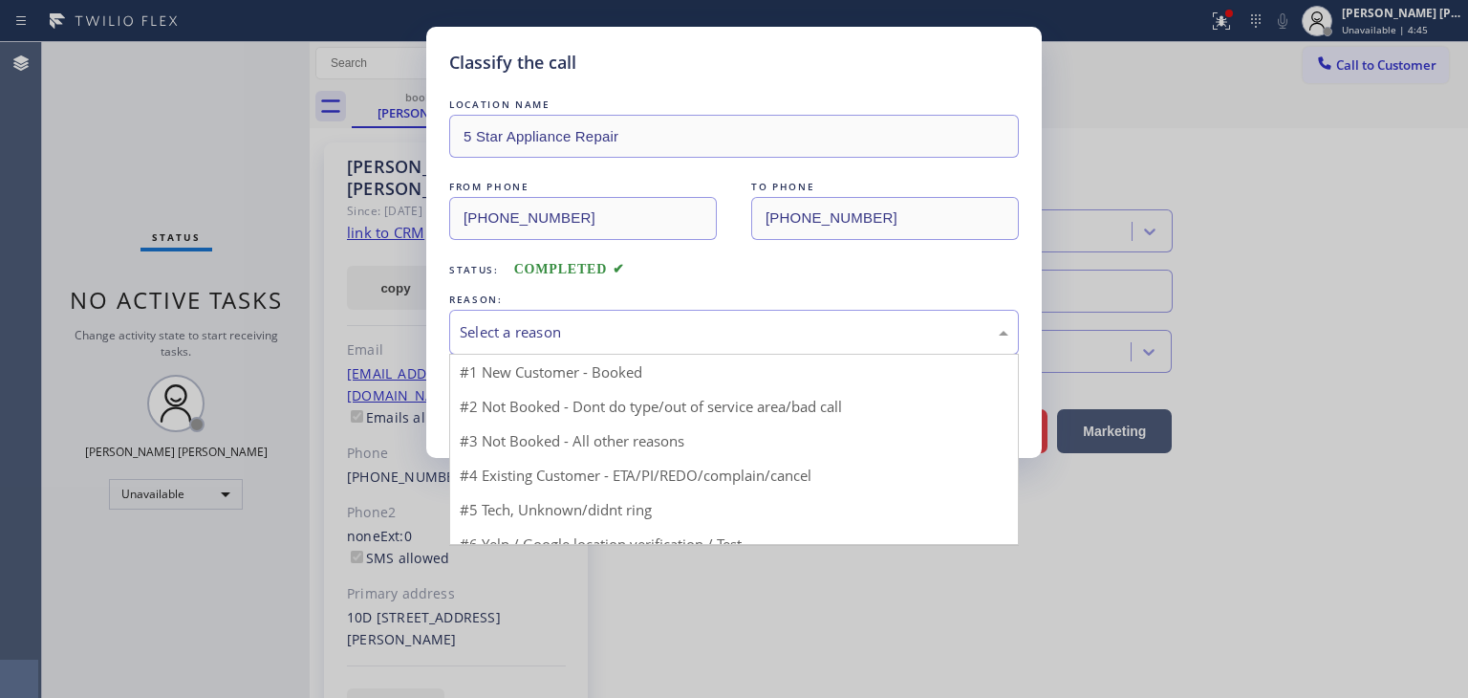
click at [547, 342] on div "Select a reason" at bounding box center [734, 332] width 570 height 45
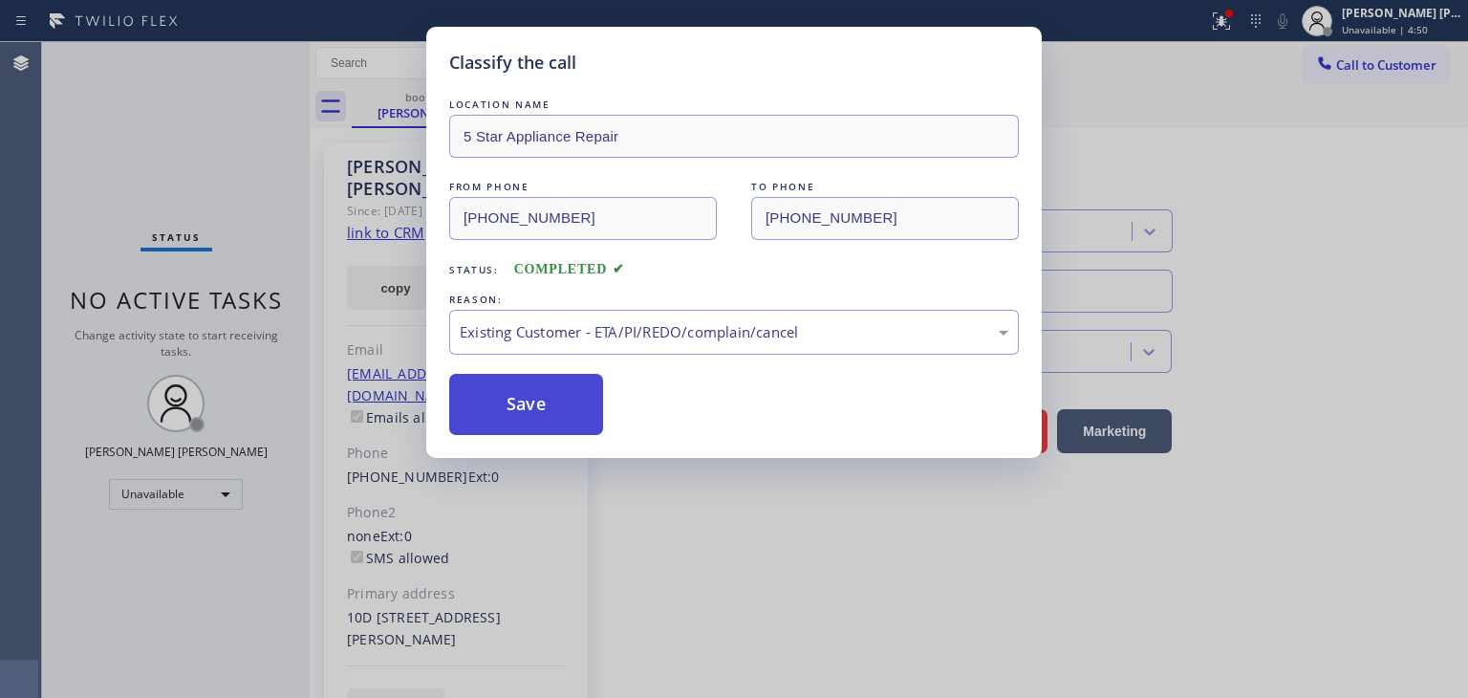
click at [547, 385] on button "Save" at bounding box center [526, 404] width 154 height 61
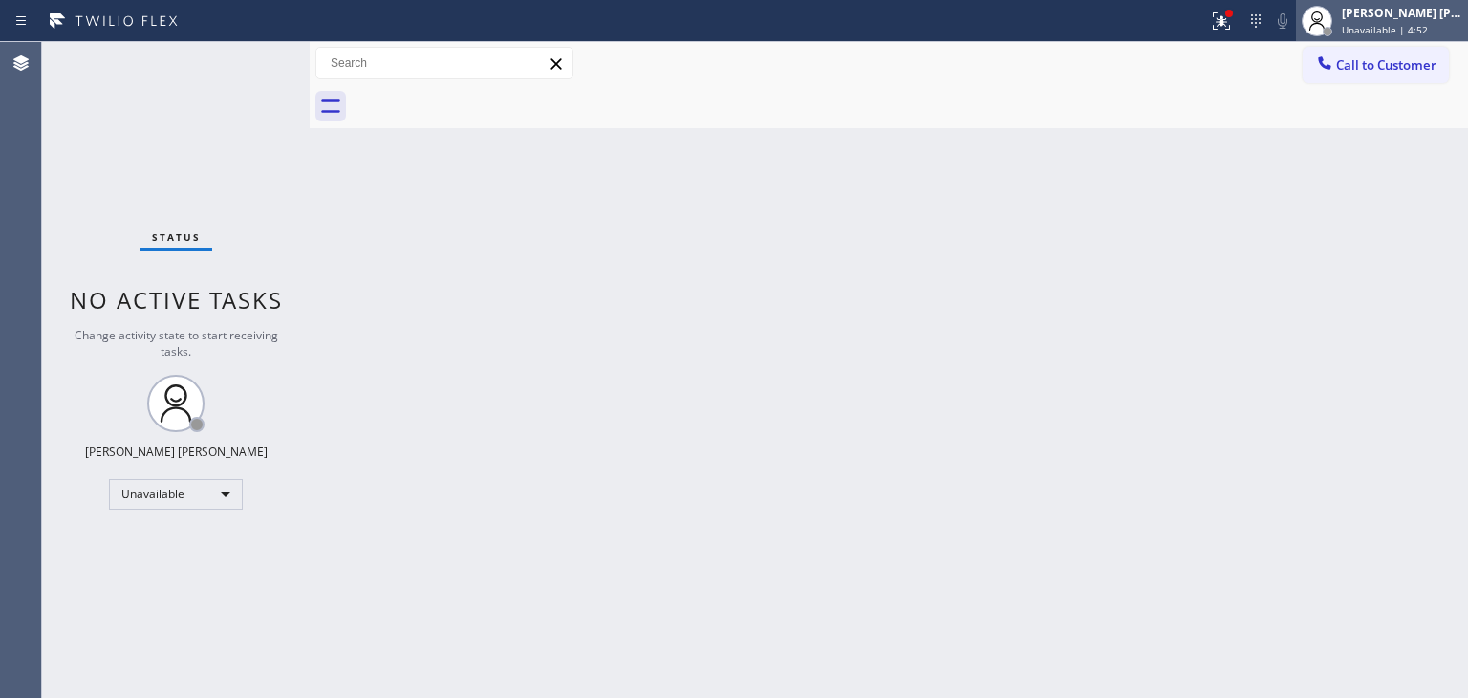
click at [1407, 23] on span "Unavailable | 4:52" at bounding box center [1385, 29] width 86 height 13
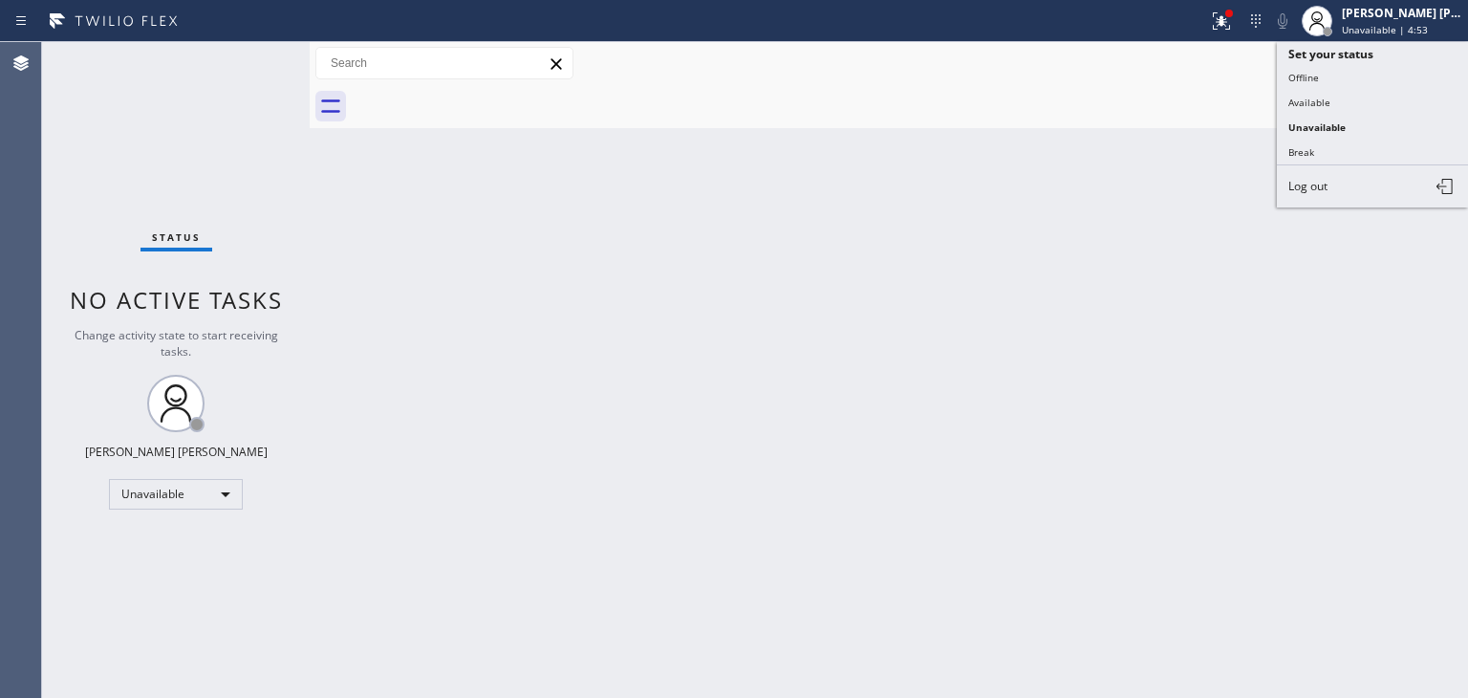
drag, startPoint x: 1358, startPoint y: 104, endPoint x: 891, endPoint y: 95, distance: 467.5
click at [1357, 105] on button "Available" at bounding box center [1372, 102] width 191 height 25
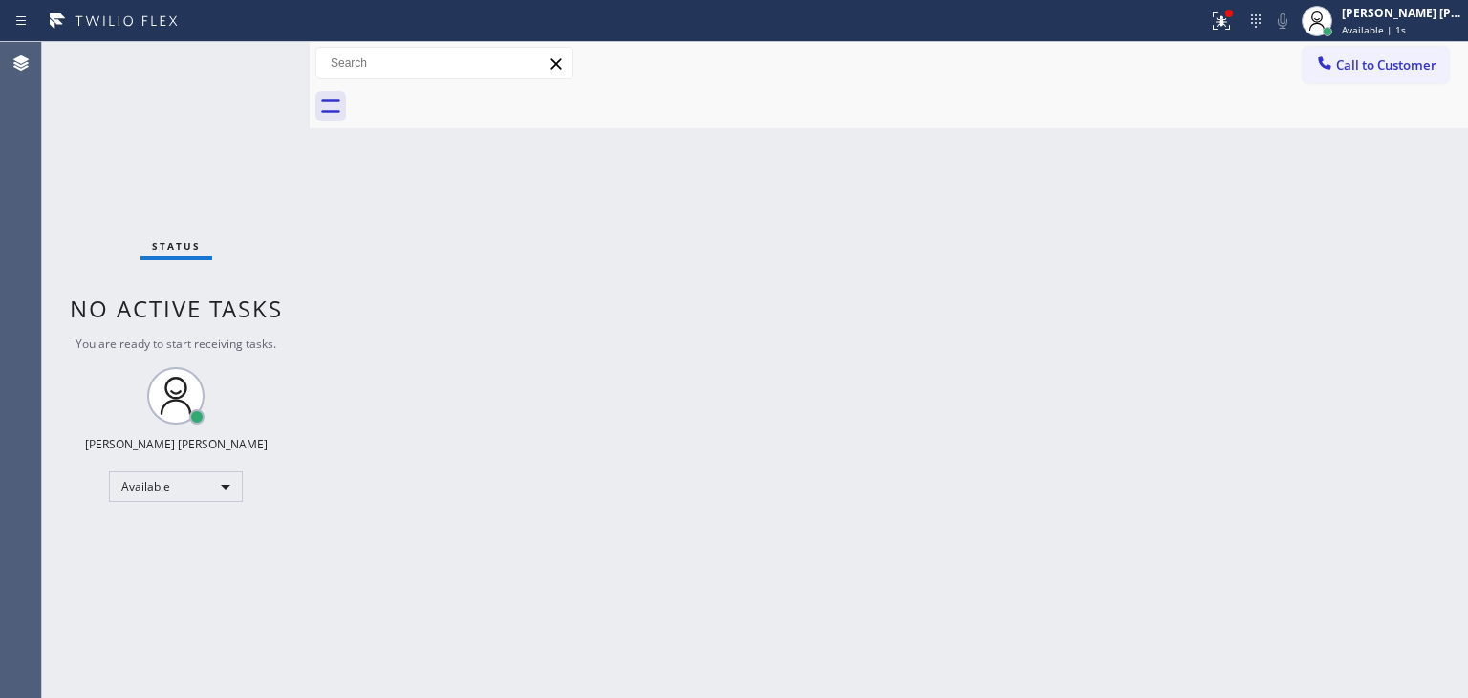
click at [239, 68] on div "Status No active tasks You are ready to start receiving tasks. [PERSON_NAME] [P…" at bounding box center [176, 370] width 268 height 656
click at [1338, 22] on div at bounding box center [1317, 21] width 42 height 42
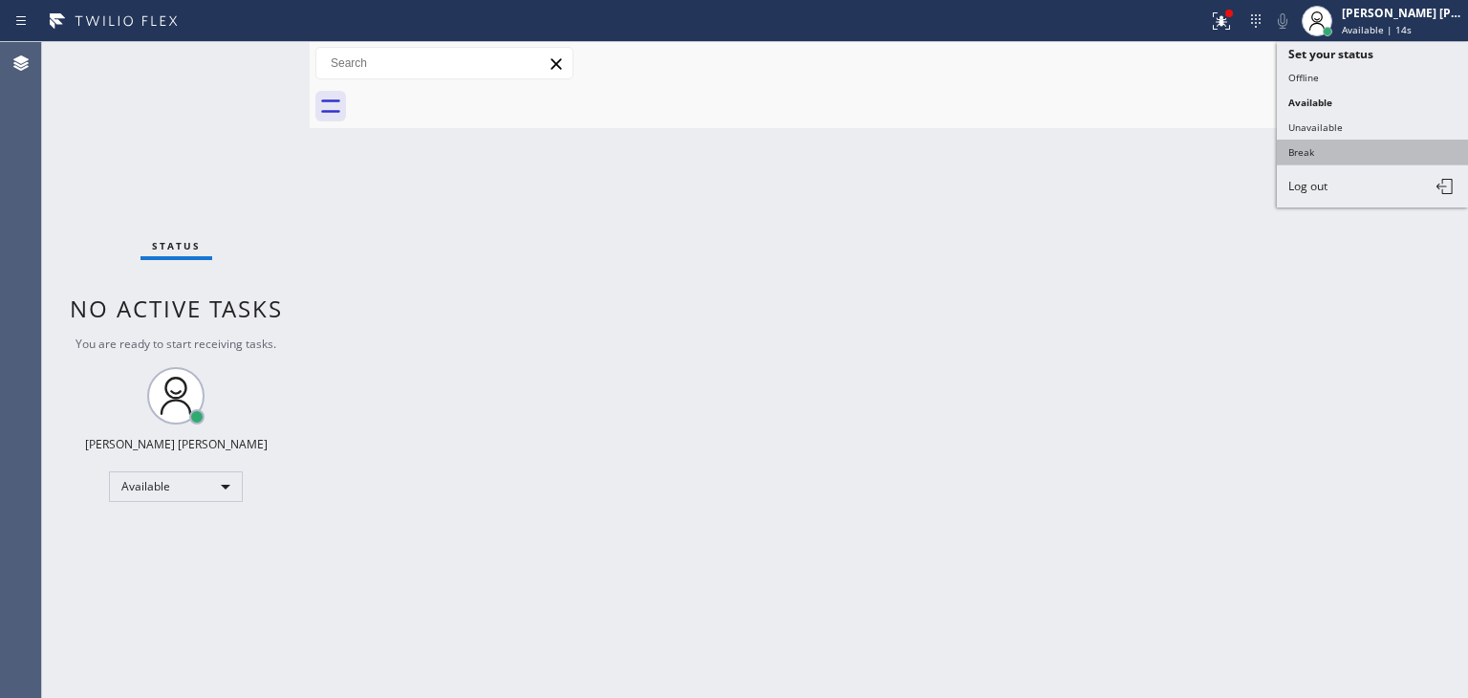
click at [1370, 144] on button "Break" at bounding box center [1372, 152] width 191 height 25
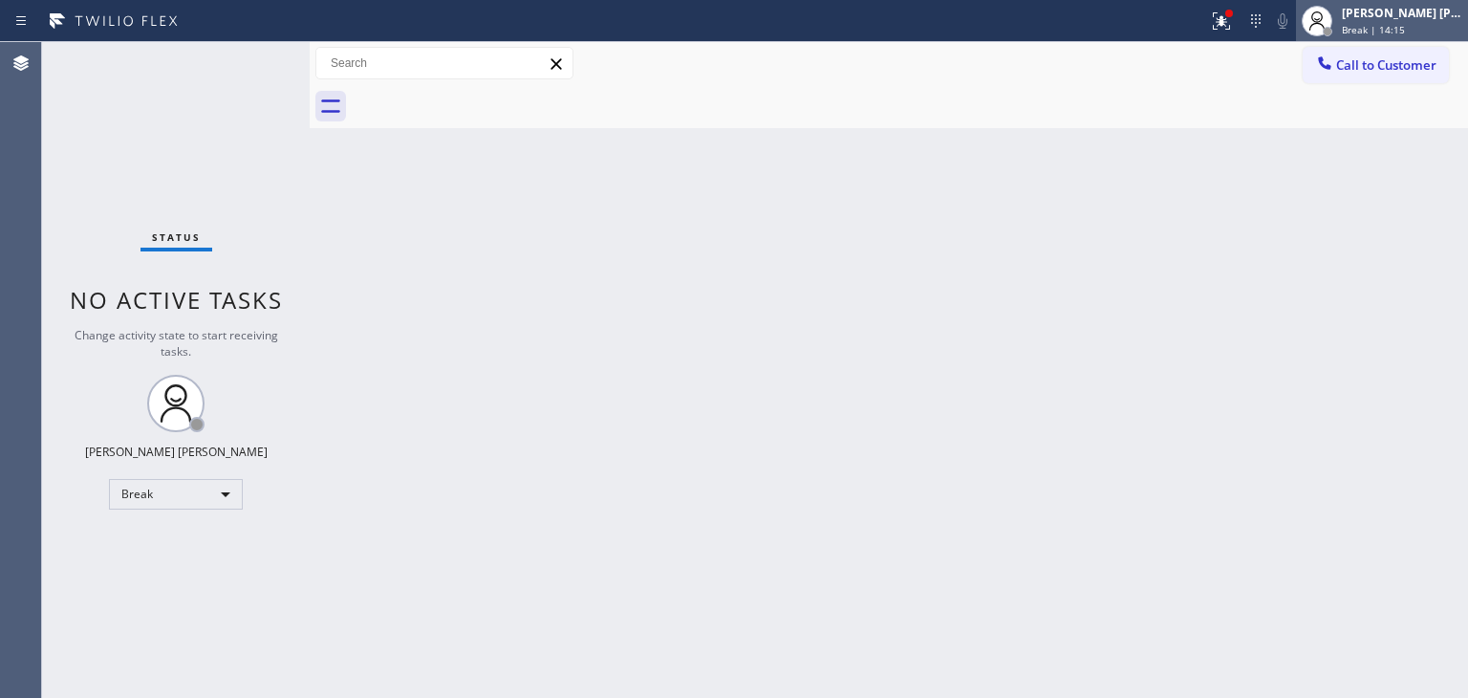
click at [1403, 28] on span "Break | 14:15" at bounding box center [1373, 29] width 63 height 13
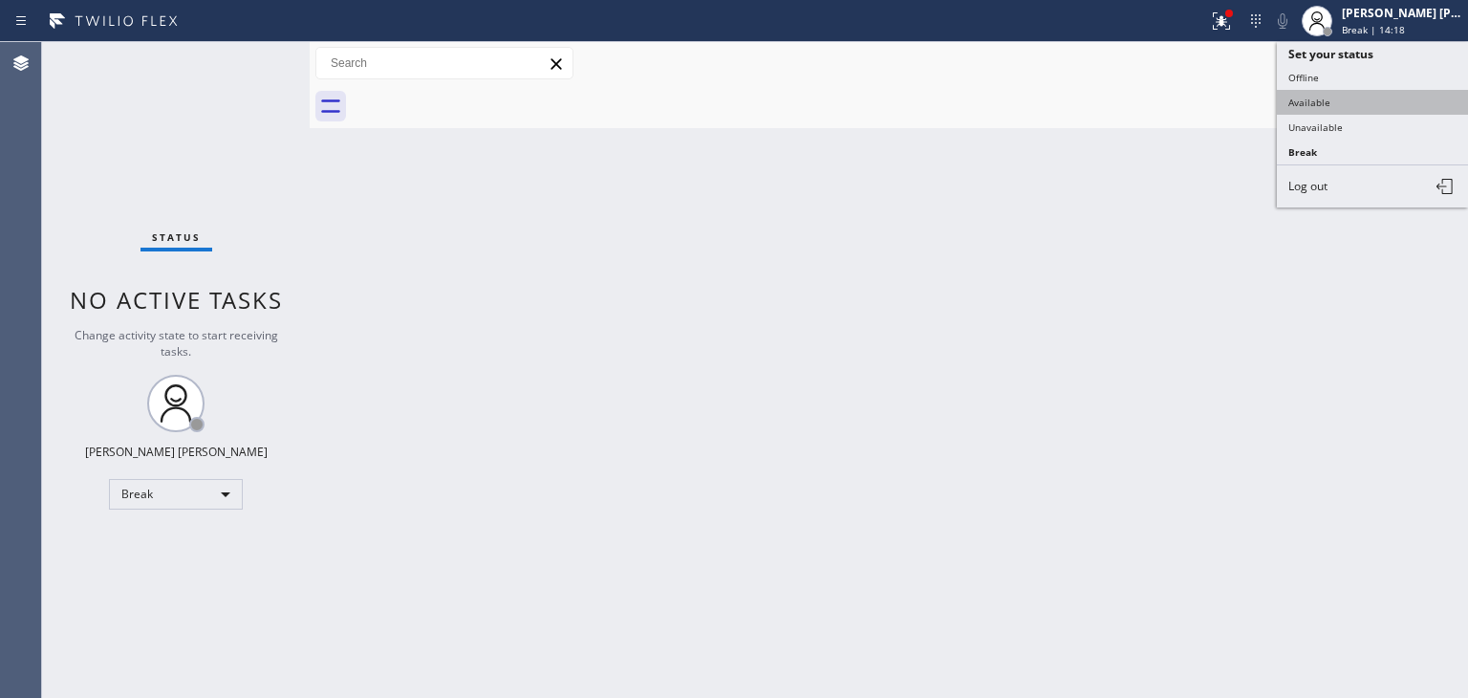
click at [1334, 101] on button "Available" at bounding box center [1372, 102] width 191 height 25
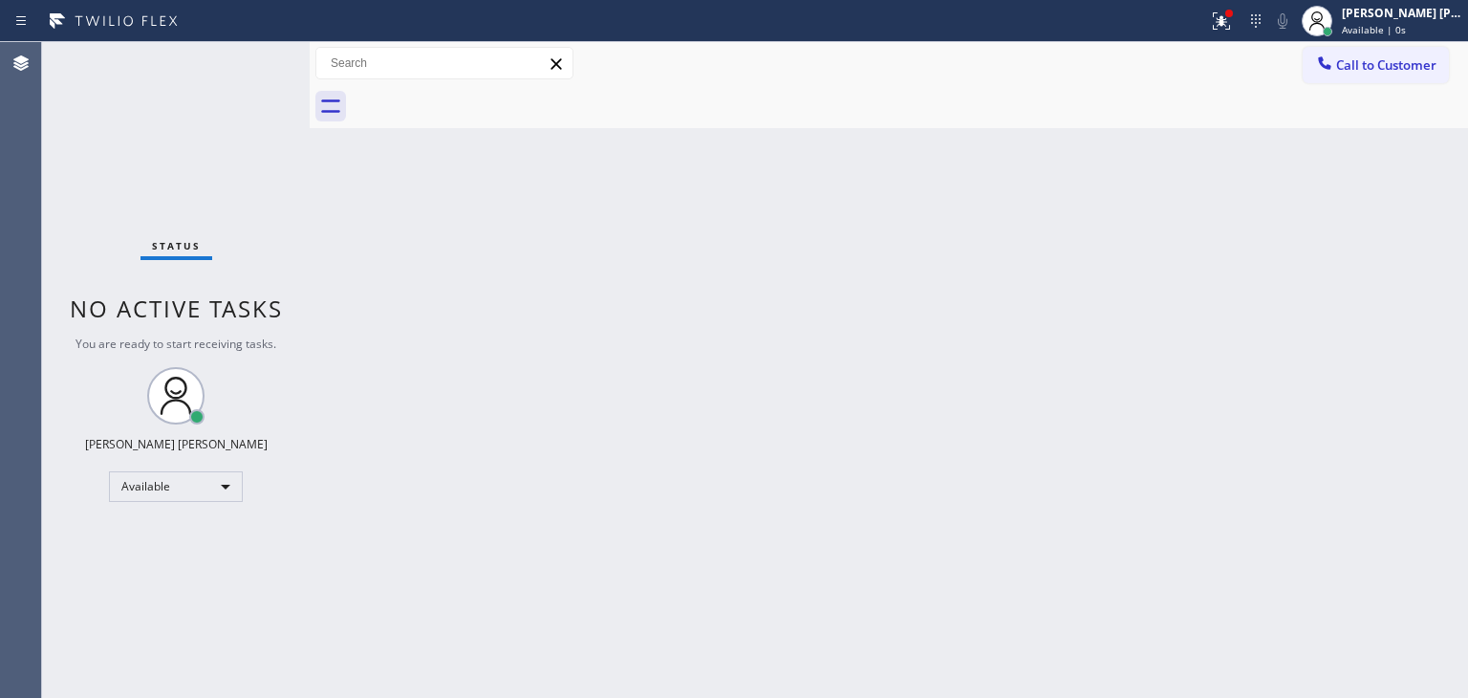
click at [254, 58] on div "Status No active tasks You are ready to start receiving tasks. [PERSON_NAME] [P…" at bounding box center [176, 370] width 268 height 656
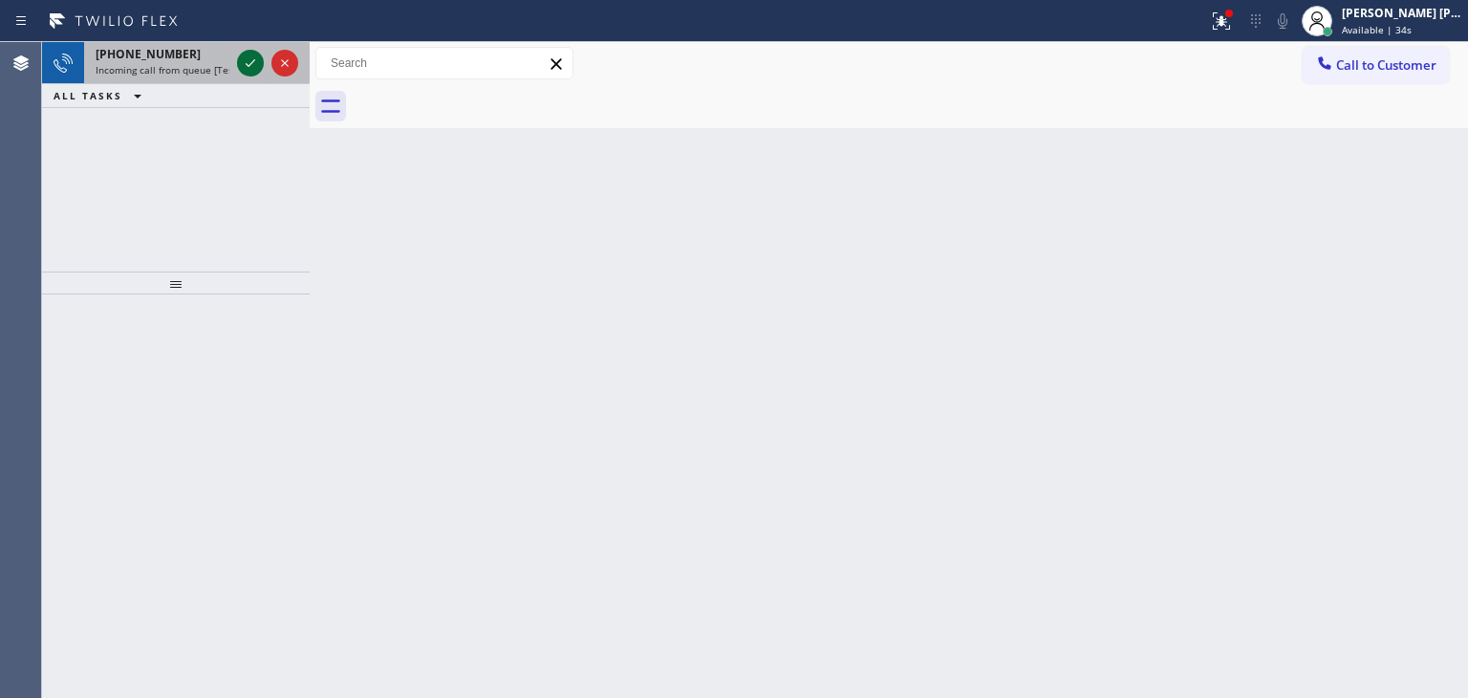
click at [256, 59] on icon at bounding box center [250, 63] width 23 height 23
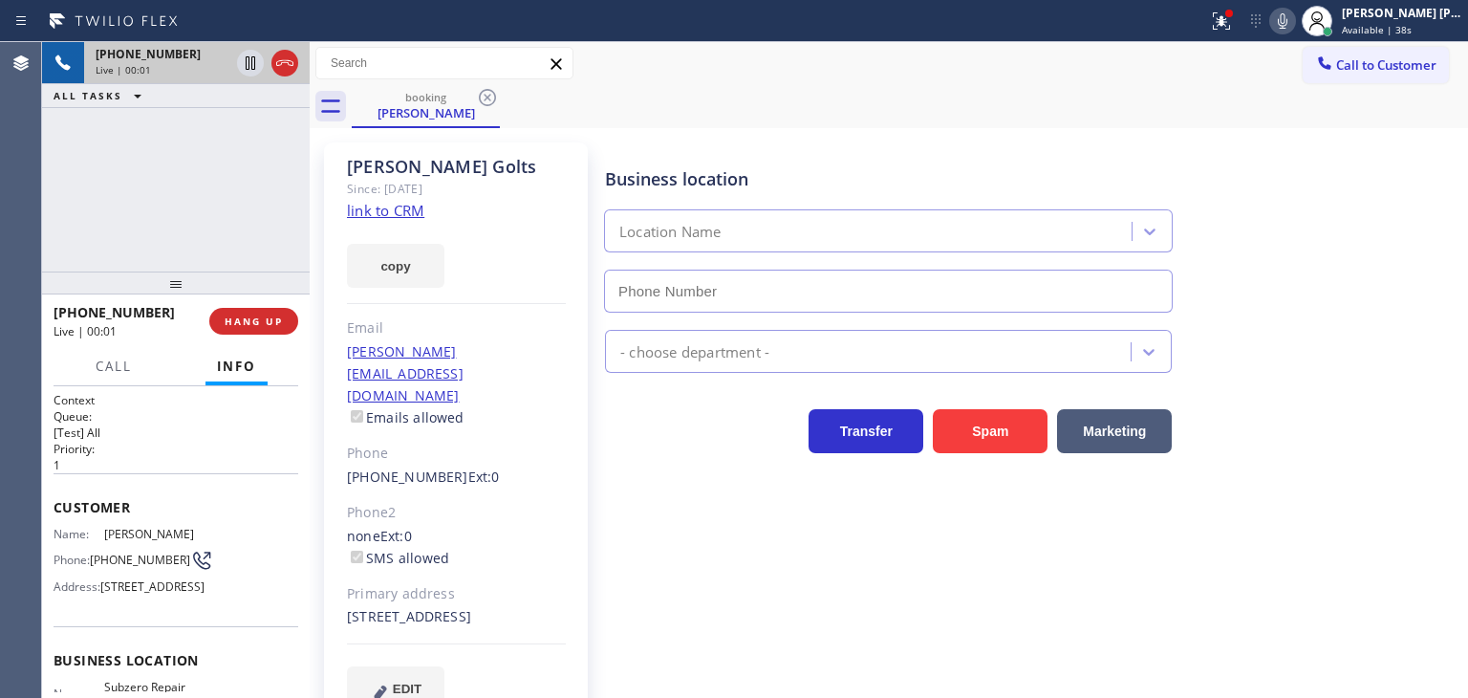
type input "[PHONE_NUMBER]"
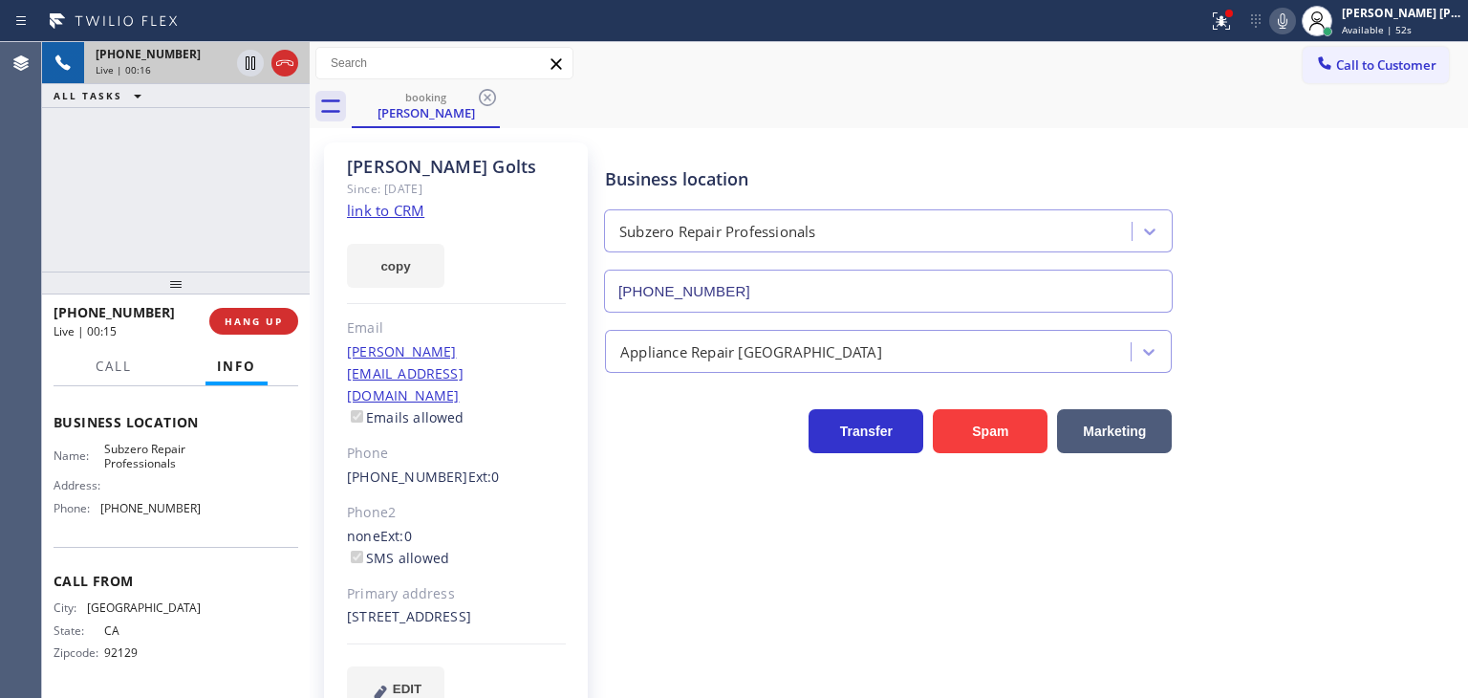
click at [395, 212] on link "link to CRM" at bounding box center [385, 210] width 77 height 19
click at [1403, 29] on span "Available | 1:12" at bounding box center [1379, 29] width 74 height 13
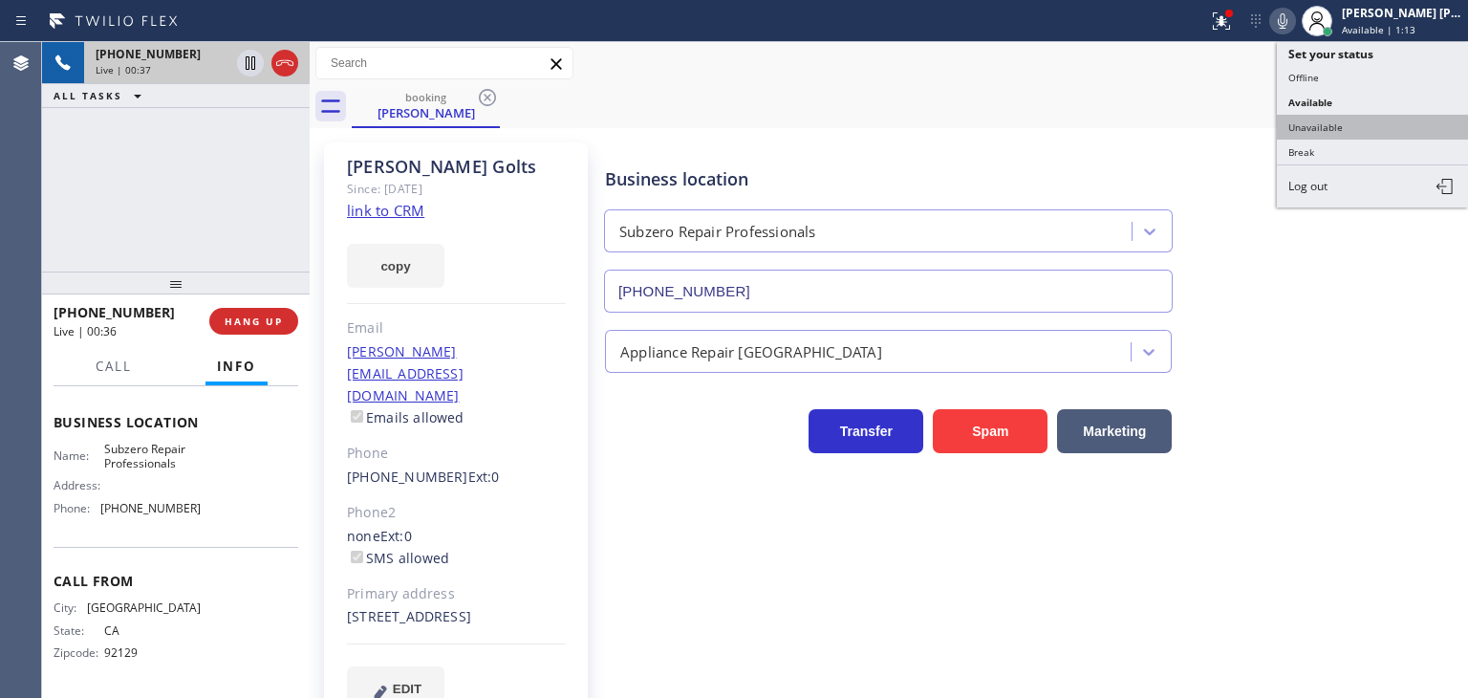
click at [1359, 119] on button "Unavailable" at bounding box center [1372, 127] width 191 height 25
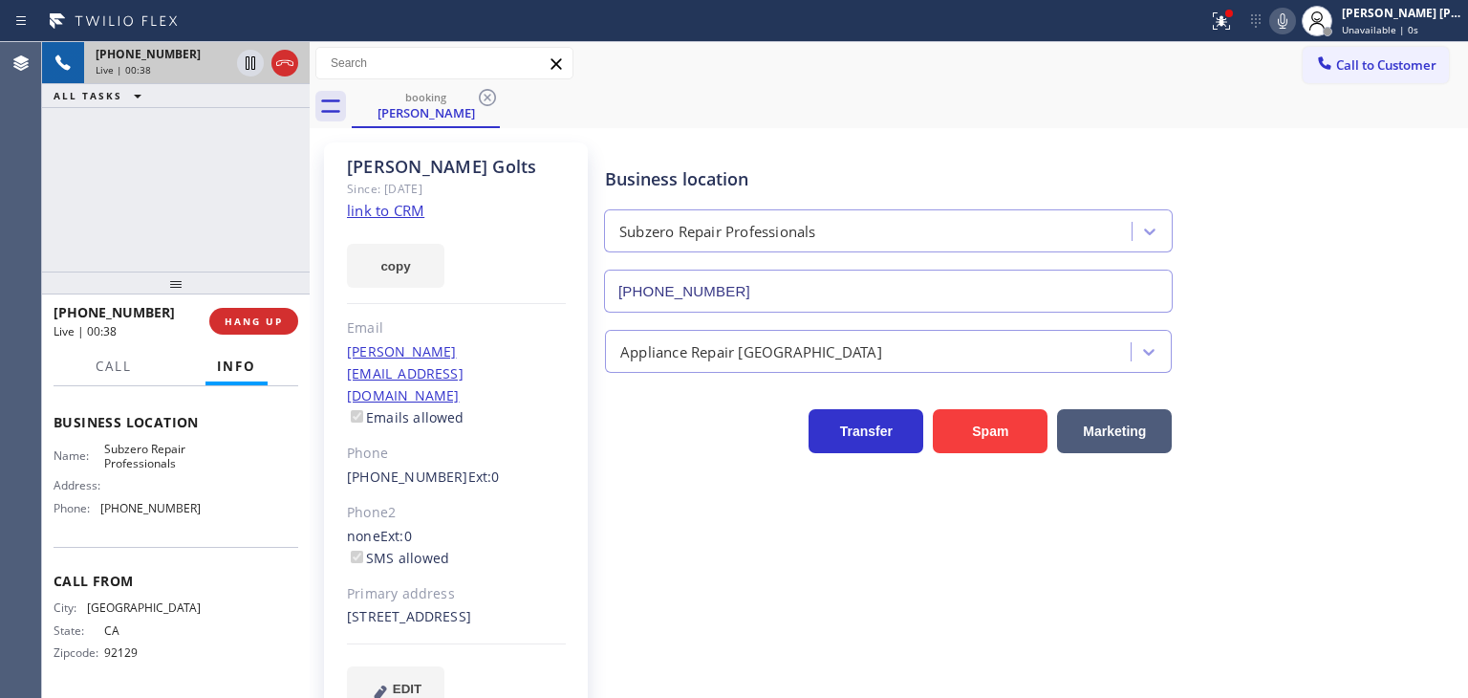
click at [1294, 20] on icon at bounding box center [1282, 21] width 23 height 23
click at [245, 70] on icon at bounding box center [250, 63] width 23 height 23
click at [1294, 26] on icon at bounding box center [1282, 21] width 23 height 23
click at [254, 62] on icon at bounding box center [250, 63] width 23 height 23
click at [1415, 23] on span "Unavailable | 4:48" at bounding box center [1385, 29] width 86 height 13
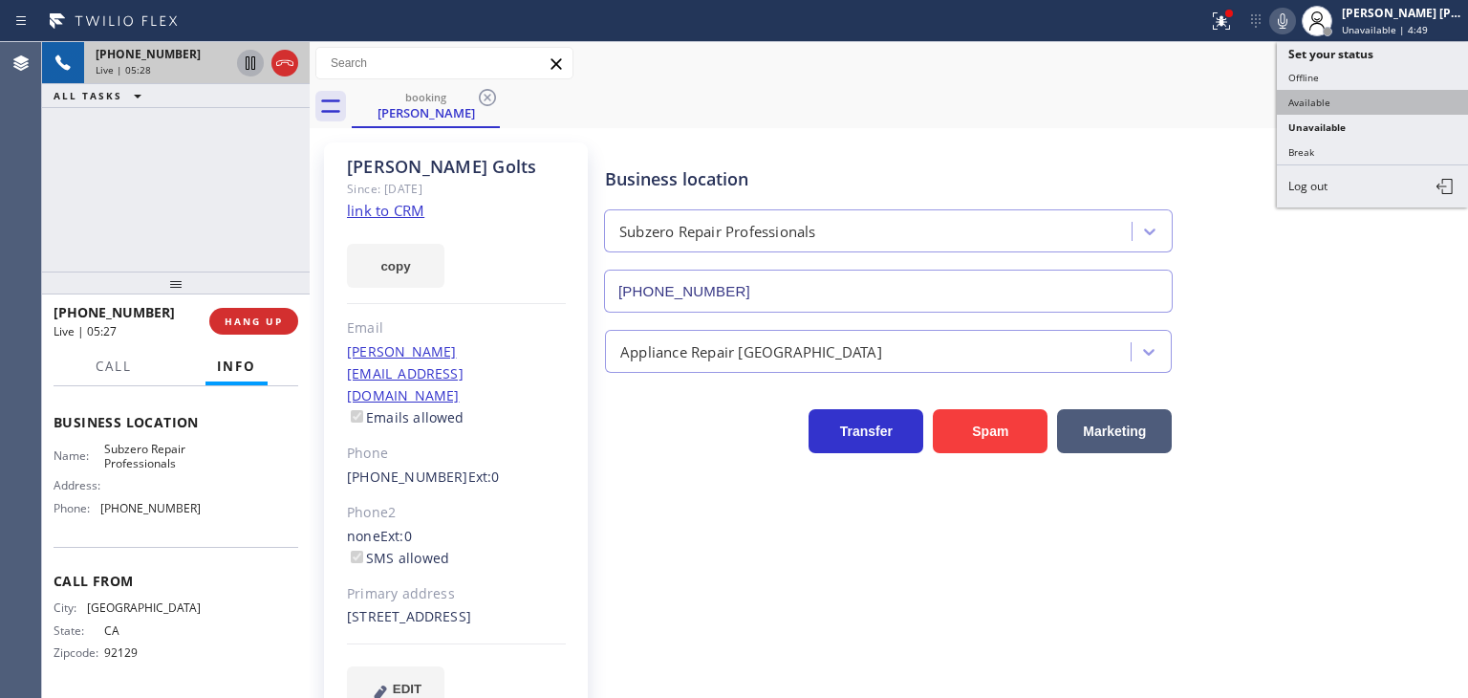
click at [1341, 93] on button "Available" at bounding box center [1372, 102] width 191 height 25
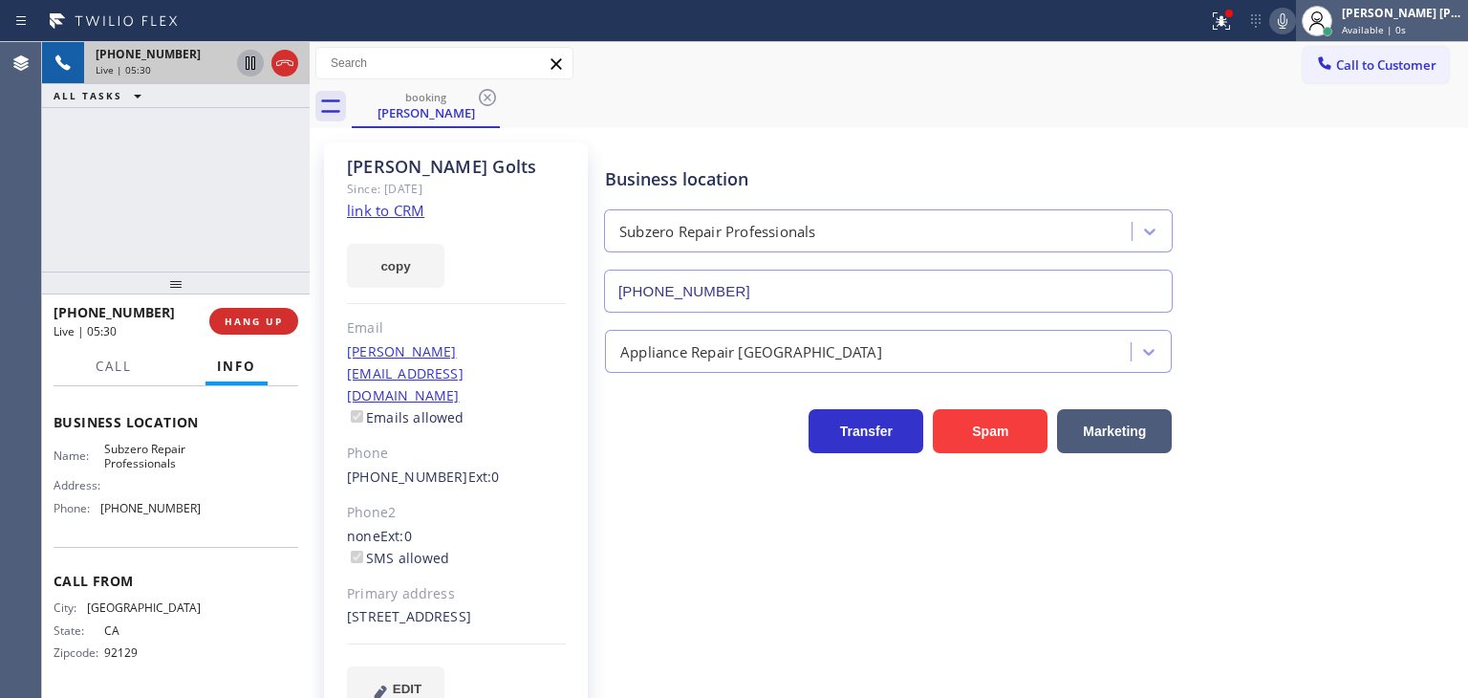
click at [1375, 23] on span "Available | 0s" at bounding box center [1374, 29] width 64 height 13
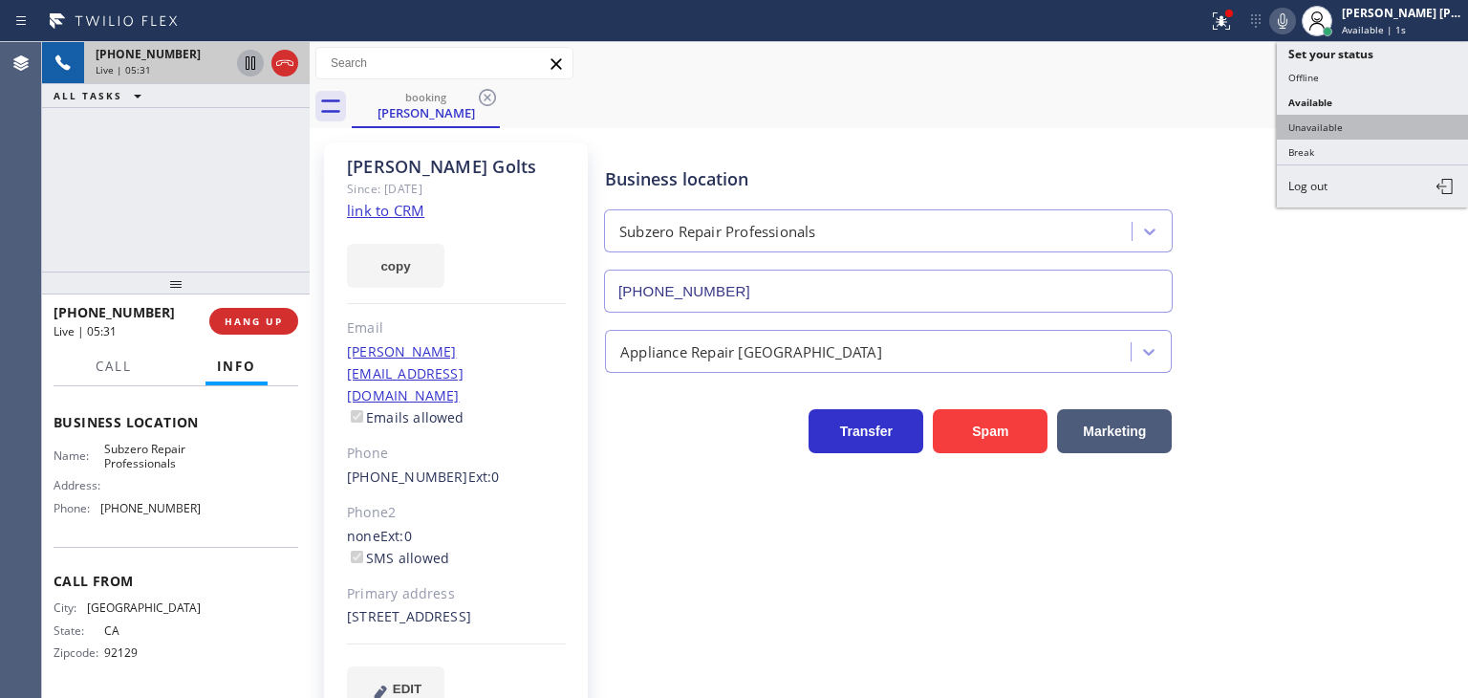
click at [1371, 119] on button "Unavailable" at bounding box center [1372, 127] width 191 height 25
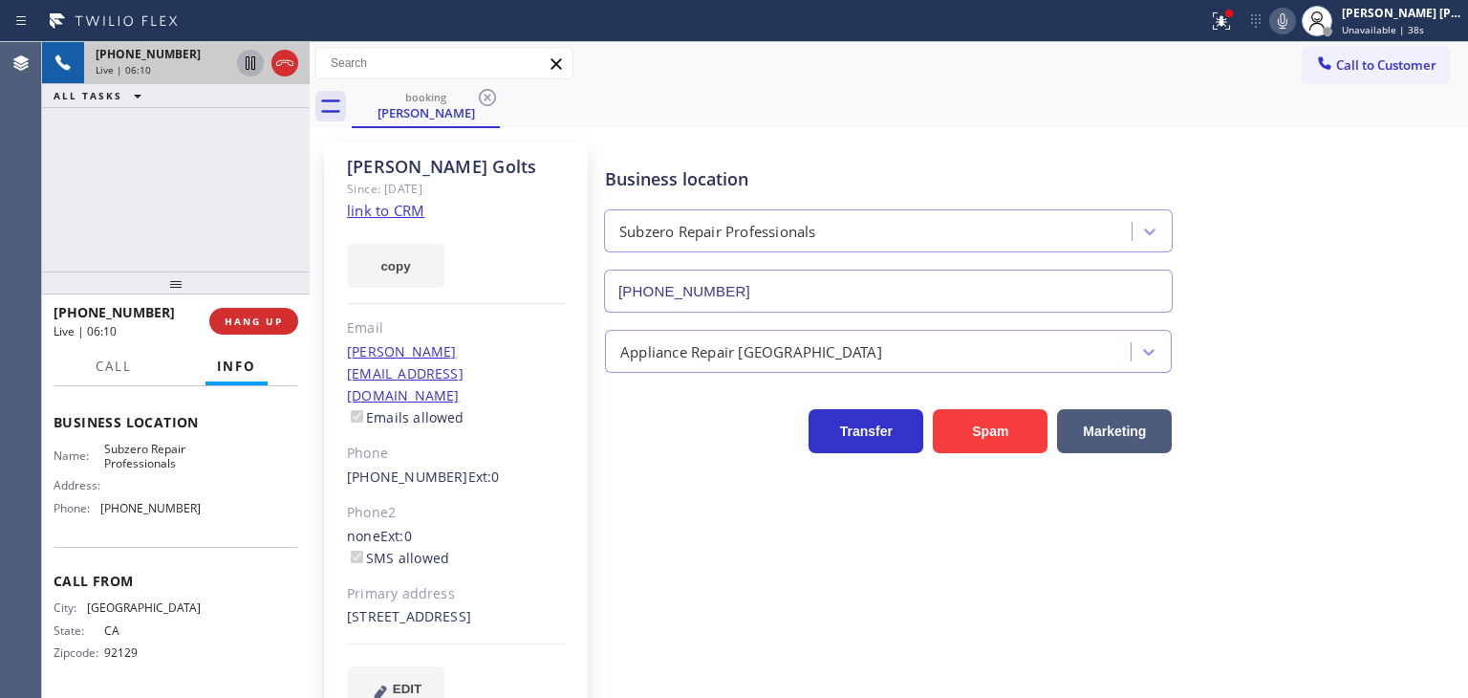
click at [1294, 26] on icon at bounding box center [1282, 21] width 23 height 23
click at [1287, 13] on icon at bounding box center [1283, 20] width 10 height 15
click at [1294, 15] on icon at bounding box center [1282, 21] width 23 height 23
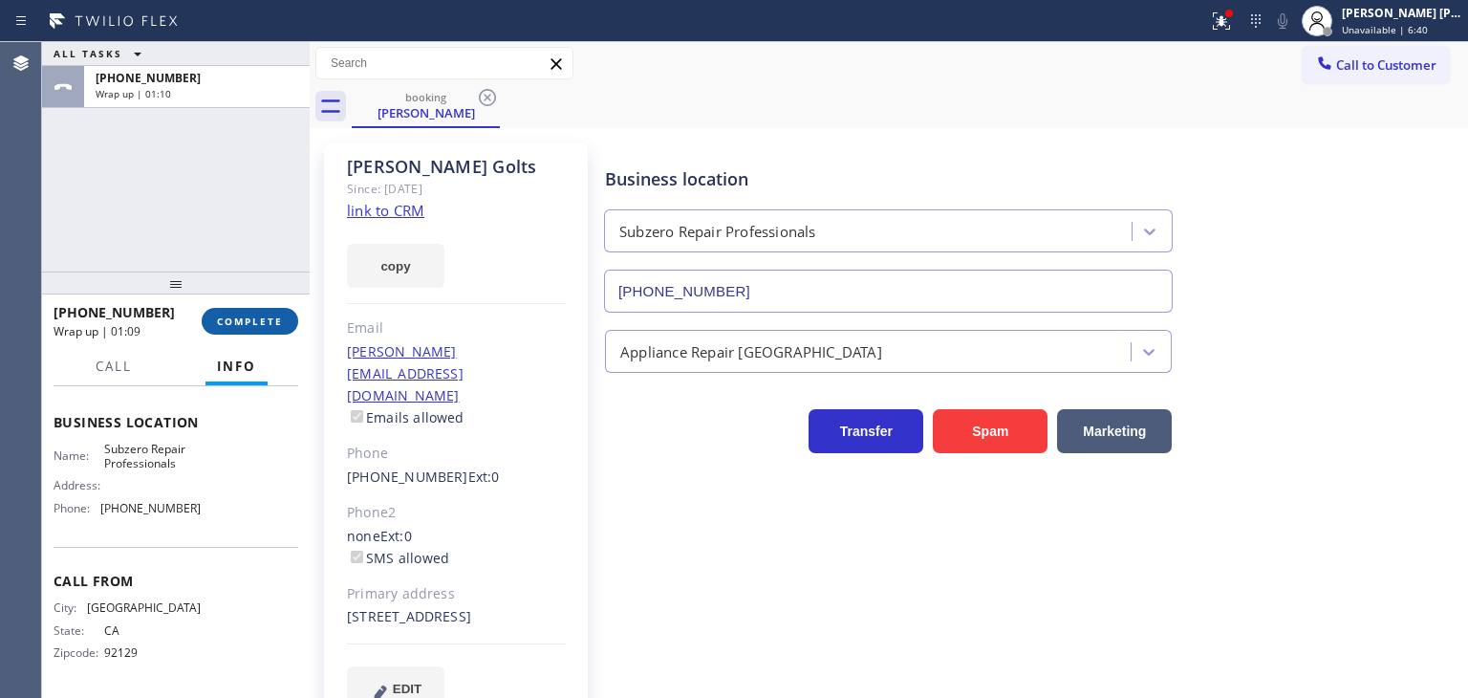
click at [253, 330] on button "COMPLETE" at bounding box center [250, 321] width 97 height 27
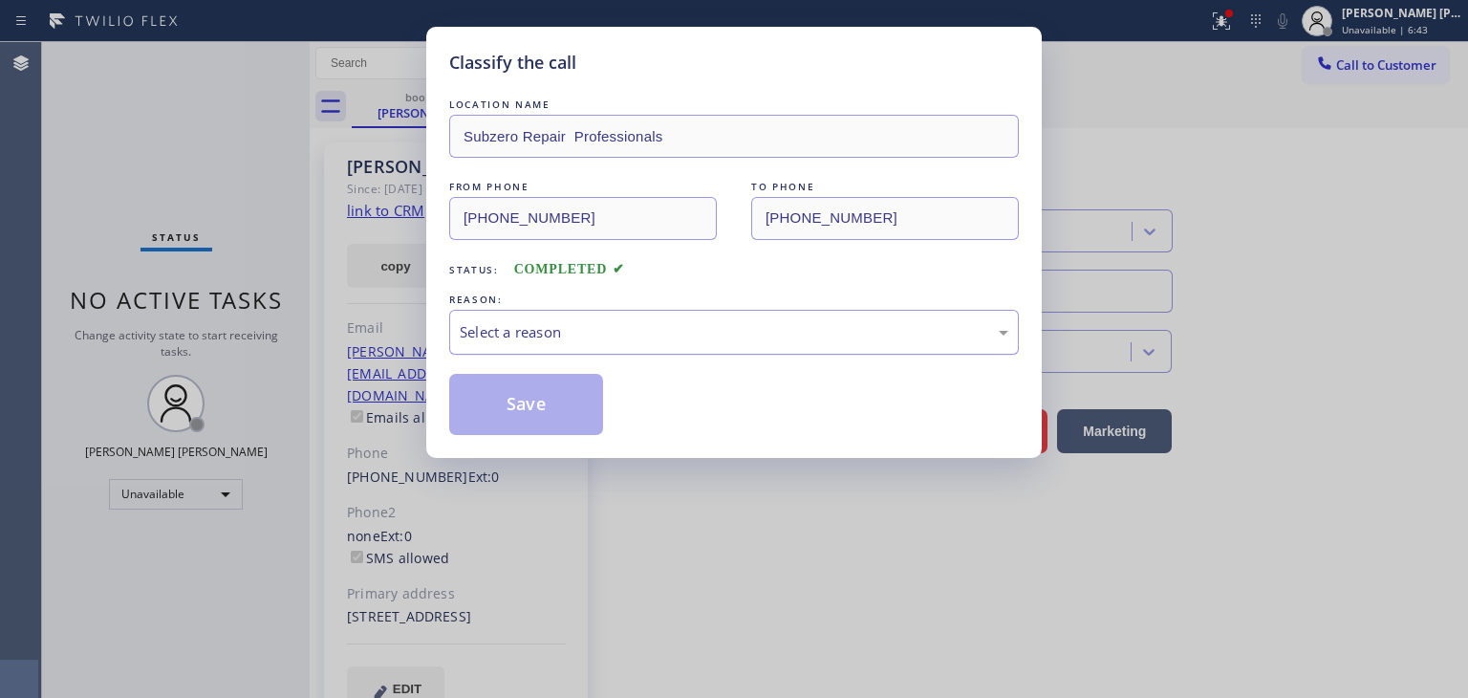
click at [491, 332] on div "Select a reason" at bounding box center [734, 332] width 549 height 22
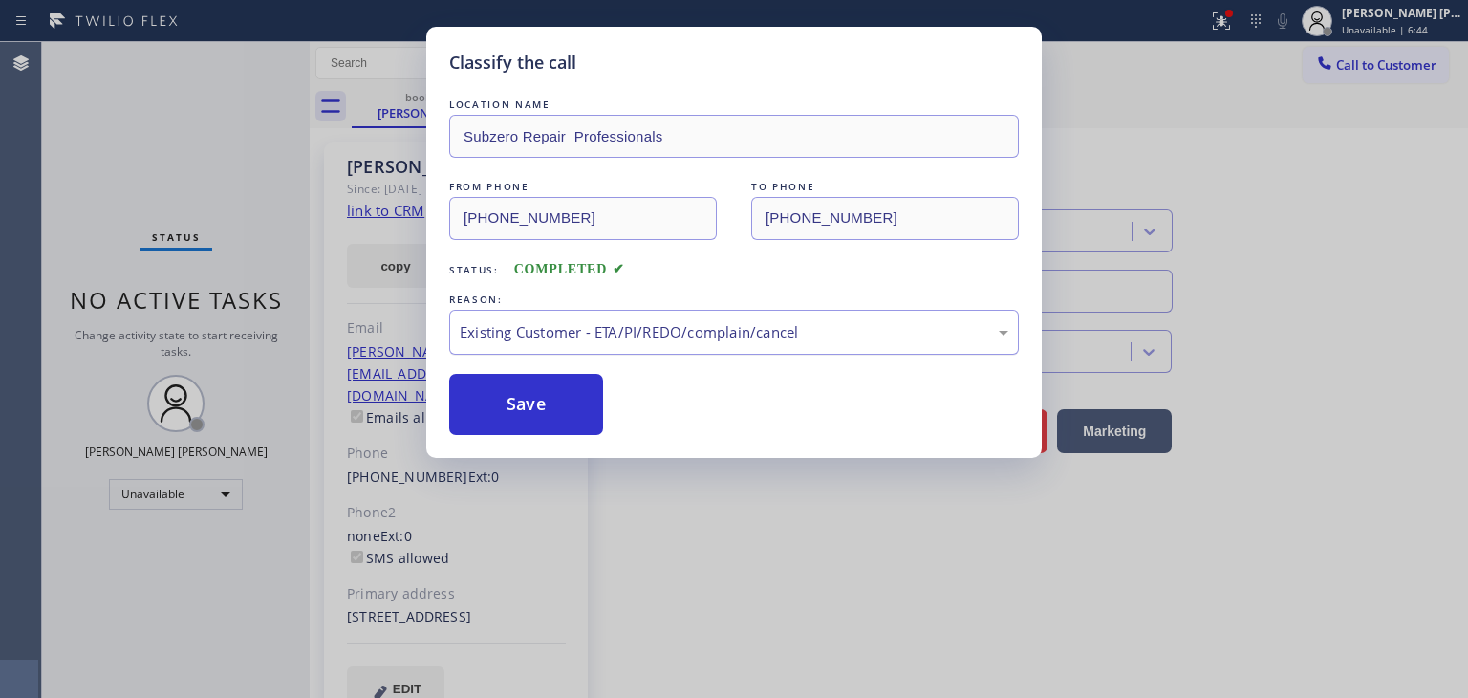
click at [531, 396] on button "Save" at bounding box center [526, 404] width 154 height 61
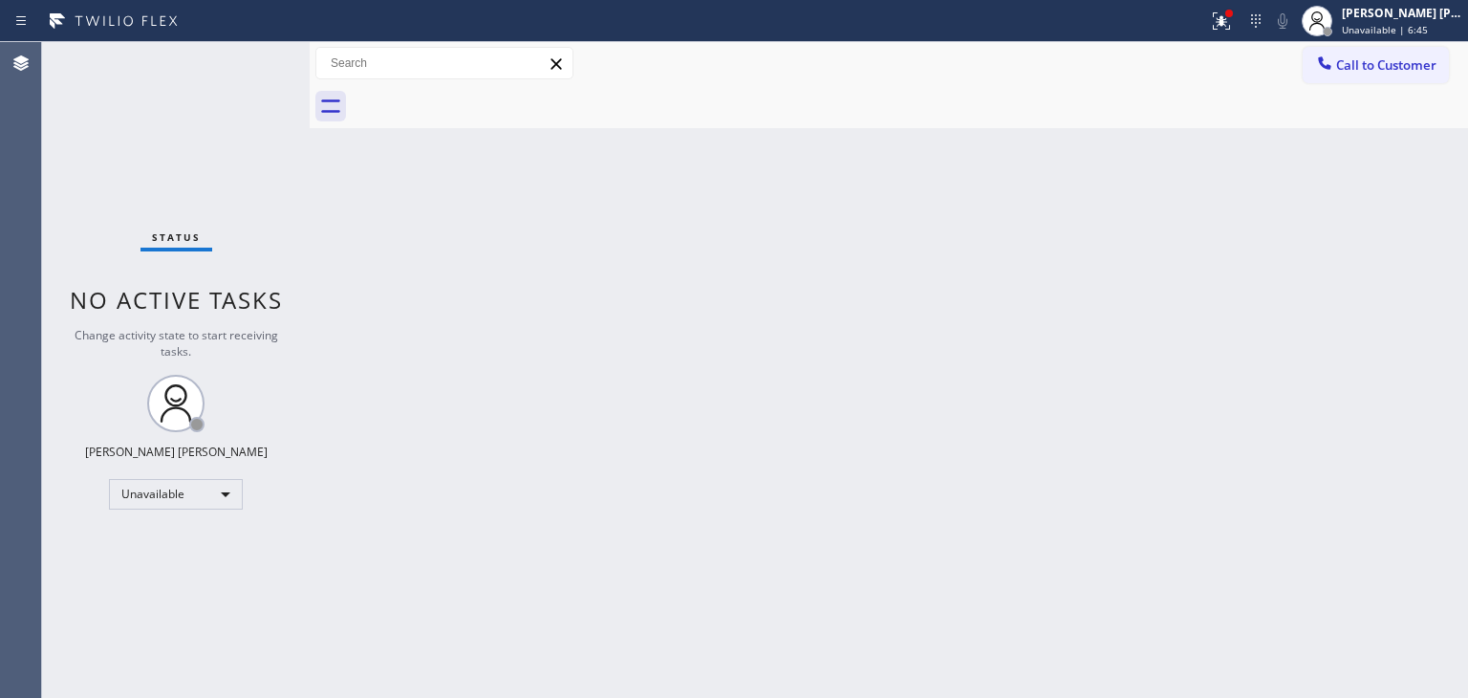
click at [1408, 26] on span "Unavailable | 6:45" at bounding box center [1385, 29] width 86 height 13
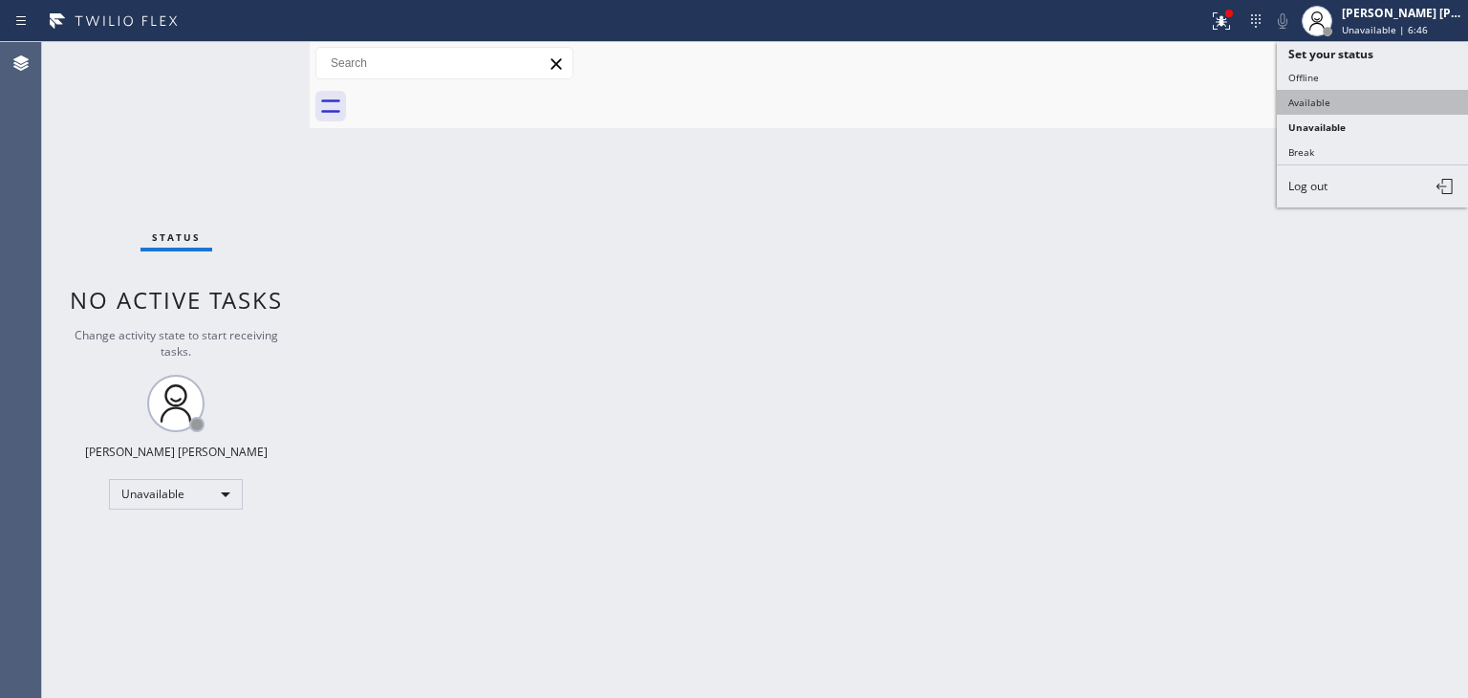
click at [1373, 97] on button "Available" at bounding box center [1372, 102] width 191 height 25
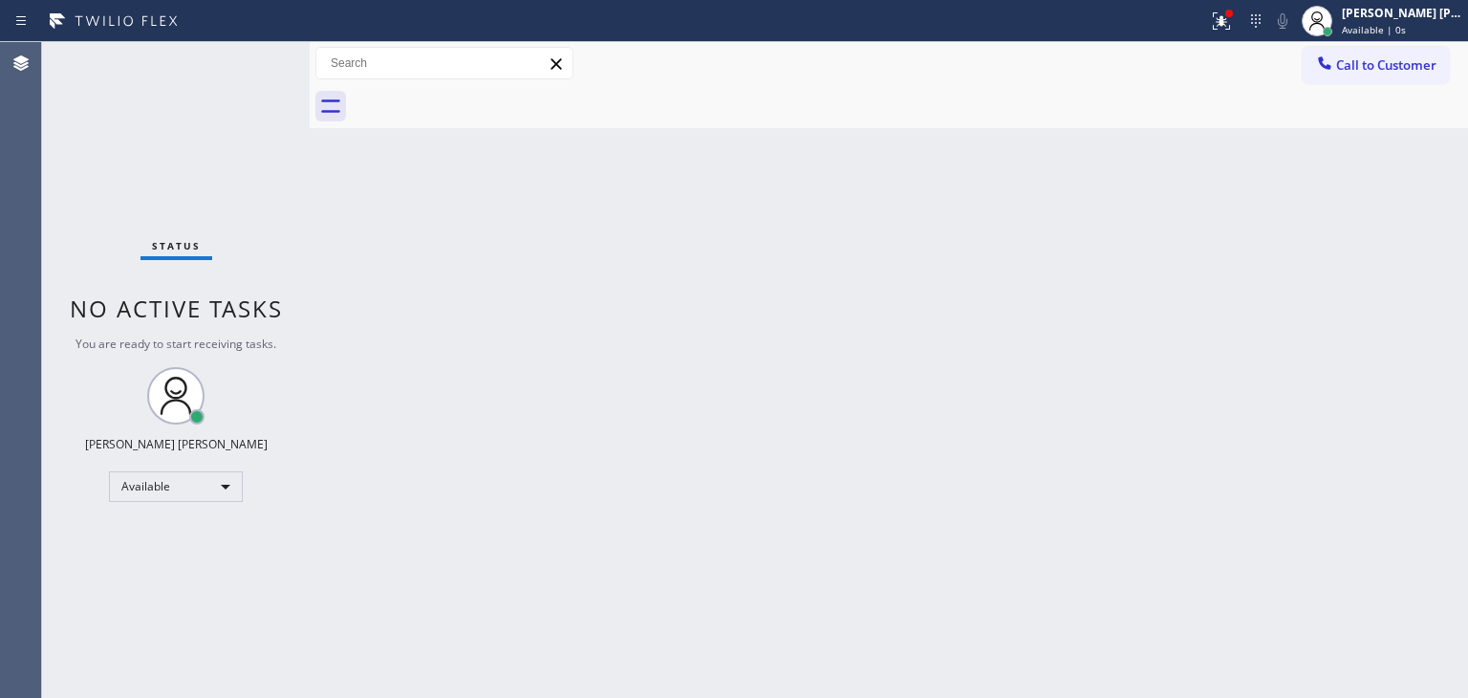
click at [242, 63] on div "Status No active tasks You are ready to start receiving tasks. [PERSON_NAME] [P…" at bounding box center [176, 370] width 268 height 656
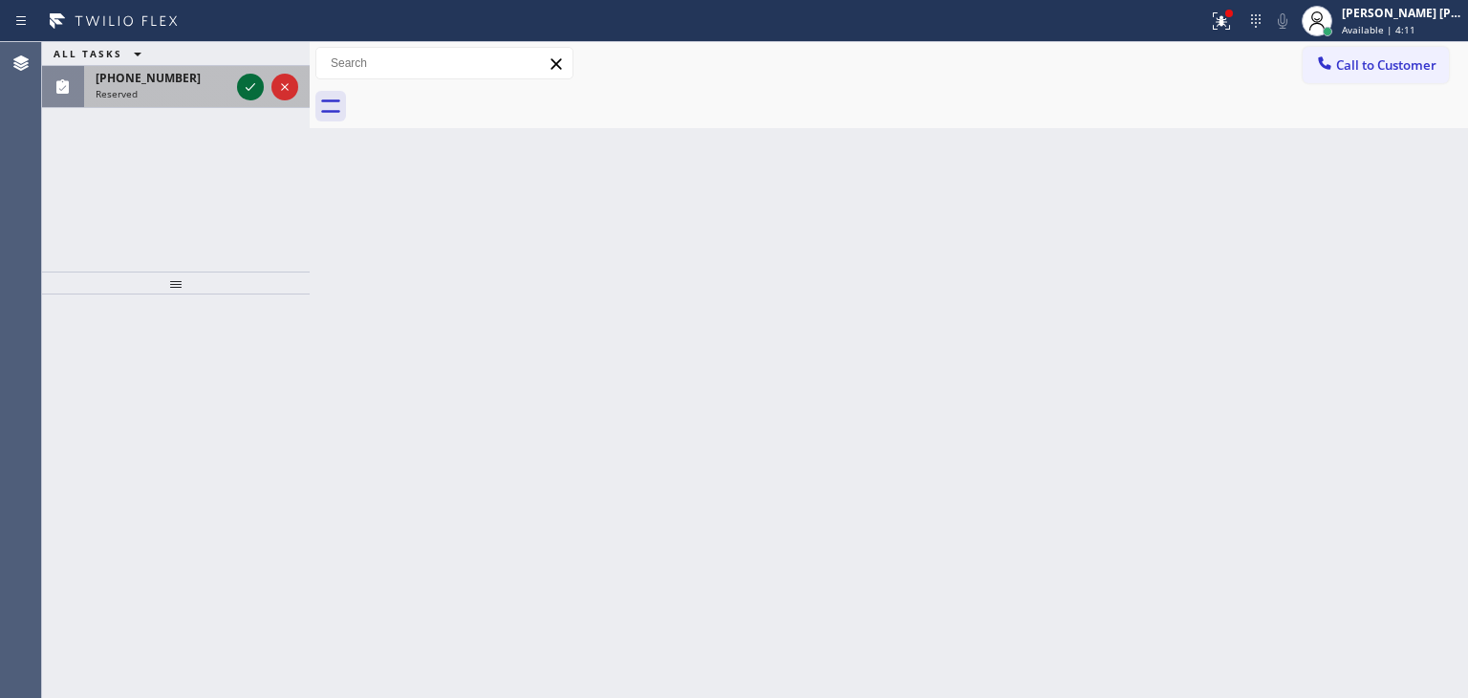
click at [258, 84] on icon at bounding box center [250, 87] width 23 height 23
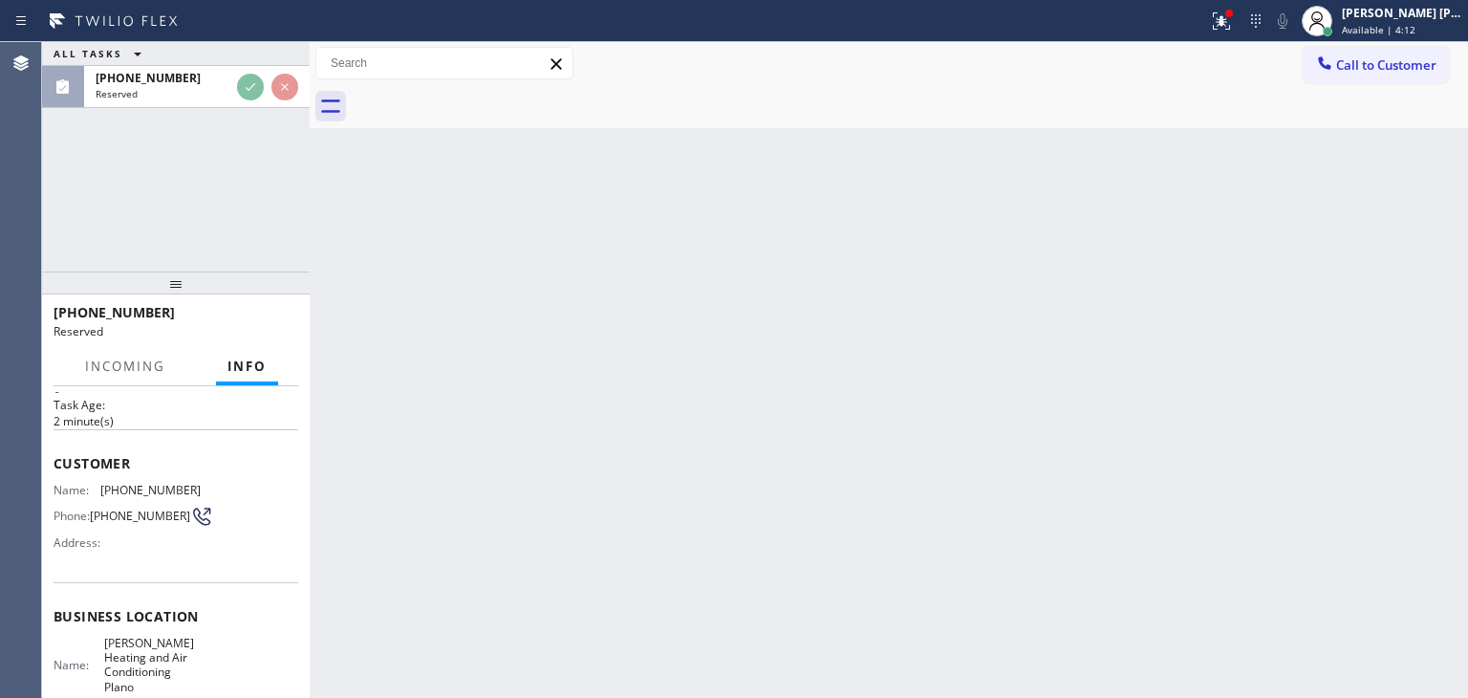
scroll to position [191, 0]
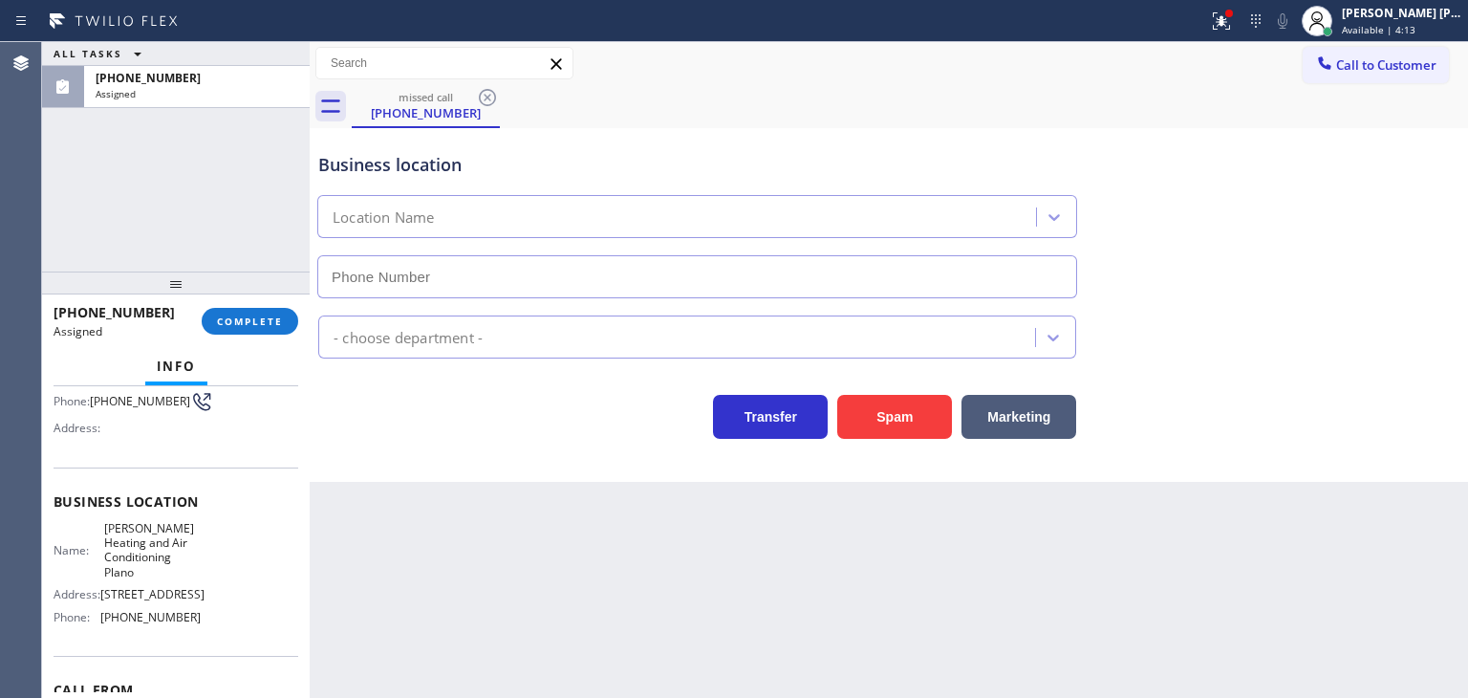
type input "[PHONE_NUMBER]"
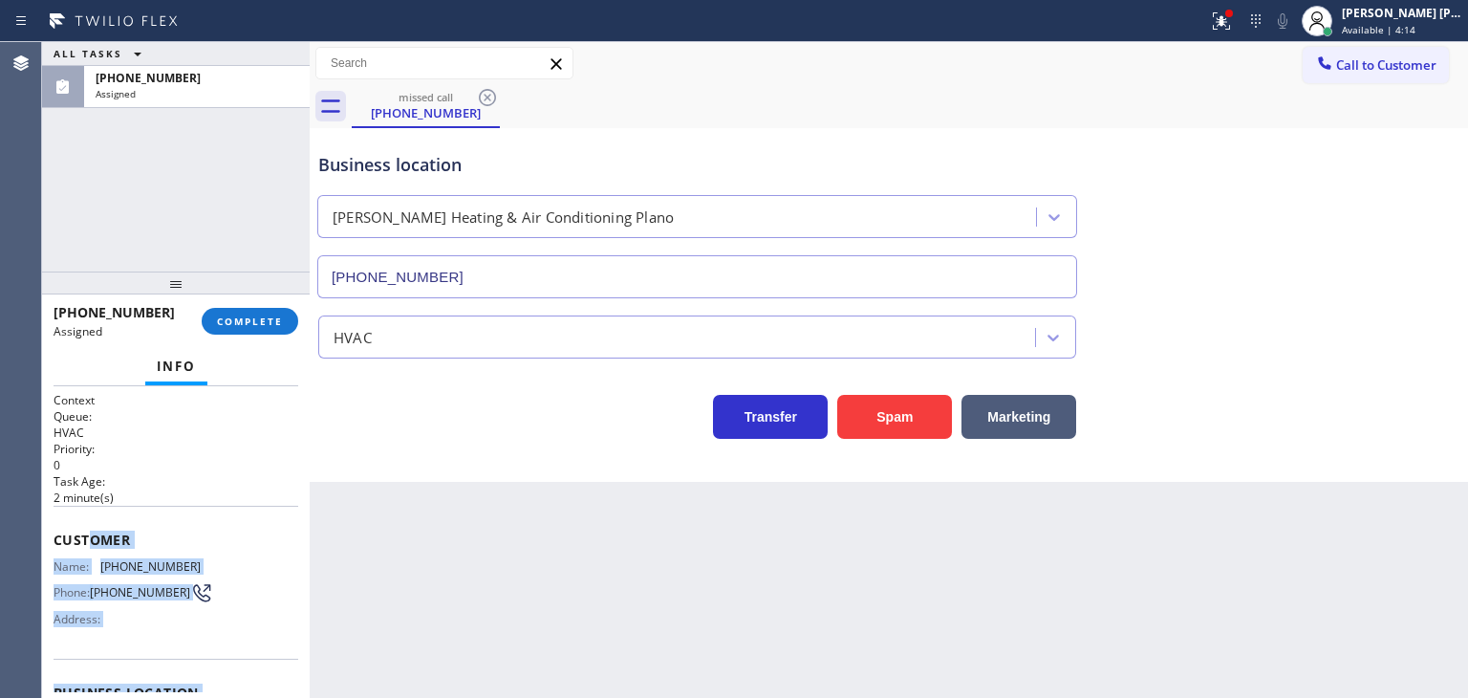
scroll to position [0, 0]
drag, startPoint x: 204, startPoint y: 668, endPoint x: 53, endPoint y: 549, distance: 192.6
click at [53, 549] on div "Context Queue: HVAC Priority: 0 Task Age: [DEMOGRAPHIC_DATA] minute(s) Customer…" at bounding box center [176, 542] width 268 height 312
click at [224, 322] on span "COMPLETE" at bounding box center [250, 320] width 66 height 13
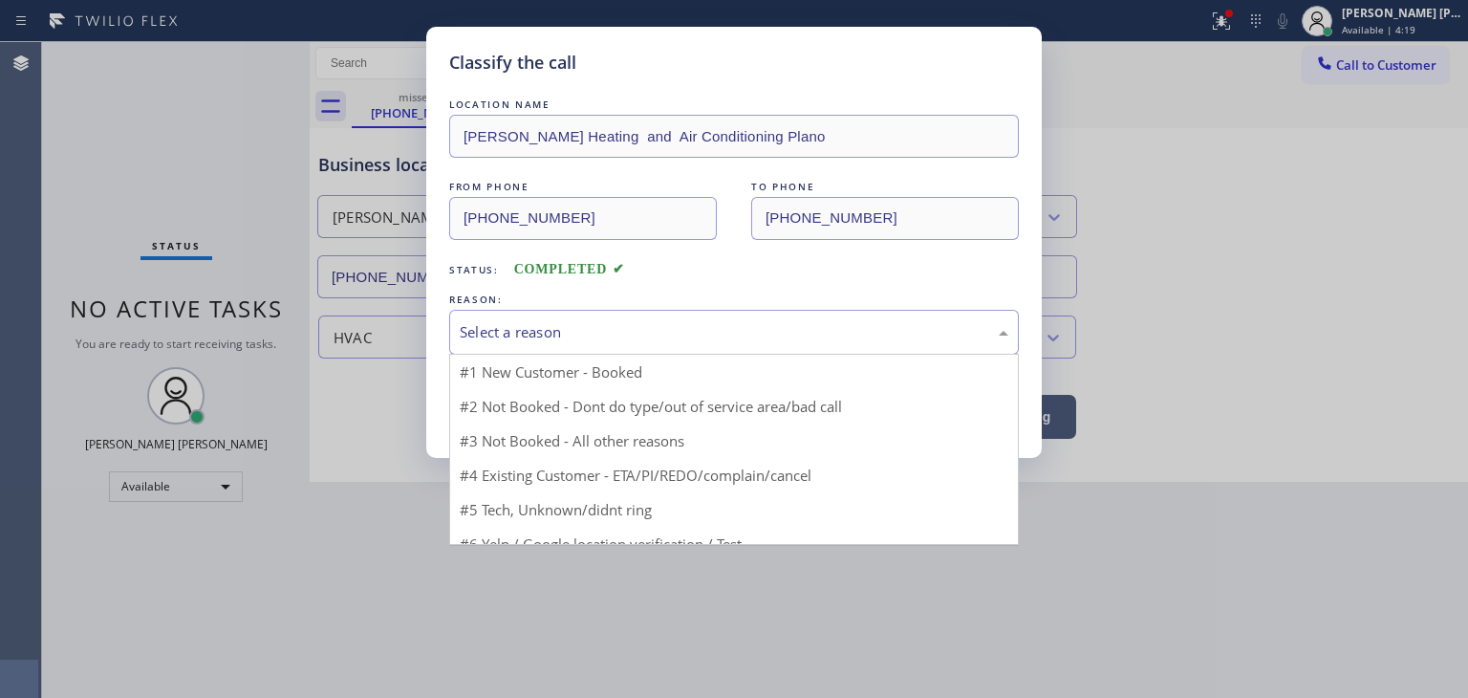
click at [558, 333] on div "Select a reason" at bounding box center [734, 332] width 549 height 22
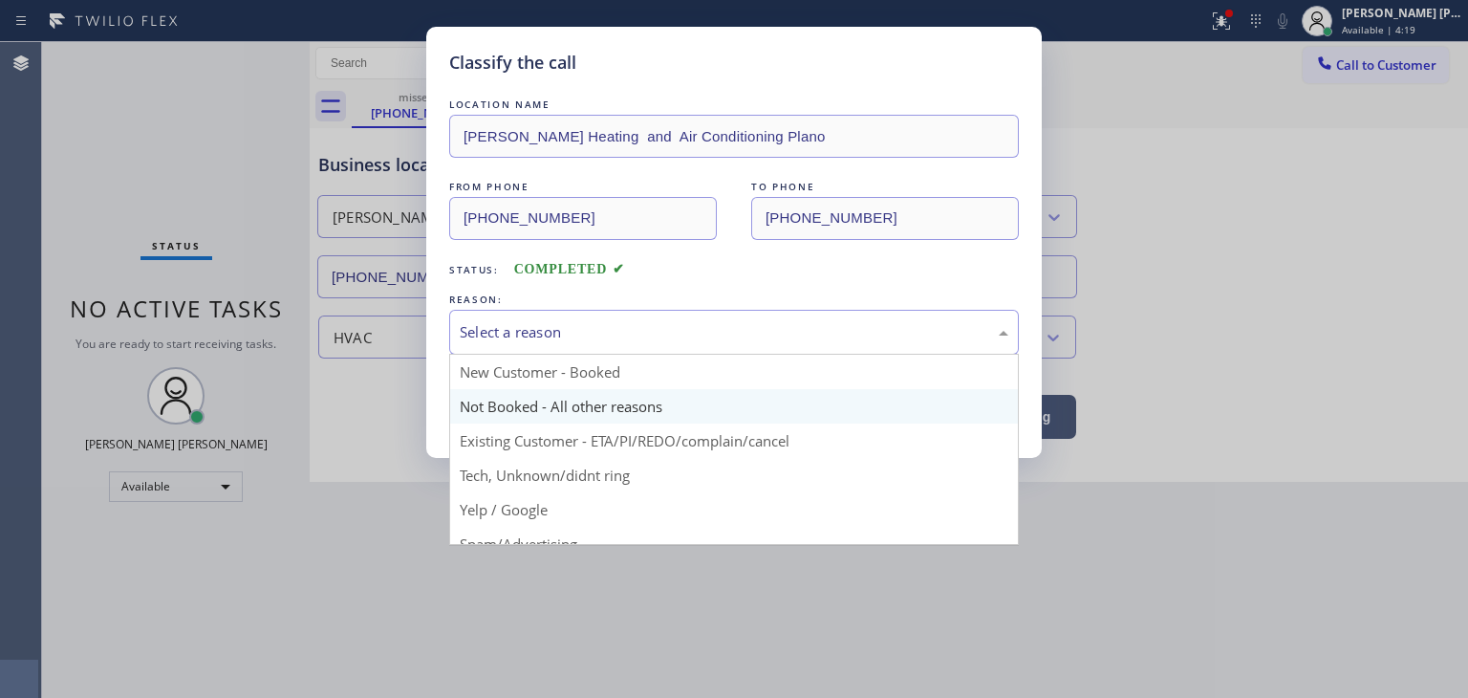
scroll to position [96, 0]
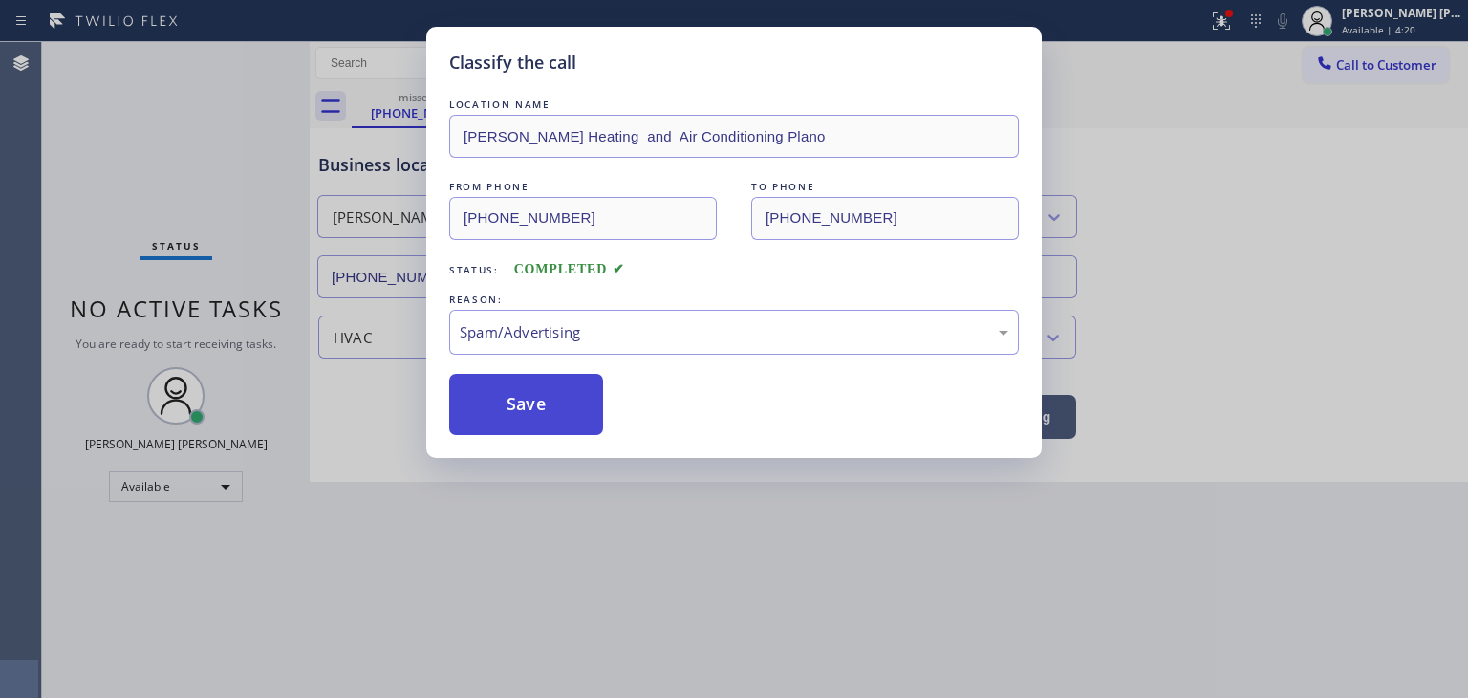
click at [524, 395] on button "Save" at bounding box center [526, 404] width 154 height 61
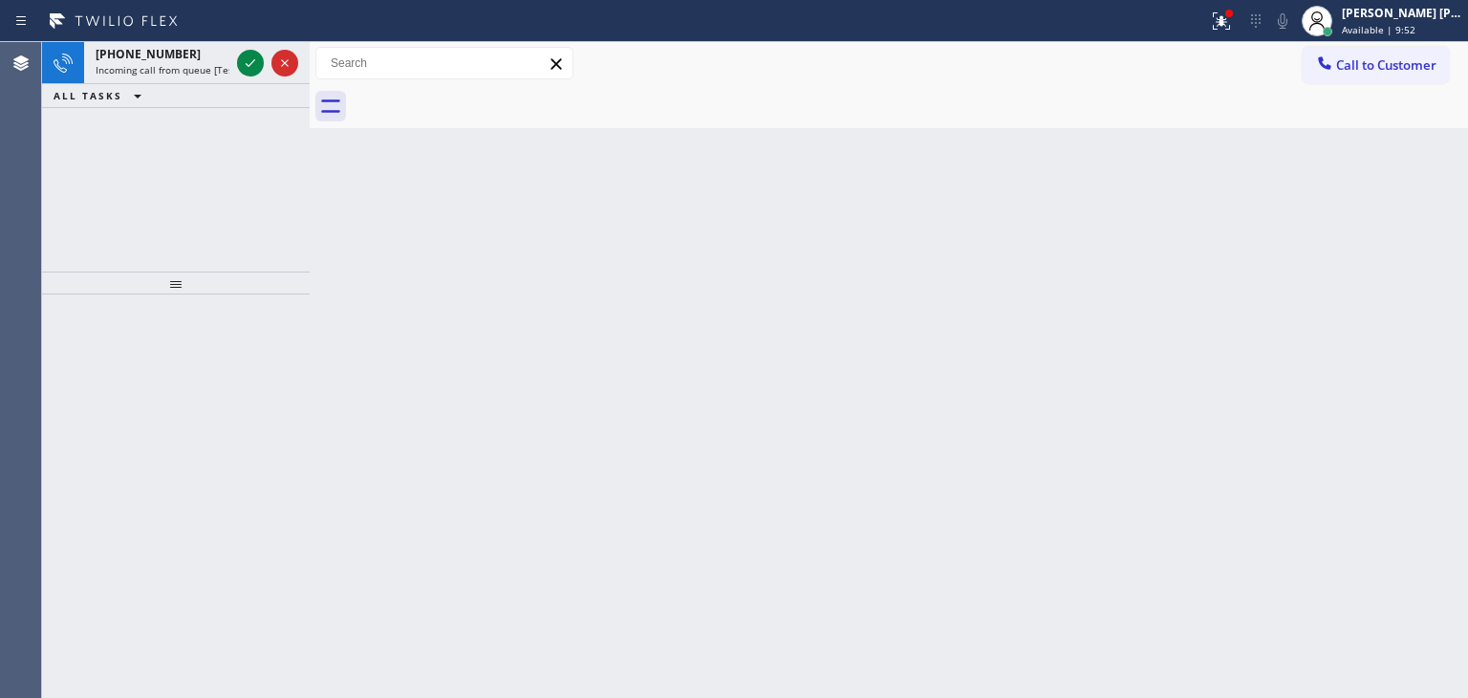
click at [245, 73] on icon at bounding box center [250, 63] width 23 height 23
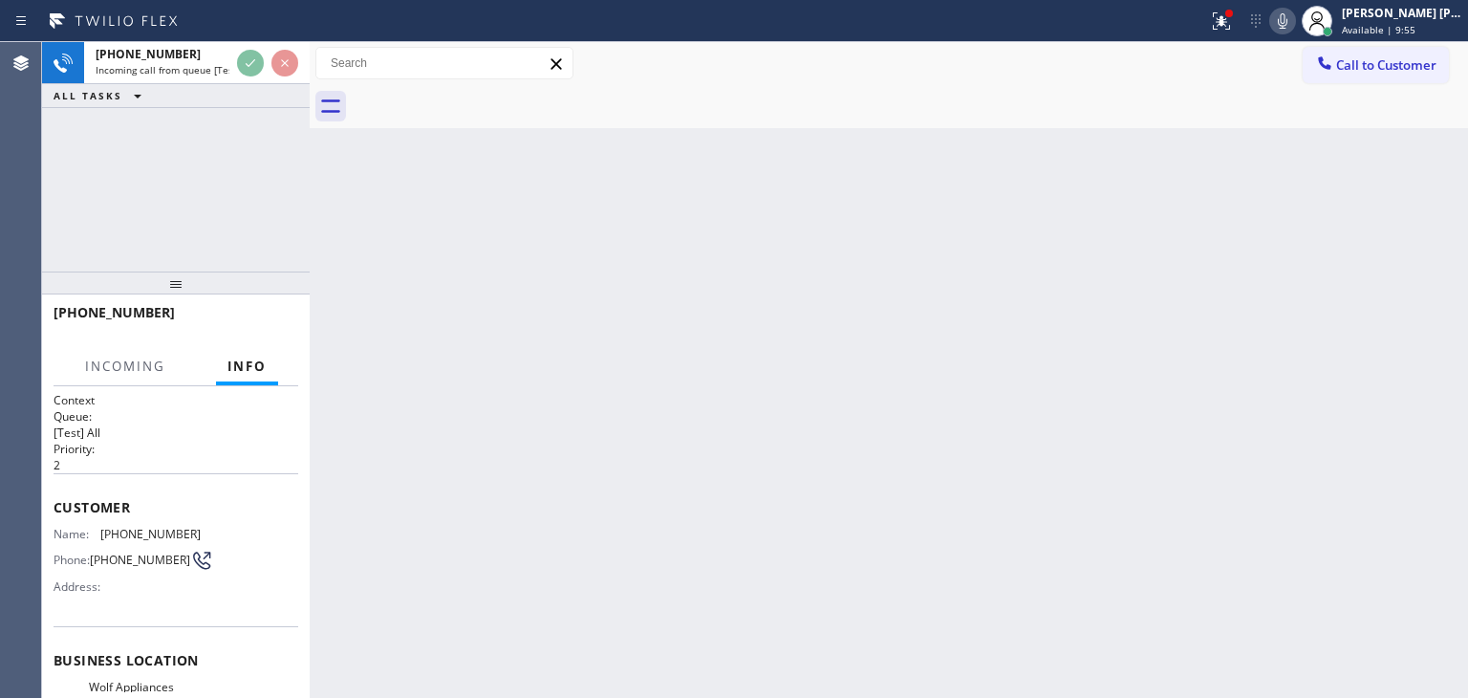
scroll to position [191, 0]
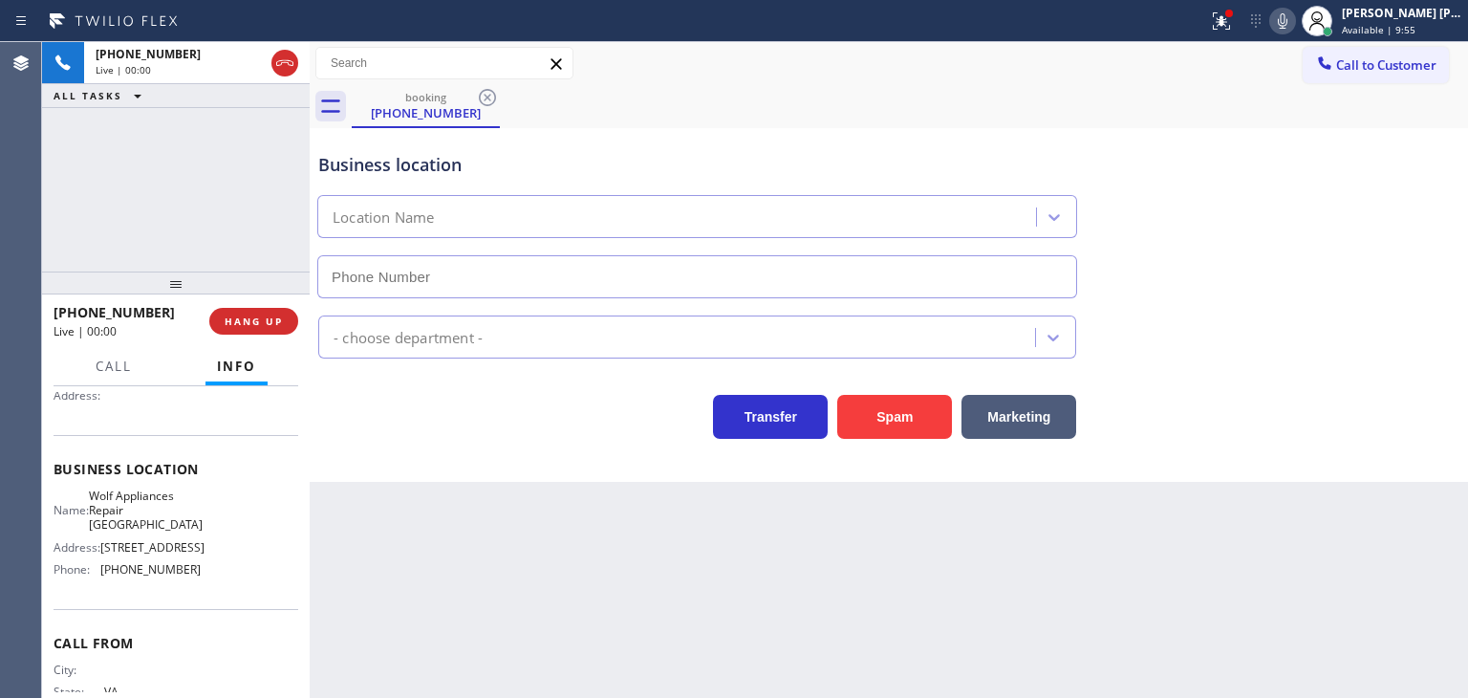
type input "[PHONE_NUMBER]"
click at [1294, 24] on icon at bounding box center [1282, 21] width 23 height 23
click at [1289, 22] on rect at bounding box center [1282, 18] width 13 height 13
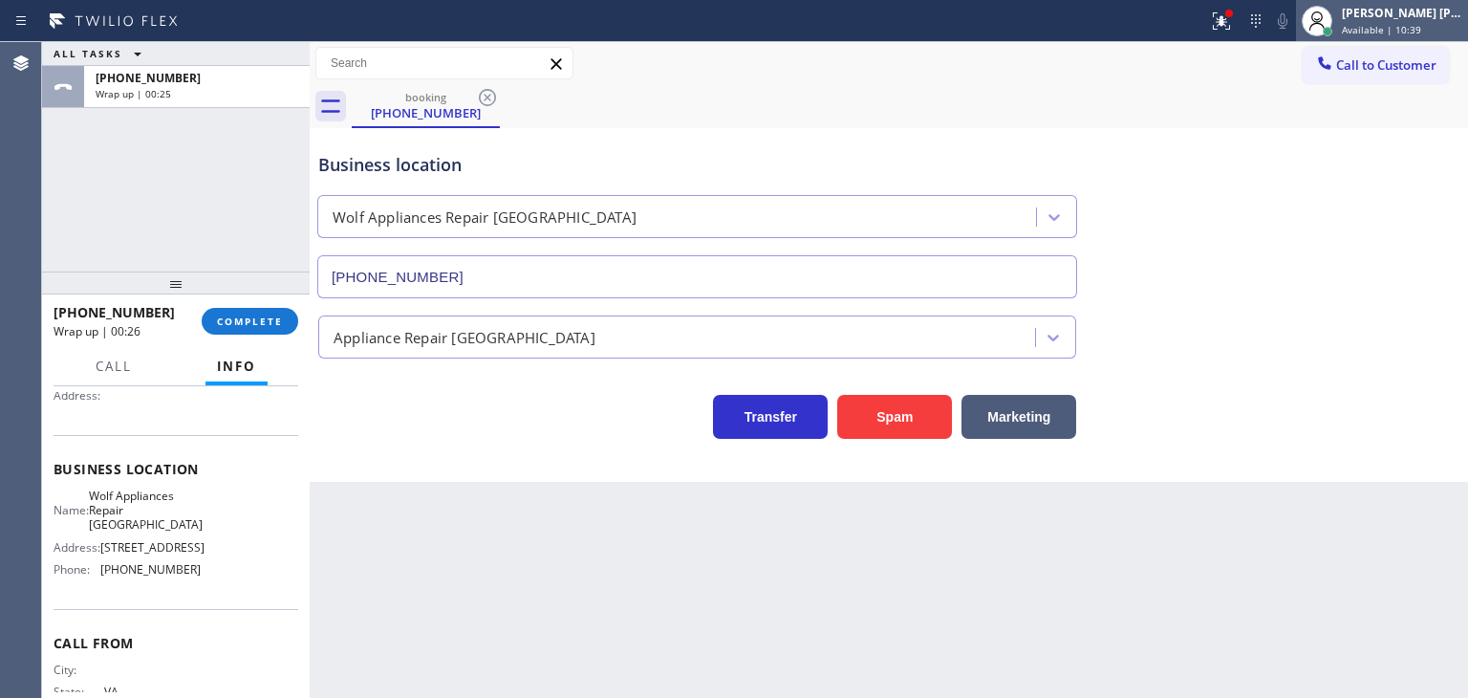
click at [1415, 23] on span "Available | 10:39" at bounding box center [1381, 29] width 79 height 13
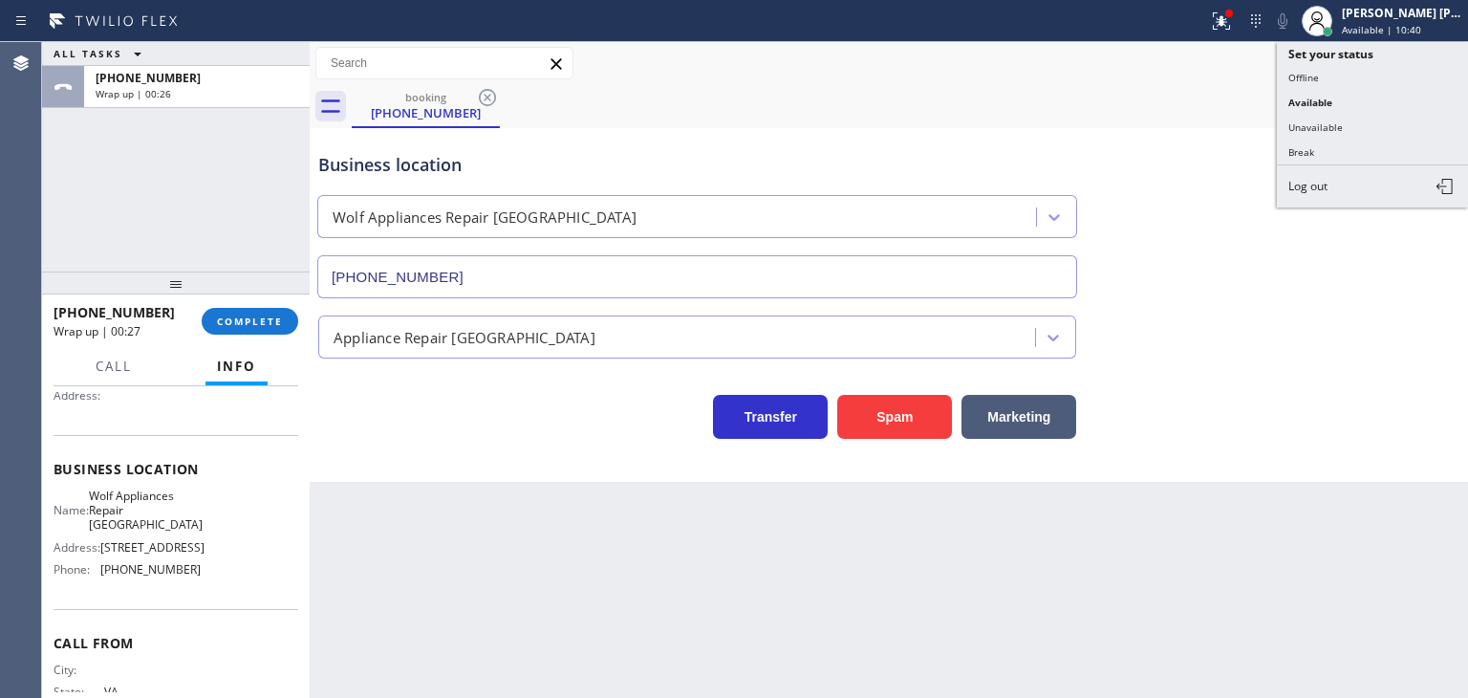
click at [1350, 154] on button "Break" at bounding box center [1372, 152] width 191 height 25
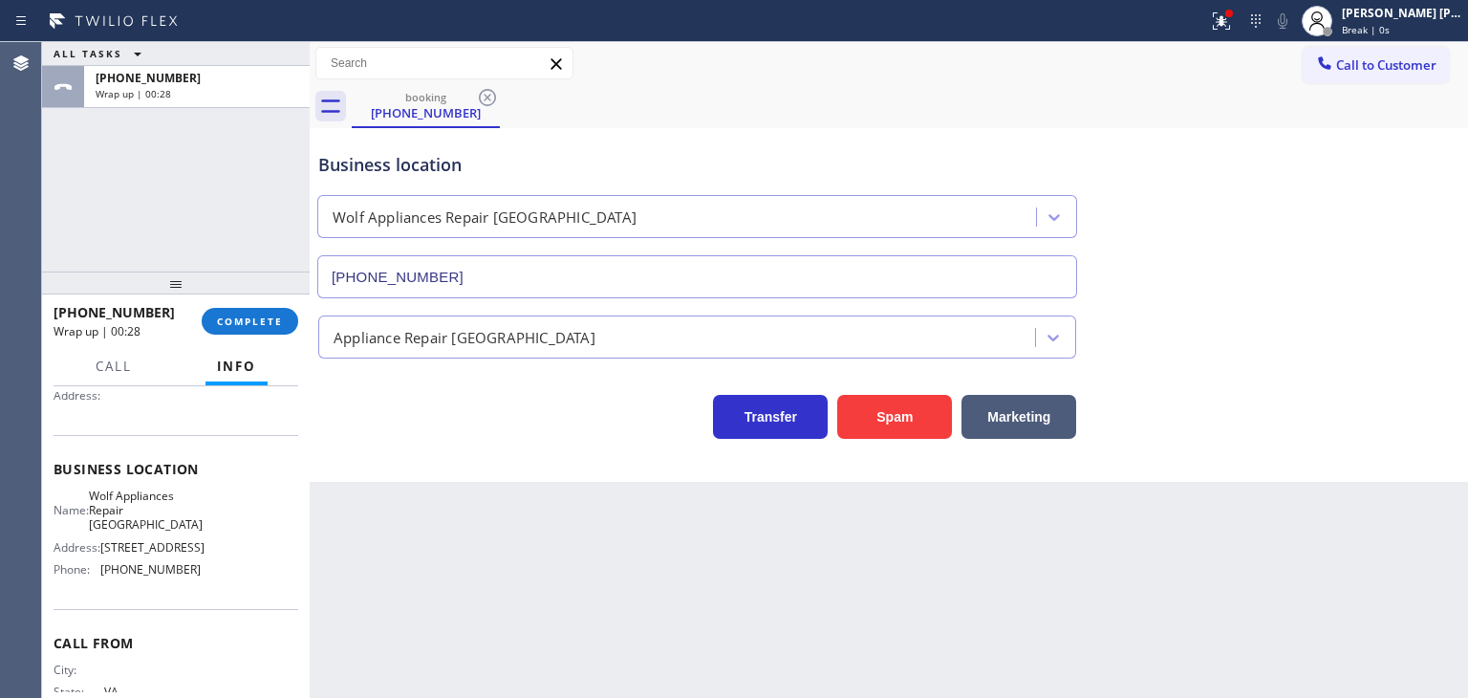
click at [273, 305] on div "[PHONE_NUMBER] Wrap up | 00:28 COMPLETE" at bounding box center [176, 321] width 245 height 50
click at [268, 325] on span "COMPLETE" at bounding box center [250, 320] width 66 height 13
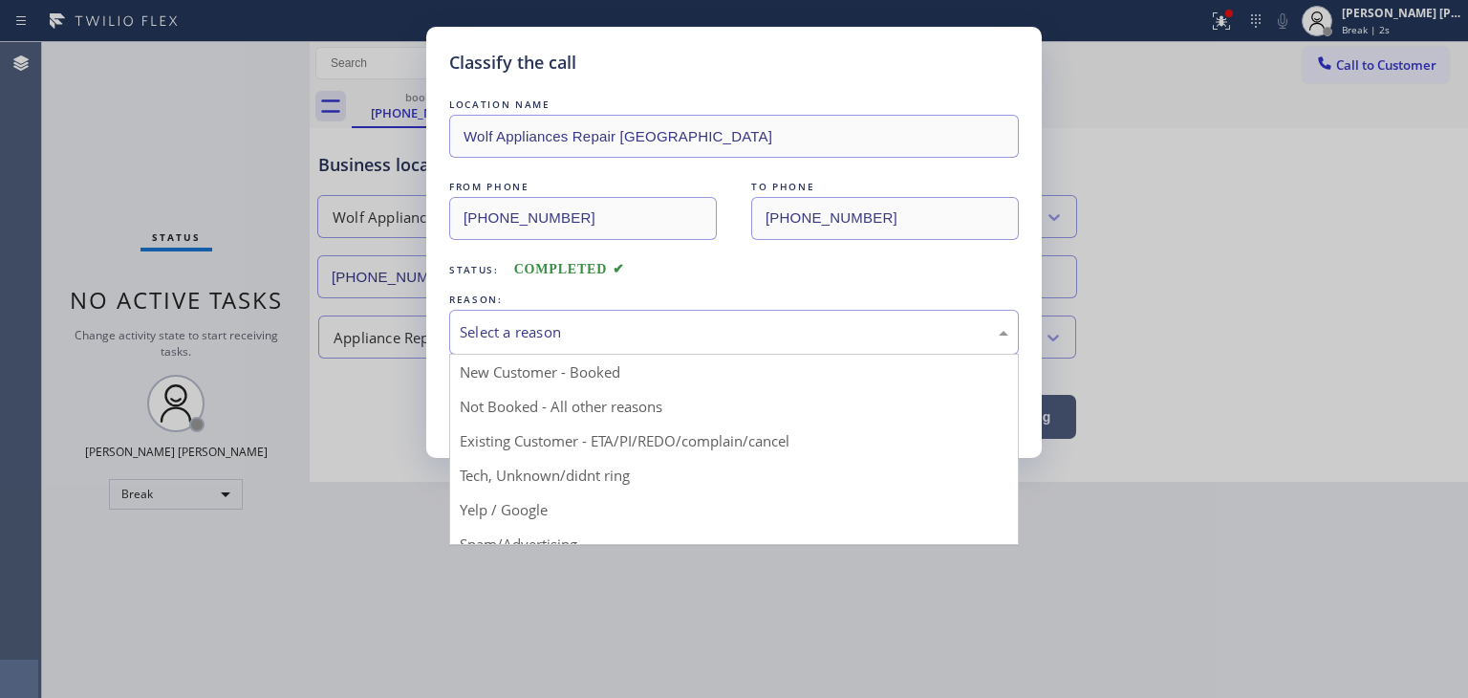
click at [640, 328] on div "Select a reason" at bounding box center [734, 332] width 549 height 22
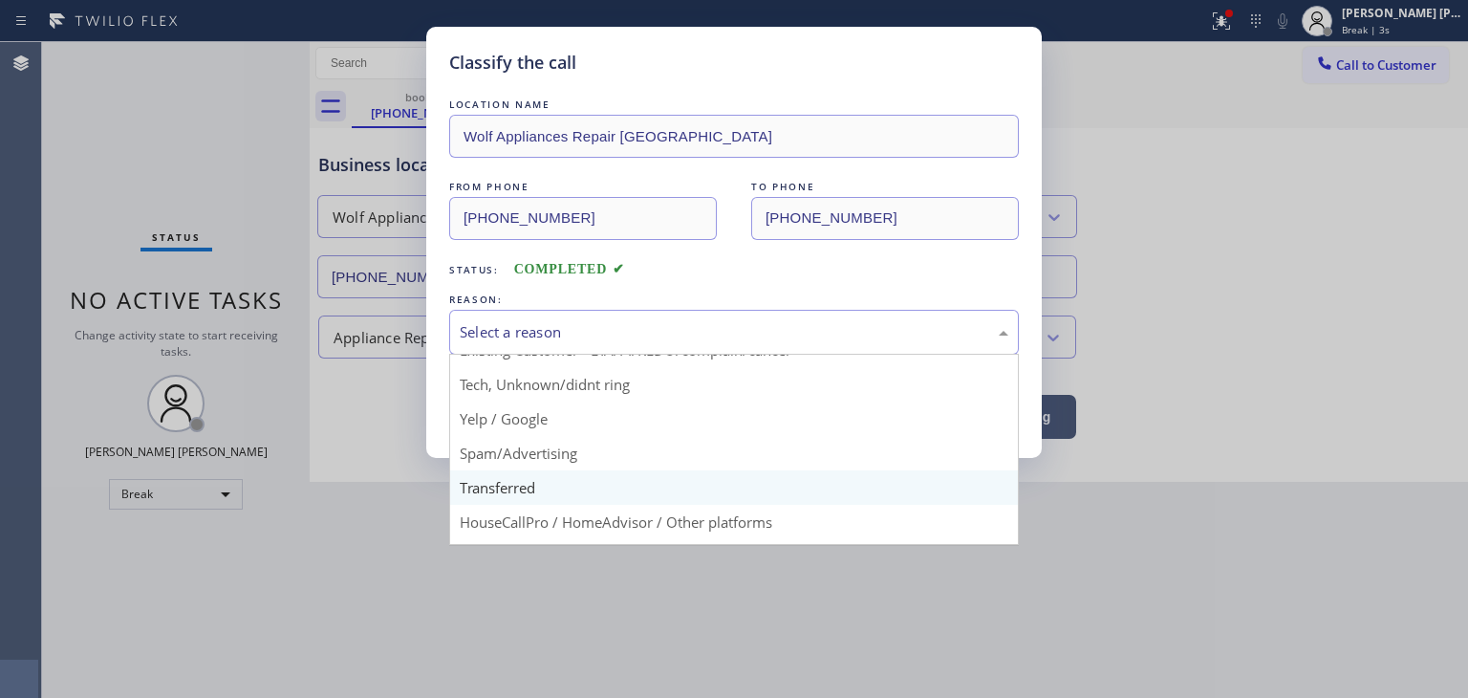
scroll to position [96, 0]
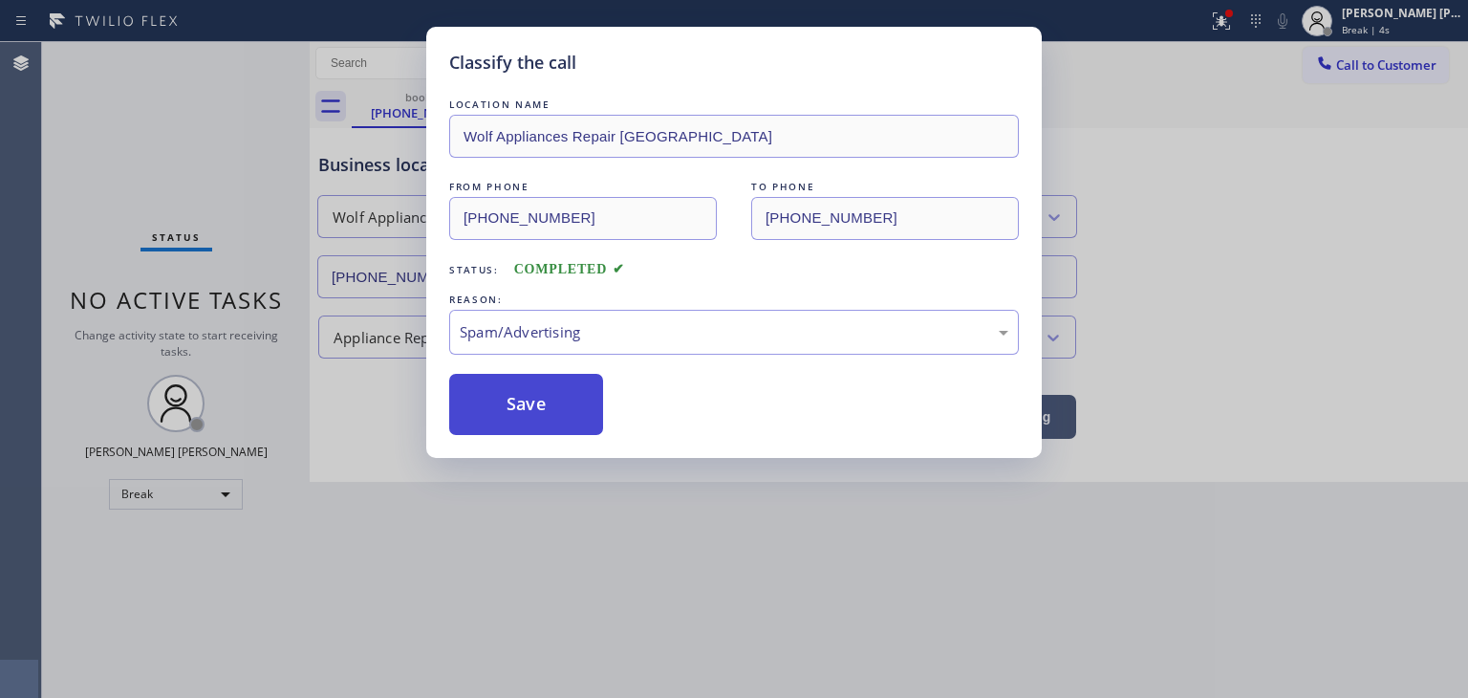
click at [553, 426] on button "Save" at bounding box center [526, 404] width 154 height 61
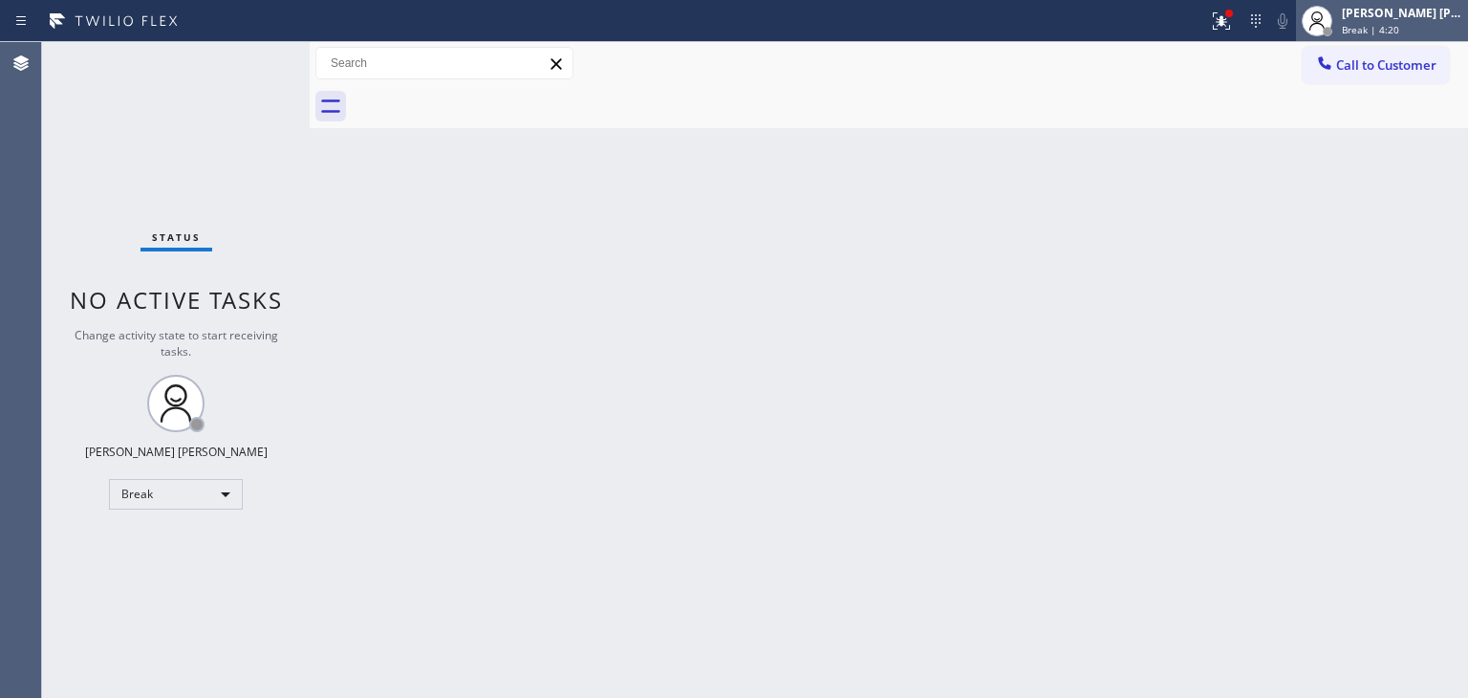
click at [1456, 12] on div "[PERSON_NAME] [PERSON_NAME]" at bounding box center [1402, 13] width 120 height 16
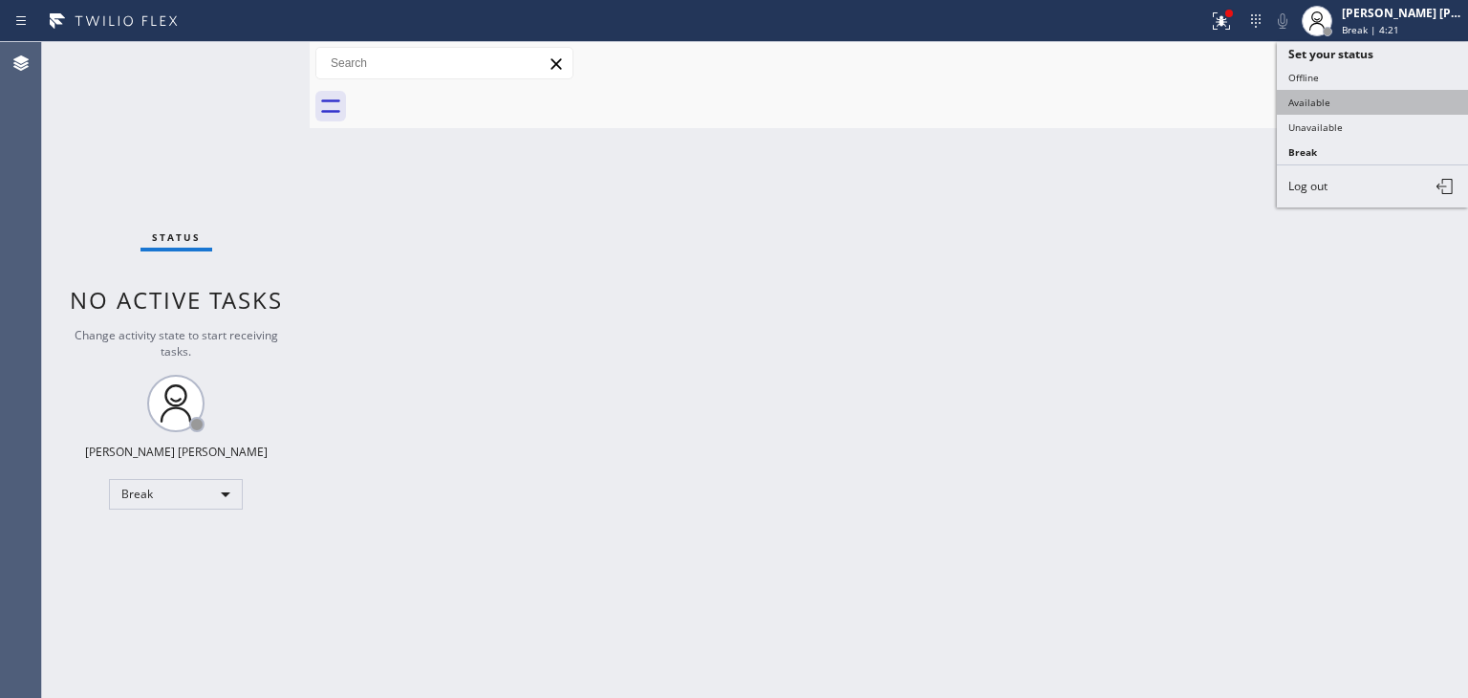
click at [1361, 103] on button "Available" at bounding box center [1372, 102] width 191 height 25
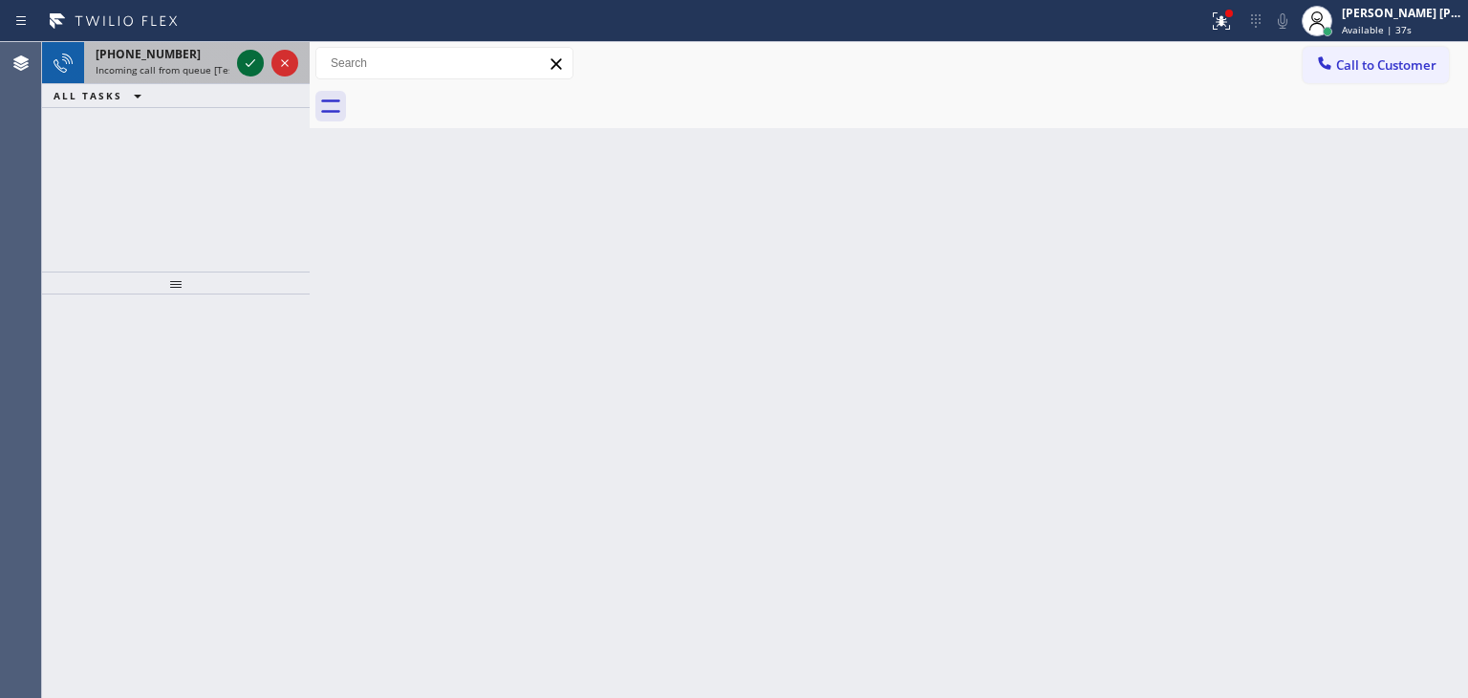
click at [243, 63] on icon at bounding box center [250, 63] width 23 height 23
click at [256, 63] on icon at bounding box center [250, 63] width 23 height 23
click at [243, 54] on icon at bounding box center [250, 63] width 23 height 23
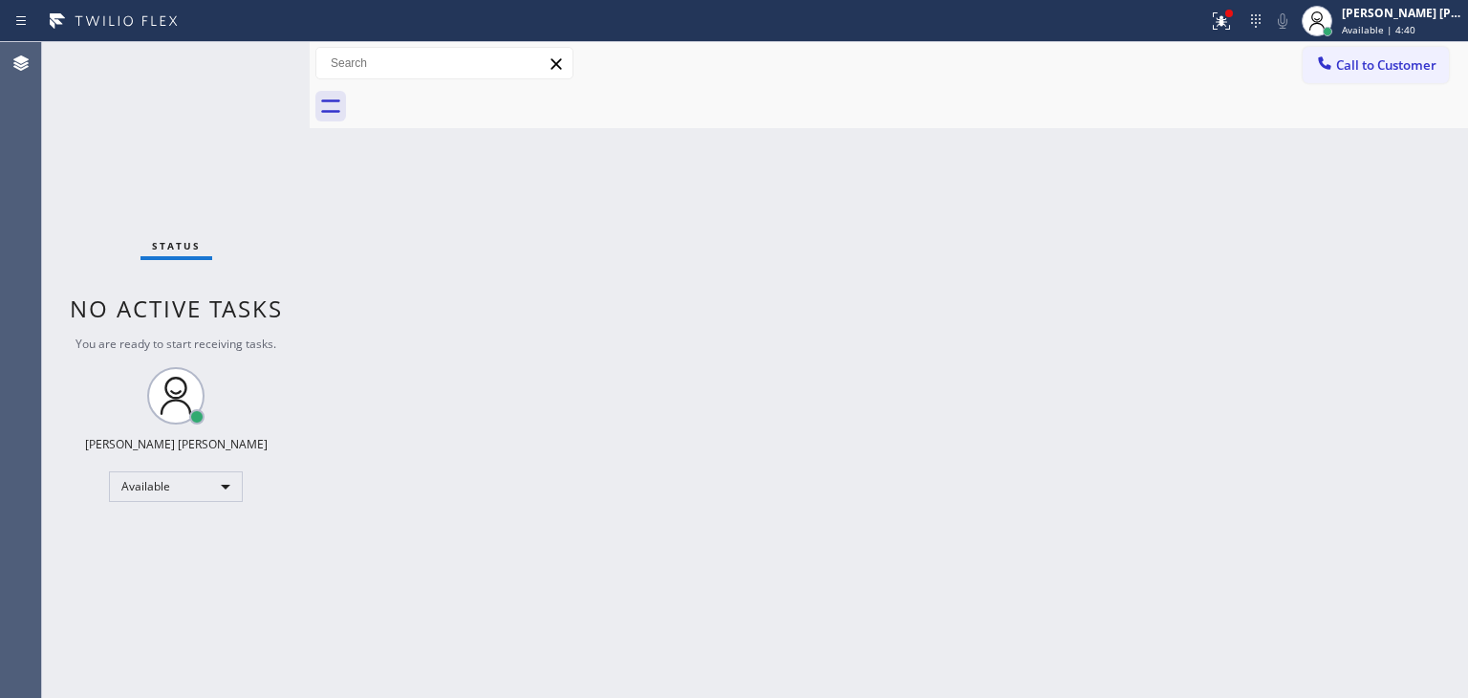
click at [250, 62] on div "Status No active tasks You are ready to start receiving tasks. [PERSON_NAME] [P…" at bounding box center [176, 370] width 268 height 656
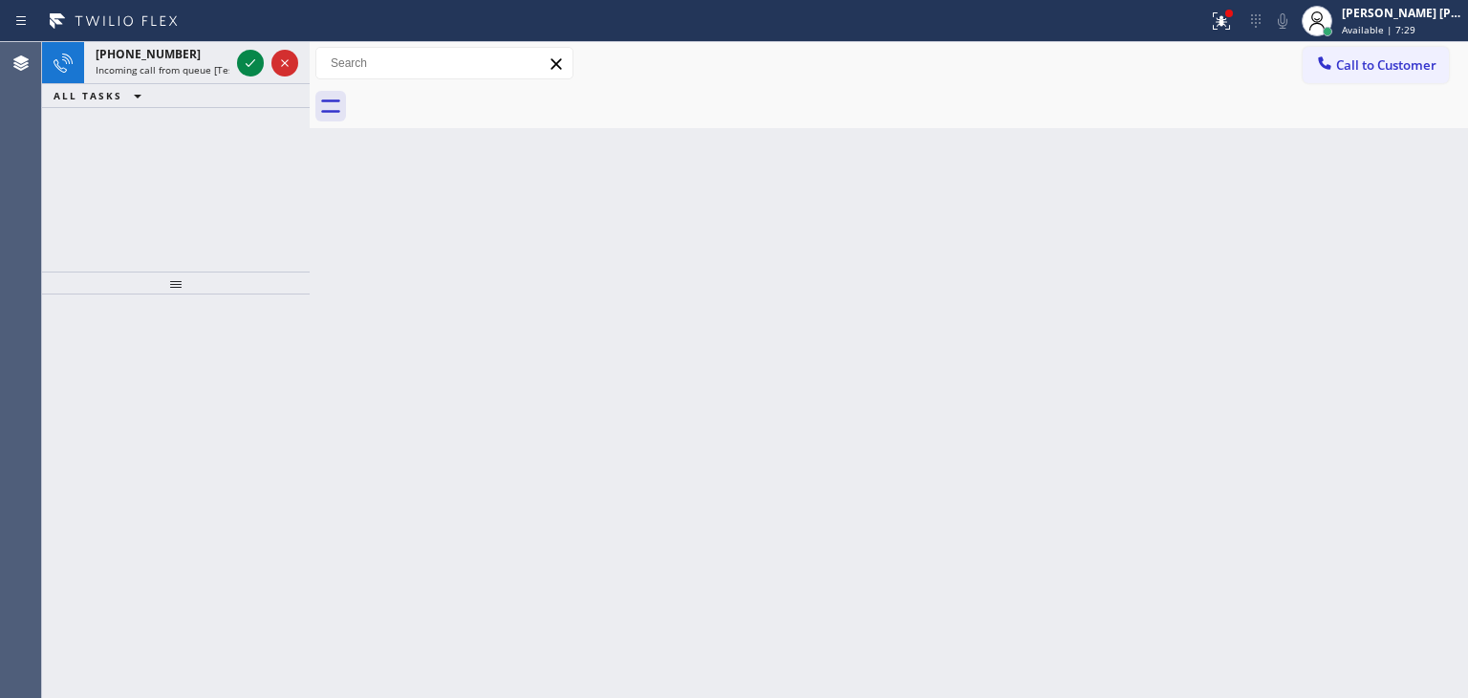
drag, startPoint x: 246, startPoint y: 66, endPoint x: 286, endPoint y: 222, distance: 160.9
click at [246, 66] on icon at bounding box center [250, 63] width 23 height 23
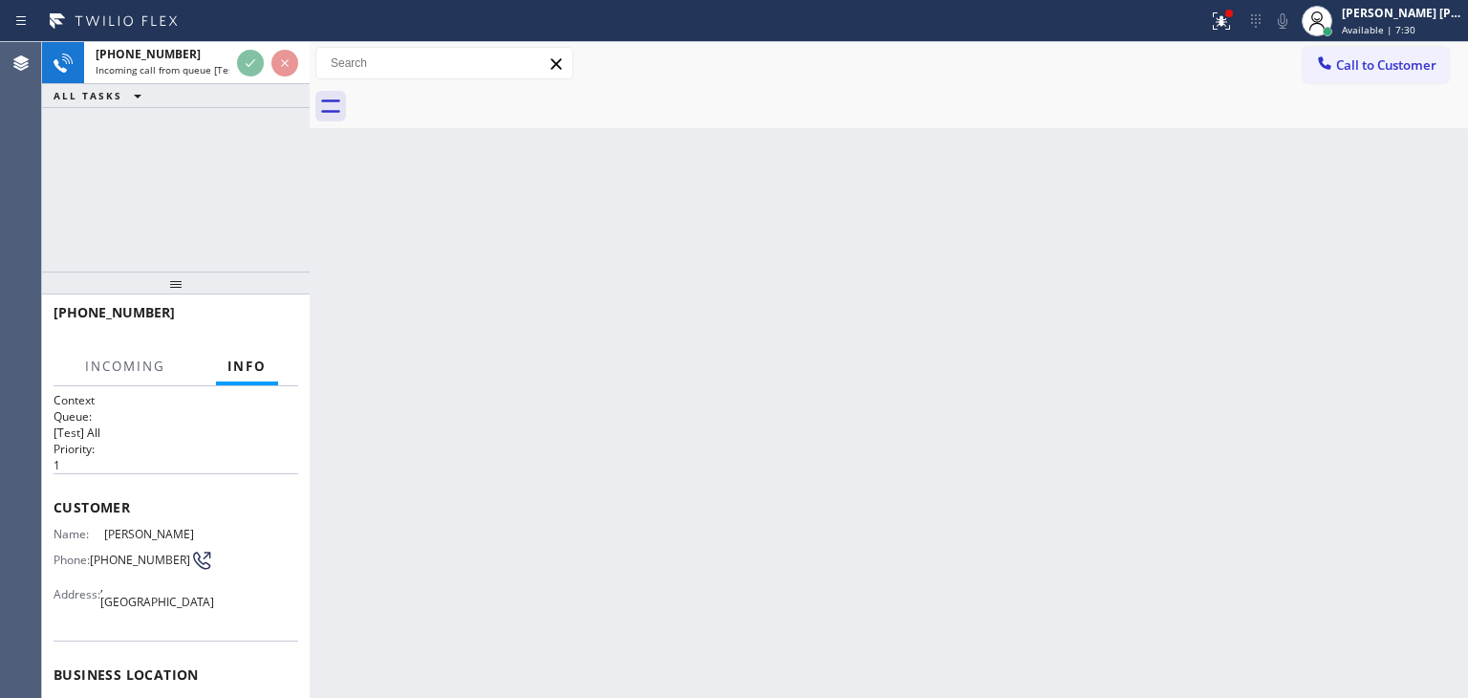
scroll to position [54, 0]
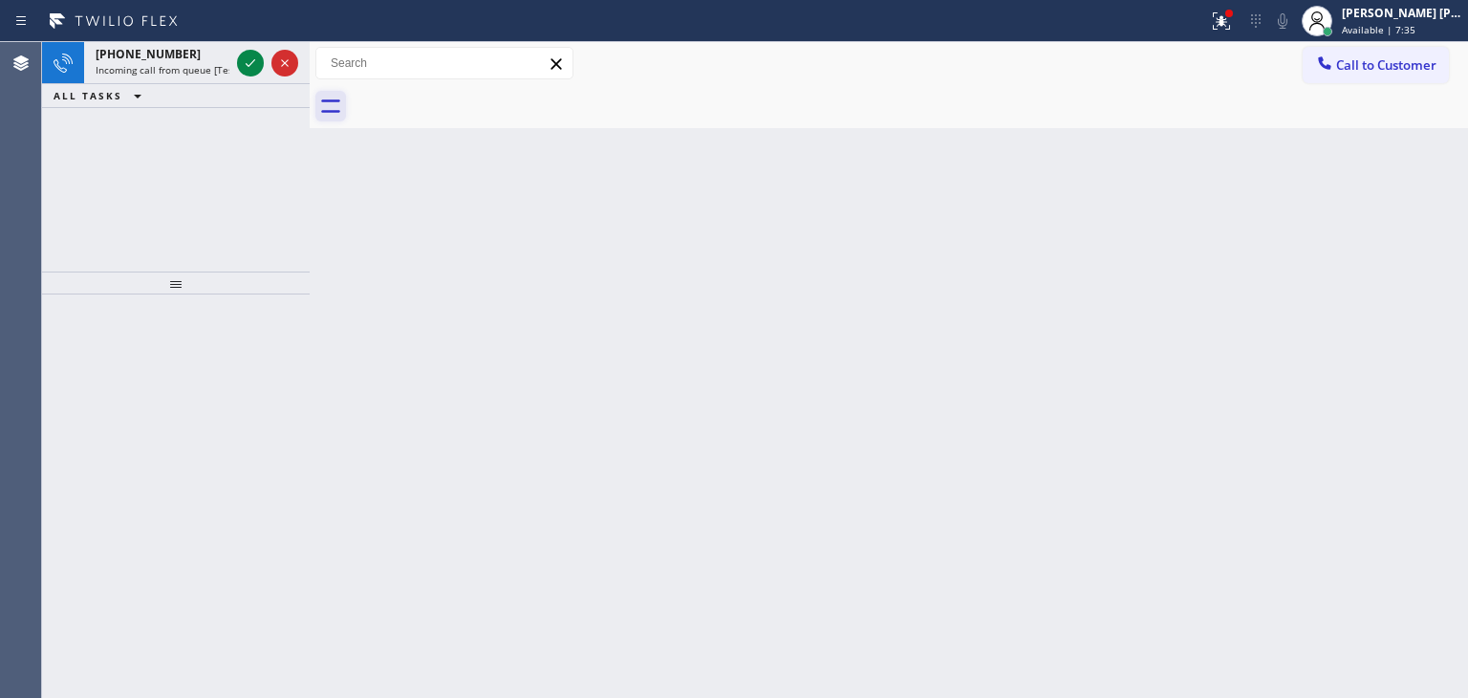
click at [252, 60] on icon at bounding box center [250, 63] width 23 height 23
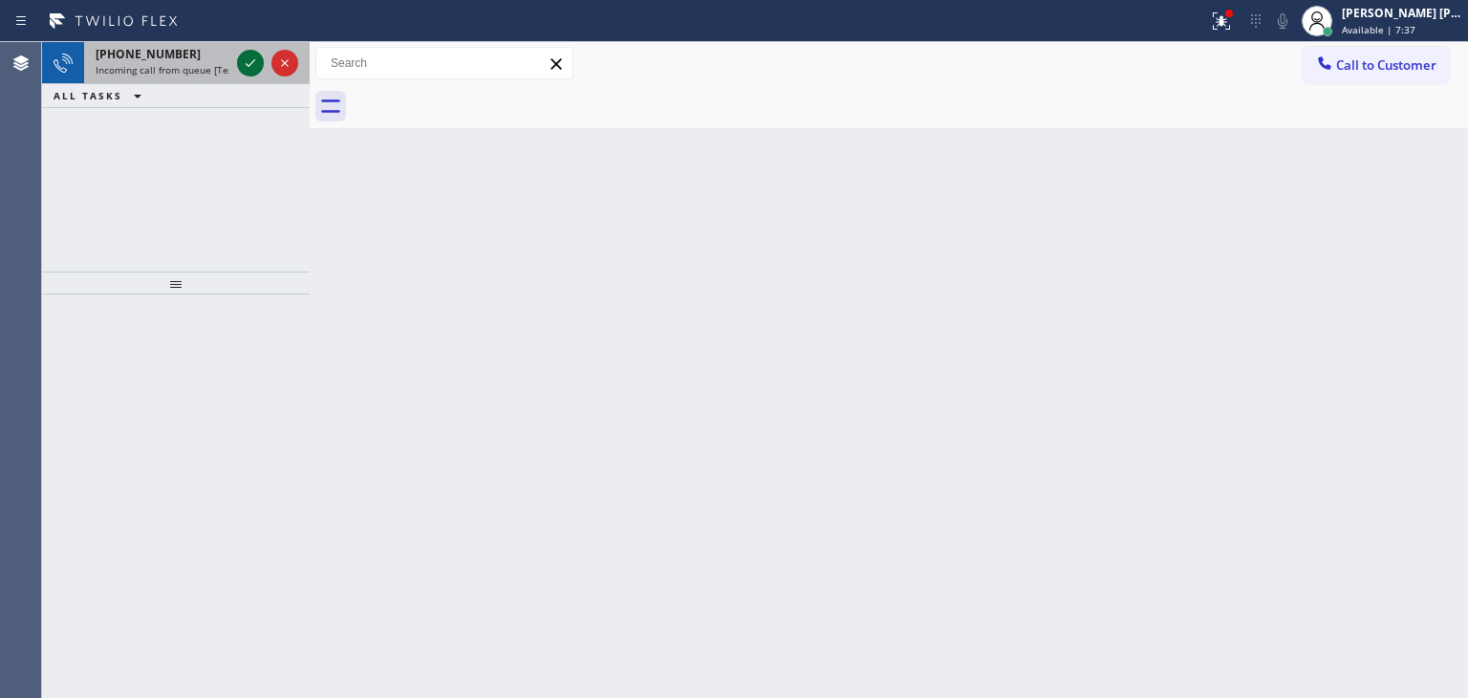
click at [248, 54] on icon at bounding box center [250, 63] width 23 height 23
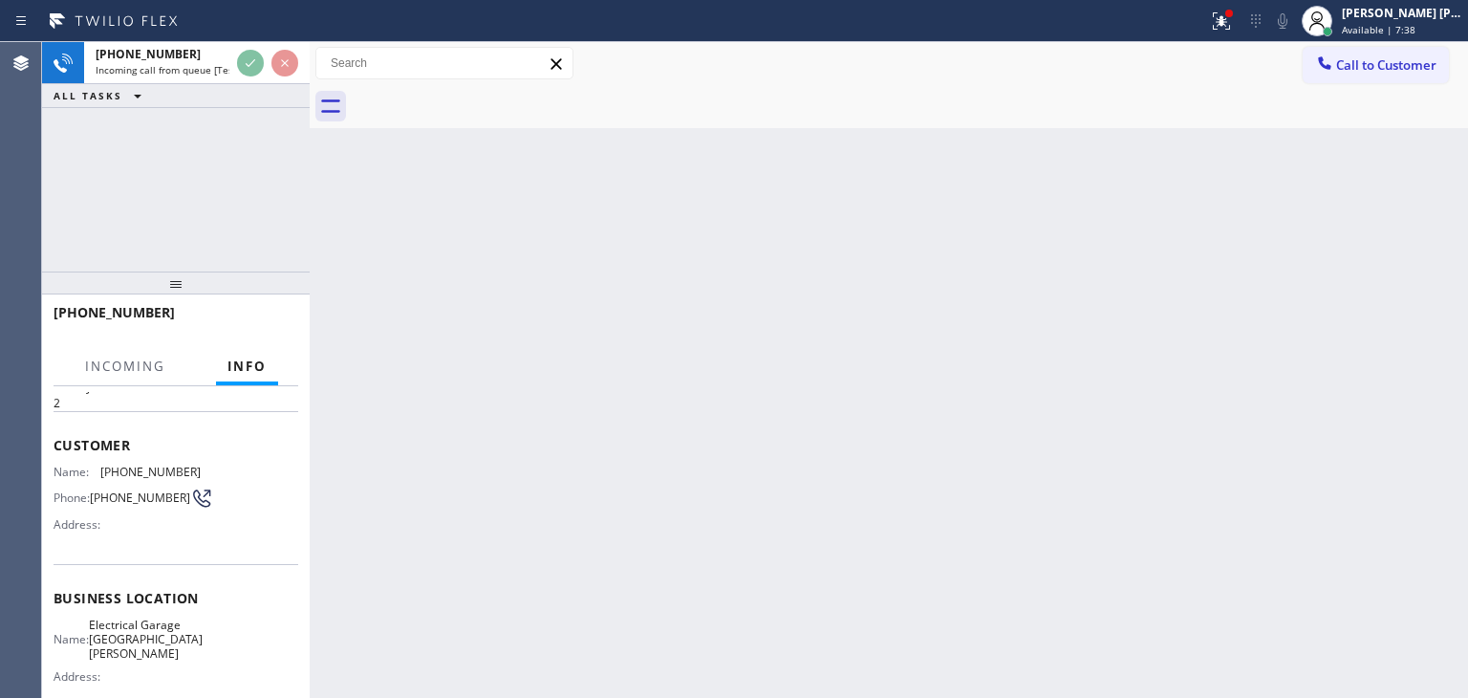
scroll to position [96, 0]
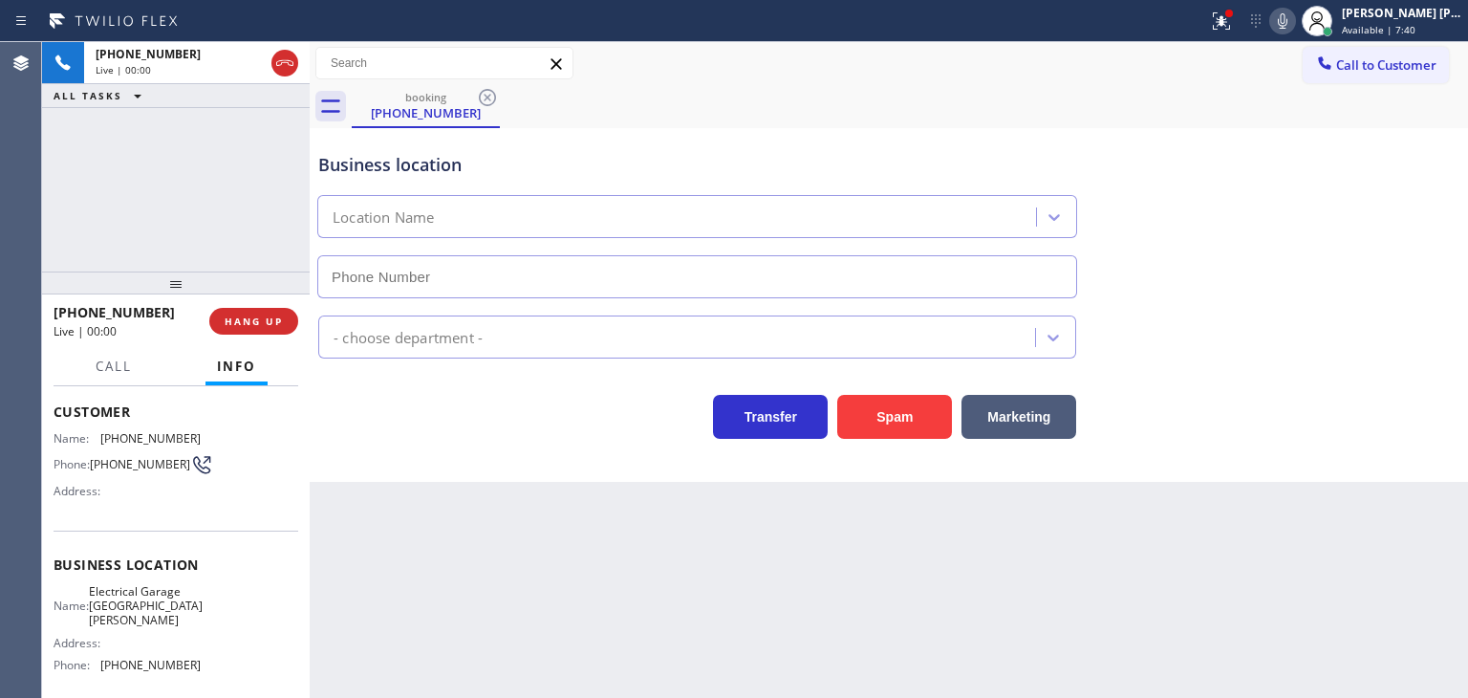
type input "[PHONE_NUMBER]"
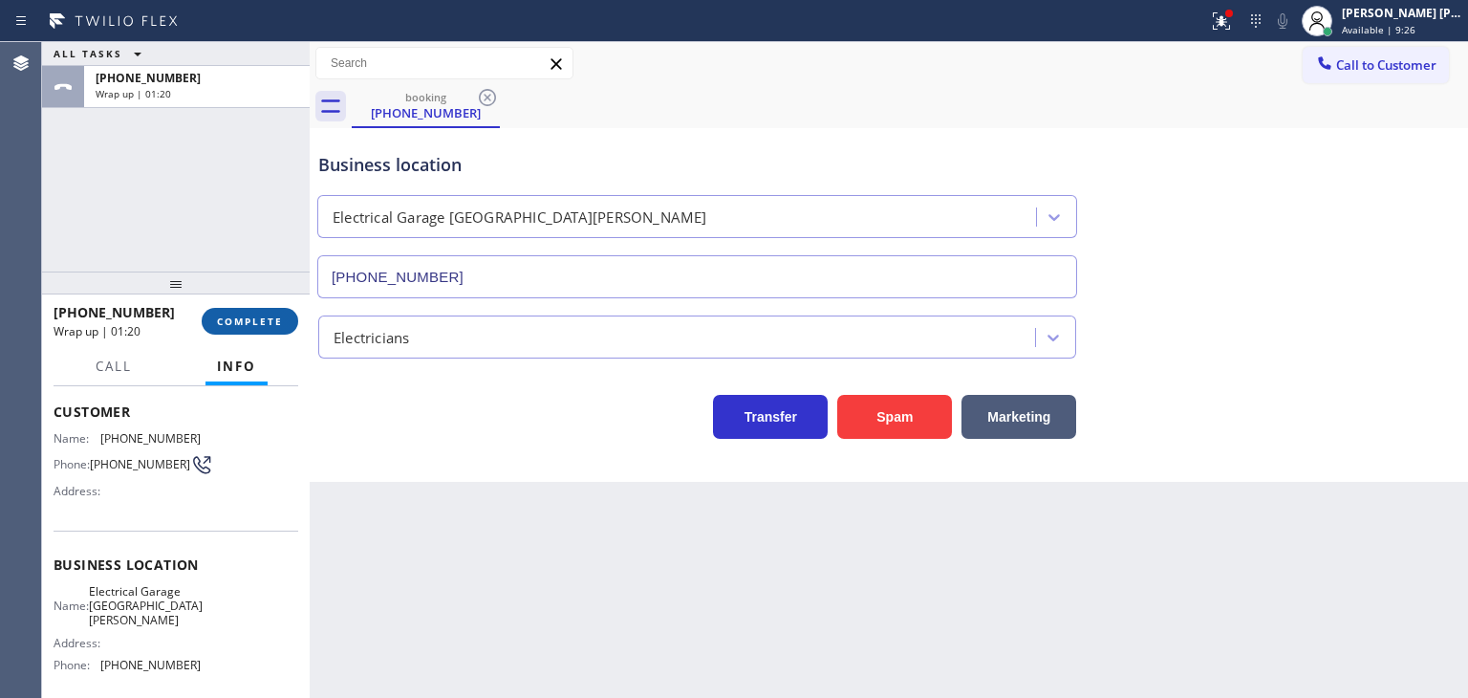
click at [240, 314] on span "COMPLETE" at bounding box center [250, 320] width 66 height 13
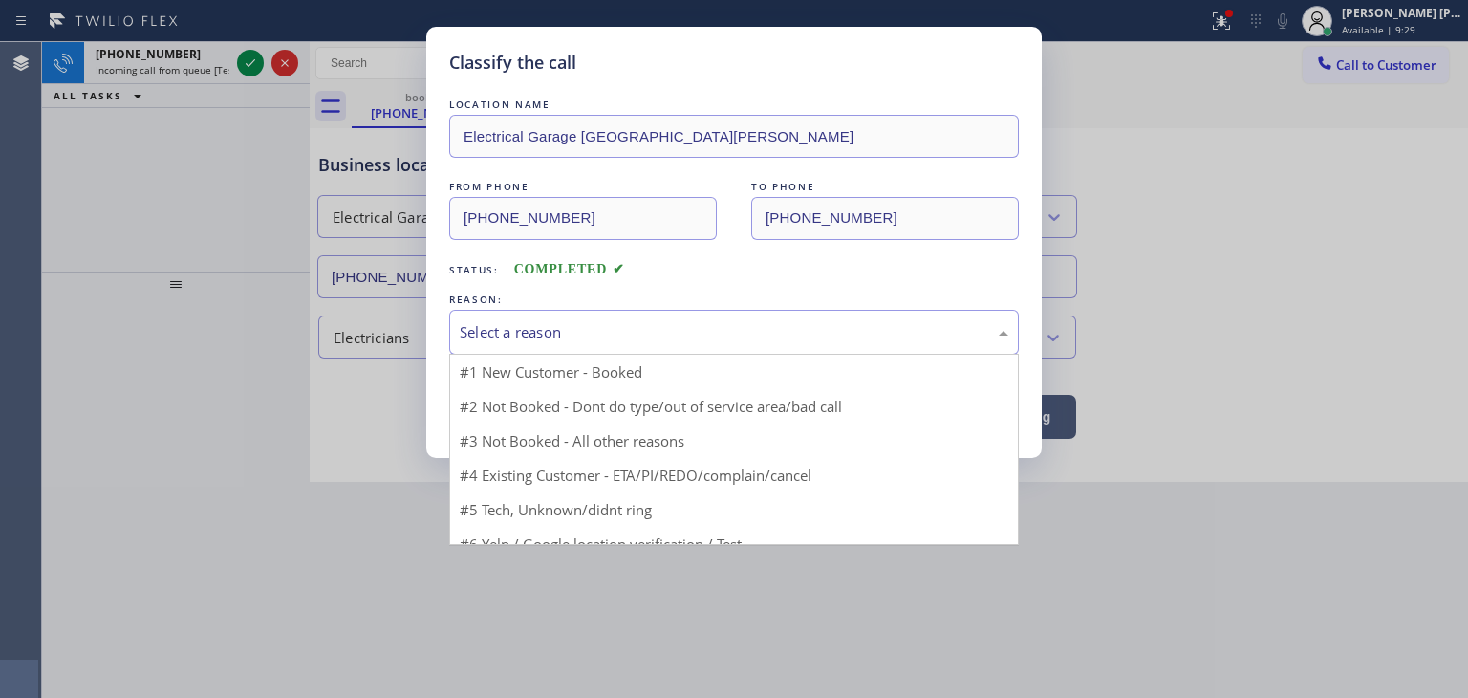
click at [534, 341] on div "Select a reason" at bounding box center [734, 332] width 549 height 22
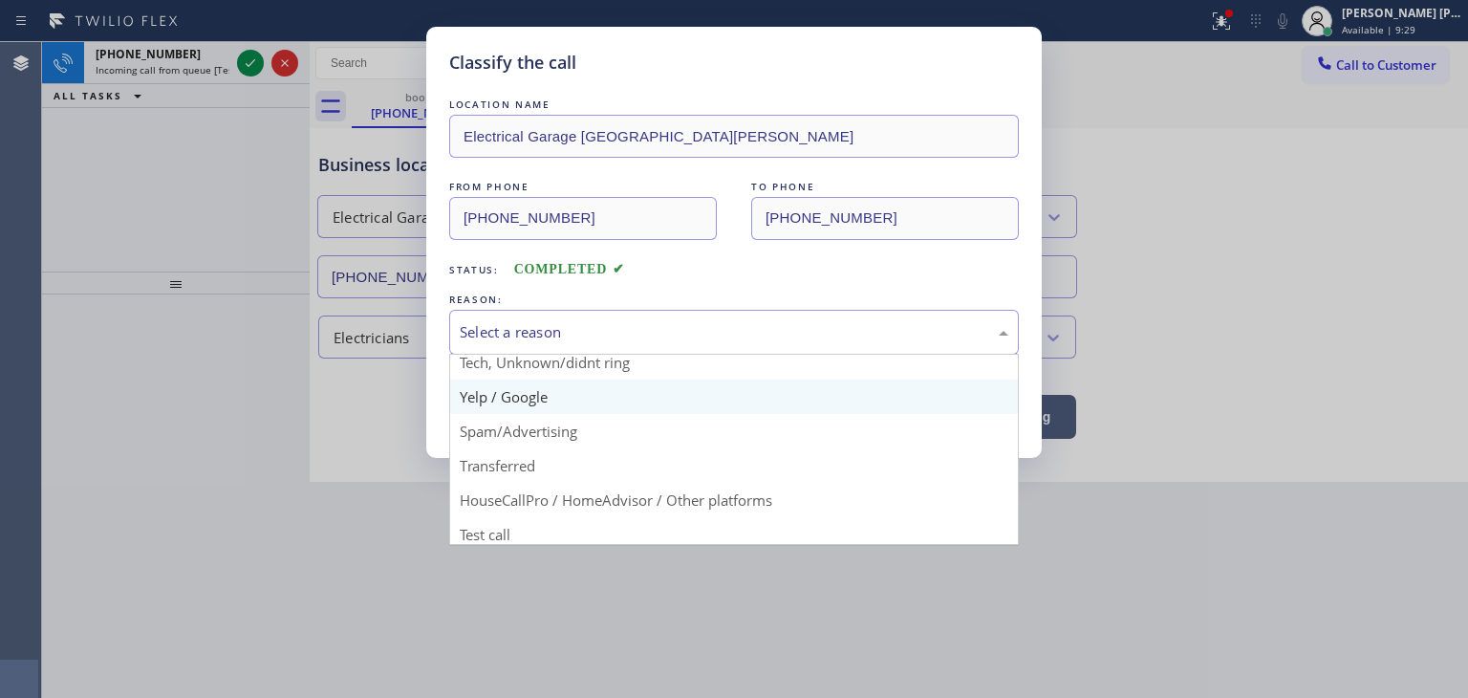
scroll to position [119, 0]
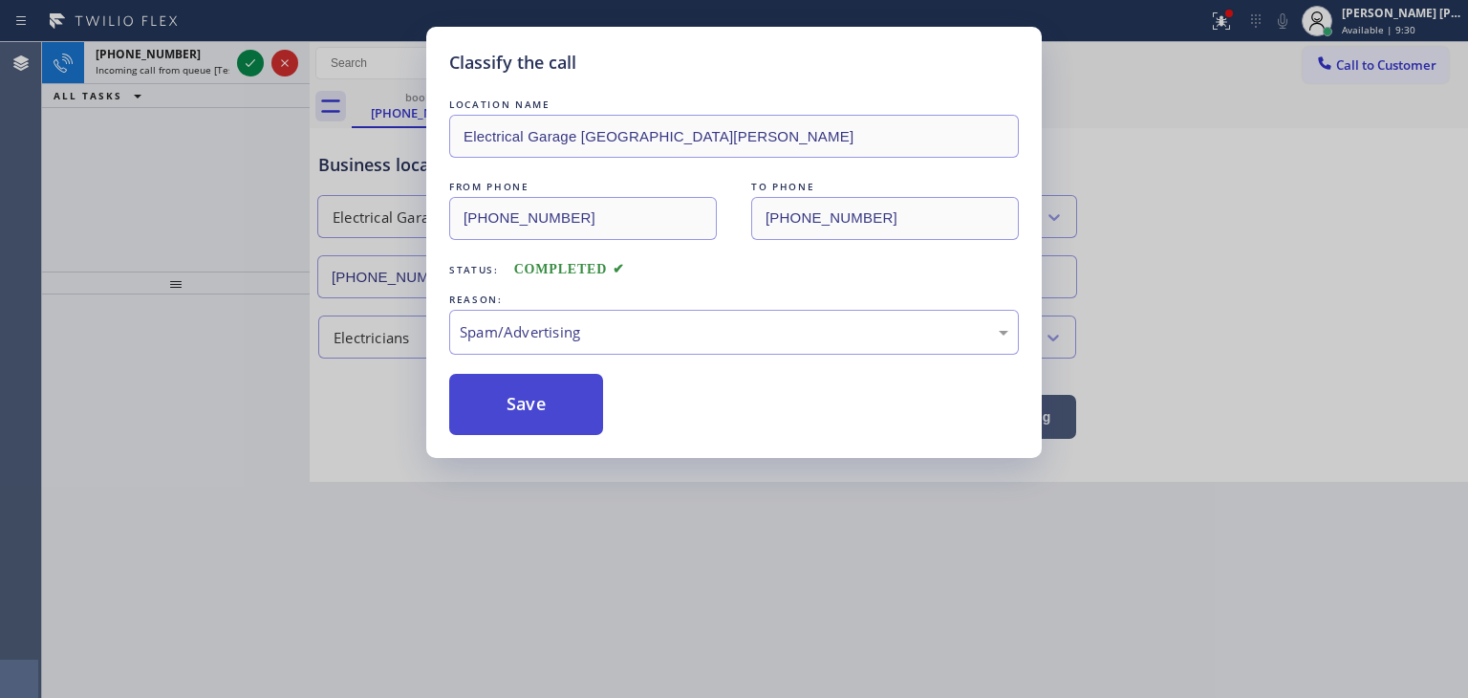
click at [523, 407] on button "Save" at bounding box center [526, 404] width 154 height 61
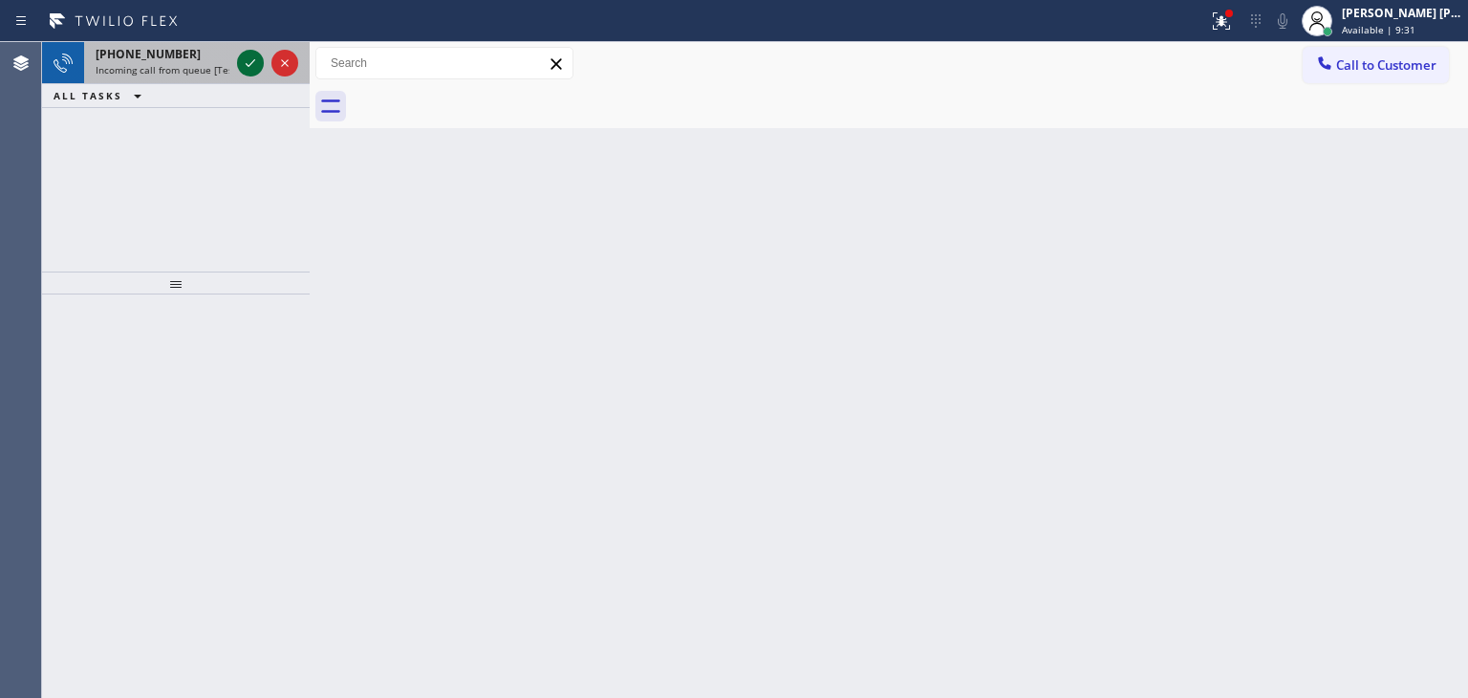
click at [253, 65] on icon at bounding box center [250, 63] width 23 height 23
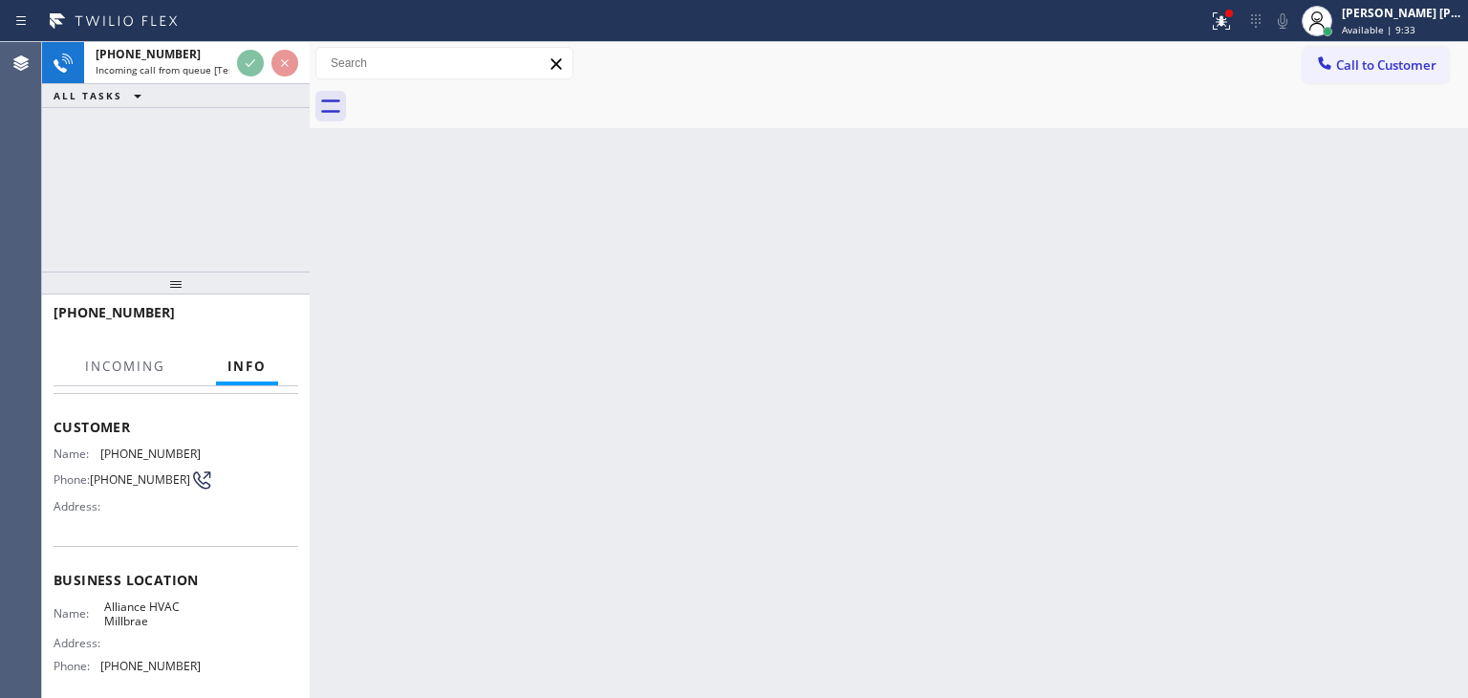
scroll to position [96, 0]
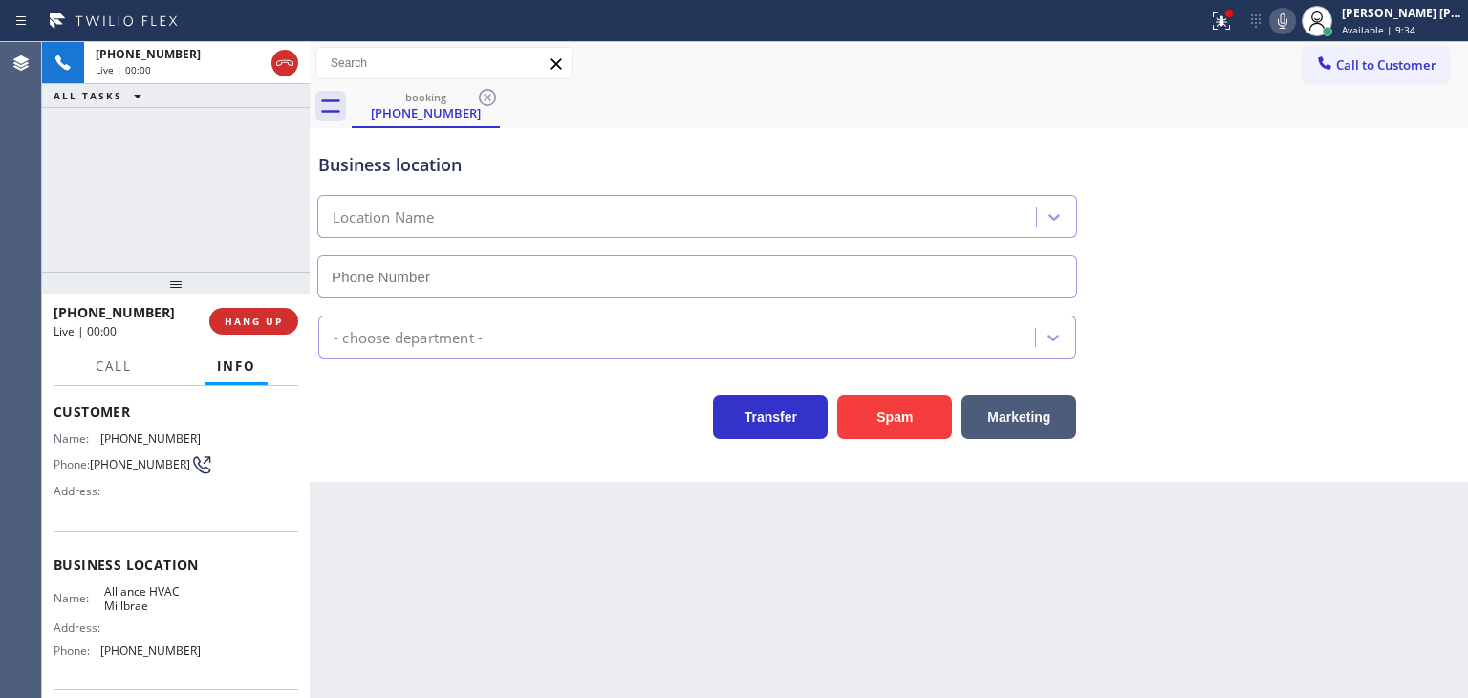
type input "[PHONE_NUMBER]"
click at [1287, 25] on icon at bounding box center [1283, 20] width 10 height 15
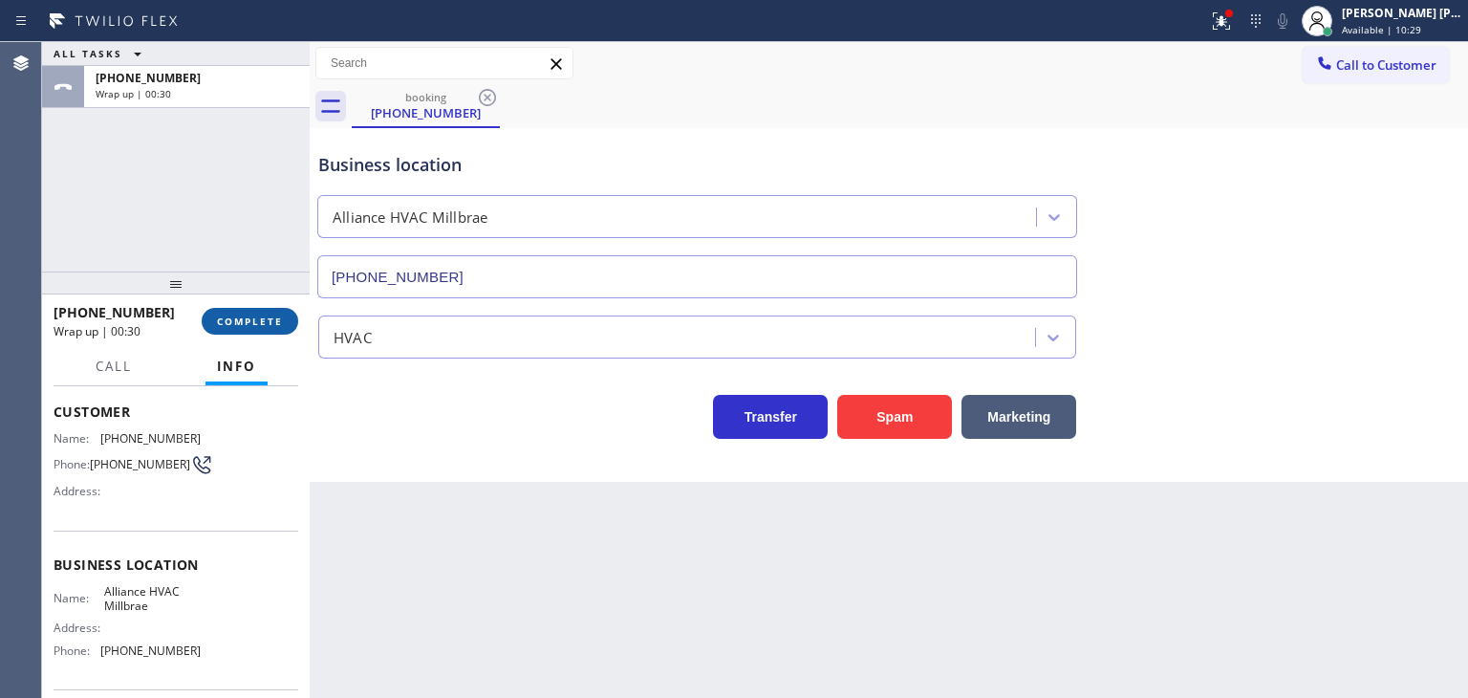
click at [260, 325] on span "COMPLETE" at bounding box center [250, 320] width 66 height 13
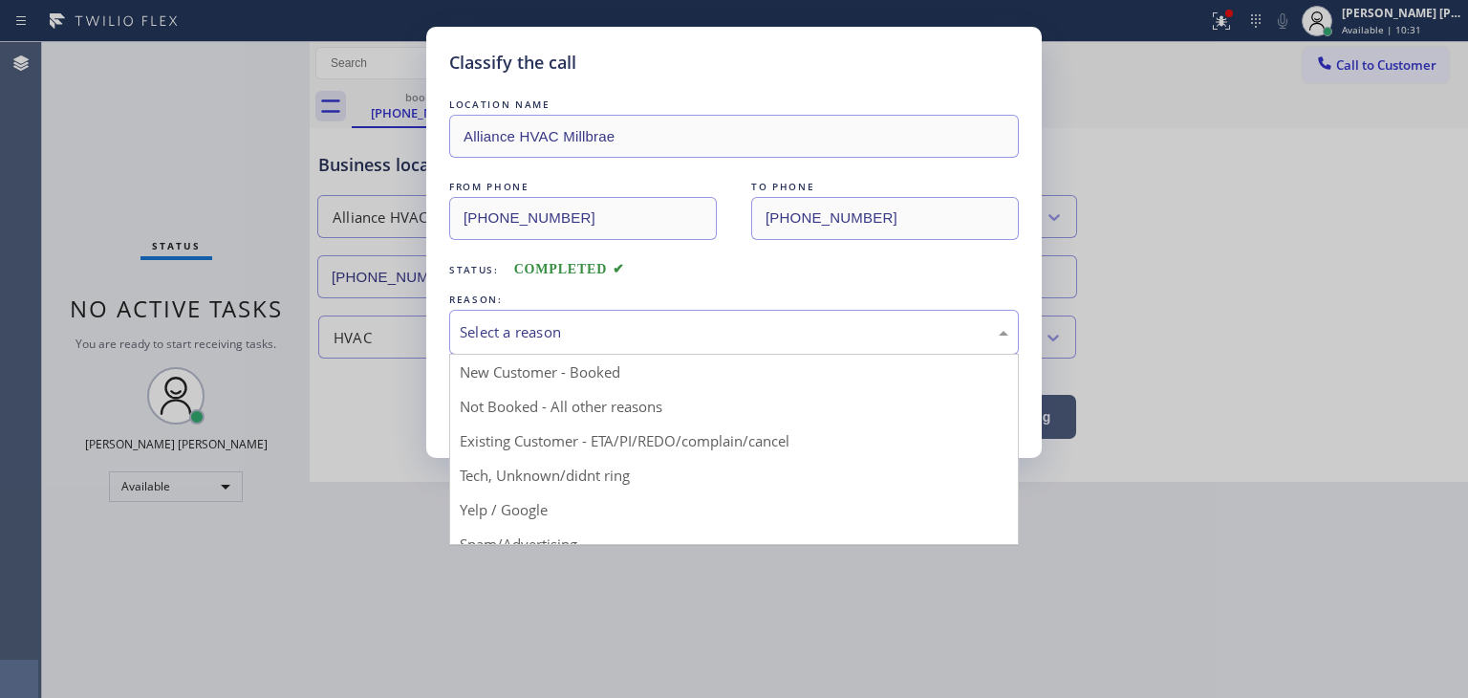
click at [564, 321] on div "Select a reason" at bounding box center [734, 332] width 549 height 22
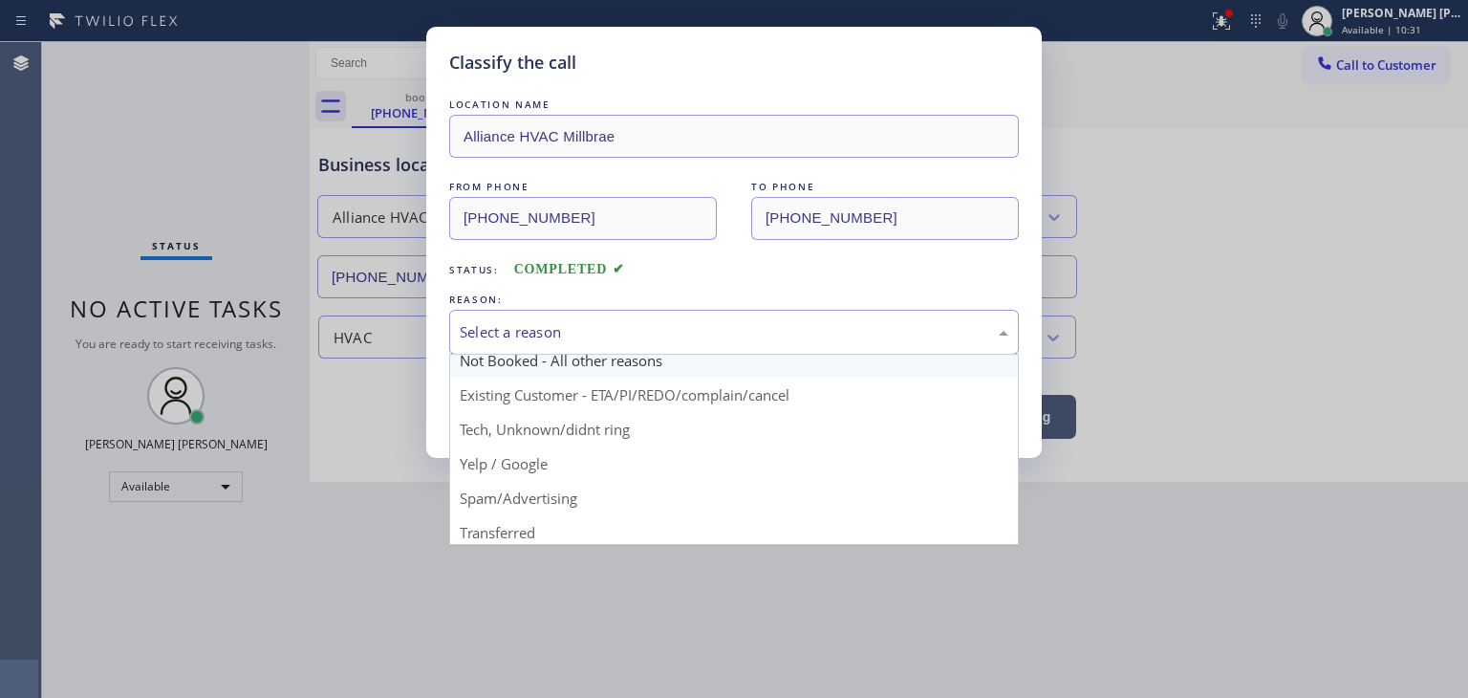
scroll to position [119, 0]
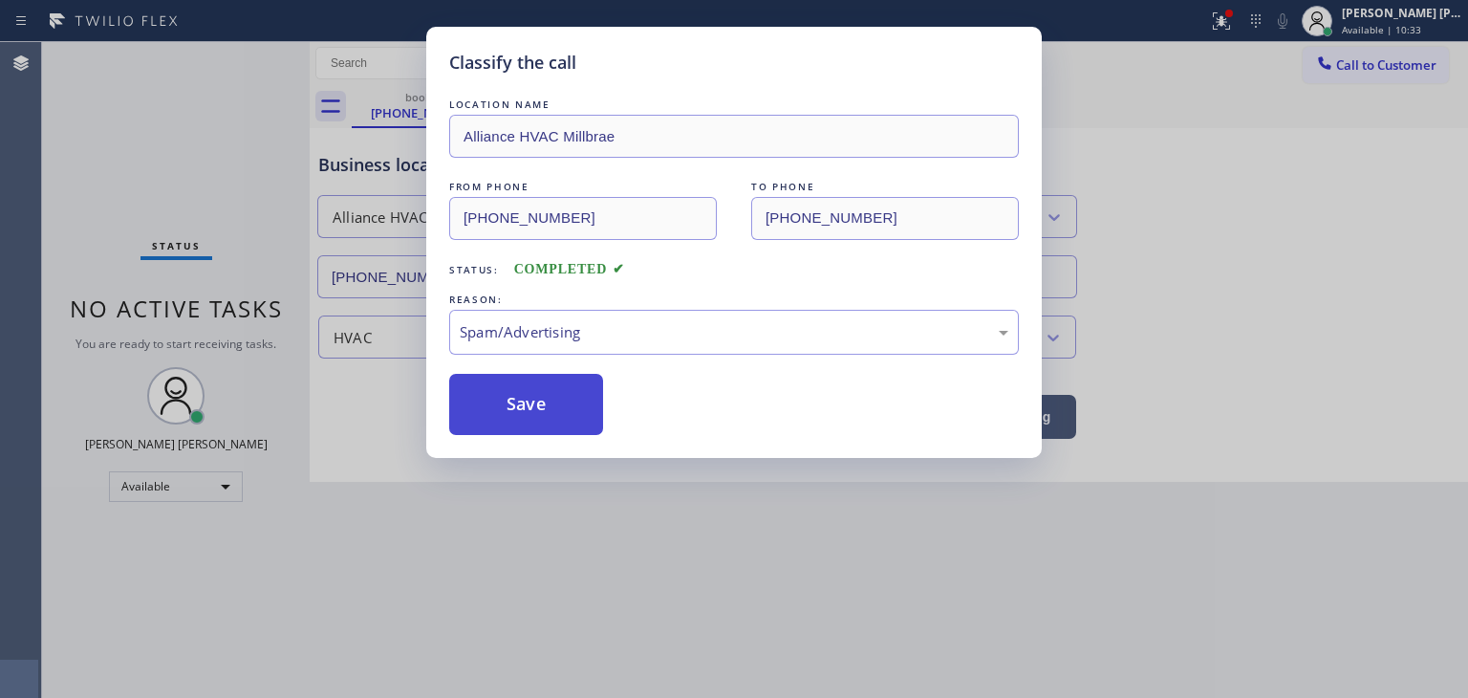
click at [535, 422] on button "Save" at bounding box center [526, 404] width 154 height 61
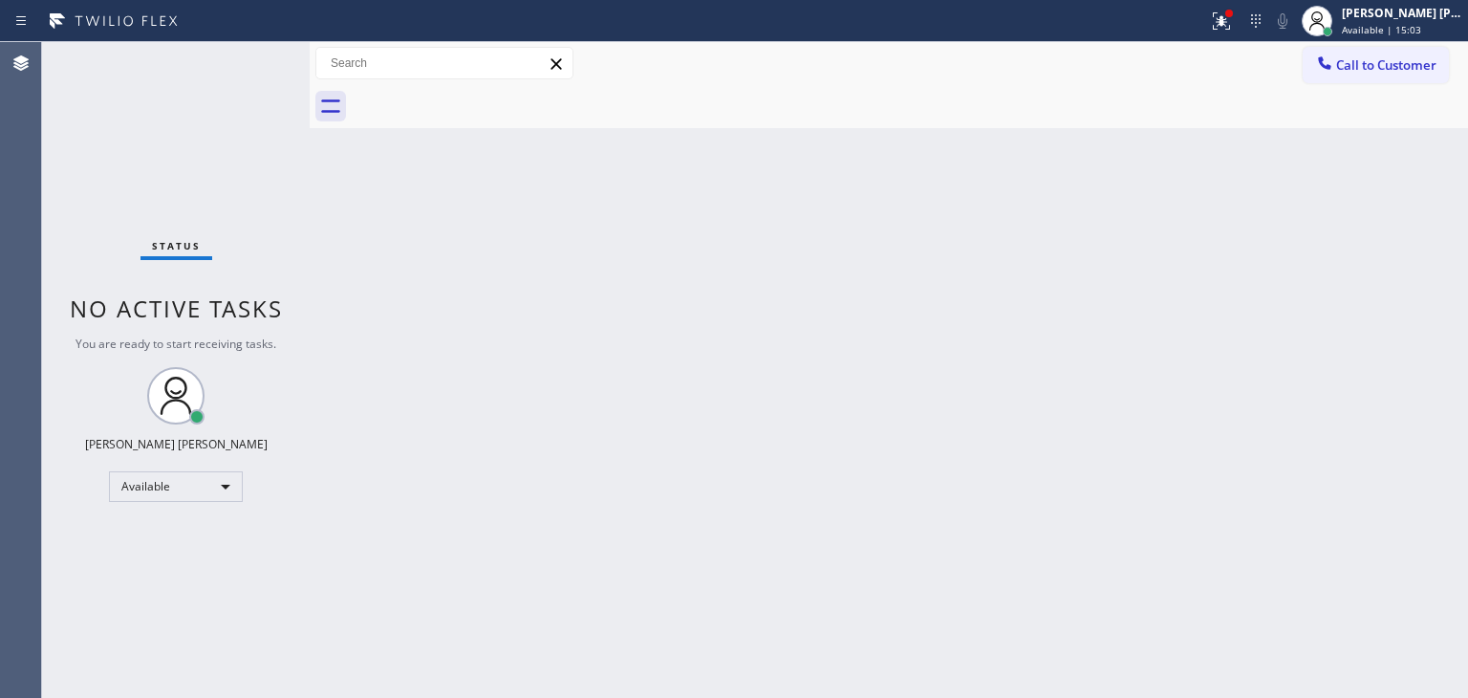
click at [765, 338] on div "Back to Dashboard Change Sender ID Customers Technicians Select a contact Outbo…" at bounding box center [889, 370] width 1158 height 656
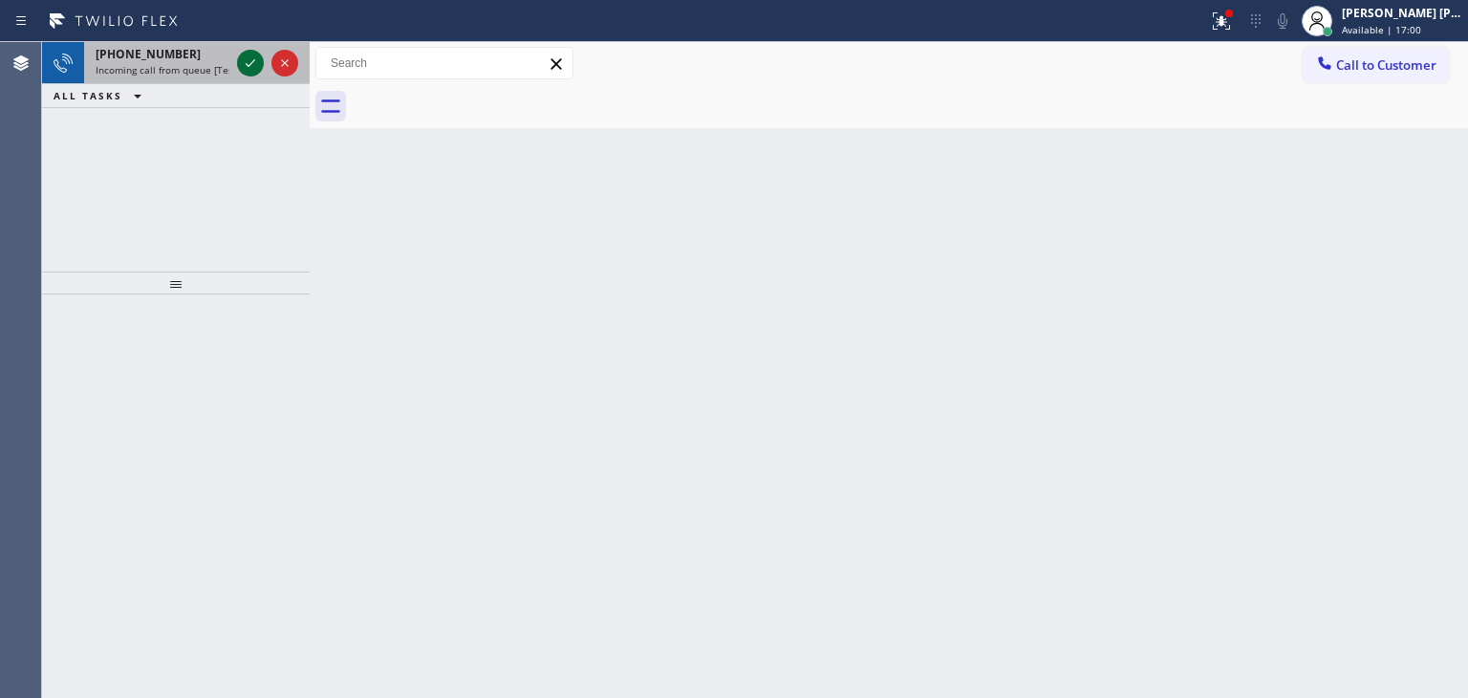
click at [248, 59] on icon at bounding box center [250, 63] width 23 height 23
click at [256, 62] on icon at bounding box center [250, 63] width 23 height 23
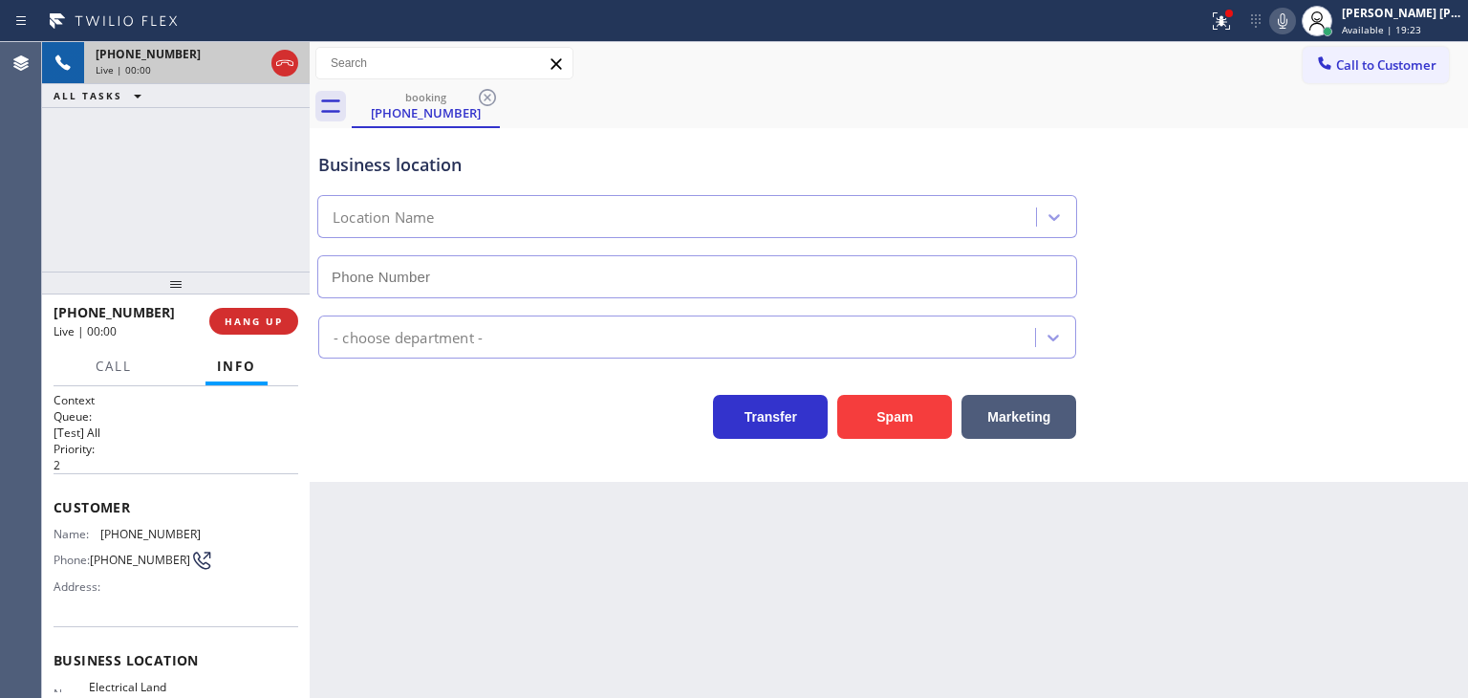
type input "[PHONE_NUMBER]"
click at [1294, 17] on icon at bounding box center [1282, 21] width 23 height 23
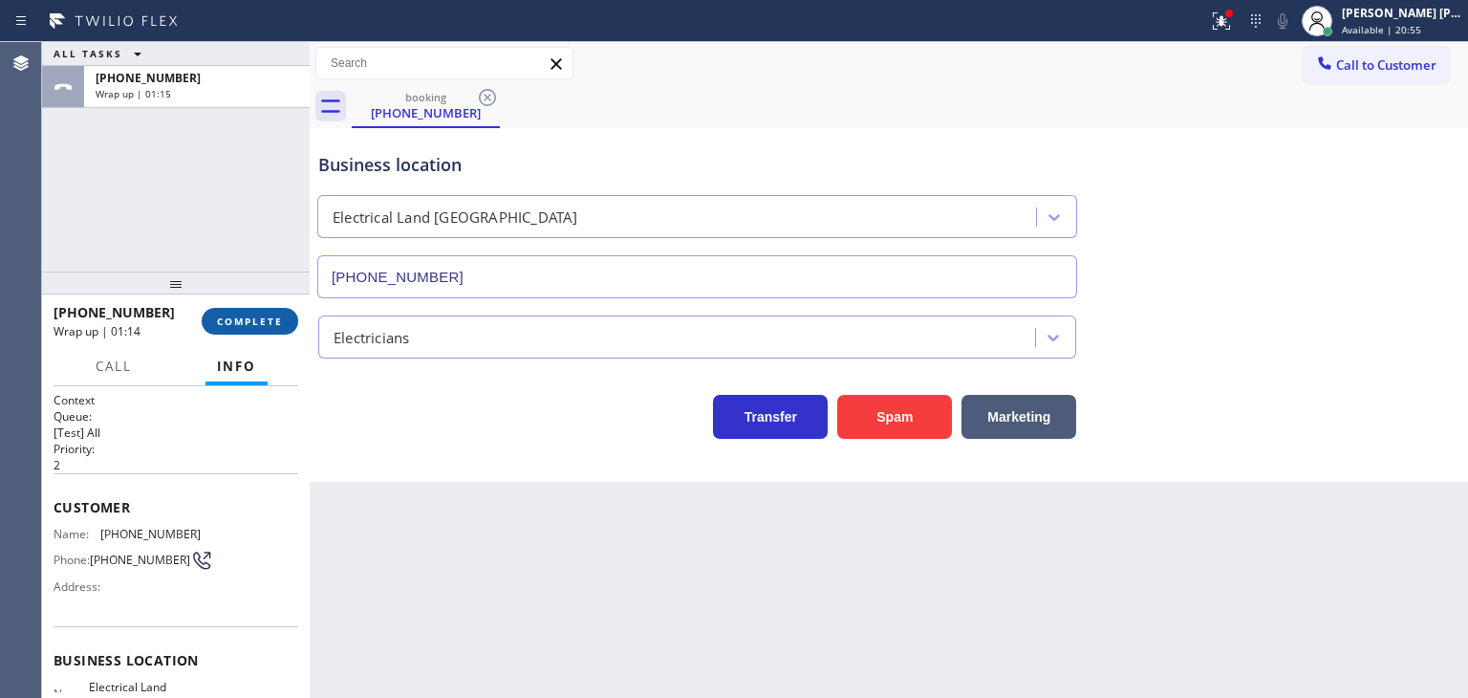
click at [255, 319] on span "COMPLETE" at bounding box center [250, 320] width 66 height 13
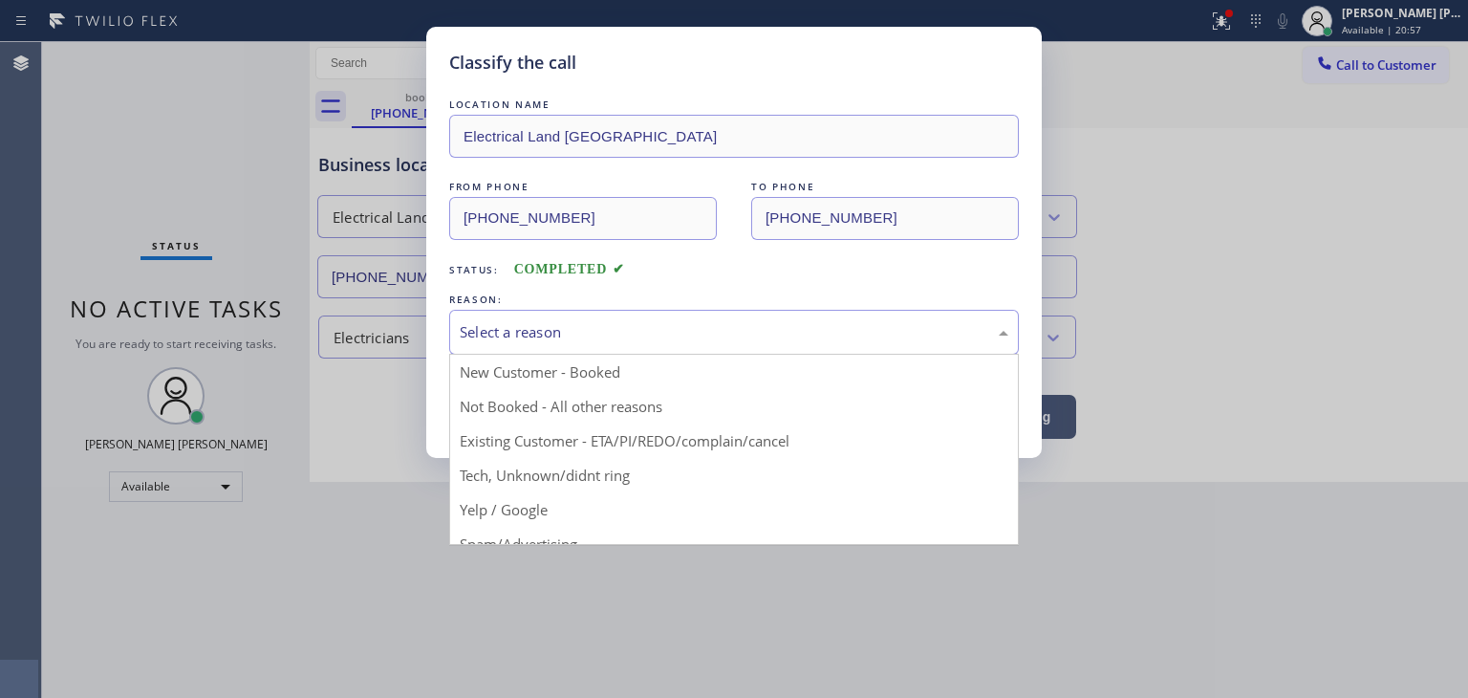
click at [529, 332] on div "Select a reason" at bounding box center [734, 332] width 549 height 22
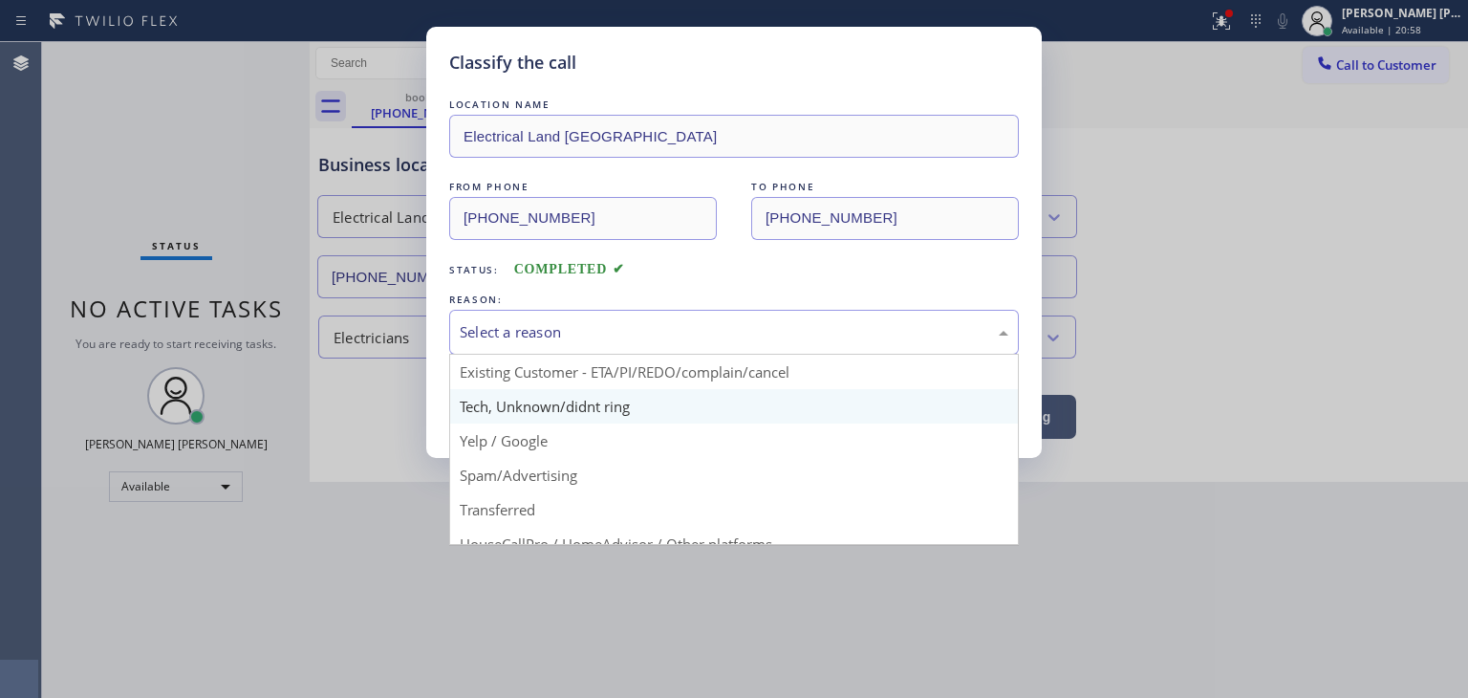
scroll to position [96, 0]
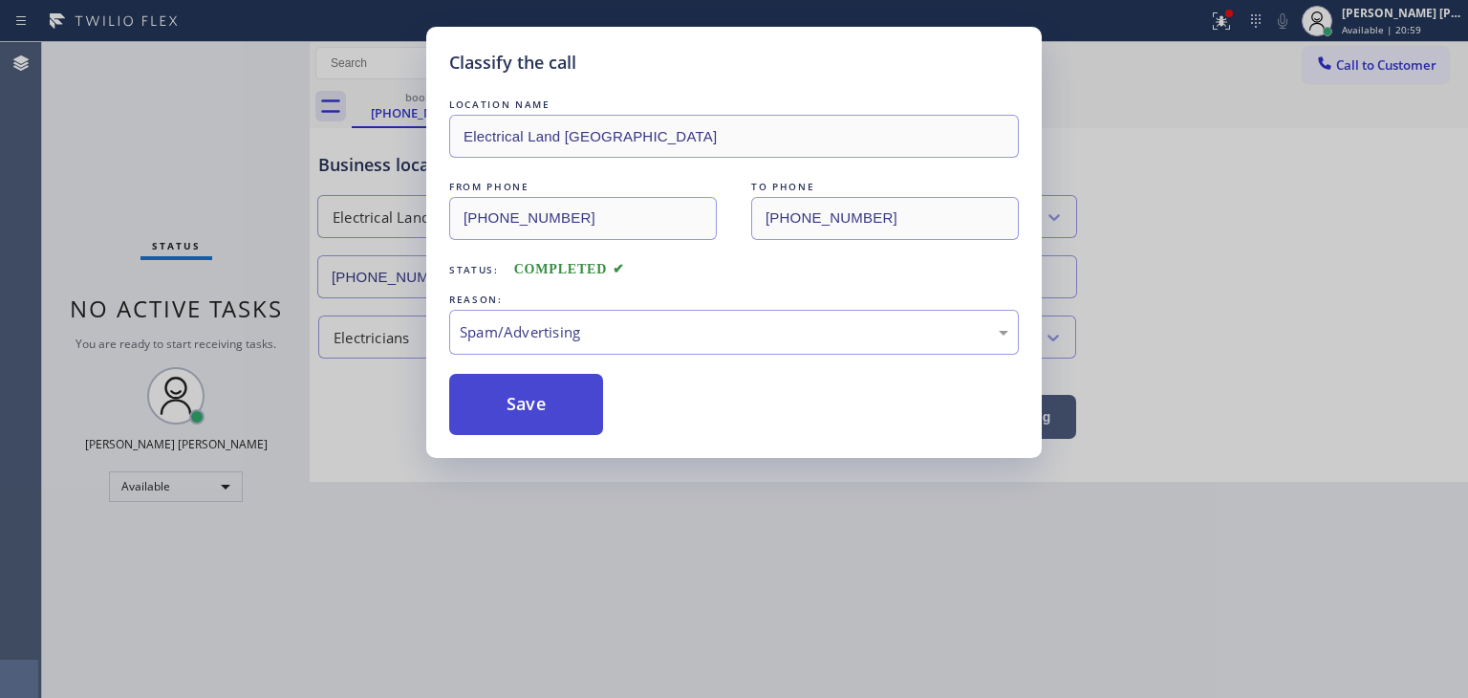
click at [528, 411] on button "Save" at bounding box center [526, 404] width 154 height 61
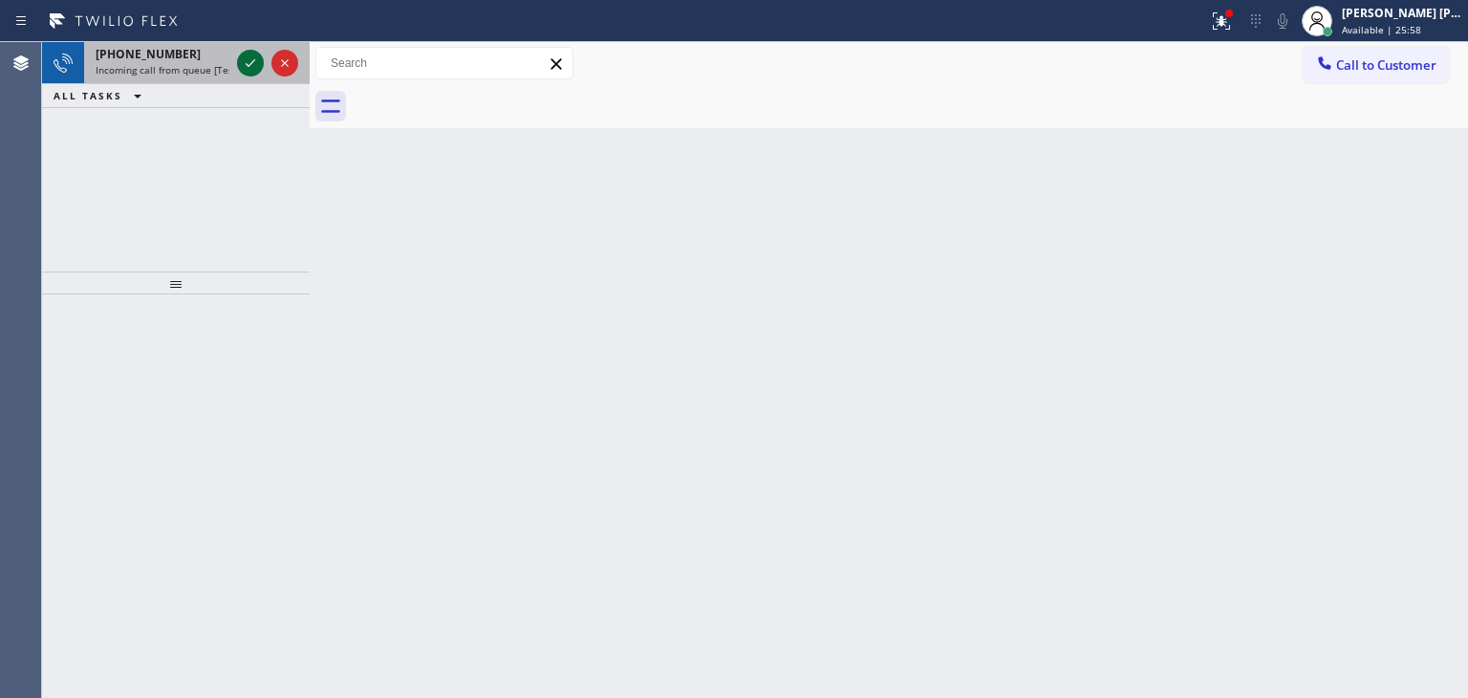
click at [248, 65] on icon at bounding box center [251, 63] width 10 height 8
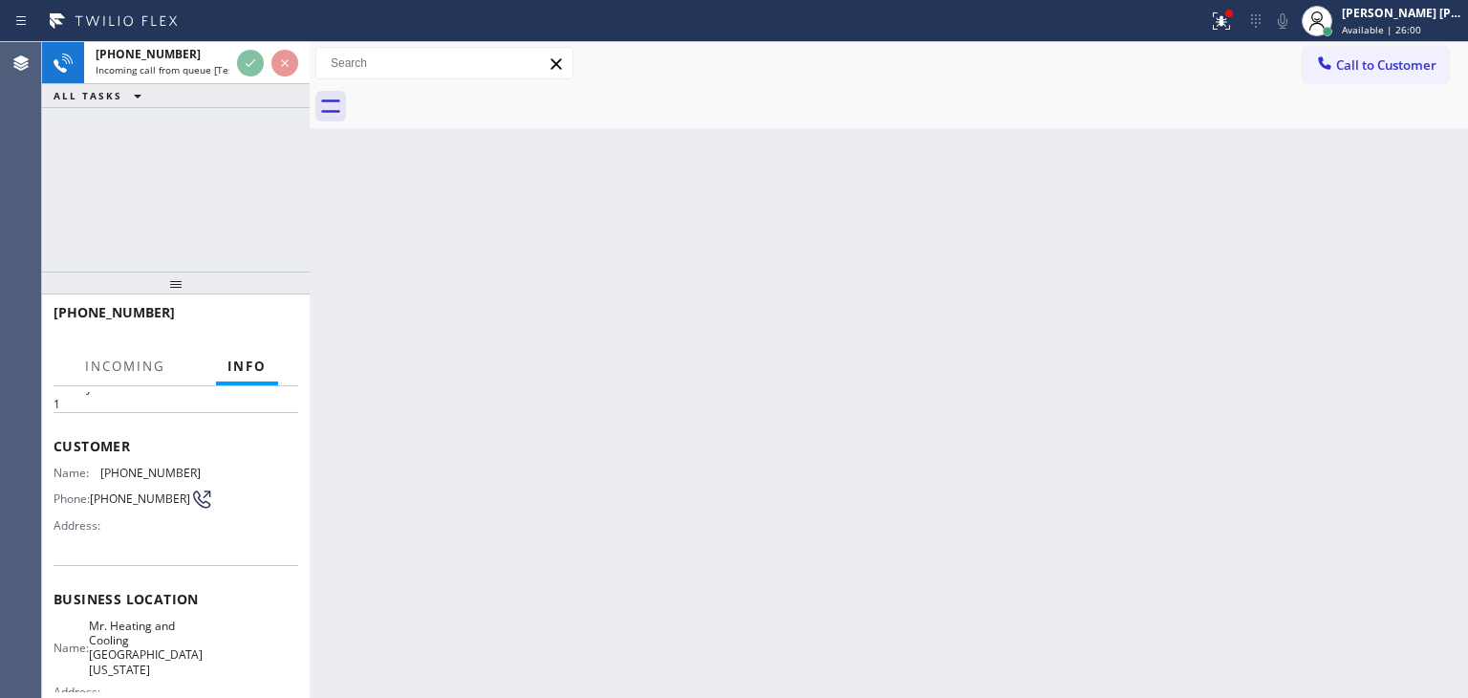
scroll to position [96, 0]
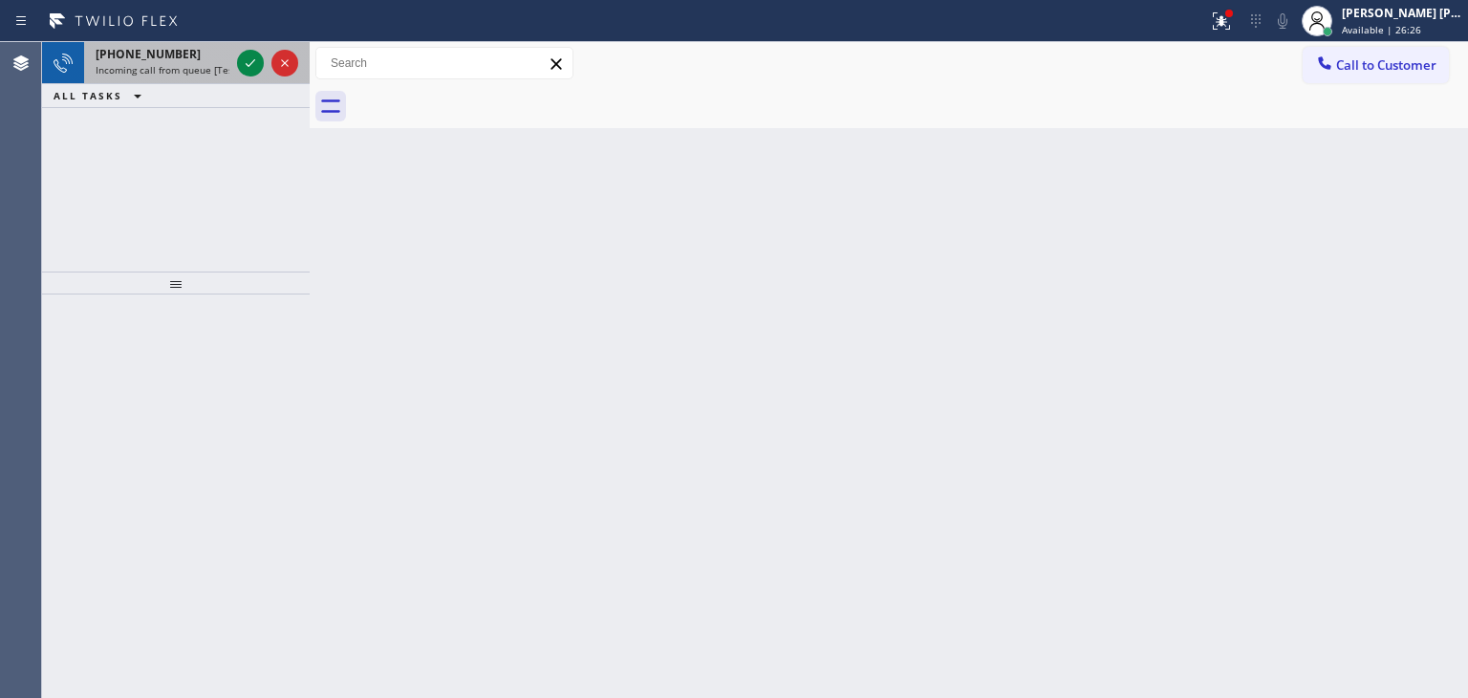
click at [258, 70] on icon at bounding box center [250, 63] width 23 height 23
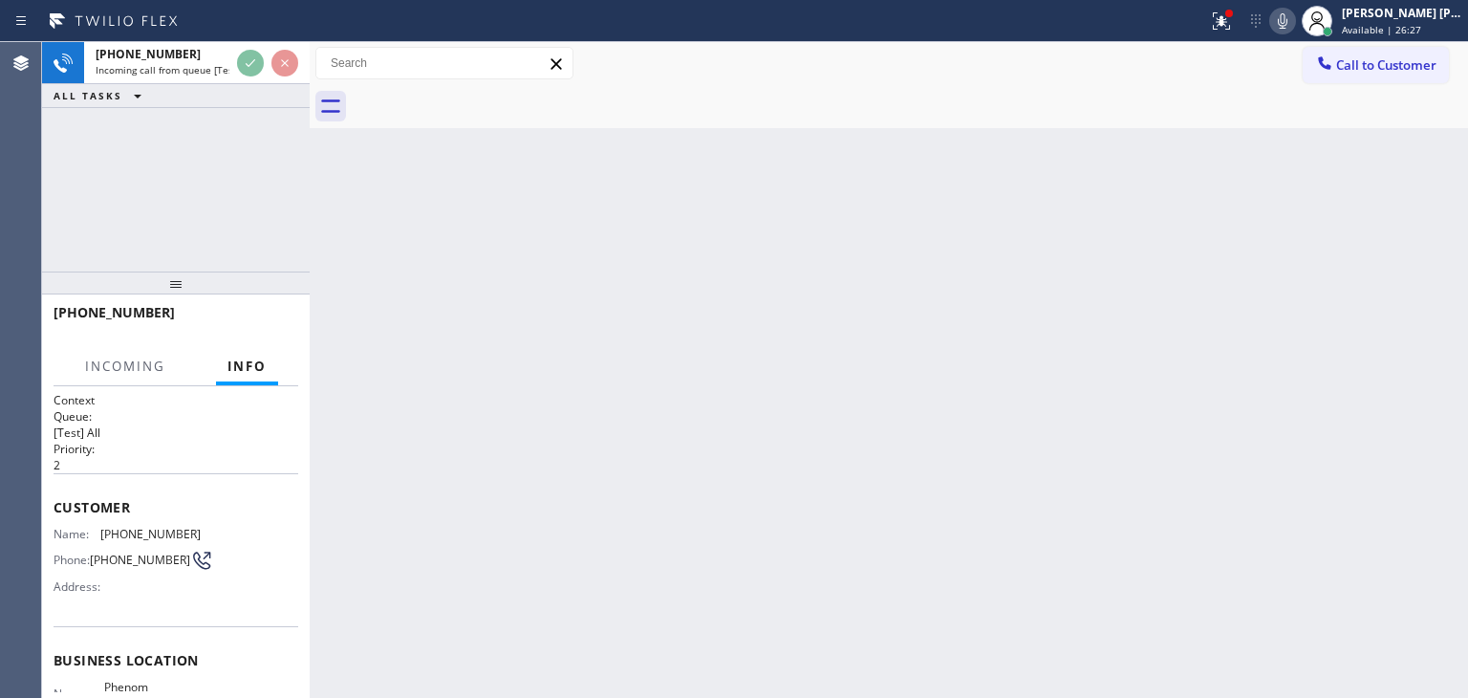
scroll to position [96, 0]
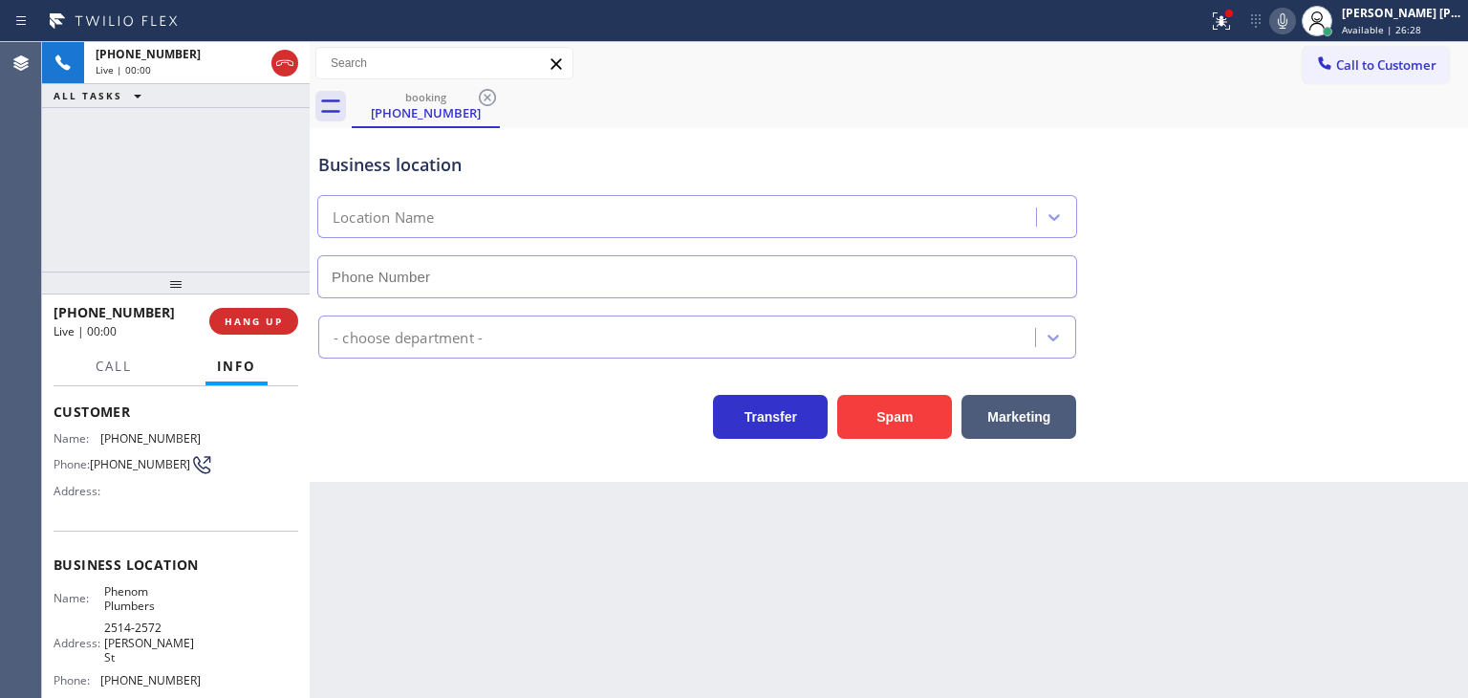
type input "[PHONE_NUMBER]"
click at [276, 323] on span "HANG UP" at bounding box center [254, 320] width 58 height 13
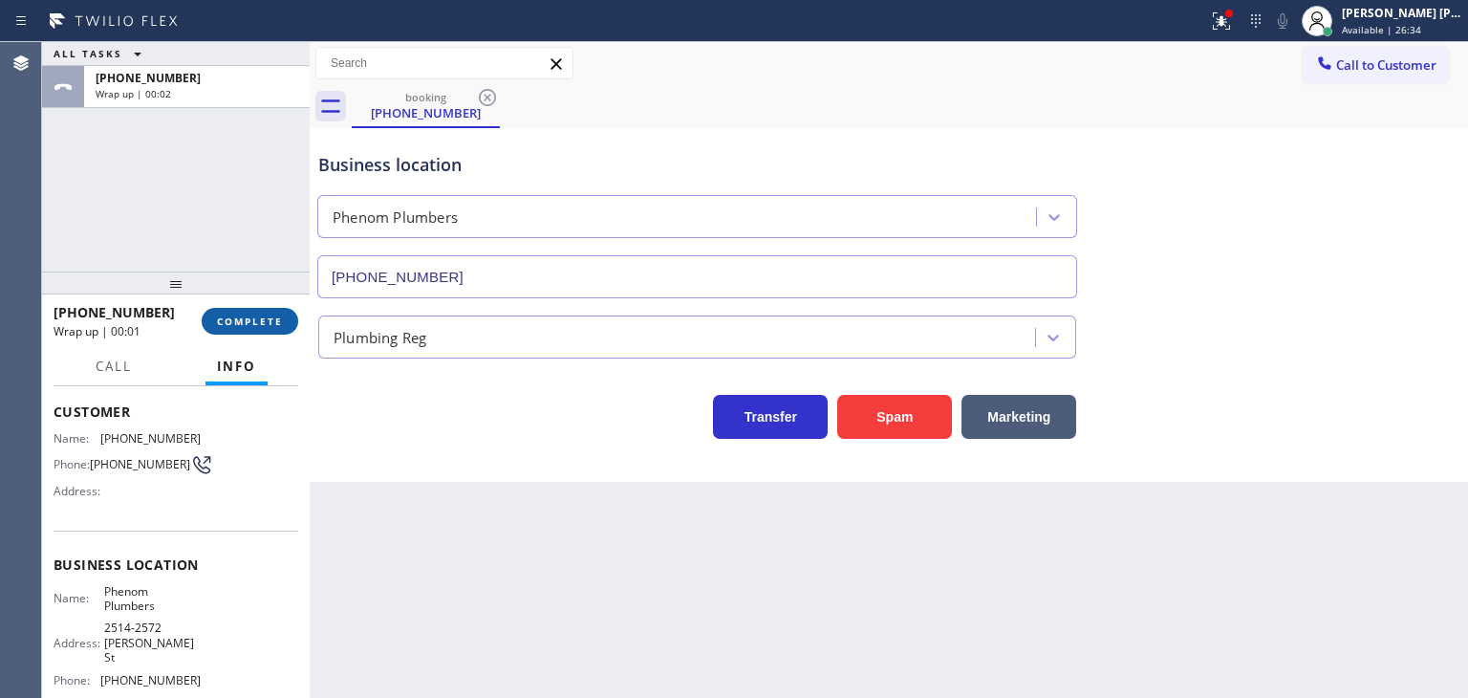
click at [281, 322] on span "COMPLETE" at bounding box center [250, 320] width 66 height 13
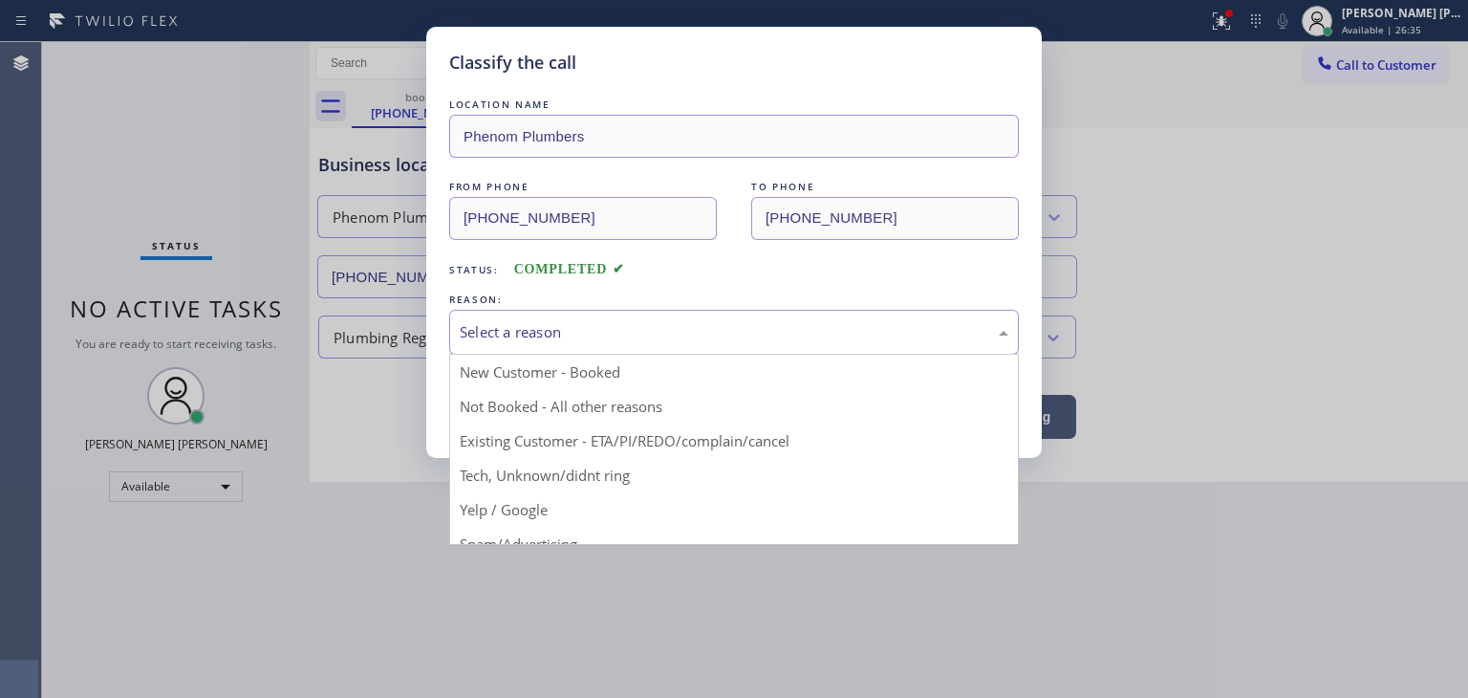
click at [597, 345] on div "Select a reason" at bounding box center [734, 332] width 570 height 45
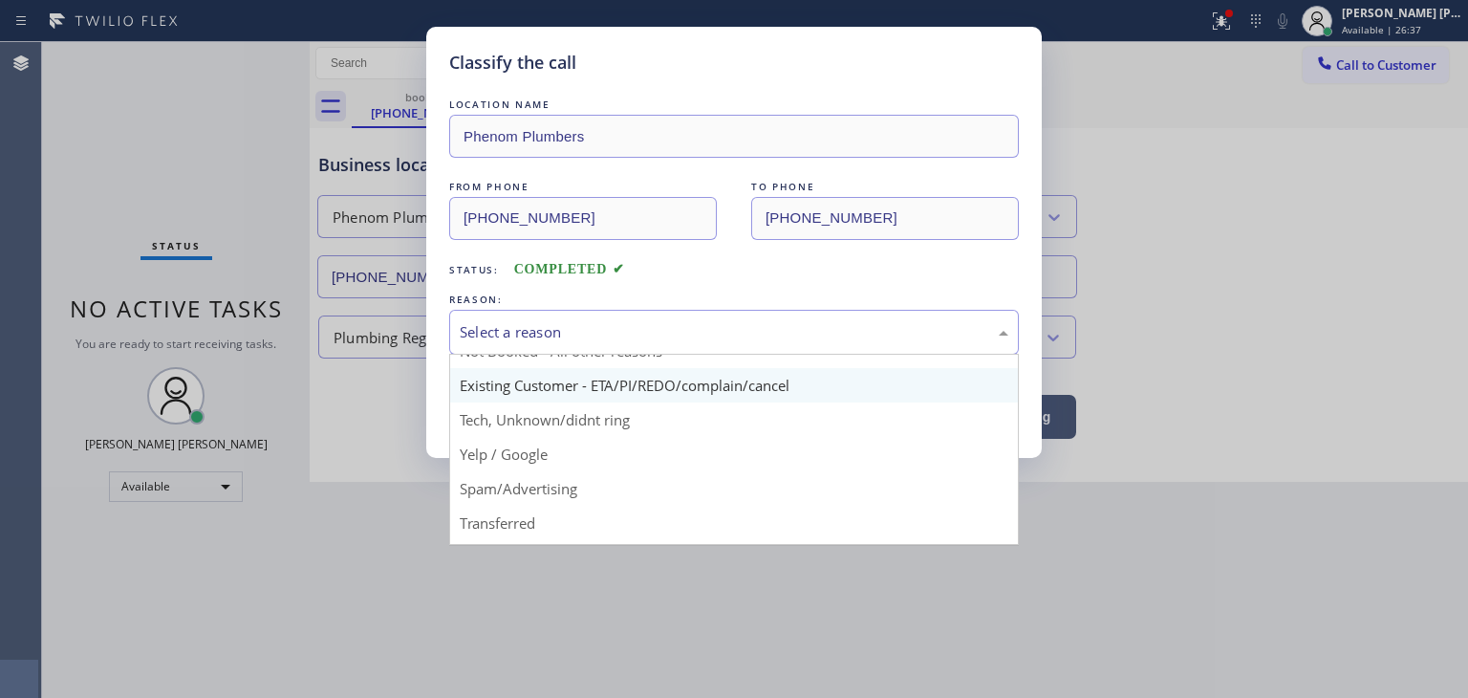
scroll to position [96, 0]
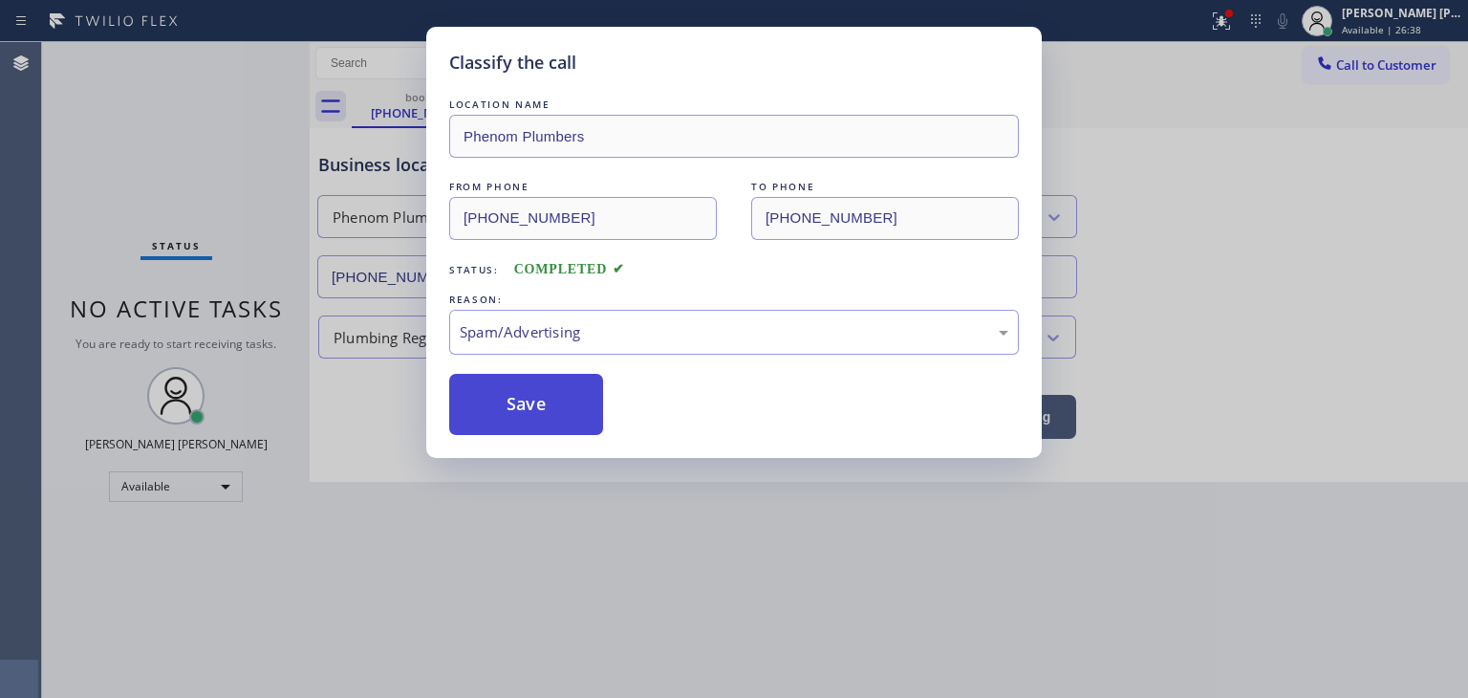
drag, startPoint x: 558, startPoint y: 418, endPoint x: 540, endPoint y: 402, distance: 23.7
click at [558, 418] on button "Save" at bounding box center [526, 404] width 154 height 61
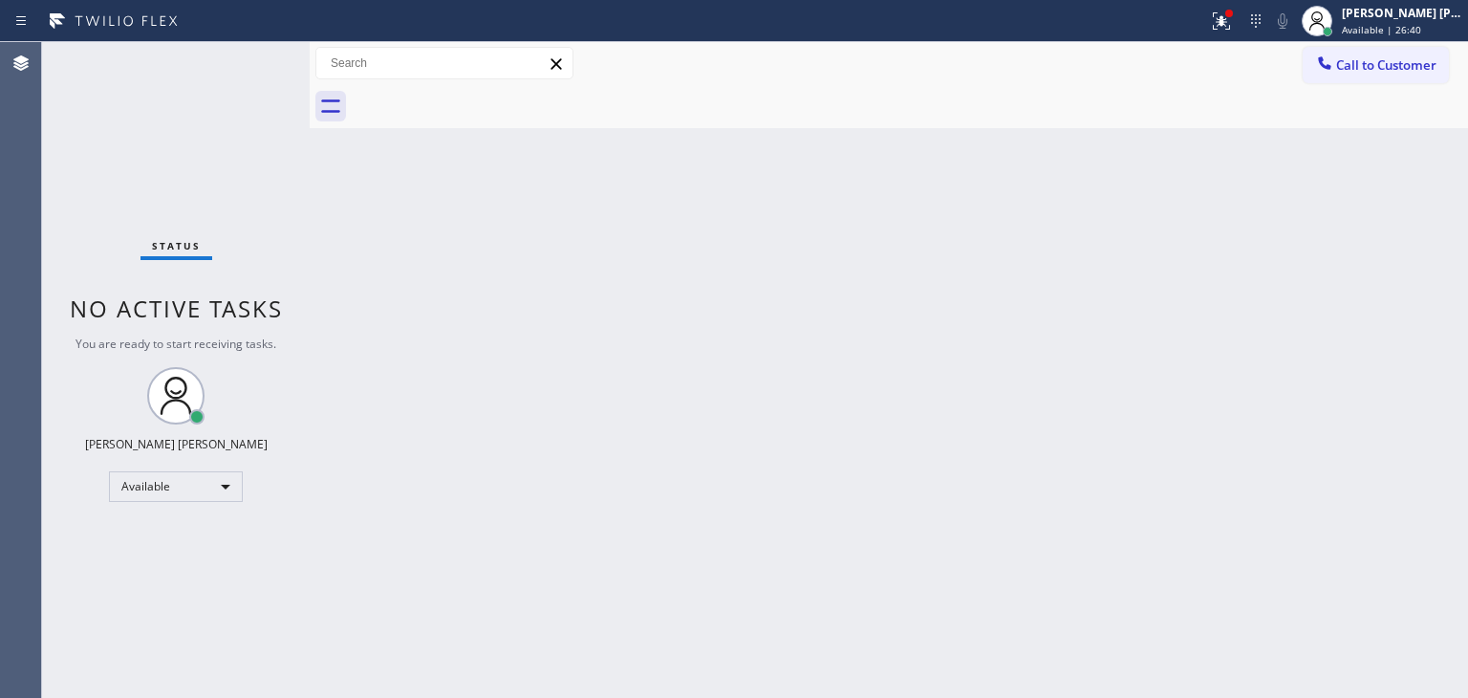
click at [248, 60] on div "Status No active tasks You are ready to start receiving tasks. [PERSON_NAME] [P…" at bounding box center [176, 370] width 268 height 656
click at [254, 65] on div "Status No active tasks You are ready to start receiving tasks. [PERSON_NAME] [P…" at bounding box center [176, 370] width 268 height 656
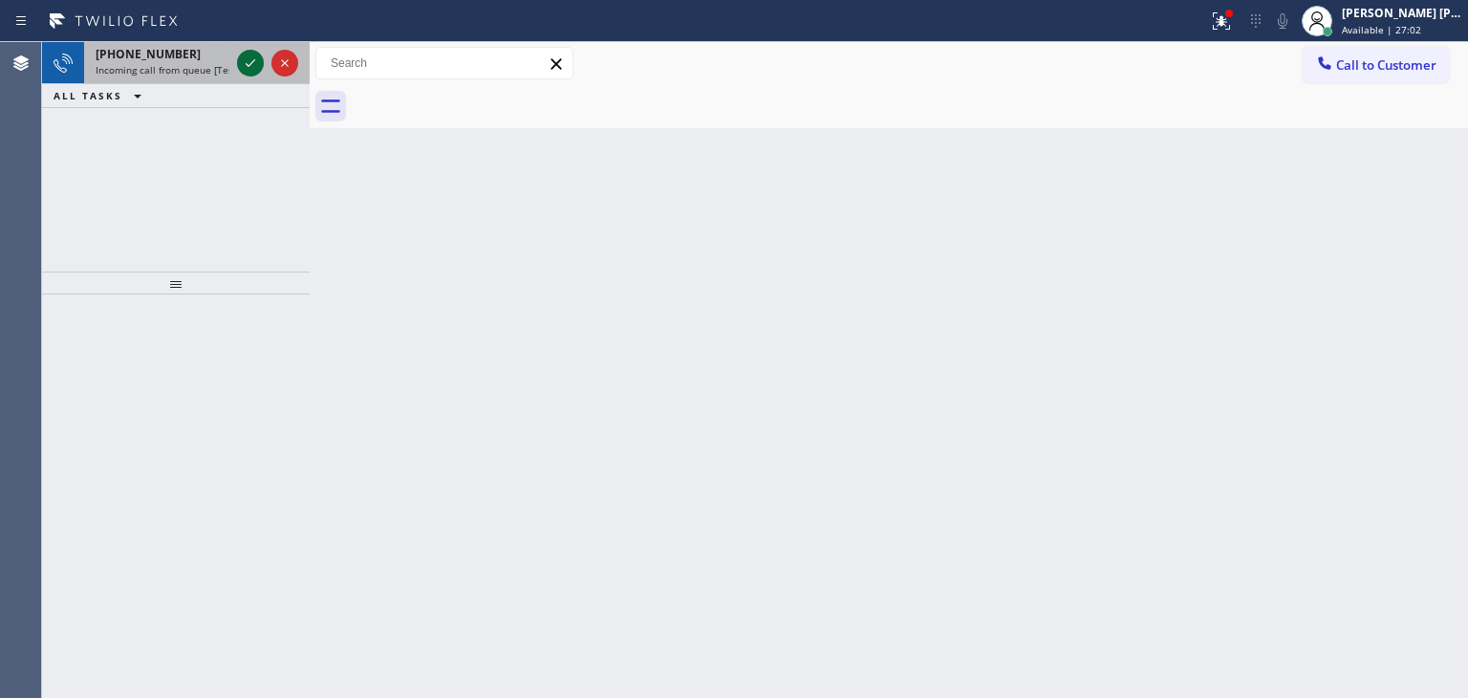
click at [256, 74] on icon at bounding box center [250, 63] width 23 height 23
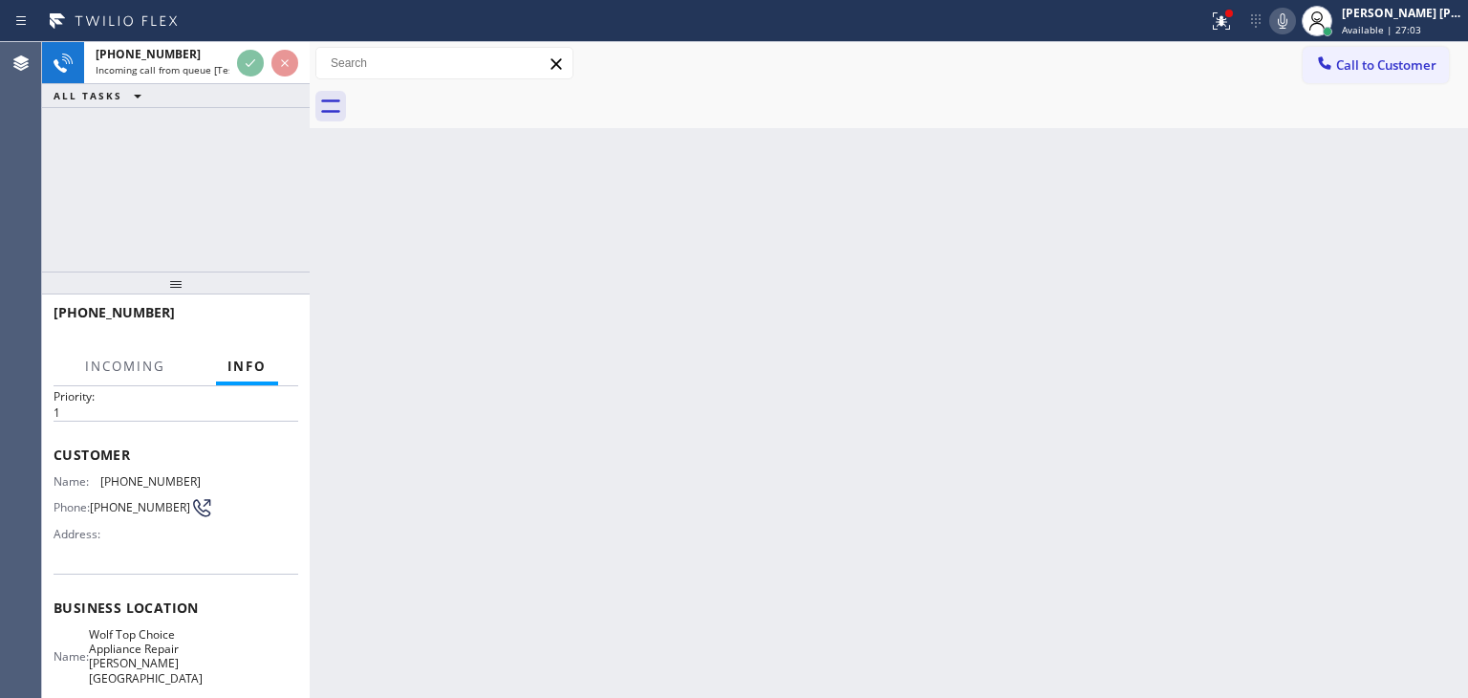
scroll to position [96, 0]
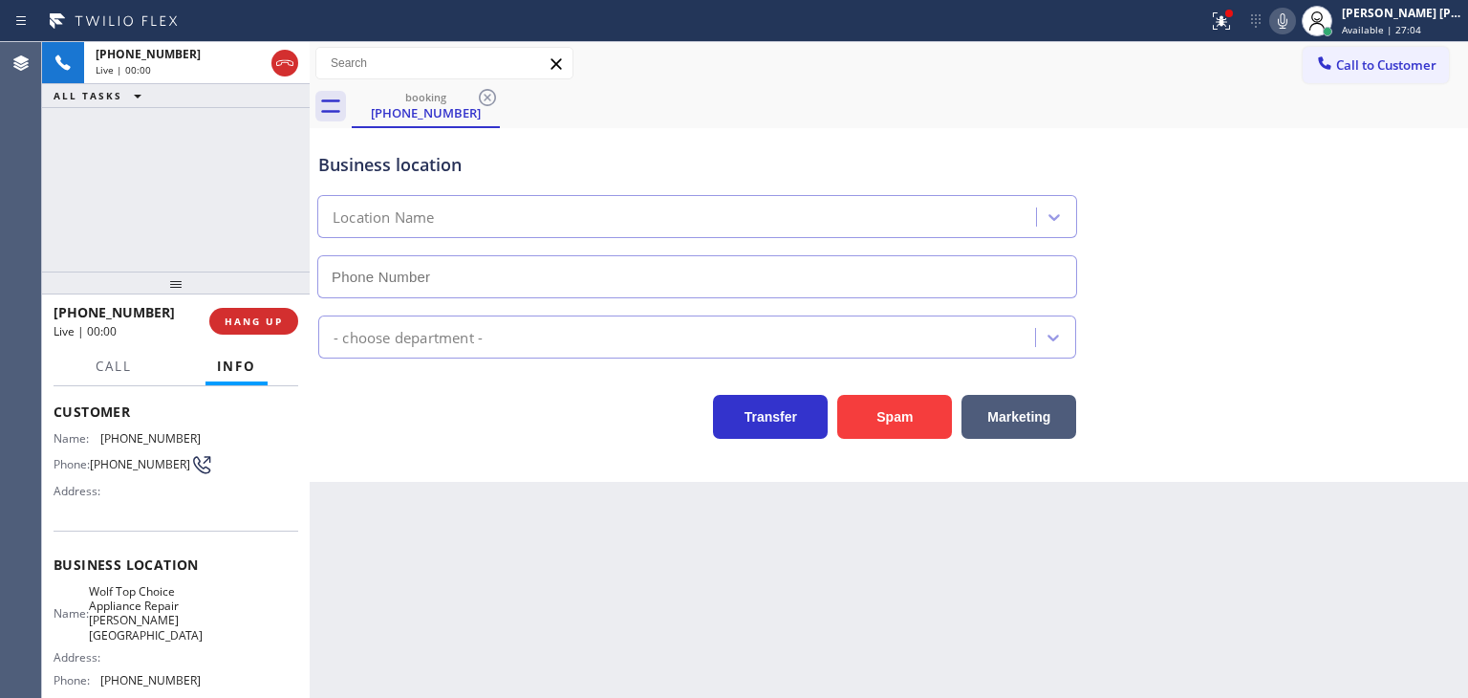
type input "[PHONE_NUMBER]"
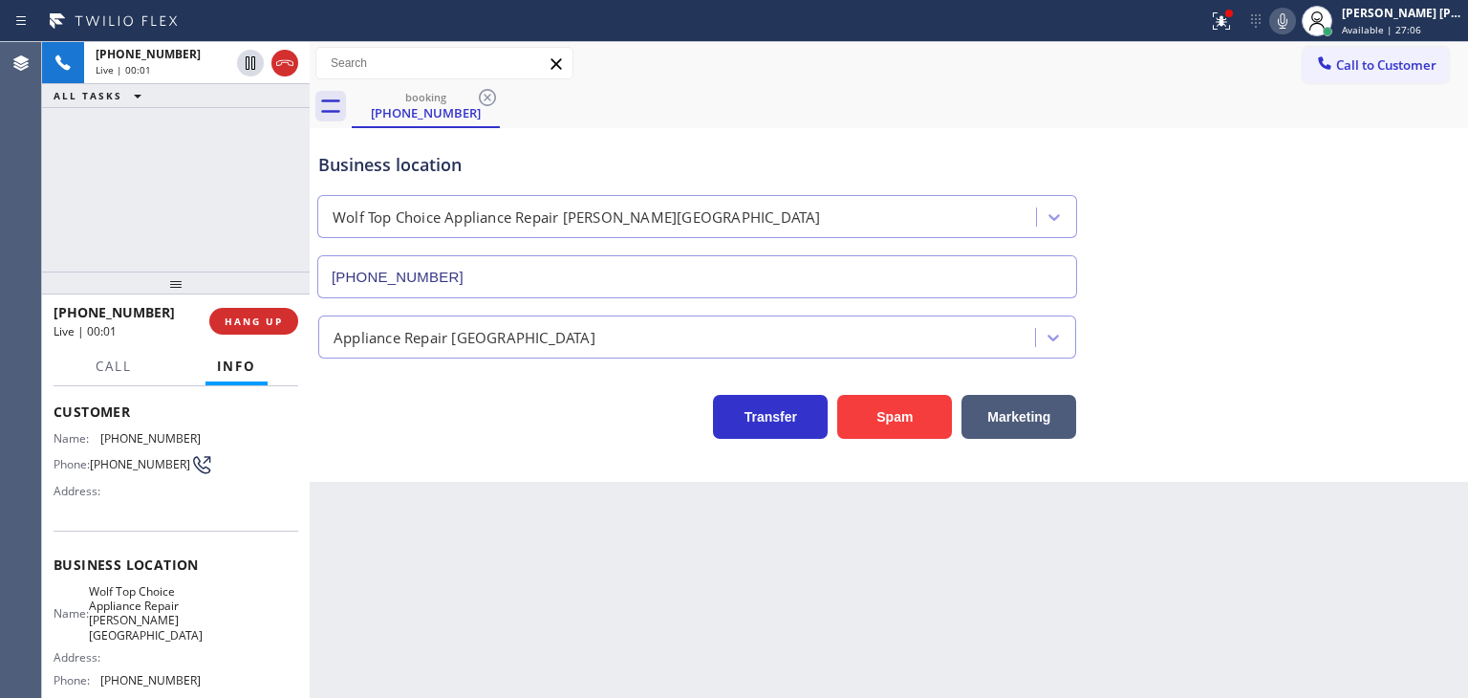
click at [1294, 24] on icon at bounding box center [1282, 21] width 23 height 23
click at [229, 332] on button "HANG UP" at bounding box center [253, 321] width 89 height 27
click at [230, 320] on span "HANG UP" at bounding box center [254, 320] width 58 height 13
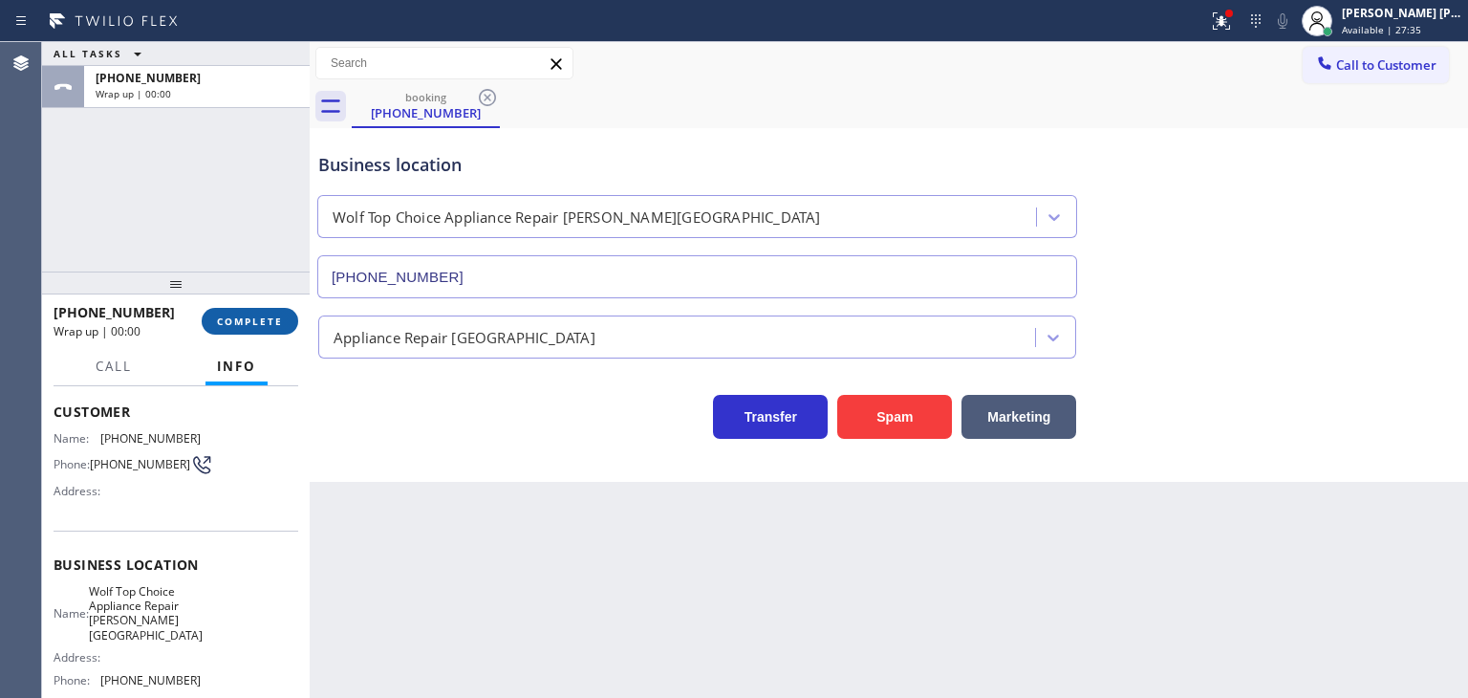
click at [235, 319] on span "COMPLETE" at bounding box center [250, 320] width 66 height 13
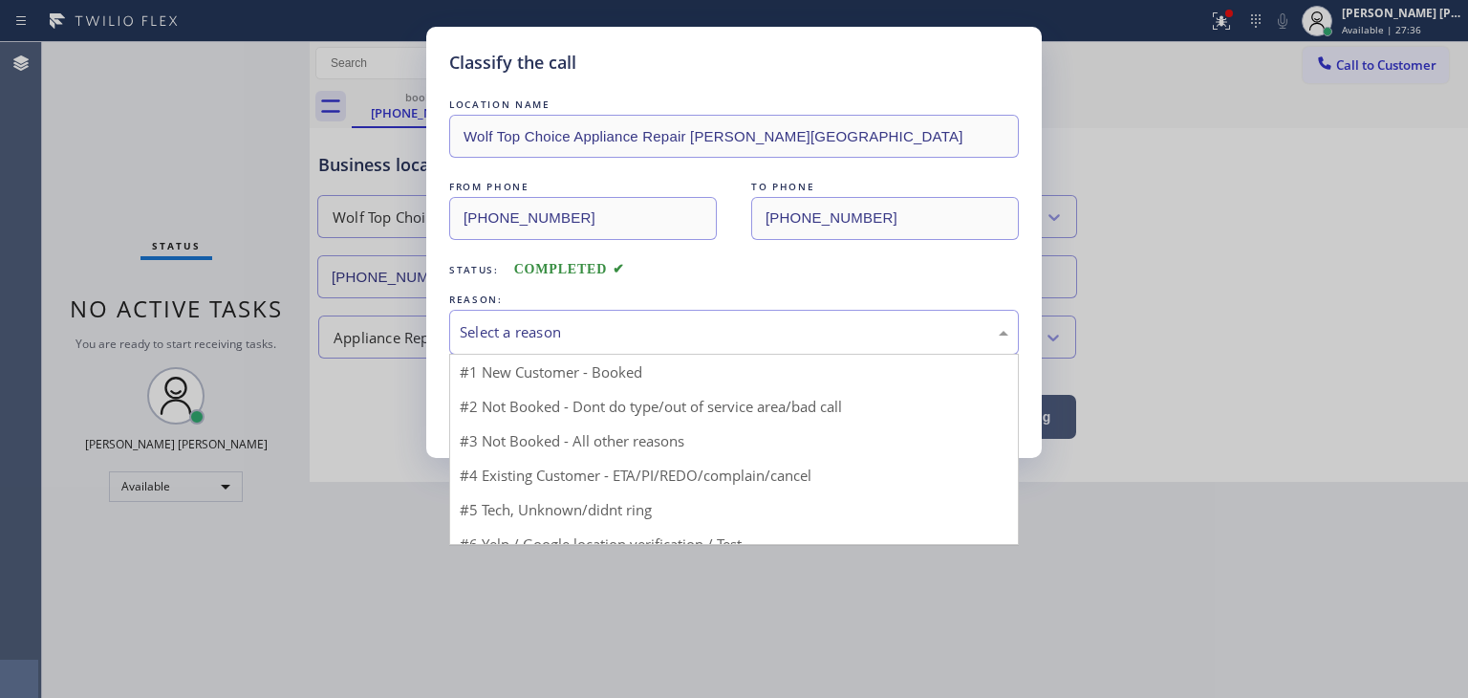
click at [572, 322] on div "Select a reason" at bounding box center [734, 332] width 549 height 22
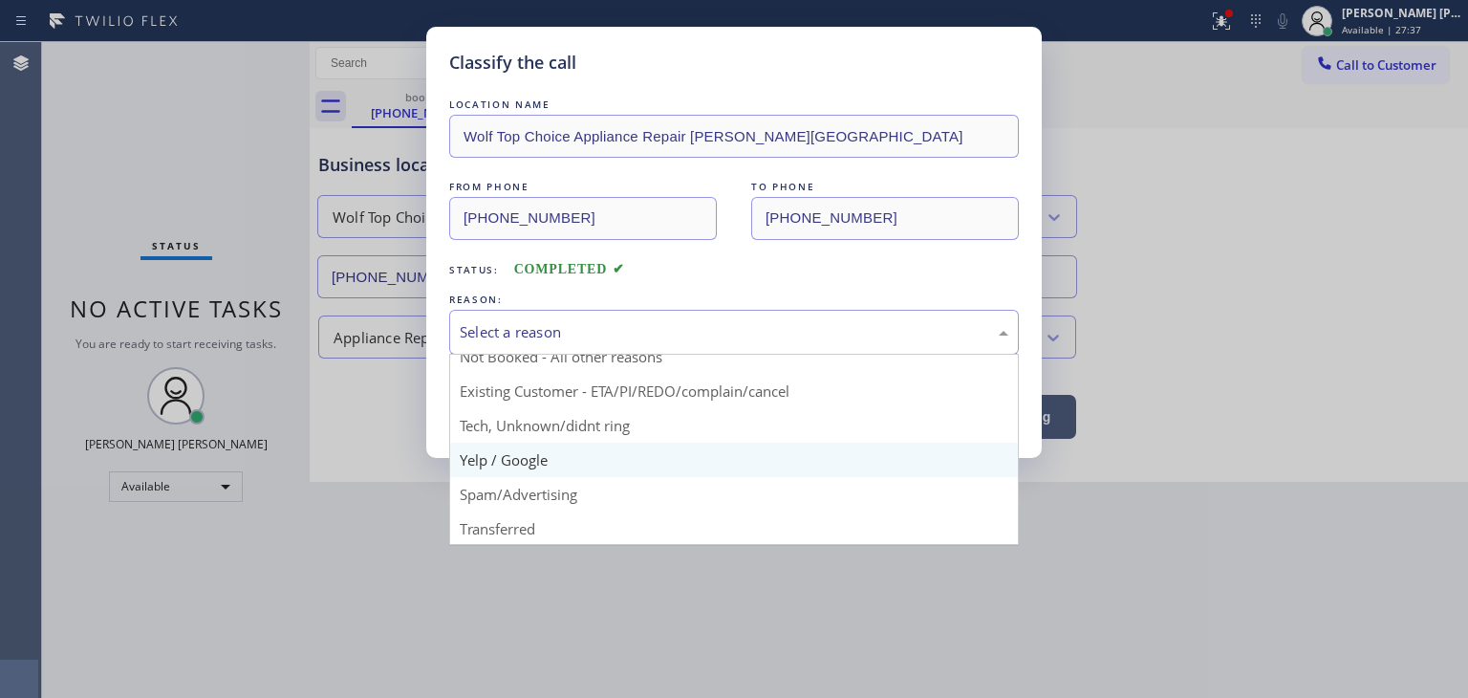
scroll to position [51, 0]
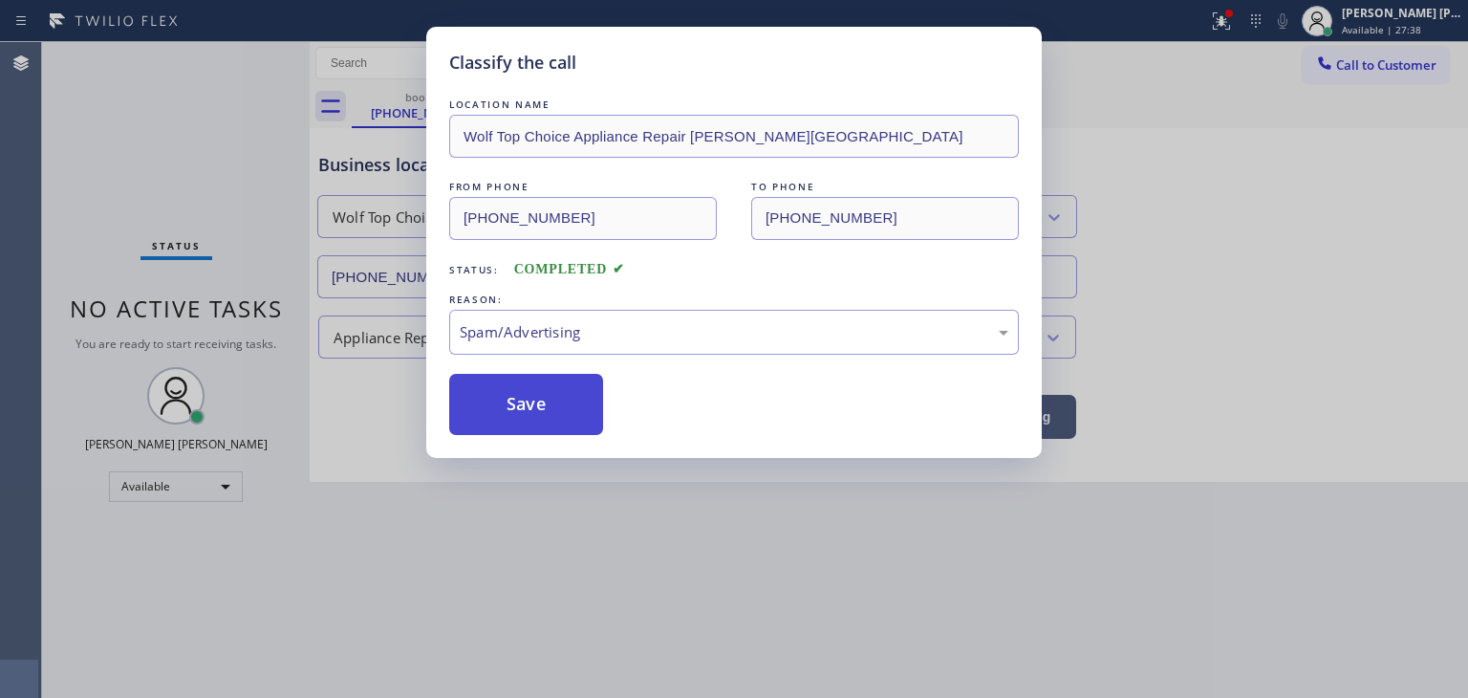
click at [508, 394] on button "Save" at bounding box center [526, 404] width 154 height 61
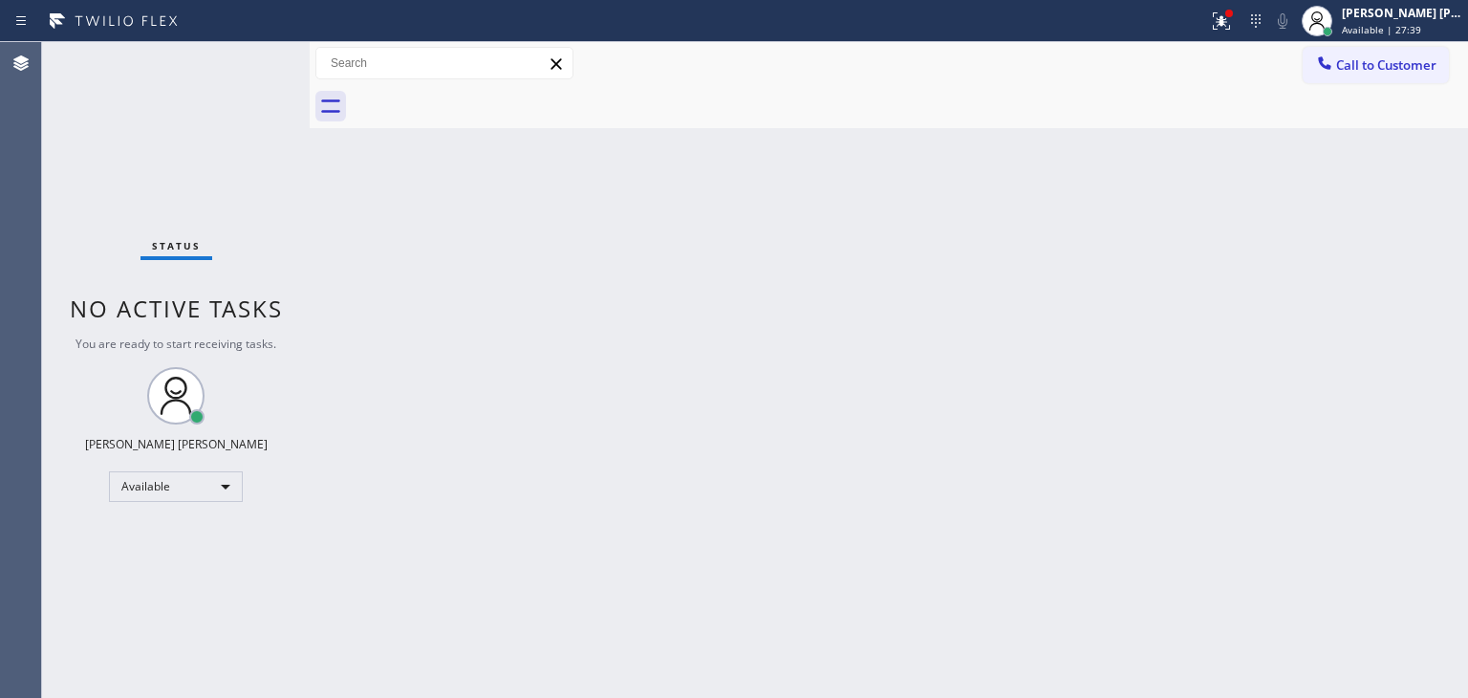
click at [252, 59] on div "Status No active tasks You are ready to start receiving tasks. [PERSON_NAME] [P…" at bounding box center [176, 370] width 268 height 656
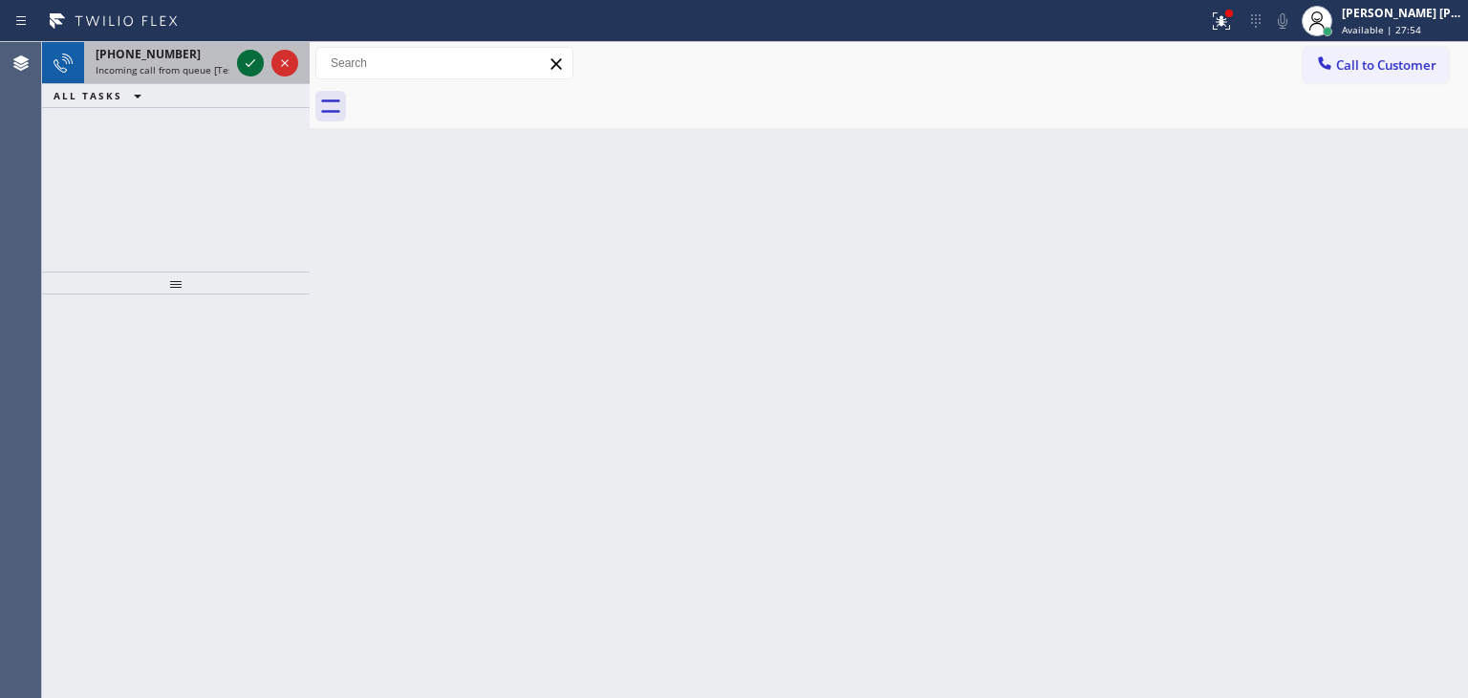
click at [242, 73] on icon at bounding box center [250, 63] width 23 height 23
click at [249, 68] on icon at bounding box center [250, 63] width 23 height 23
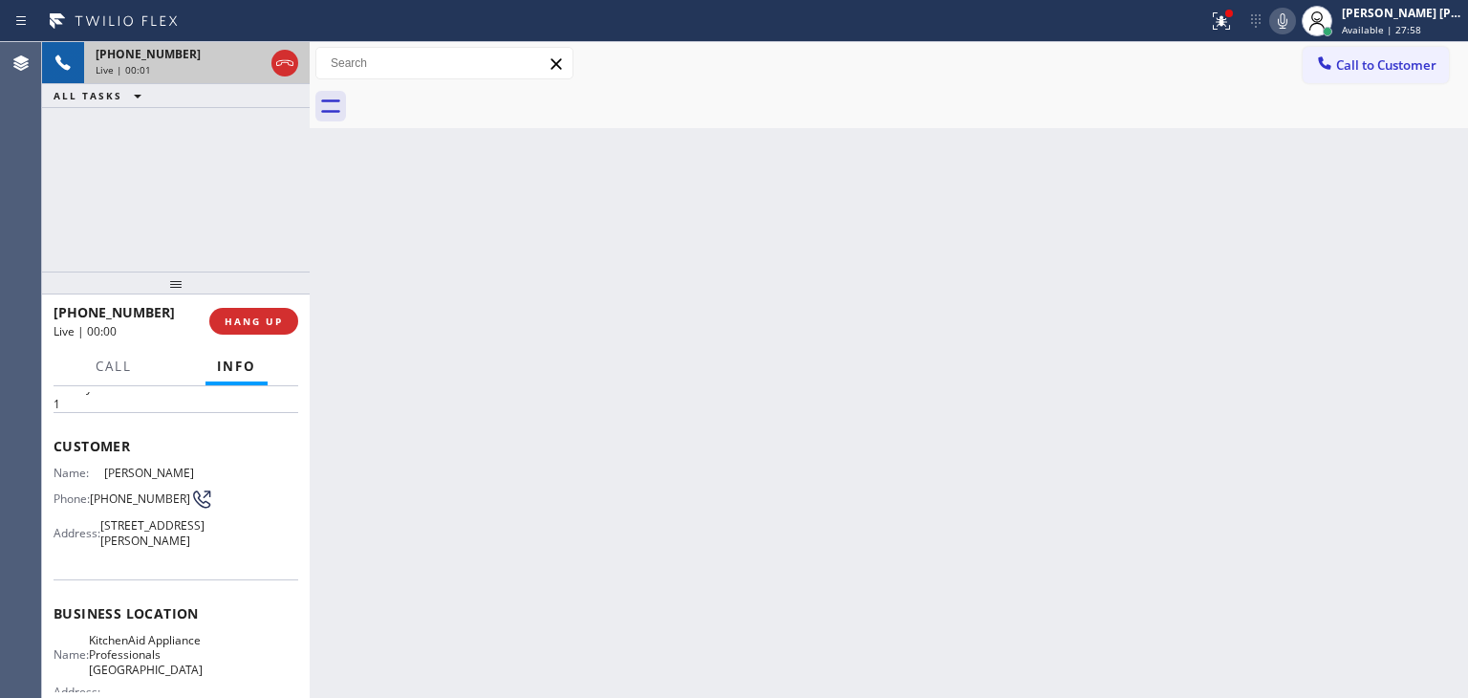
scroll to position [96, 0]
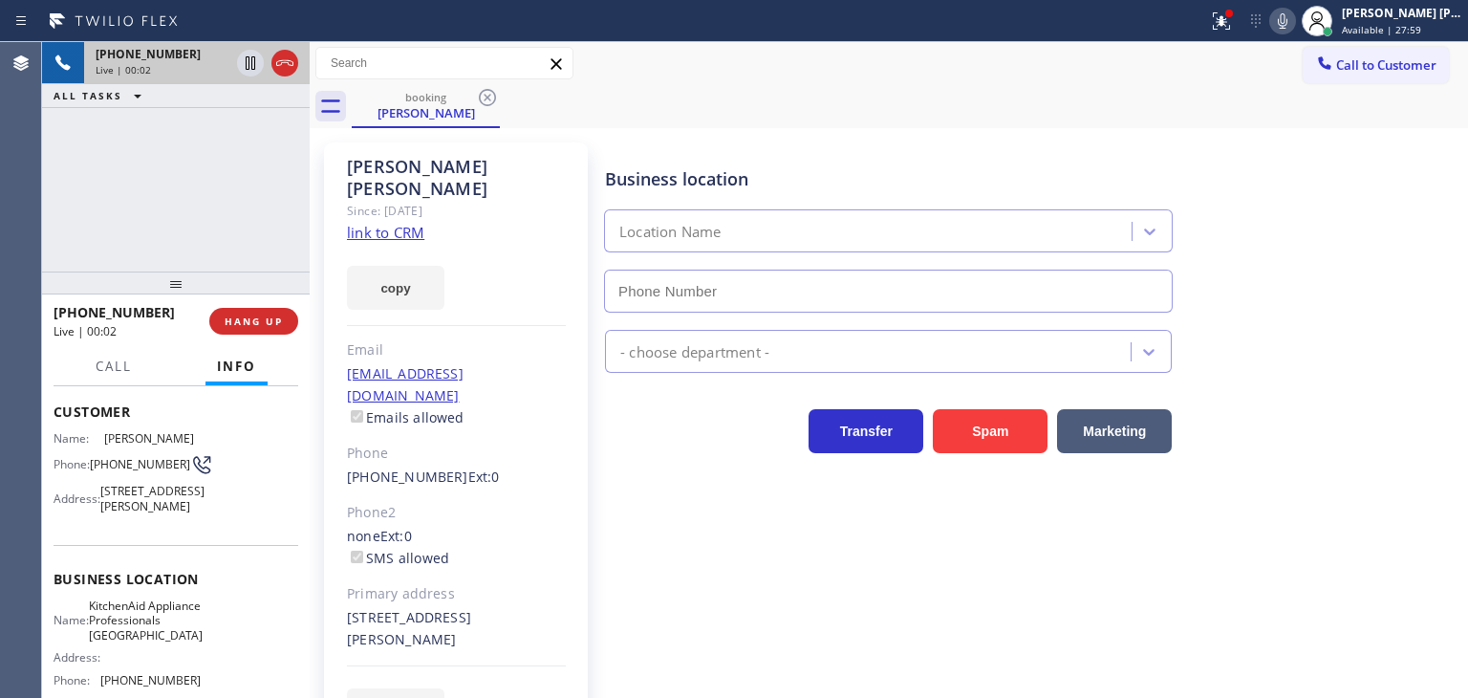
type input "[PHONE_NUMBER]"
click at [378, 223] on link "link to CRM" at bounding box center [385, 232] width 77 height 19
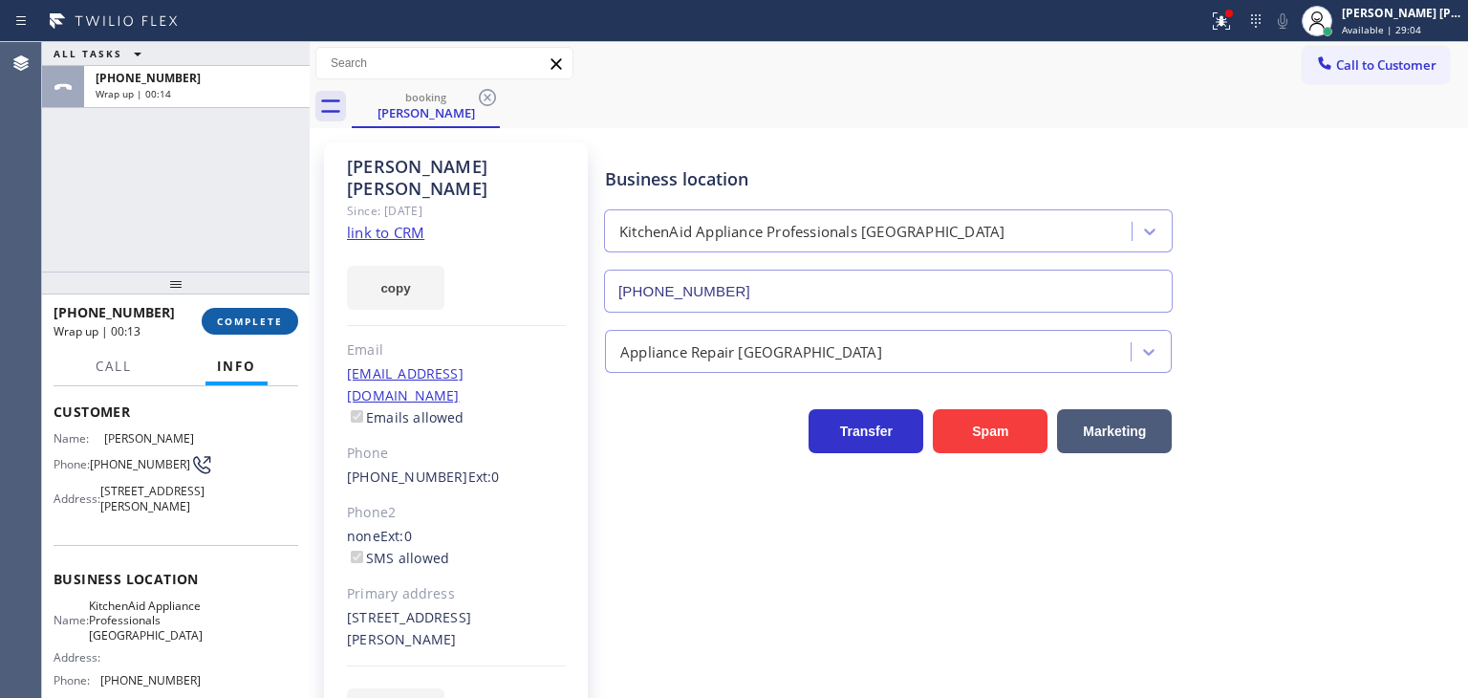
click at [252, 315] on span "COMPLETE" at bounding box center [250, 320] width 66 height 13
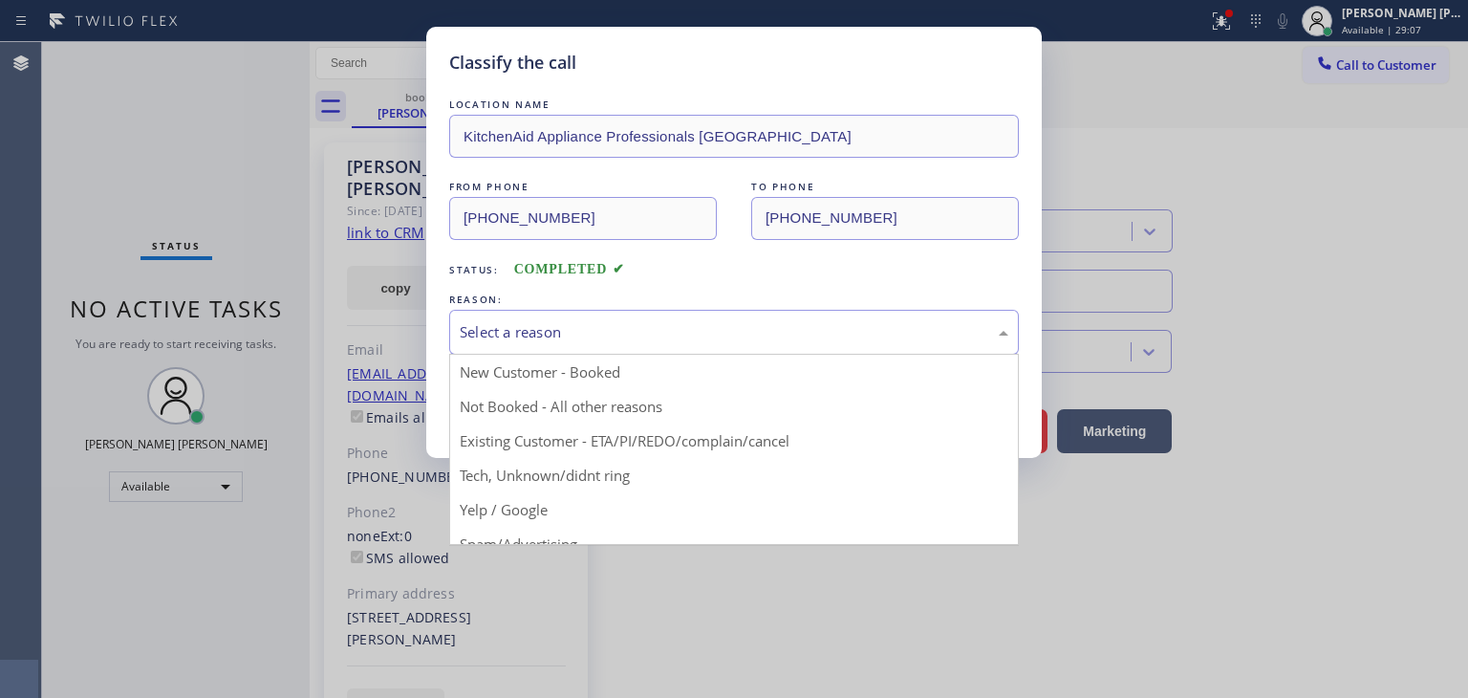
click at [515, 335] on div "Select a reason" at bounding box center [734, 332] width 549 height 22
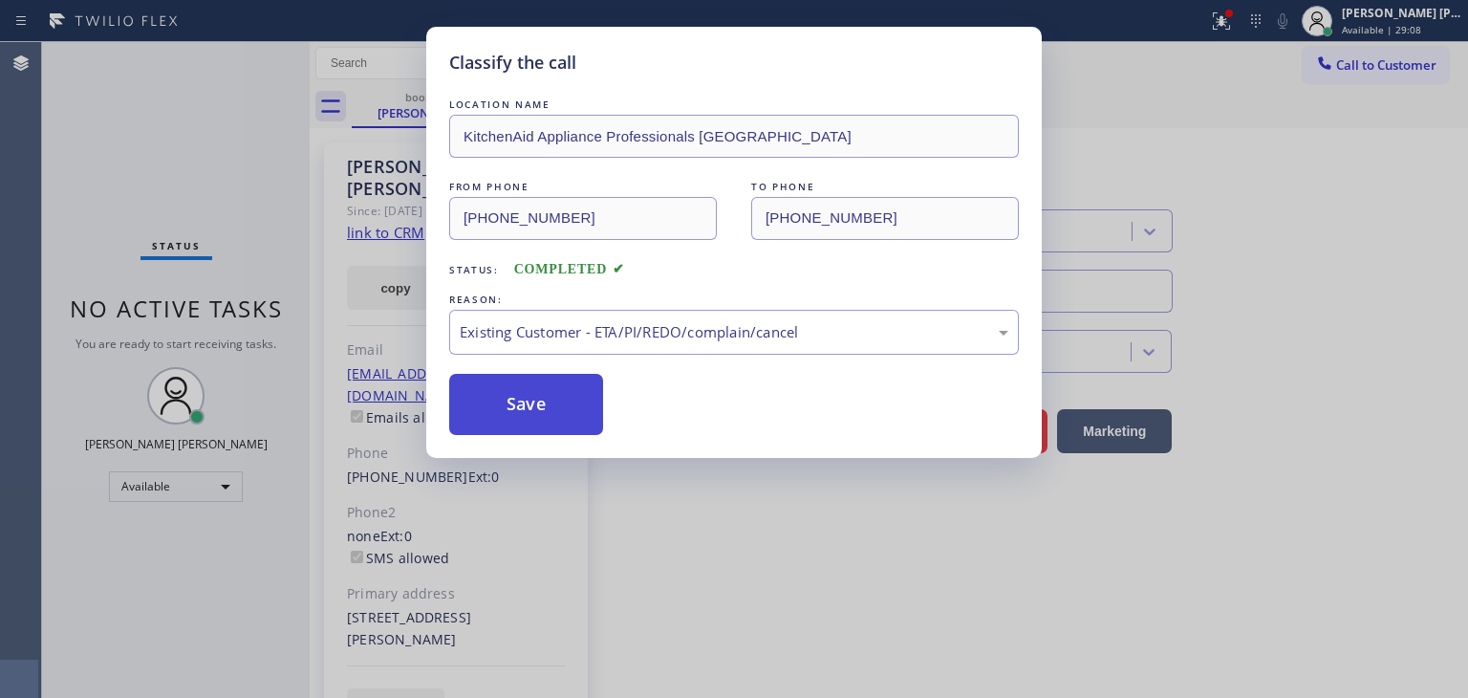
click at [531, 388] on button "Save" at bounding box center [526, 404] width 154 height 61
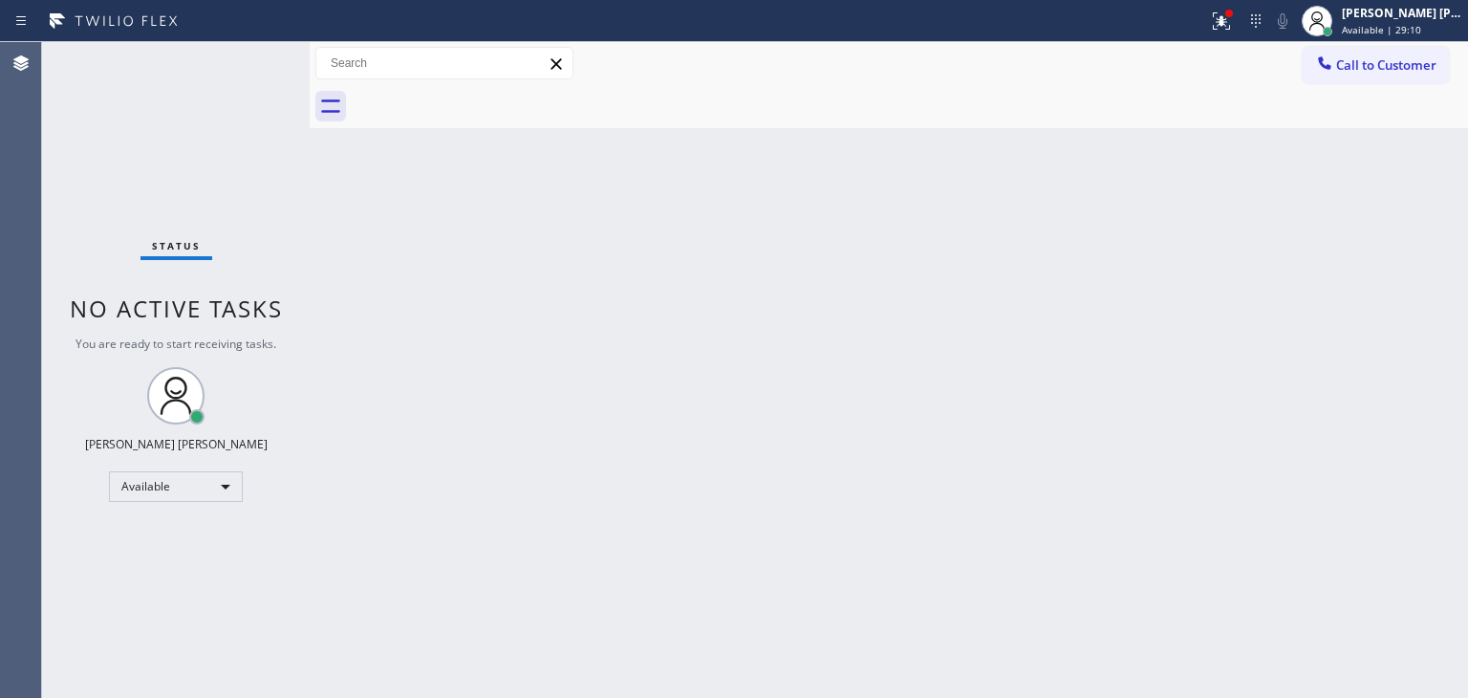
click at [257, 49] on div "Status No active tasks You are ready to start receiving tasks. [PERSON_NAME] [P…" at bounding box center [176, 370] width 268 height 656
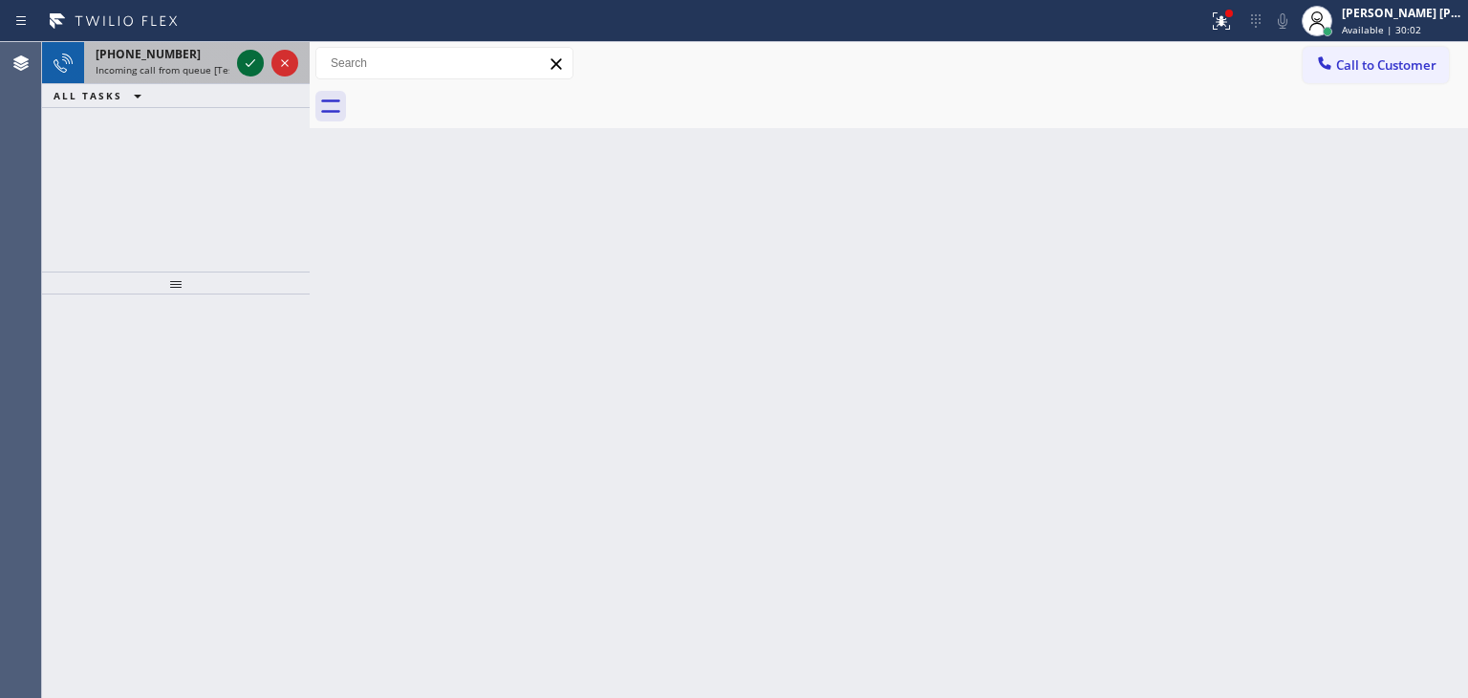
click at [252, 68] on icon at bounding box center [250, 63] width 23 height 23
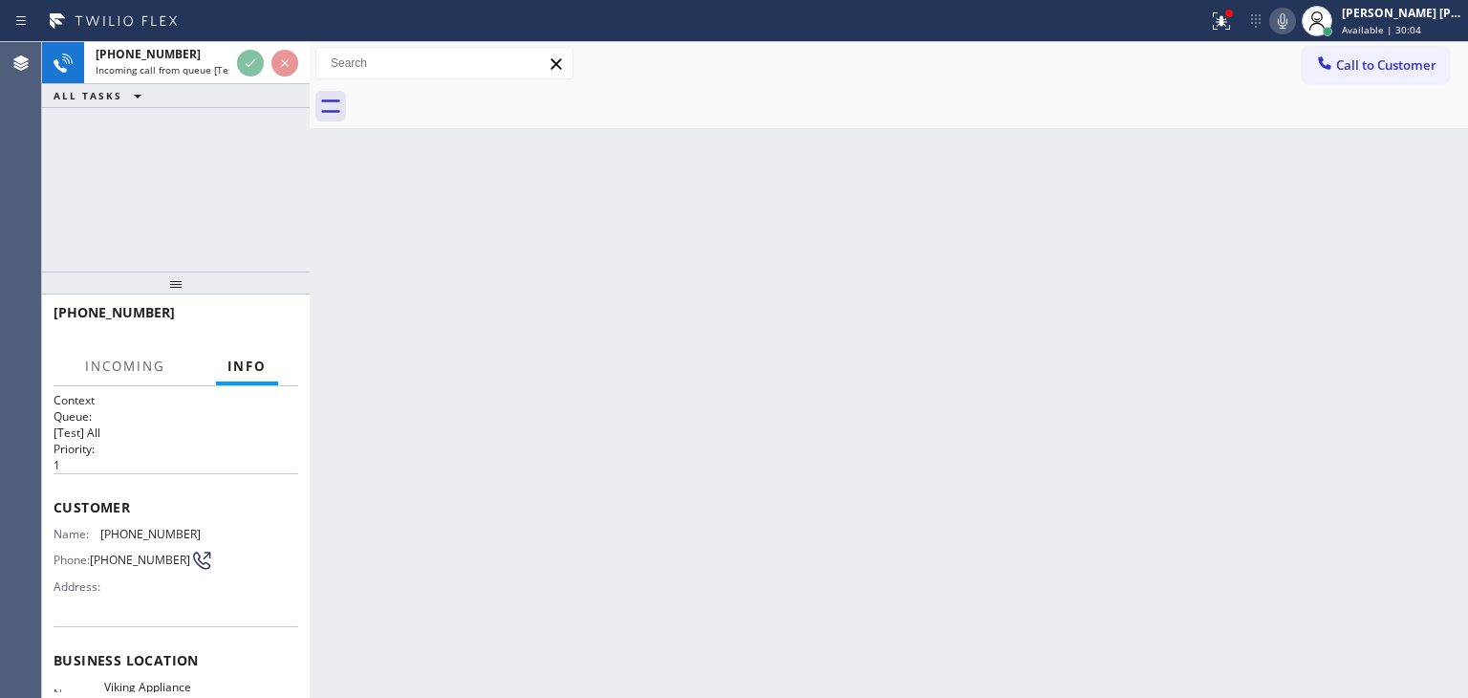
scroll to position [96, 0]
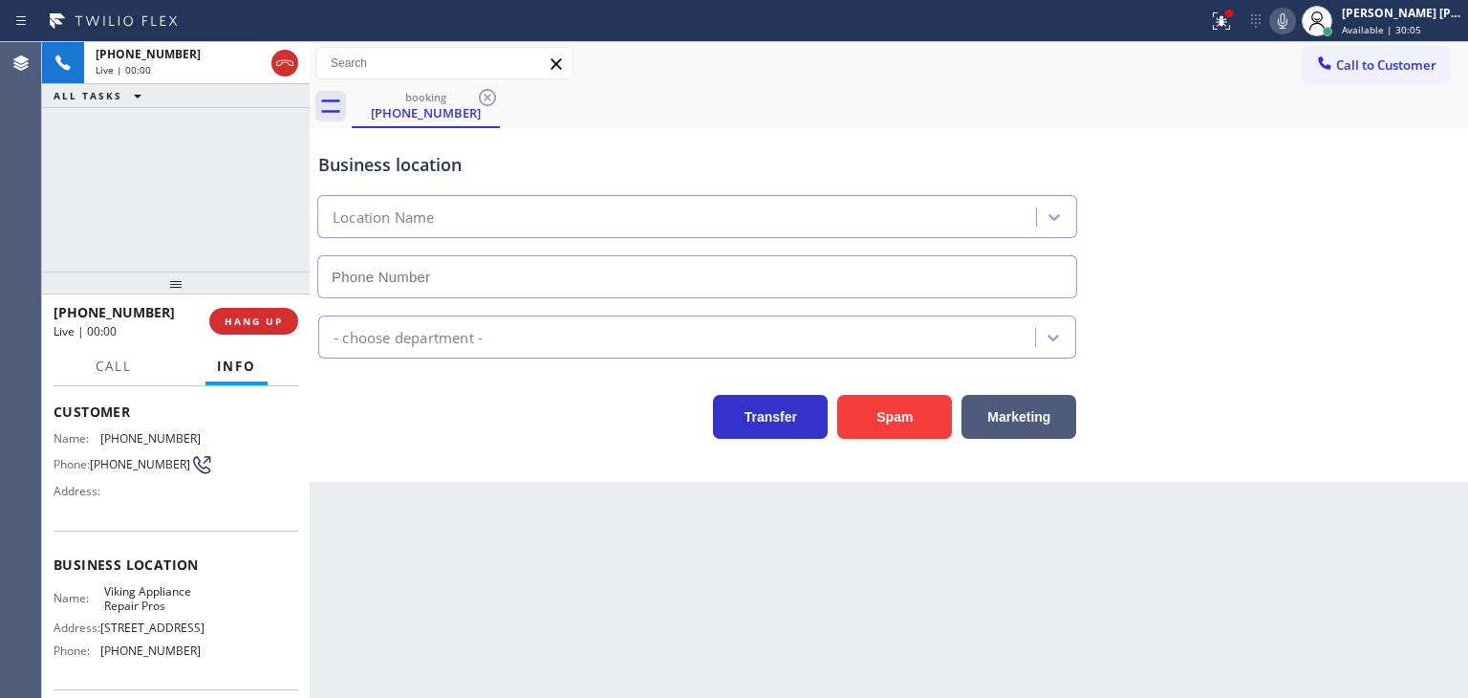
type input "[PHONE_NUMBER]"
click at [1294, 24] on icon at bounding box center [1282, 21] width 23 height 23
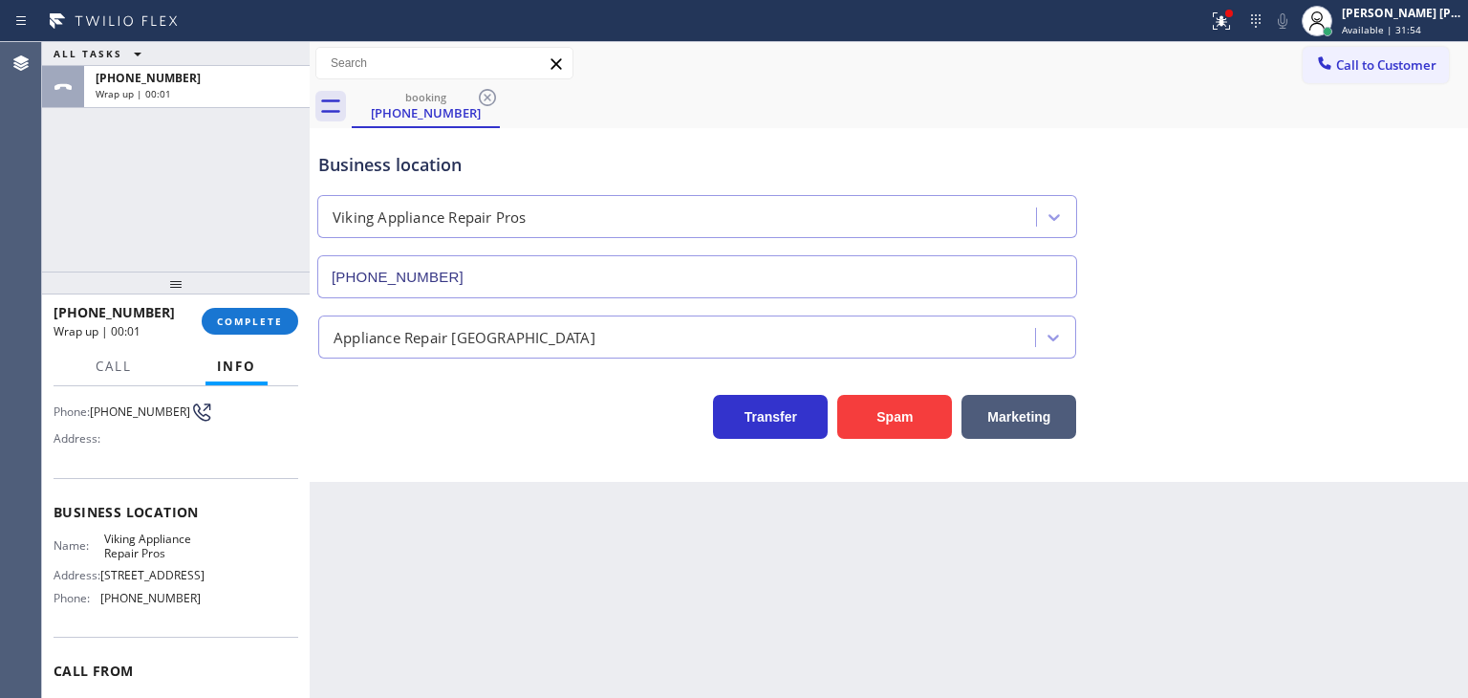
scroll to position [191, 0]
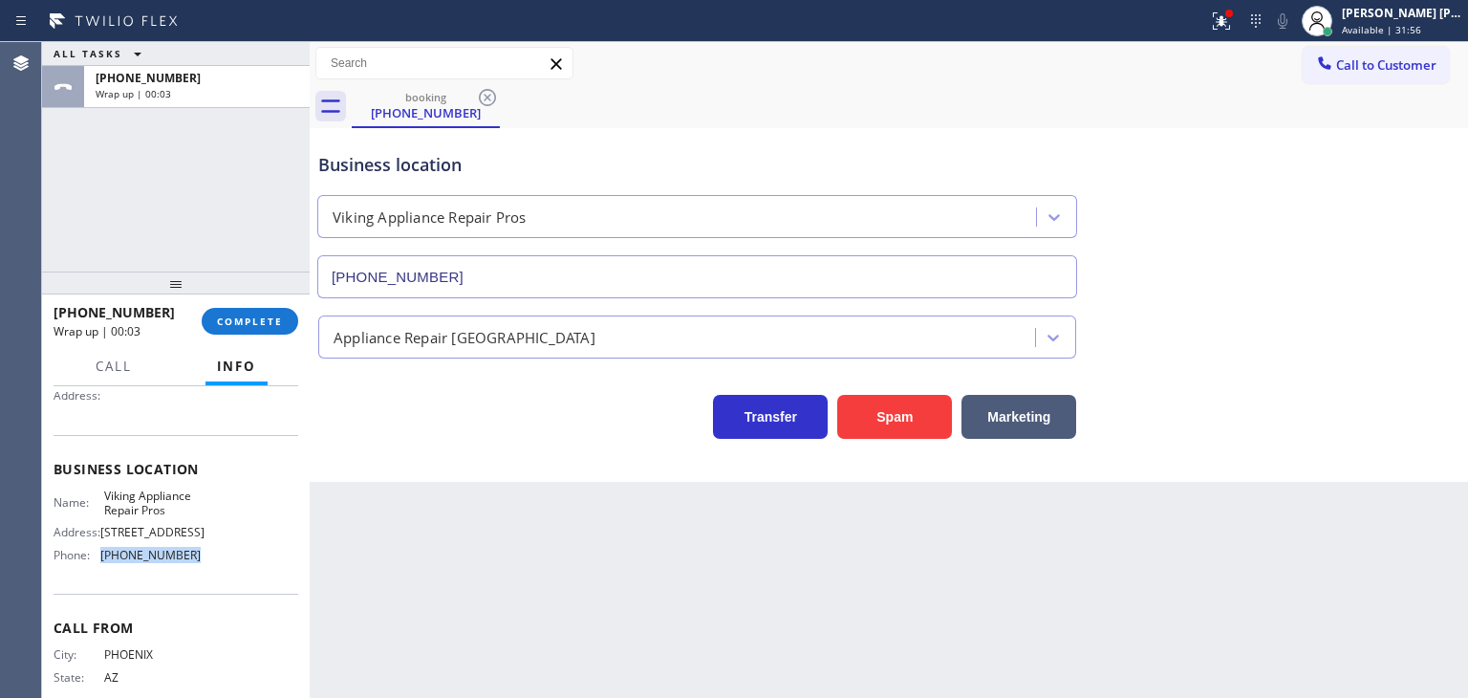
drag, startPoint x: 185, startPoint y: 571, endPoint x: 92, endPoint y: 578, distance: 94.0
click at [92, 571] on div "Name: Viking Appliance Repair Pros Address: [STREET_ADDRESS], Phone: [PHONE_NUM…" at bounding box center [127, 529] width 147 height 82
click at [1369, 71] on span "Call to Customer" at bounding box center [1386, 64] width 100 height 17
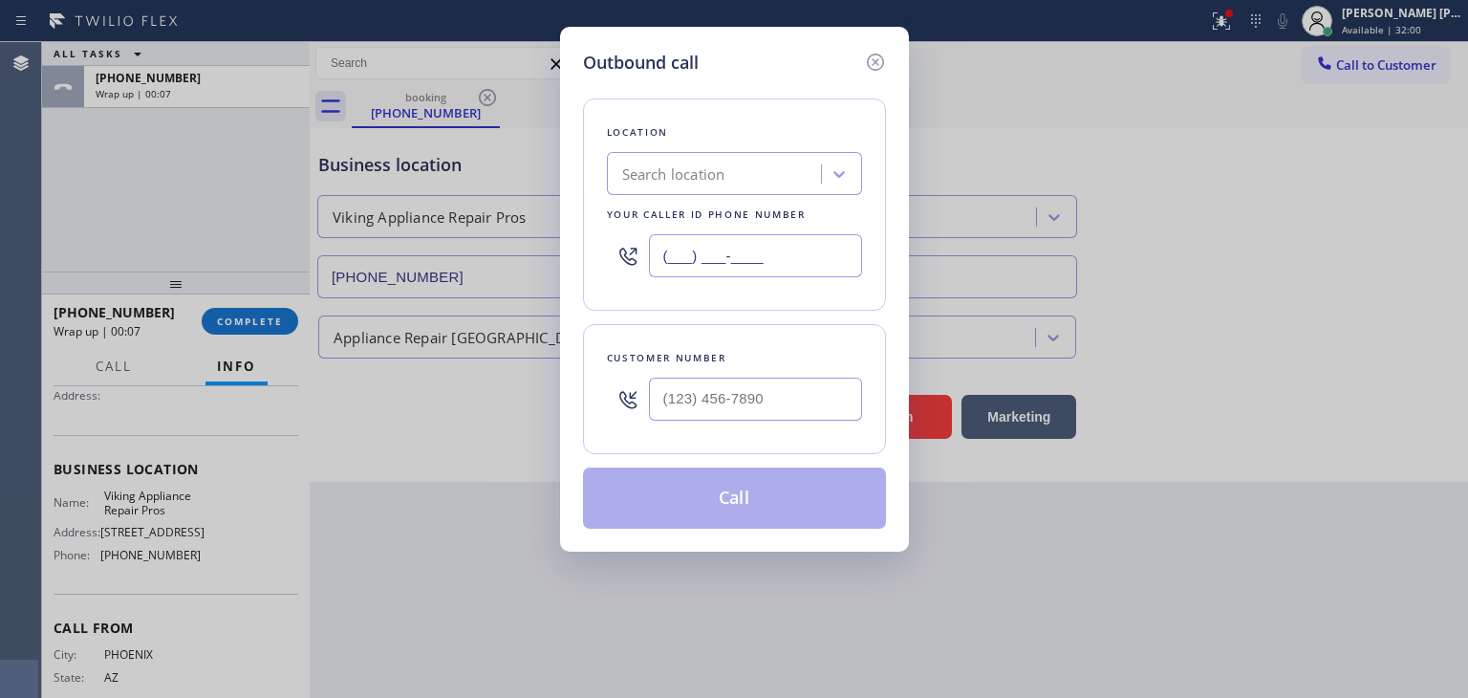
click at [788, 250] on input "(___) ___-____" at bounding box center [755, 255] width 213 height 43
paste input "855) 666-9755"
type input "[PHONE_NUMBER]"
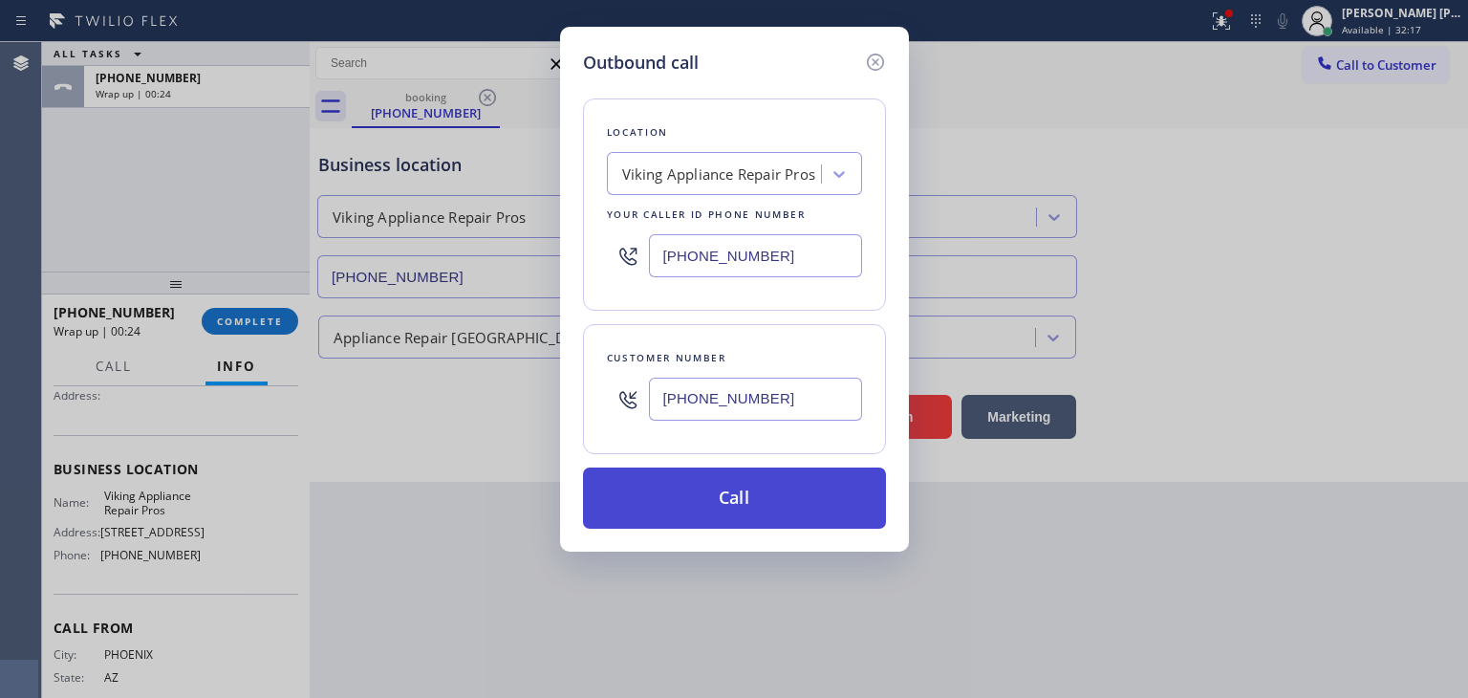
type input "[PHONE_NUMBER]"
click at [784, 512] on button "Call" at bounding box center [734, 497] width 303 height 61
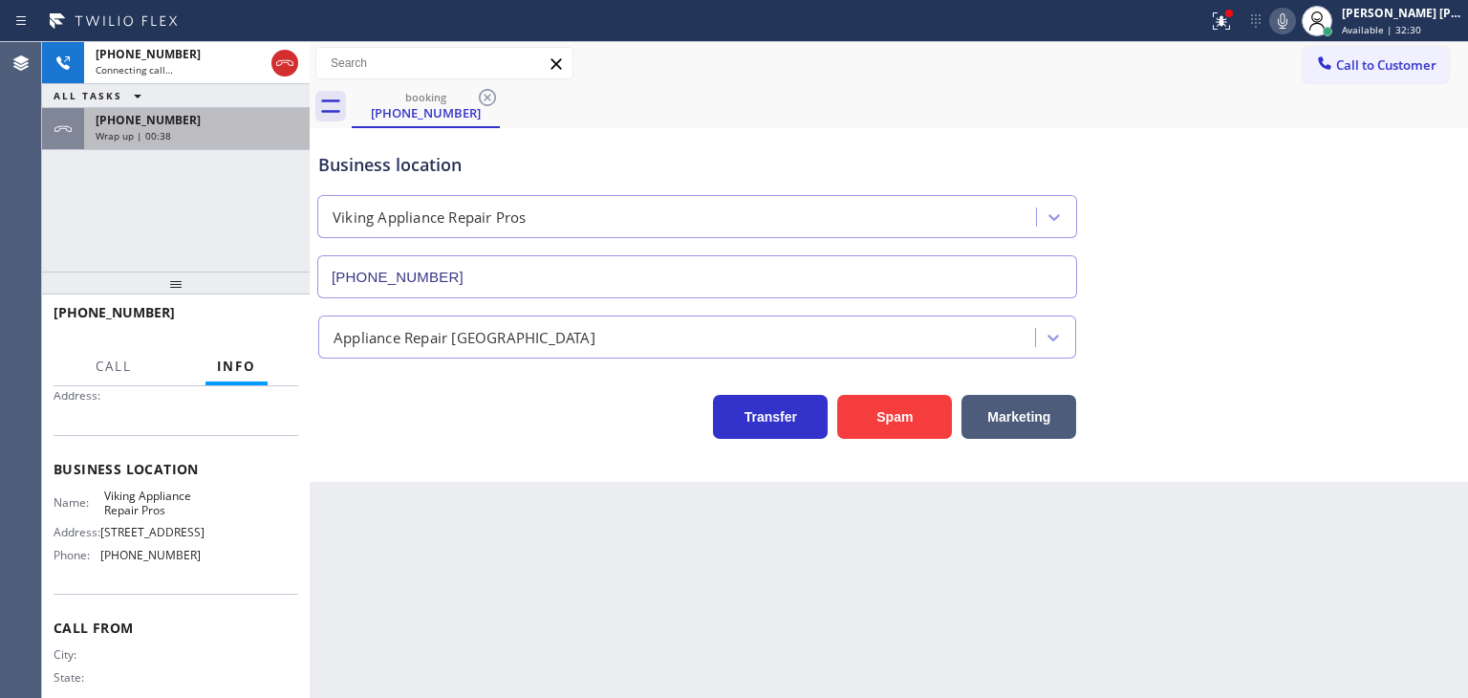
click at [89, 127] on div "[PHONE_NUMBER] Wrap up | 00:38" at bounding box center [193, 129] width 218 height 42
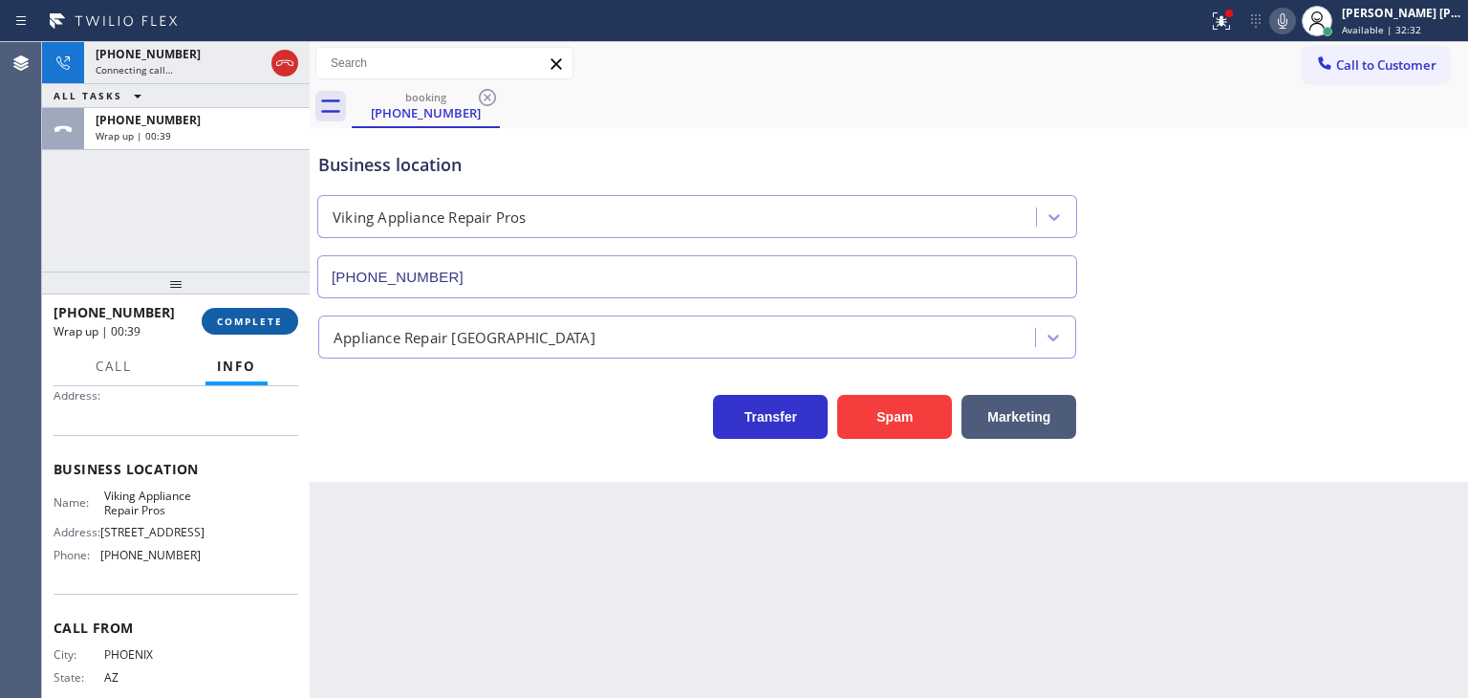
click at [246, 315] on span "COMPLETE" at bounding box center [250, 320] width 66 height 13
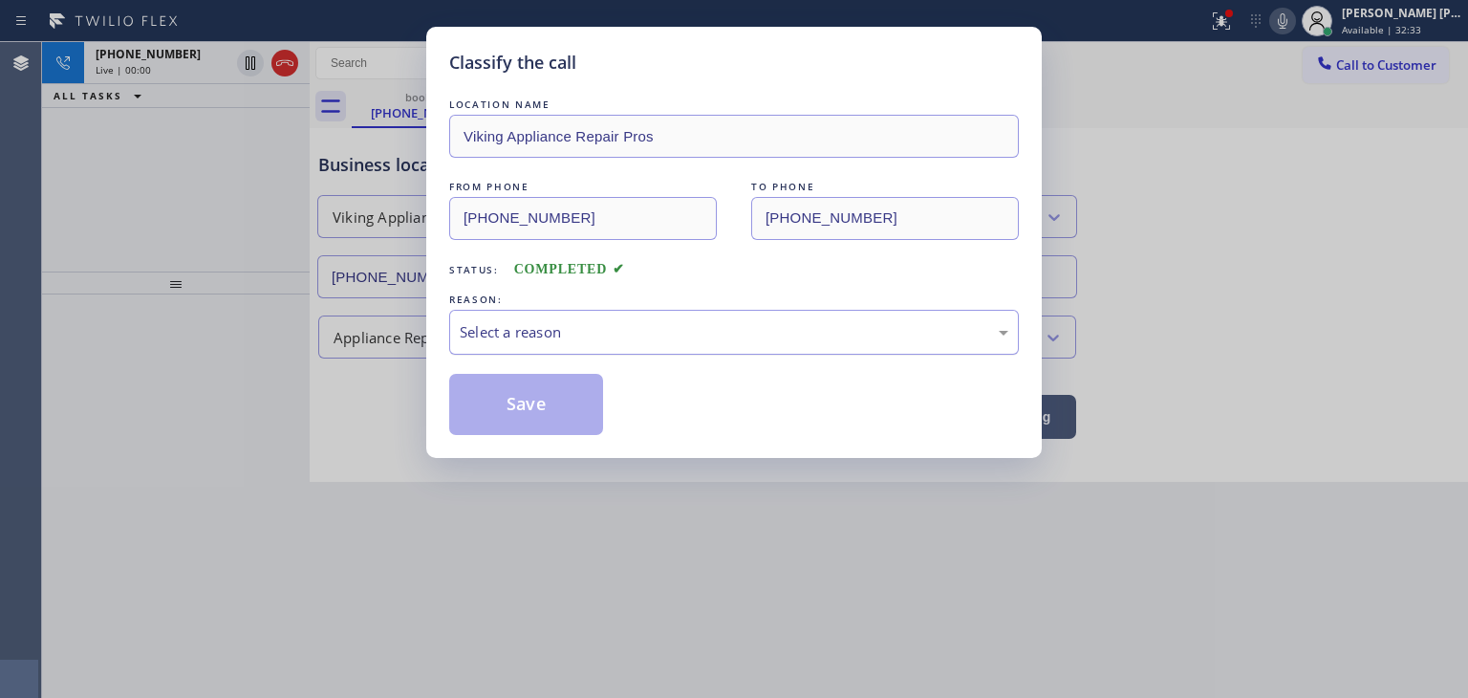
click at [628, 331] on div "Select a reason" at bounding box center [734, 332] width 549 height 22
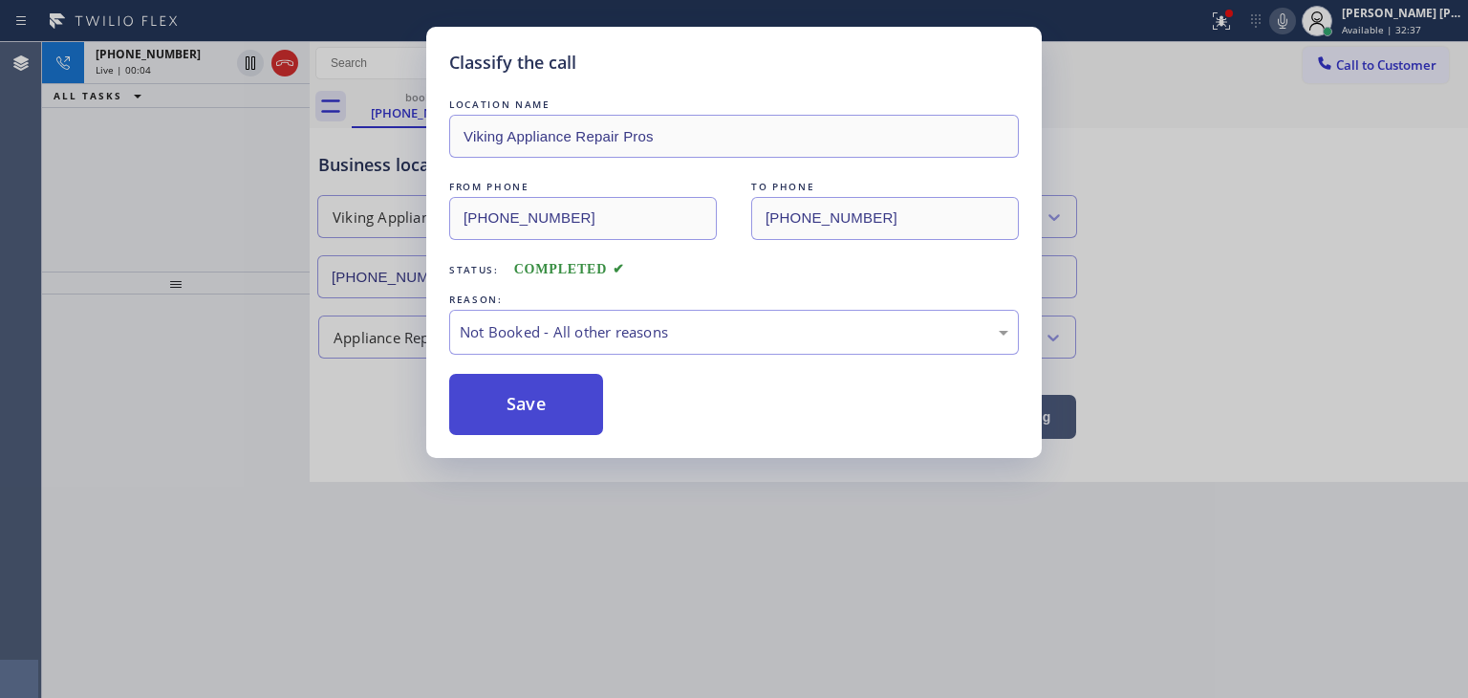
click at [548, 414] on button "Save" at bounding box center [526, 404] width 154 height 61
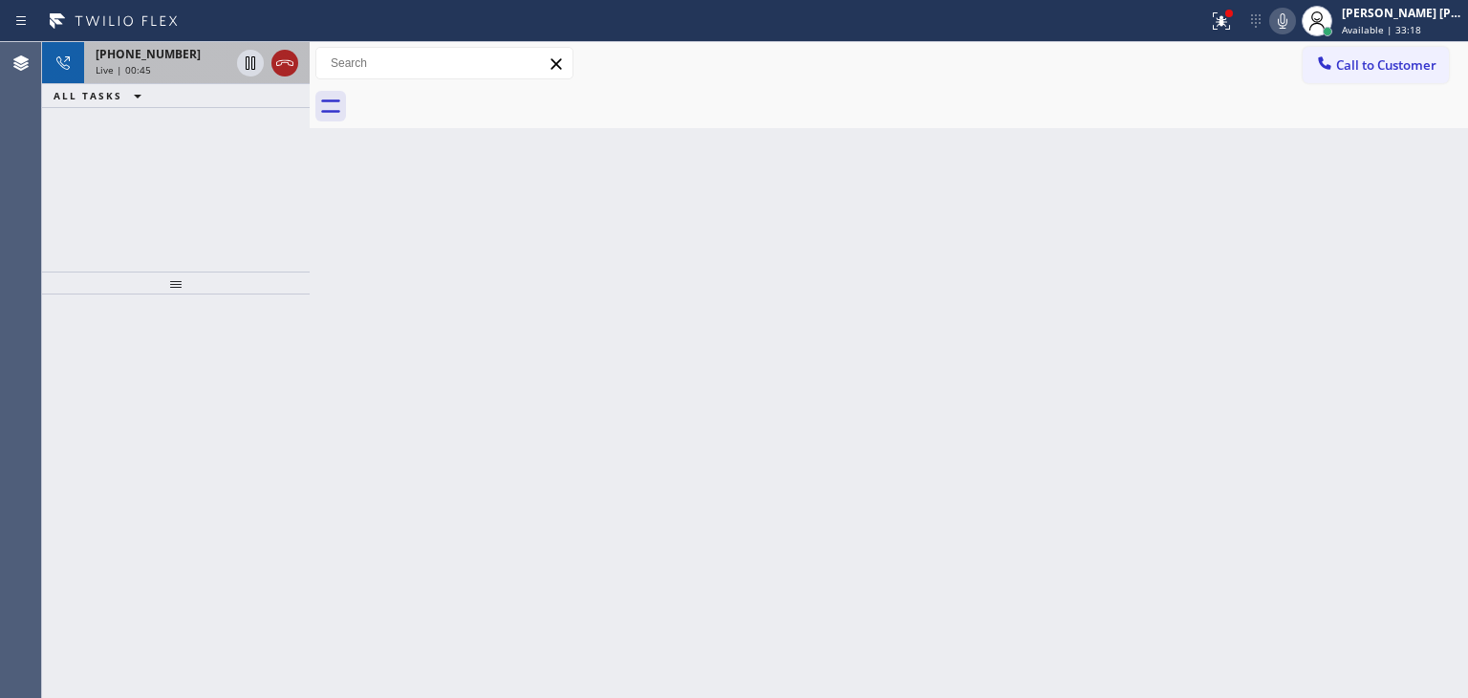
click at [283, 69] on icon at bounding box center [284, 63] width 23 height 23
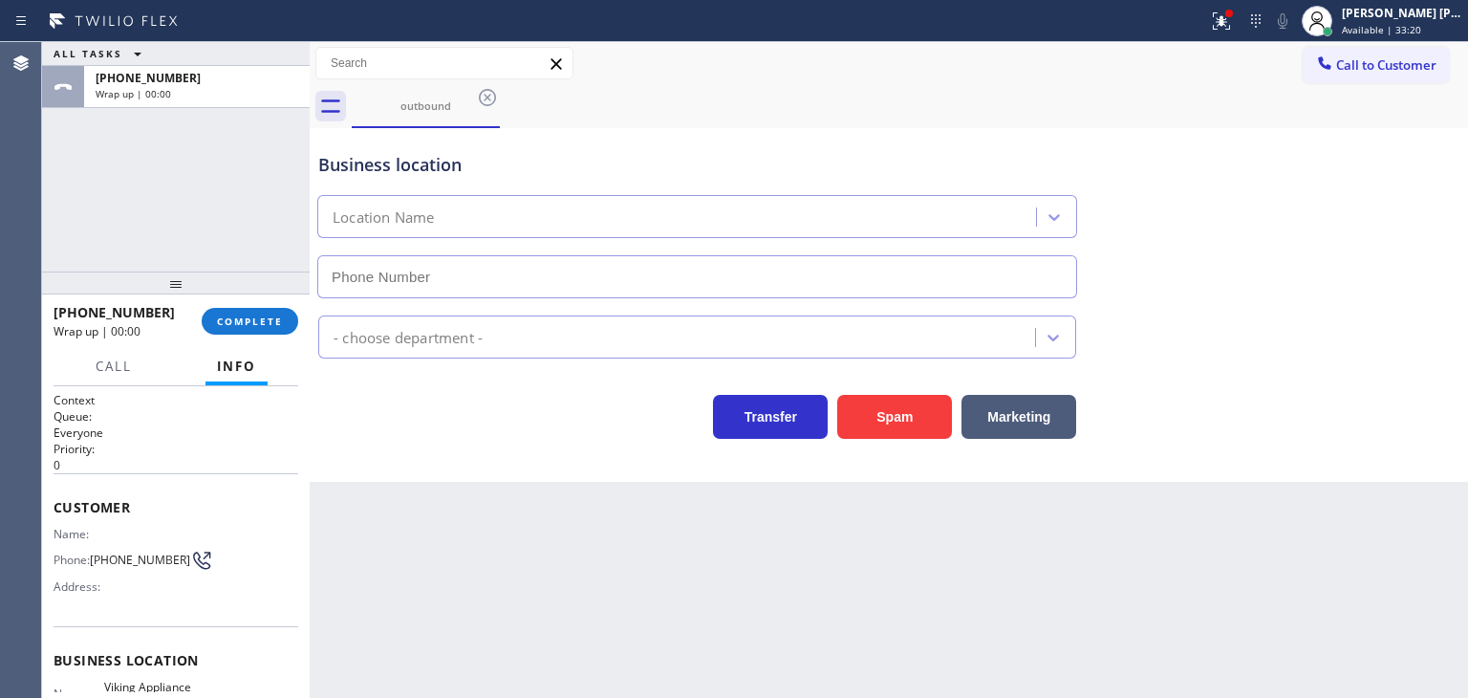
type input "[PHONE_NUMBER]"
drag, startPoint x: 174, startPoint y: 311, endPoint x: 69, endPoint y: 309, distance: 105.2
click at [69, 309] on div "[PHONE_NUMBER]" at bounding box center [121, 312] width 135 height 18
click at [1372, 66] on span "Call to Customer" at bounding box center [1386, 64] width 100 height 17
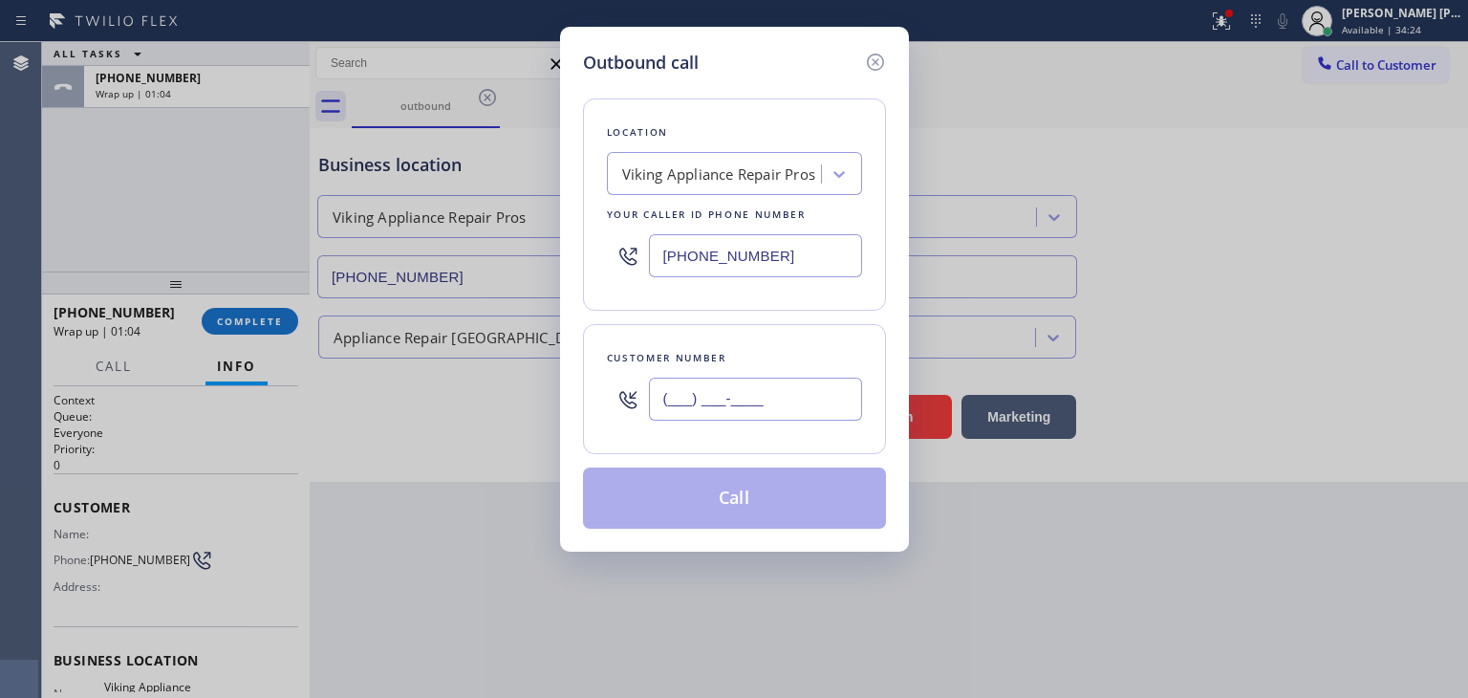
click at [692, 385] on input "(___) ___-____" at bounding box center [755, 399] width 213 height 43
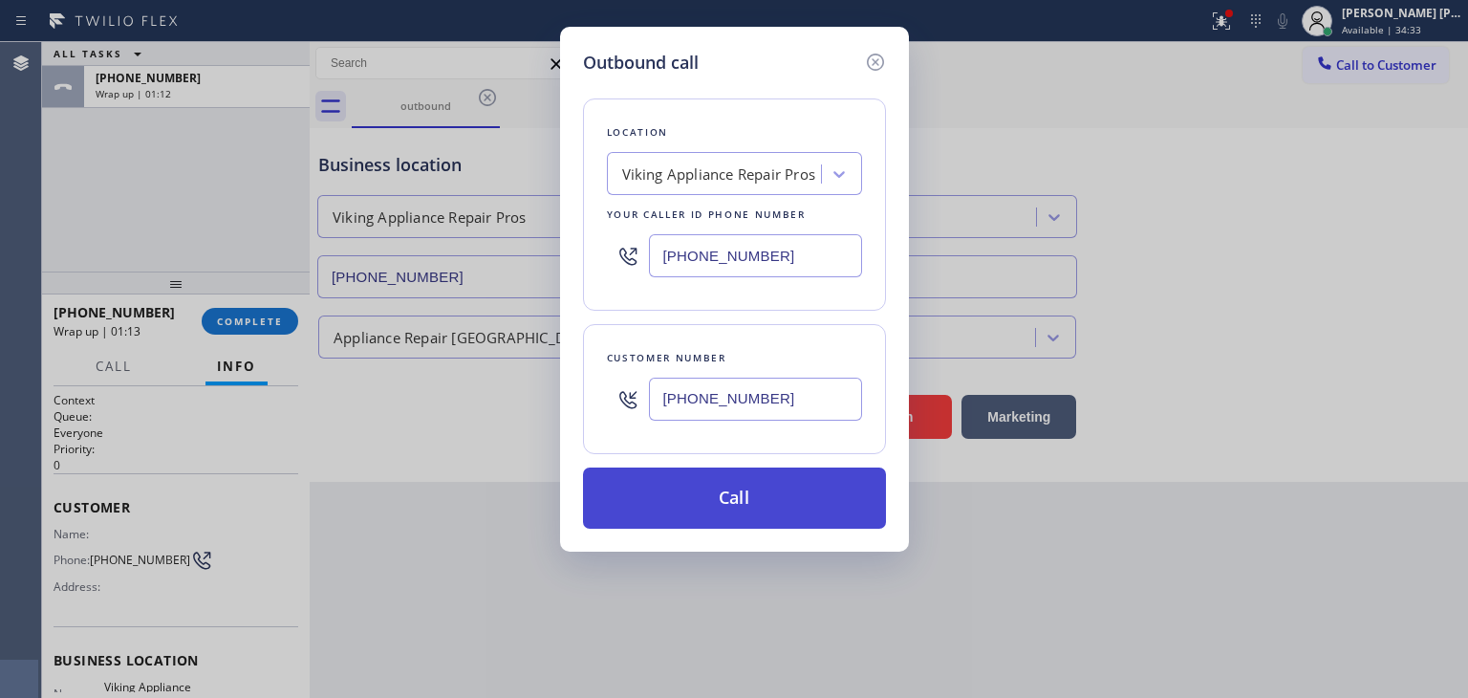
type input "[PHONE_NUMBER]"
click at [753, 491] on button "Call" at bounding box center [734, 497] width 303 height 61
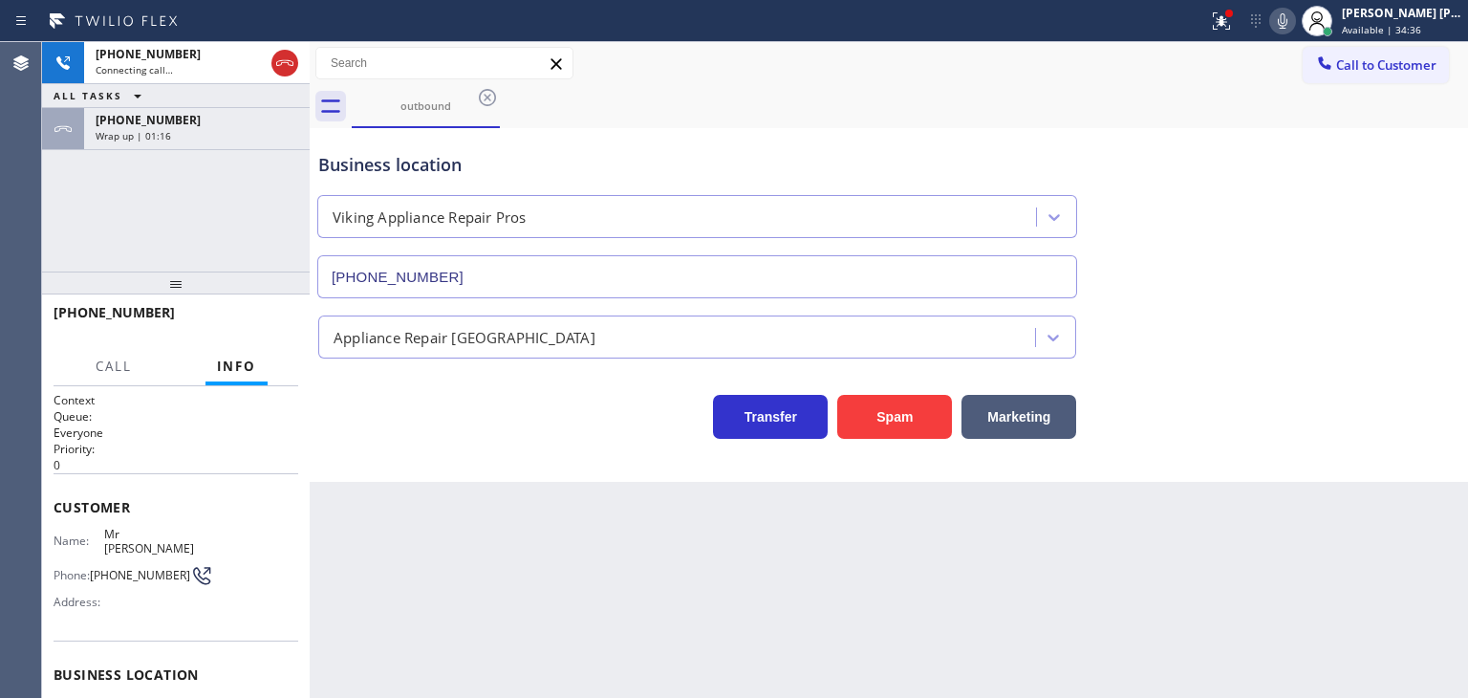
drag, startPoint x: 233, startPoint y: 139, endPoint x: 245, endPoint y: 193, distance: 55.7
click at [233, 139] on div "Wrap up | 01:16" at bounding box center [197, 135] width 203 height 13
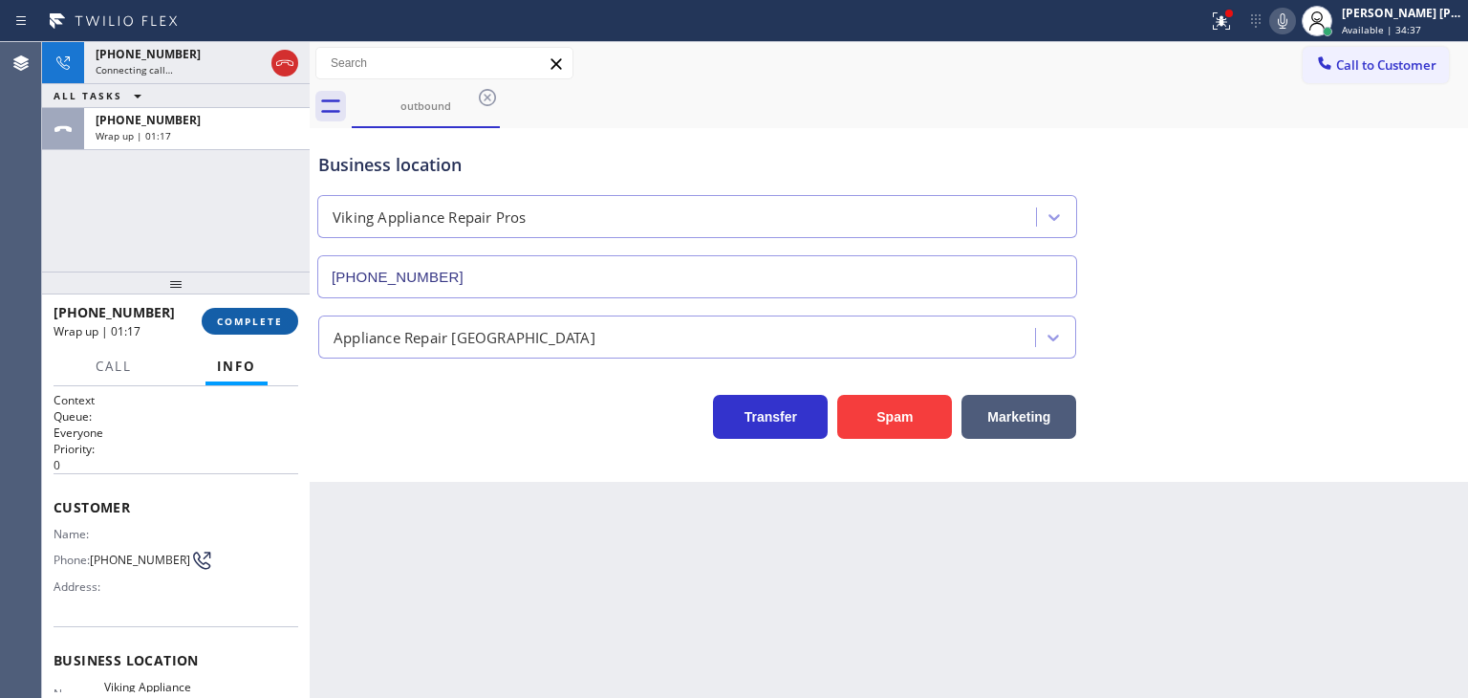
click at [264, 311] on button "COMPLETE" at bounding box center [250, 321] width 97 height 27
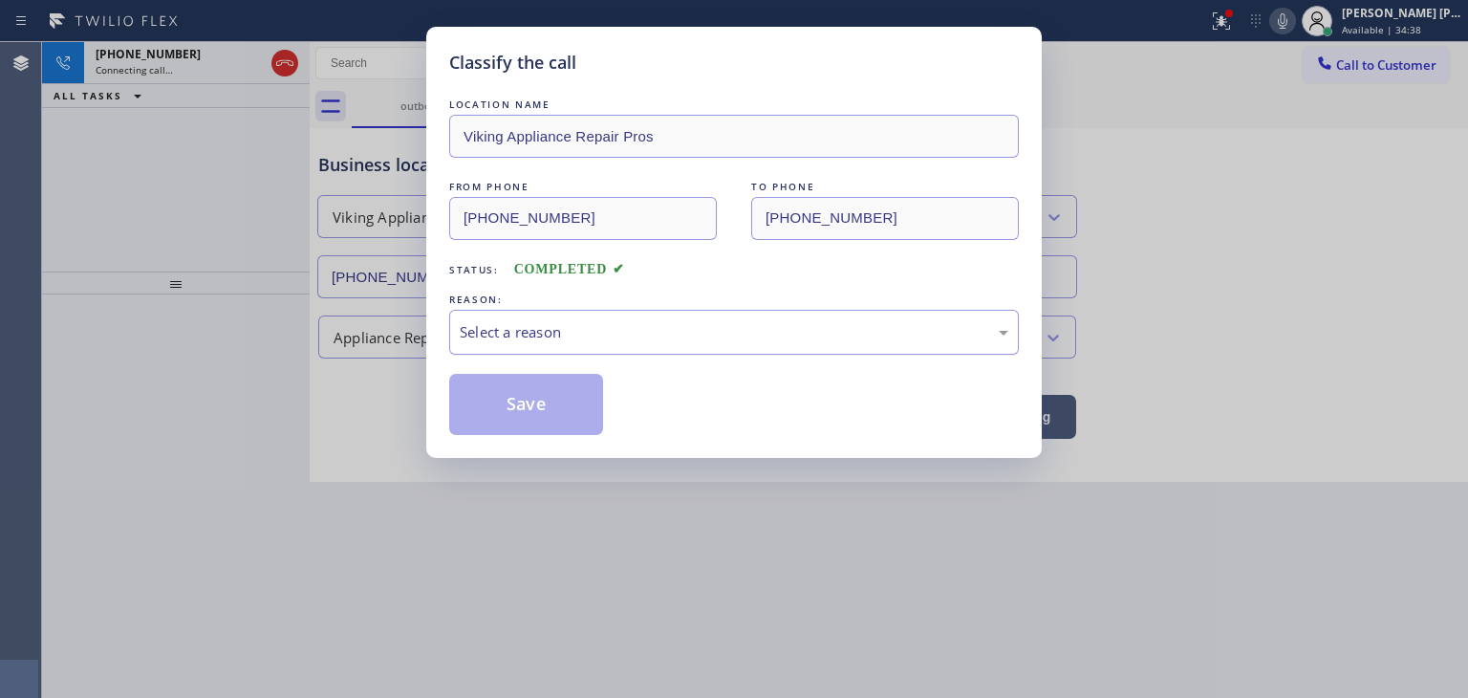
click at [596, 330] on div "Select a reason" at bounding box center [734, 332] width 549 height 22
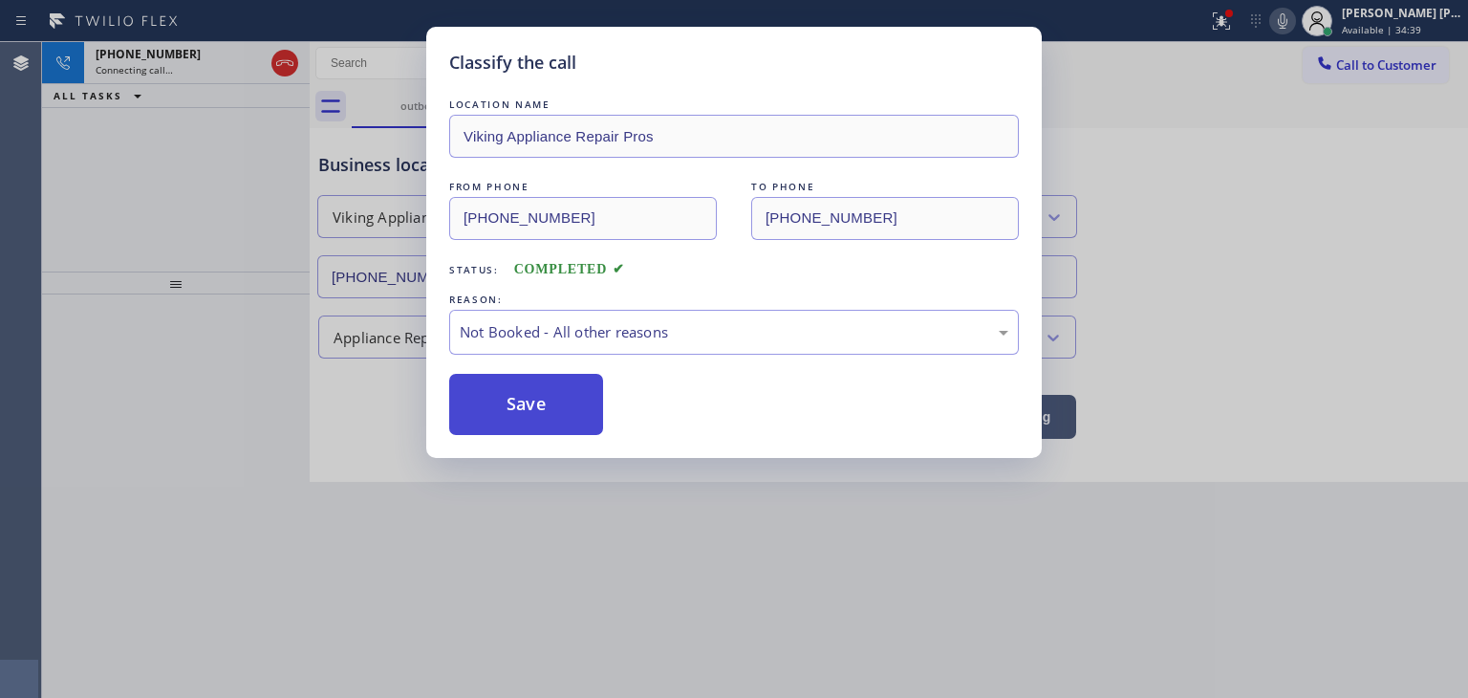
click at [550, 414] on button "Save" at bounding box center [526, 404] width 154 height 61
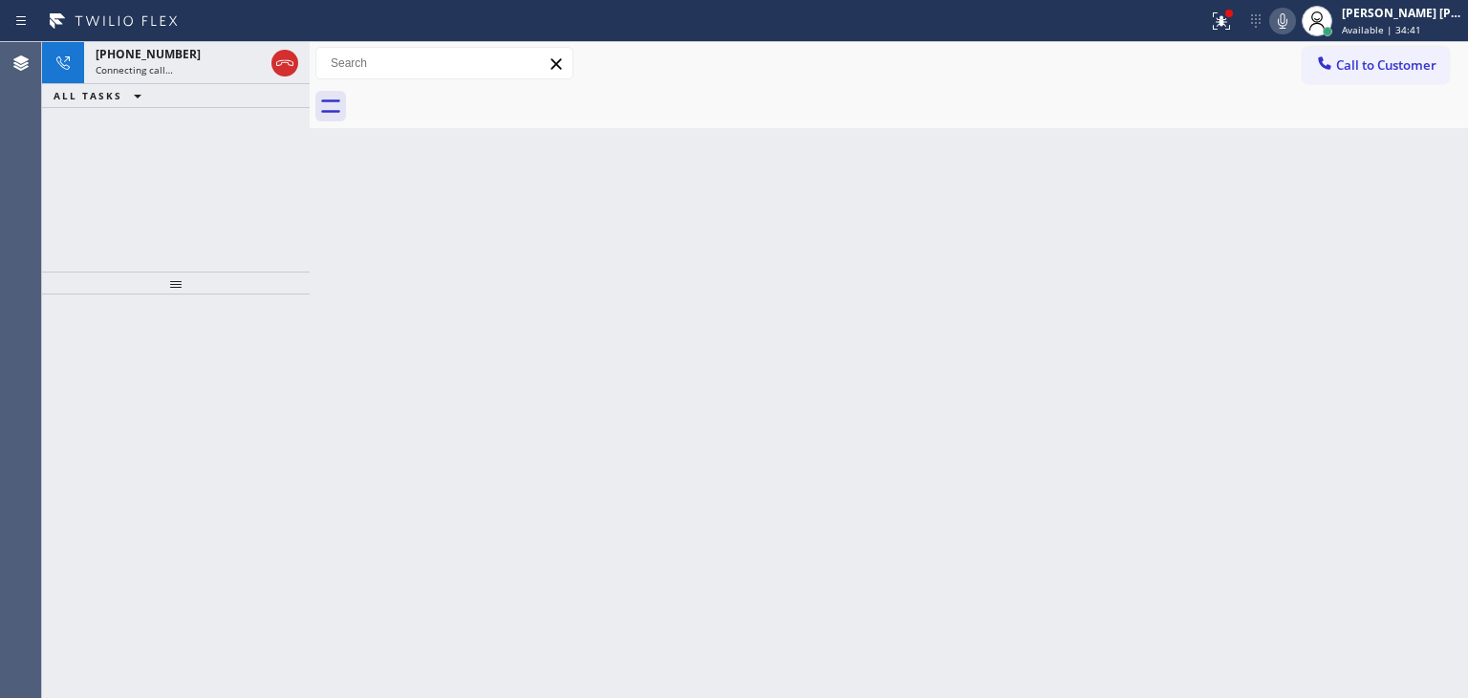
click at [157, 64] on span "Connecting call…" at bounding box center [134, 69] width 77 height 13
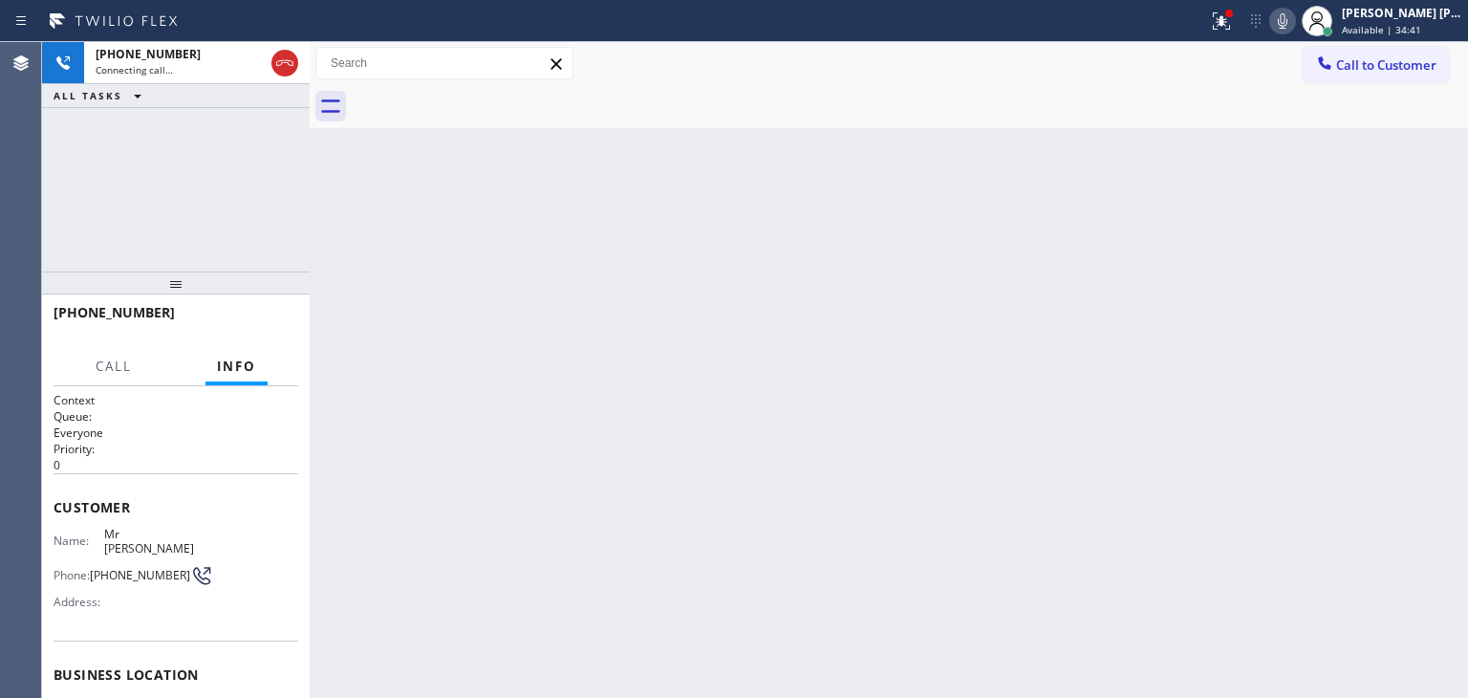
scroll to position [254, 0]
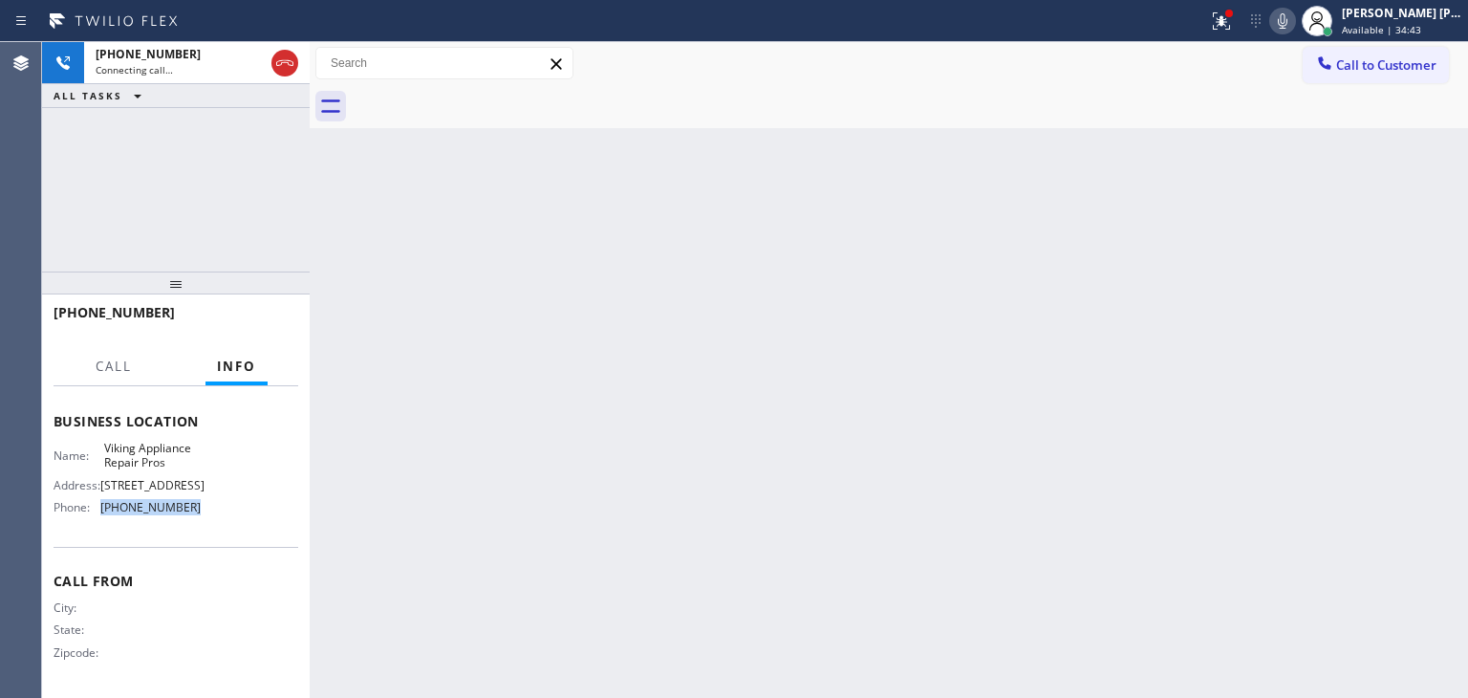
drag, startPoint x: 185, startPoint y: 509, endPoint x: 97, endPoint y: 505, distance: 89.0
click at [97, 505] on div "Phone: [PHONE_NUMBER]" at bounding box center [127, 507] width 147 height 14
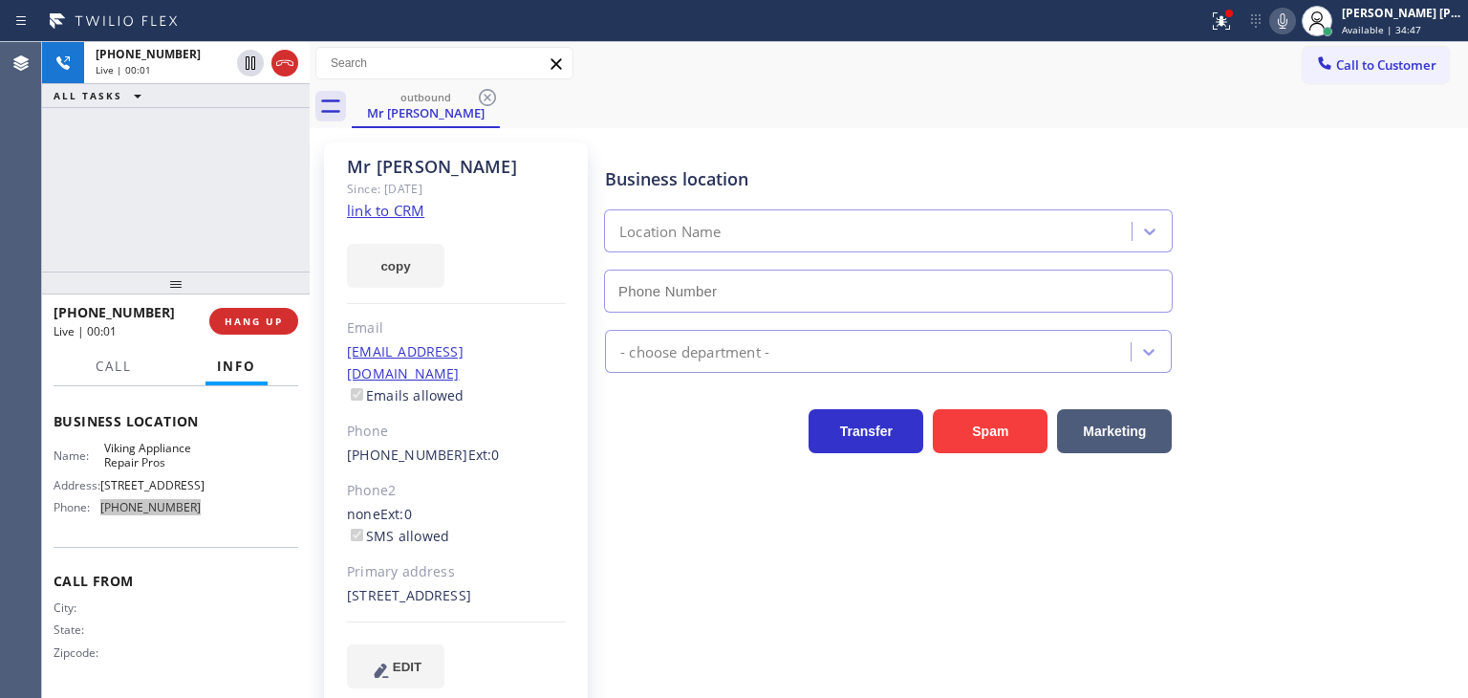
type input "[PHONE_NUMBER]"
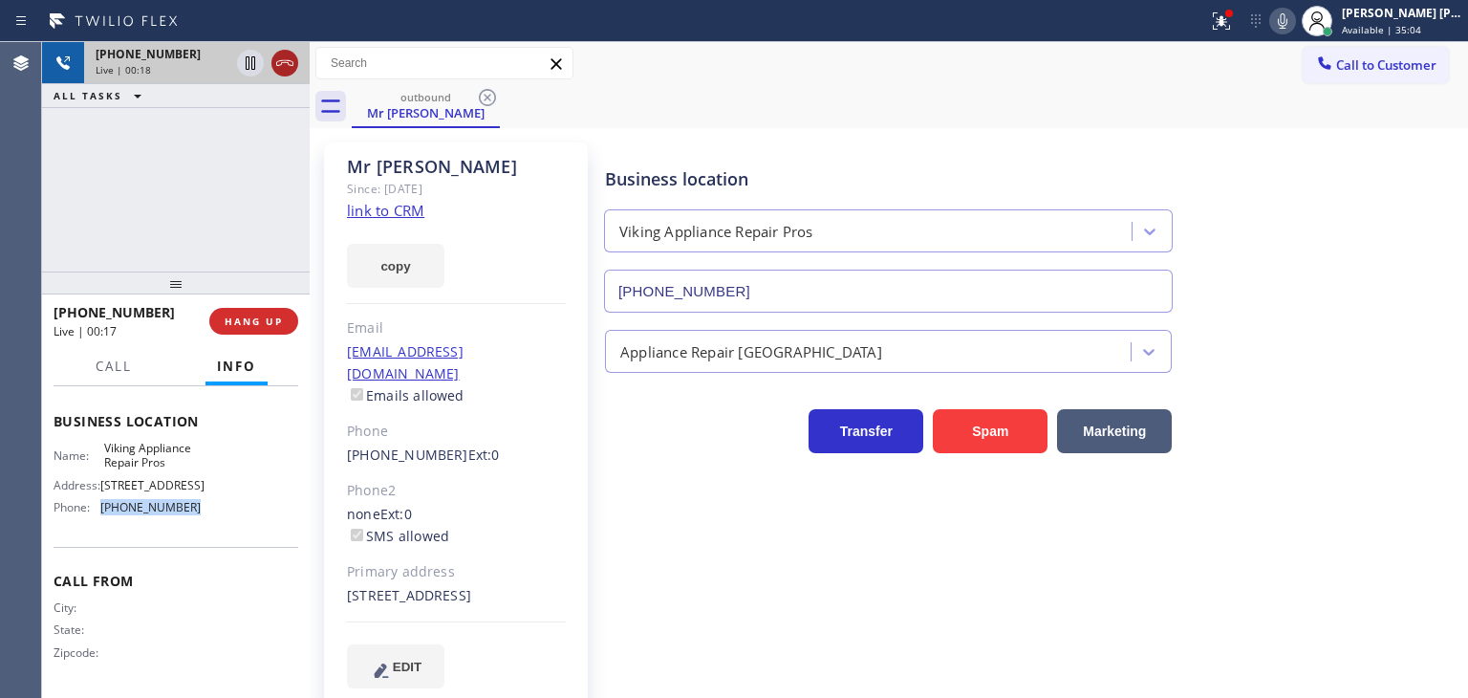
click at [278, 70] on icon at bounding box center [284, 63] width 23 height 23
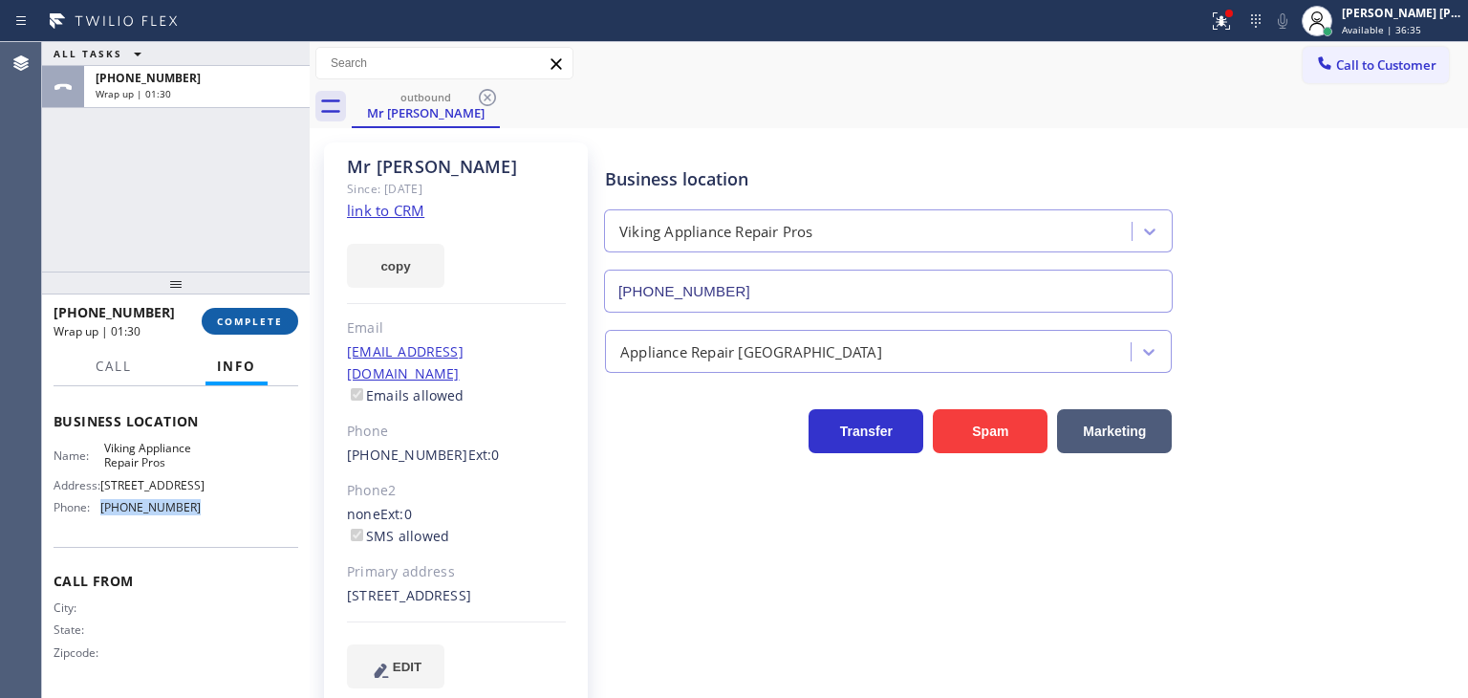
click at [238, 319] on span "COMPLETE" at bounding box center [250, 320] width 66 height 13
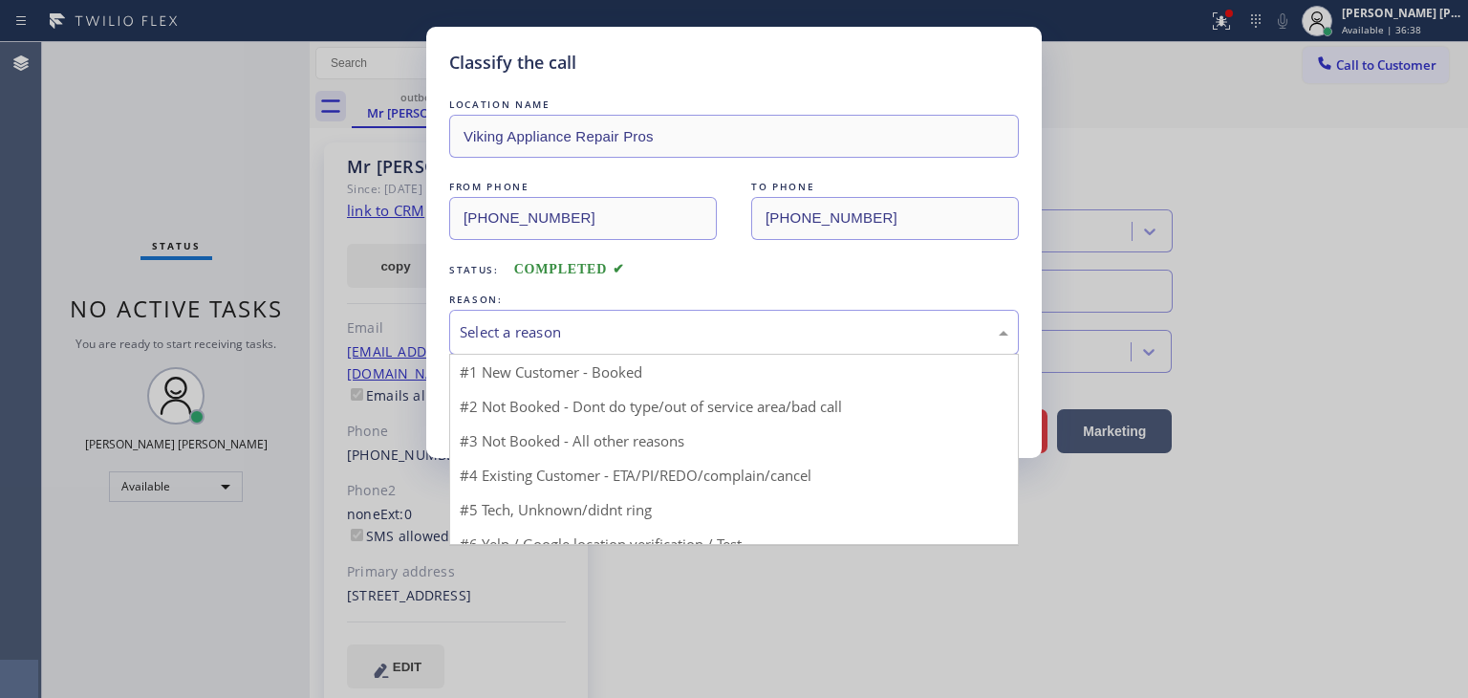
click at [560, 336] on div "Select a reason" at bounding box center [734, 332] width 549 height 22
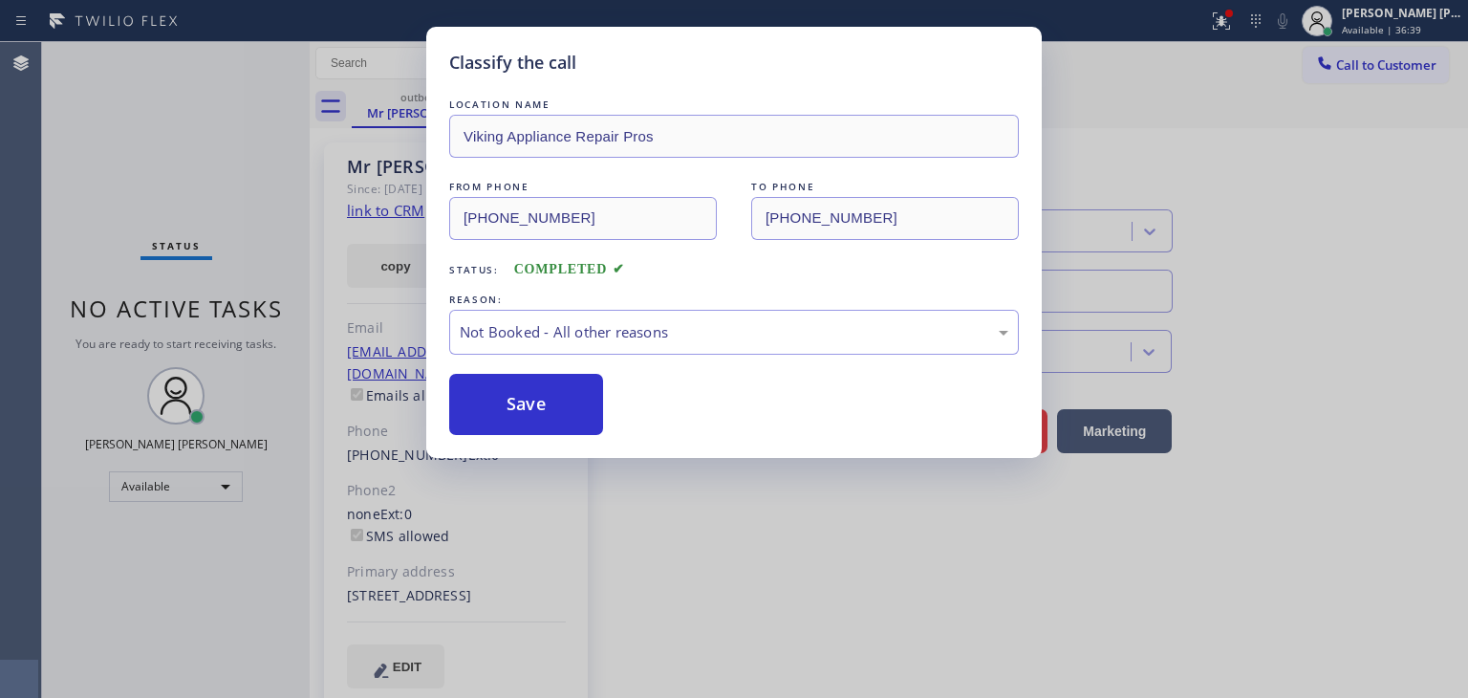
click at [539, 399] on button "Save" at bounding box center [526, 404] width 154 height 61
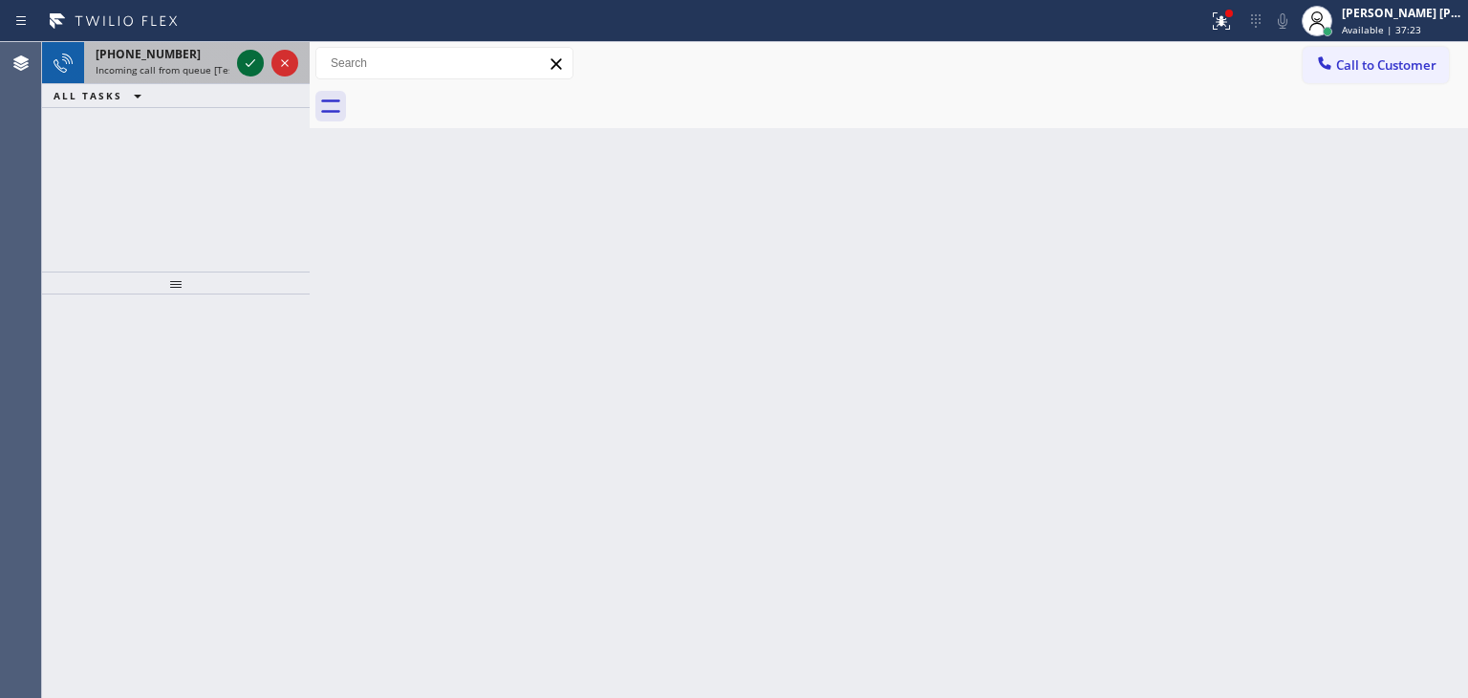
click at [248, 58] on icon at bounding box center [250, 63] width 23 height 23
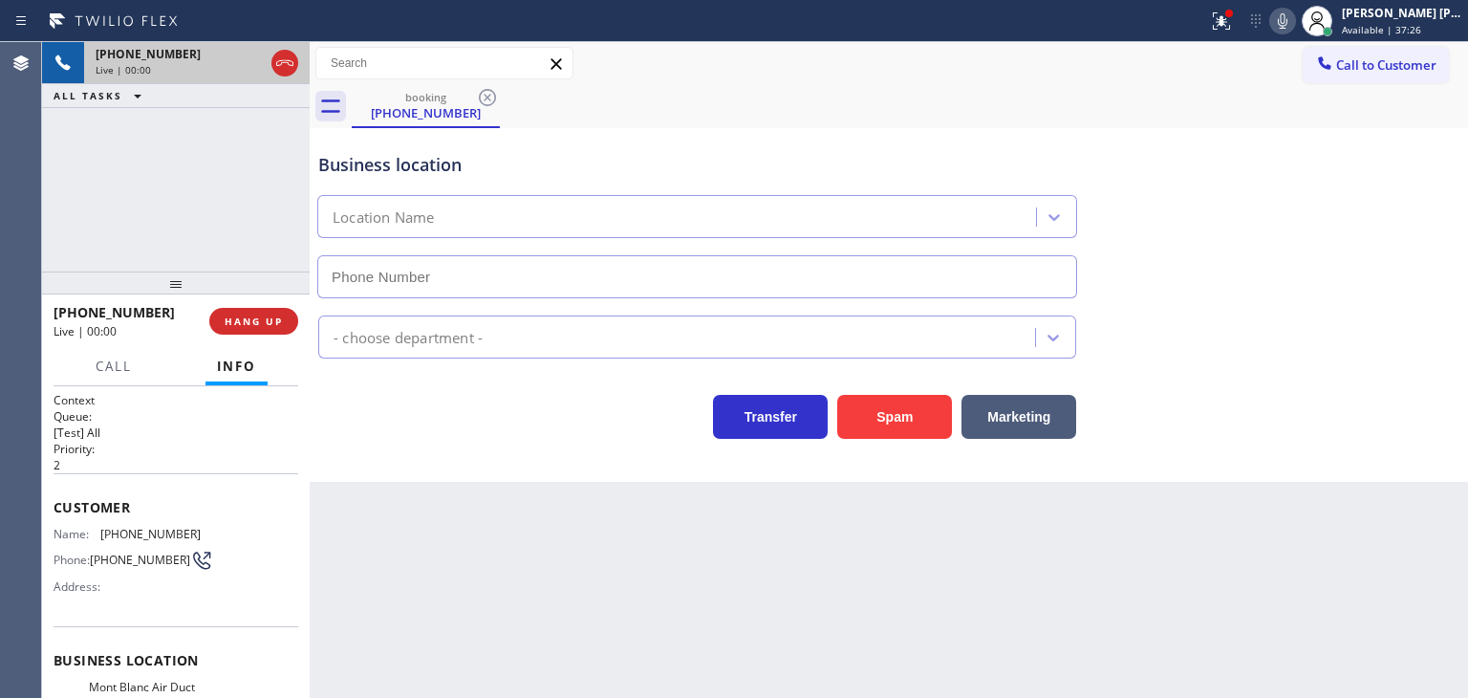
type input "[PHONE_NUMBER]"
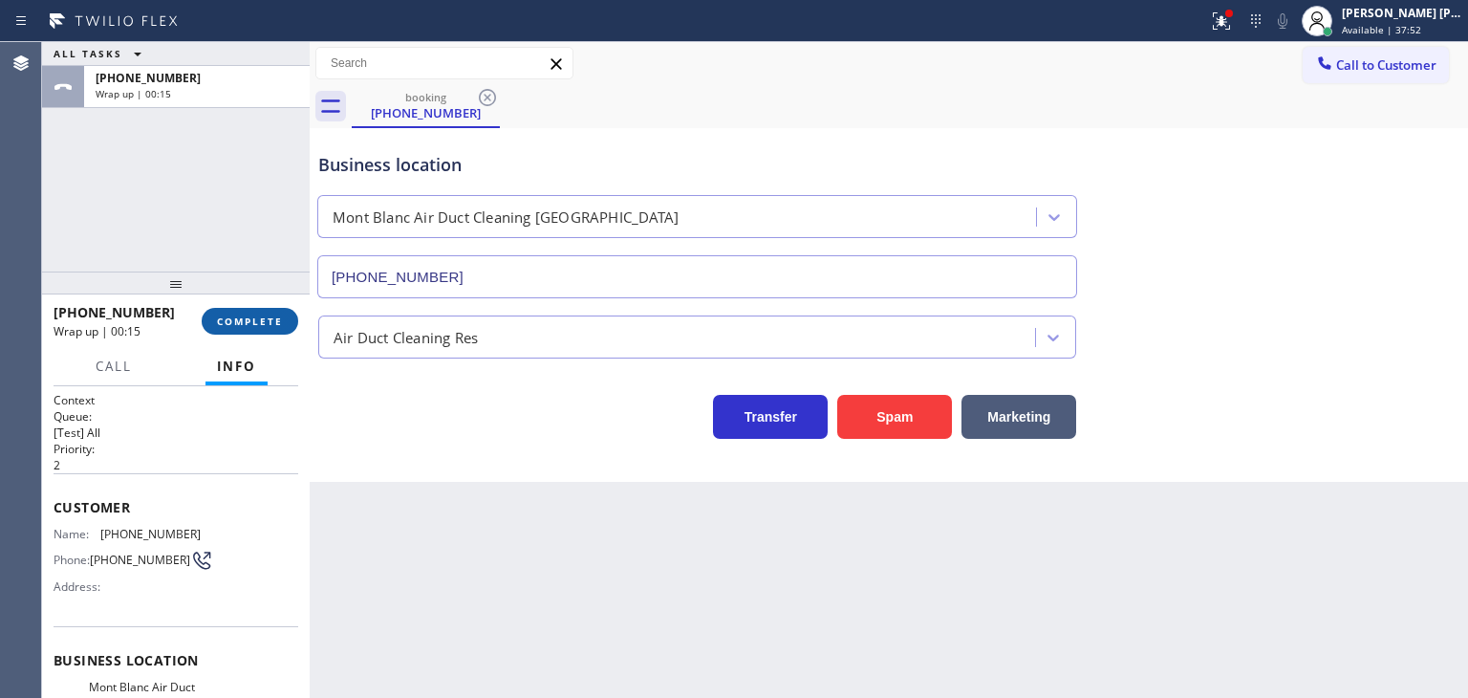
click at [263, 324] on span "COMPLETE" at bounding box center [250, 320] width 66 height 13
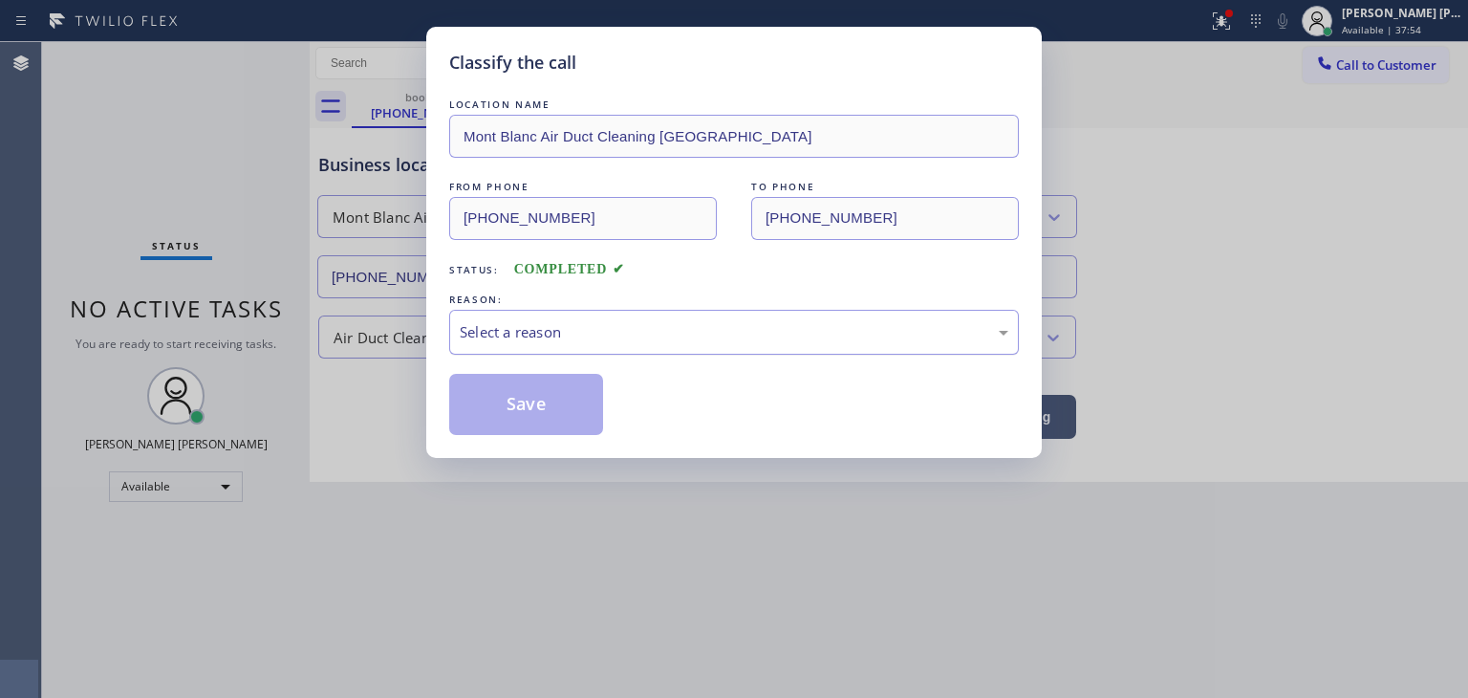
click at [552, 341] on div "Select a reason" at bounding box center [734, 332] width 549 height 22
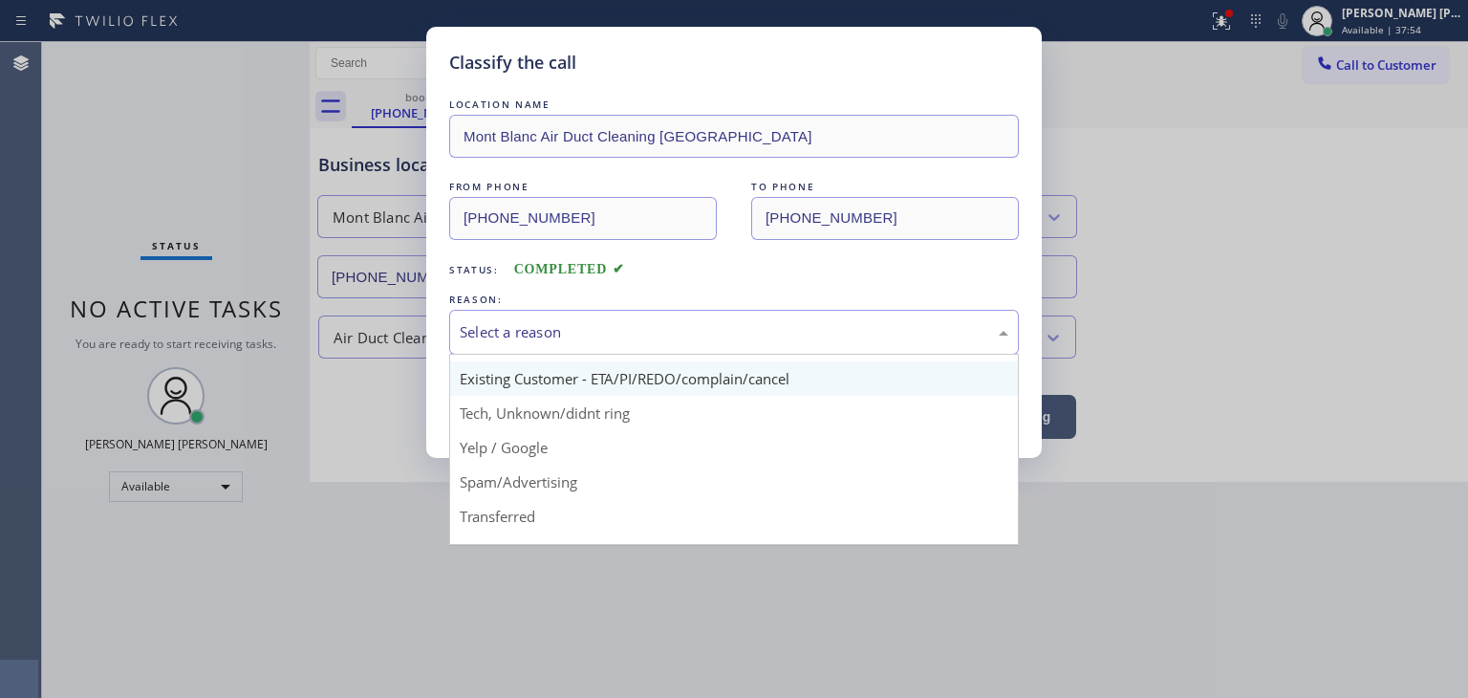
scroll to position [96, 0]
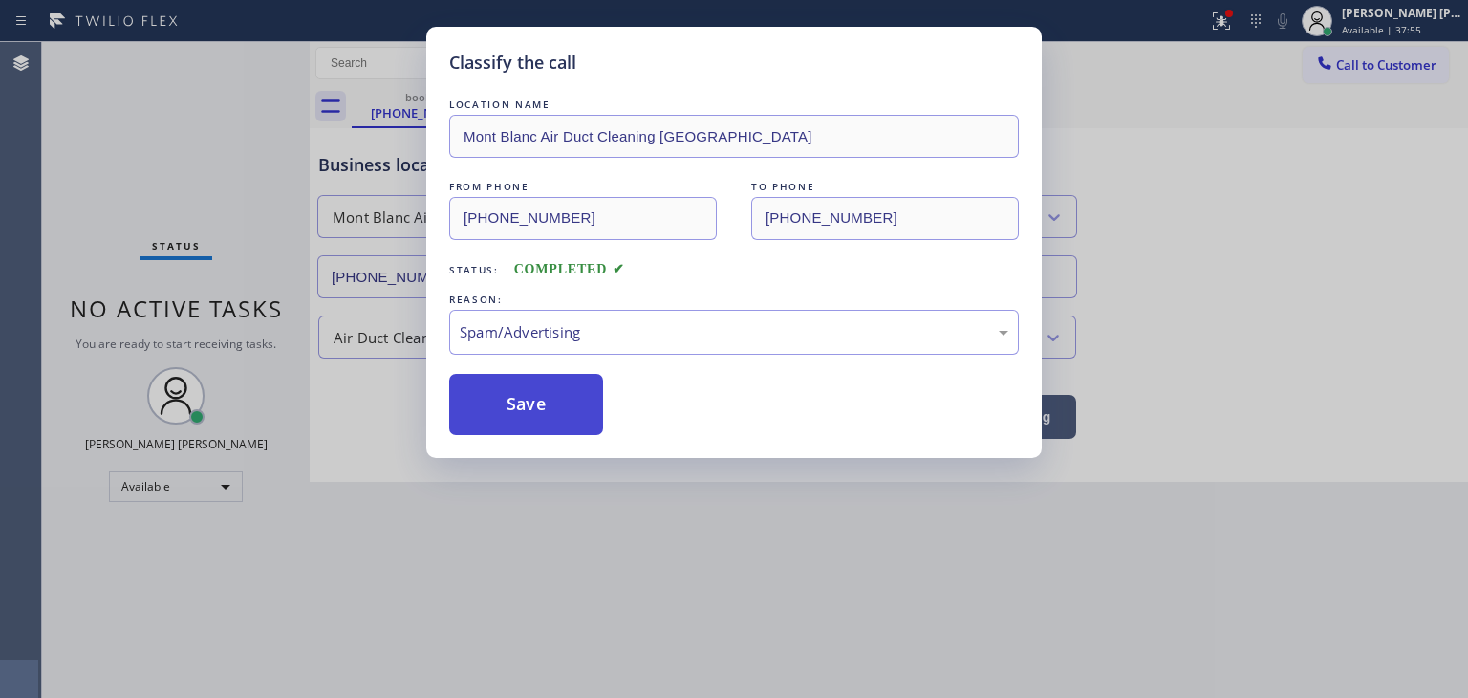
click at [543, 425] on button "Save" at bounding box center [526, 404] width 154 height 61
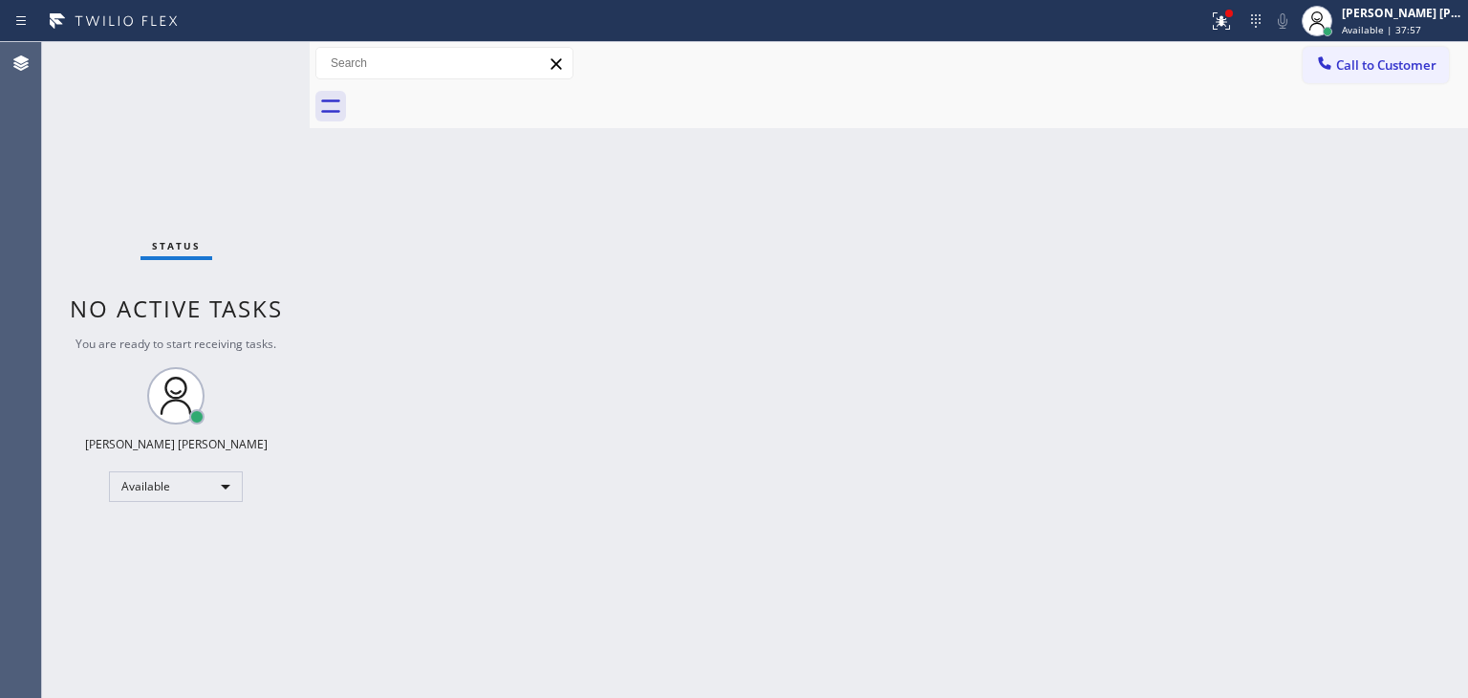
click at [245, 49] on div "Status No active tasks You are ready to start receiving tasks. [PERSON_NAME] [P…" at bounding box center [176, 370] width 268 height 656
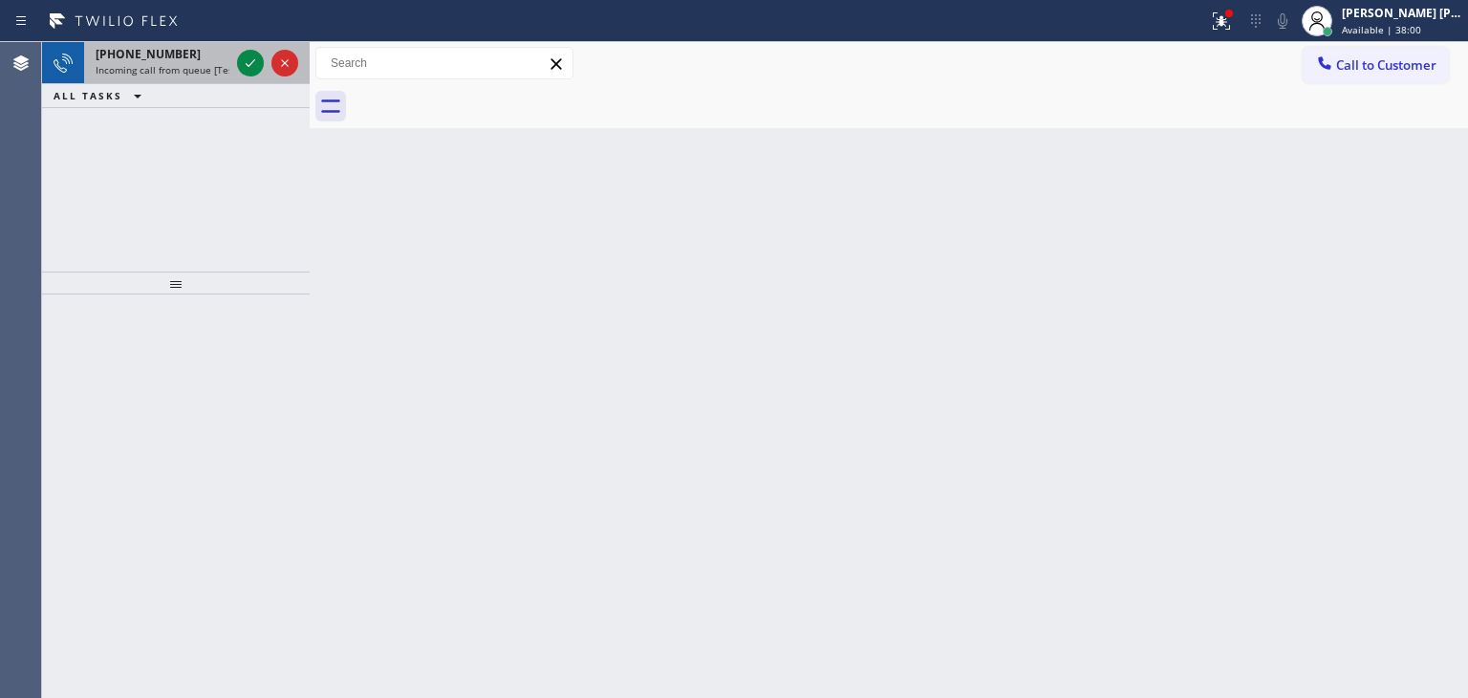
click at [245, 49] on div at bounding box center [267, 63] width 69 height 42
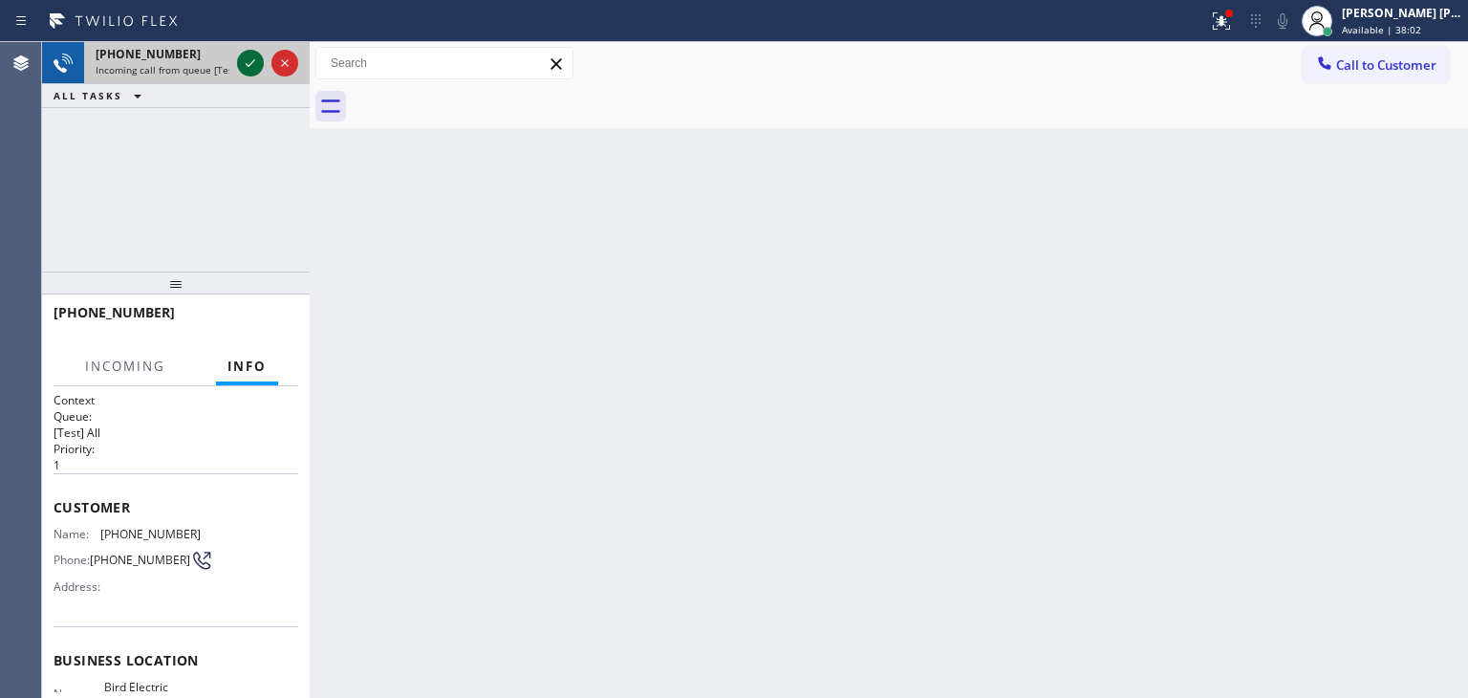
click at [249, 59] on icon at bounding box center [250, 63] width 23 height 23
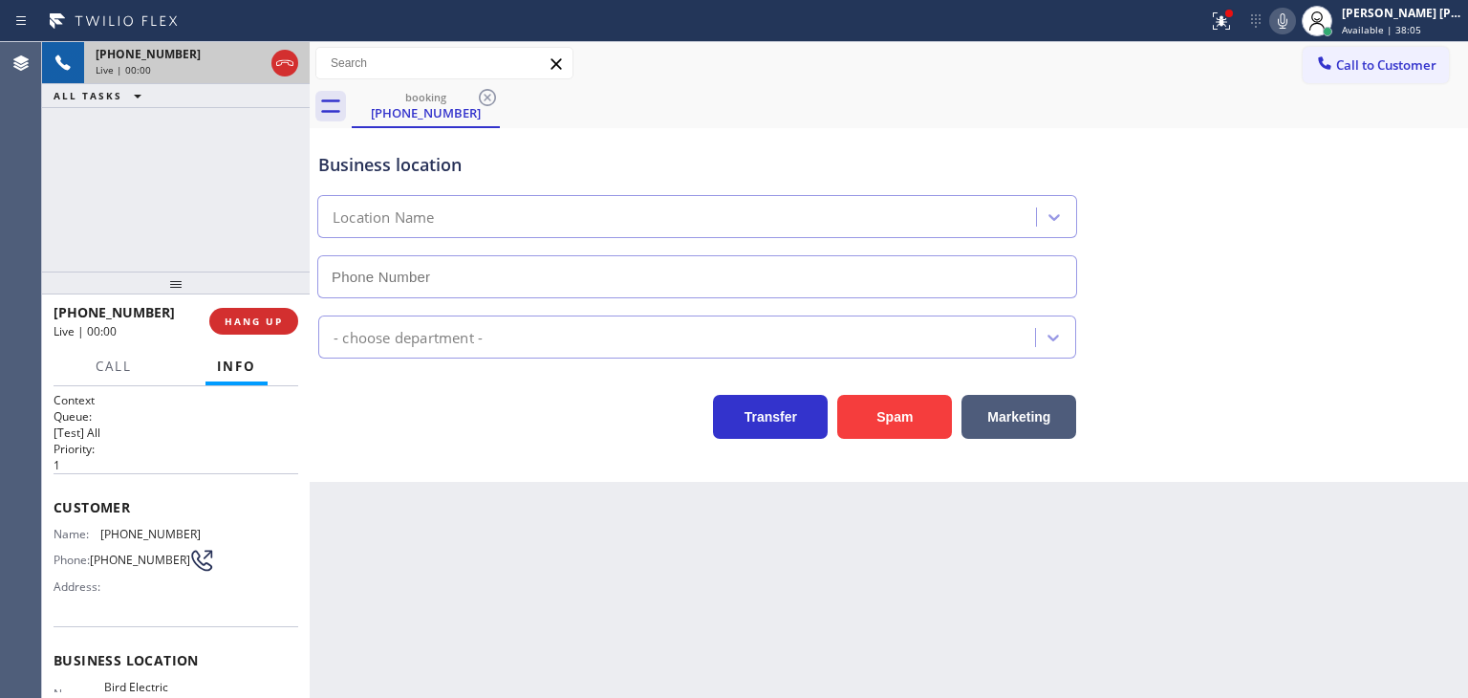
type input "[PHONE_NUMBER]"
click at [1412, 468] on div "Business location Bird Electric Corporation [PHONE_NUMBER] Electricians Transfe…" at bounding box center [889, 305] width 1158 height 354
click at [1022, 580] on div "Back to Dashboard Change Sender ID Customers Technicians Select a contact Outbo…" at bounding box center [889, 370] width 1158 height 656
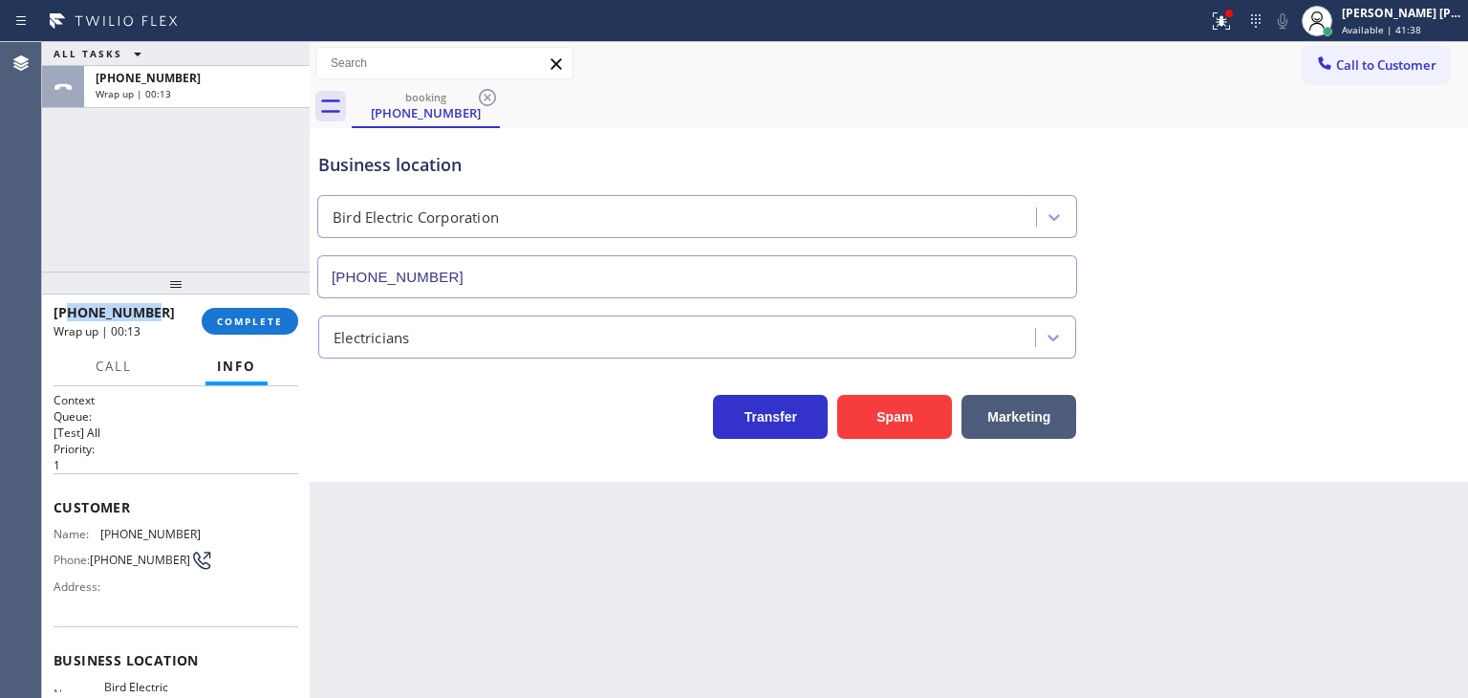
drag, startPoint x: 166, startPoint y: 311, endPoint x: 69, endPoint y: 310, distance: 97.5
click at [69, 310] on div "[PHONE_NUMBER]" at bounding box center [121, 312] width 135 height 18
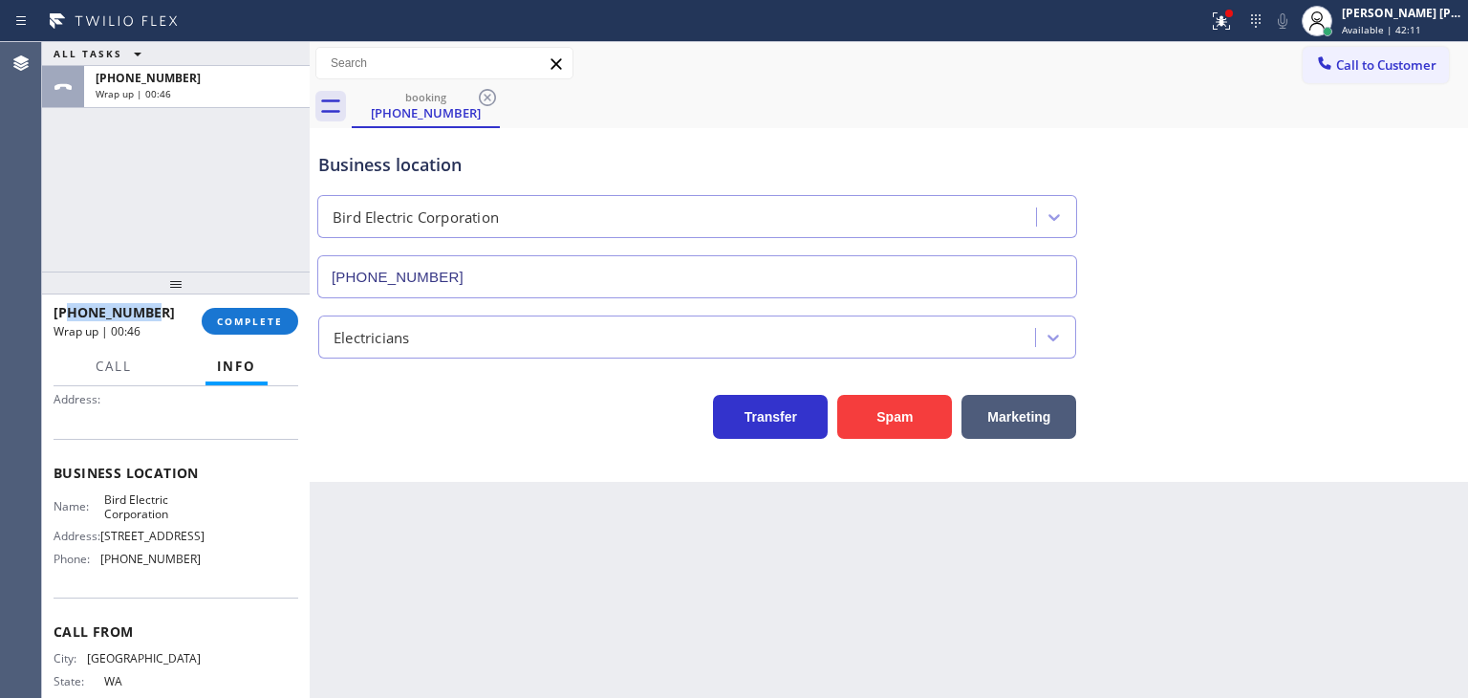
scroll to position [191, 0]
drag, startPoint x: 203, startPoint y: 615, endPoint x: 100, endPoint y: 613, distance: 102.3
click at [100, 571] on div "Name: Bird Electric Corporation Address: [STREET_ADDRESS] Phone: [PHONE_NUMBER]" at bounding box center [176, 529] width 245 height 82
click at [260, 312] on button "COMPLETE" at bounding box center [250, 321] width 97 height 27
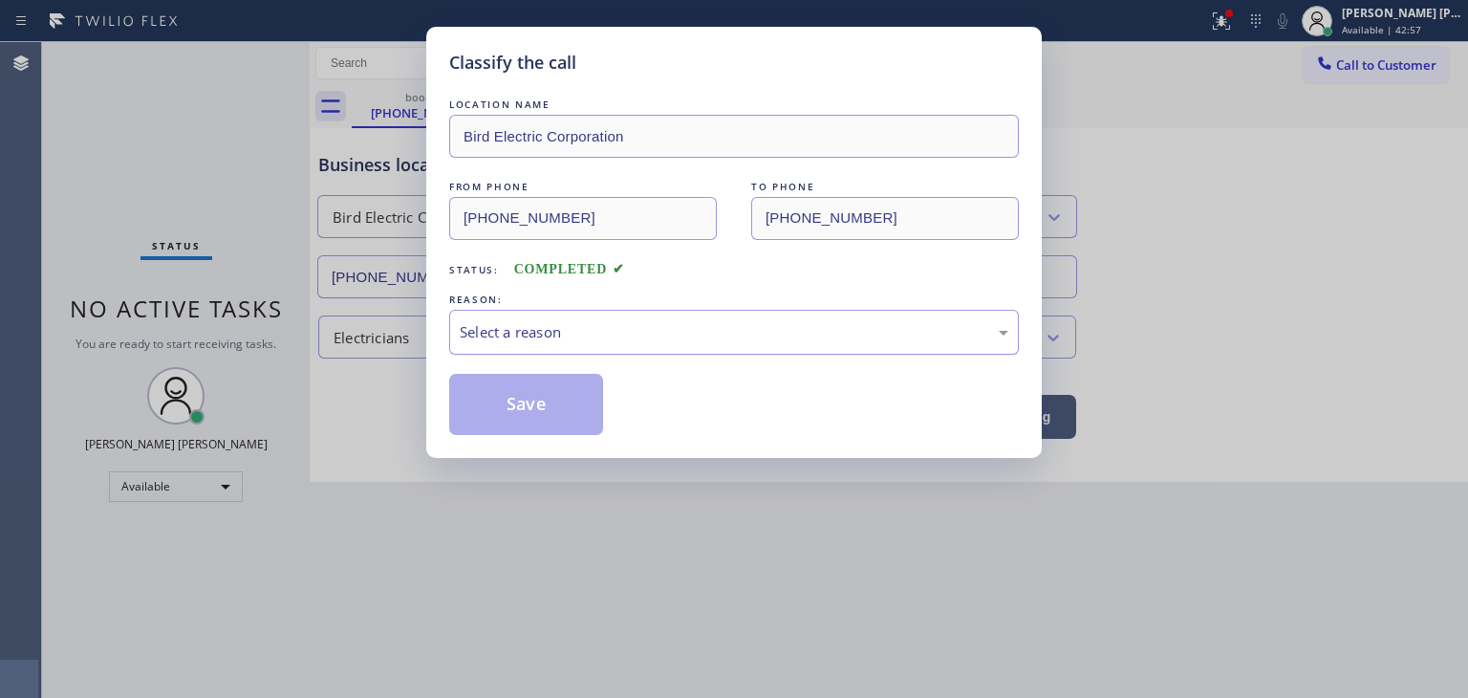
click at [563, 326] on div "Select a reason" at bounding box center [734, 332] width 549 height 22
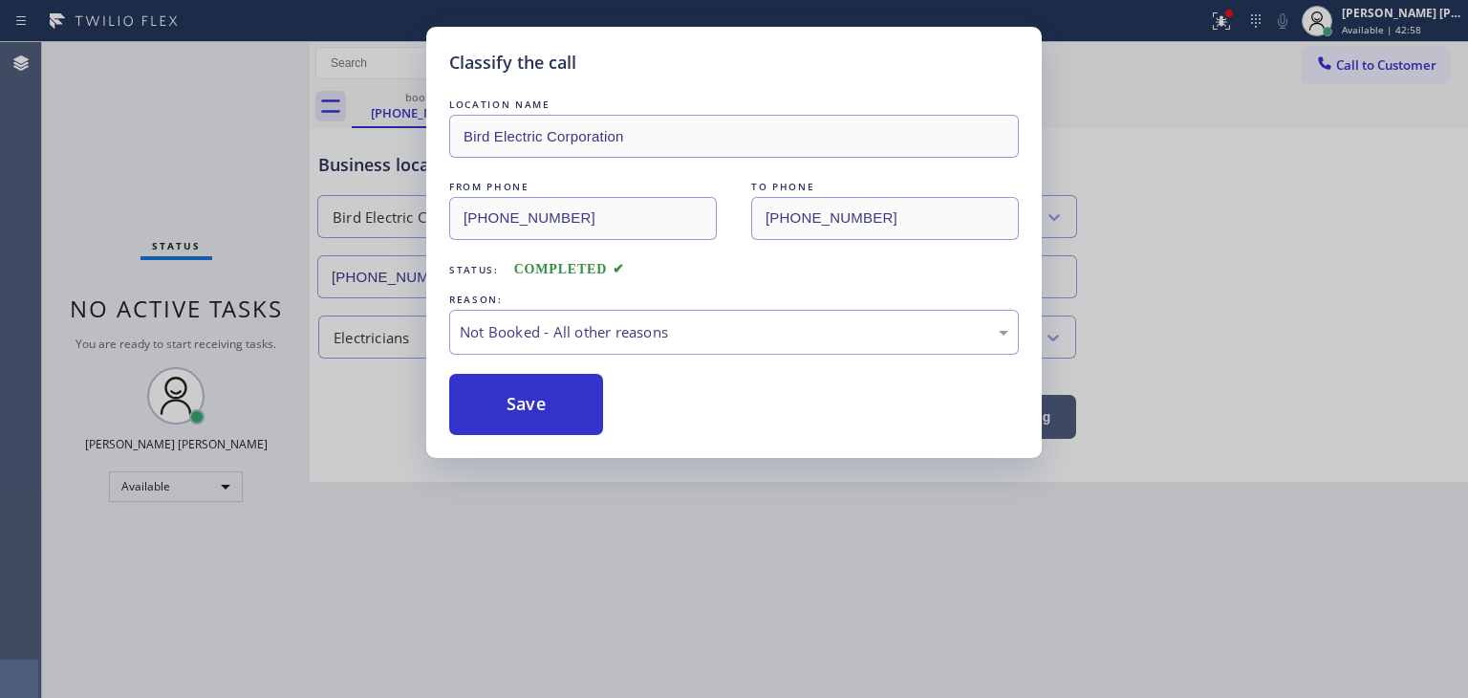
click at [535, 414] on button "Save" at bounding box center [526, 404] width 154 height 61
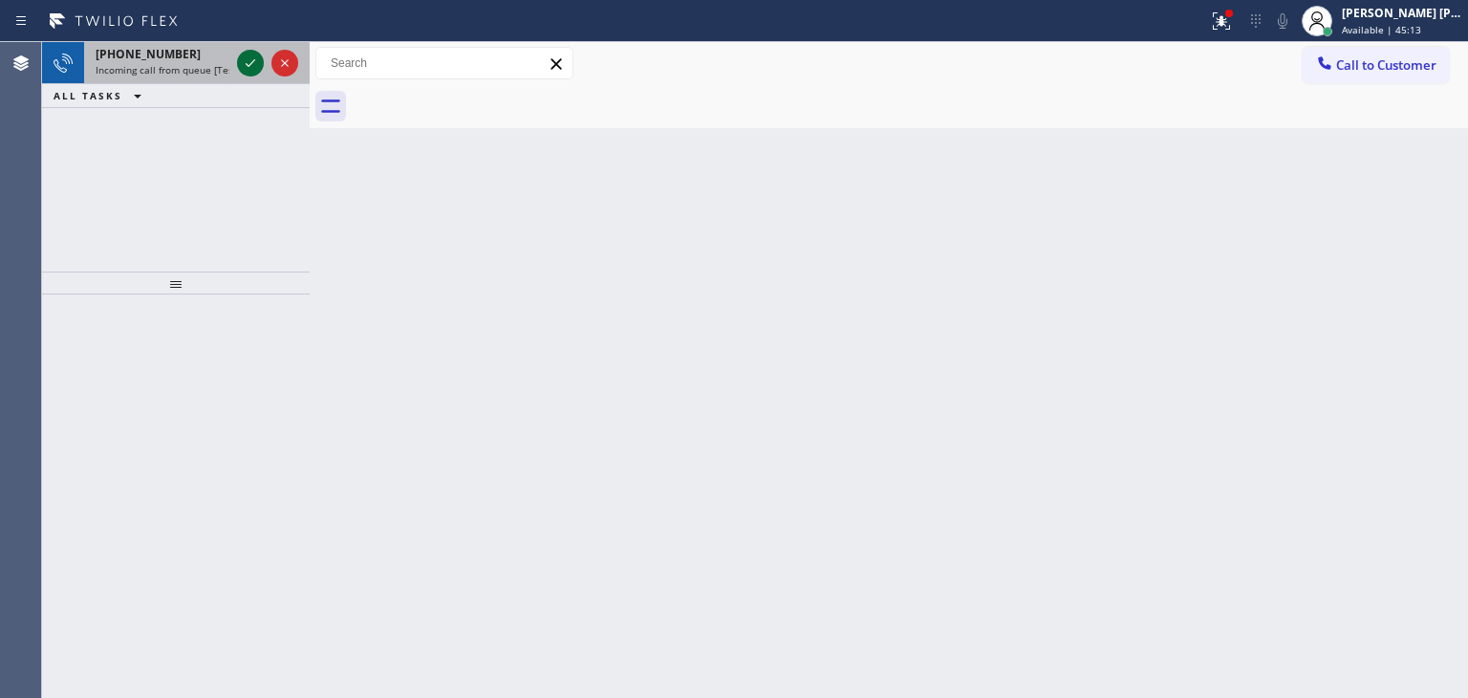
click at [245, 51] on button at bounding box center [250, 63] width 27 height 27
click at [248, 60] on icon at bounding box center [250, 63] width 23 height 23
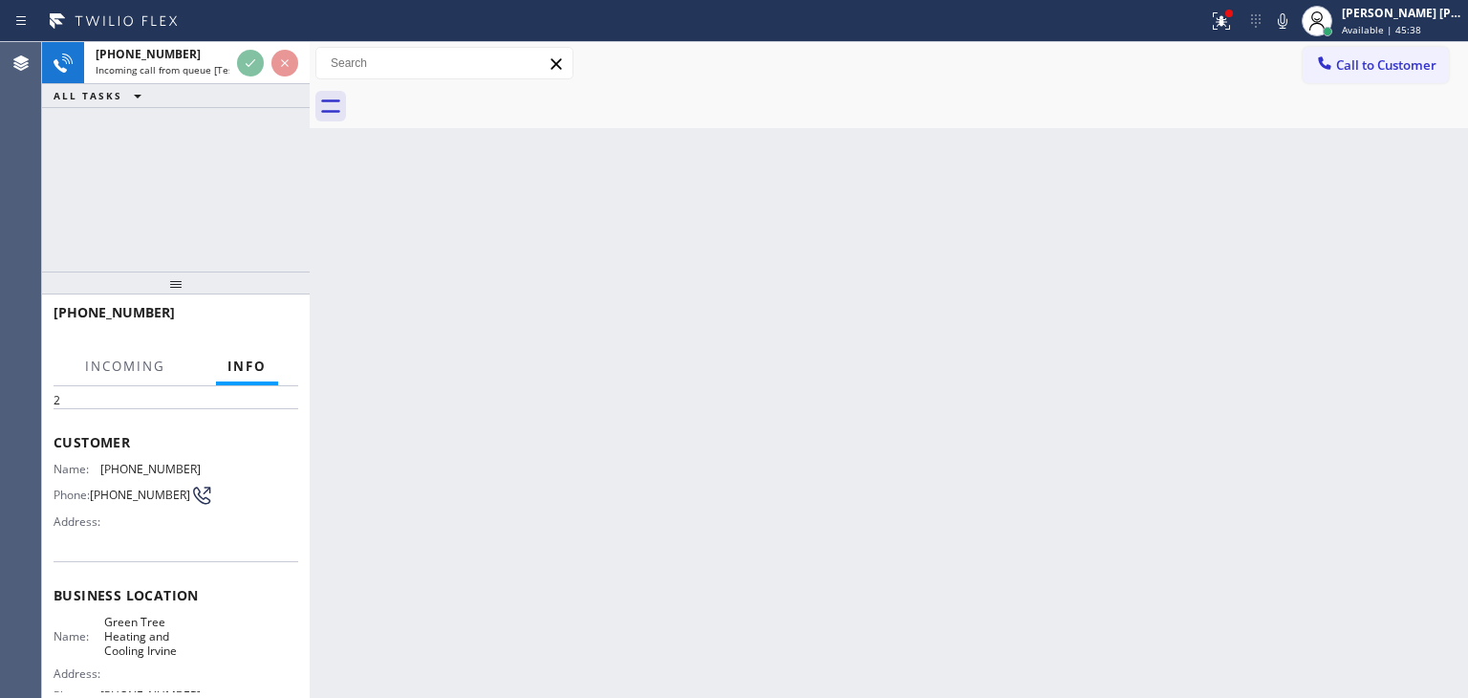
scroll to position [96, 0]
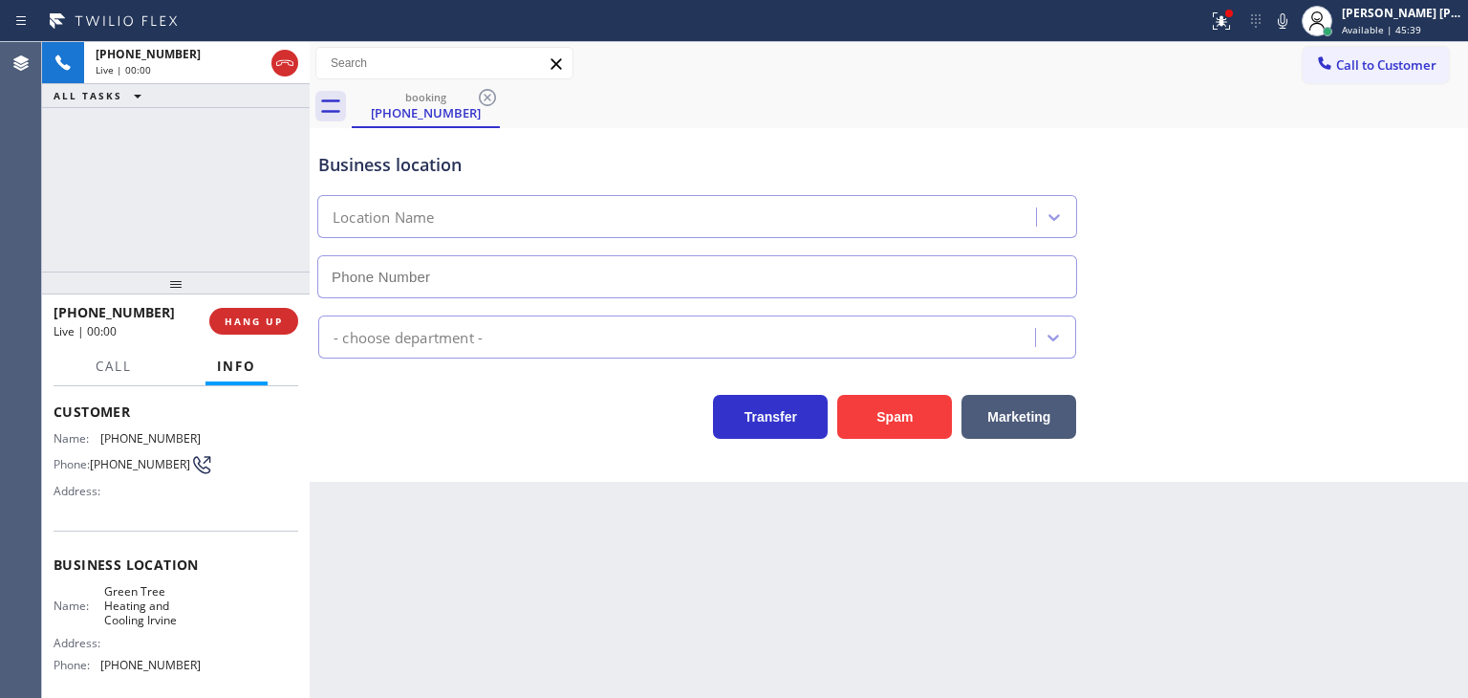
type input "(949) 264-0848"
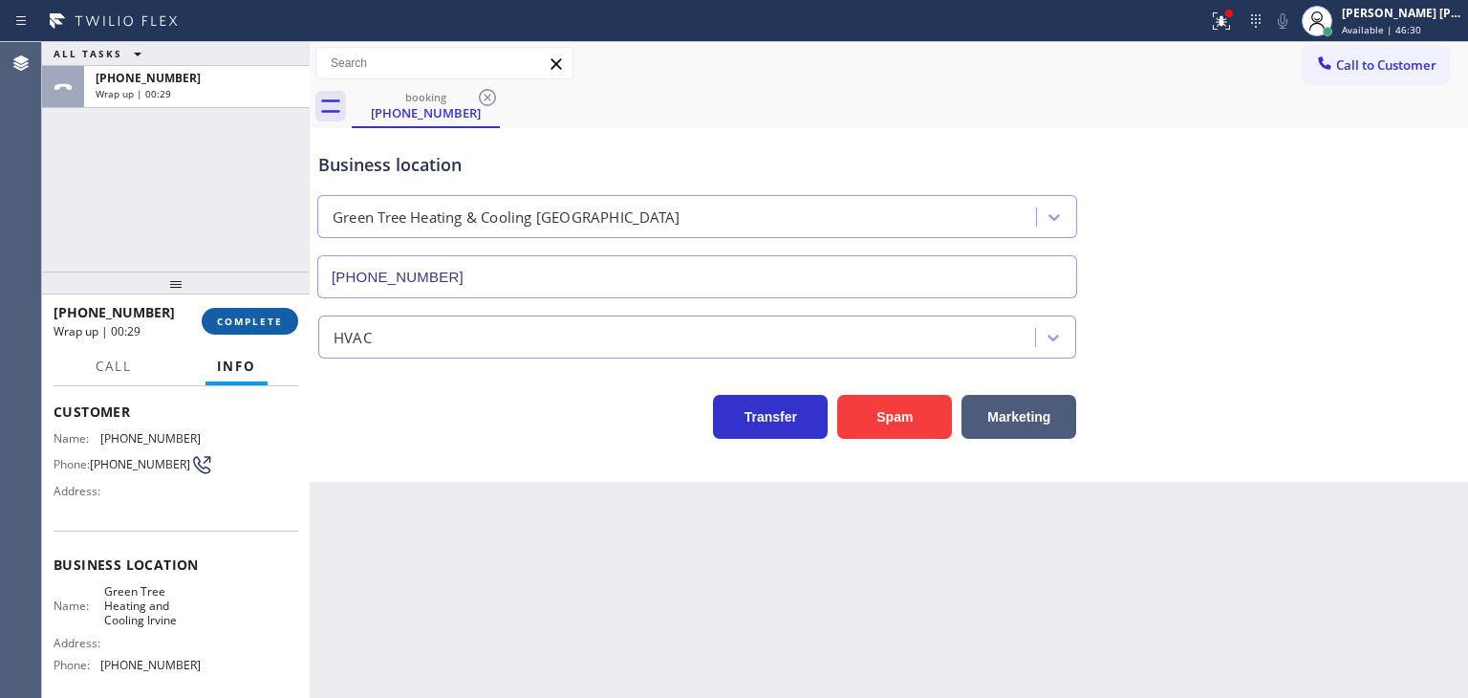
click at [230, 317] on span "COMPLETE" at bounding box center [250, 320] width 66 height 13
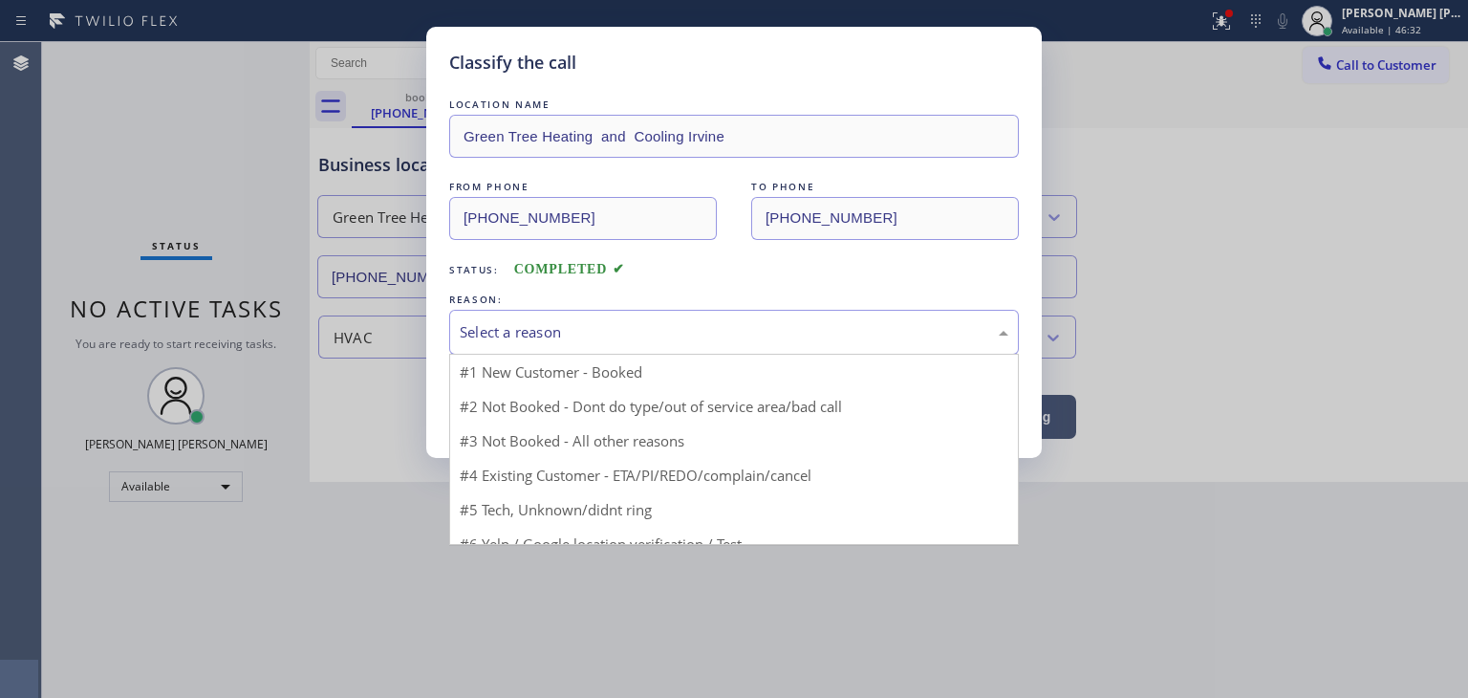
click at [524, 326] on div "Select a reason" at bounding box center [734, 332] width 549 height 22
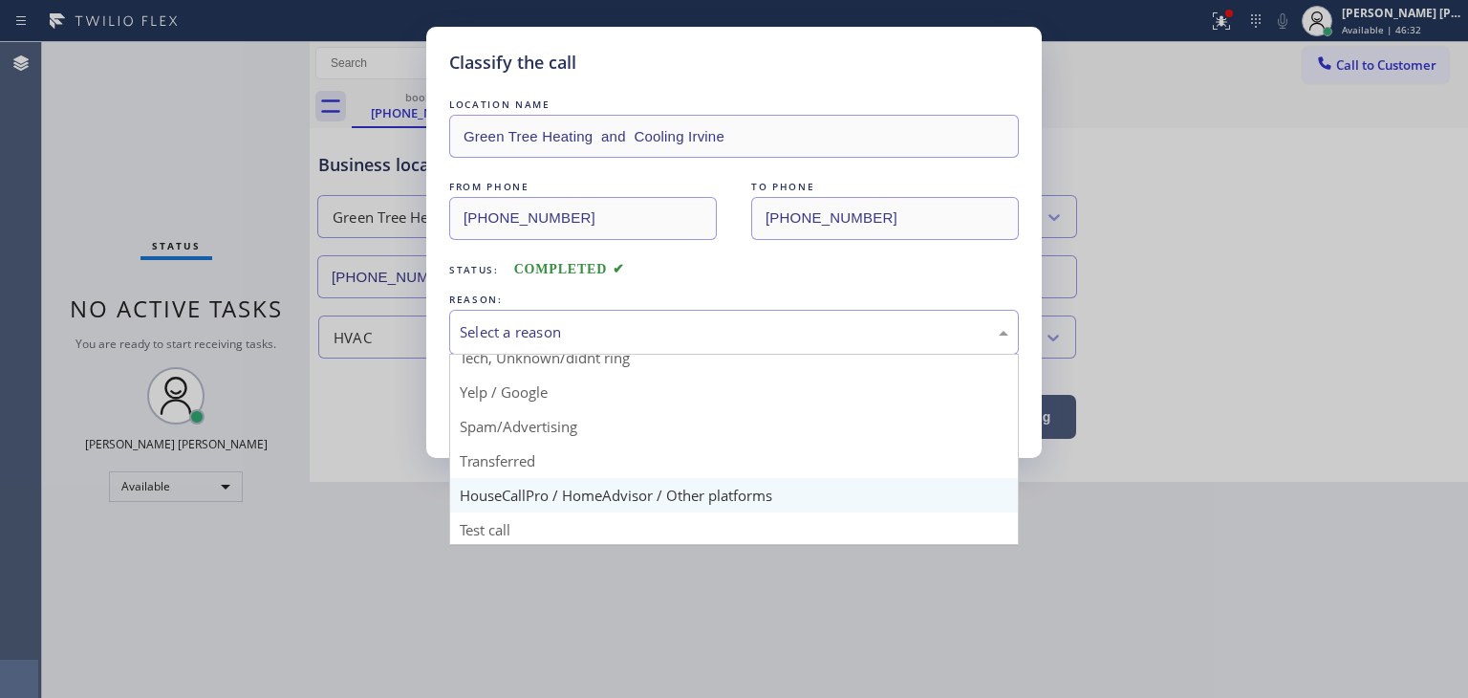
scroll to position [119, 0]
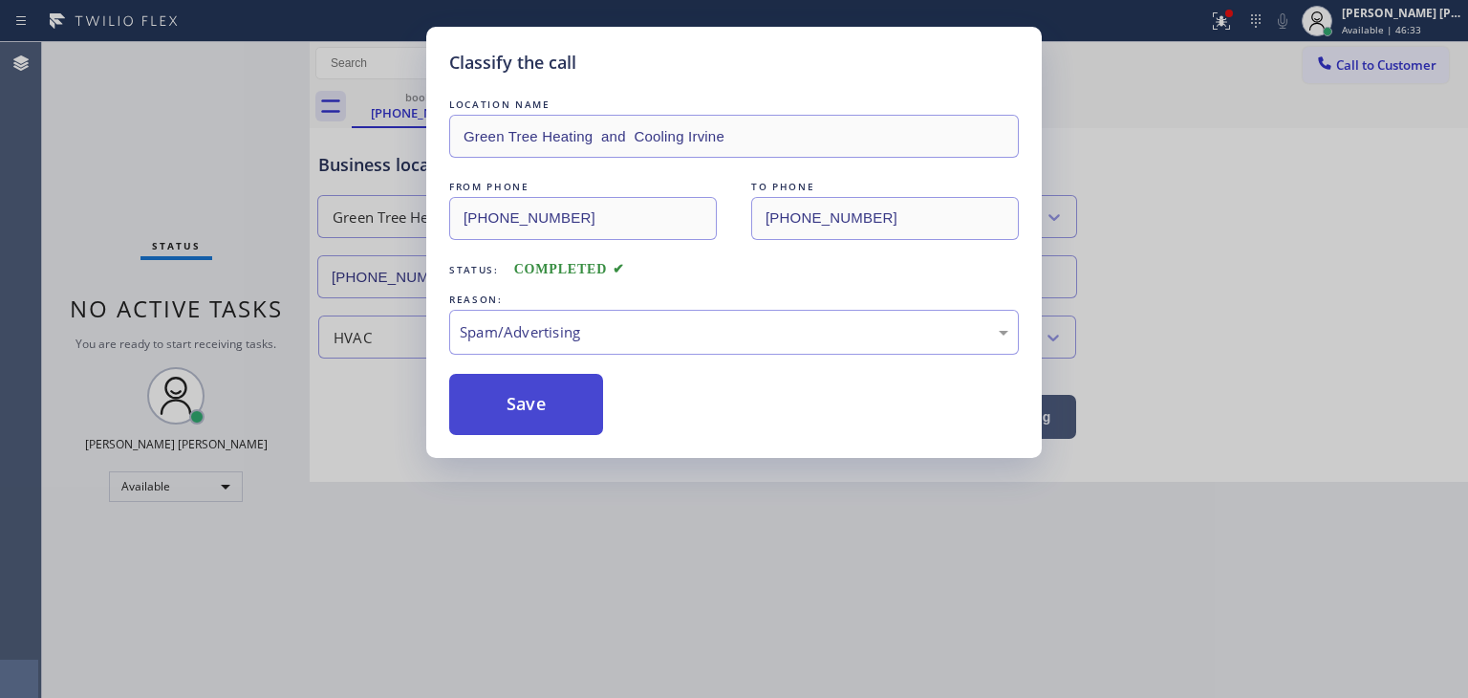
click at [514, 412] on button "Save" at bounding box center [526, 404] width 154 height 61
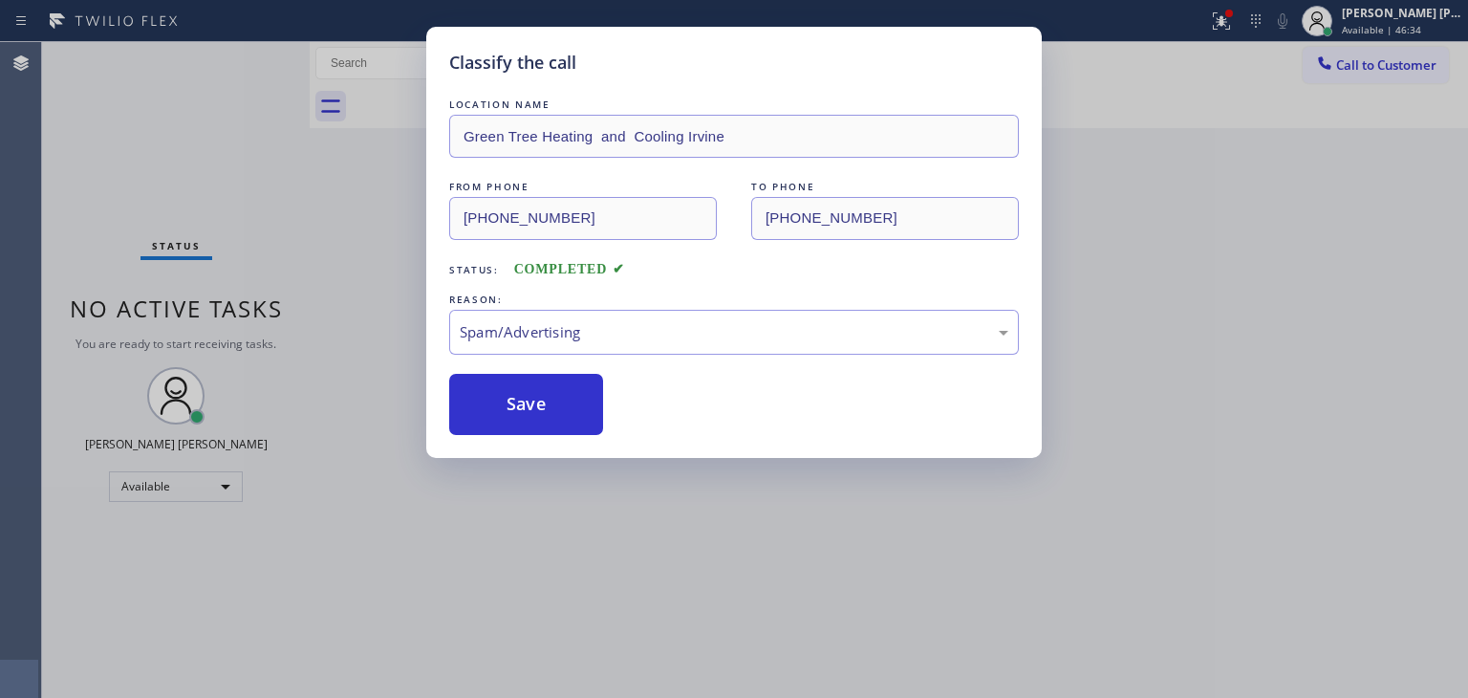
click at [248, 59] on div "Classify the call LOCATION NAME [PERSON_NAME] Installation Works FROM PHONE [PH…" at bounding box center [755, 370] width 1426 height 656
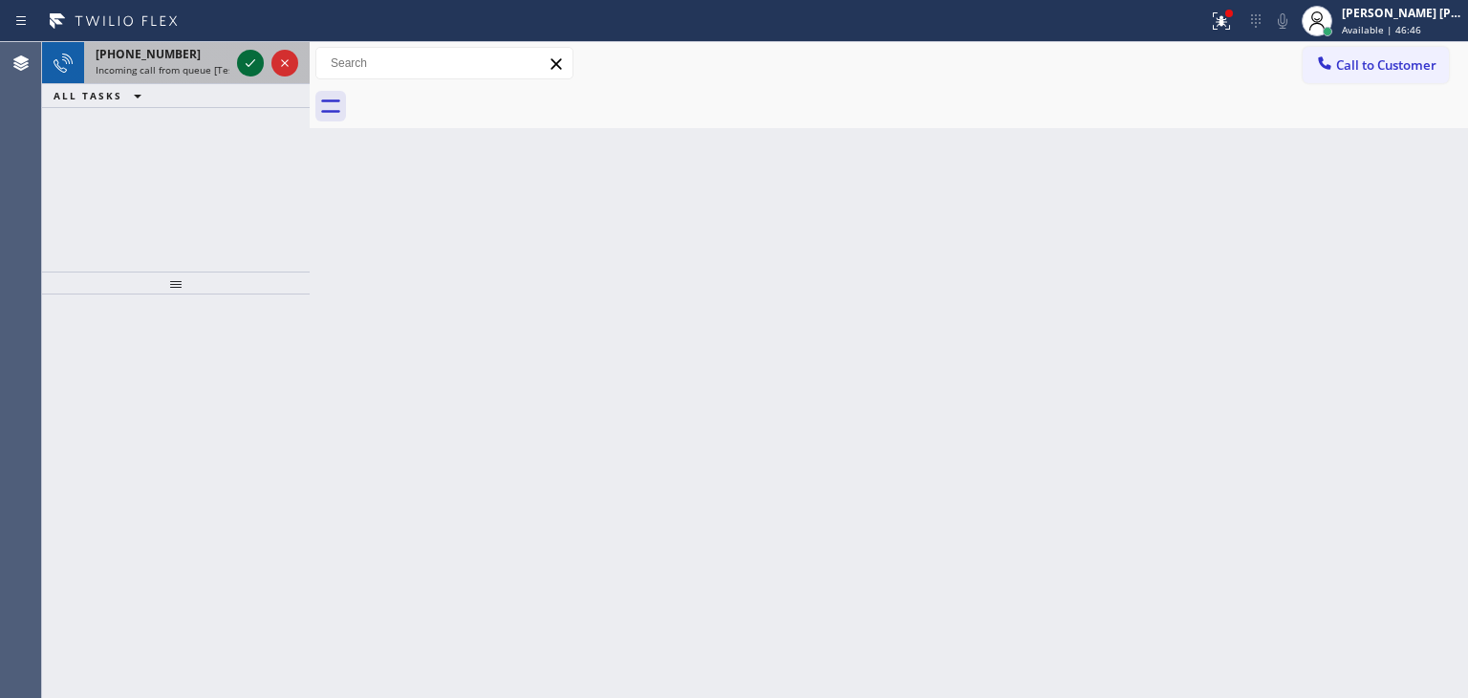
click at [250, 68] on icon at bounding box center [250, 63] width 23 height 23
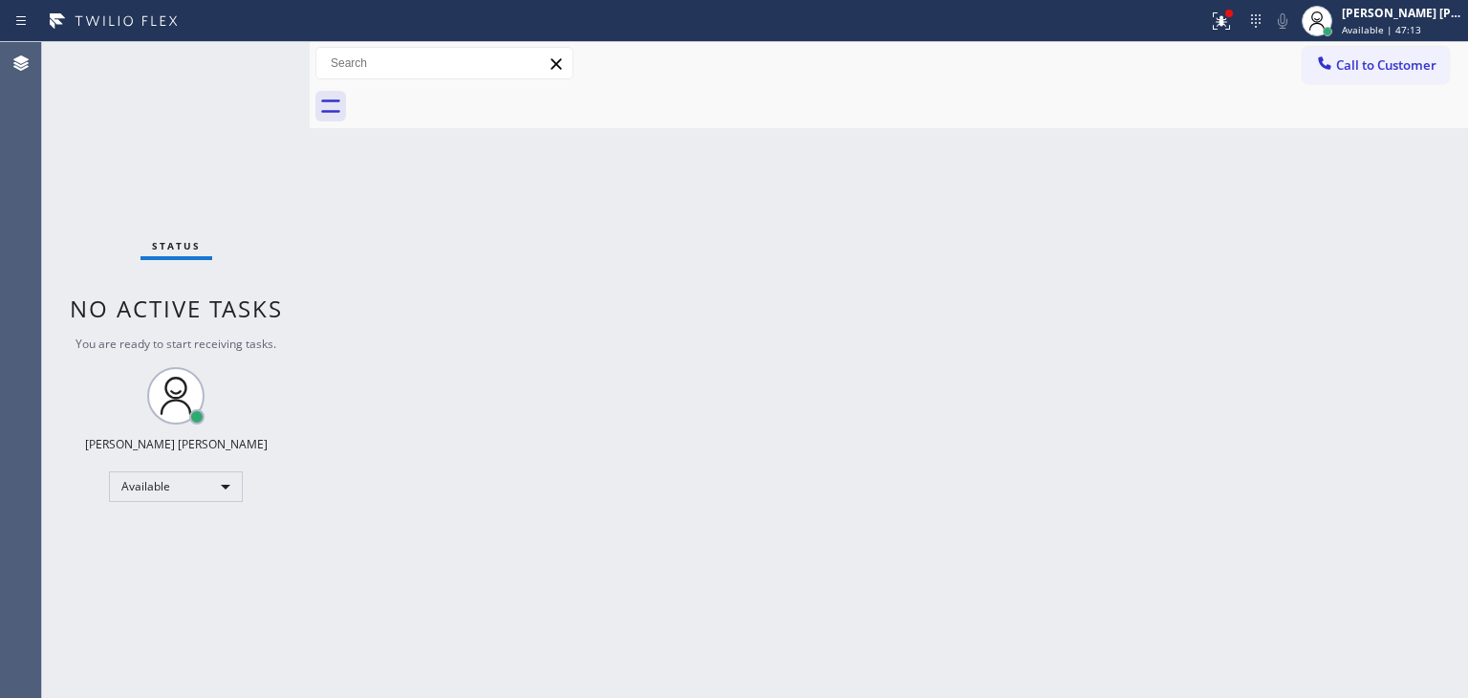
click at [250, 66] on div "Status No active tasks You are ready to start receiving tasks. [PERSON_NAME] [P…" at bounding box center [176, 370] width 268 height 656
click at [241, 60] on div "Status No active tasks You are ready to start receiving tasks. [PERSON_NAME] [P…" at bounding box center [176, 370] width 268 height 656
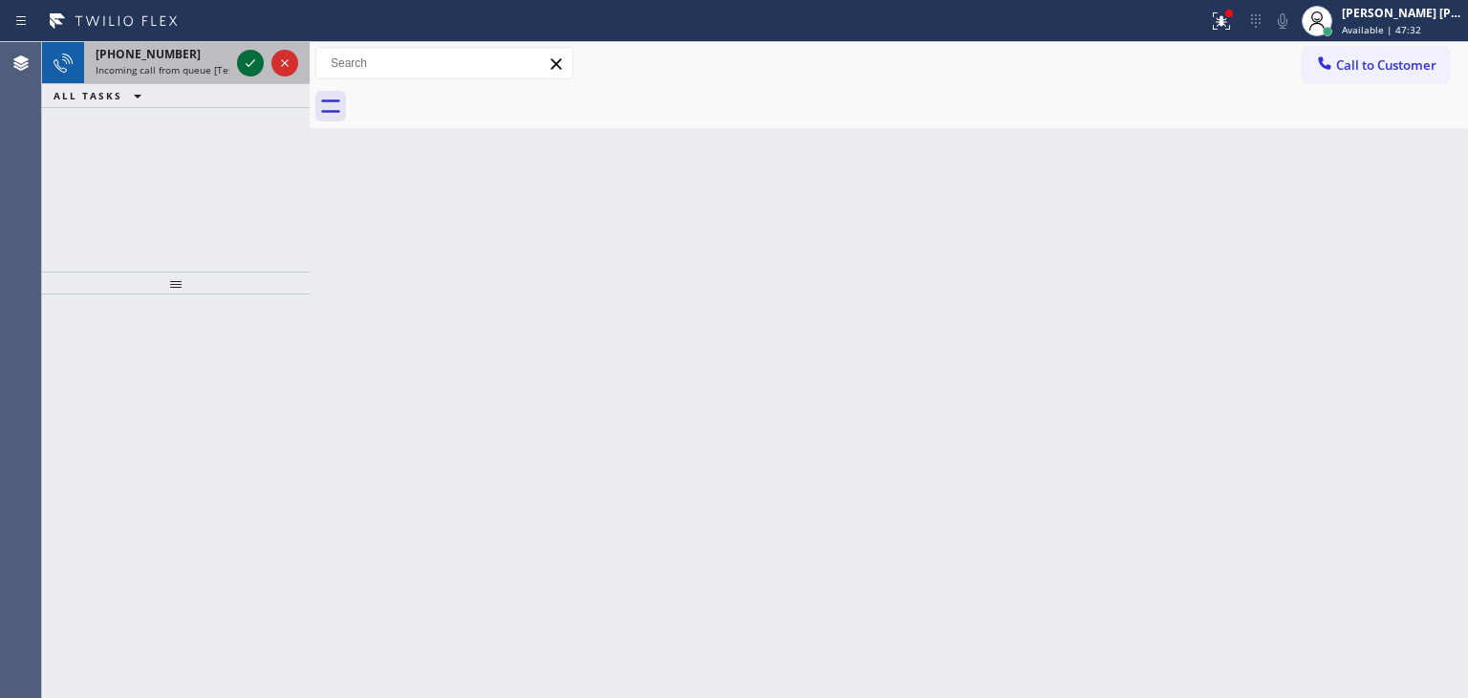
click at [241, 59] on icon at bounding box center [250, 63] width 23 height 23
click at [252, 64] on icon at bounding box center [250, 63] width 23 height 23
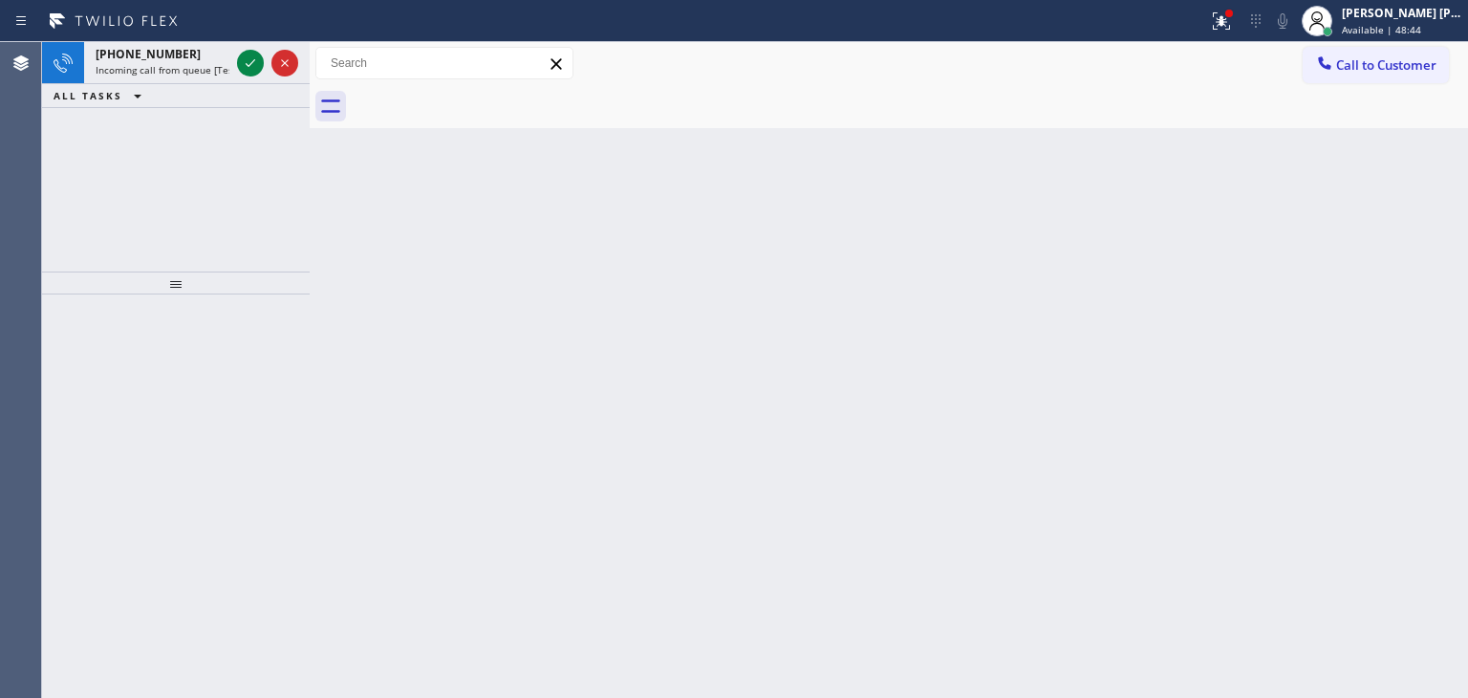
drag, startPoint x: 251, startPoint y: 58, endPoint x: 254, endPoint y: 94, distance: 35.5
click at [251, 58] on icon at bounding box center [250, 63] width 23 height 23
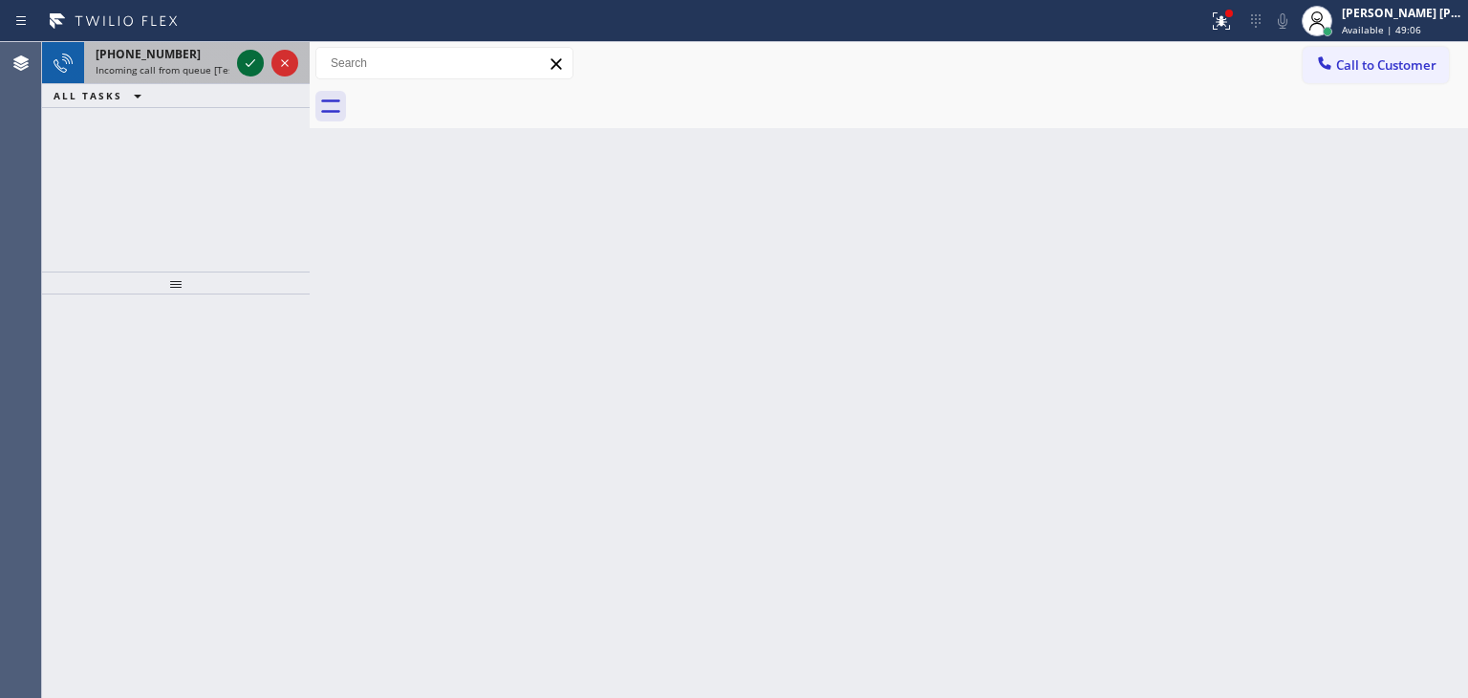
click at [251, 66] on icon at bounding box center [250, 63] width 23 height 23
click at [255, 58] on icon at bounding box center [250, 63] width 23 height 23
click at [241, 58] on icon at bounding box center [250, 63] width 23 height 23
click at [233, 66] on div at bounding box center [267, 63] width 69 height 42
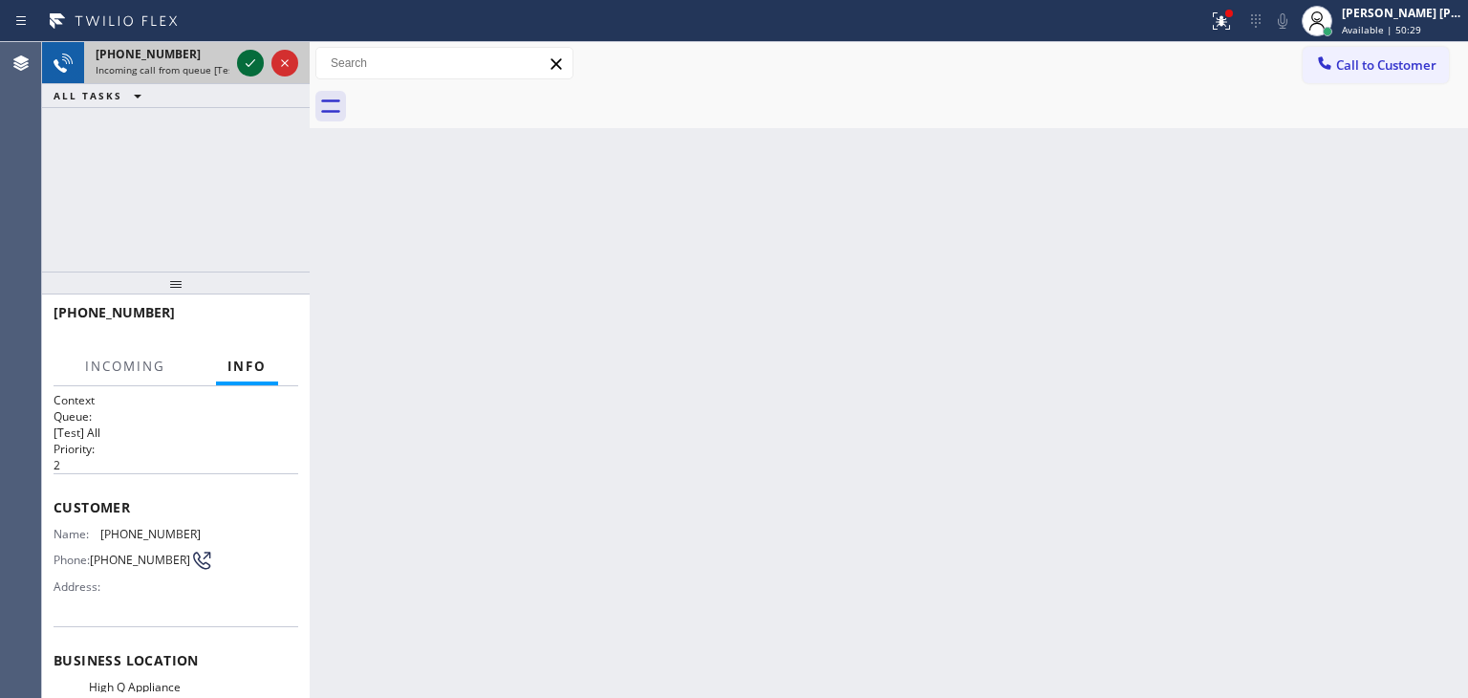
click at [248, 70] on icon at bounding box center [250, 63] width 23 height 23
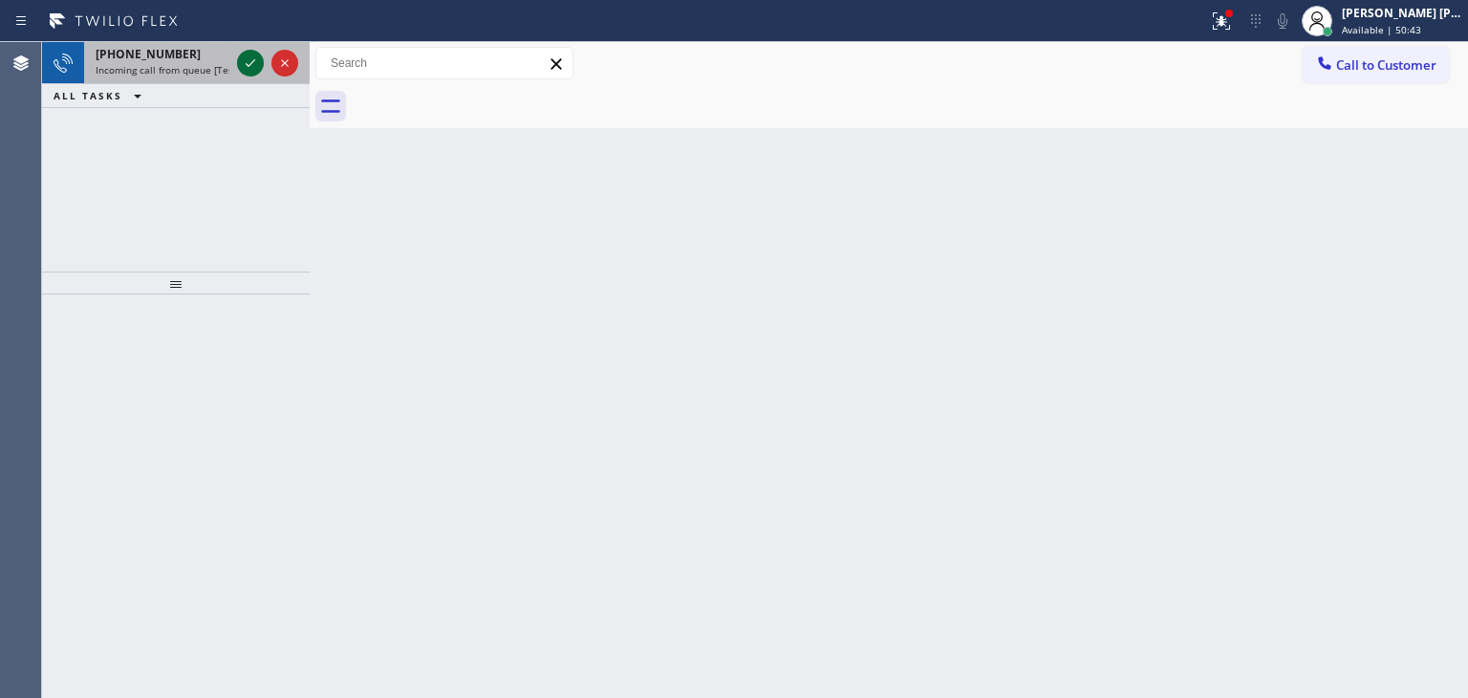
click at [243, 63] on icon at bounding box center [250, 63] width 23 height 23
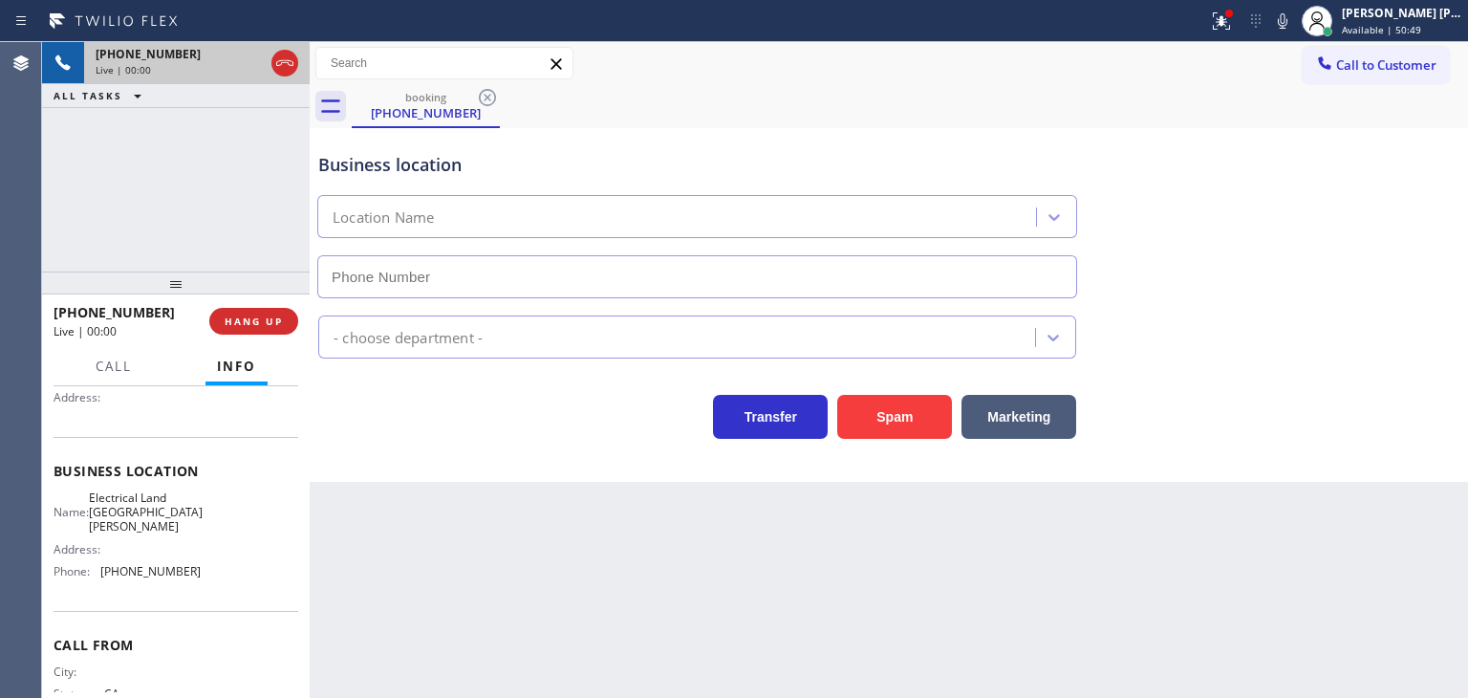
scroll to position [191, 0]
type input "(510) 880-1070"
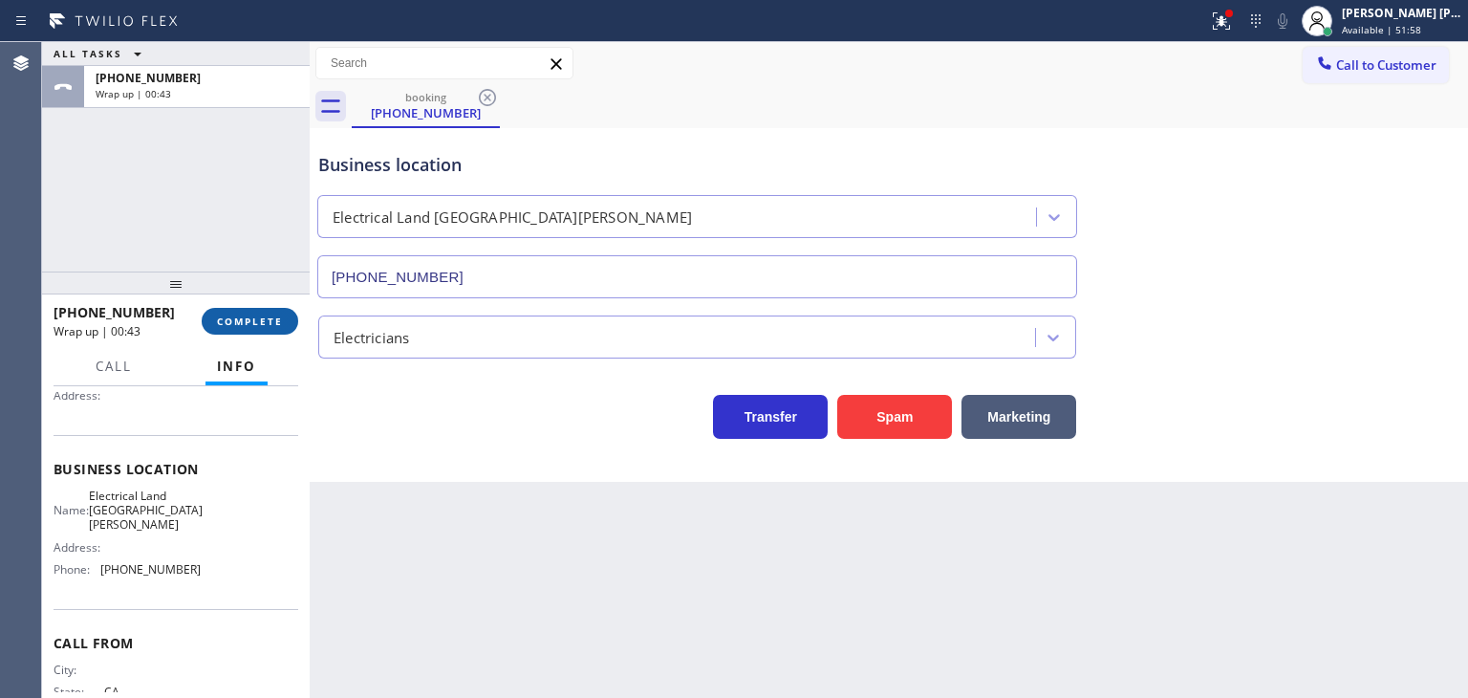
click at [225, 324] on span "COMPLETE" at bounding box center [250, 320] width 66 height 13
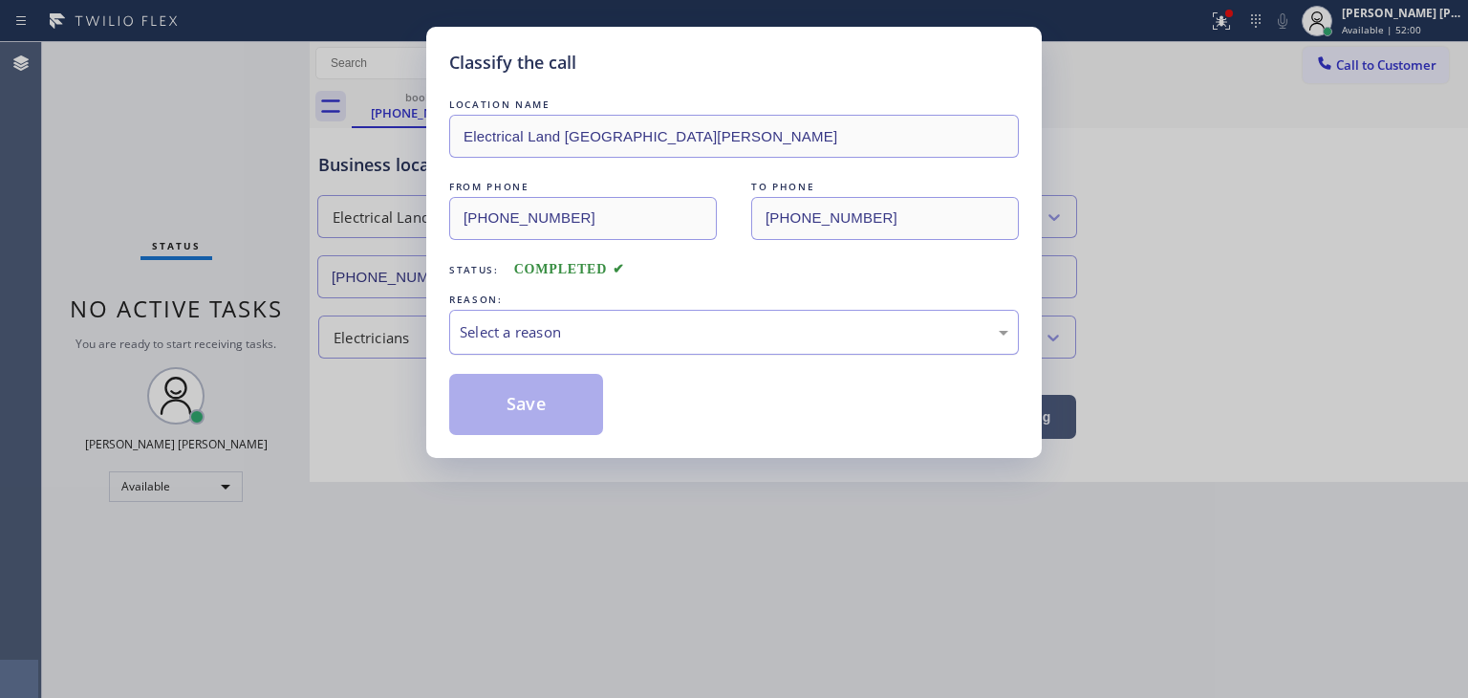
click at [501, 337] on div "Select a reason" at bounding box center [734, 332] width 549 height 22
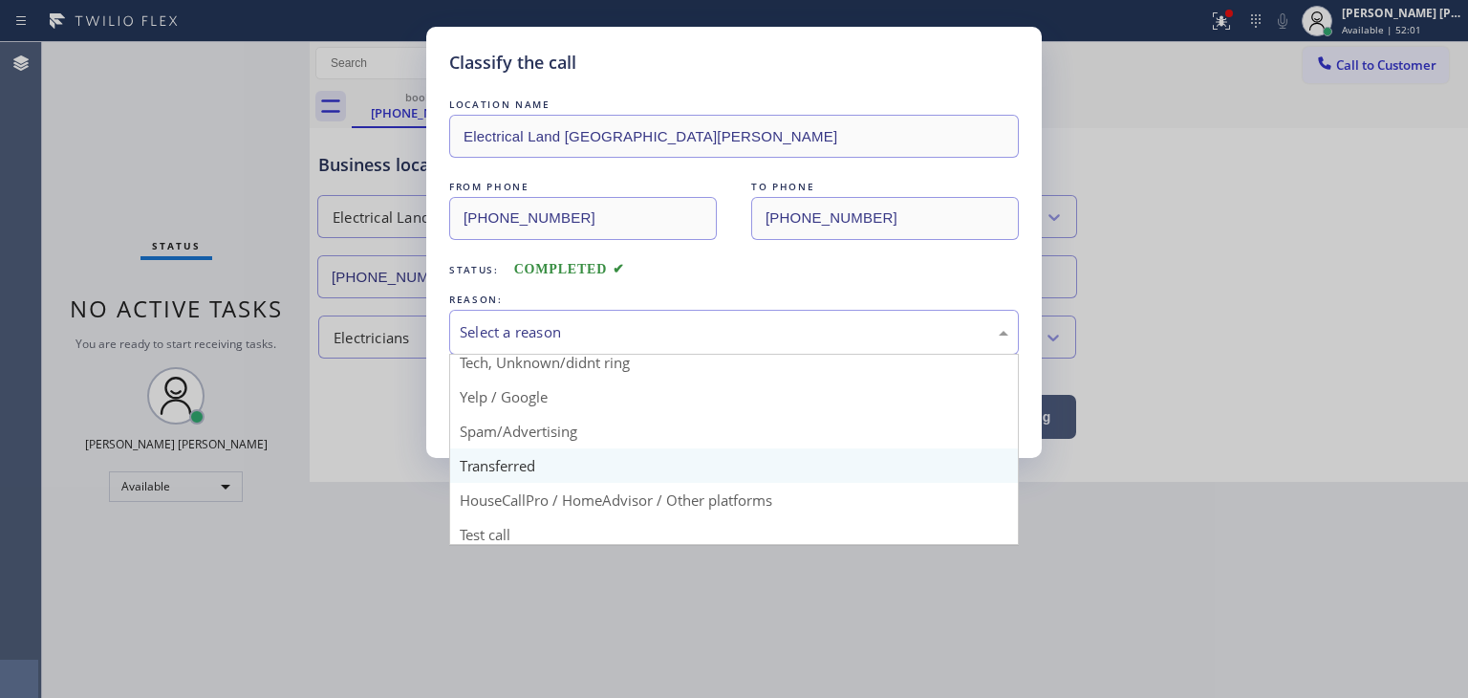
scroll to position [119, 0]
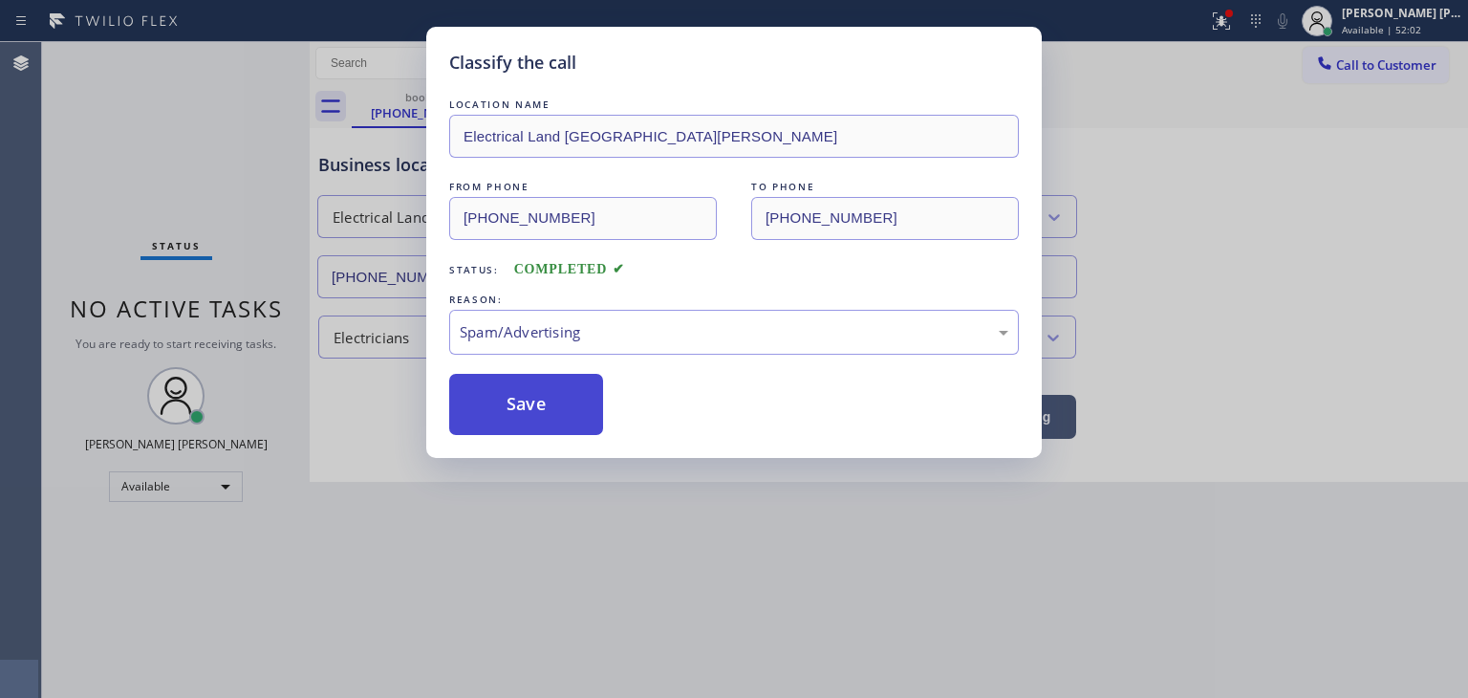
click at [523, 403] on button "Save" at bounding box center [526, 404] width 154 height 61
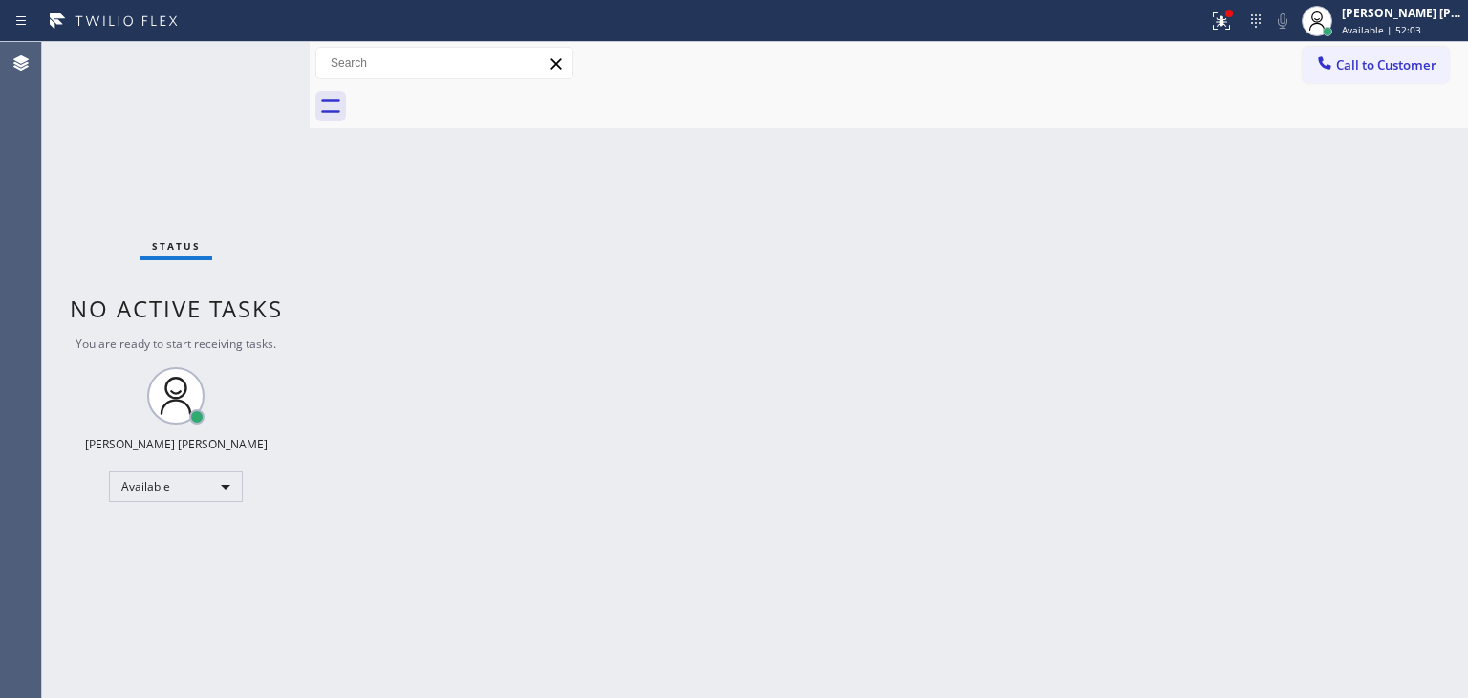
click at [242, 47] on div "Status No active tasks You are ready to start receiving tasks. [PERSON_NAME] [P…" at bounding box center [176, 370] width 268 height 656
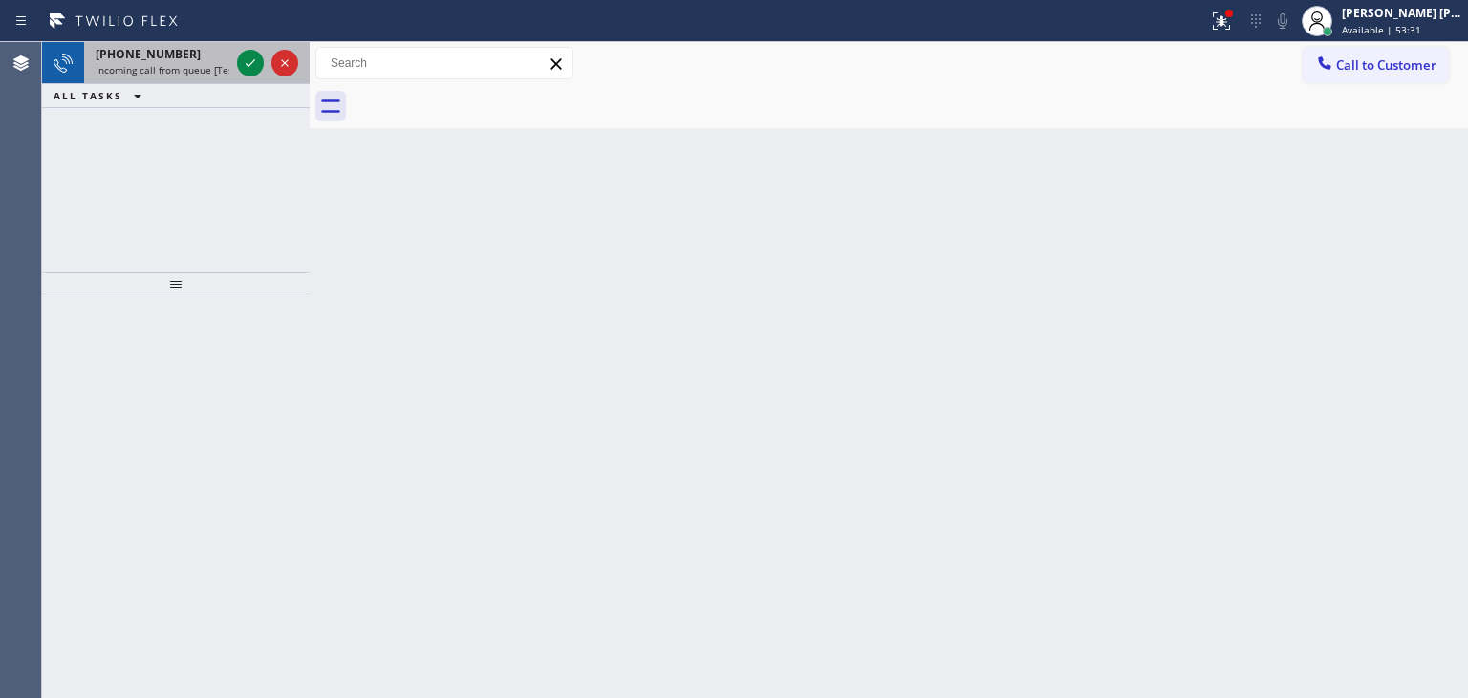
click at [229, 45] on div "+13104207772 Incoming call from queue [Test] All" at bounding box center [158, 63] width 149 height 42
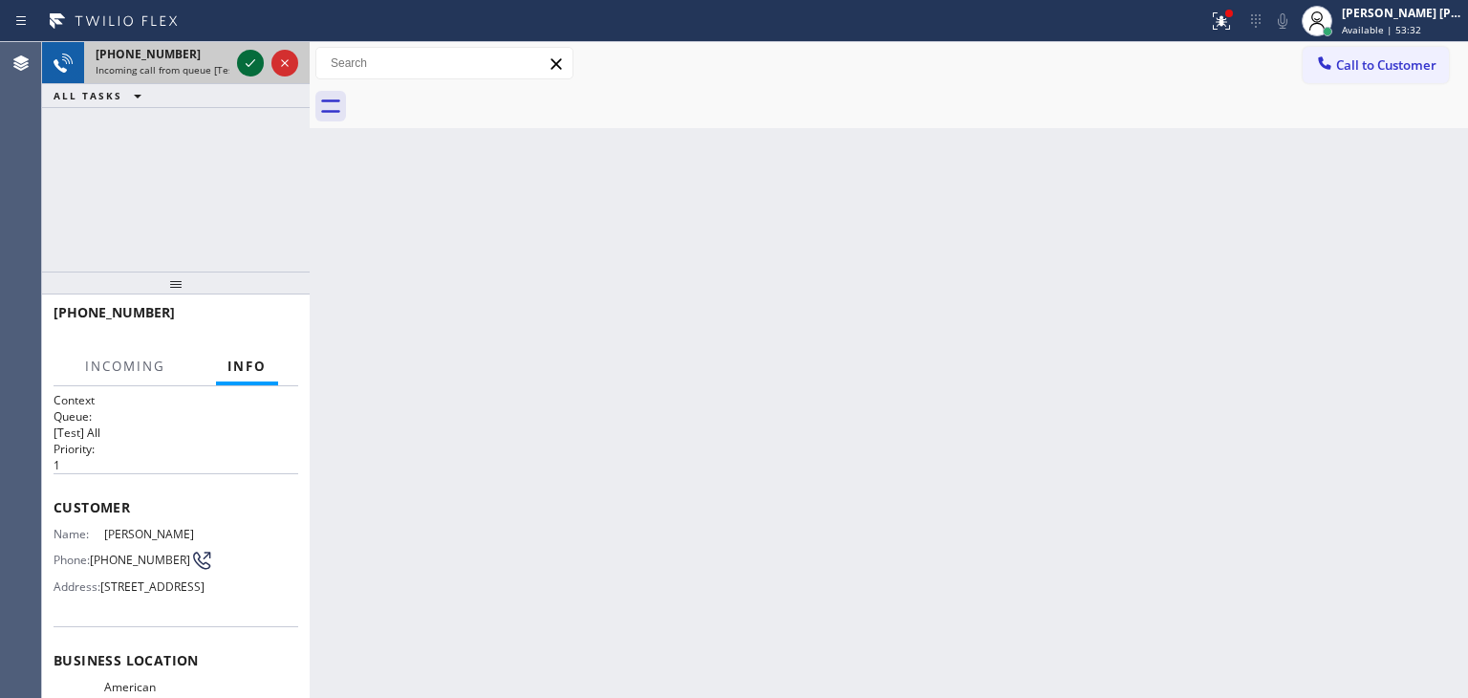
click at [255, 66] on icon at bounding box center [250, 63] width 23 height 23
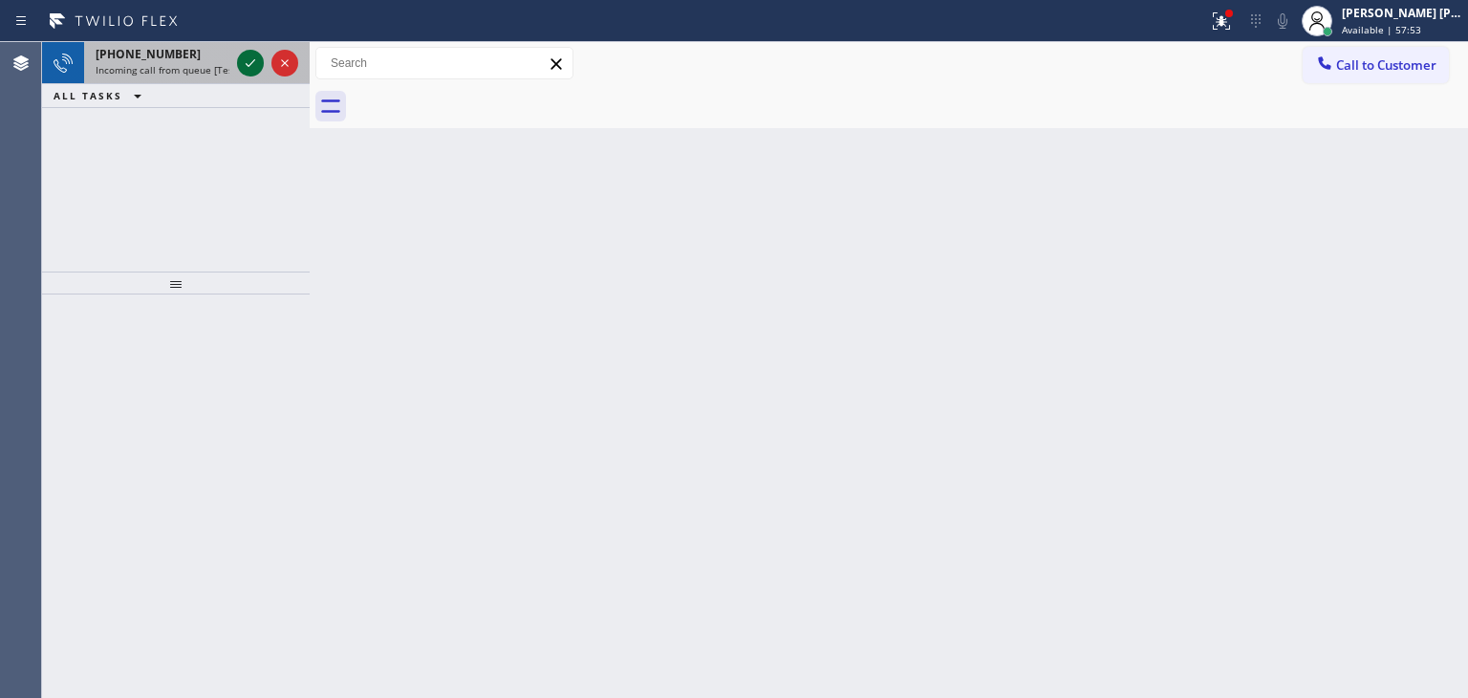
click at [239, 54] on icon at bounding box center [250, 63] width 23 height 23
click at [241, 60] on icon at bounding box center [250, 63] width 23 height 23
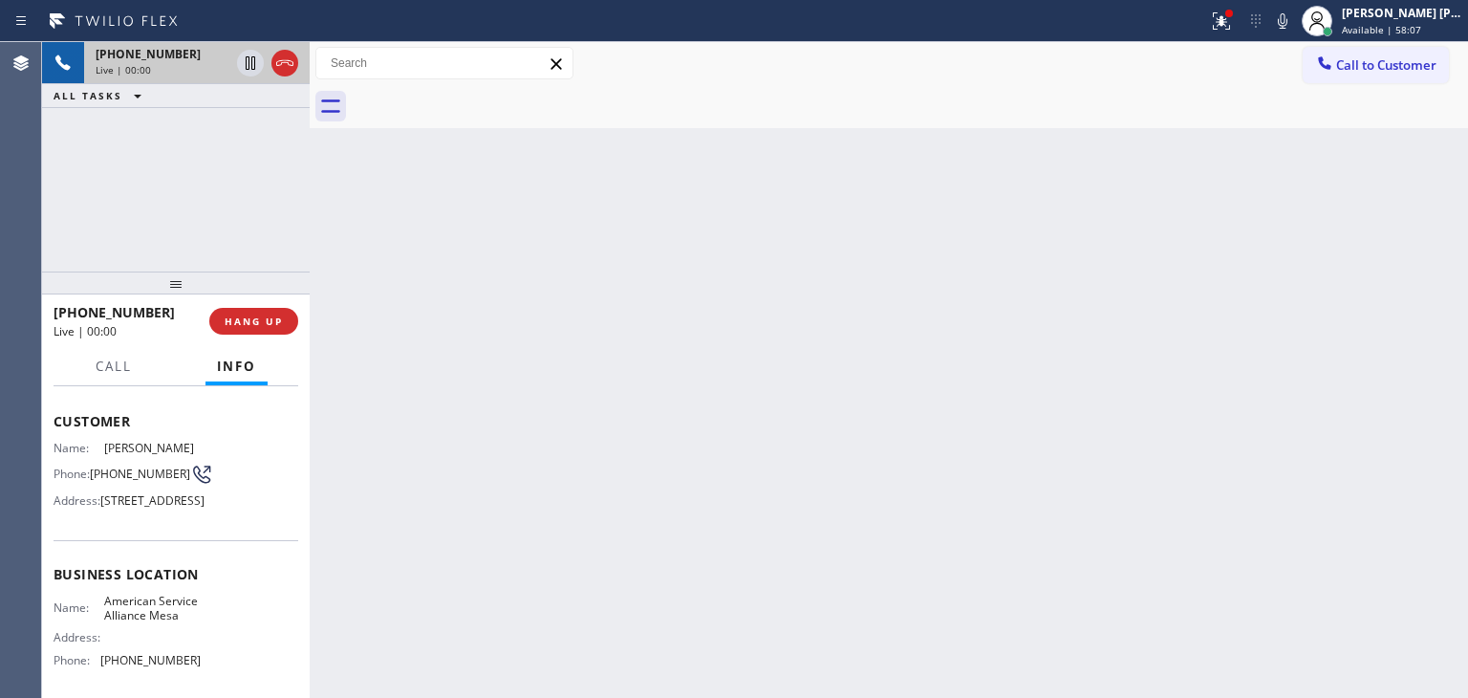
scroll to position [191, 0]
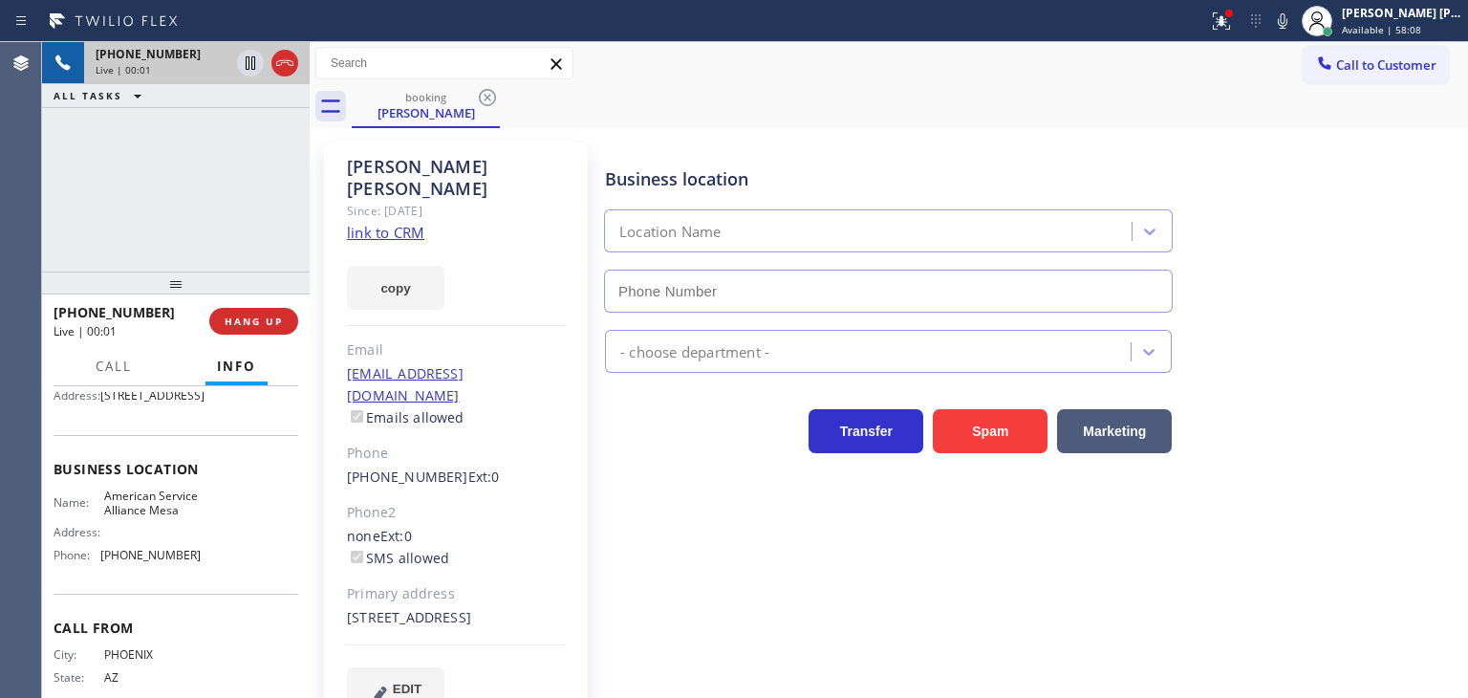
type input "(480) 257-7701"
click at [145, 173] on div "+14802289058 Live | 00:08 ALL TASKS ALL TASKS ACTIVE TASKS TASKS IN WRAP UP" at bounding box center [176, 156] width 268 height 229
click at [410, 223] on link "link to CRM" at bounding box center [385, 232] width 77 height 19
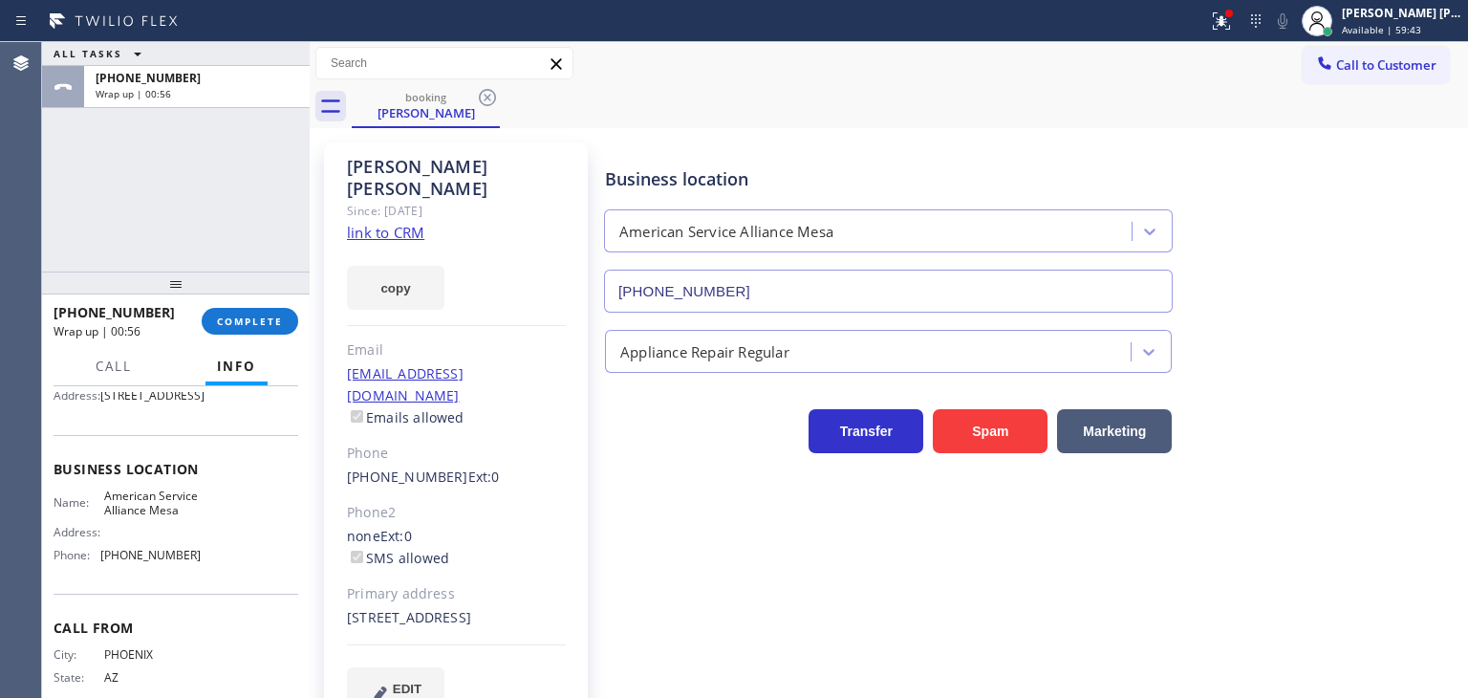
click at [259, 204] on div "ALL TASKS ALL TASKS ACTIVE TASKS TASKS IN WRAP UP +14802289058 Wrap up | 00:56" at bounding box center [176, 156] width 268 height 229
click at [243, 320] on span "COMPLETE" at bounding box center [250, 320] width 66 height 13
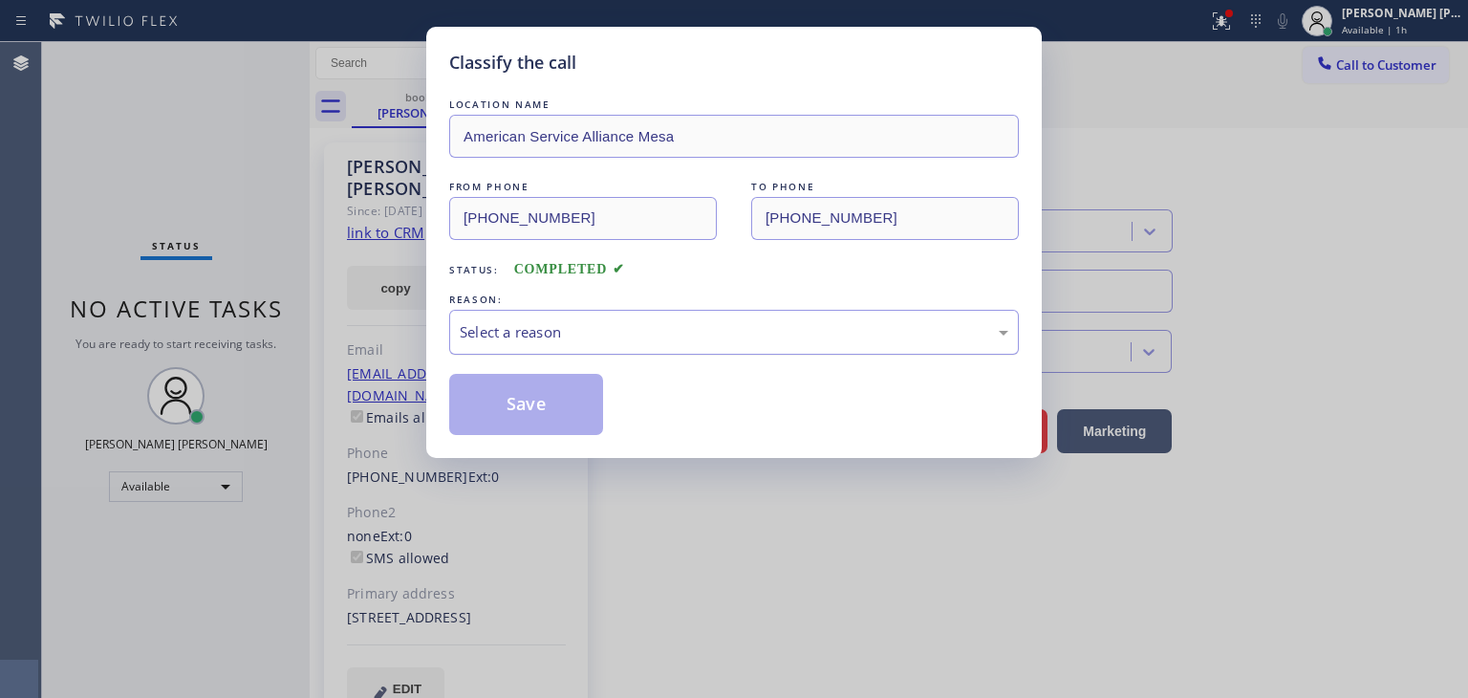
click at [498, 335] on div "Select a reason" at bounding box center [734, 332] width 549 height 22
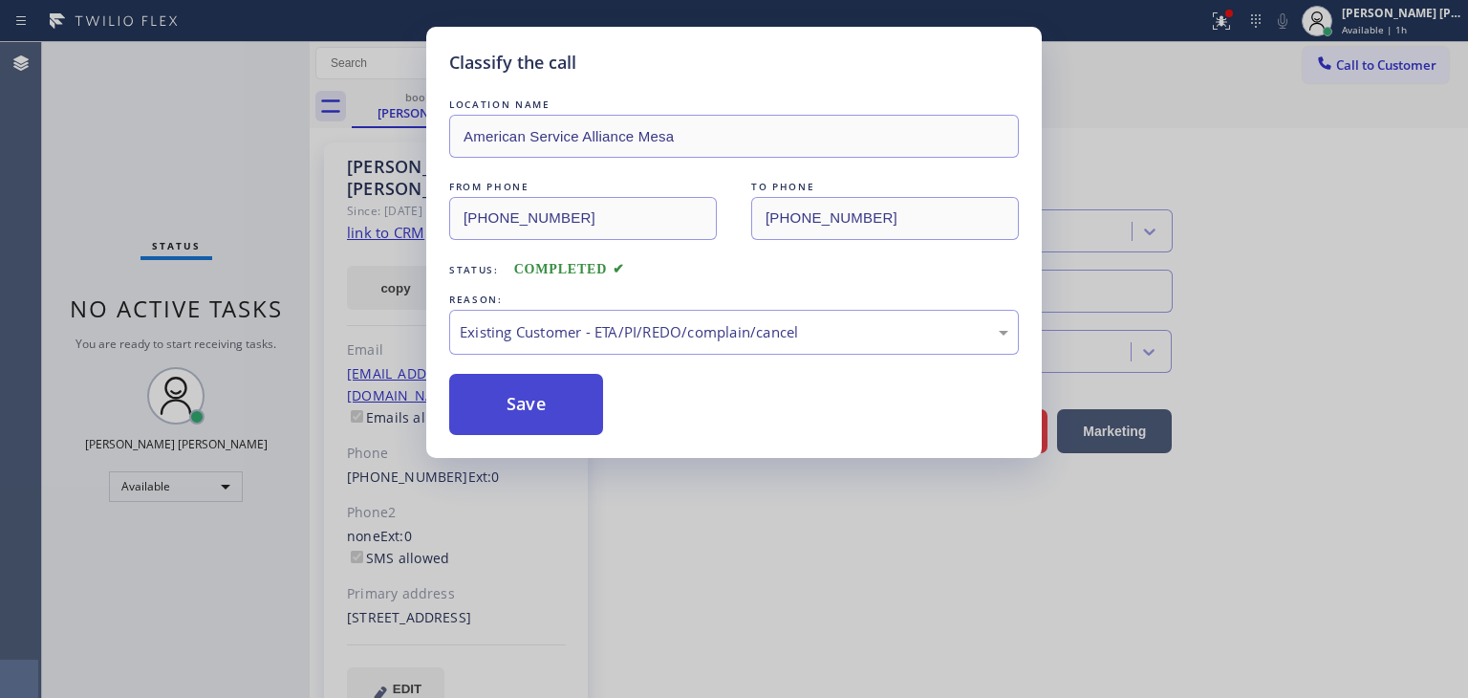
click at [520, 406] on button "Save" at bounding box center [526, 404] width 154 height 61
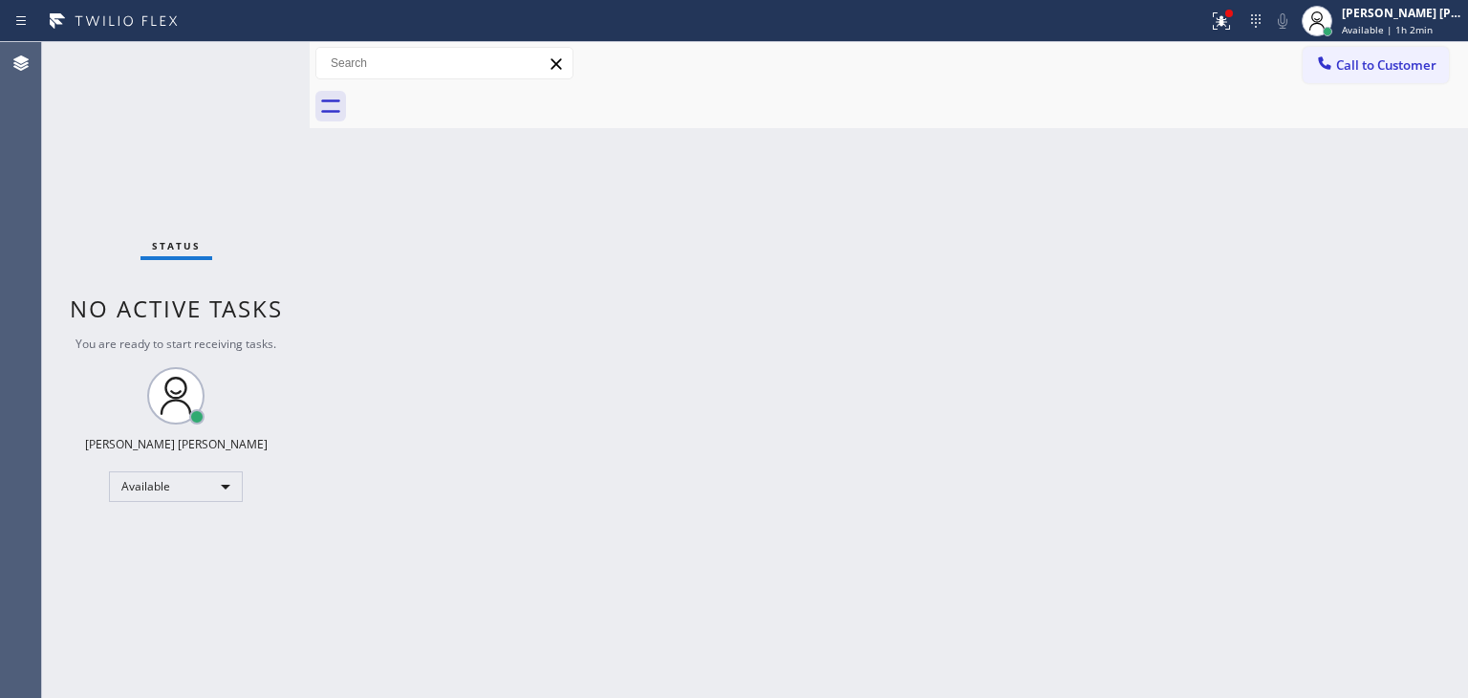
drag, startPoint x: 1426, startPoint y: 473, endPoint x: 1412, endPoint y: 469, distance: 14.8
click at [1426, 473] on div "Back to Dashboard Change Sender ID Customers Technicians Select a contact Outbo…" at bounding box center [889, 370] width 1158 height 656
click at [248, 51] on div "Status No active tasks You are ready to start receiving tasks. [PERSON_NAME] [P…" at bounding box center [176, 370] width 268 height 656
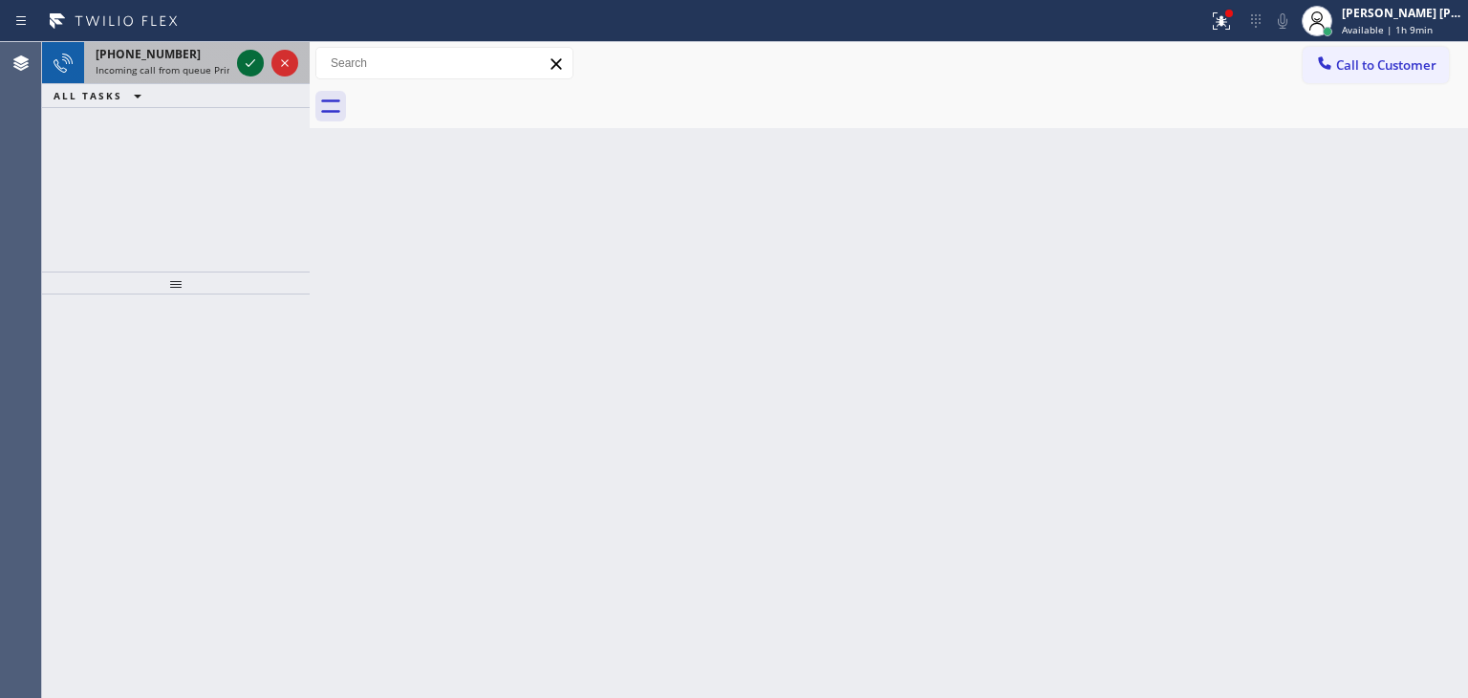
click at [251, 62] on icon at bounding box center [250, 63] width 23 height 23
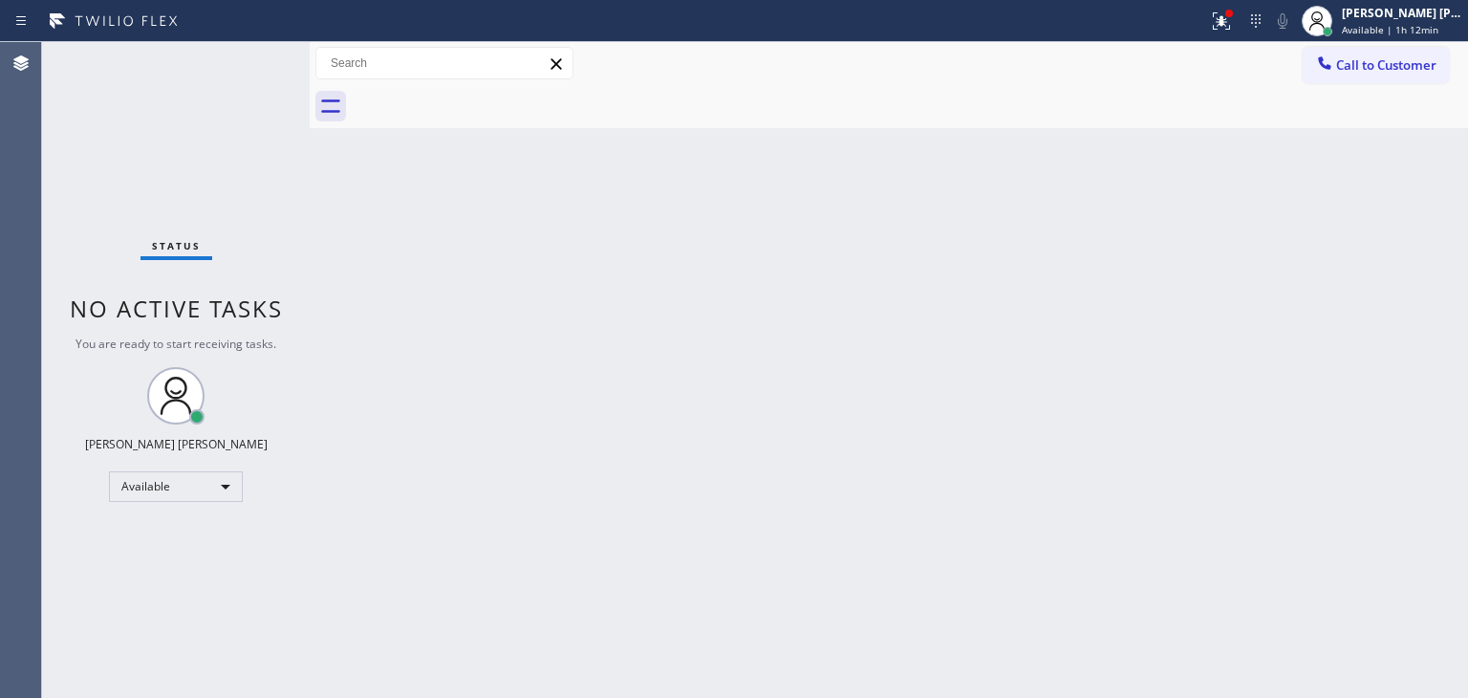
click at [1411, 556] on div "Back to Dashboard Change Sender ID Customers Technicians Select a contact Outbo…" at bounding box center [889, 370] width 1158 height 656
click at [1328, 645] on div "Back to Dashboard Change Sender ID Customers Technicians Select a contact Outbo…" at bounding box center [889, 370] width 1158 height 656
click at [1415, 16] on div "[PERSON_NAME] [PERSON_NAME]" at bounding box center [1402, 13] width 120 height 16
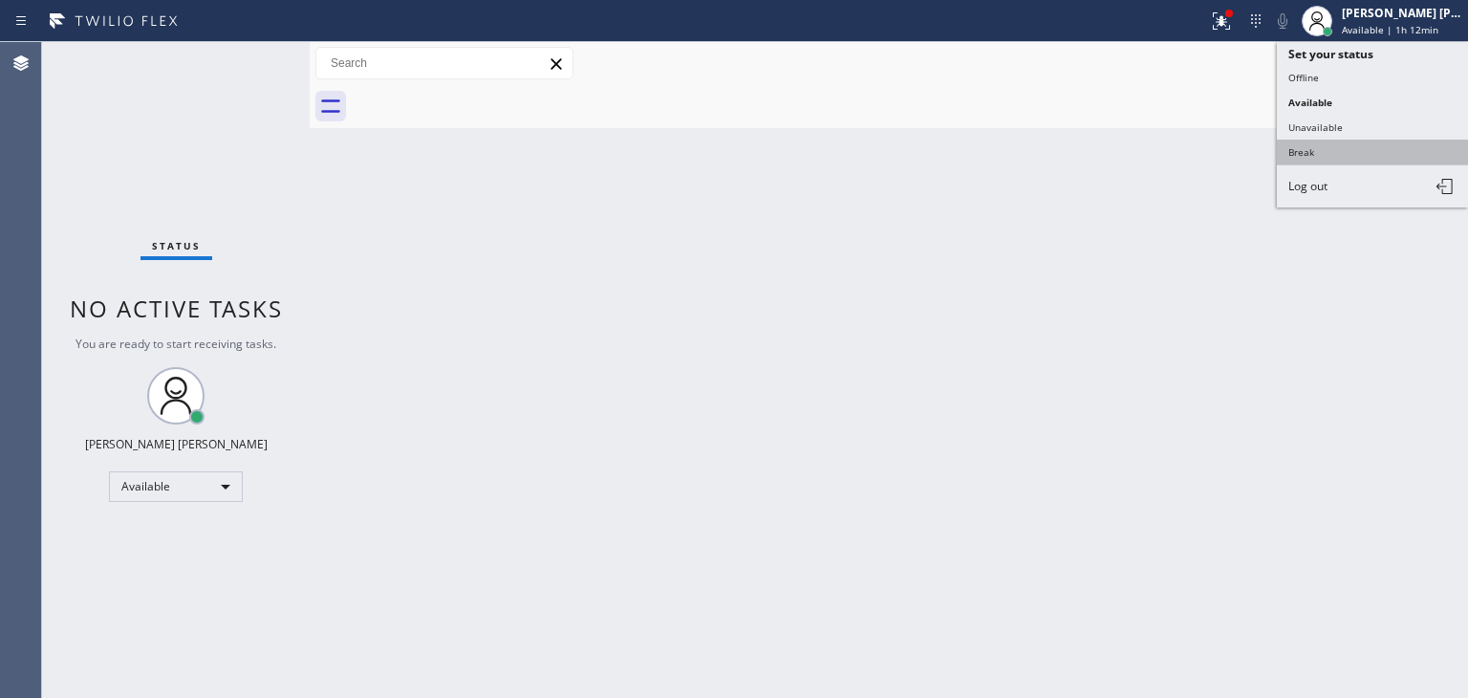
click at [1296, 150] on button "Break" at bounding box center [1372, 152] width 191 height 25
